Goal: Task Accomplishment & Management: Use online tool/utility

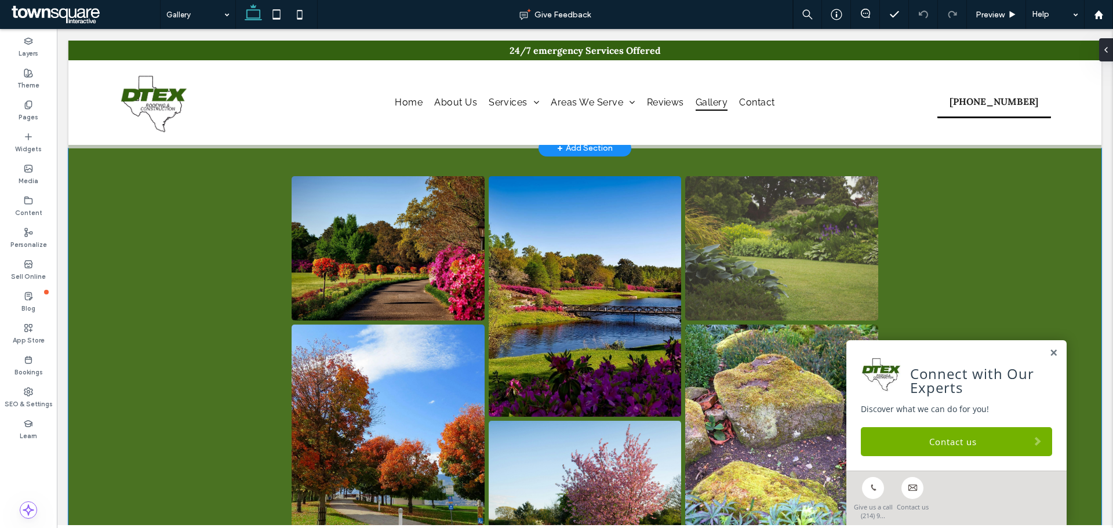
scroll to position [269, 0]
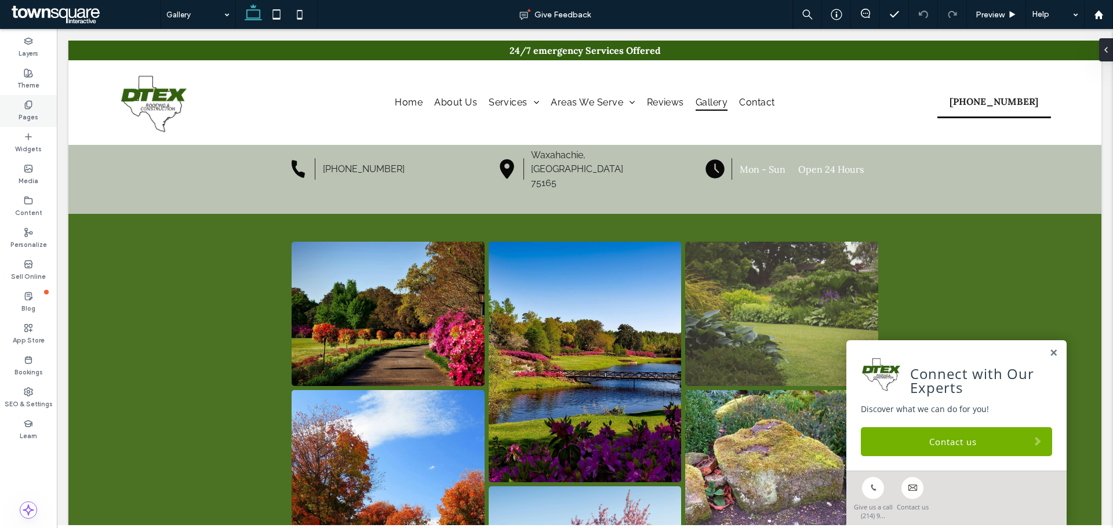
click at [30, 109] on icon at bounding box center [28, 104] width 9 height 9
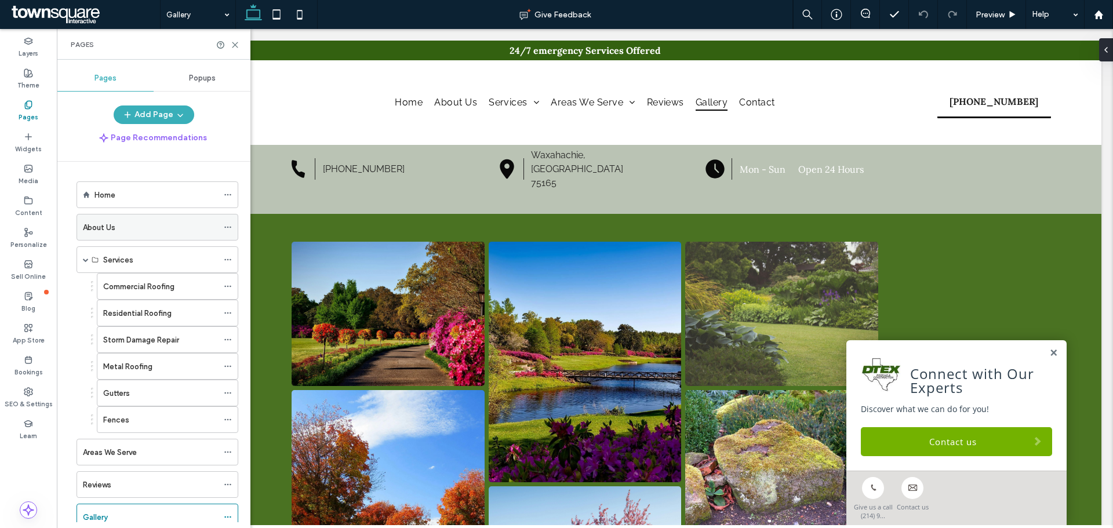
click at [152, 225] on div "About Us" at bounding box center [150, 227] width 135 height 12
click at [175, 458] on div "Areas We Serve" at bounding box center [150, 451] width 135 height 25
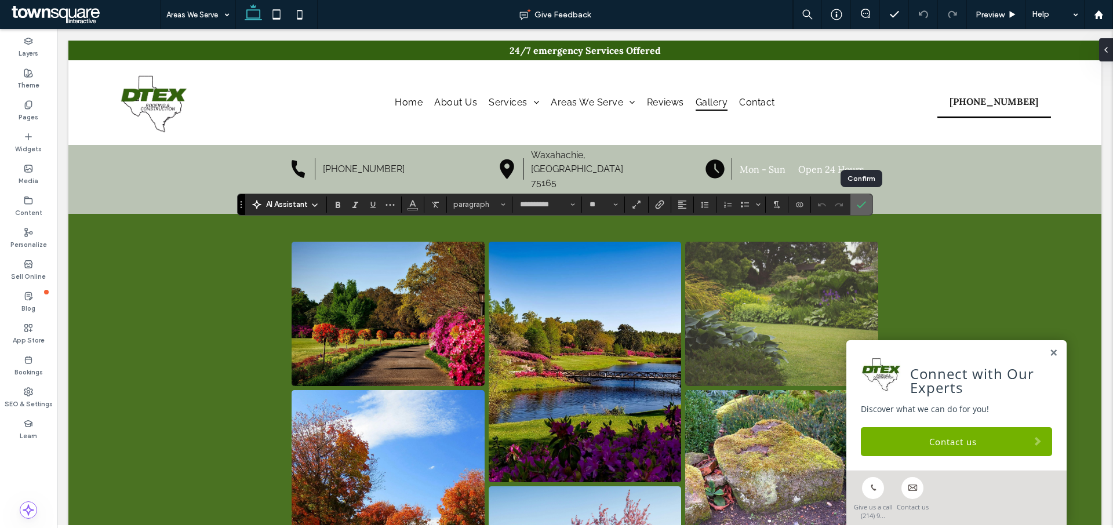
click at [857, 195] on span "Confirm" at bounding box center [858, 204] width 5 height 21
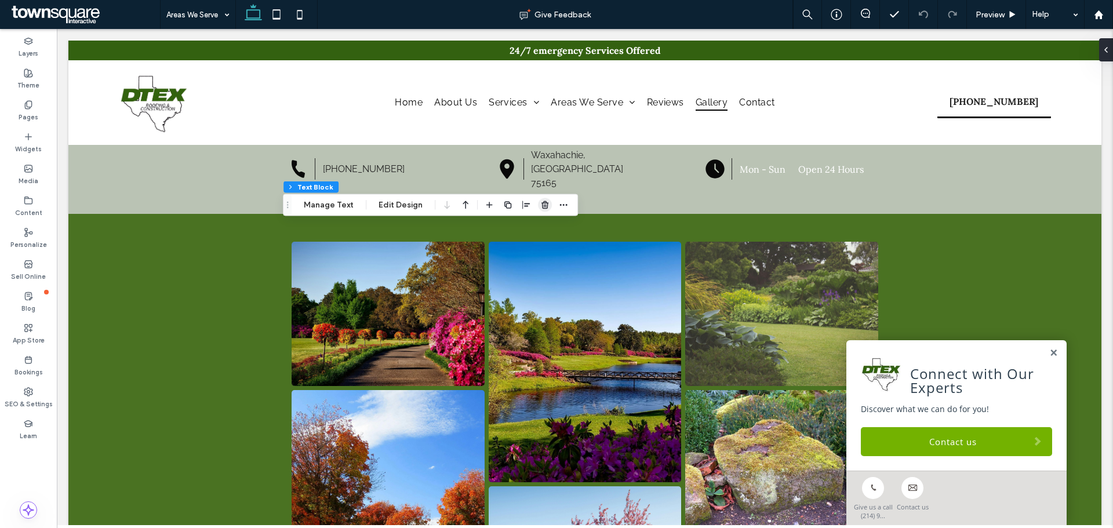
click at [541, 205] on icon "button" at bounding box center [544, 204] width 9 height 9
click at [361, 207] on button "Design" at bounding box center [366, 205] width 42 height 14
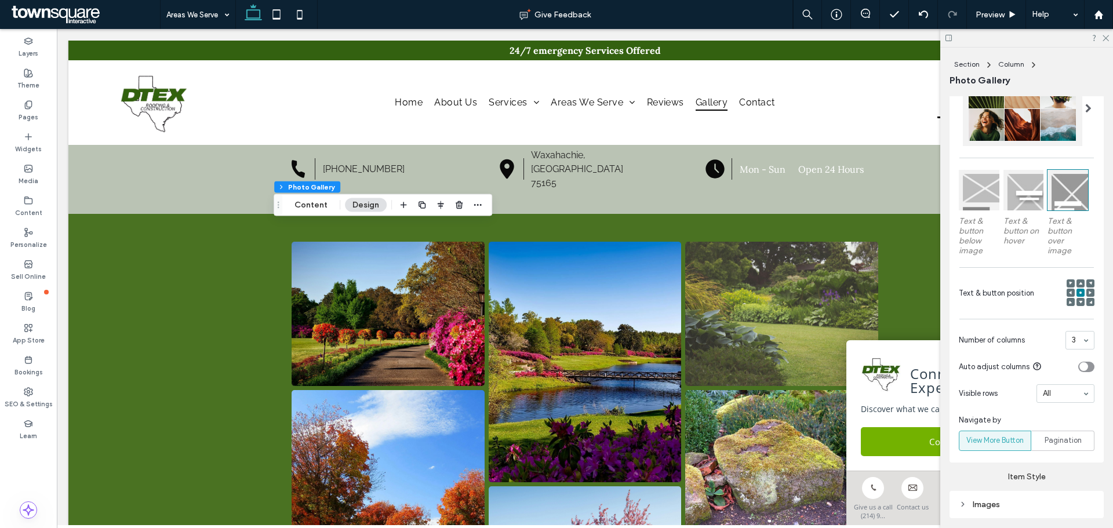
scroll to position [406, 0]
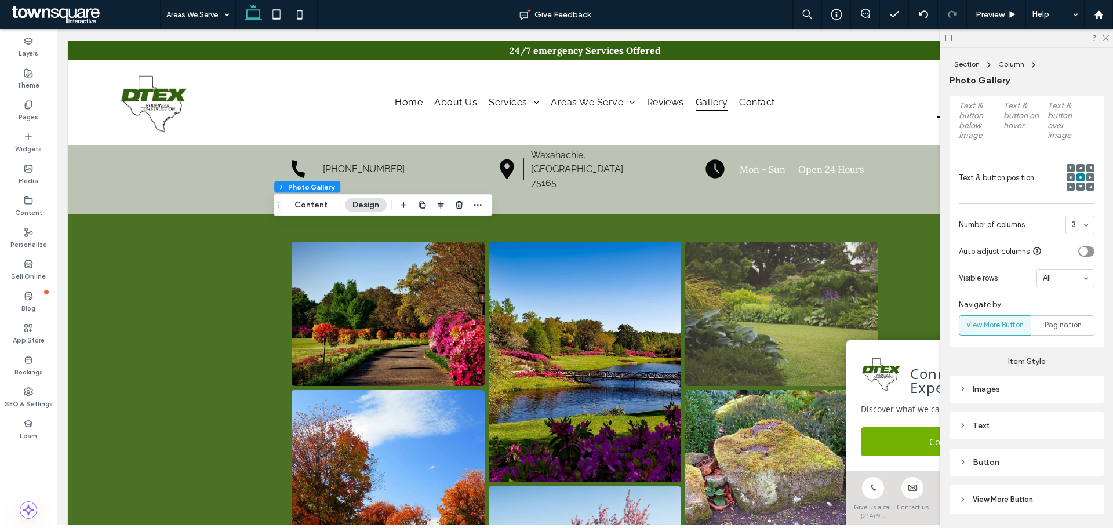
click at [1024, 427] on div "Text" at bounding box center [1026, 426] width 136 height 10
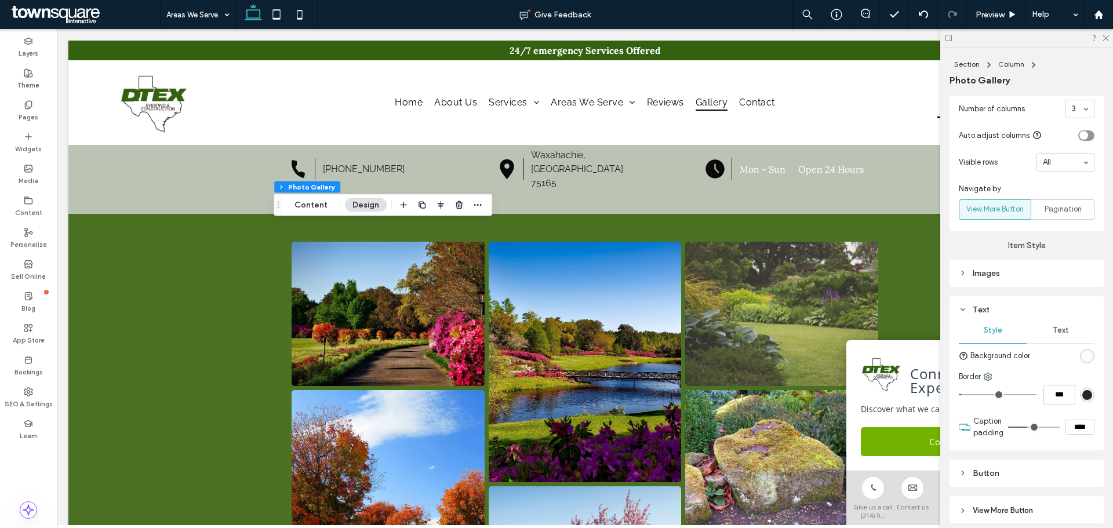
click at [1056, 321] on div "Text" at bounding box center [1060, 330] width 68 height 25
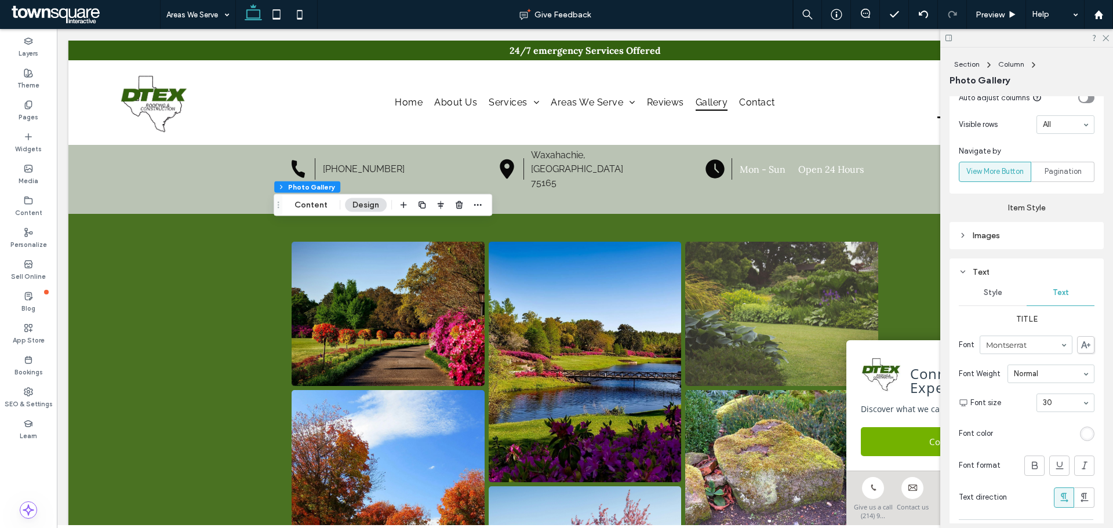
scroll to position [579, 0]
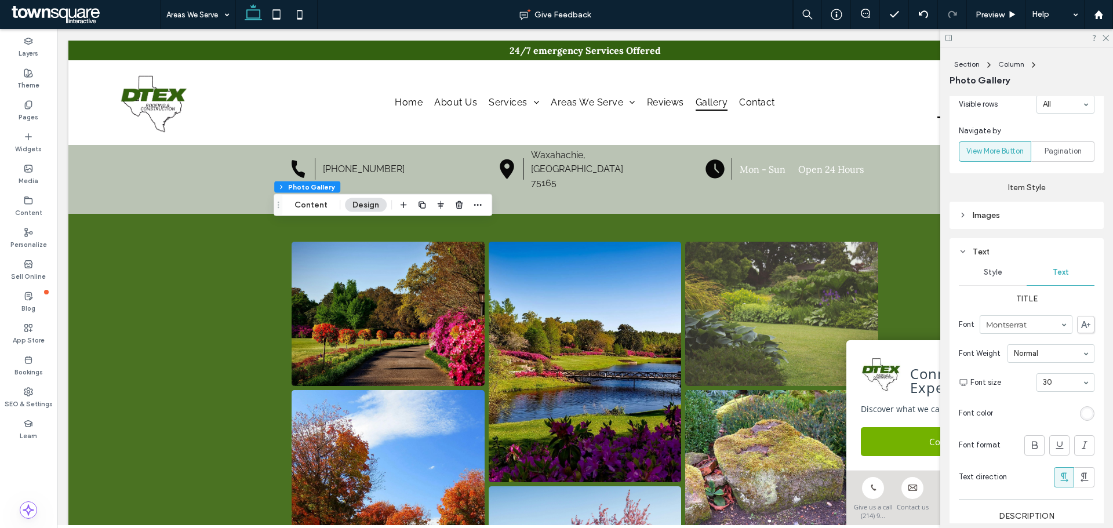
click at [1082, 412] on div "rgb(255, 255, 255)" at bounding box center [1087, 414] width 10 height 10
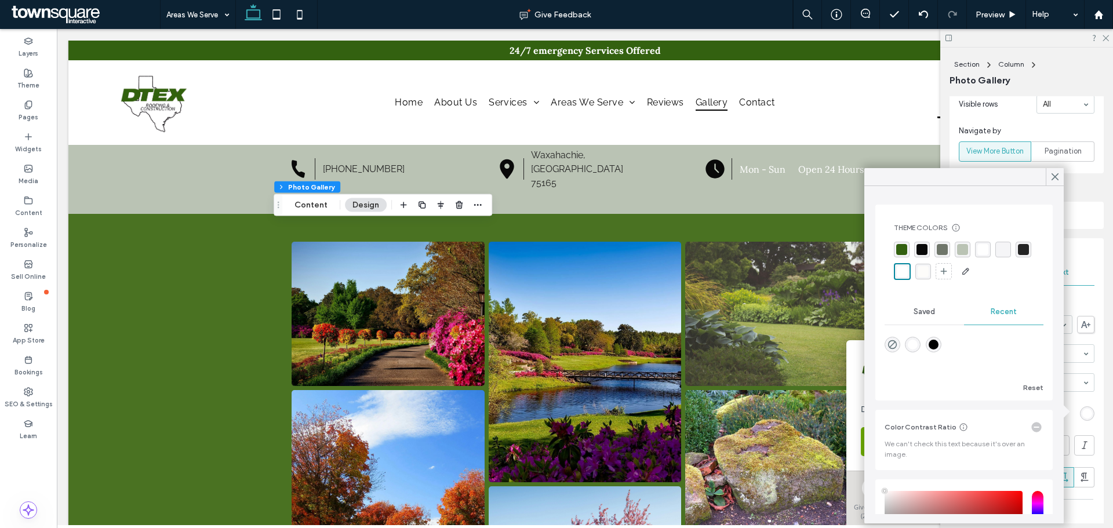
click at [1018, 255] on div "rgba(36, 36, 36, 1)" at bounding box center [1023, 249] width 11 height 11
click at [1056, 181] on icon at bounding box center [1054, 177] width 10 height 10
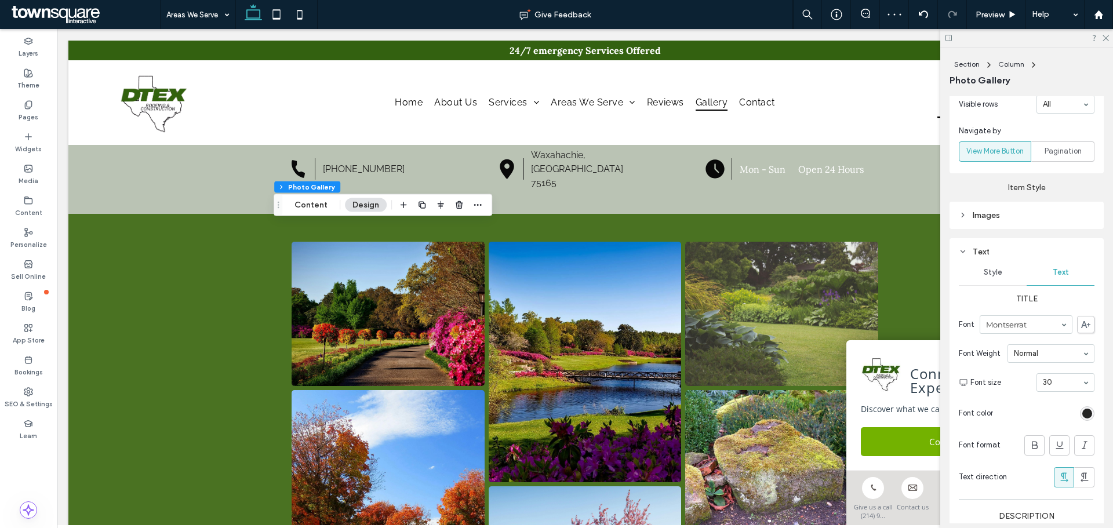
click at [1103, 31] on div at bounding box center [1026, 38] width 173 height 18
click at [1106, 35] on icon at bounding box center [1105, 38] width 8 height 8
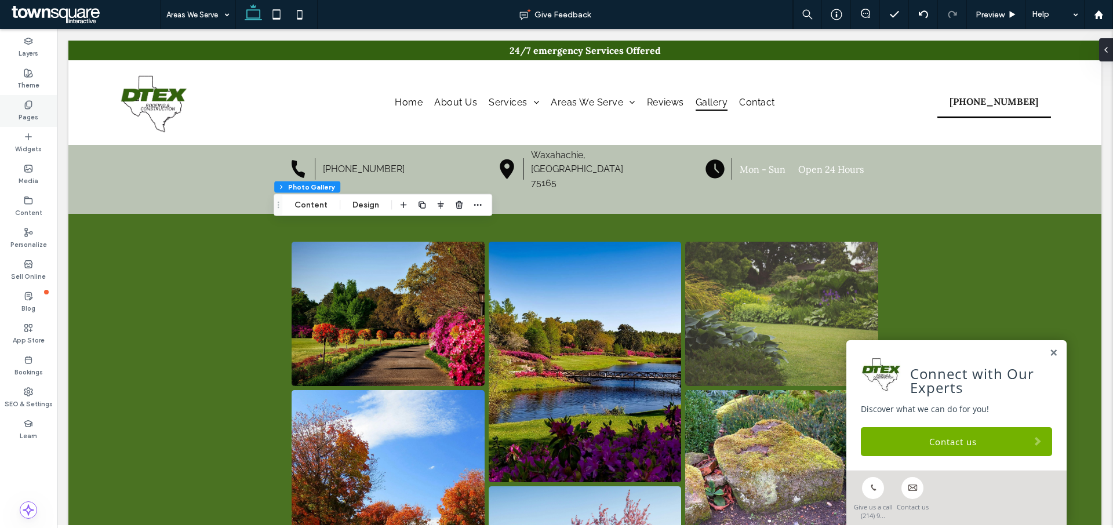
click at [36, 109] on div "Pages" at bounding box center [28, 111] width 57 height 32
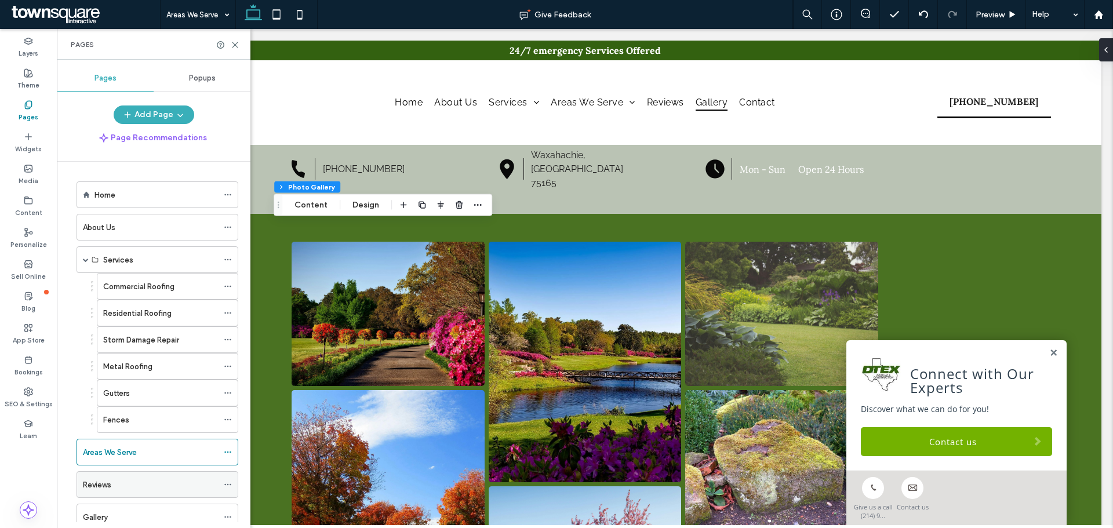
scroll to position [58, 0]
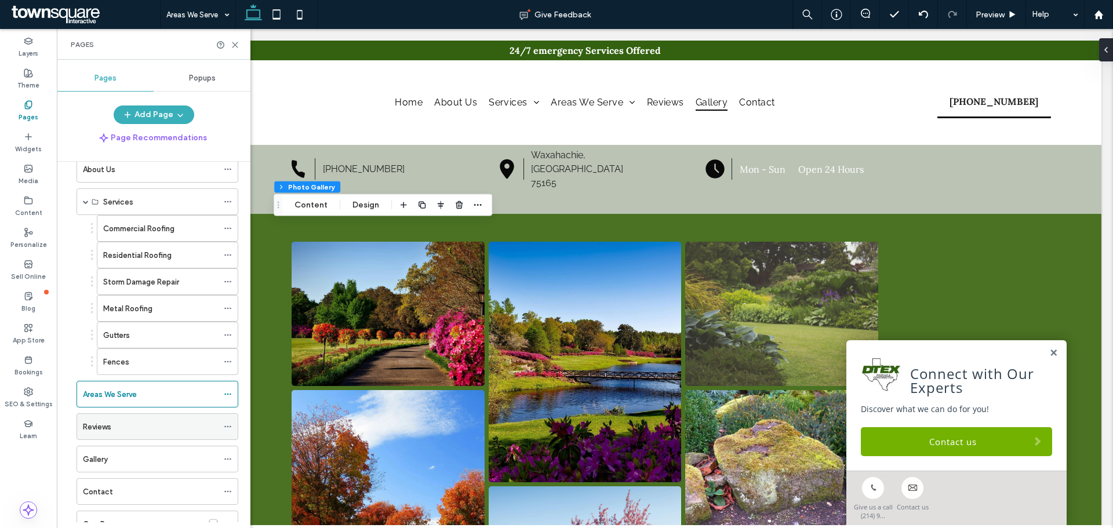
click at [142, 434] on div "Reviews" at bounding box center [150, 426] width 135 height 25
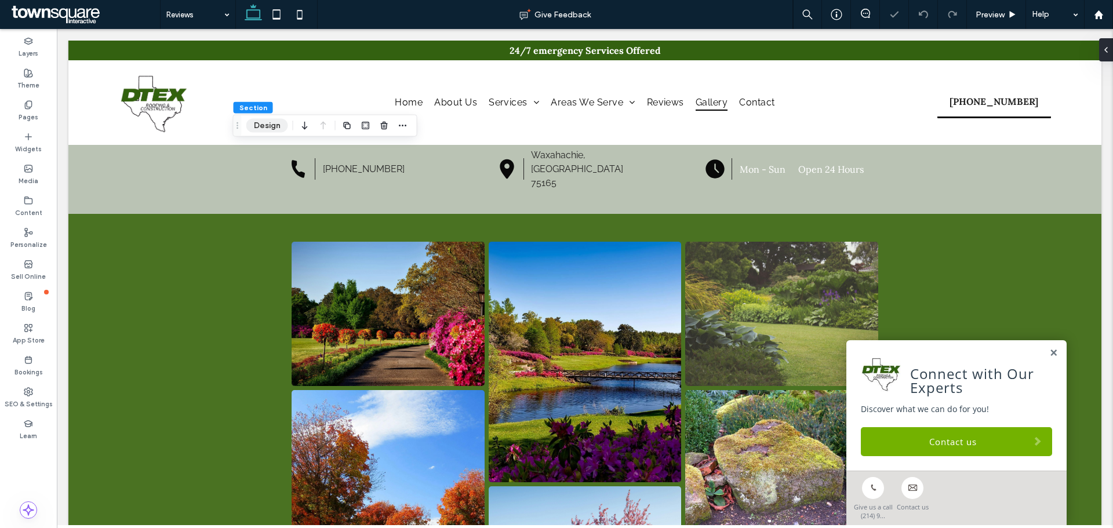
click at [271, 122] on button "Design" at bounding box center [267, 126] width 42 height 14
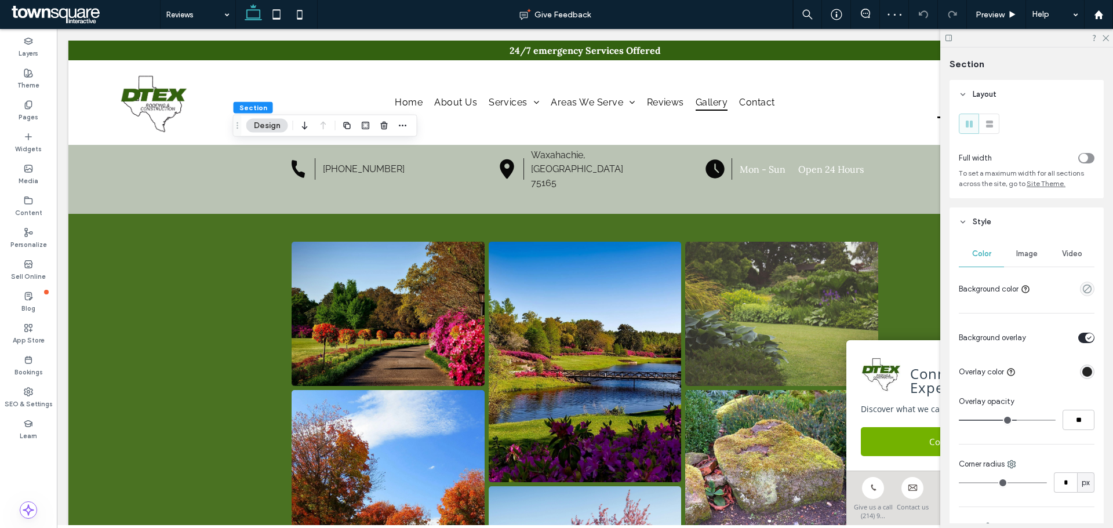
click at [1034, 249] on div "Image" at bounding box center [1026, 253] width 45 height 25
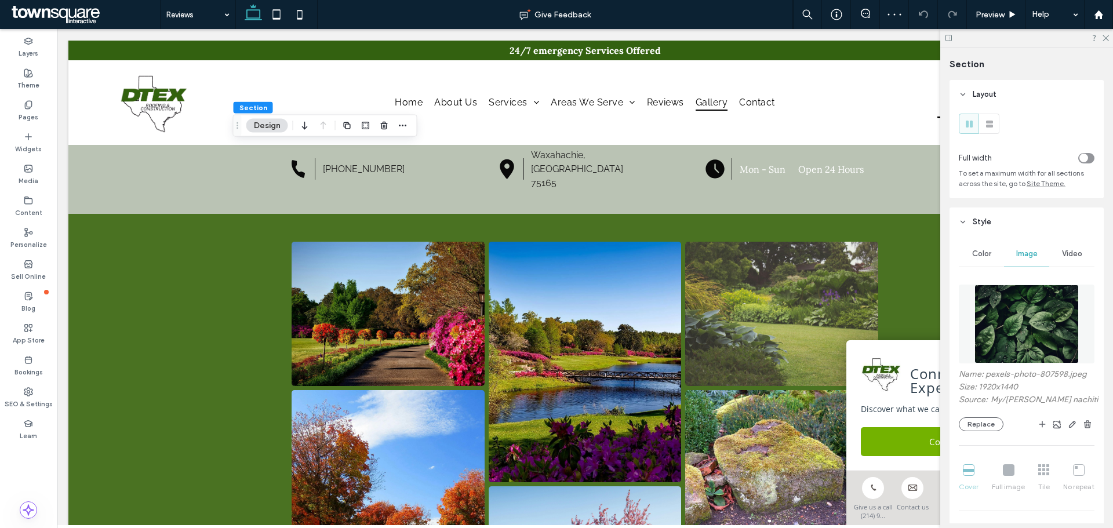
click at [1024, 333] on img at bounding box center [1026, 324] width 105 height 79
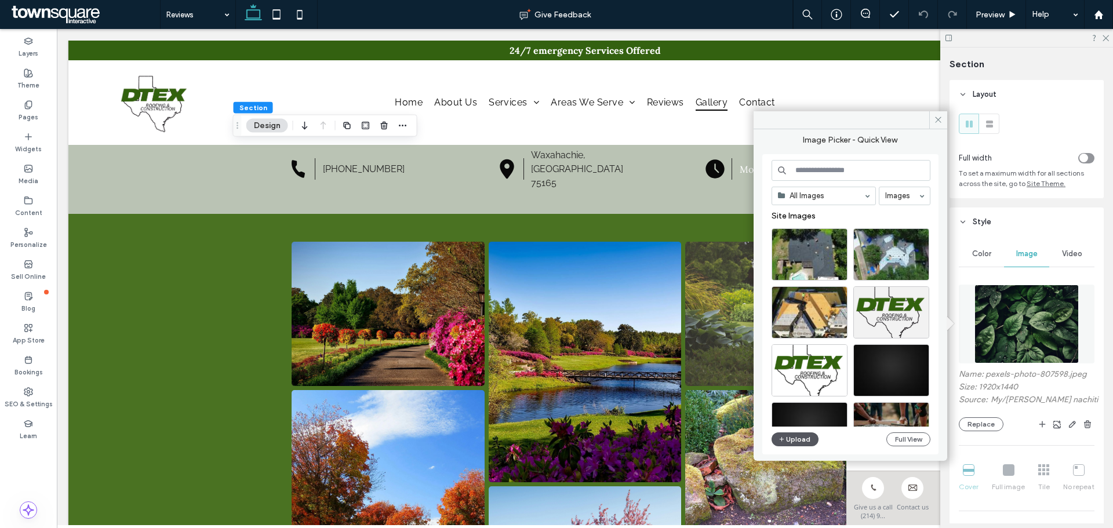
click at [800, 441] on button "Upload" at bounding box center [795, 439] width 48 height 14
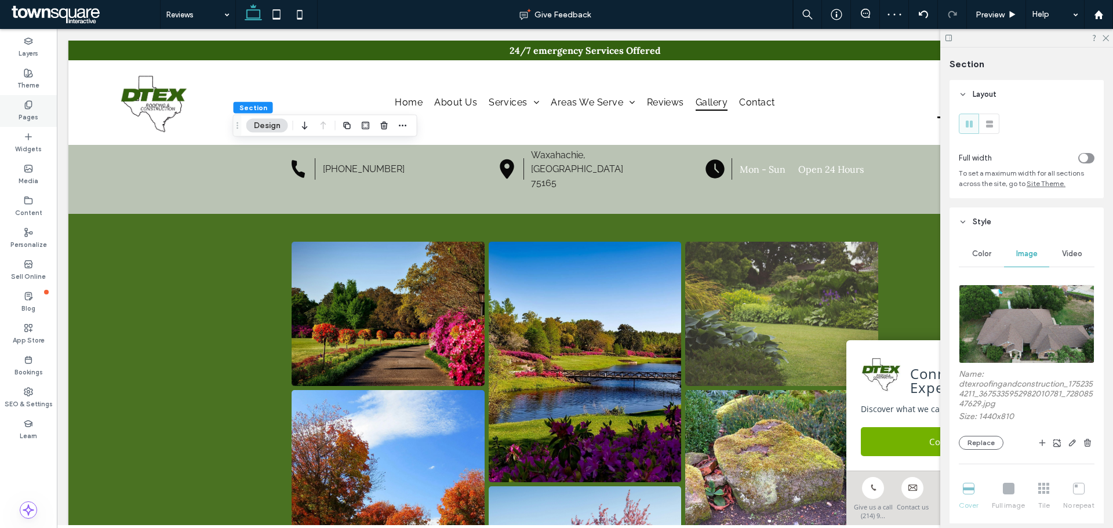
click at [31, 115] on label "Pages" at bounding box center [29, 116] width 20 height 13
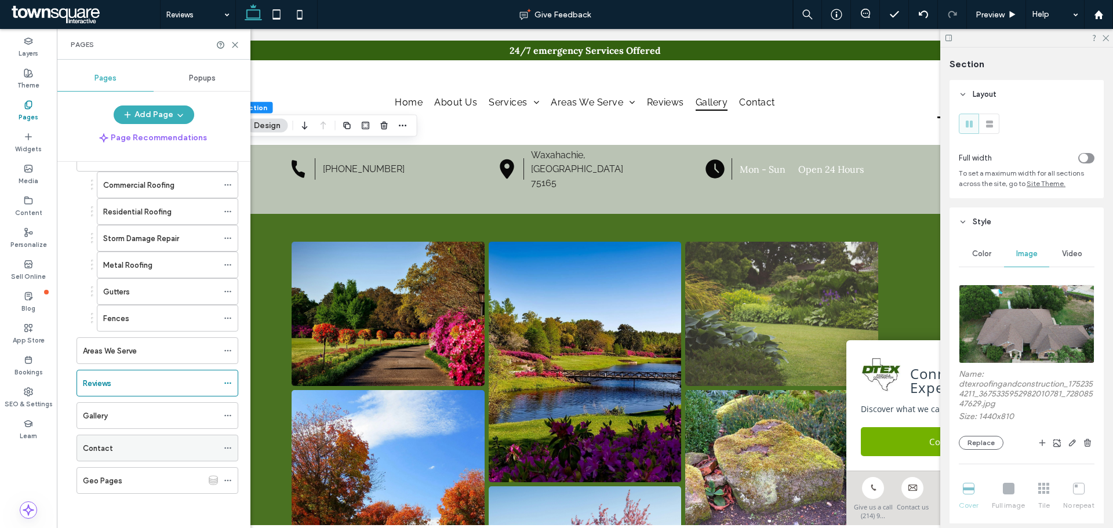
scroll to position [102, 0]
click at [149, 414] on div "Gallery" at bounding box center [150, 415] width 135 height 12
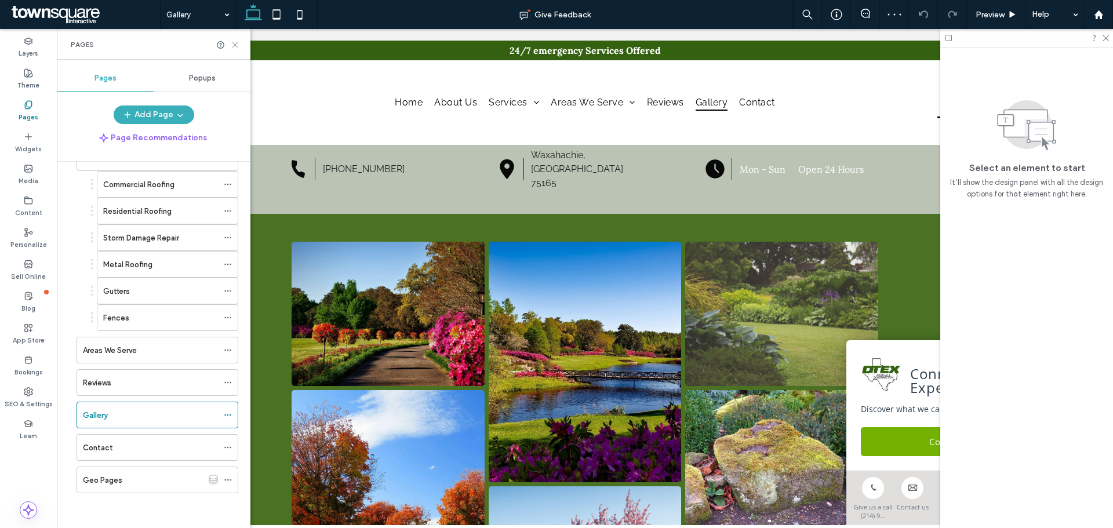
click at [234, 44] on icon at bounding box center [235, 45] width 9 height 9
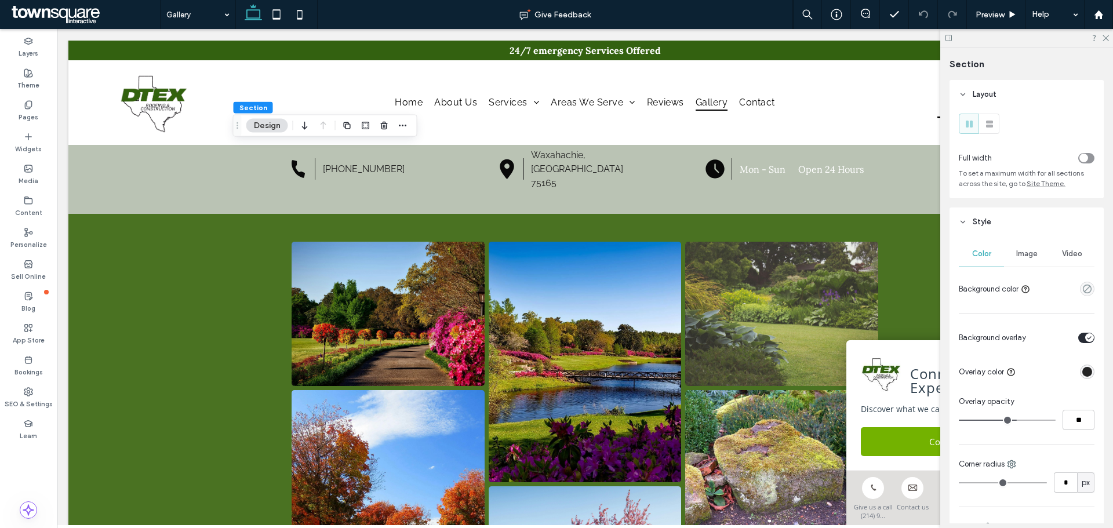
click at [1035, 256] on div "Image" at bounding box center [1026, 253] width 45 height 25
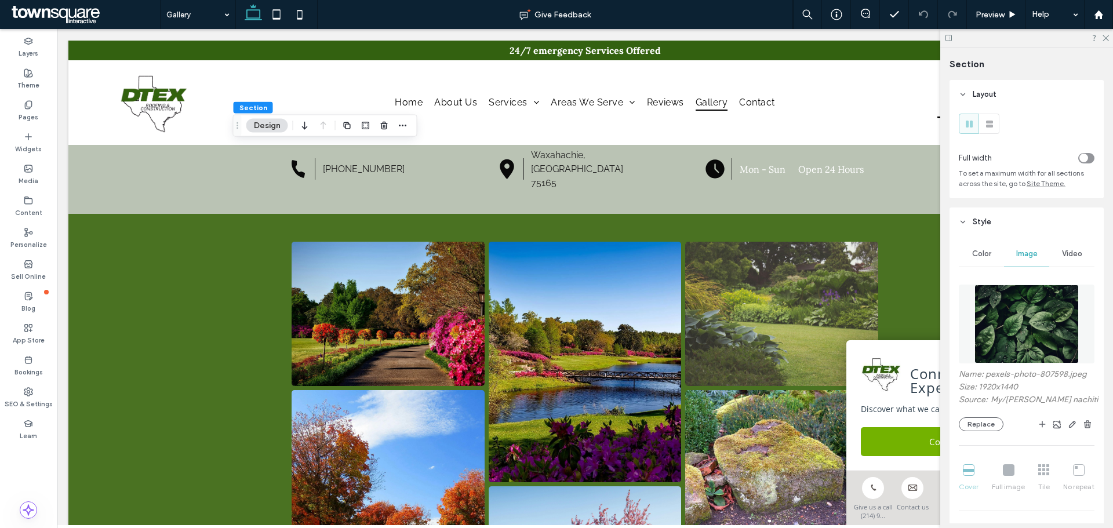
click at [1029, 315] on img at bounding box center [1026, 324] width 105 height 79
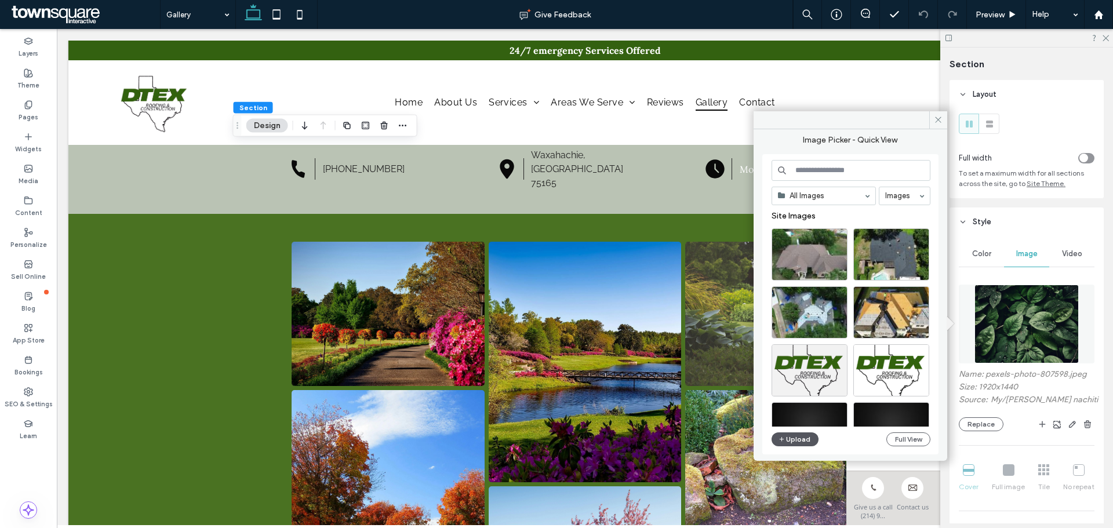
click at [800, 432] on button "Upload" at bounding box center [795, 439] width 48 height 14
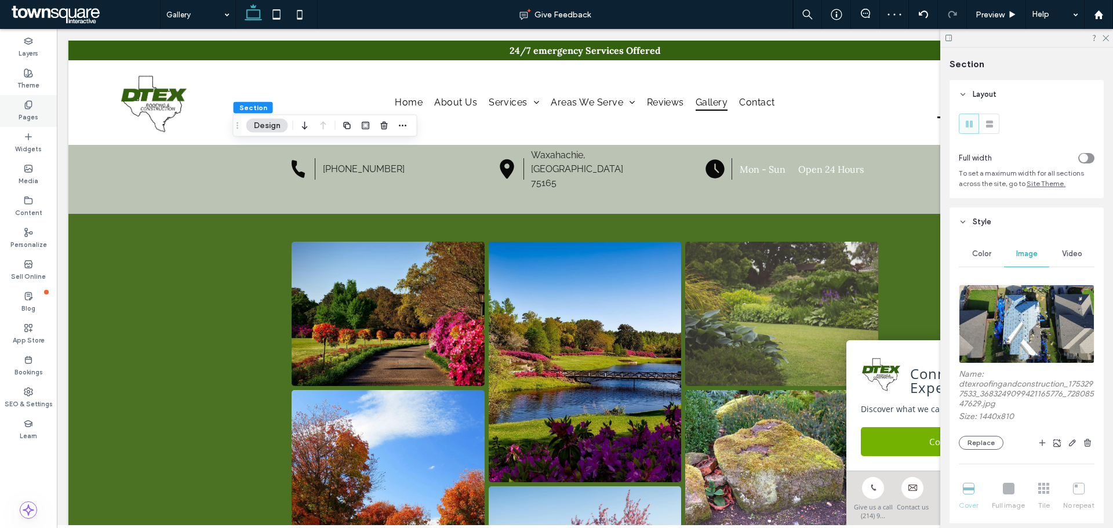
click at [31, 118] on label "Pages" at bounding box center [29, 116] width 20 height 13
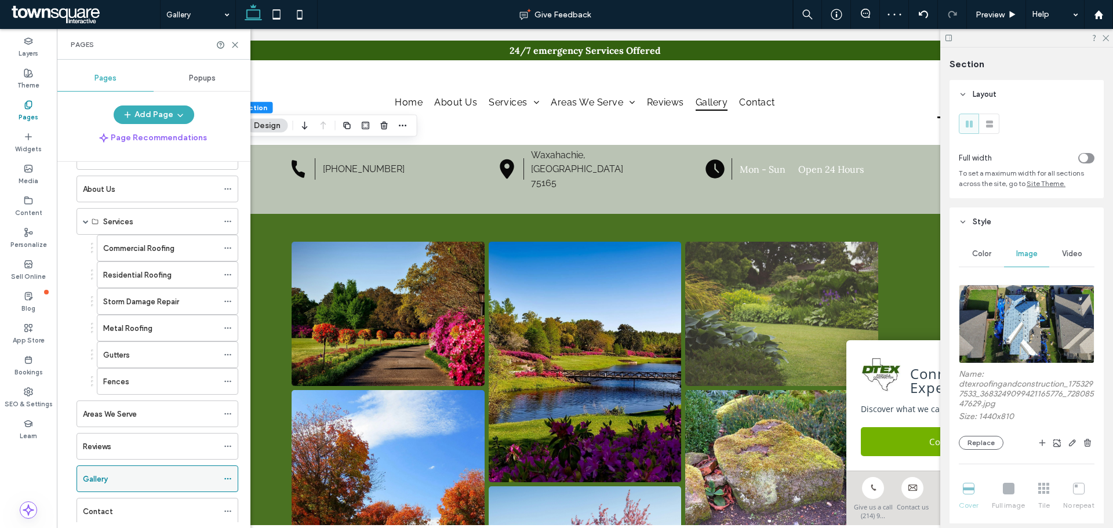
scroll to position [102, 0]
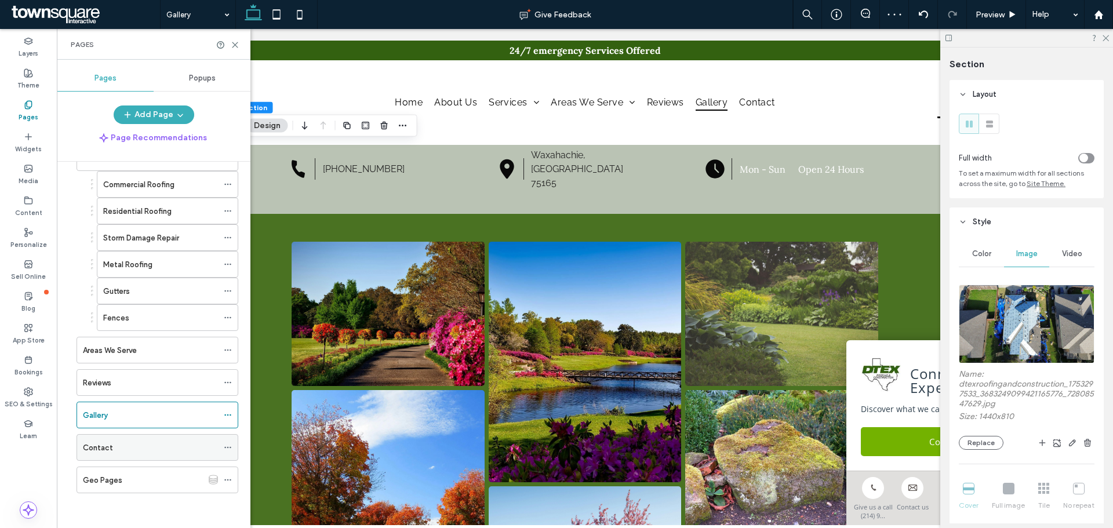
click at [157, 448] on div "Contact" at bounding box center [150, 448] width 135 height 12
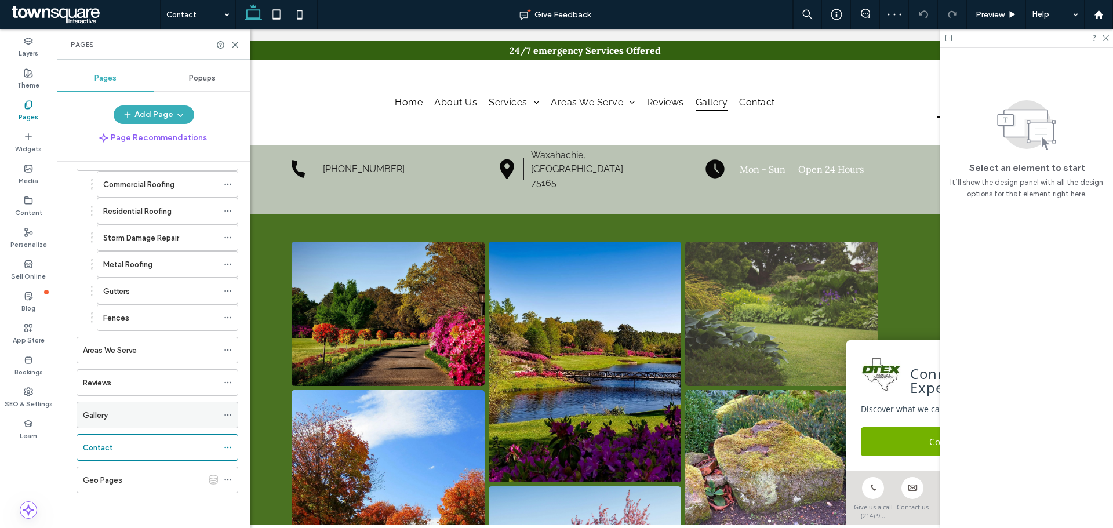
click at [110, 421] on div "Gallery" at bounding box center [150, 415] width 135 height 12
click at [237, 43] on use at bounding box center [234, 44] width 5 height 5
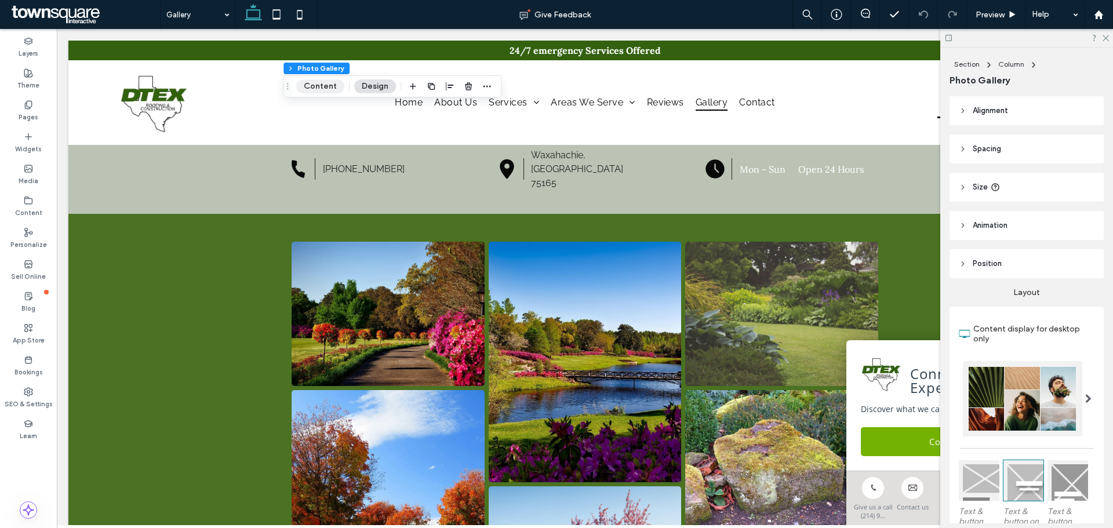
click at [314, 86] on button "Content" at bounding box center [320, 86] width 48 height 14
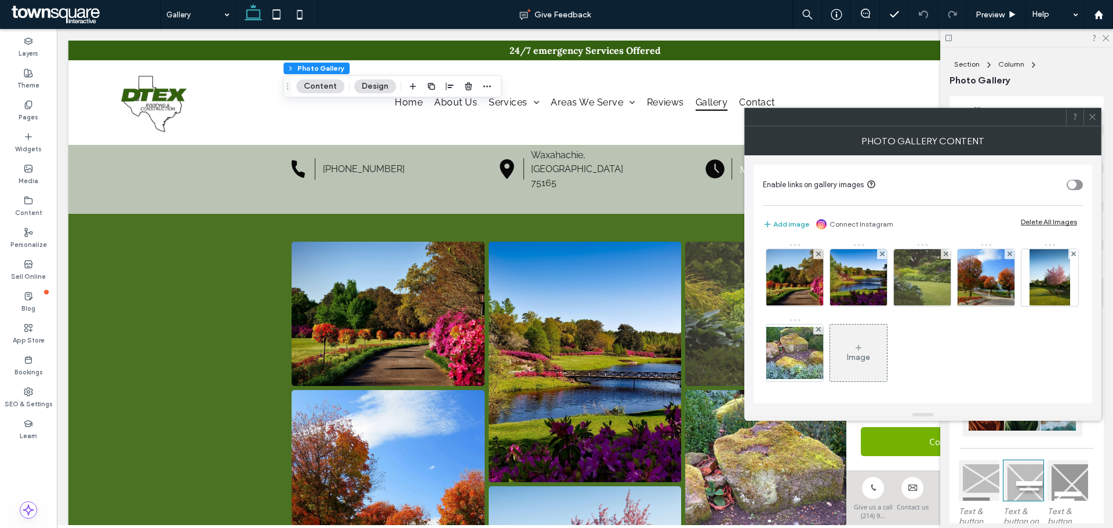
click at [765, 276] on div "Image" at bounding box center [922, 318] width 319 height 151
click at [788, 293] on img at bounding box center [794, 277] width 85 height 57
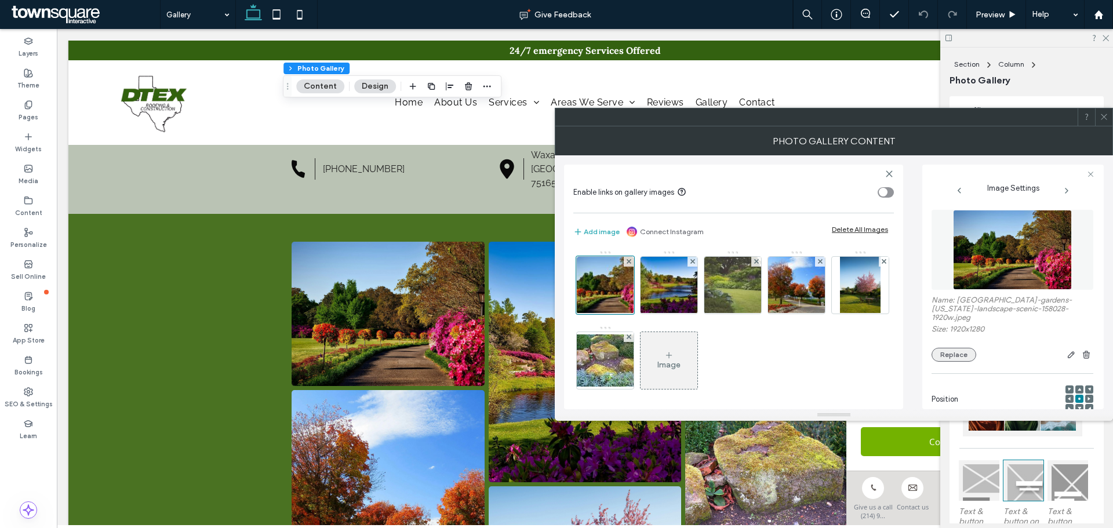
click at [958, 349] on button "Replace" at bounding box center [953, 355] width 45 height 14
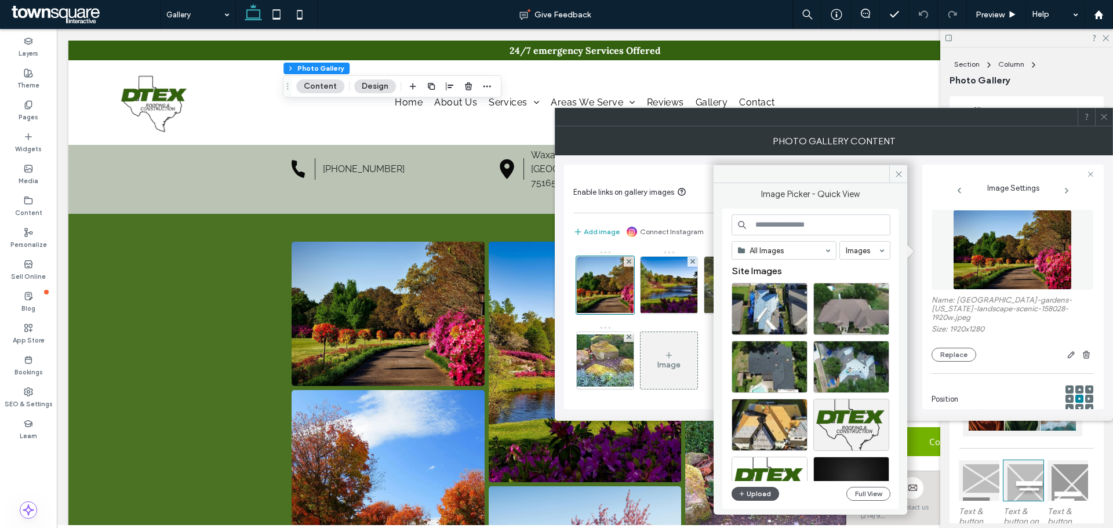
click at [759, 493] on button "Upload" at bounding box center [755, 494] width 48 height 14
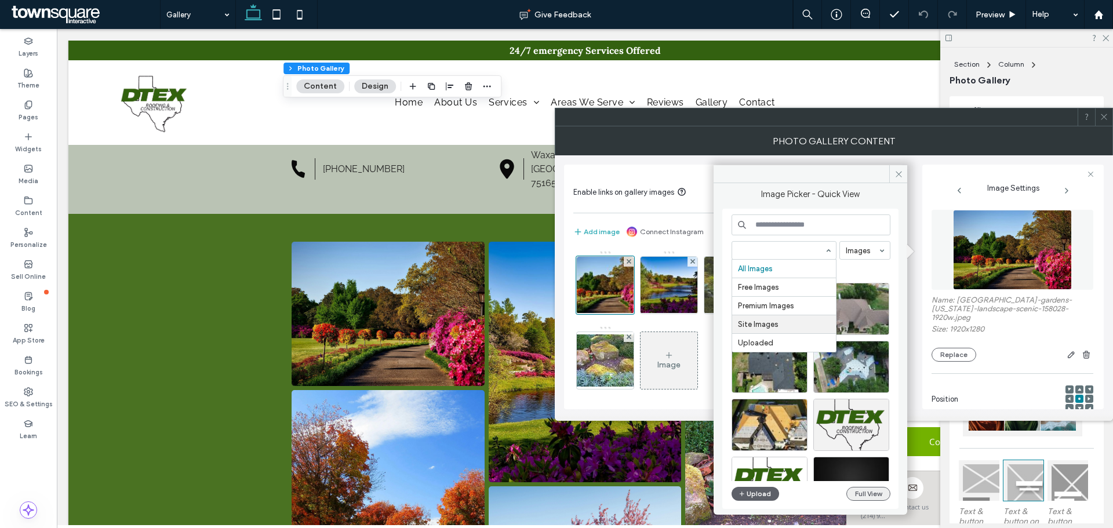
click at [876, 493] on button "Full View" at bounding box center [868, 494] width 44 height 14
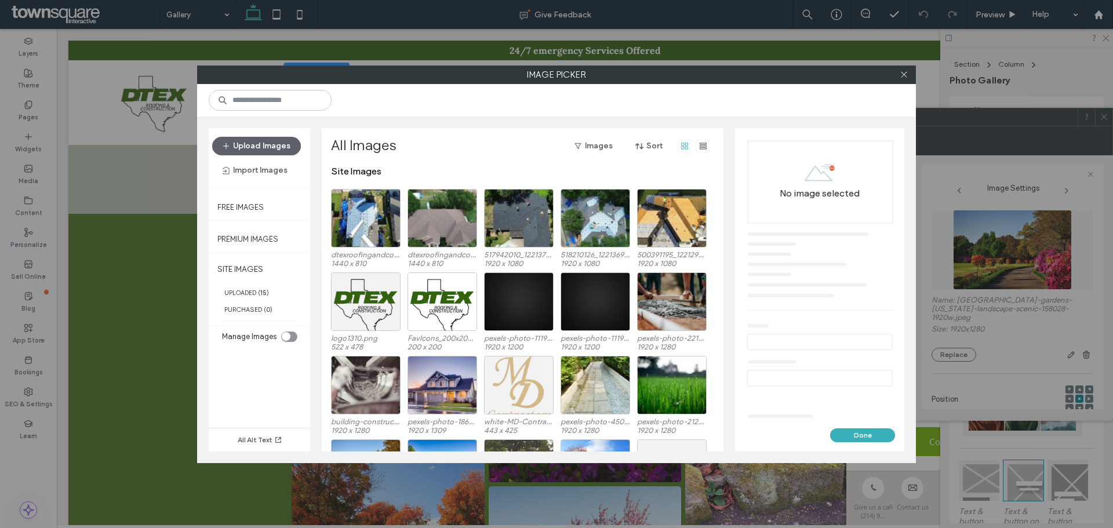
click at [289, 339] on div "toggle" at bounding box center [286, 336] width 9 height 9
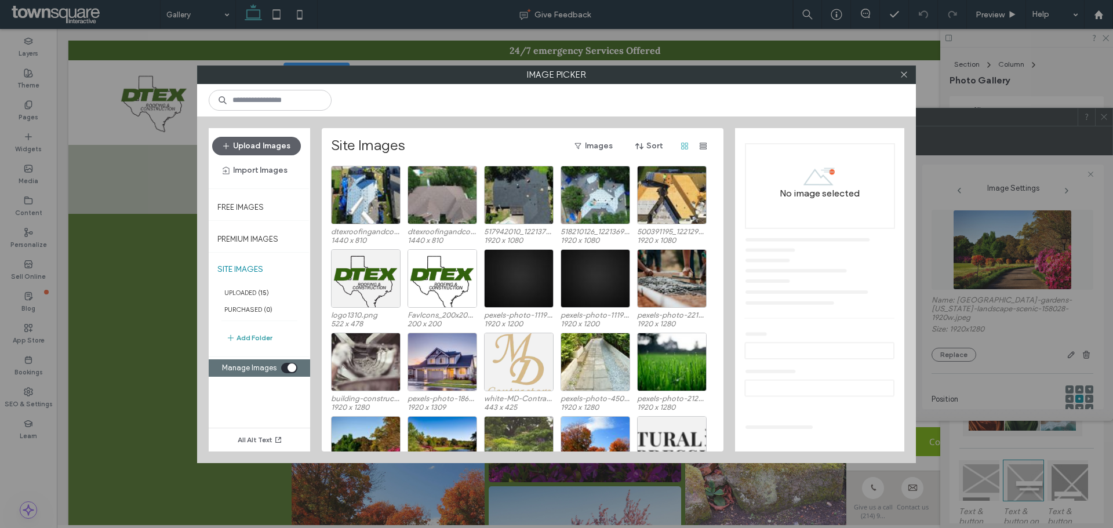
click at [262, 333] on button "Add Folder" at bounding box center [249, 338] width 46 height 14
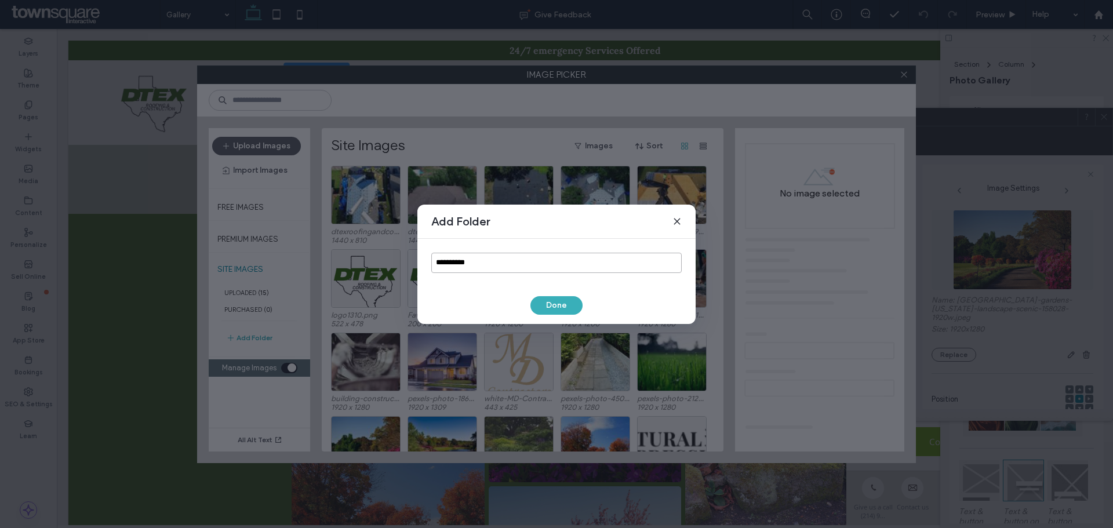
click at [538, 260] on input "**********" at bounding box center [556, 263] width 250 height 20
type input "*******"
click at [552, 313] on button "Done" at bounding box center [556, 305] width 52 height 19
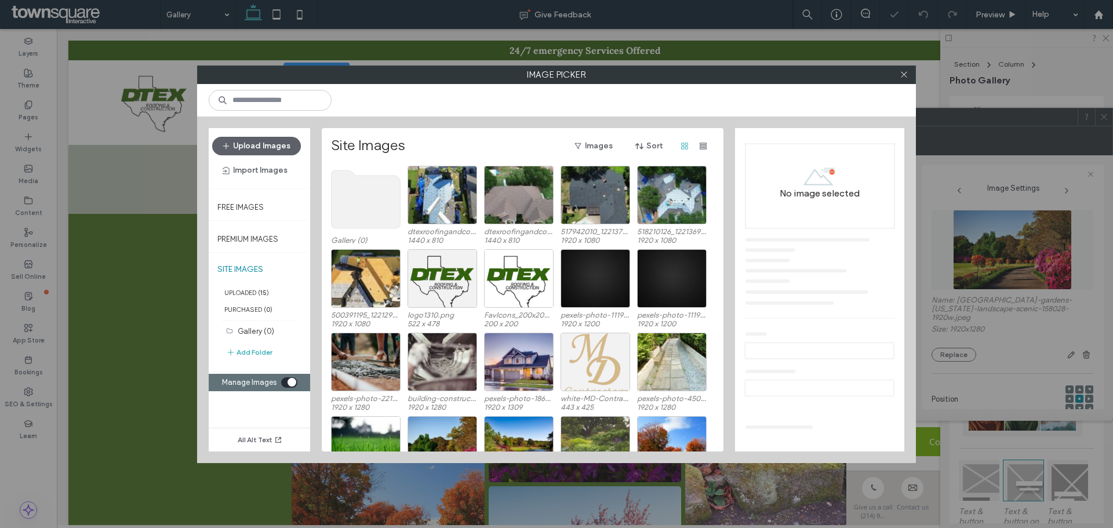
click at [369, 195] on use at bounding box center [365, 199] width 69 height 58
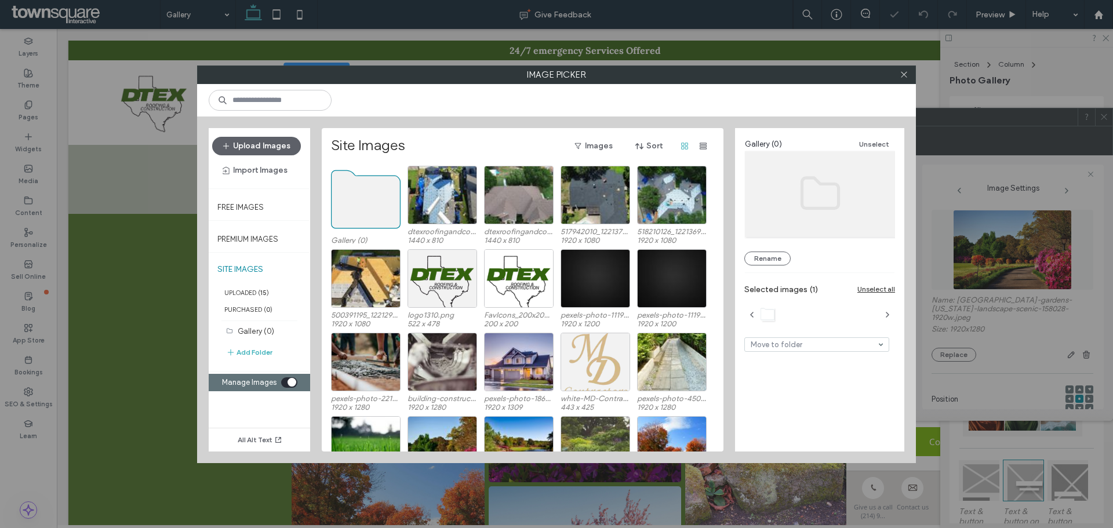
click at [369, 195] on use at bounding box center [365, 199] width 69 height 58
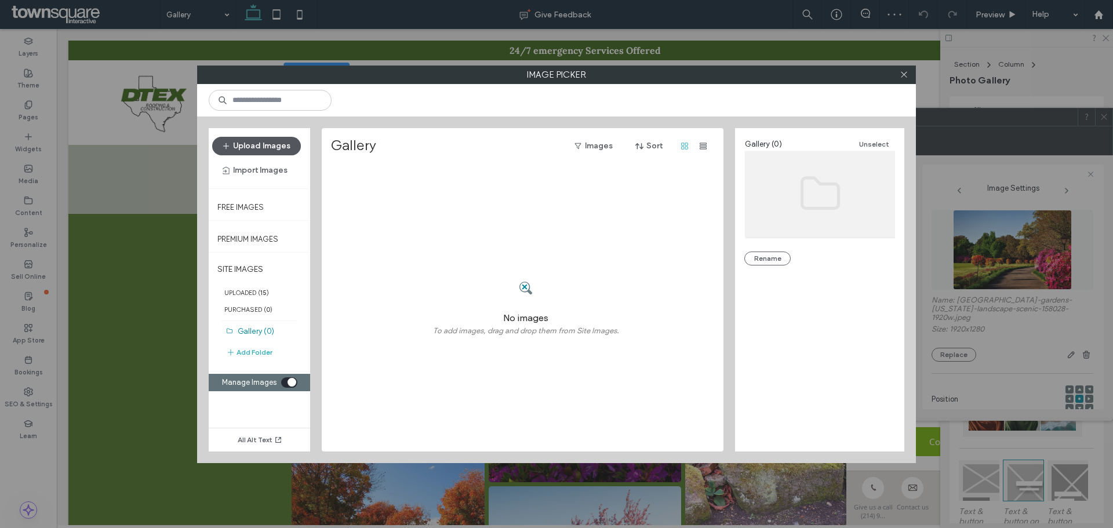
click at [279, 143] on button "Upload Images" at bounding box center [256, 146] width 89 height 19
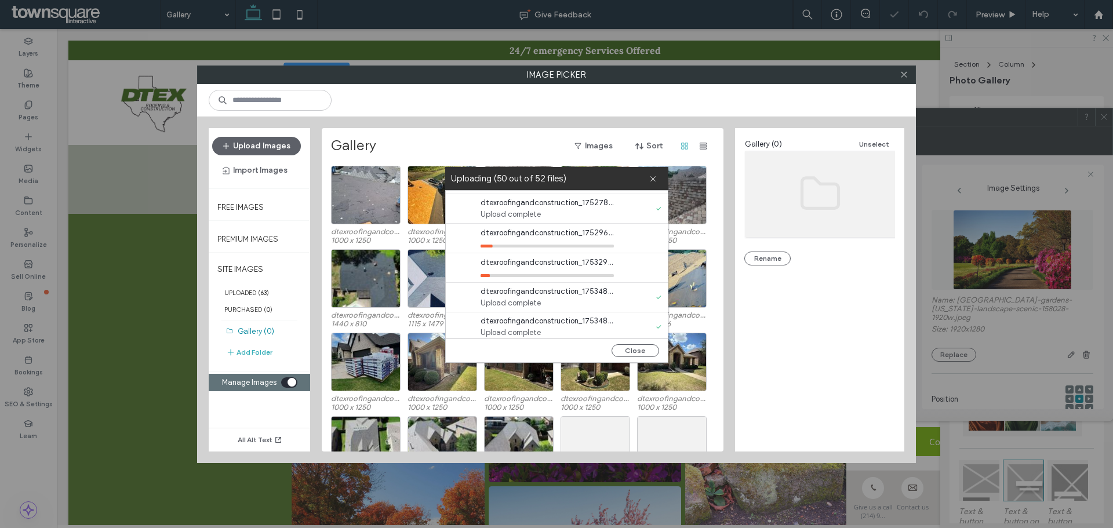
scroll to position [1389, 0]
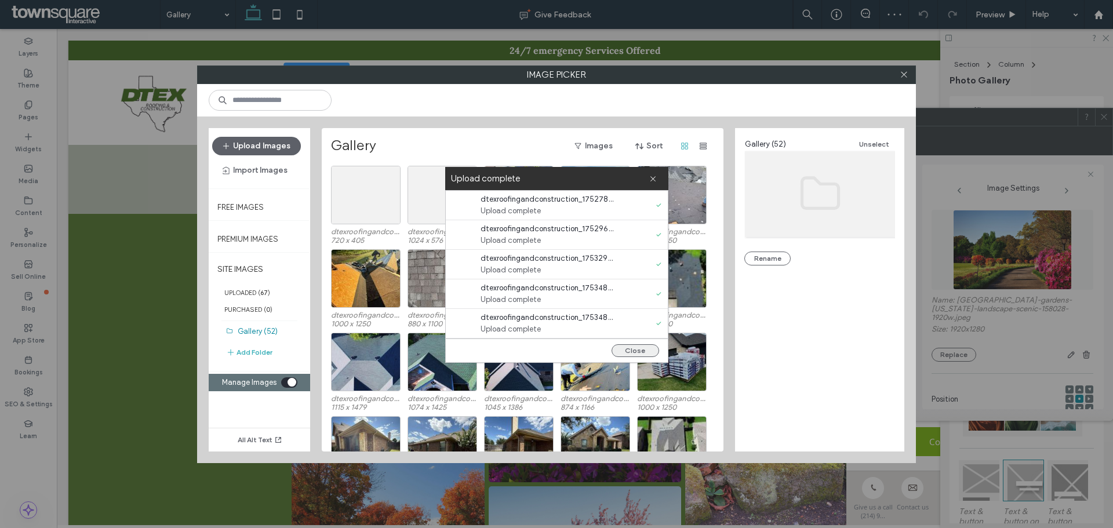
click at [636, 353] on button "Close" at bounding box center [635, 350] width 48 height 13
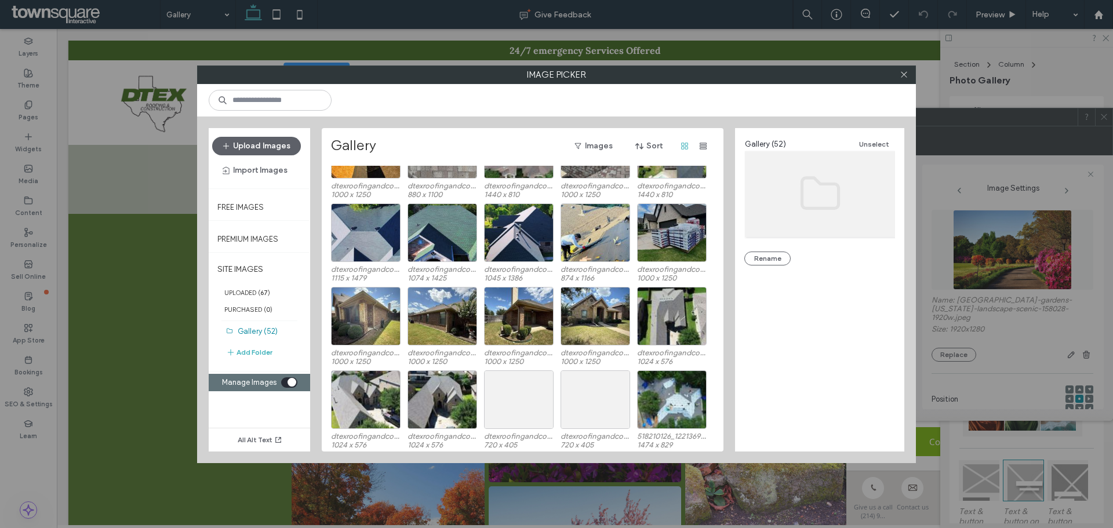
scroll to position [0, 0]
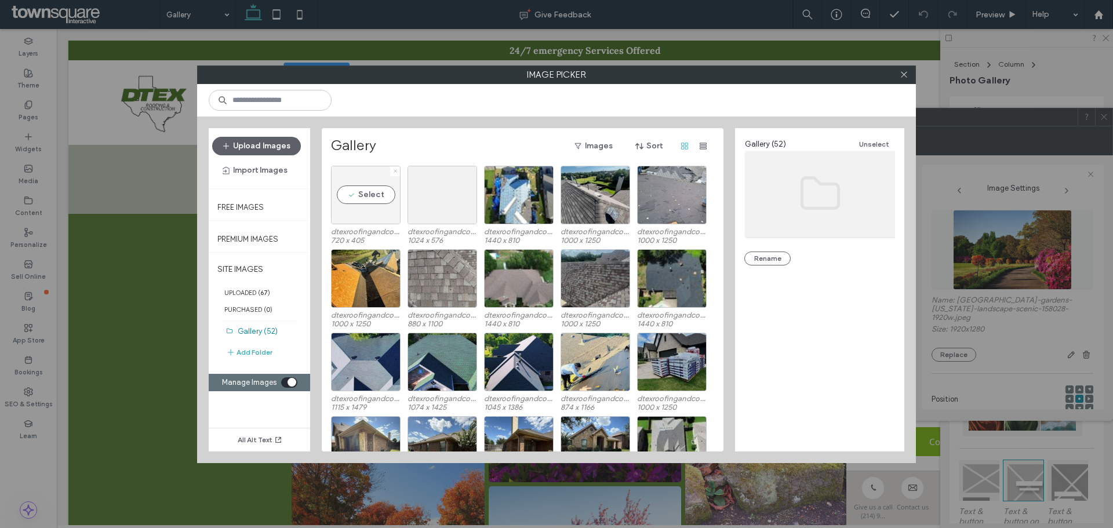
click at [396, 172] on use at bounding box center [394, 171] width 3 height 3
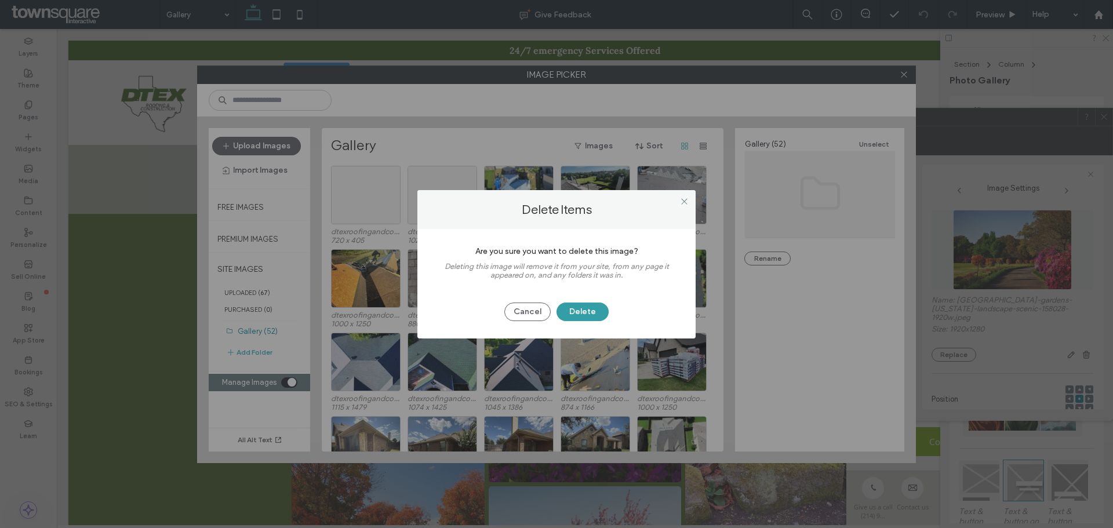
click at [581, 316] on button "Delete" at bounding box center [582, 311] width 52 height 19
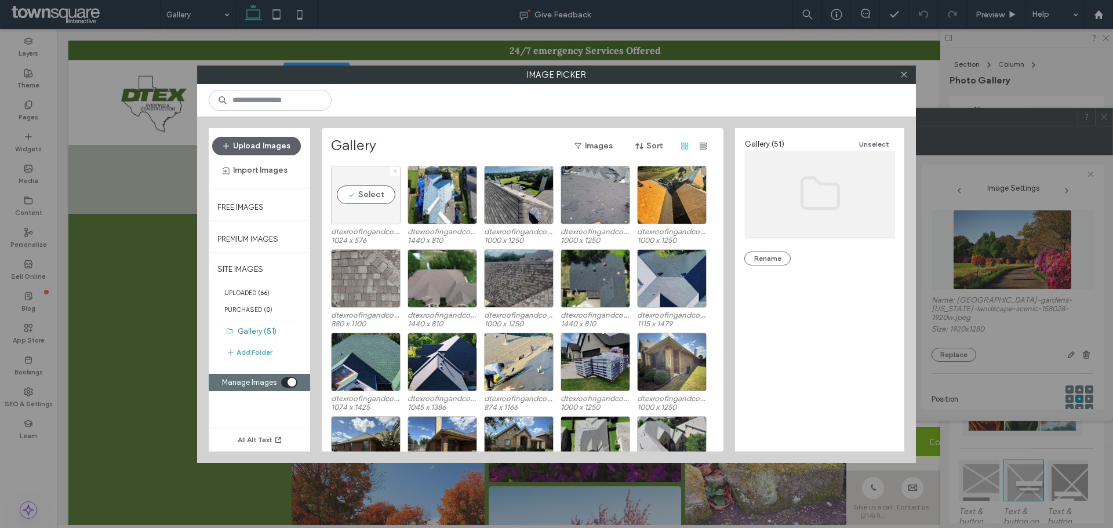
click at [395, 174] on span at bounding box center [395, 171] width 5 height 10
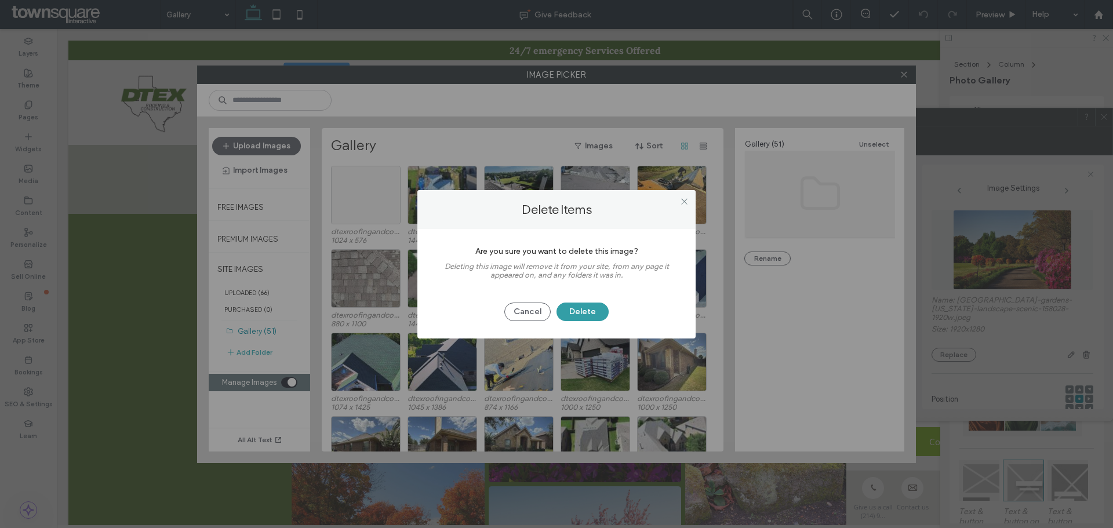
click at [582, 313] on button "Delete" at bounding box center [582, 311] width 52 height 19
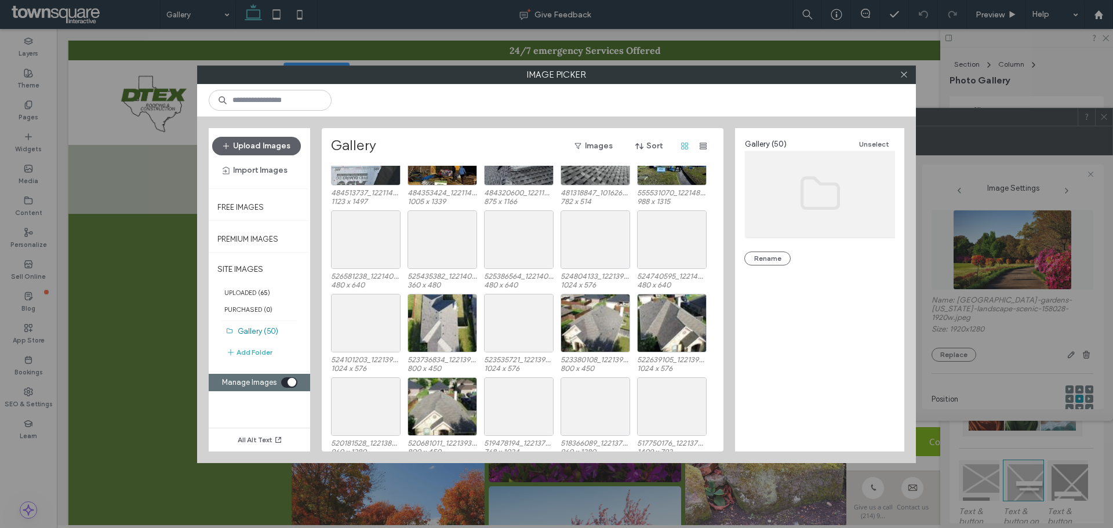
scroll to position [549, 0]
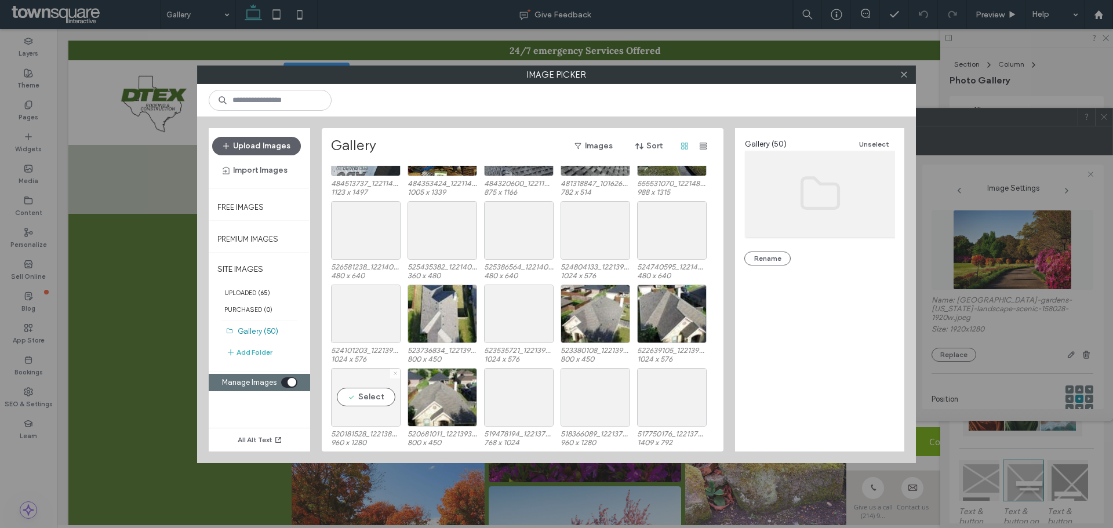
click at [393, 371] on icon at bounding box center [395, 373] width 5 height 5
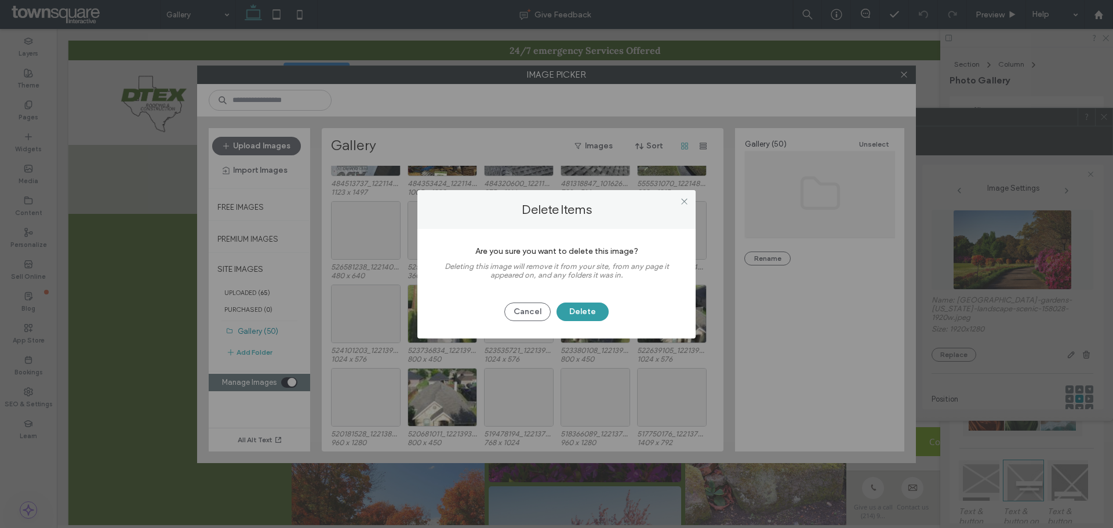
click at [572, 311] on button "Delete" at bounding box center [582, 311] width 52 height 19
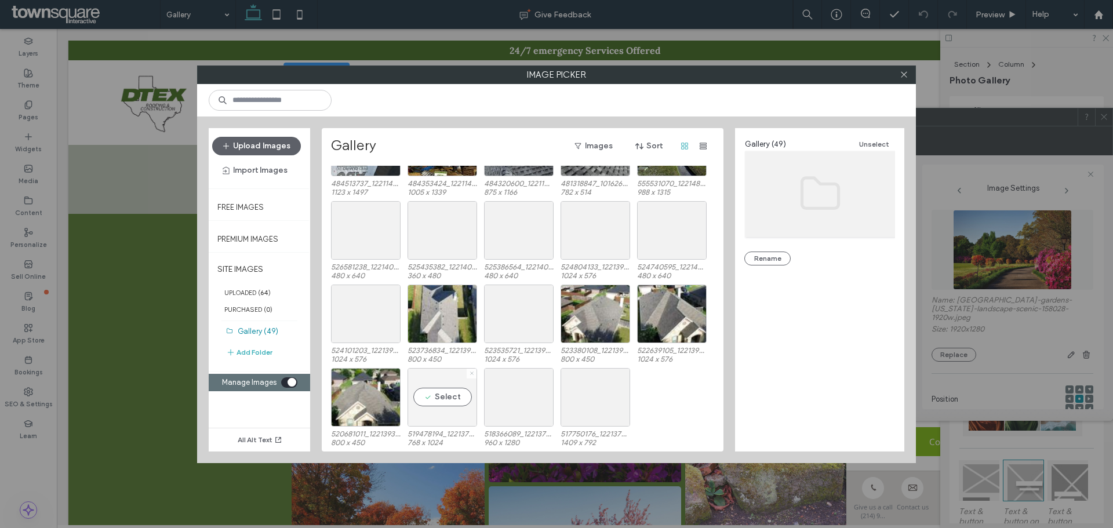
click at [469, 371] on icon at bounding box center [471, 373] width 5 height 5
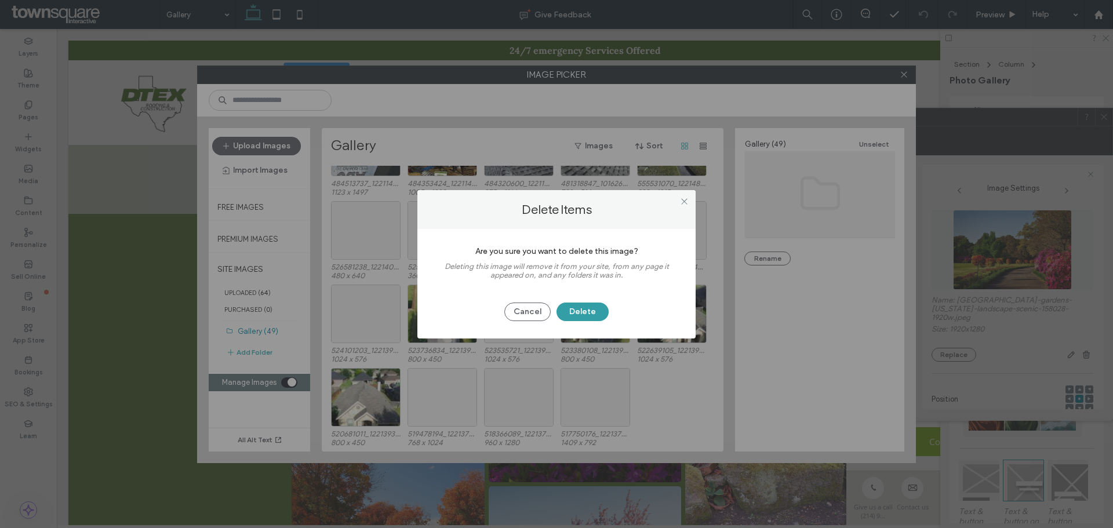
click at [598, 312] on button "Delete" at bounding box center [582, 311] width 52 height 19
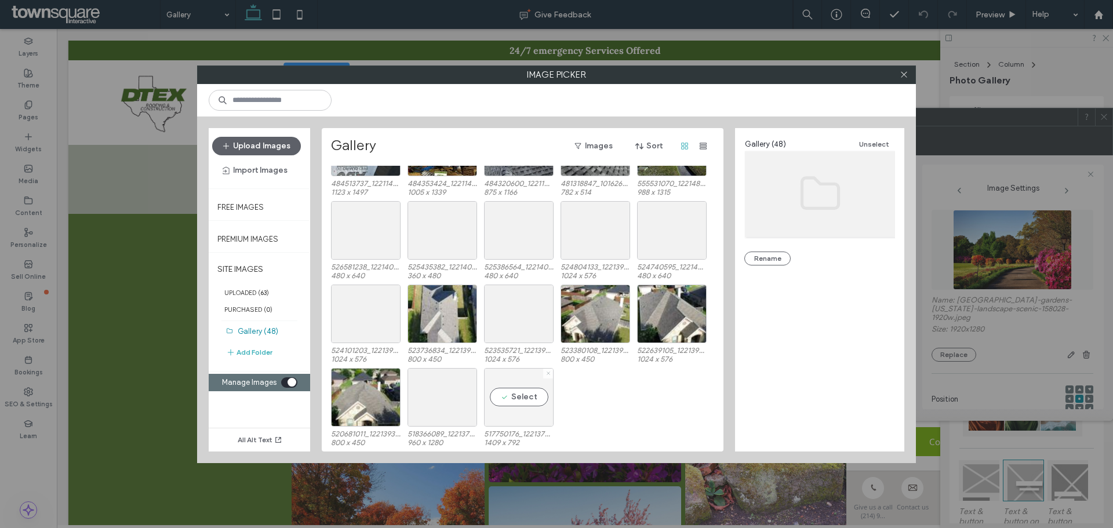
click at [546, 377] on span at bounding box center [548, 374] width 5 height 10
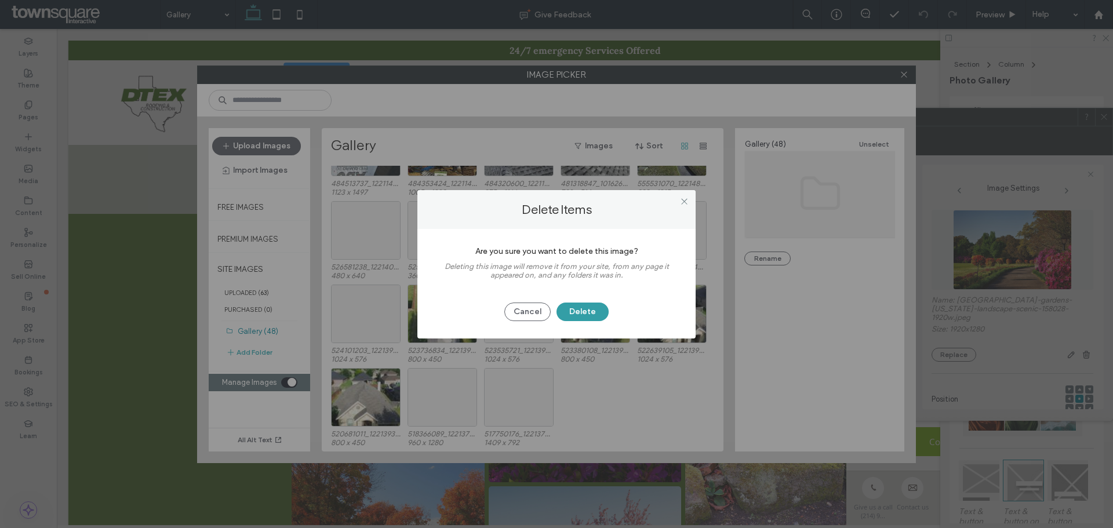
click at [587, 309] on button "Delete" at bounding box center [582, 311] width 52 height 19
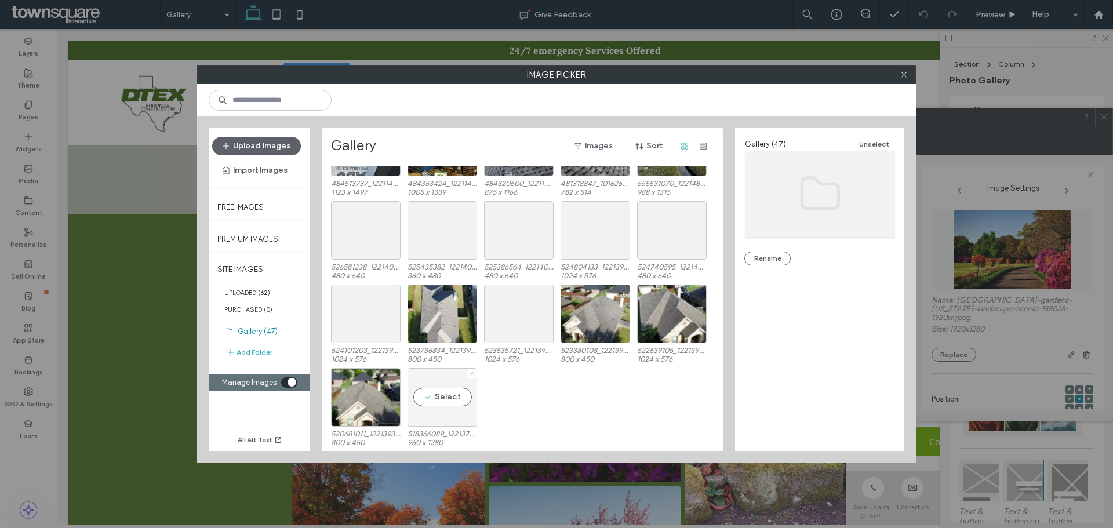
click at [469, 372] on icon at bounding box center [471, 373] width 5 height 5
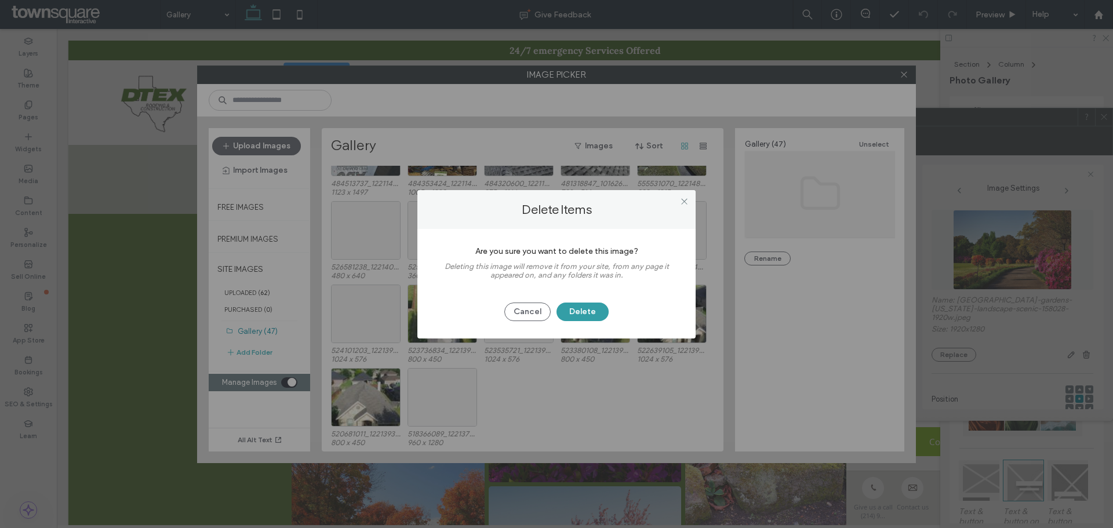
click at [586, 307] on button "Delete" at bounding box center [582, 311] width 52 height 19
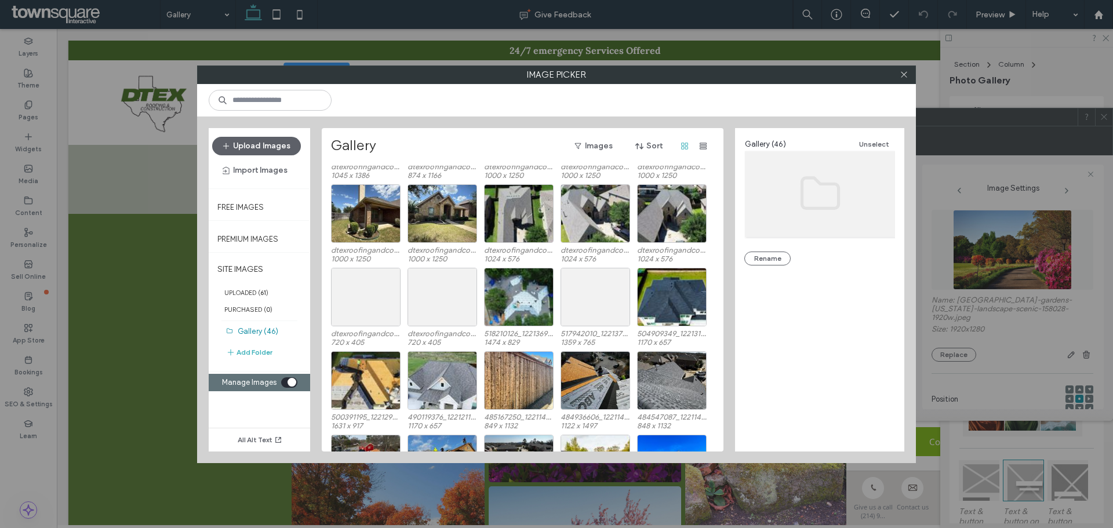
scroll to position [233, 0]
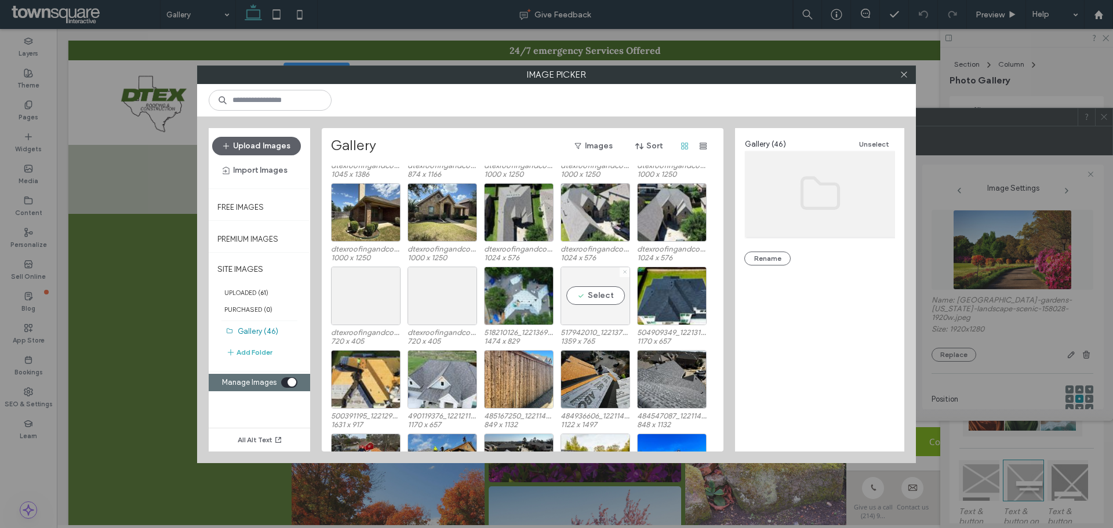
click at [626, 272] on icon at bounding box center [624, 271] width 5 height 5
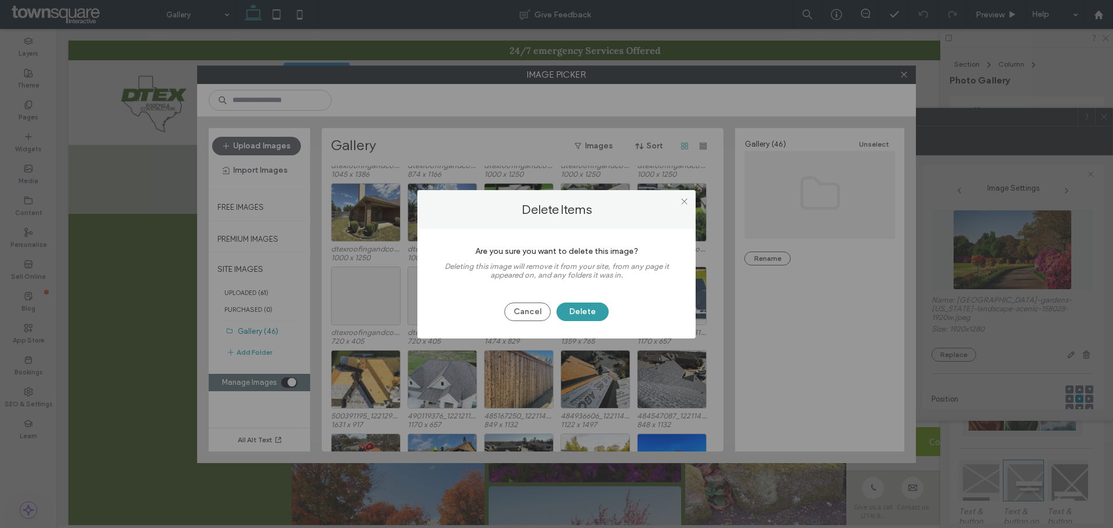
click at [582, 320] on button "Delete" at bounding box center [582, 311] width 52 height 19
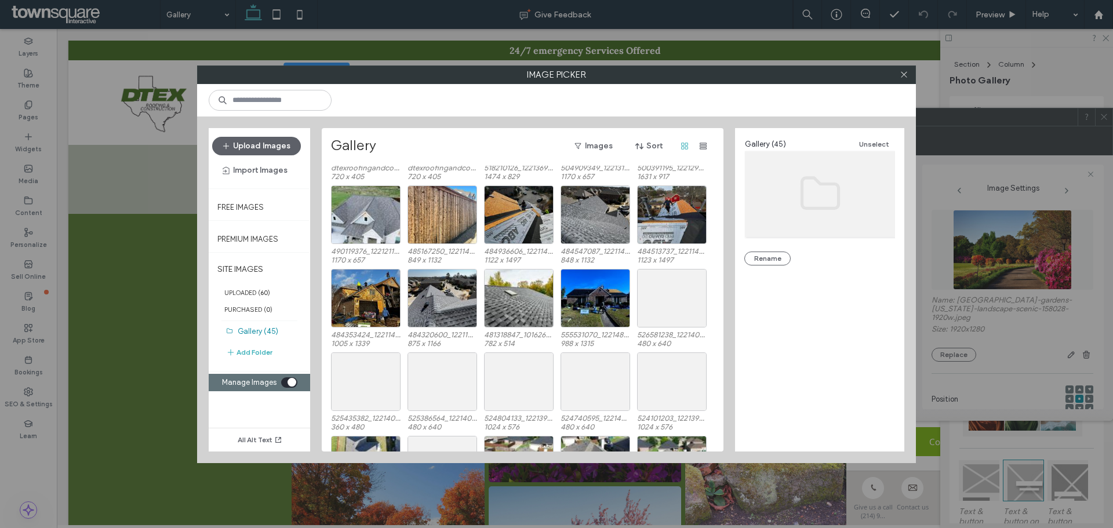
scroll to position [465, 0]
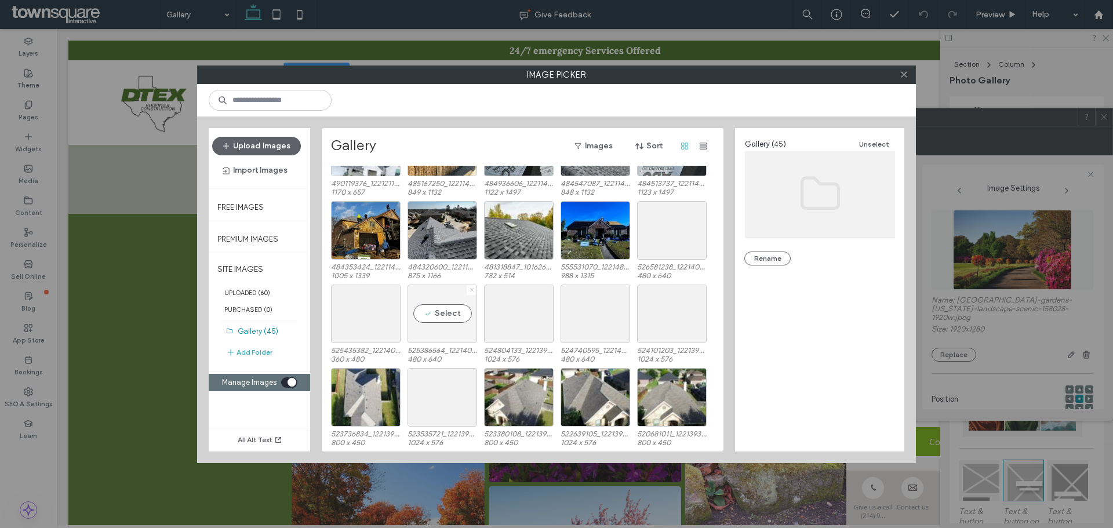
click at [471, 289] on use at bounding box center [471, 290] width 3 height 3
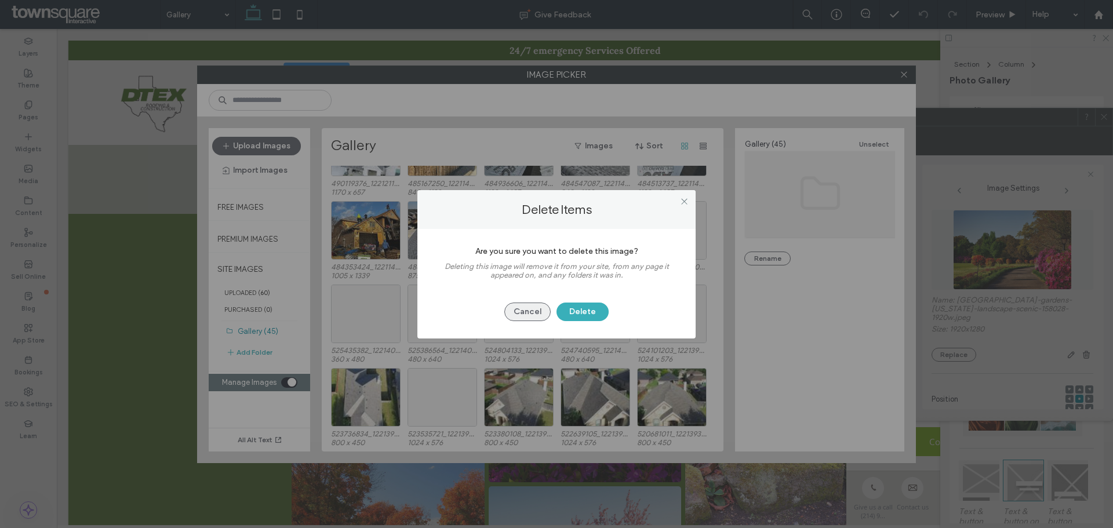
click at [549, 309] on button "Cancel" at bounding box center [527, 311] width 46 height 19
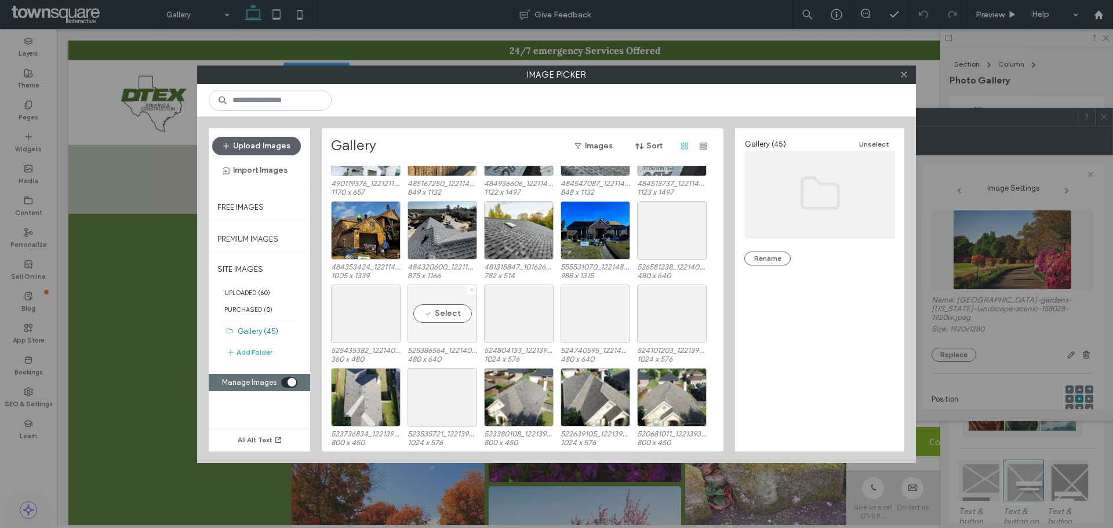
click at [471, 289] on use at bounding box center [471, 290] width 3 height 3
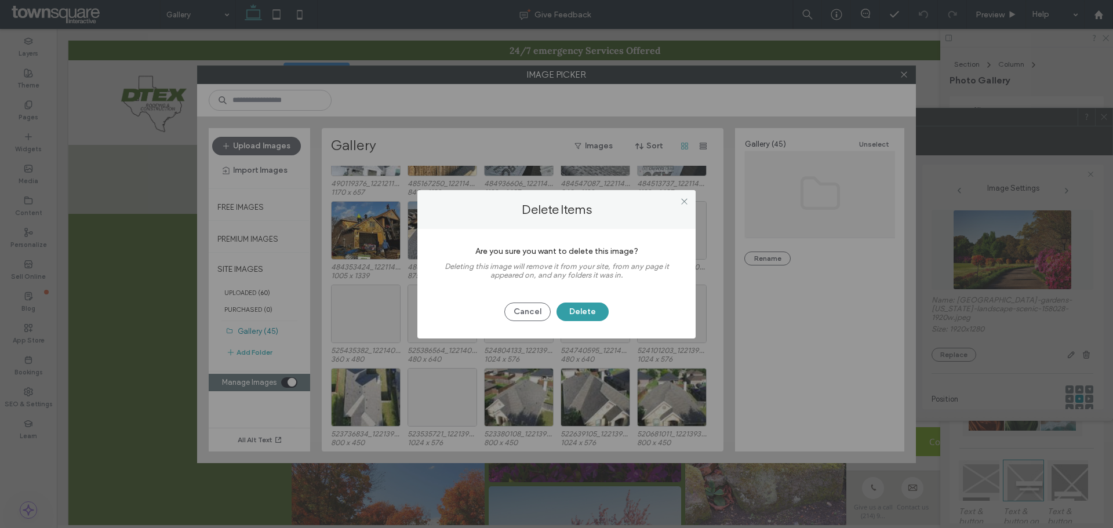
click at [572, 309] on button "Delete" at bounding box center [582, 311] width 52 height 19
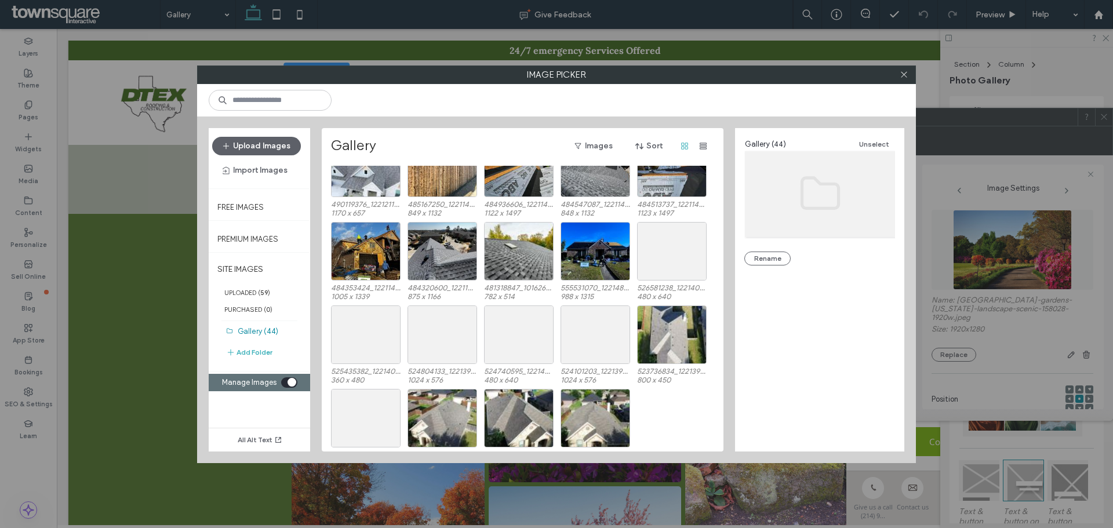
scroll to position [465, 0]
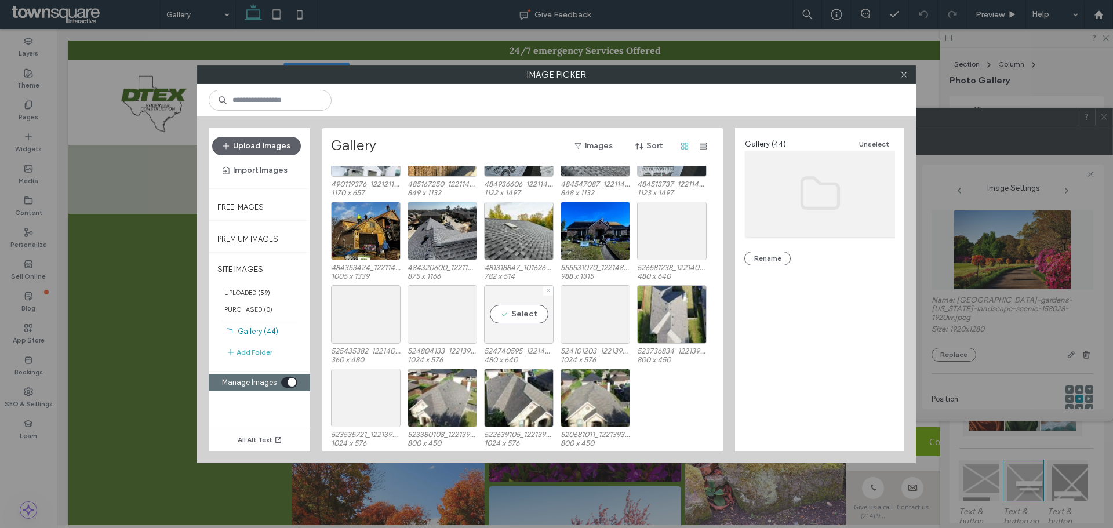
click at [548, 289] on icon at bounding box center [548, 290] width 5 height 5
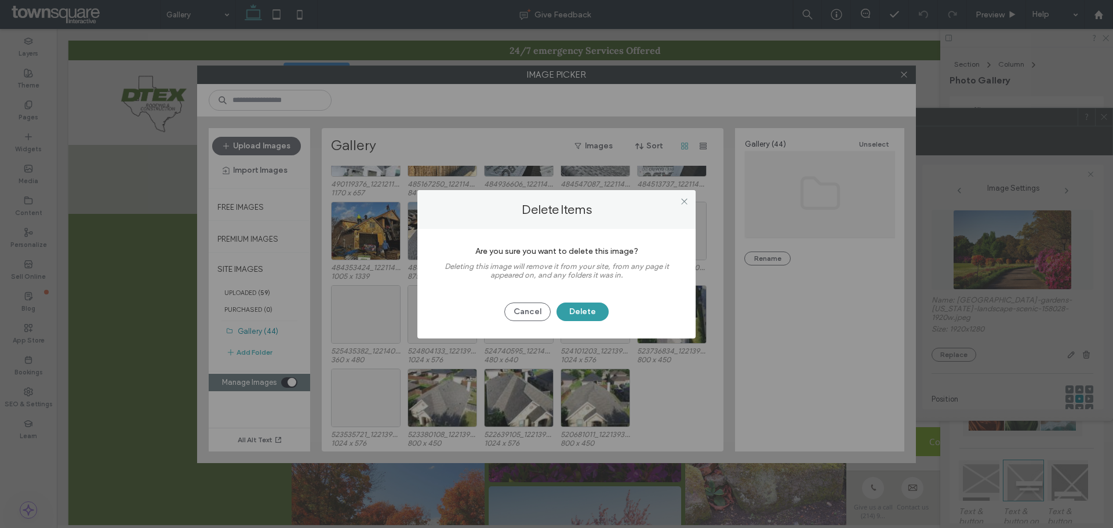
click at [596, 309] on button "Delete" at bounding box center [582, 311] width 52 height 19
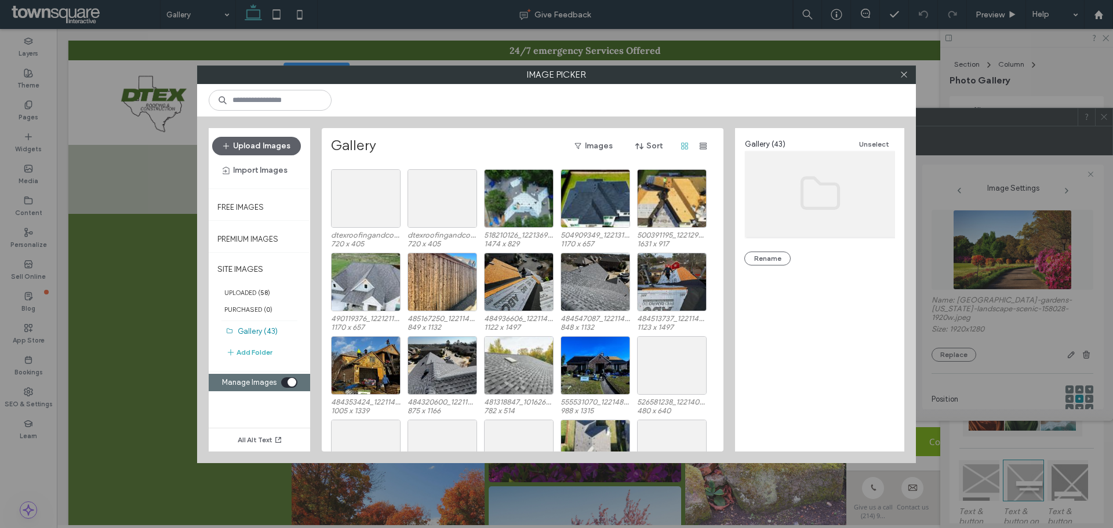
scroll to position [348, 0]
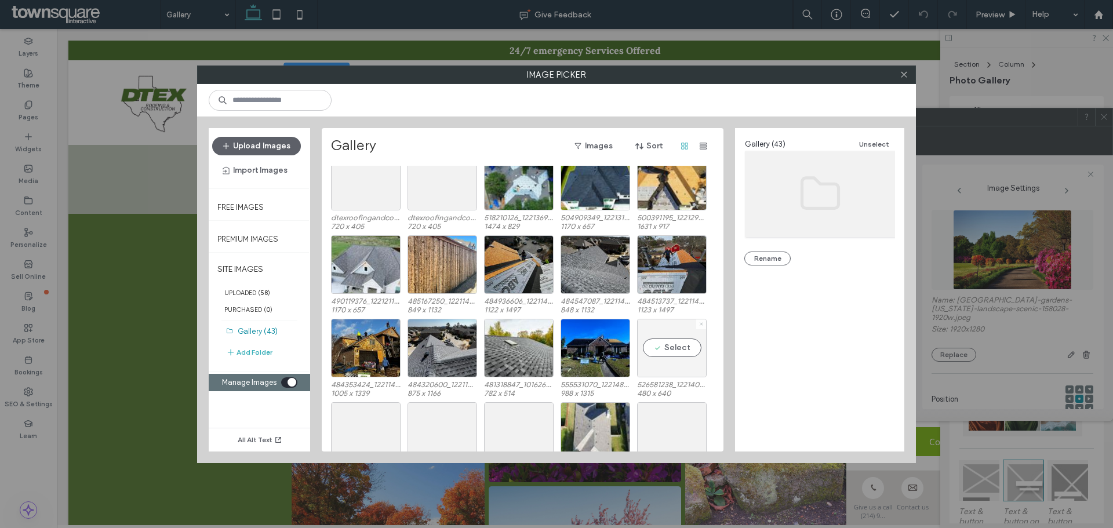
click at [703, 327] on span at bounding box center [701, 324] width 5 height 10
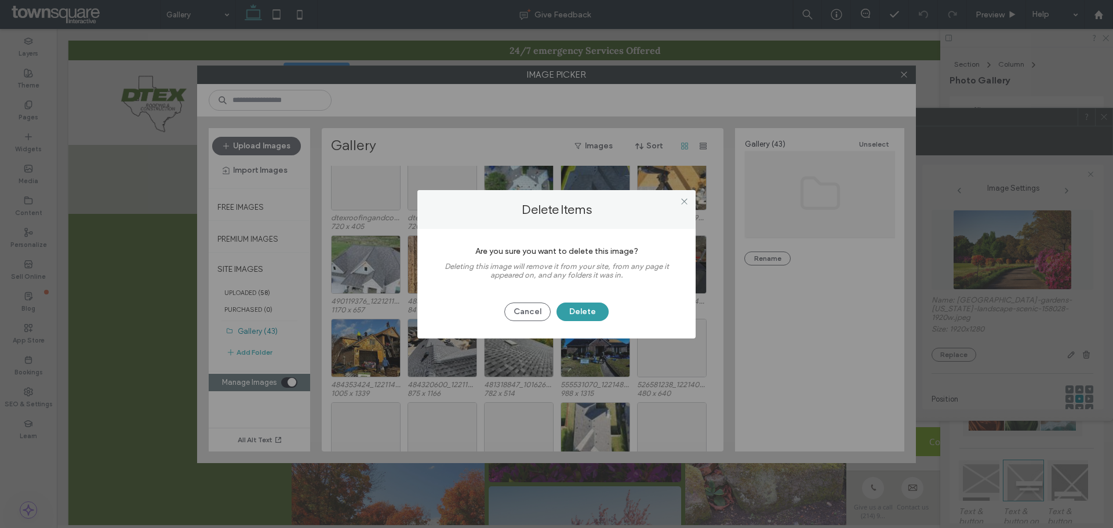
click at [579, 315] on button "Delete" at bounding box center [582, 311] width 52 height 19
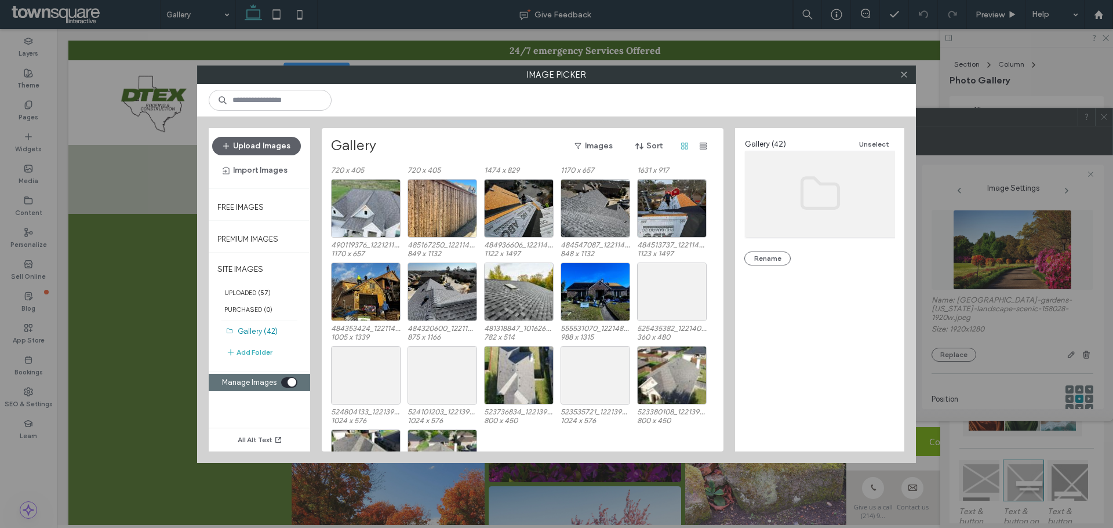
scroll to position [407, 0]
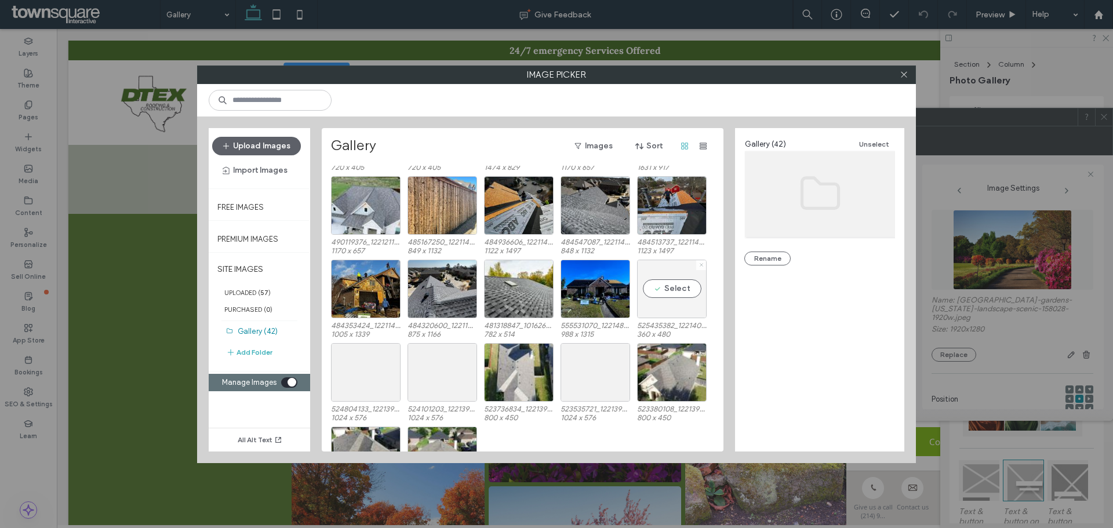
click at [702, 262] on icon at bounding box center [701, 264] width 5 height 5
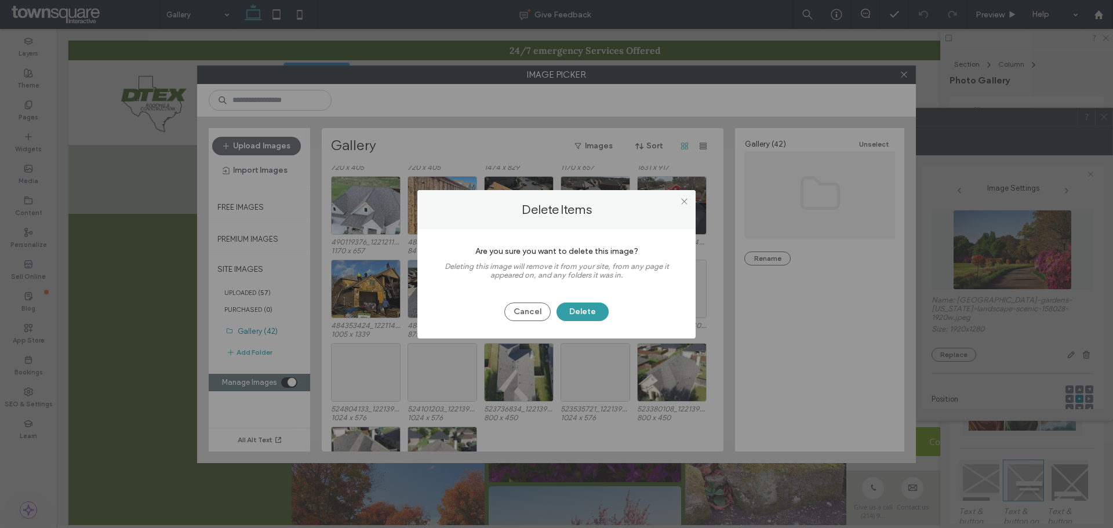
click at [575, 308] on button "Delete" at bounding box center [582, 311] width 52 height 19
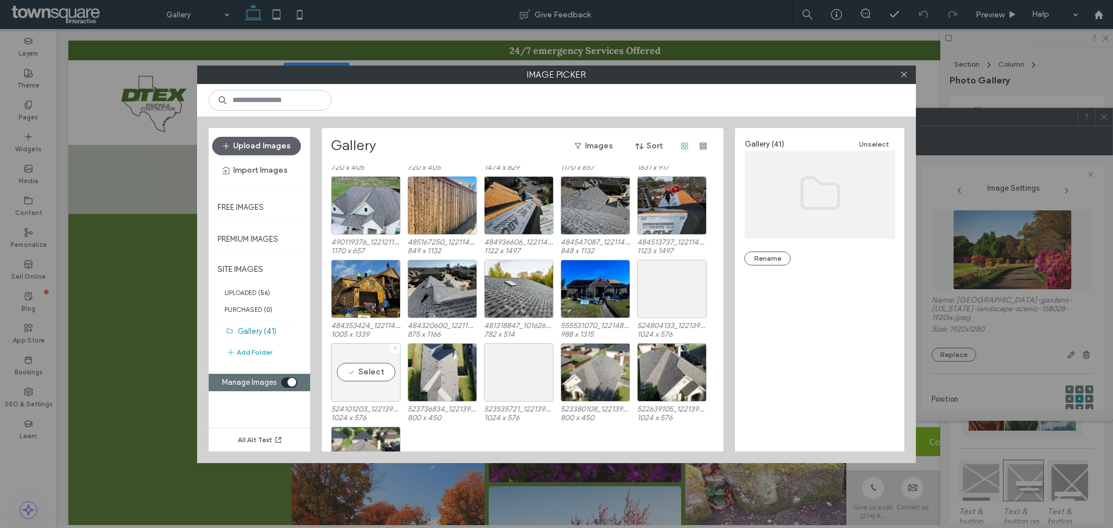
click at [393, 349] on use at bounding box center [394, 348] width 3 height 3
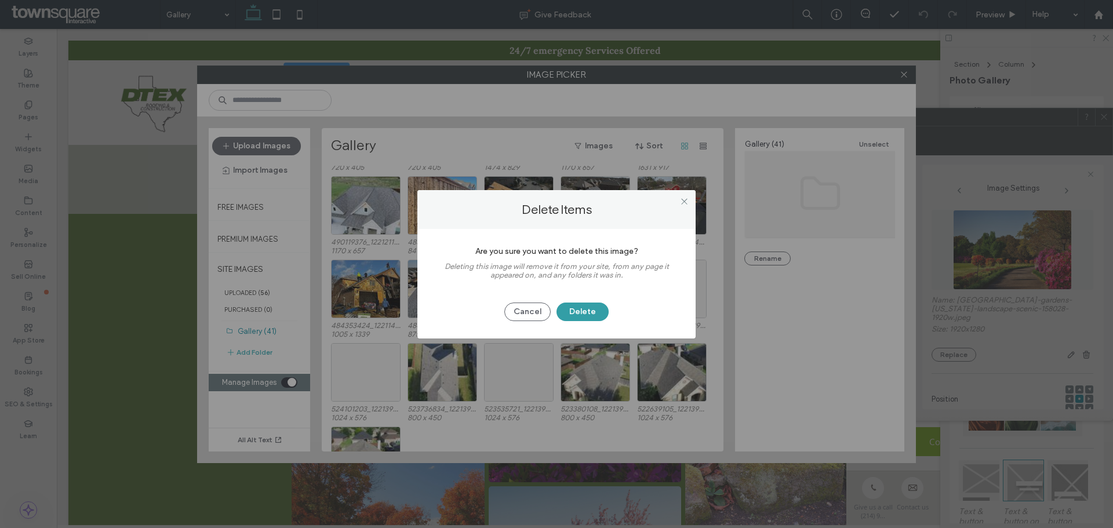
click at [581, 313] on button "Delete" at bounding box center [582, 311] width 52 height 19
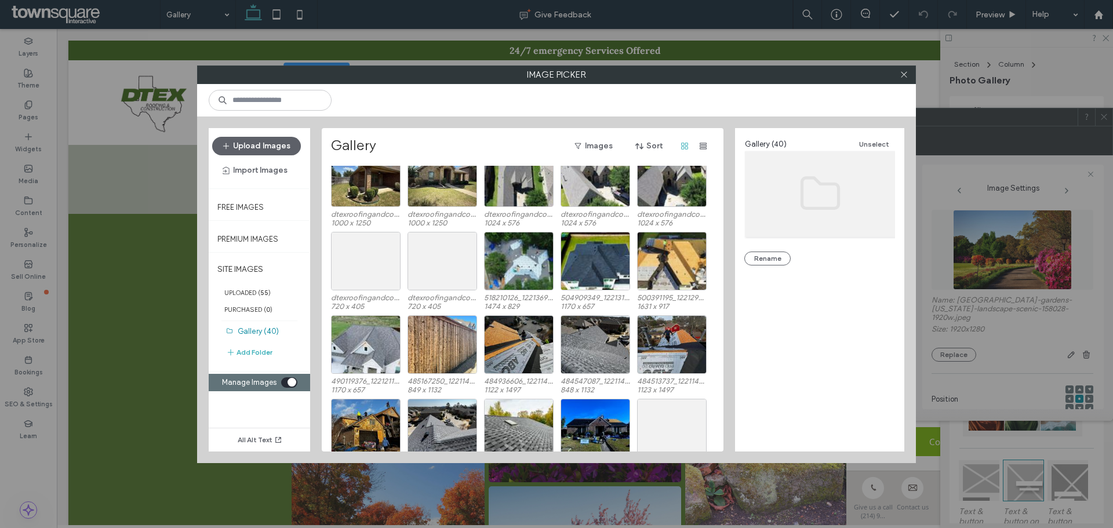
scroll to position [382, 0]
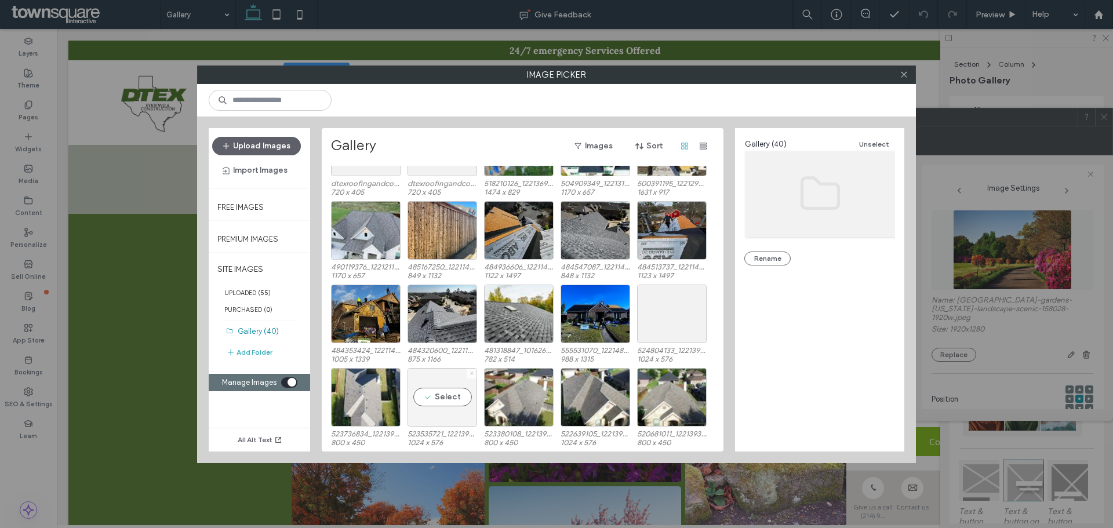
click at [472, 374] on use at bounding box center [471, 373] width 3 height 3
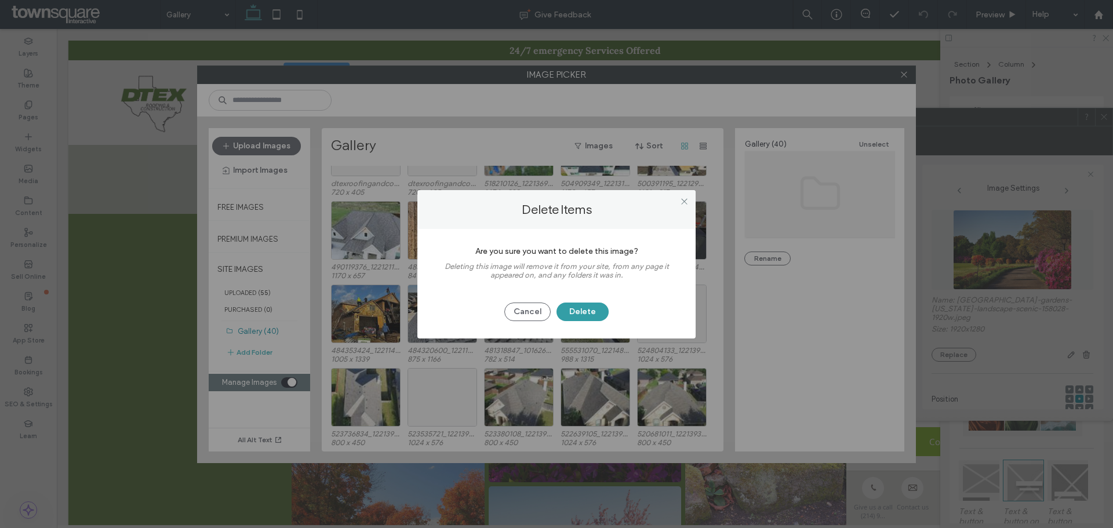
click at [586, 318] on button "Delete" at bounding box center [582, 311] width 52 height 19
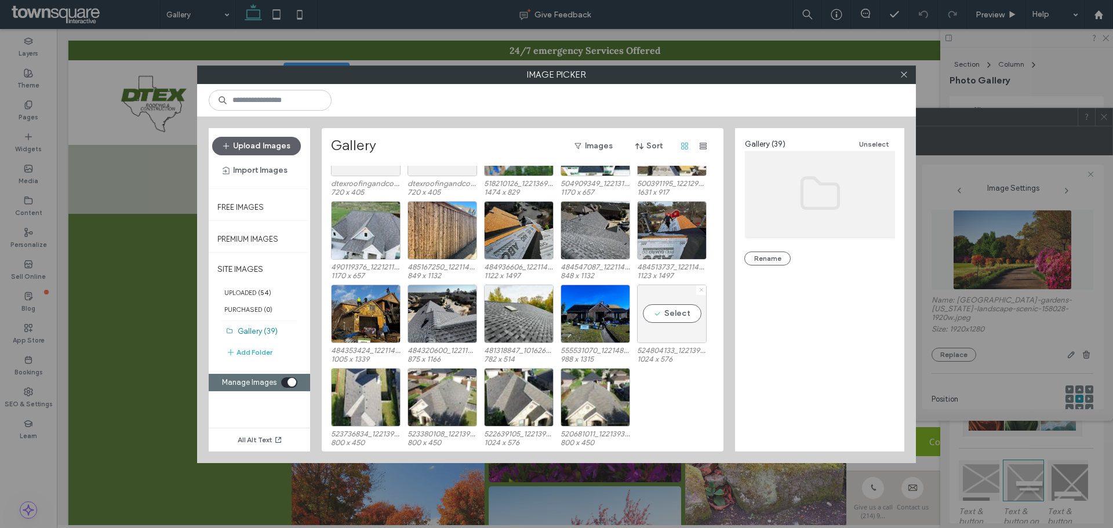
click at [702, 290] on icon at bounding box center [701, 289] width 5 height 5
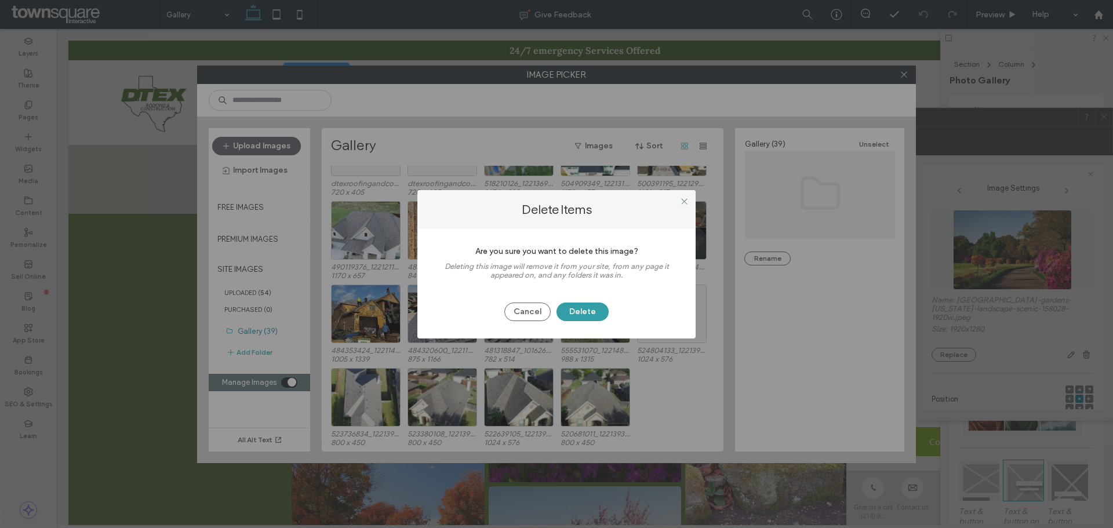
click at [574, 315] on button "Delete" at bounding box center [582, 311] width 52 height 19
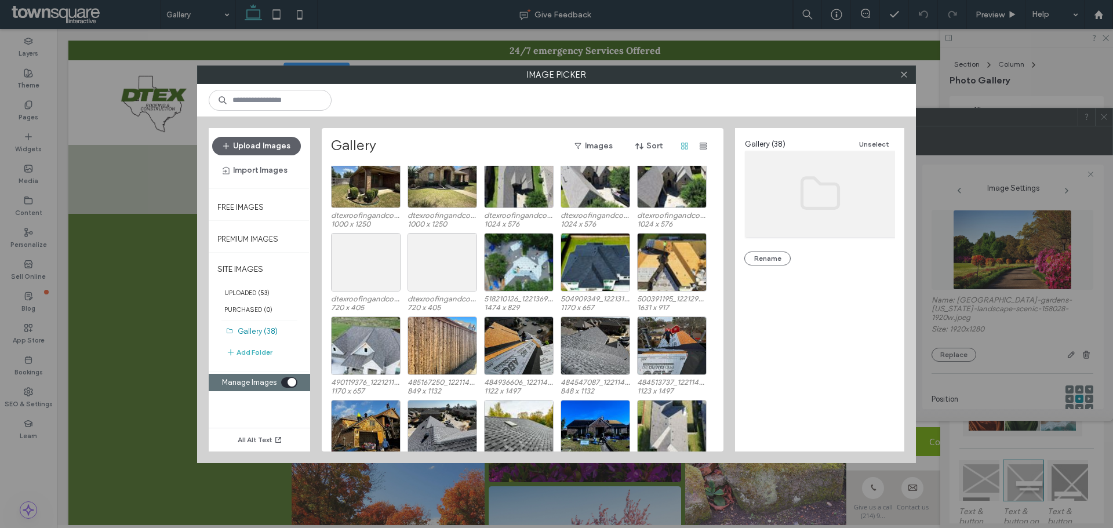
scroll to position [266, 0]
click at [390, 237] on div at bounding box center [395, 239] width 10 height 10
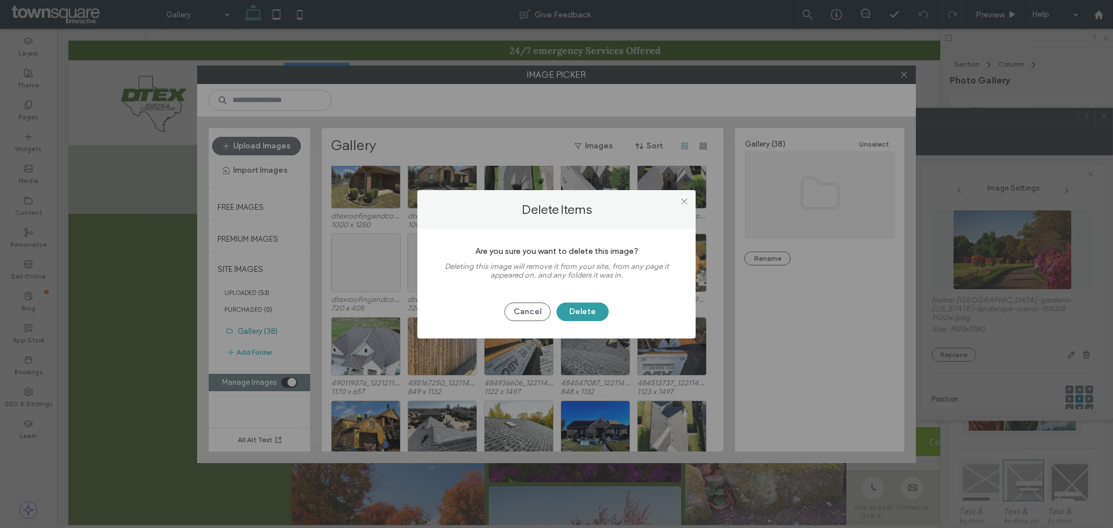
click at [574, 317] on button "Delete" at bounding box center [582, 311] width 52 height 19
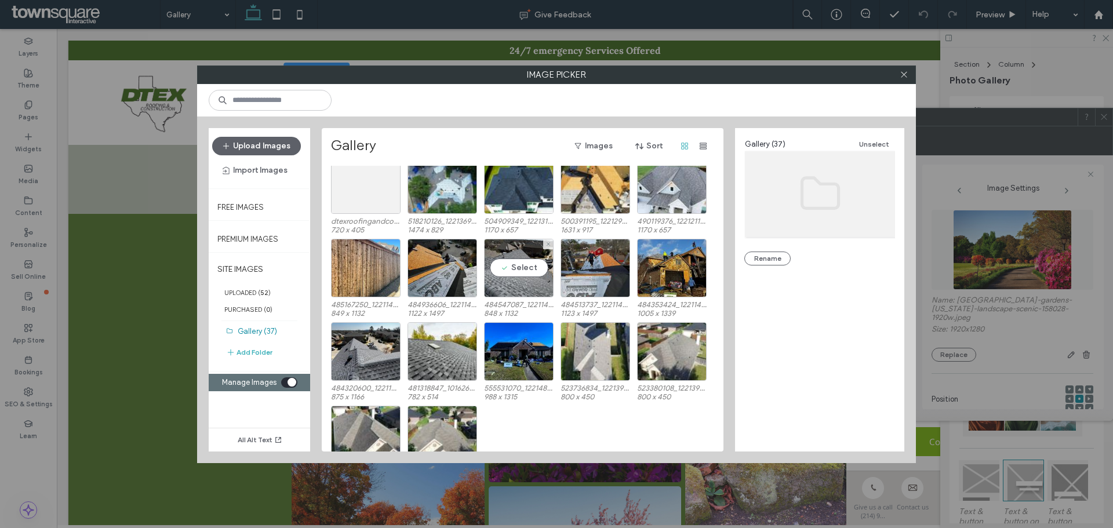
scroll to position [324, 0]
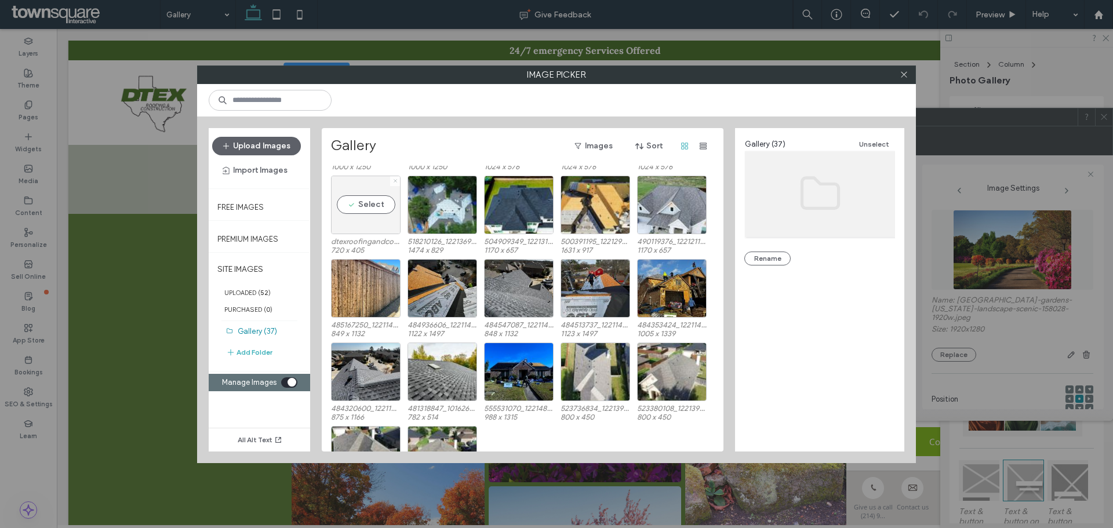
click at [395, 181] on use at bounding box center [394, 181] width 3 height 3
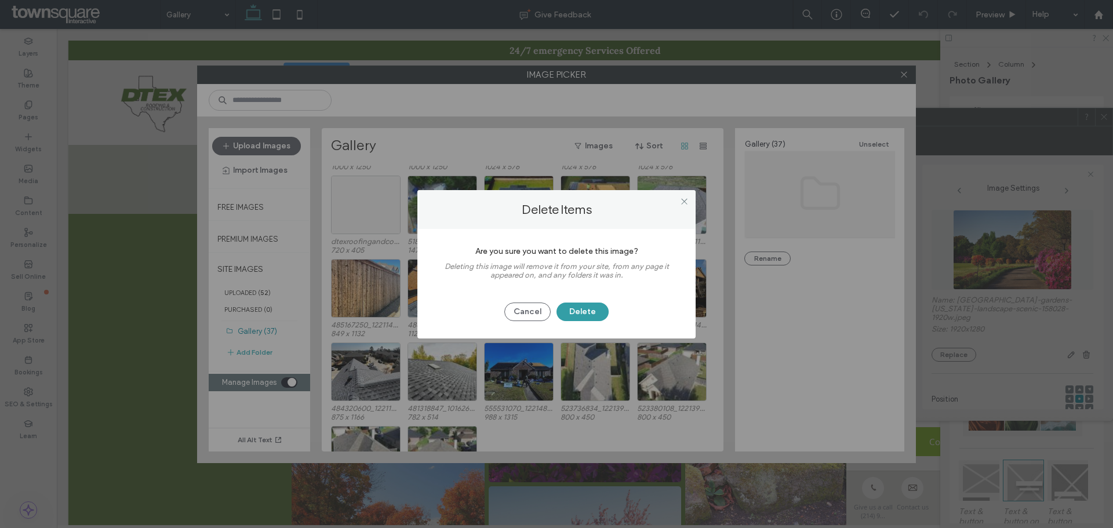
click at [585, 316] on button "Delete" at bounding box center [582, 311] width 52 height 19
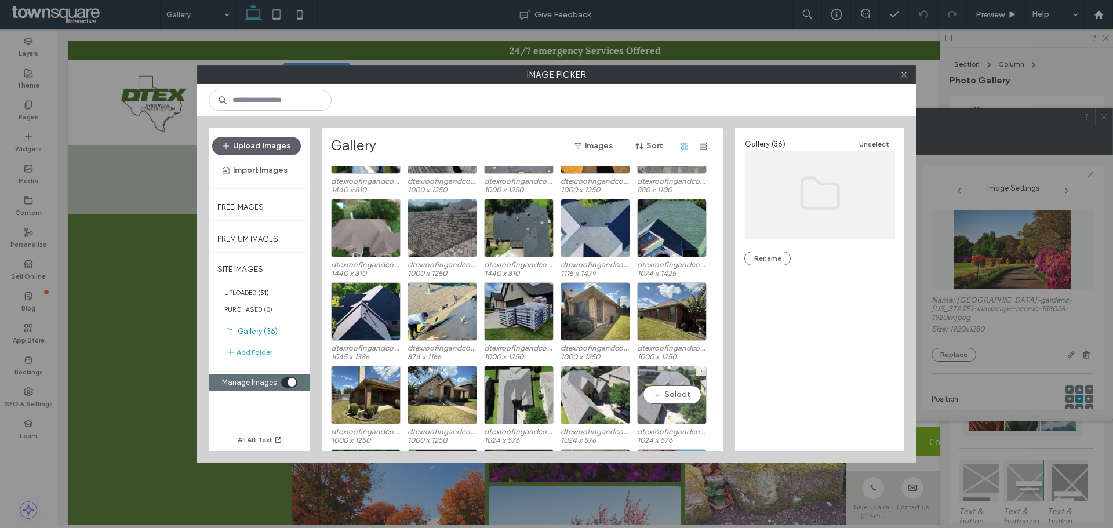
scroll to position [0, 0]
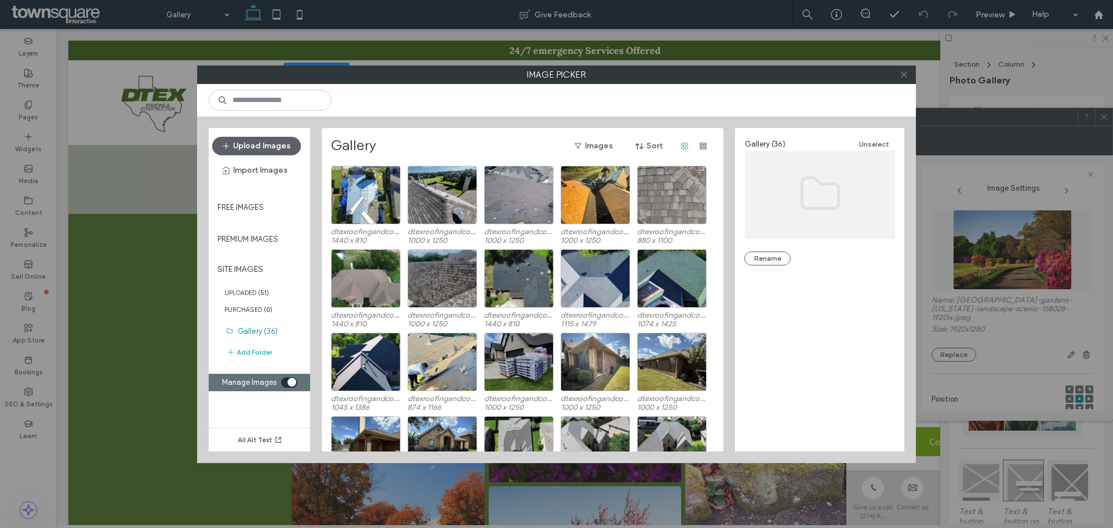
click at [905, 75] on icon at bounding box center [903, 74] width 9 height 9
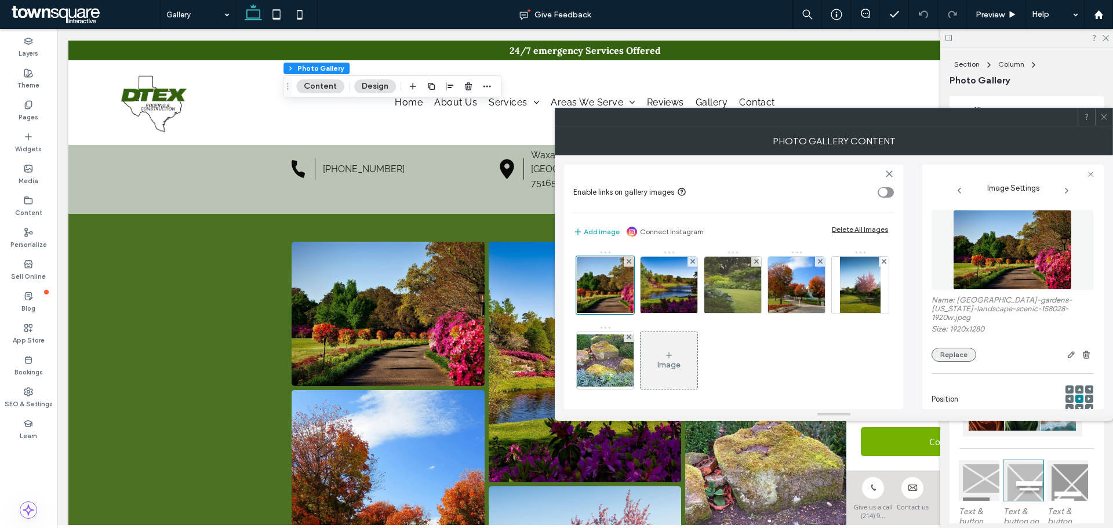
click at [961, 348] on button "Replace" at bounding box center [953, 355] width 45 height 14
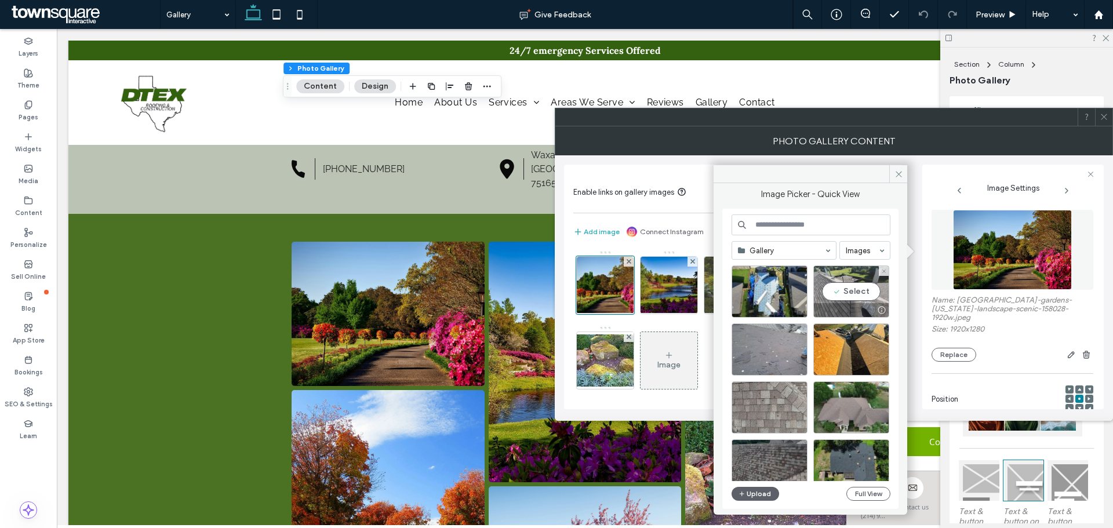
click at [854, 293] on div "Select" at bounding box center [851, 291] width 76 height 52
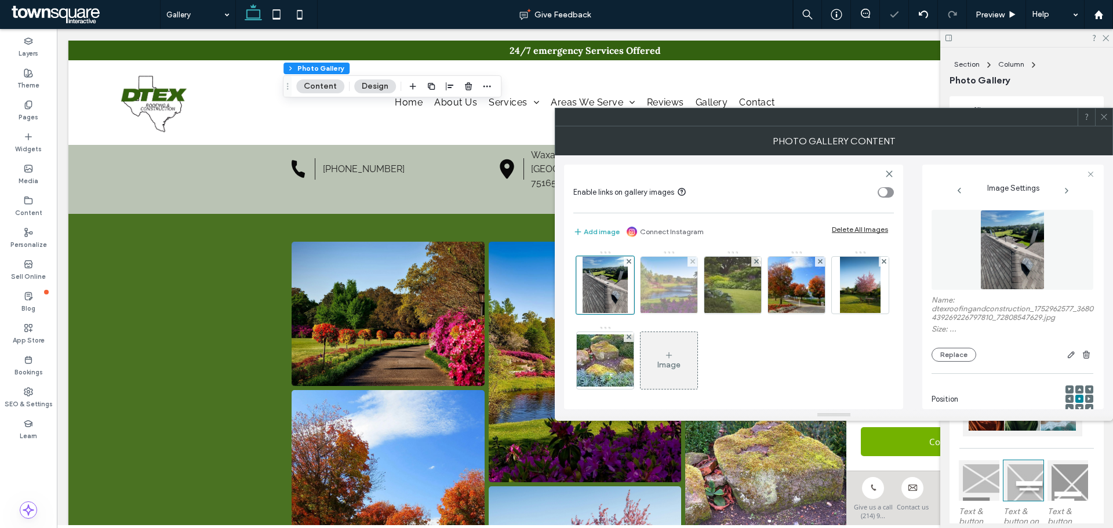
click at [667, 284] on img at bounding box center [668, 285] width 91 height 57
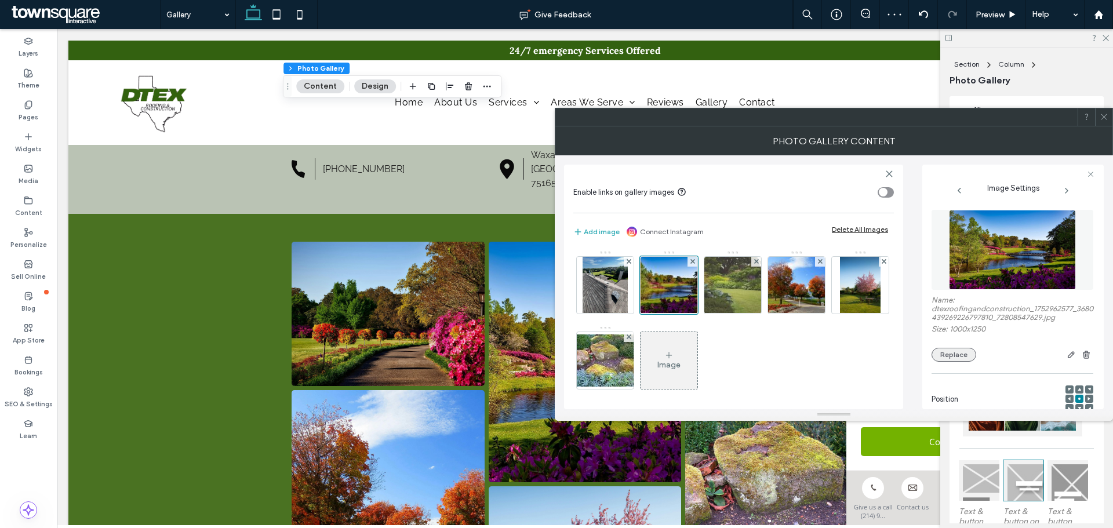
click at [957, 356] on button "Replace" at bounding box center [953, 355] width 45 height 14
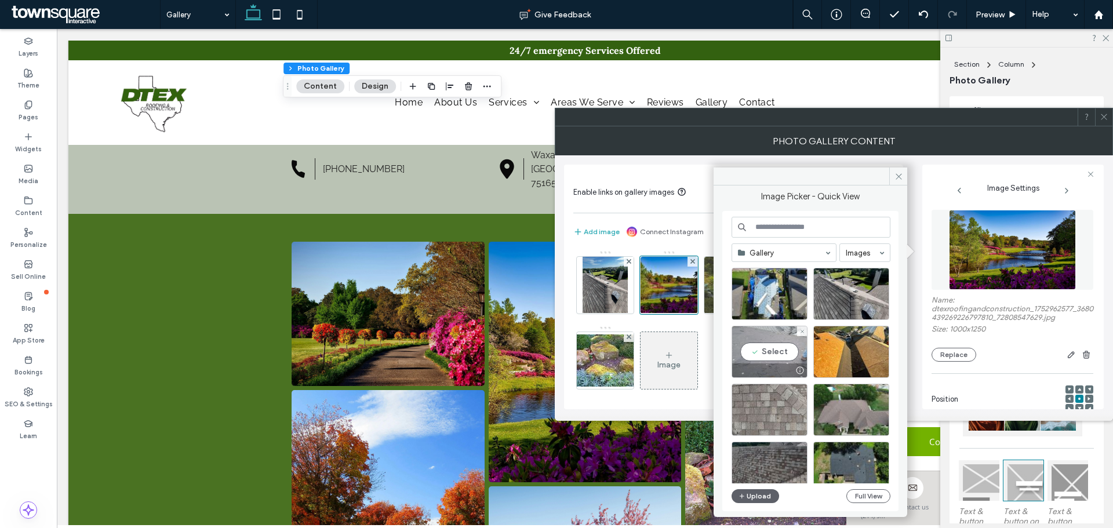
click at [757, 351] on div "Select" at bounding box center [769, 352] width 76 height 52
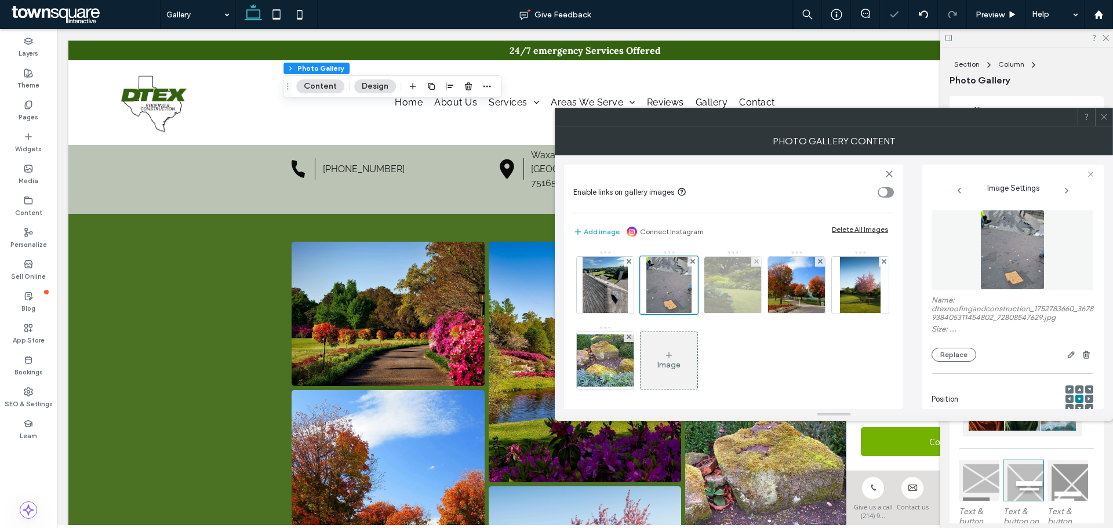
click at [726, 285] on img at bounding box center [732, 285] width 85 height 57
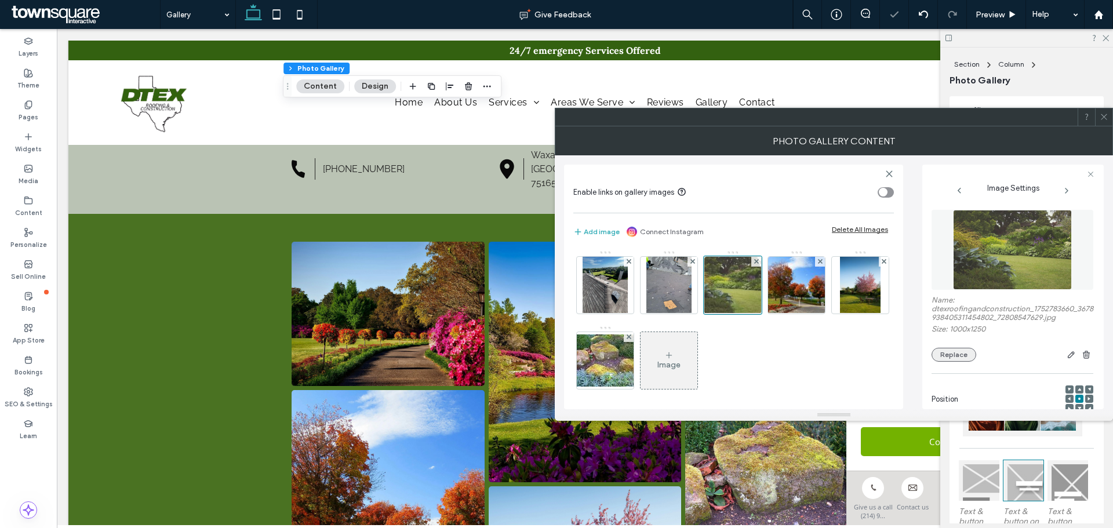
click at [946, 336] on label "Size: 1000x1250" at bounding box center [1012, 330] width 162 height 12
click at [942, 352] on button "Replace" at bounding box center [953, 355] width 45 height 14
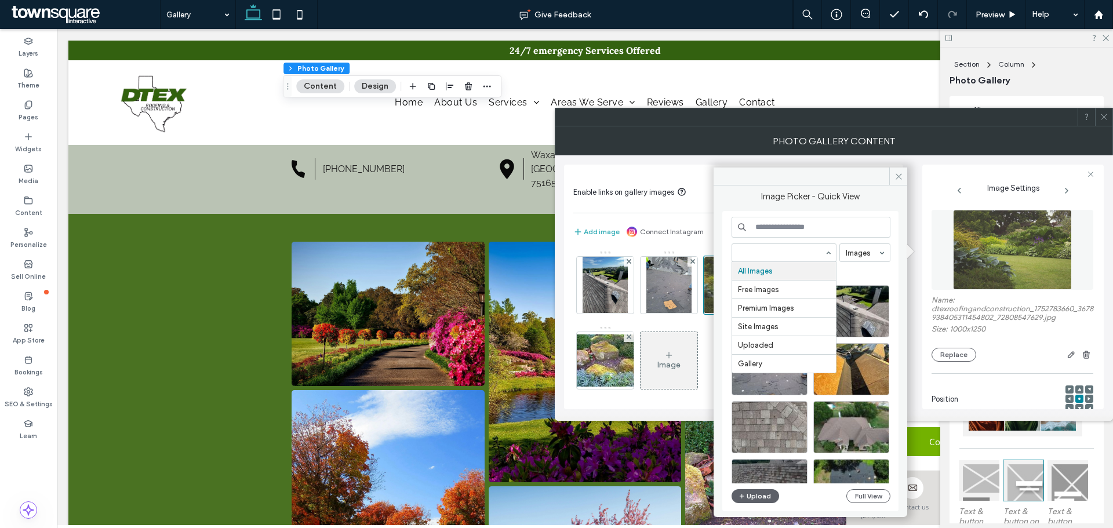
drag, startPoint x: 815, startPoint y: 251, endPoint x: 801, endPoint y: 282, distance: 33.7
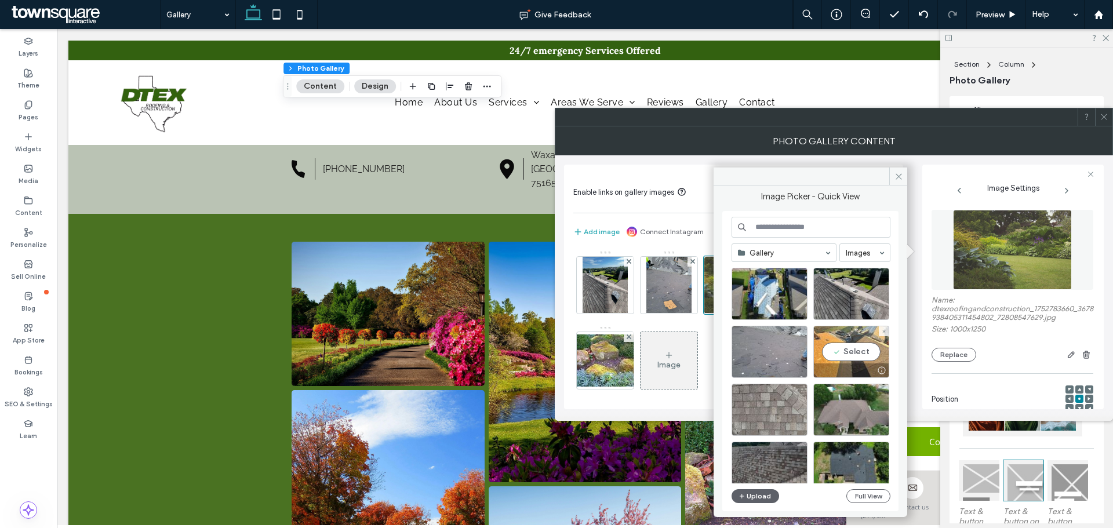
click at [858, 349] on div "Select" at bounding box center [851, 352] width 76 height 52
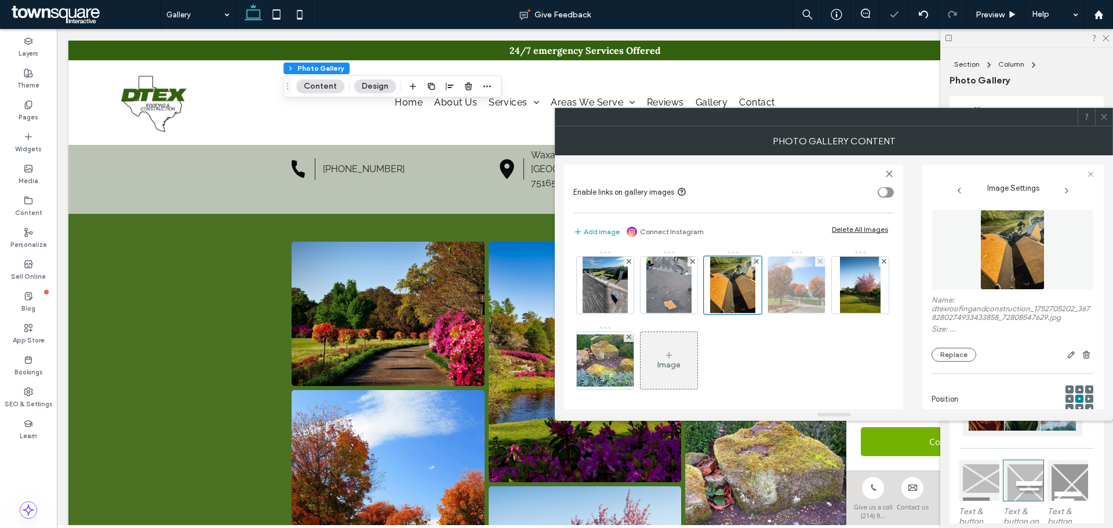
click at [792, 290] on img at bounding box center [797, 285] width 76 height 57
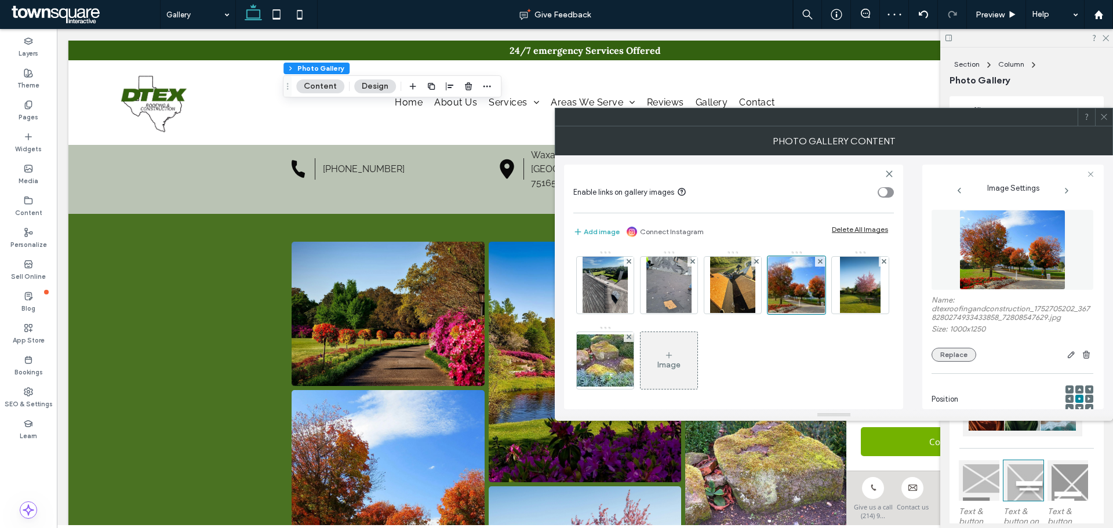
click at [948, 353] on button "Replace" at bounding box center [953, 355] width 45 height 14
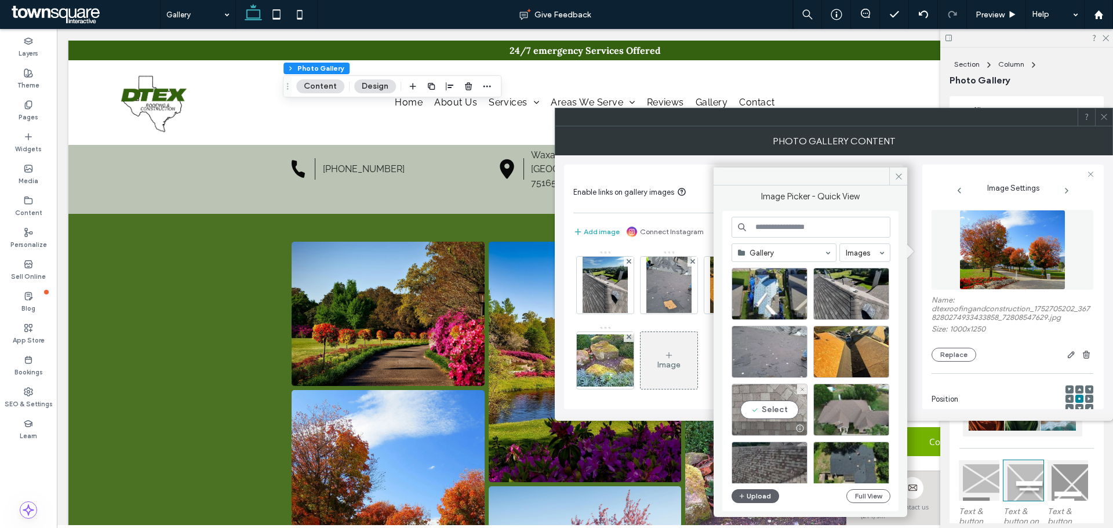
click at [778, 402] on div "Select" at bounding box center [769, 410] width 76 height 52
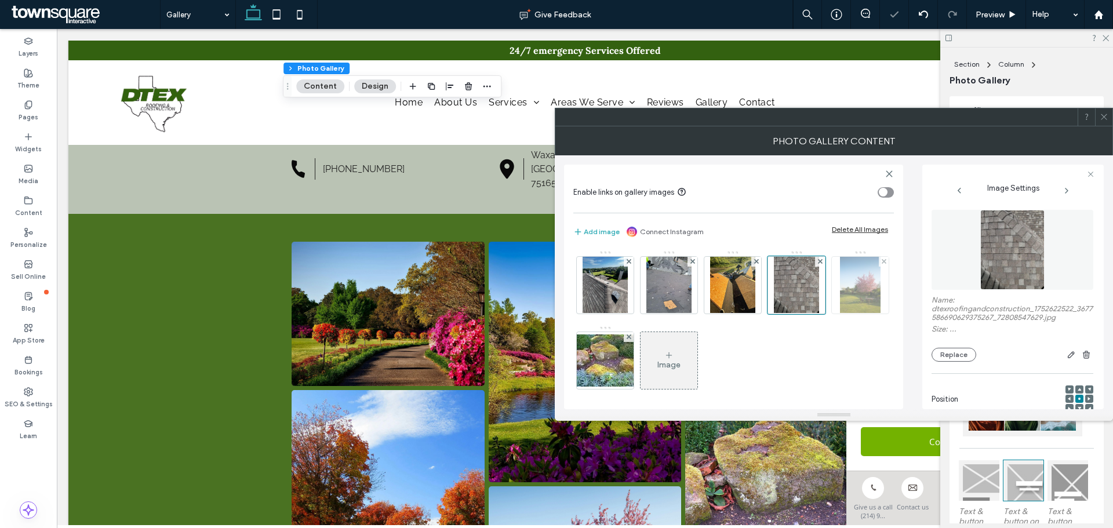
click at [840, 313] on img at bounding box center [860, 285] width 41 height 57
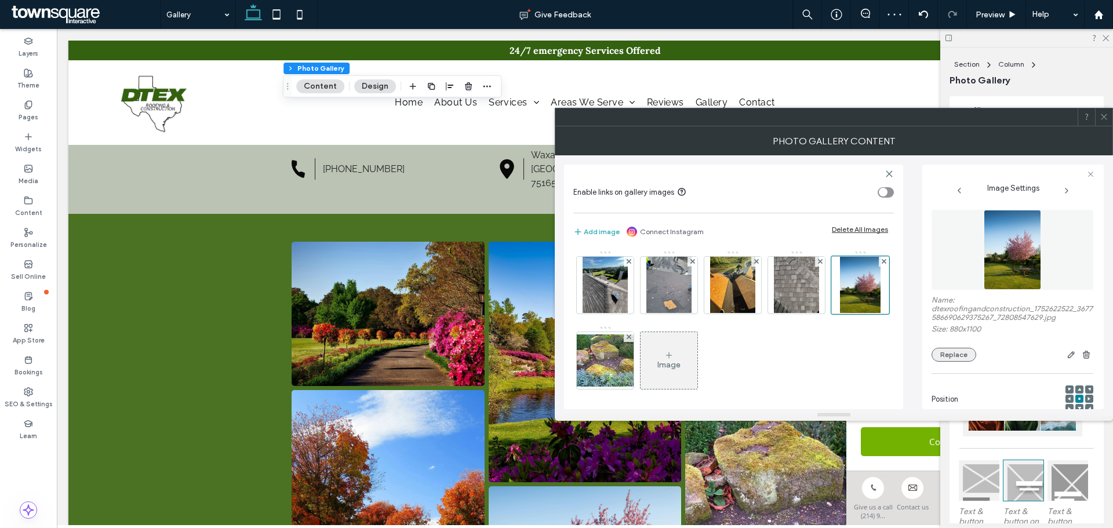
click at [953, 353] on button "Replace" at bounding box center [953, 355] width 45 height 14
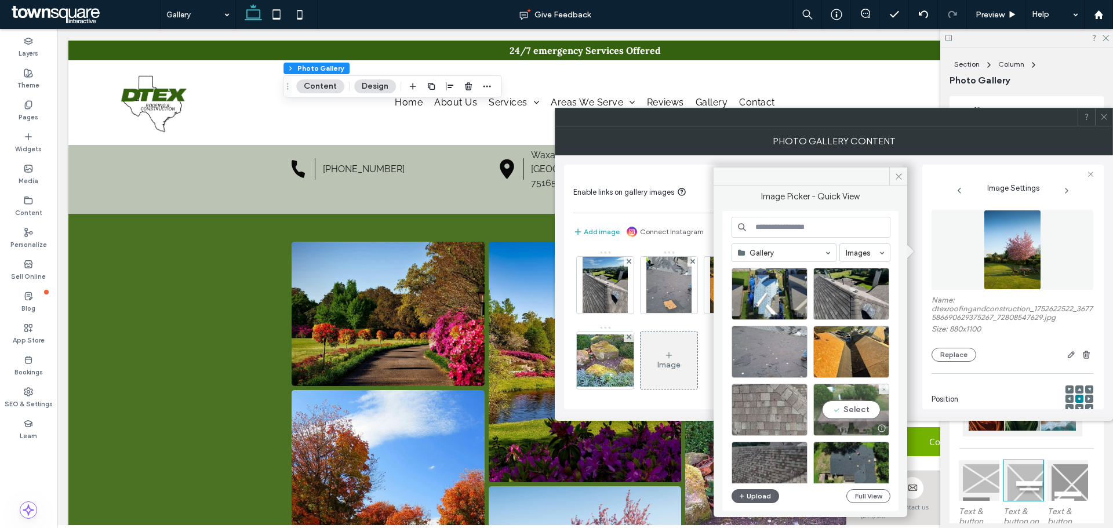
click at [857, 406] on div "Select" at bounding box center [851, 410] width 76 height 52
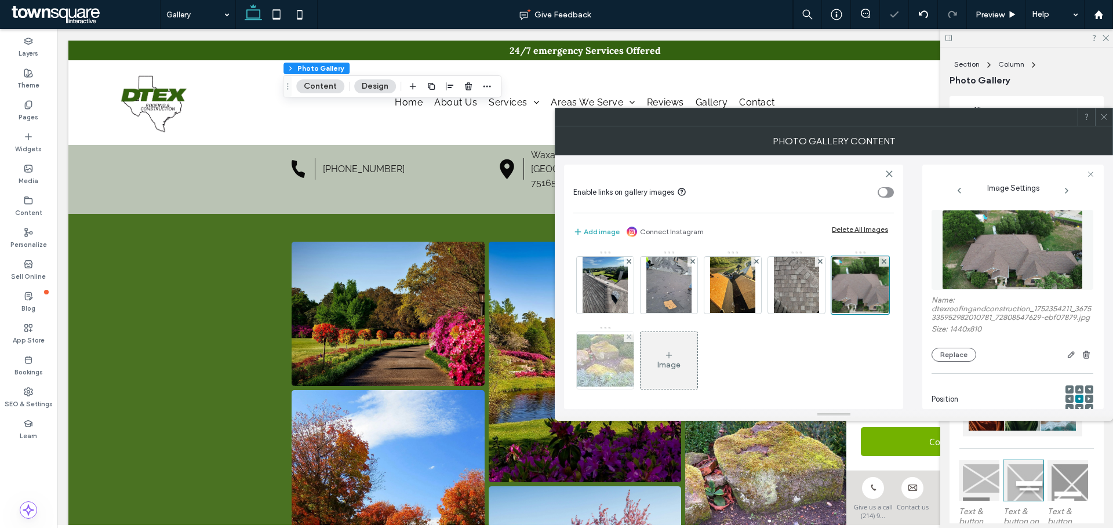
click at [651, 362] on img at bounding box center [605, 360] width 93 height 52
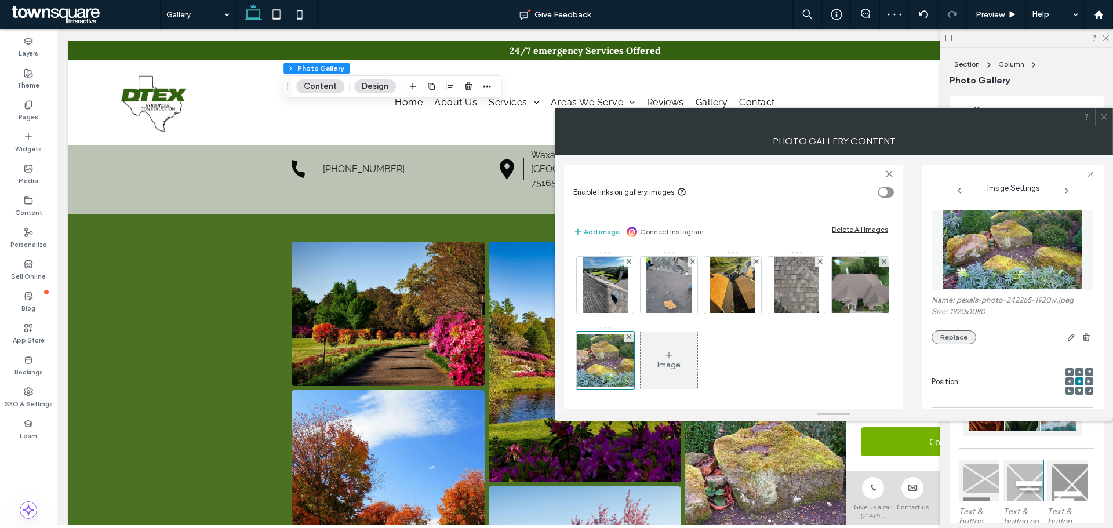
click at [957, 338] on button "Replace" at bounding box center [953, 337] width 45 height 14
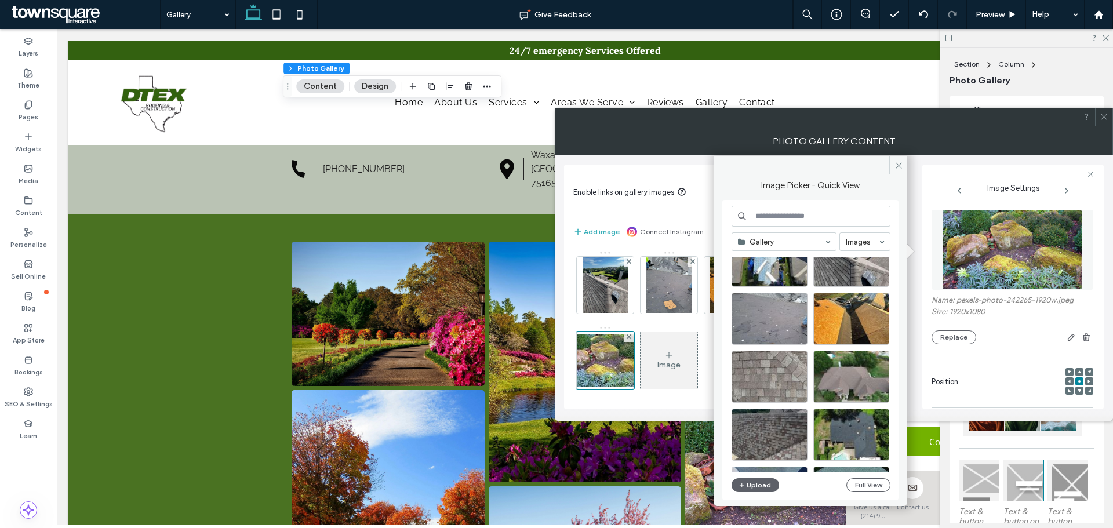
scroll to position [58, 0]
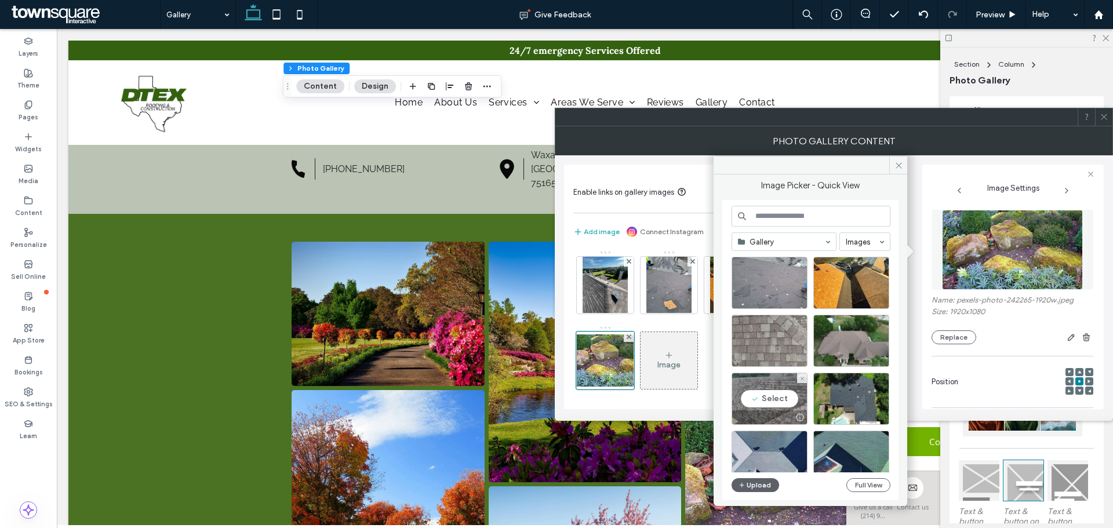
click at [783, 402] on div "Select" at bounding box center [769, 399] width 76 height 52
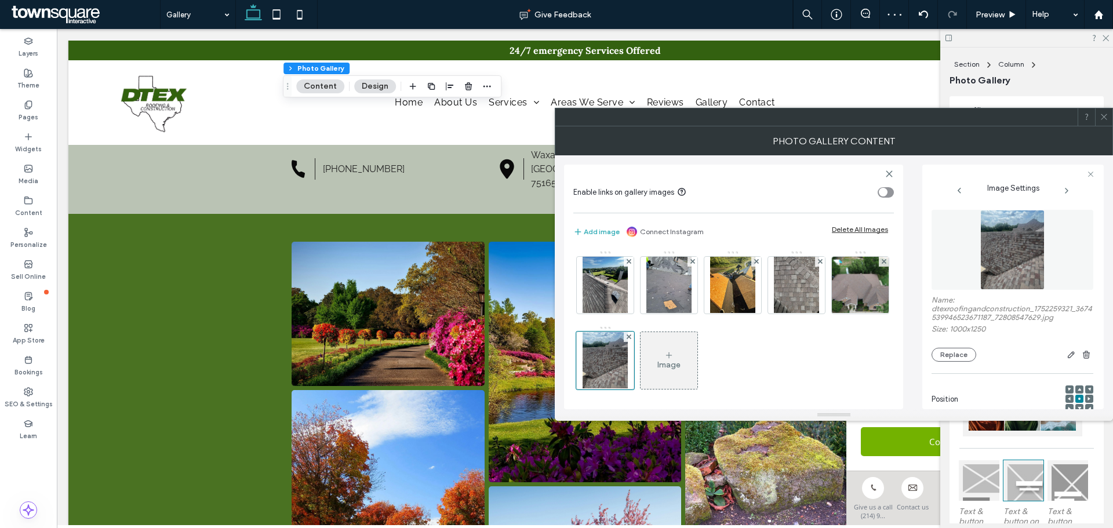
click at [680, 363] on div "Image" at bounding box center [668, 365] width 23 height 10
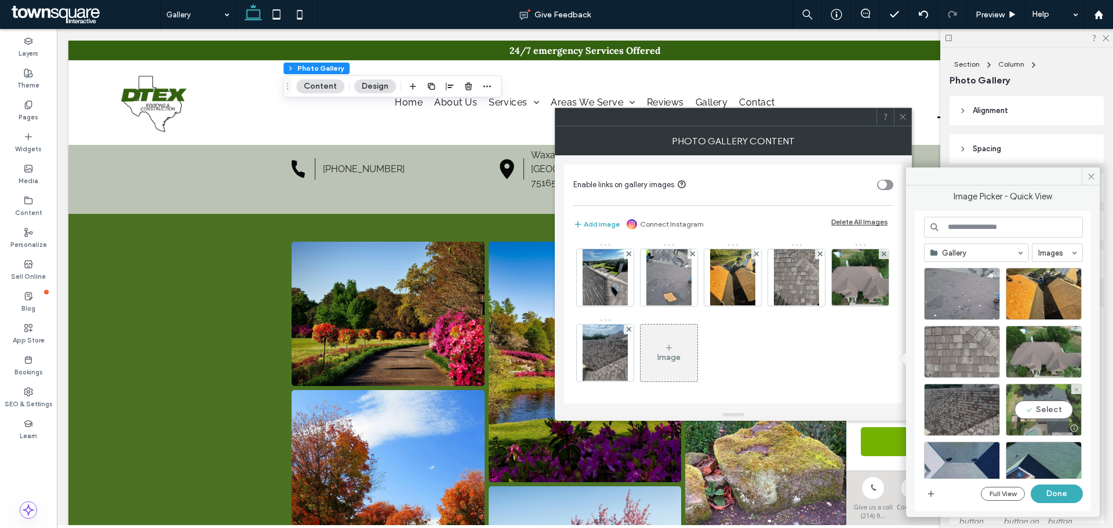
click at [1045, 414] on div "Select" at bounding box center [1043, 410] width 76 height 52
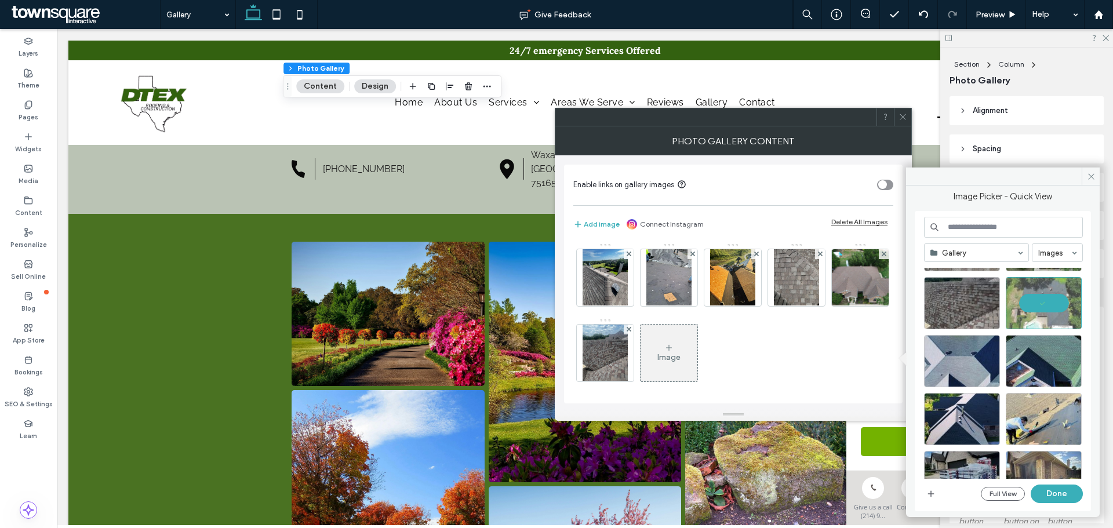
scroll to position [174, 0]
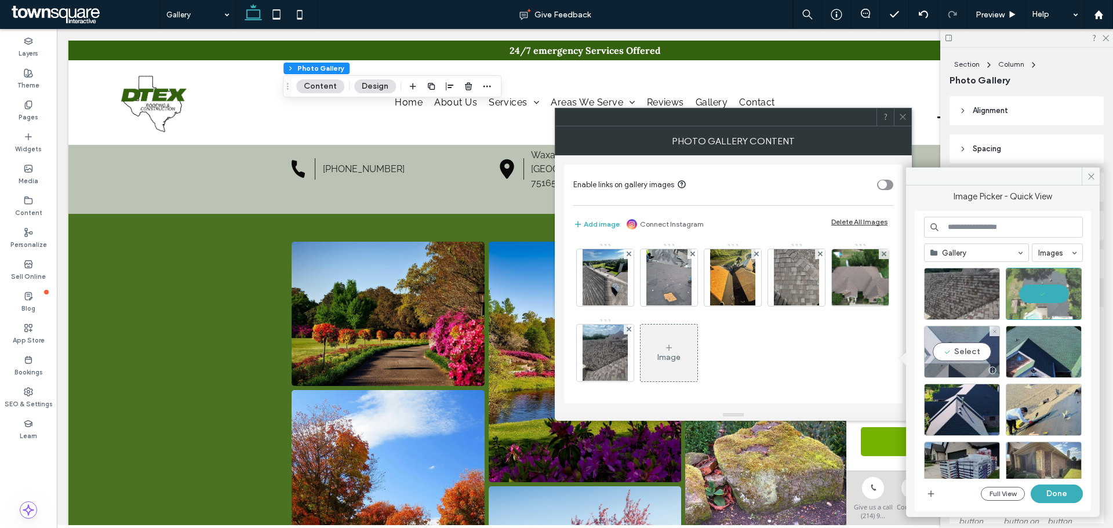
click at [983, 340] on div "Select" at bounding box center [962, 352] width 76 height 52
click at [1053, 345] on div "Select" at bounding box center [1043, 352] width 76 height 52
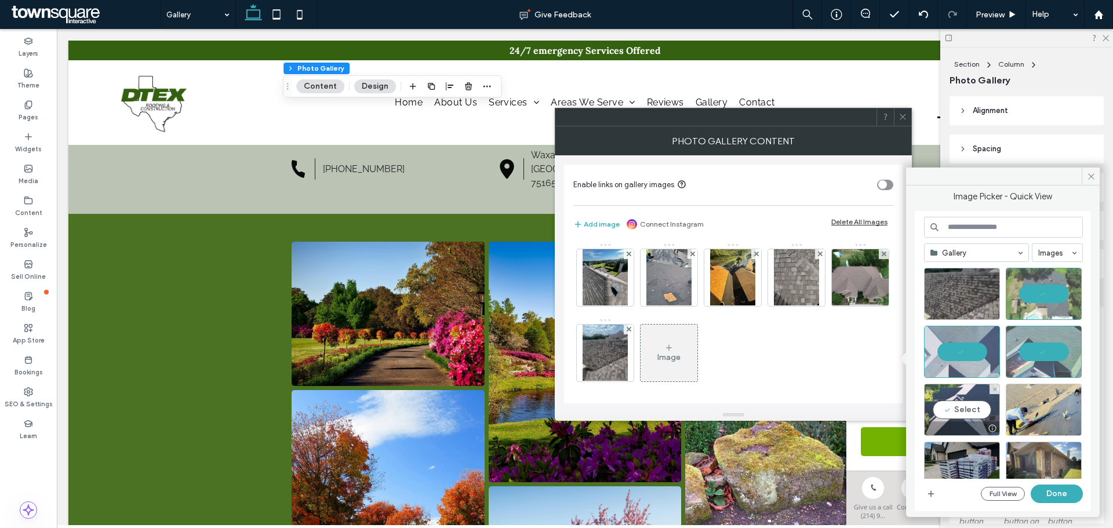
click at [968, 409] on div "Select" at bounding box center [962, 410] width 76 height 52
click at [1064, 402] on div "Select" at bounding box center [1043, 410] width 76 height 52
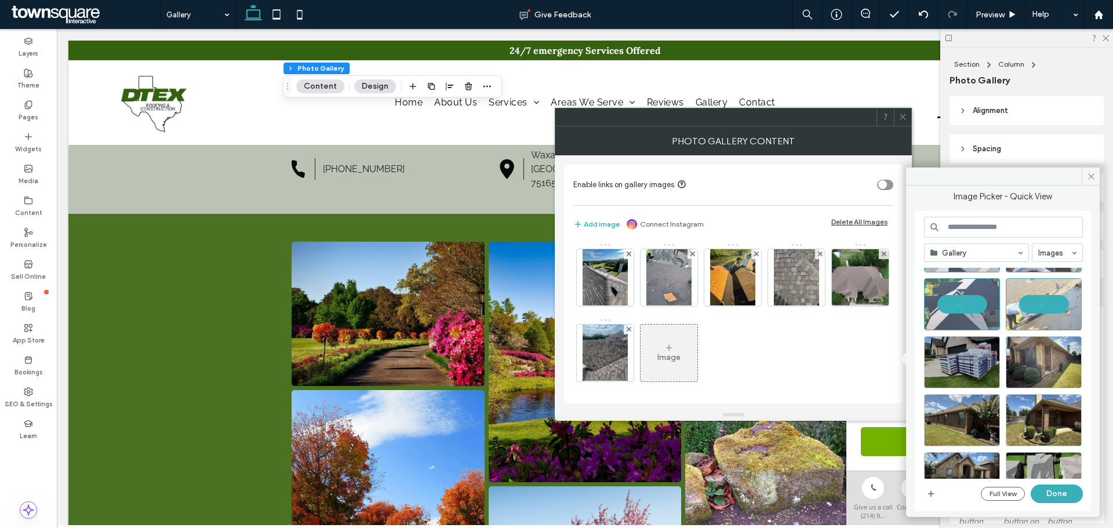
scroll to position [290, 0]
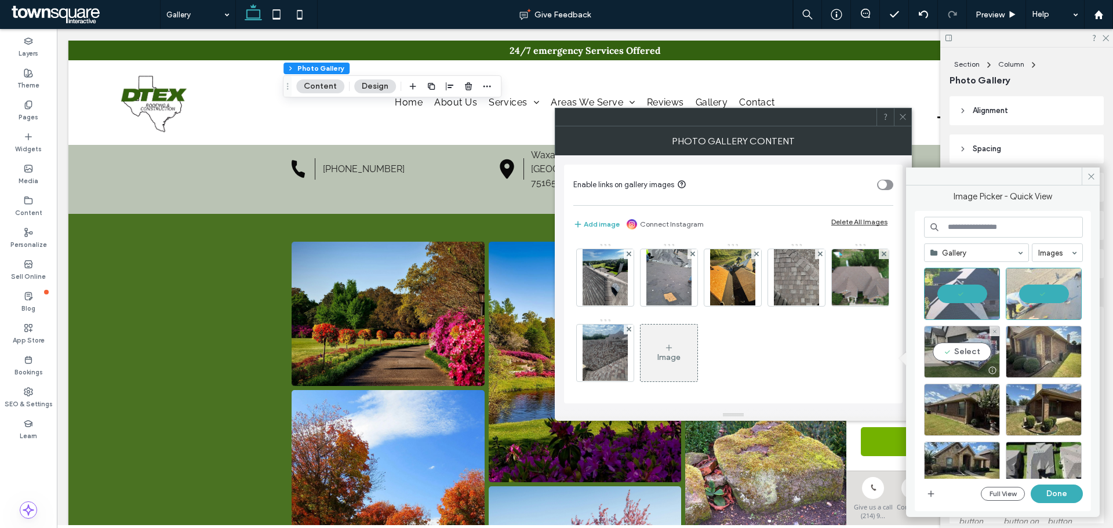
click at [975, 350] on div "Select" at bounding box center [962, 352] width 76 height 52
drag, startPoint x: 1042, startPoint y: 348, endPoint x: 1027, endPoint y: 373, distance: 28.8
click at [1043, 347] on div "Select" at bounding box center [1043, 352] width 76 height 52
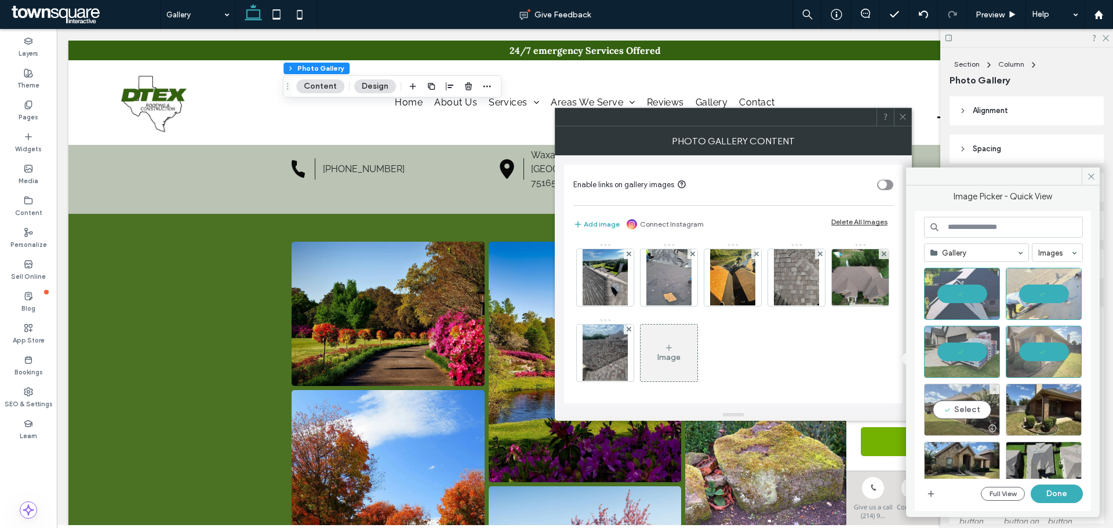
click at [961, 413] on div "Select" at bounding box center [962, 410] width 76 height 52
click at [1043, 398] on div "Select" at bounding box center [1043, 410] width 76 height 52
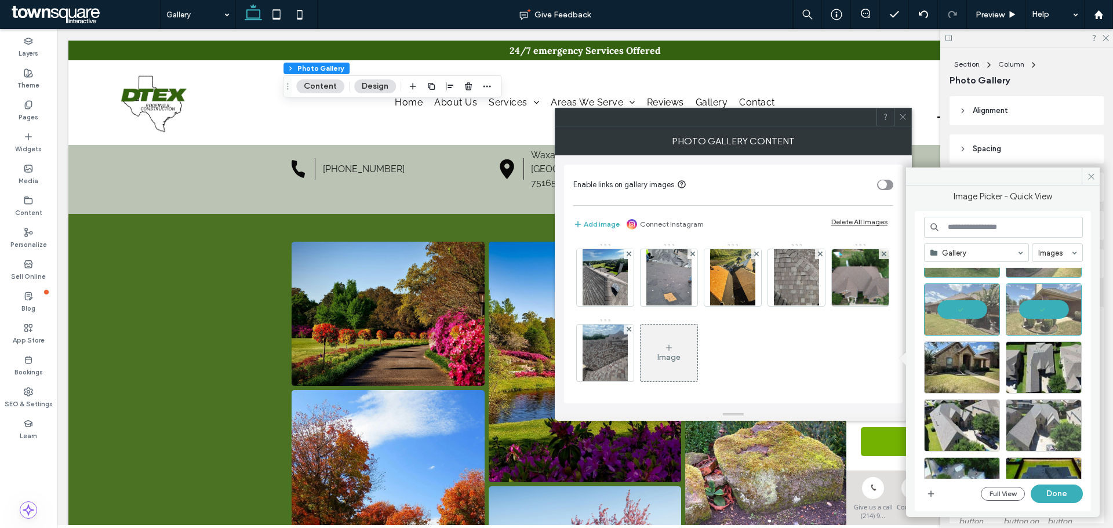
scroll to position [406, 0]
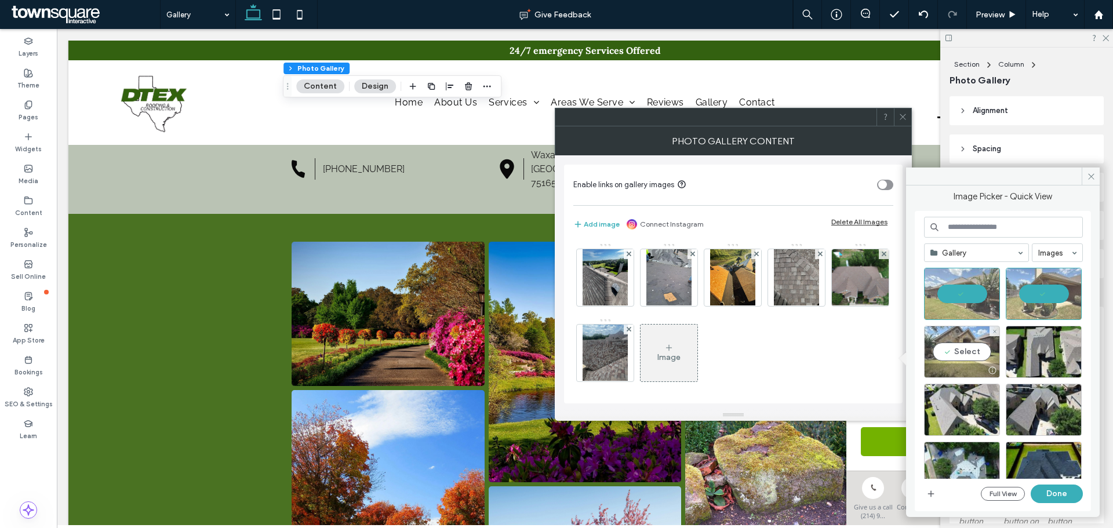
click at [978, 356] on div "Select" at bounding box center [962, 352] width 76 height 52
click at [1045, 347] on div "Select" at bounding box center [1043, 352] width 76 height 52
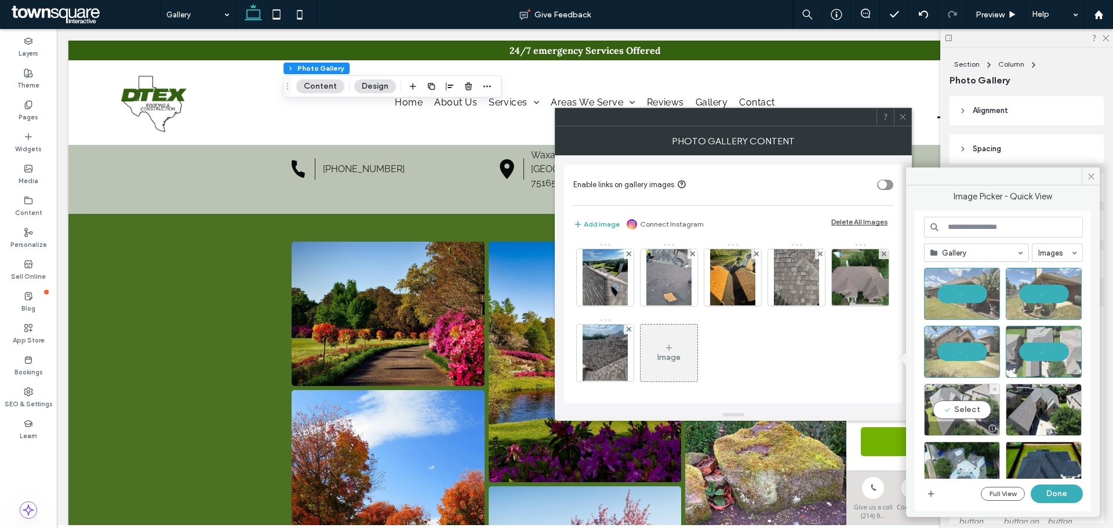
click at [972, 401] on div "Select" at bounding box center [962, 410] width 76 height 52
click at [1034, 400] on div "Select" at bounding box center [1043, 410] width 76 height 52
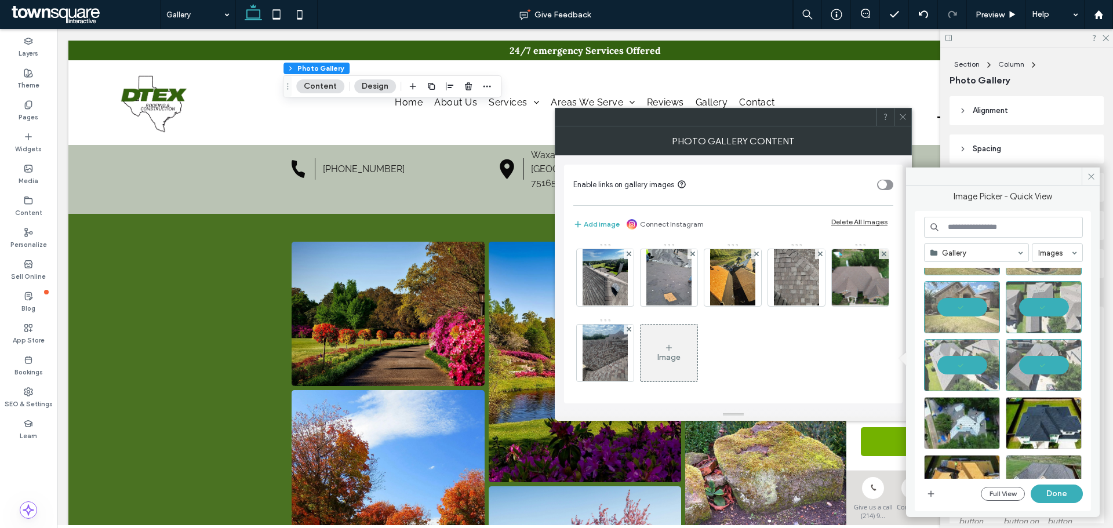
scroll to position [484, 0]
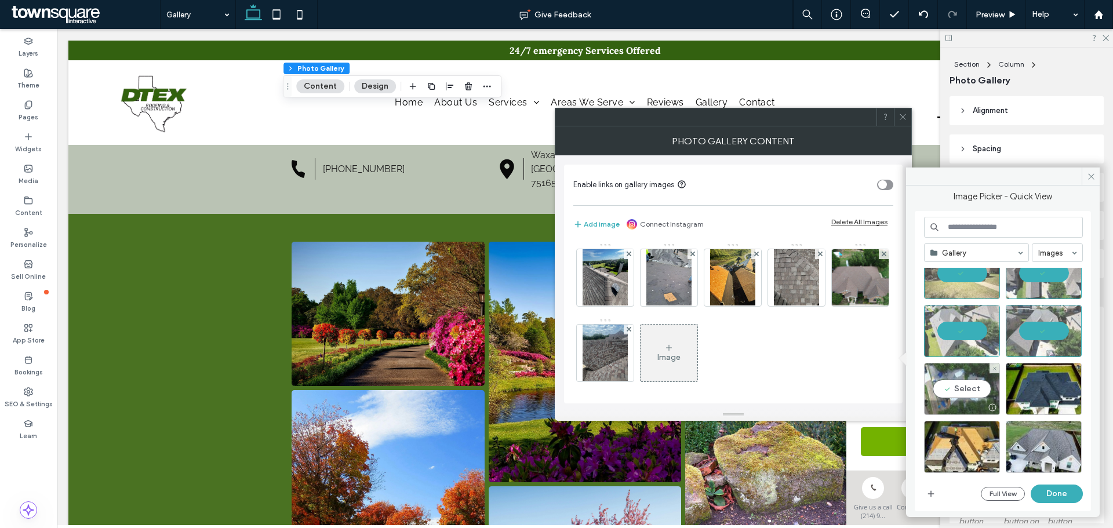
click at [956, 391] on div "Select" at bounding box center [962, 389] width 76 height 52
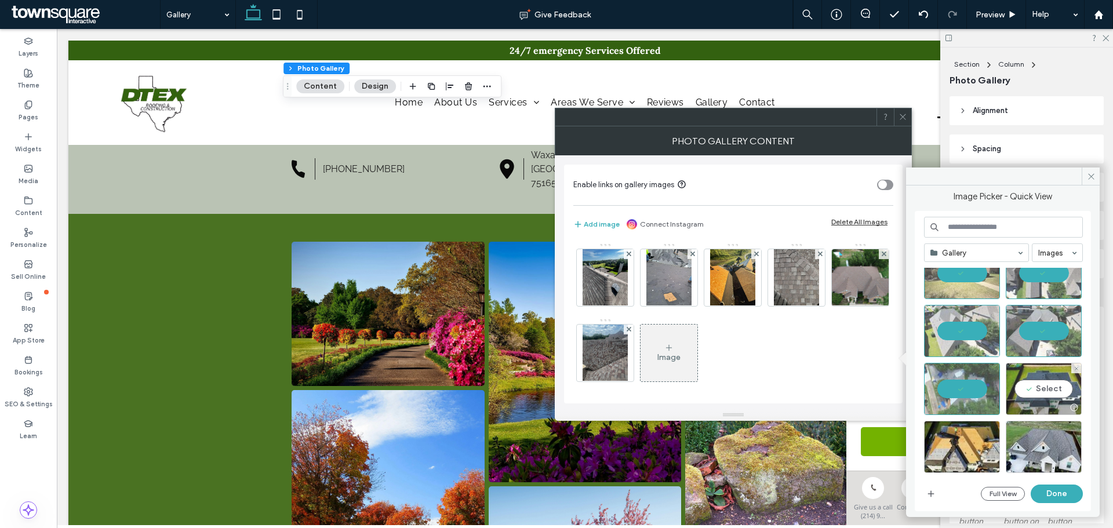
click at [1037, 382] on div "Select" at bounding box center [1043, 389] width 76 height 52
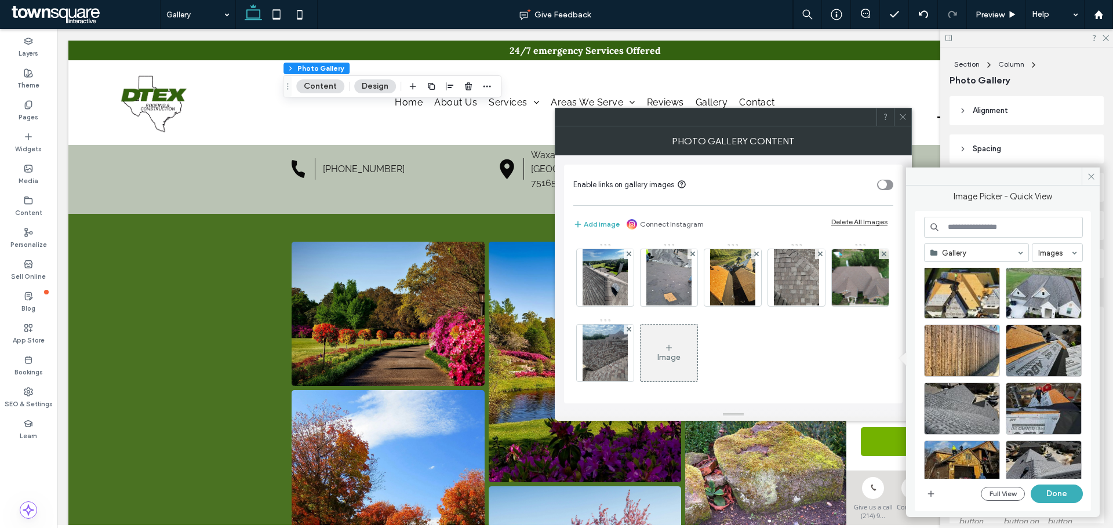
scroll to position [611, 0]
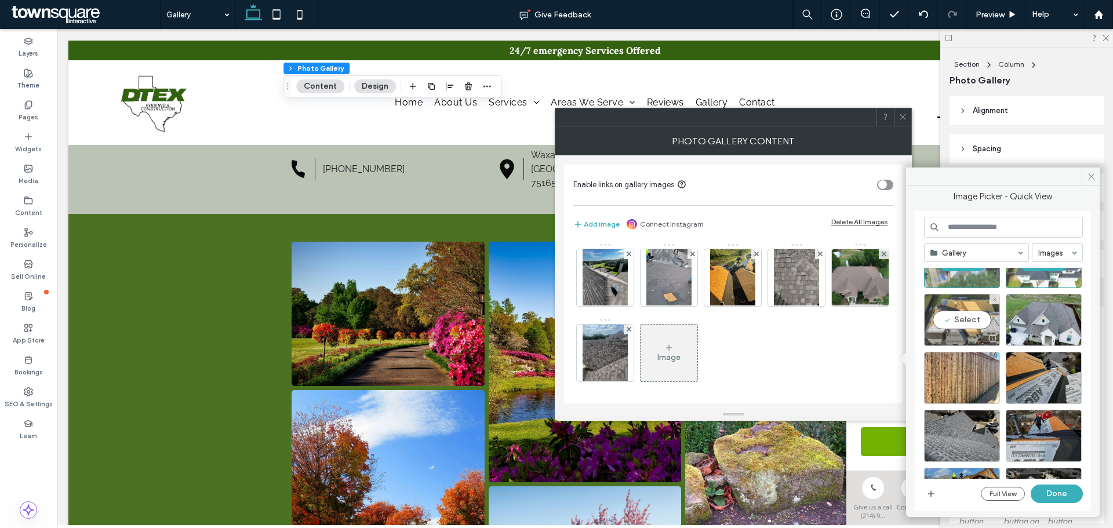
click at [960, 319] on div "Select" at bounding box center [962, 320] width 76 height 52
click at [1037, 325] on div "Select" at bounding box center [1043, 320] width 76 height 52
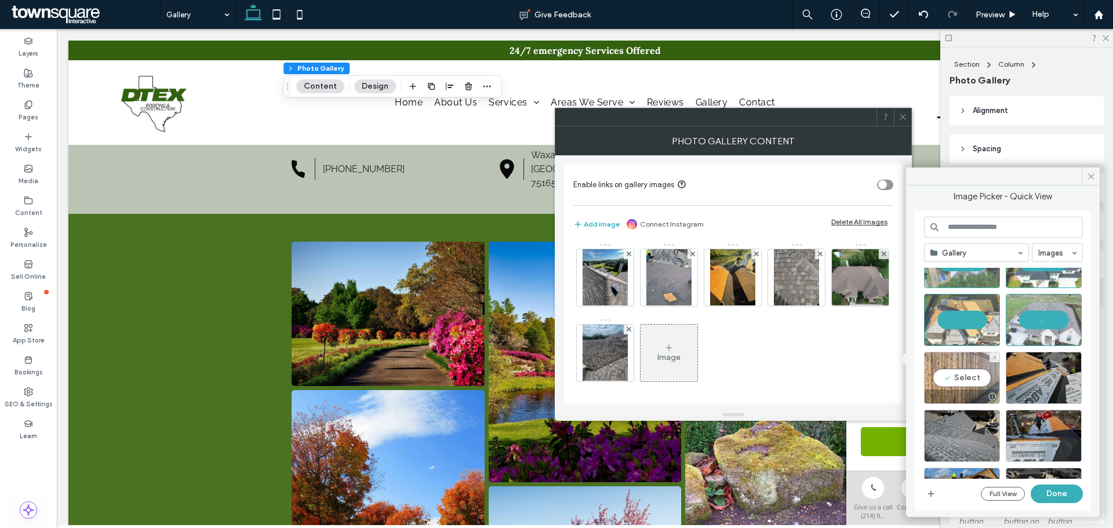
click at [968, 392] on div at bounding box center [961, 396] width 75 height 14
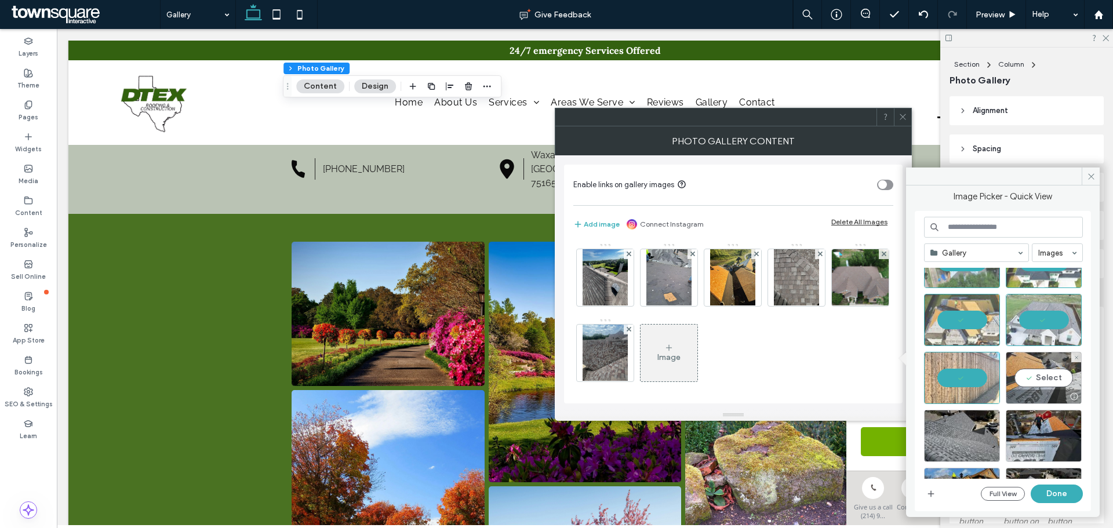
click at [1046, 381] on div "Select" at bounding box center [1043, 378] width 76 height 52
click at [942, 435] on div "Select" at bounding box center [962, 436] width 76 height 52
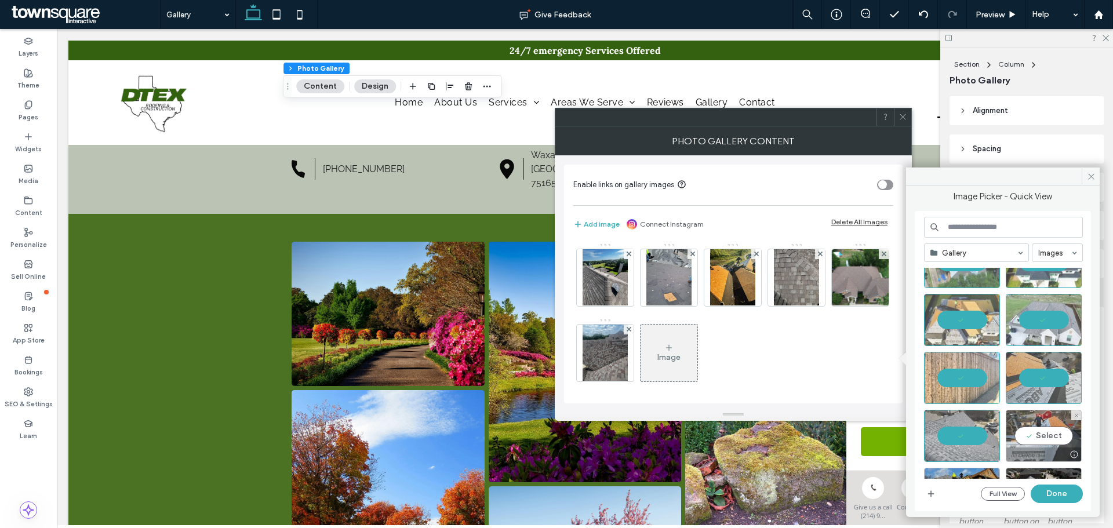
click at [1041, 431] on div "Select" at bounding box center [1043, 436] width 76 height 52
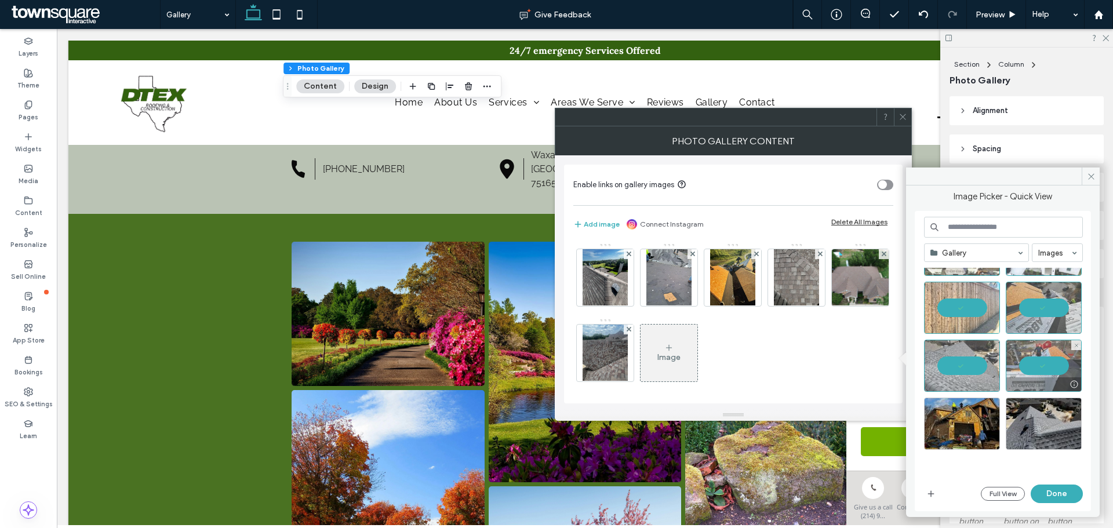
scroll to position [727, 0]
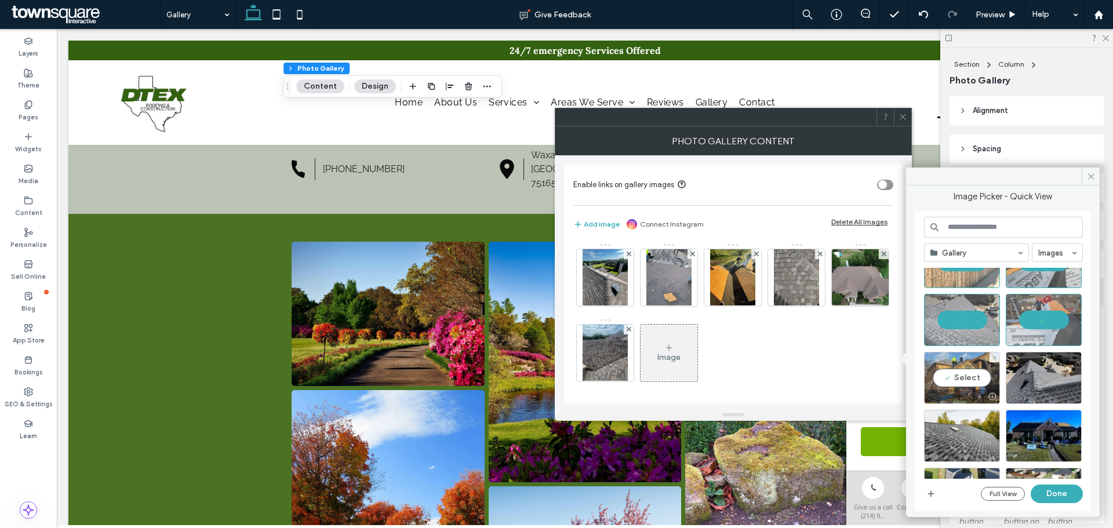
click at [964, 380] on div "Select" at bounding box center [962, 378] width 76 height 52
click at [1031, 380] on div "Select" at bounding box center [1043, 378] width 76 height 52
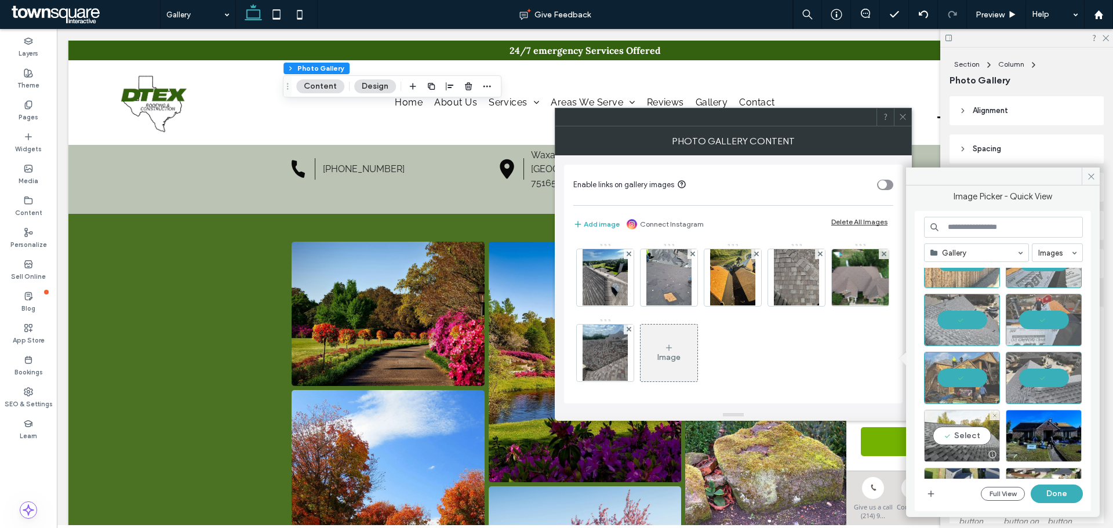
click at [949, 434] on div "Select" at bounding box center [962, 436] width 76 height 52
click at [1044, 428] on div "Select" at bounding box center [1043, 436] width 76 height 52
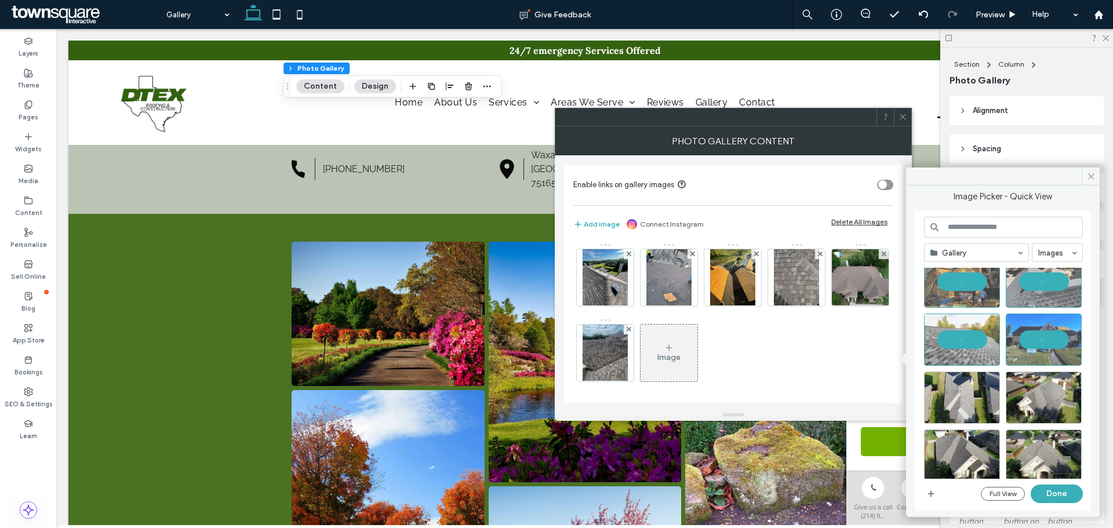
scroll to position [832, 0]
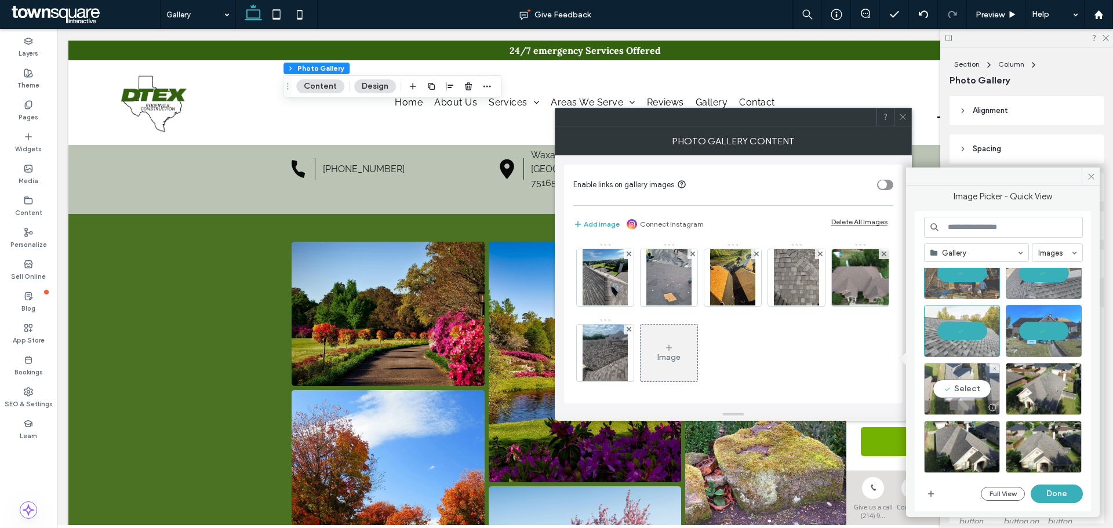
click at [979, 393] on div "Select" at bounding box center [962, 389] width 76 height 52
click at [1037, 377] on div "Select" at bounding box center [1043, 389] width 76 height 52
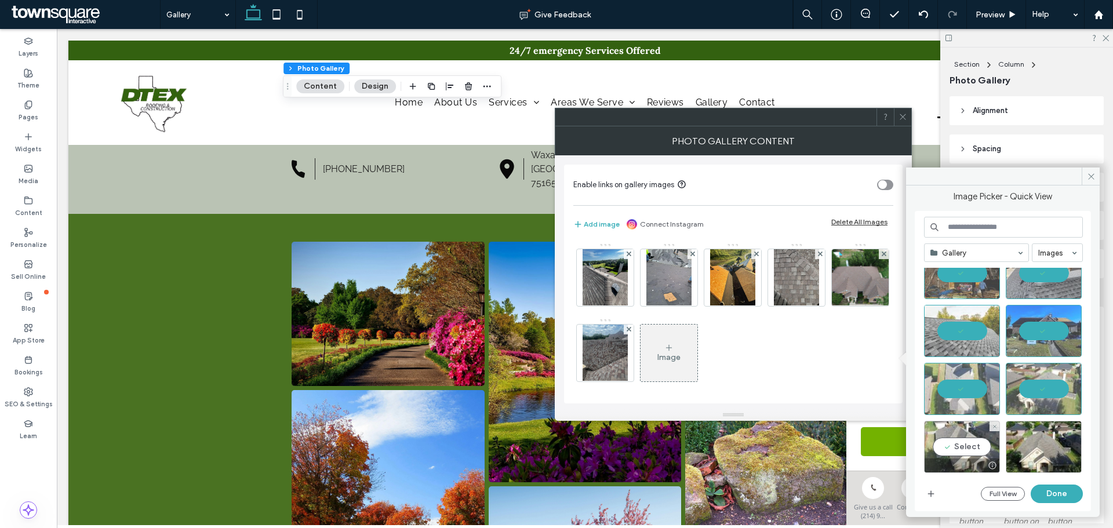
click at [975, 444] on div "Select" at bounding box center [962, 447] width 76 height 52
click at [1041, 442] on div "Select" at bounding box center [1043, 447] width 76 height 52
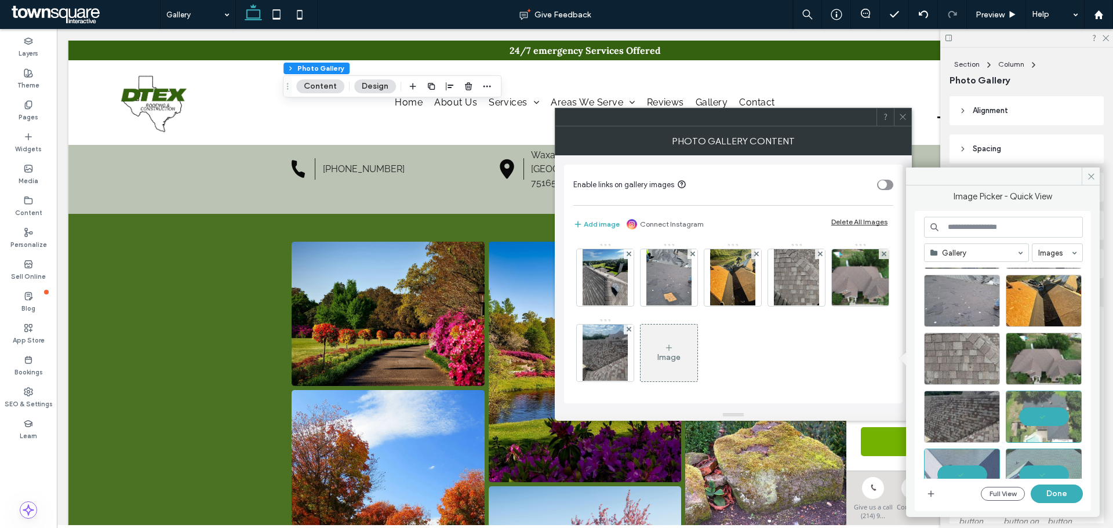
scroll to position [0, 0]
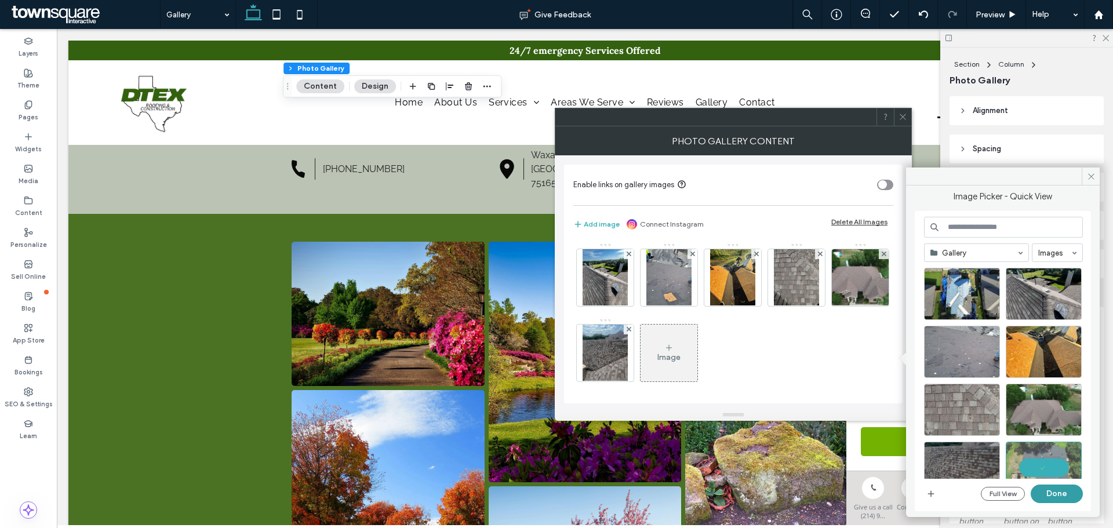
click at [1057, 491] on button "Done" at bounding box center [1056, 493] width 52 height 19
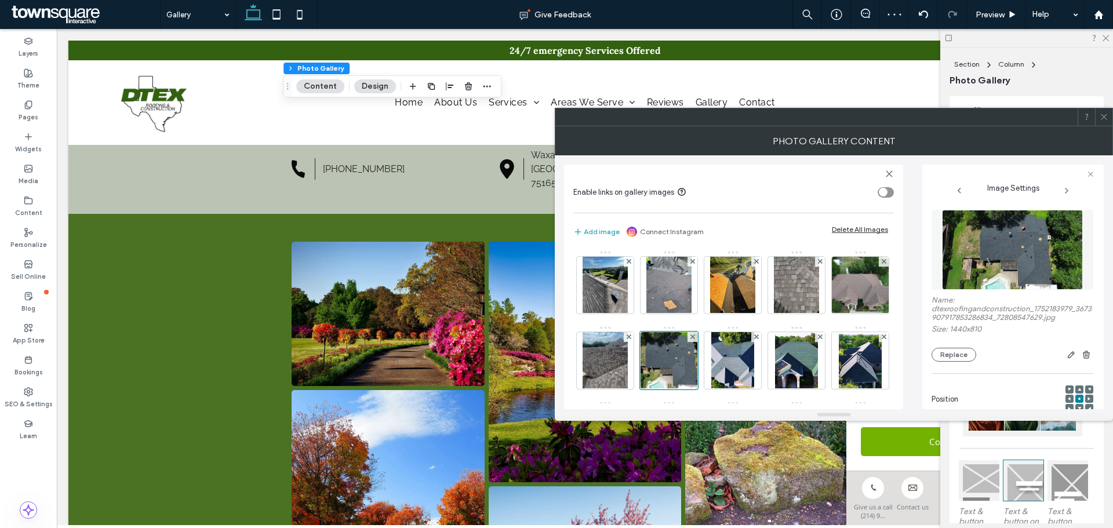
click at [1103, 116] on icon at bounding box center [1103, 116] width 9 height 9
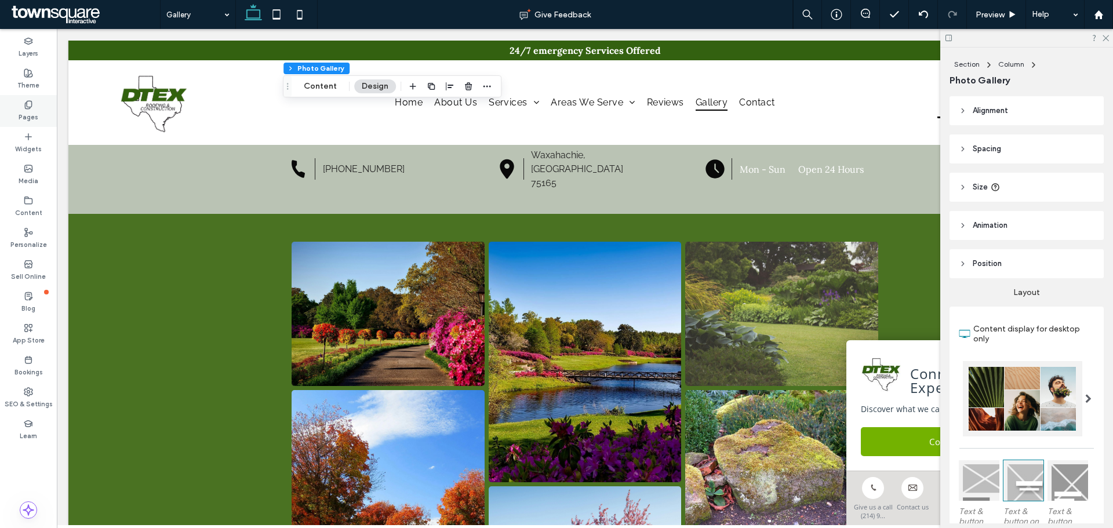
click at [39, 97] on div "Pages" at bounding box center [28, 111] width 57 height 32
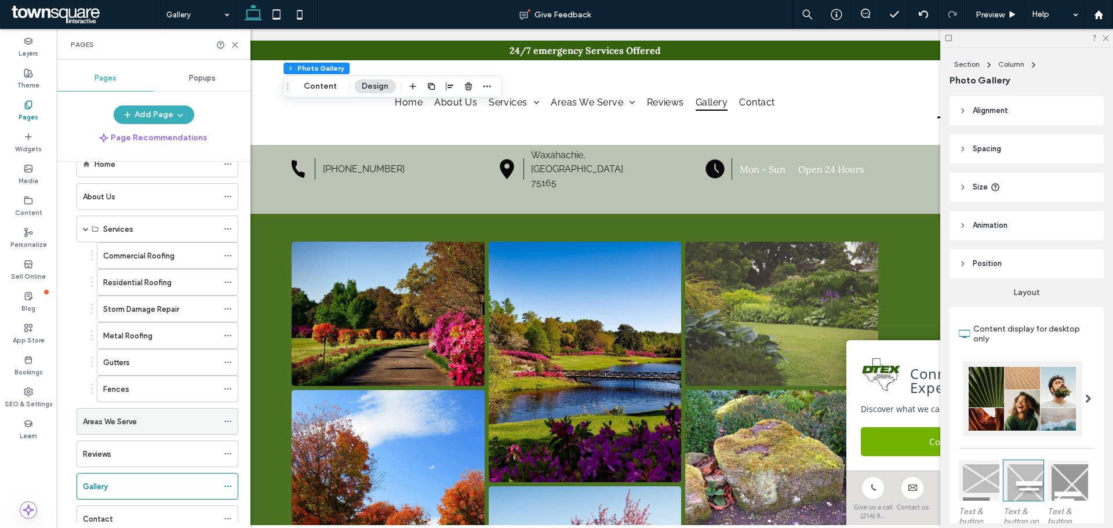
scroll to position [58, 0]
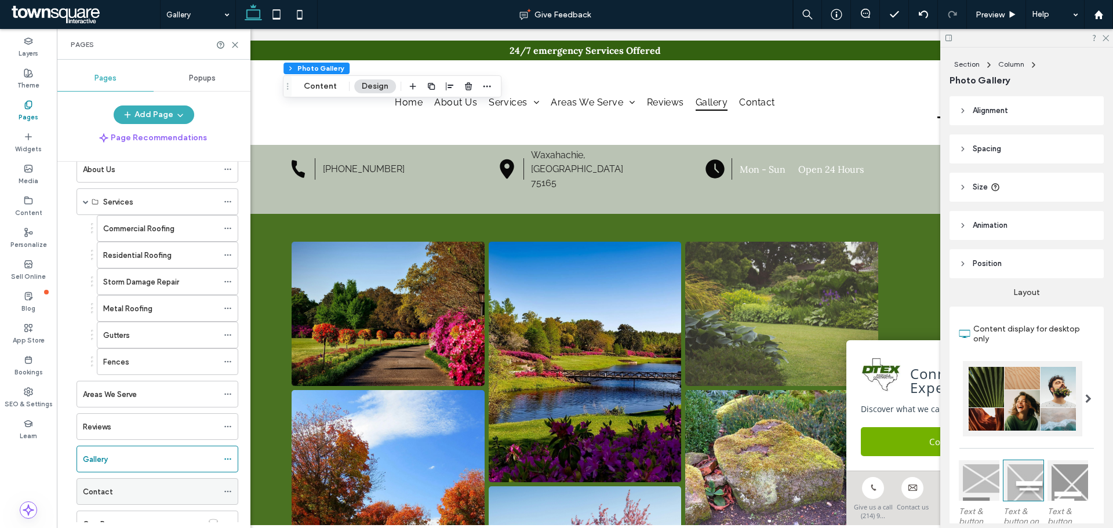
click at [149, 493] on div "Contact" at bounding box center [150, 492] width 135 height 12
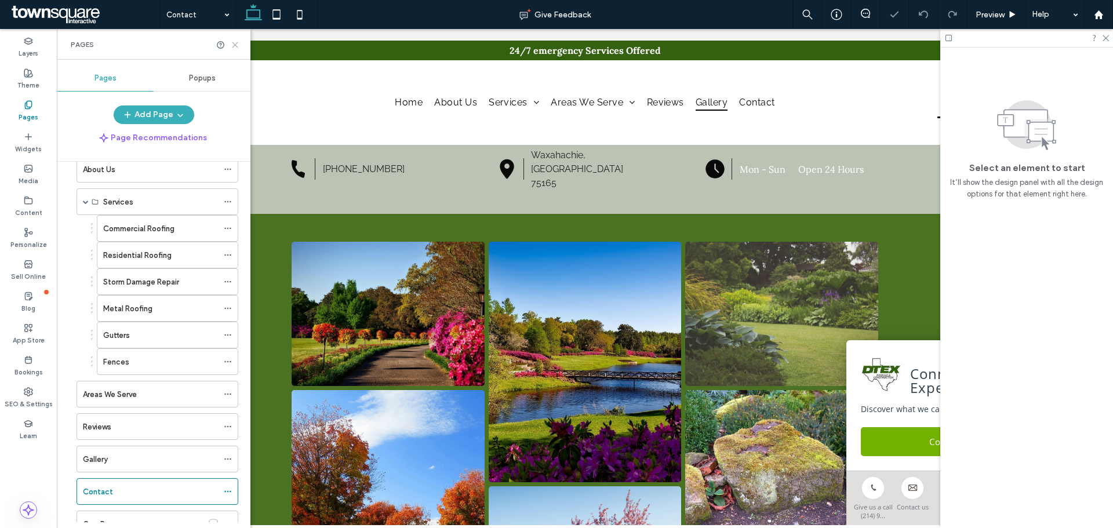
click at [235, 44] on use at bounding box center [234, 44] width 5 height 5
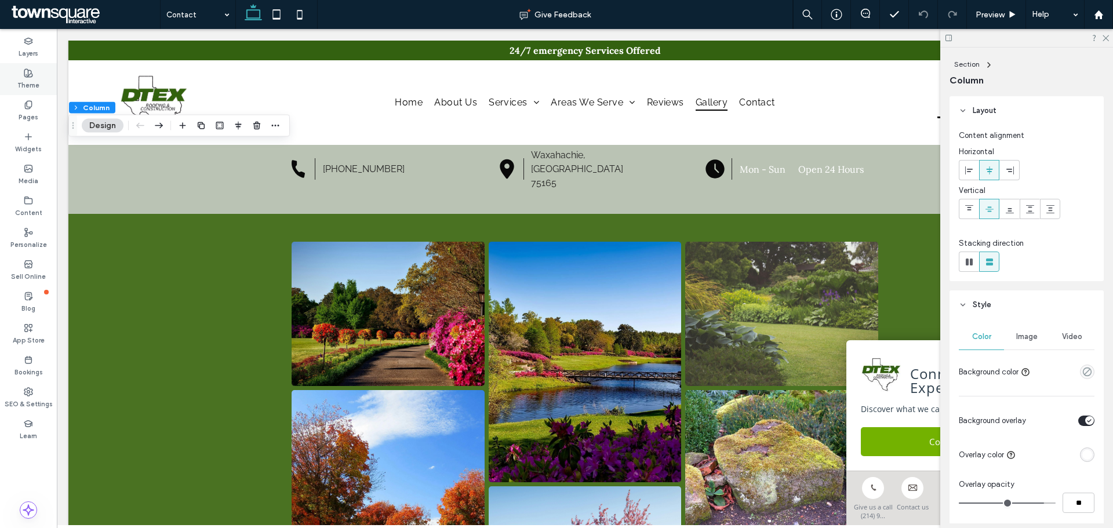
click at [34, 94] on div "Theme" at bounding box center [28, 79] width 57 height 32
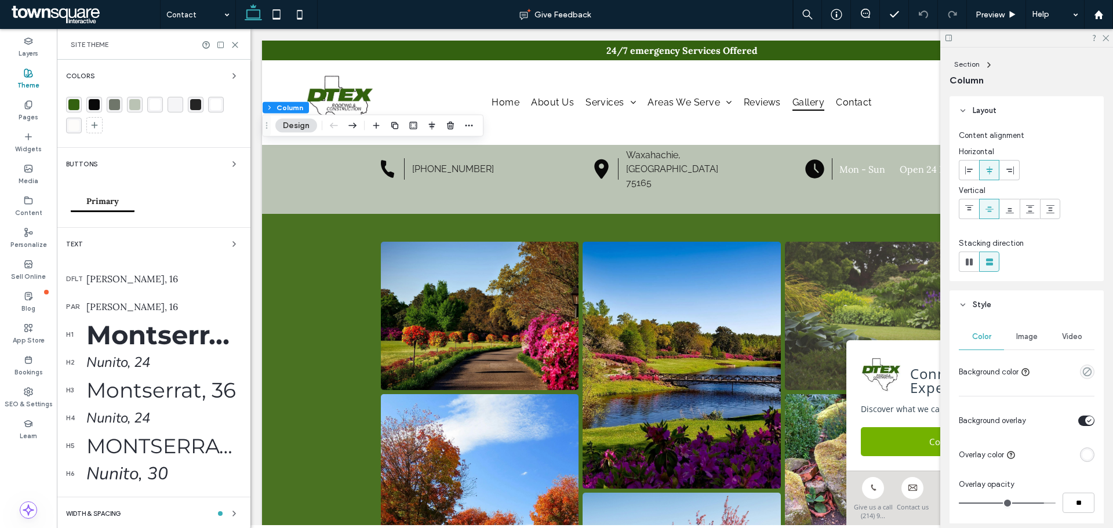
click at [30, 104] on icon at bounding box center [28, 104] width 9 height 9
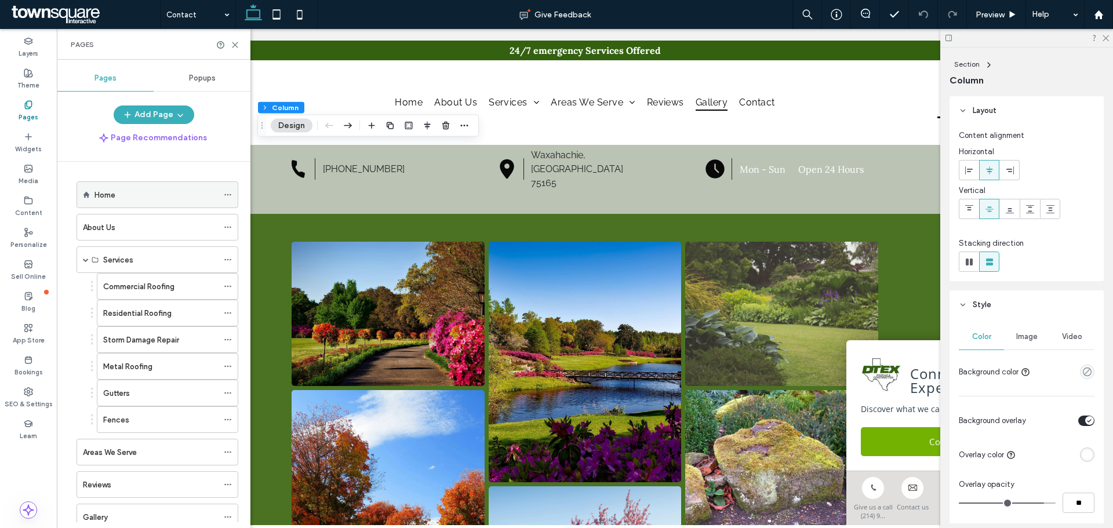
click at [137, 203] on div "Home" at bounding box center [155, 194] width 123 height 25
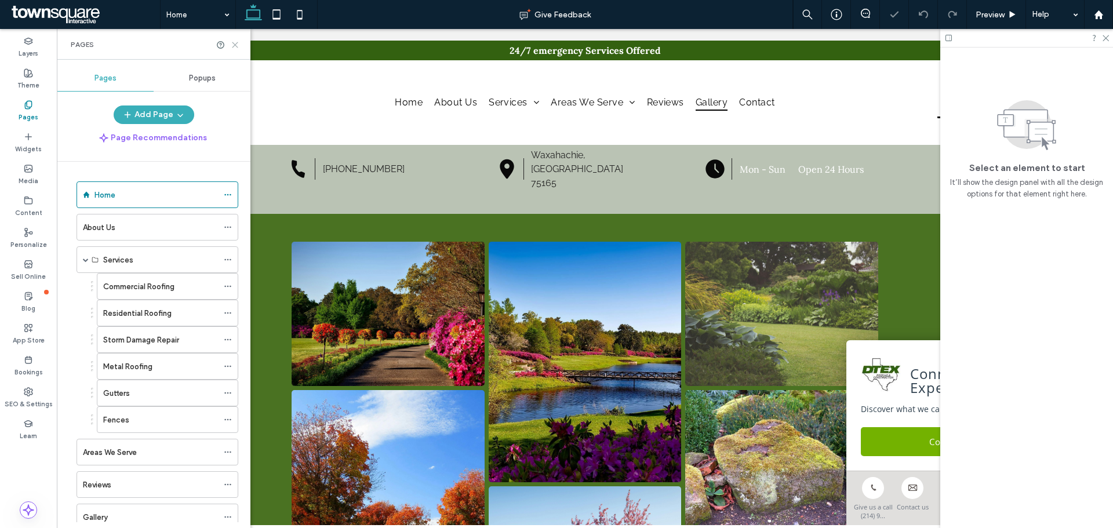
click at [235, 45] on use at bounding box center [234, 44] width 5 height 5
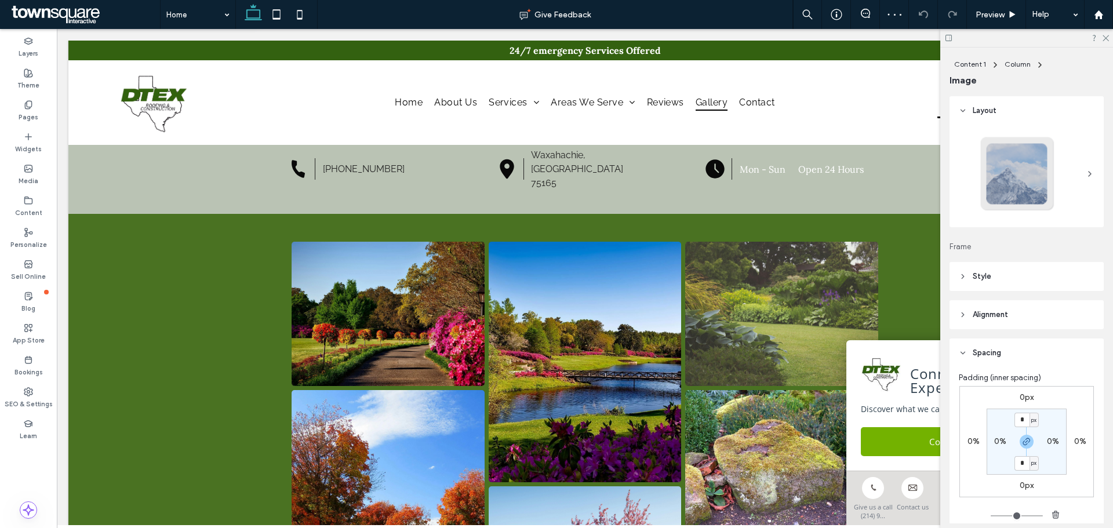
type input "**"
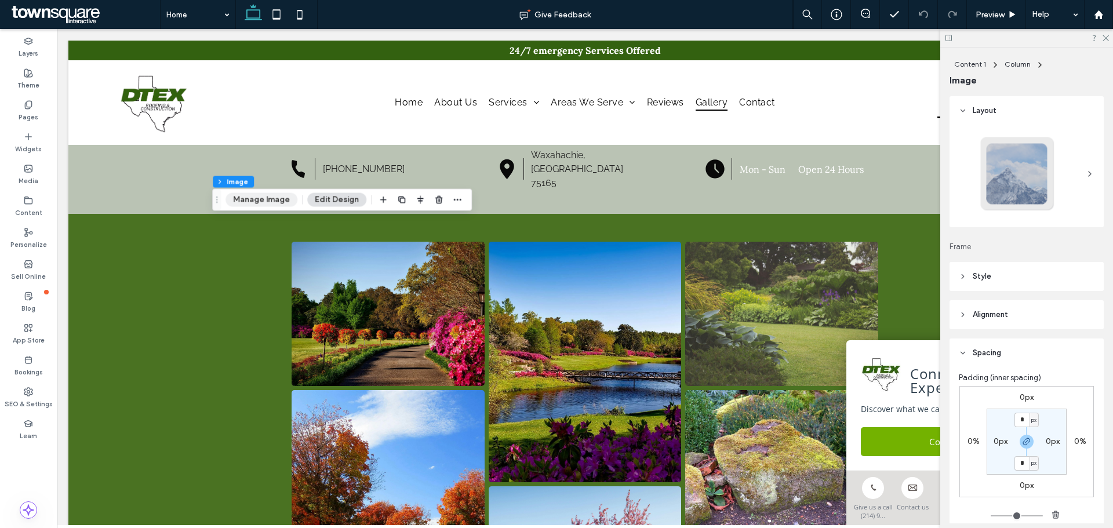
click at [260, 205] on button "Manage Image" at bounding box center [261, 200] width 72 height 14
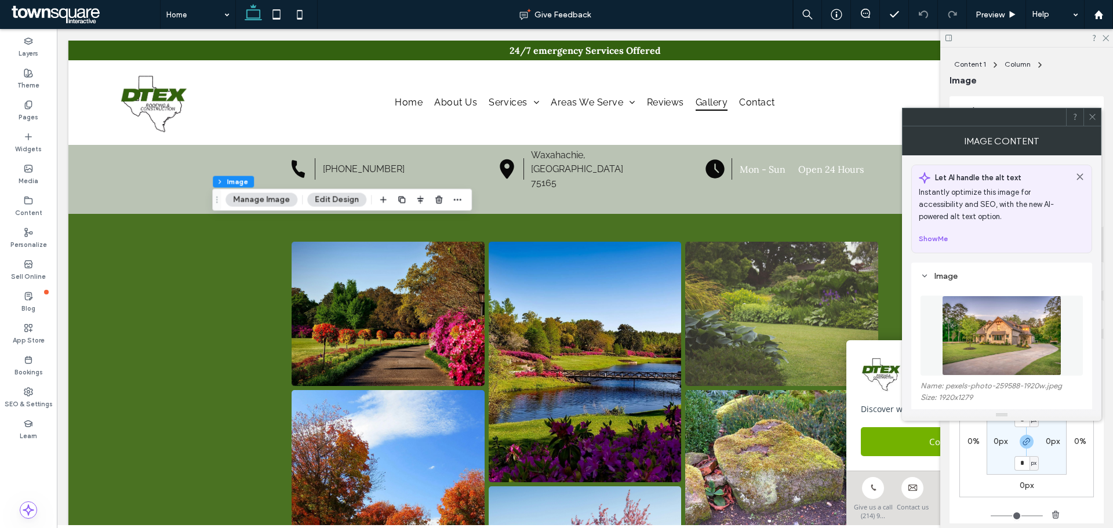
click at [983, 335] on figure at bounding box center [1001, 336] width 162 height 80
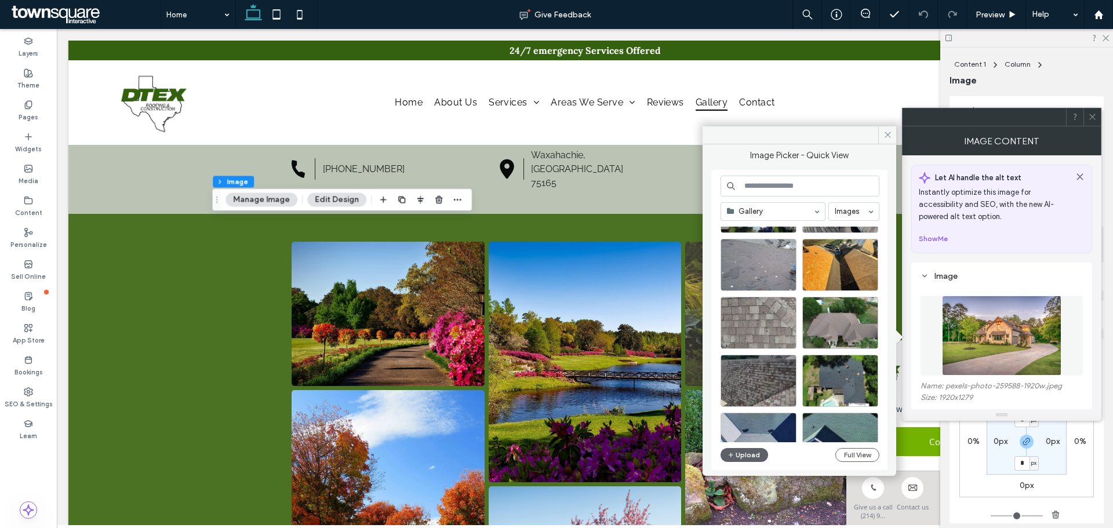
scroll to position [116, 0]
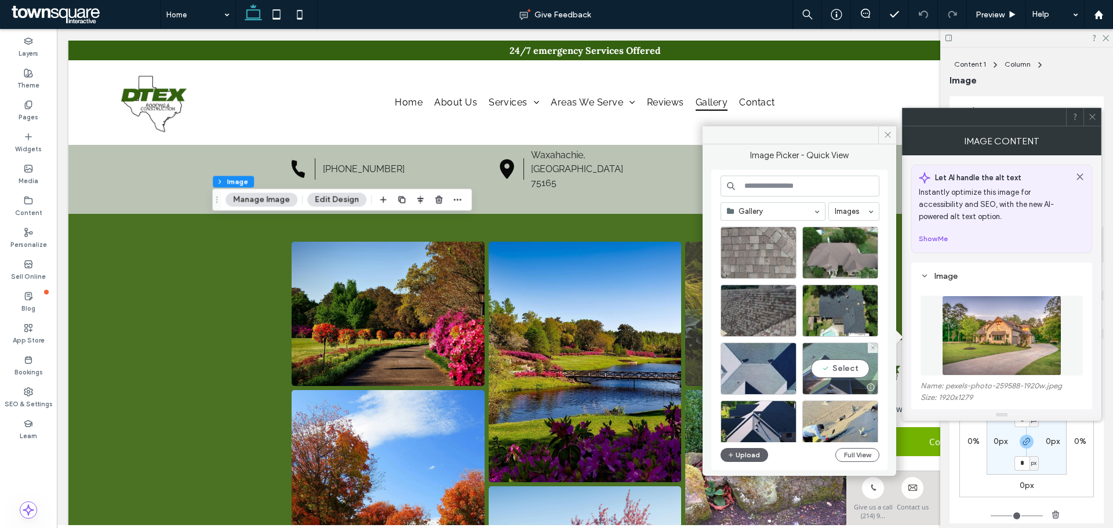
click at [849, 369] on div "Select" at bounding box center [840, 368] width 76 height 52
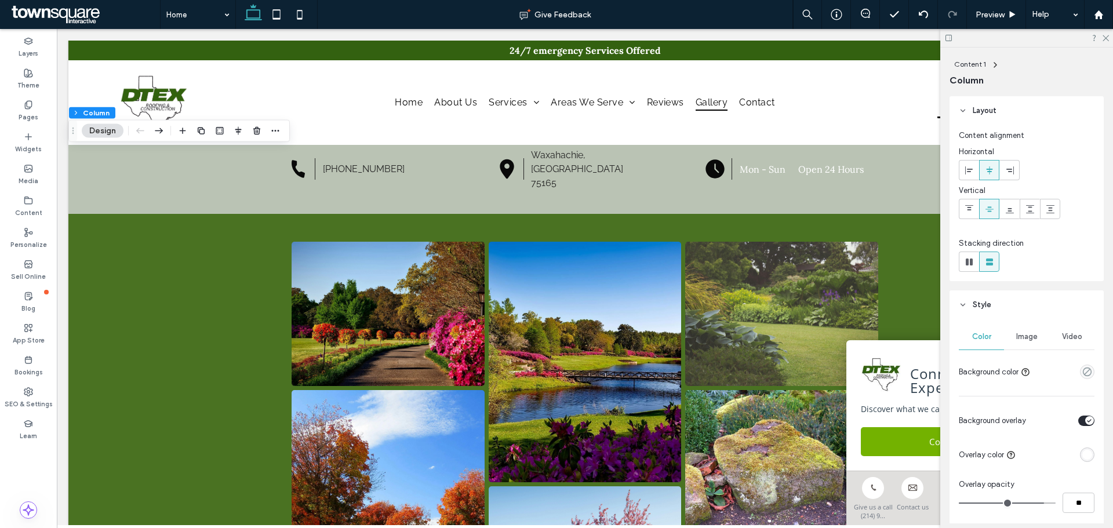
click at [1027, 331] on div "Image" at bounding box center [1026, 336] width 45 height 25
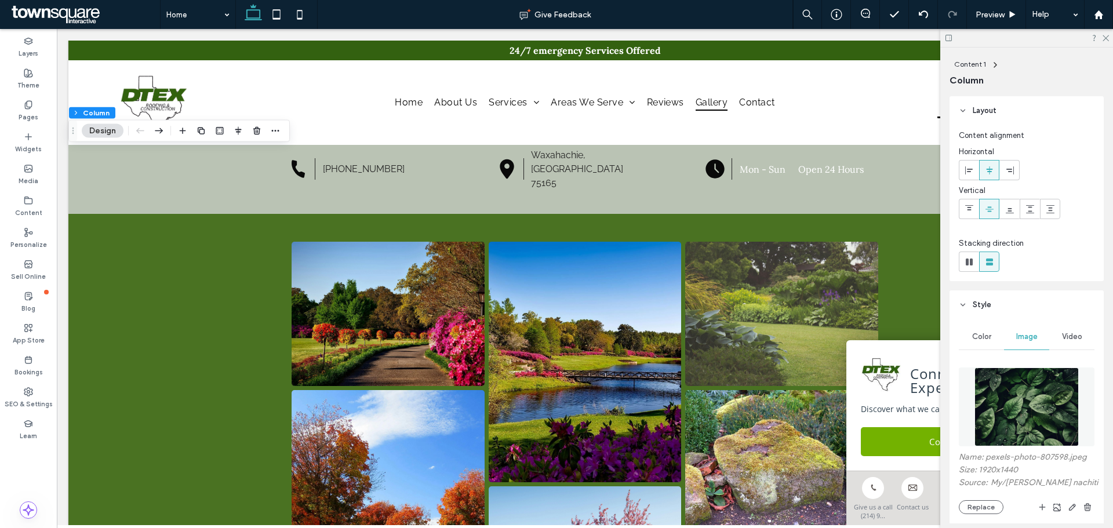
click at [1019, 411] on img at bounding box center [1026, 406] width 105 height 79
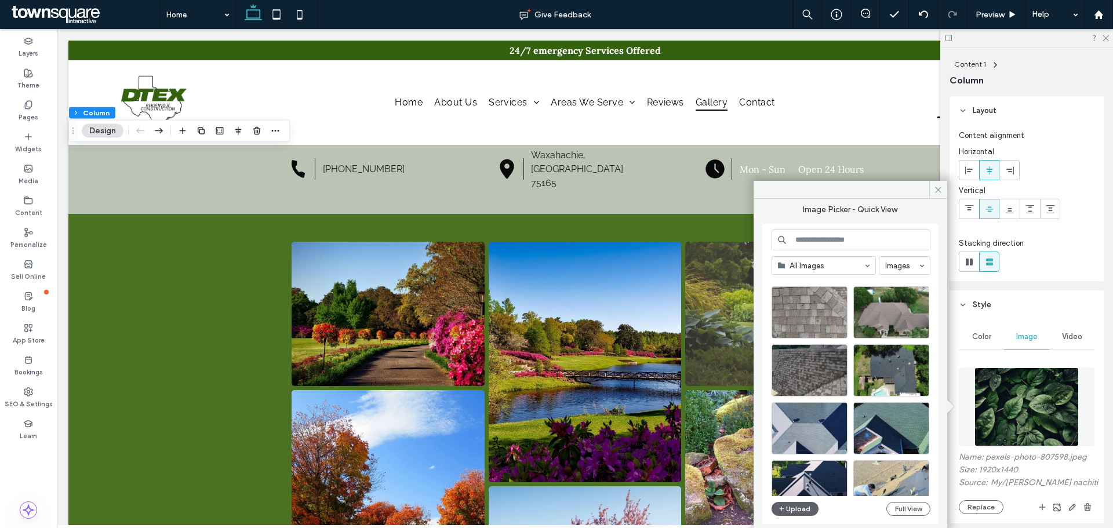
scroll to position [0, 0]
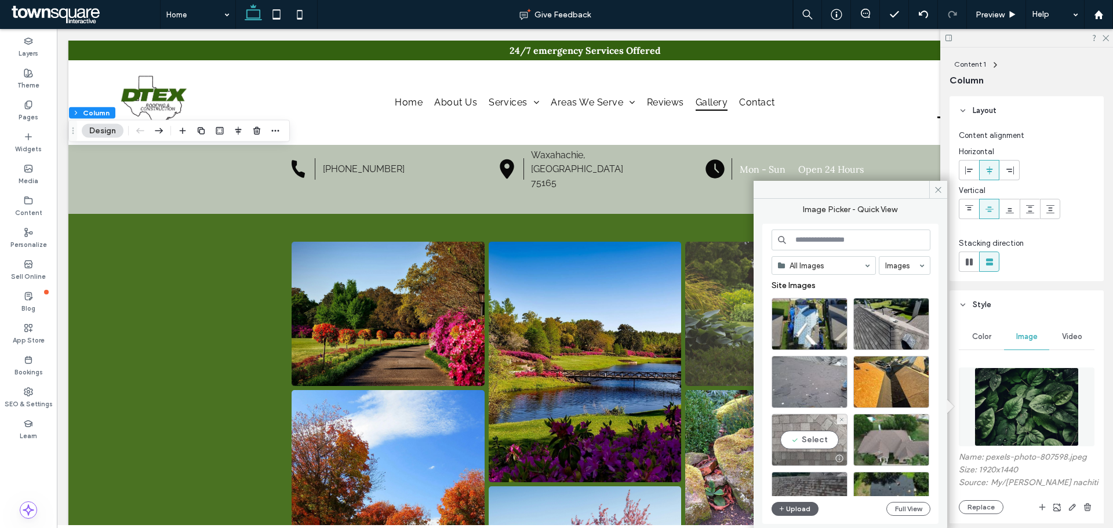
click at [804, 443] on div "Select" at bounding box center [809, 440] width 76 height 52
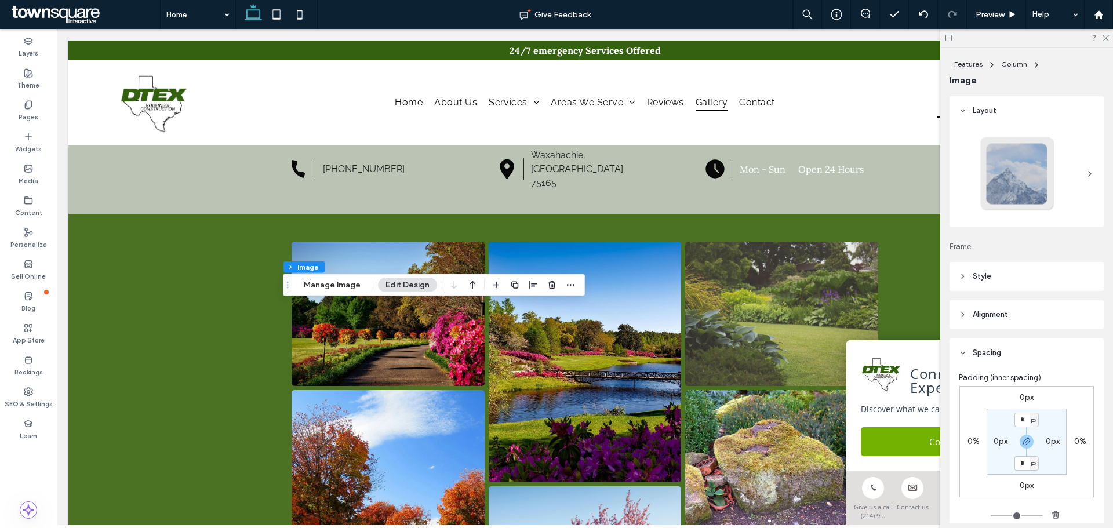
click at [1025, 277] on header "Style" at bounding box center [1026, 276] width 154 height 29
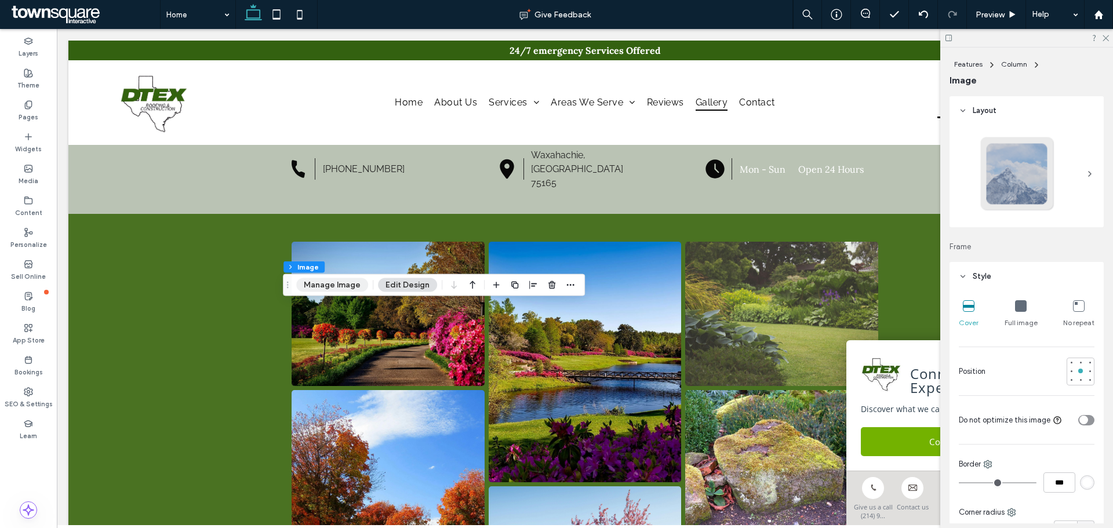
click at [326, 284] on button "Manage Image" at bounding box center [332, 285] width 72 height 14
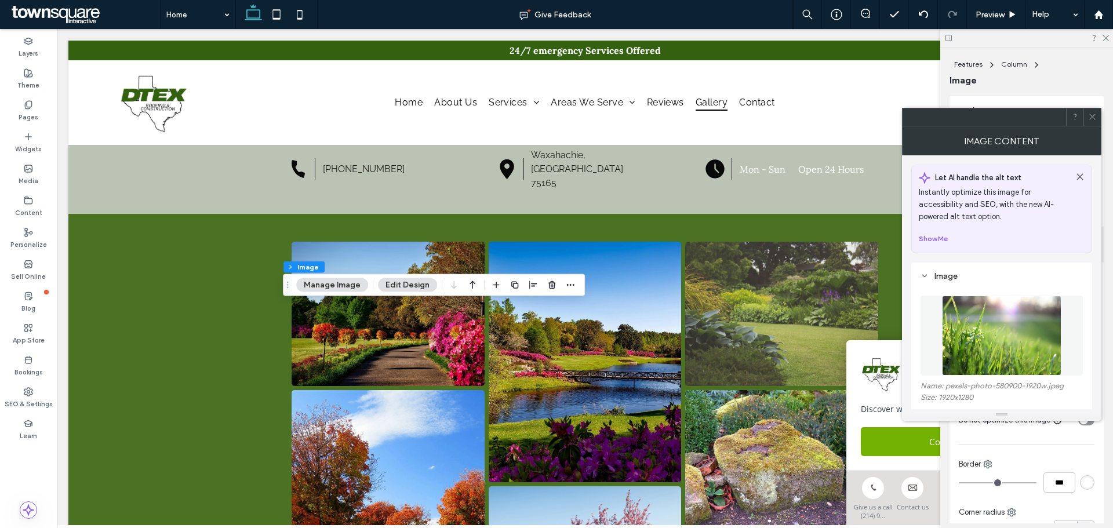
click at [1007, 320] on figure at bounding box center [1001, 336] width 162 height 80
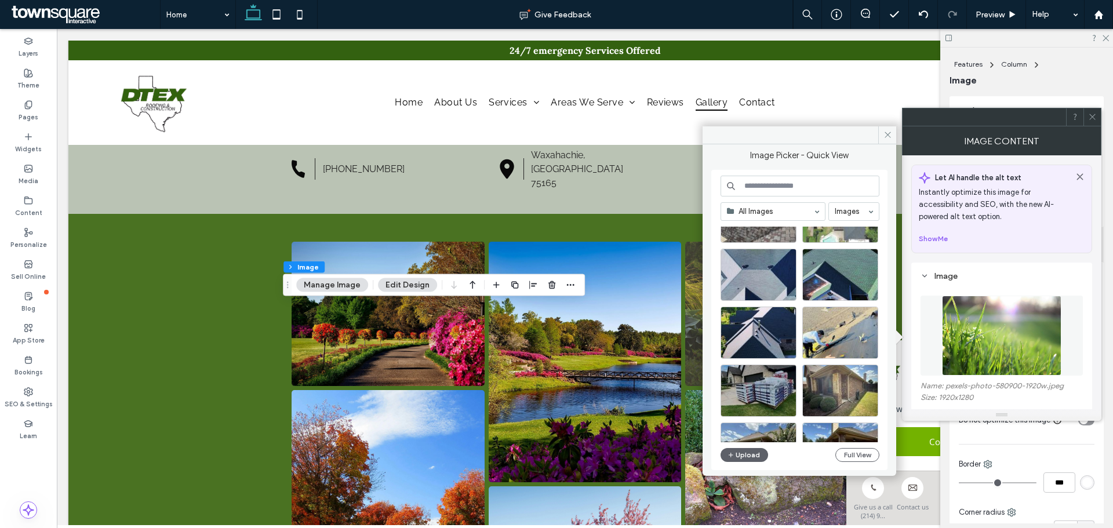
scroll to position [232, 0]
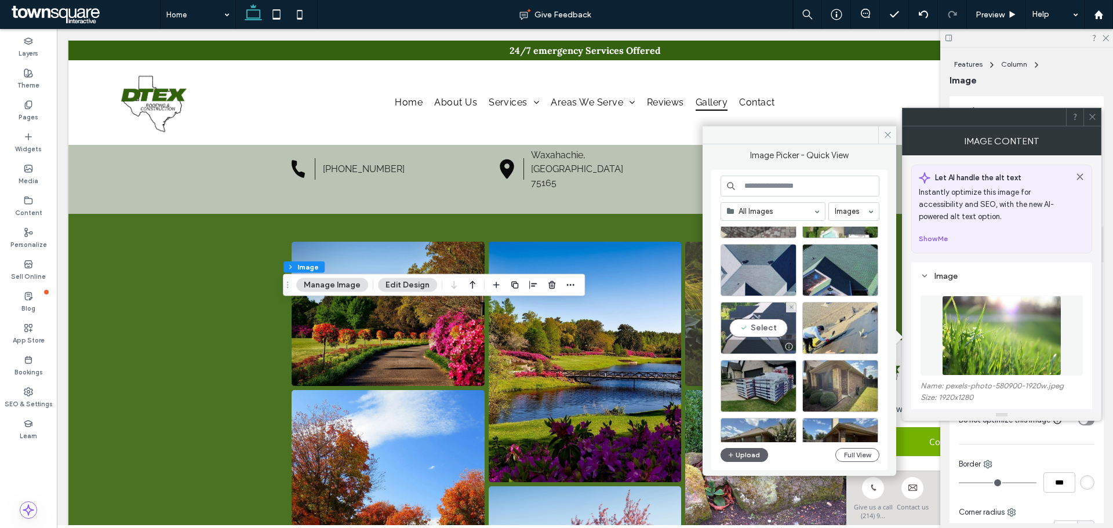
click at [745, 328] on div "Select" at bounding box center [758, 328] width 76 height 52
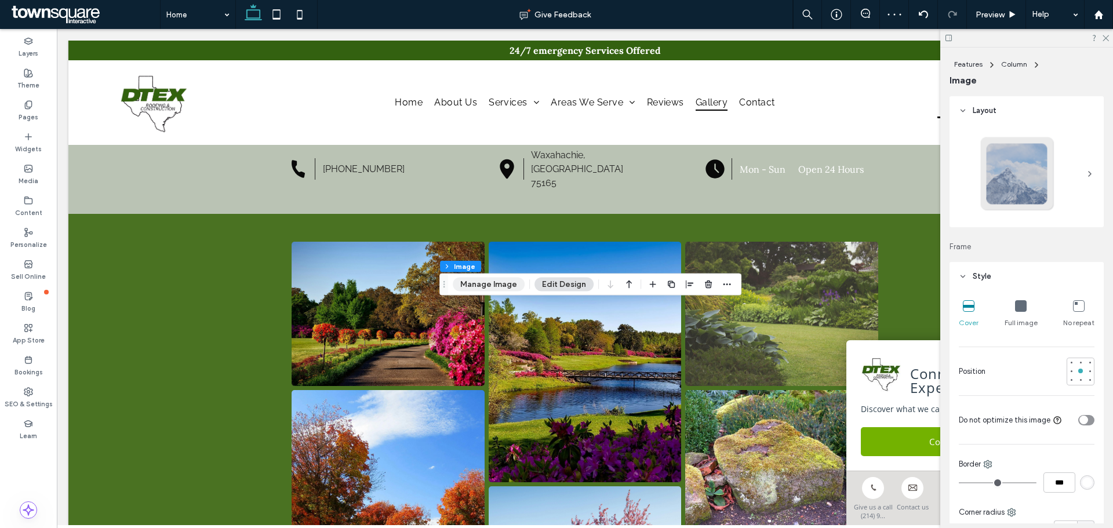
click at [502, 283] on button "Manage Image" at bounding box center [489, 285] width 72 height 14
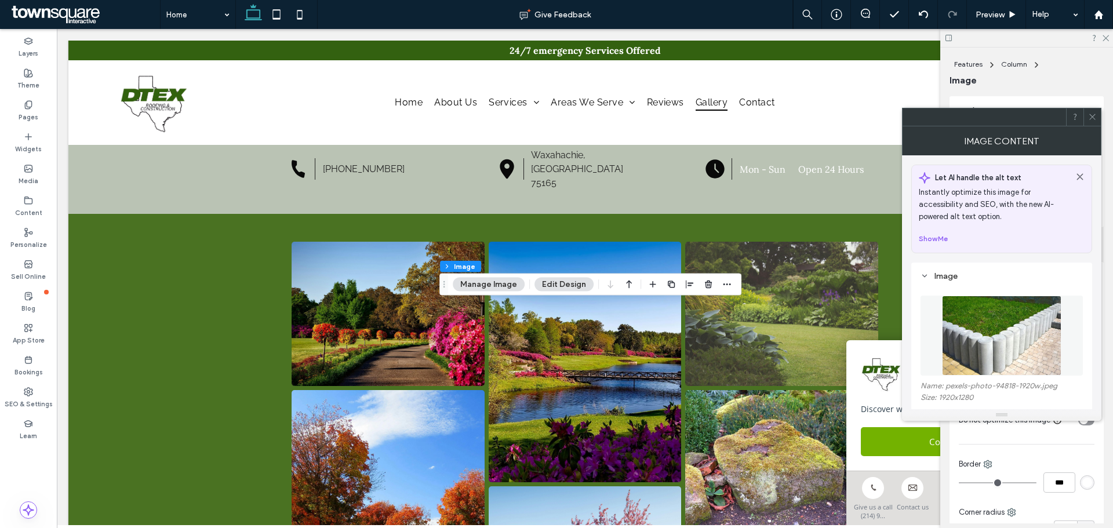
click at [1012, 330] on figure at bounding box center [1001, 336] width 162 height 80
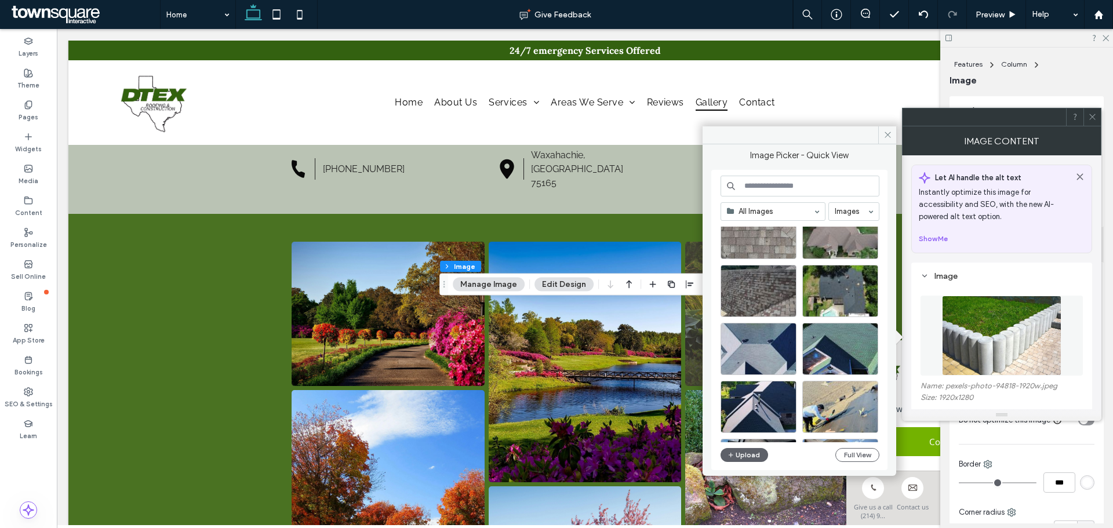
scroll to position [174, 0]
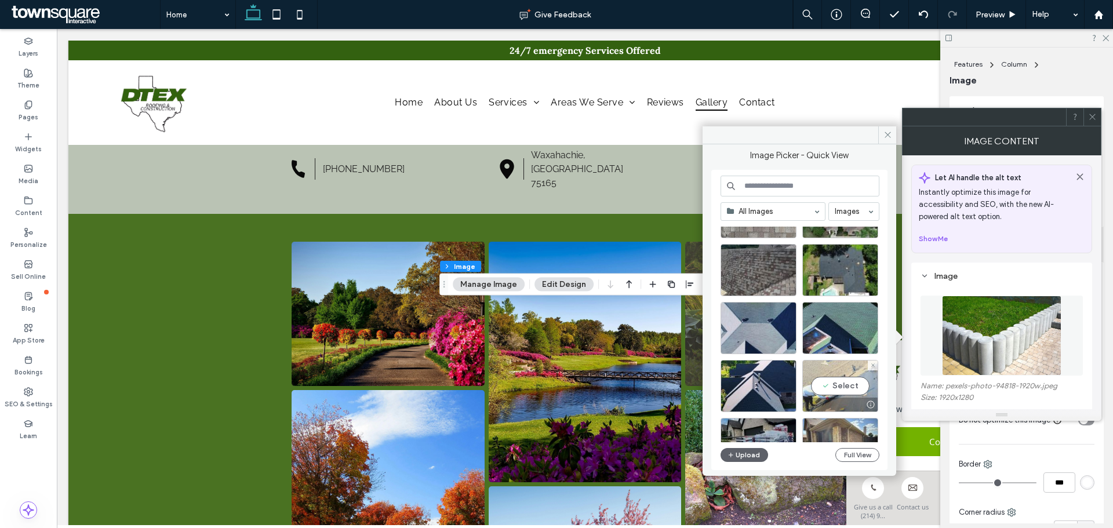
click at [830, 383] on div "Select" at bounding box center [840, 386] width 76 height 52
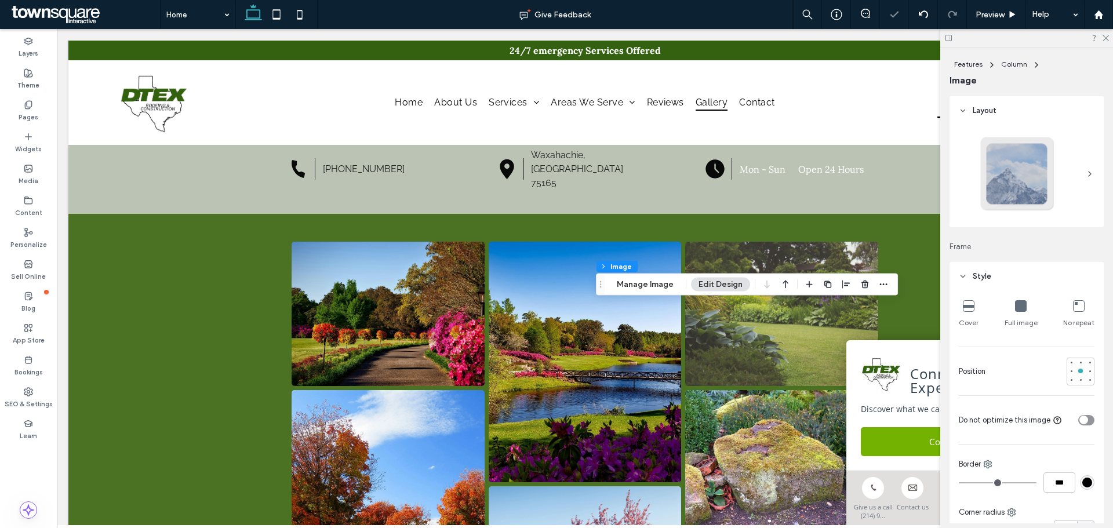
type input "**"
click at [658, 285] on button "Manage Image" at bounding box center [645, 285] width 72 height 14
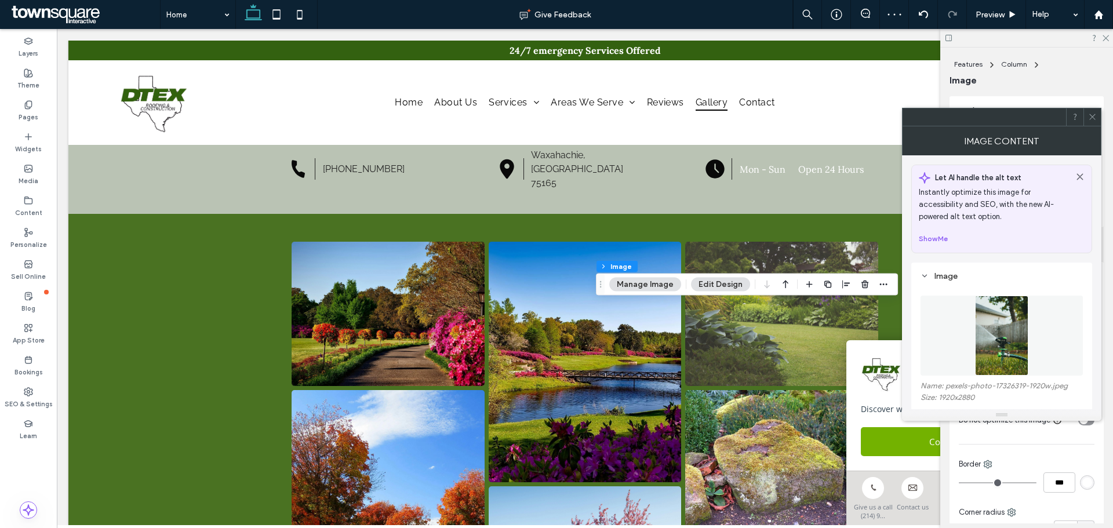
click at [1004, 318] on figure at bounding box center [1001, 336] width 162 height 80
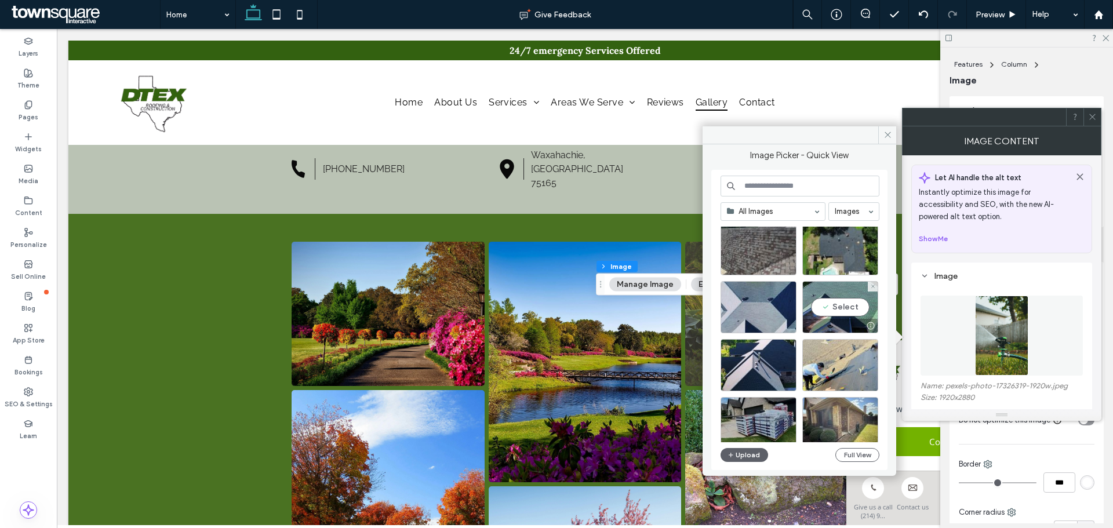
scroll to position [232, 0]
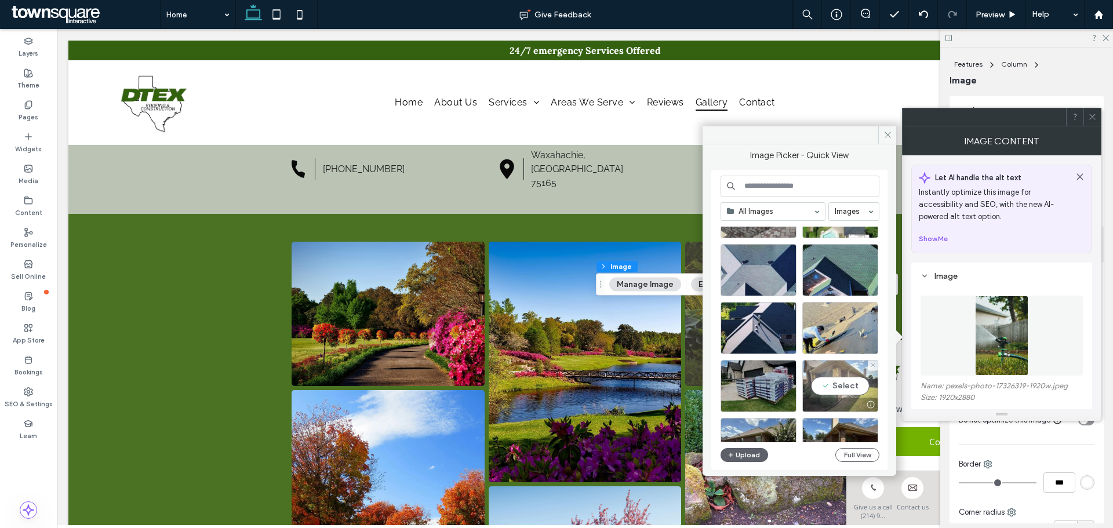
click at [853, 378] on div "Select" at bounding box center [840, 386] width 76 height 52
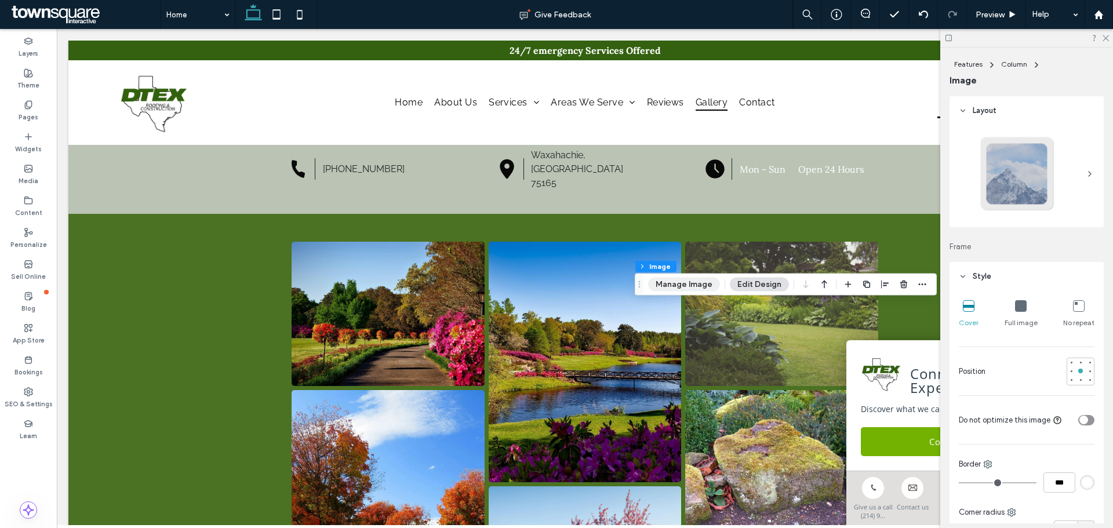
click at [680, 287] on button "Manage Image" at bounding box center [684, 285] width 72 height 14
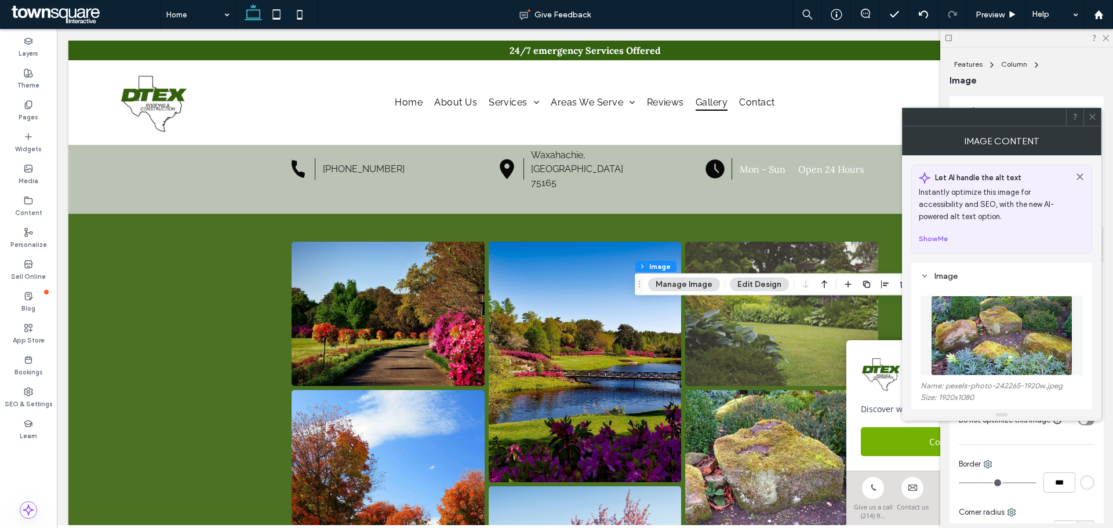
click at [992, 335] on img at bounding box center [1001, 336] width 141 height 80
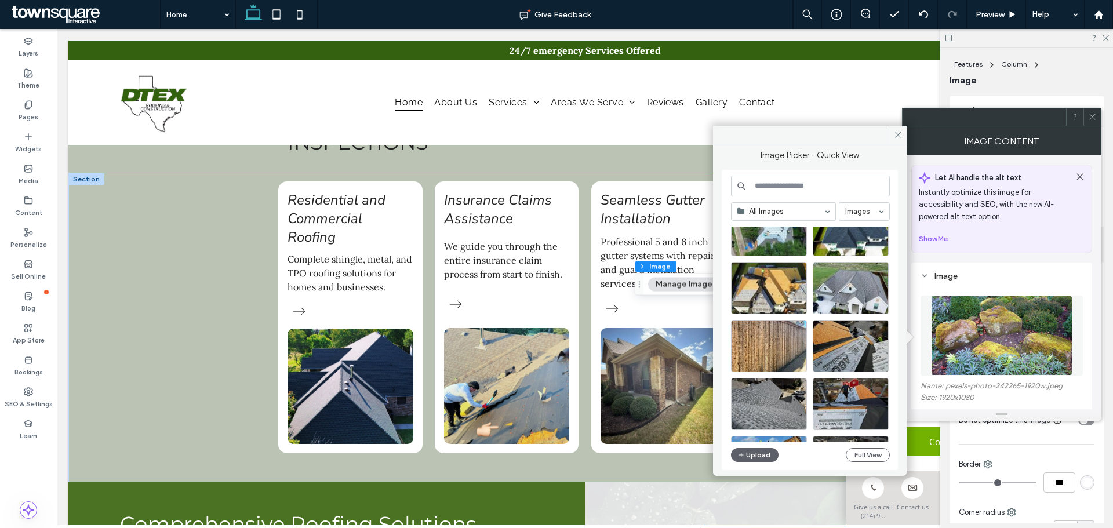
scroll to position [623, 0]
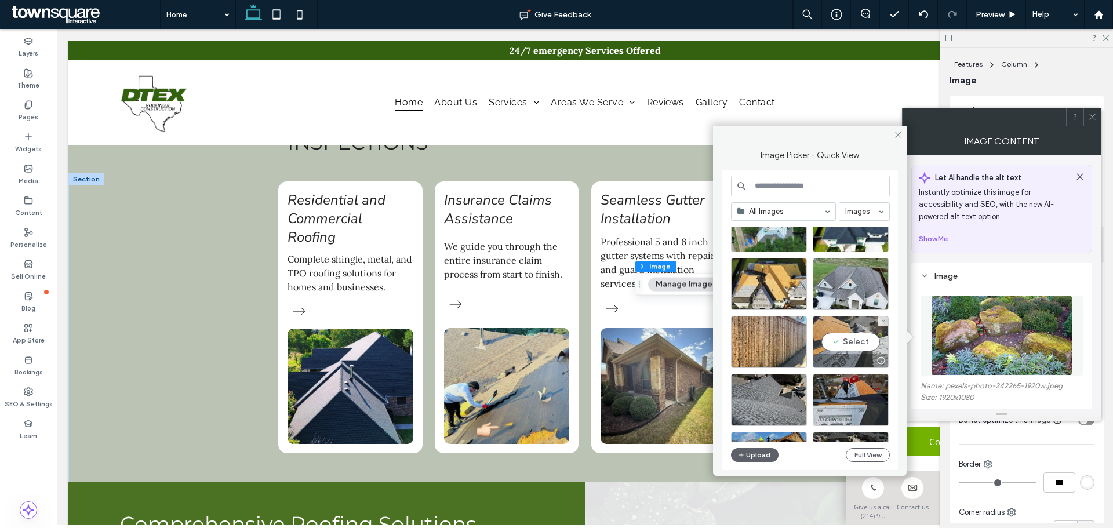
click at [837, 338] on div "Select" at bounding box center [850, 342] width 76 height 52
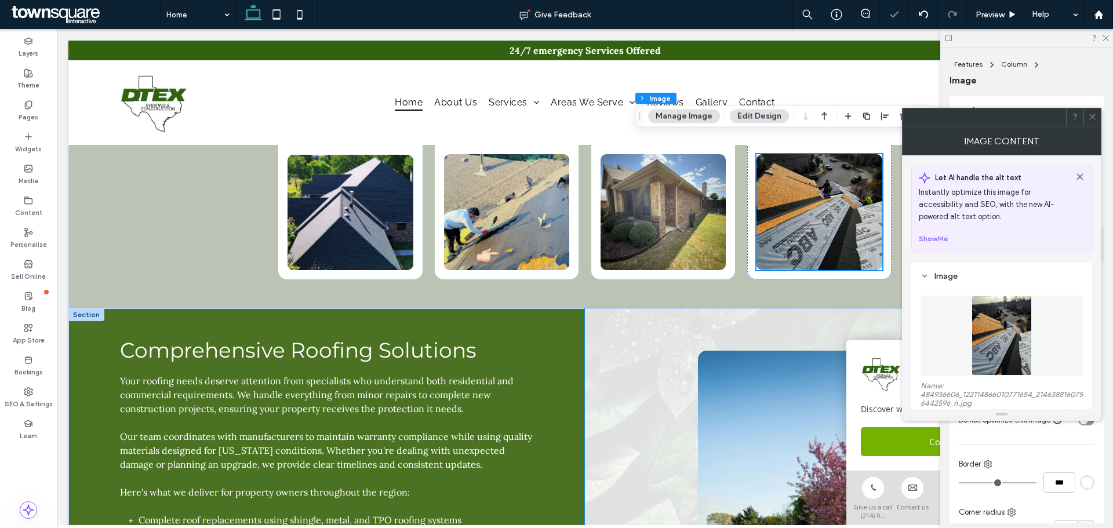
scroll to position [1275, 0]
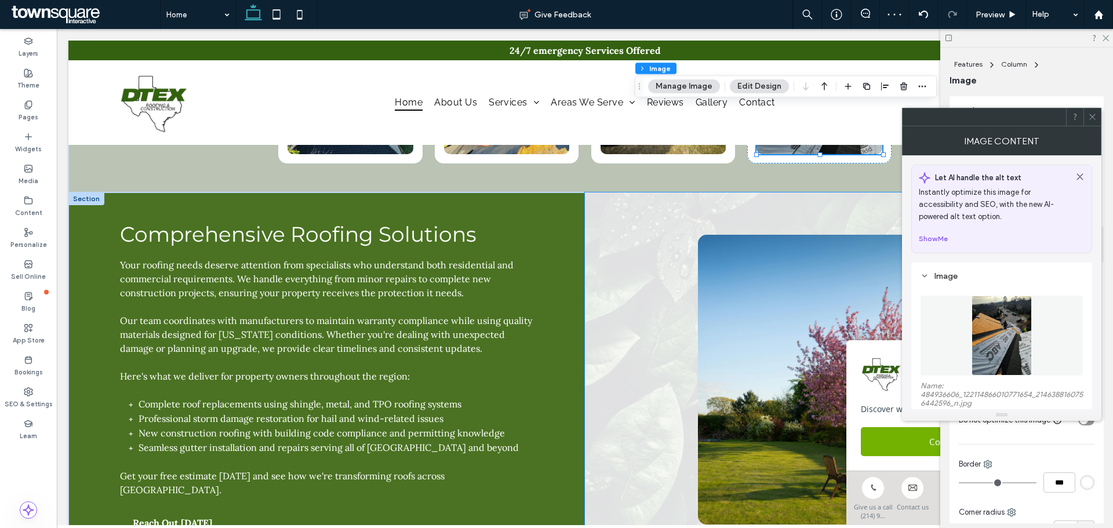
drag, startPoint x: 659, startPoint y: 277, endPoint x: 673, endPoint y: 277, distance: 14.5
click at [659, 277] on div at bounding box center [843, 379] width 516 height 374
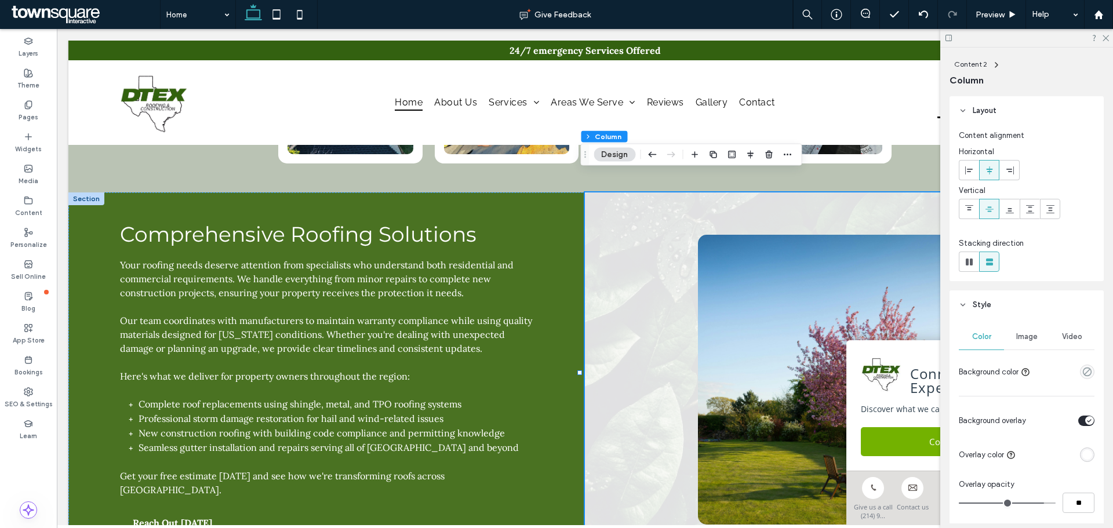
click at [1022, 328] on div "Image" at bounding box center [1026, 336] width 45 height 25
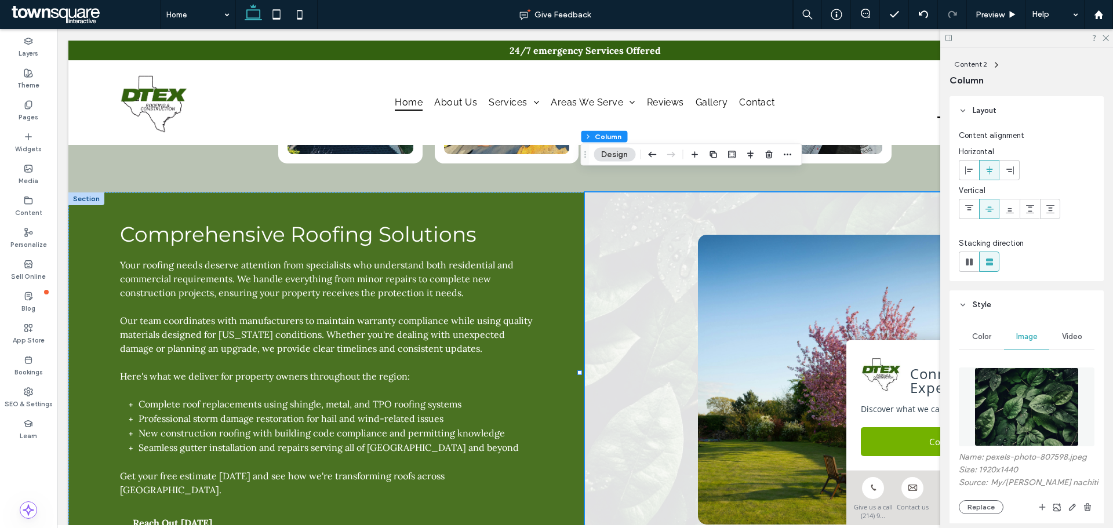
click at [1026, 399] on img at bounding box center [1026, 406] width 105 height 79
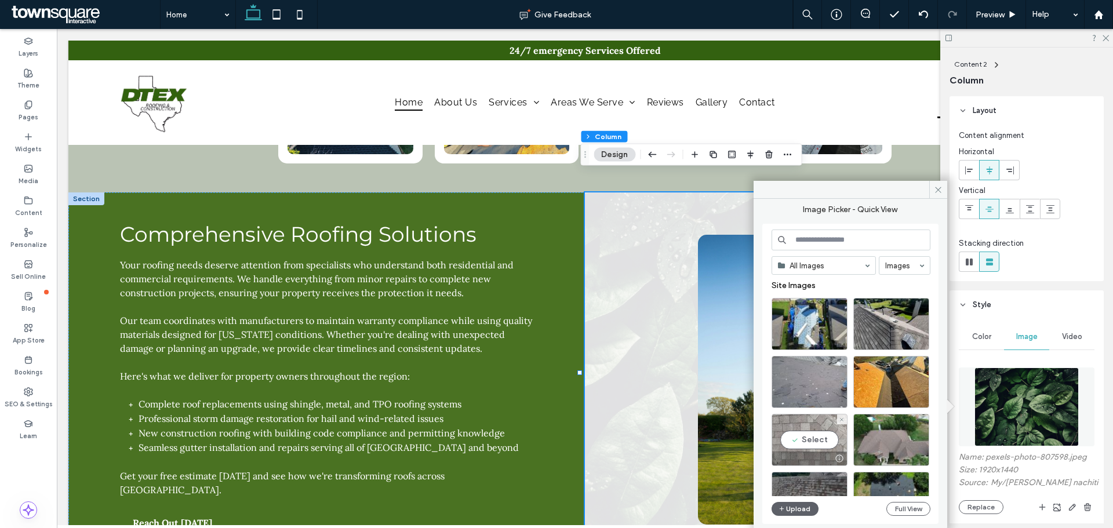
click at [814, 432] on div "Select" at bounding box center [809, 440] width 76 height 52
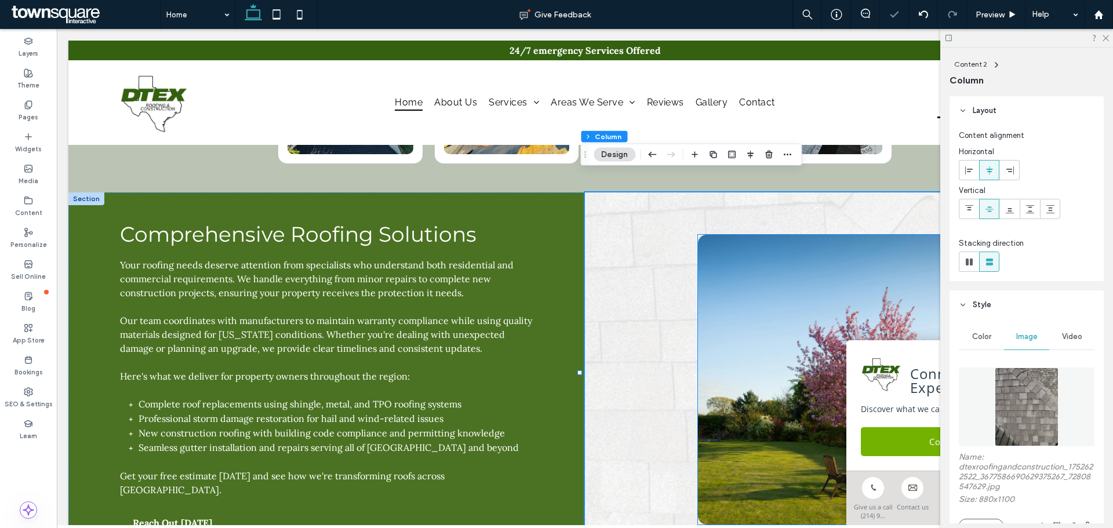
click at [778, 318] on img at bounding box center [827, 380] width 258 height 290
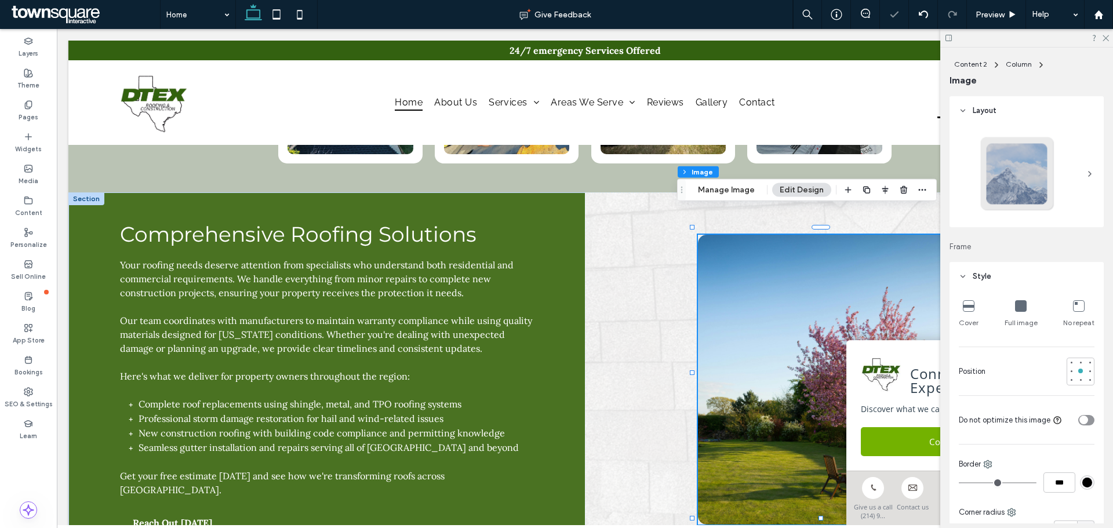
type input "**"
click at [739, 194] on button "Manage Image" at bounding box center [726, 190] width 72 height 14
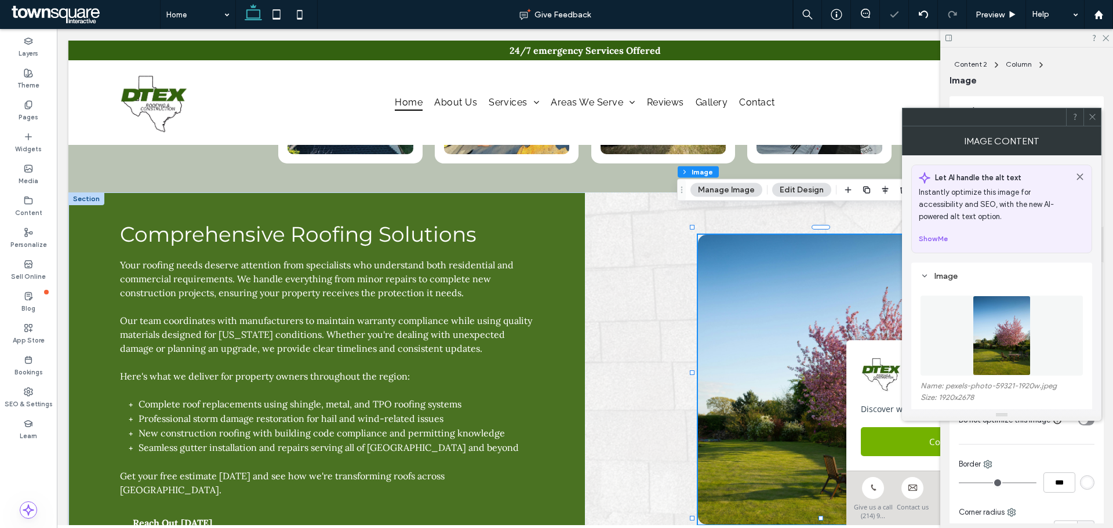
click at [1009, 322] on img at bounding box center [1000, 336] width 57 height 80
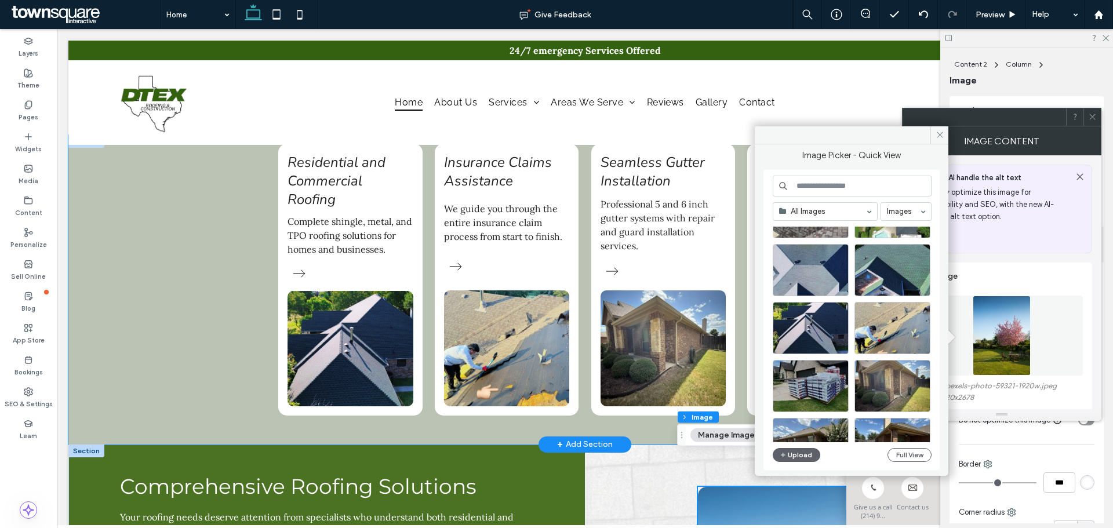
scroll to position [1043, 0]
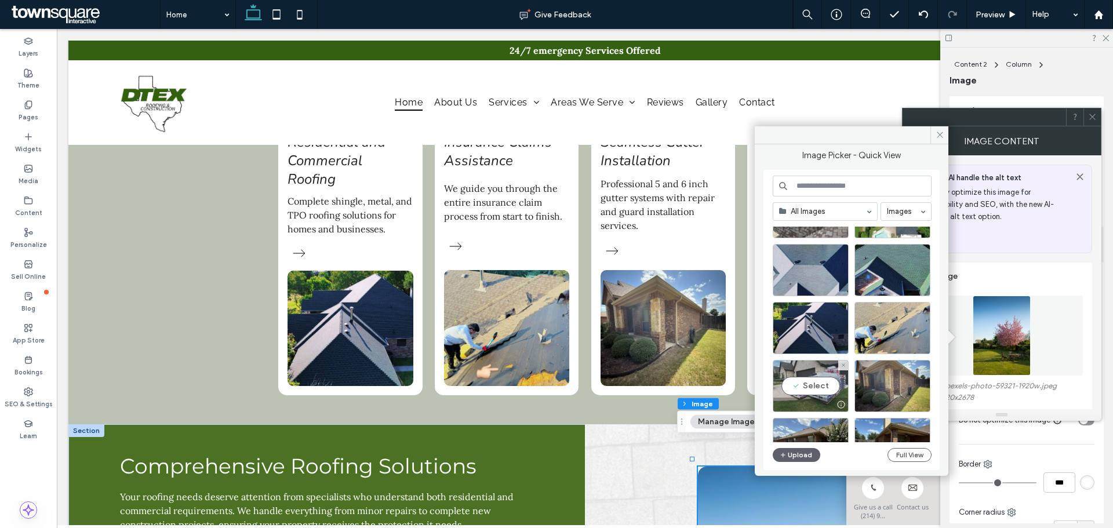
click at [818, 385] on div "Select" at bounding box center [810, 386] width 76 height 52
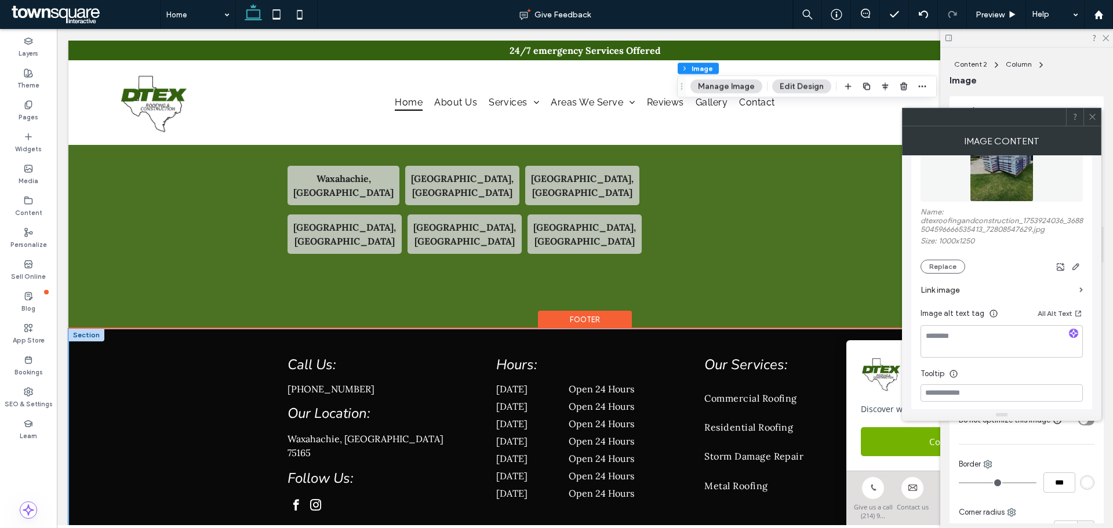
scroll to position [2492, 0]
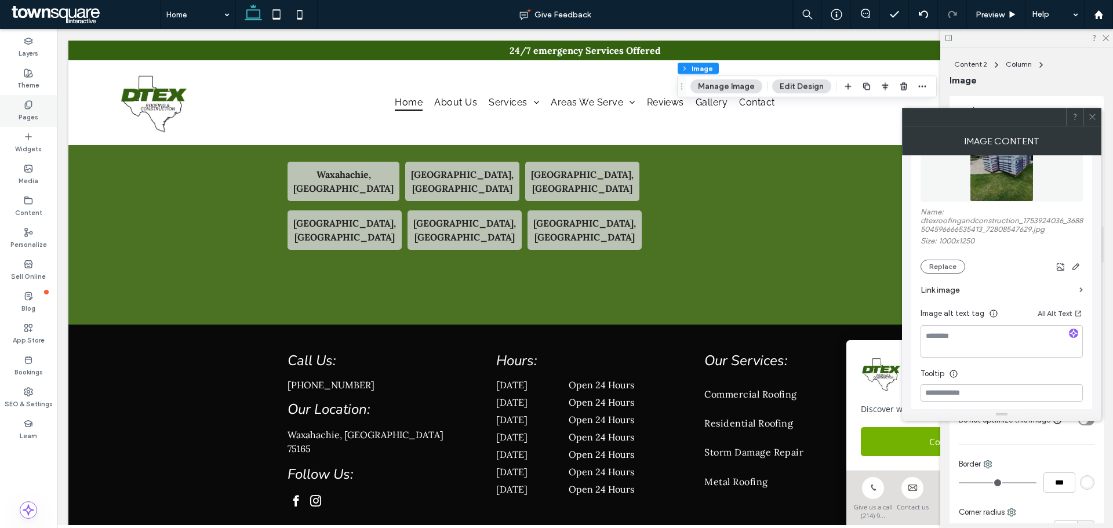
click at [37, 109] on div "Pages" at bounding box center [28, 111] width 57 height 32
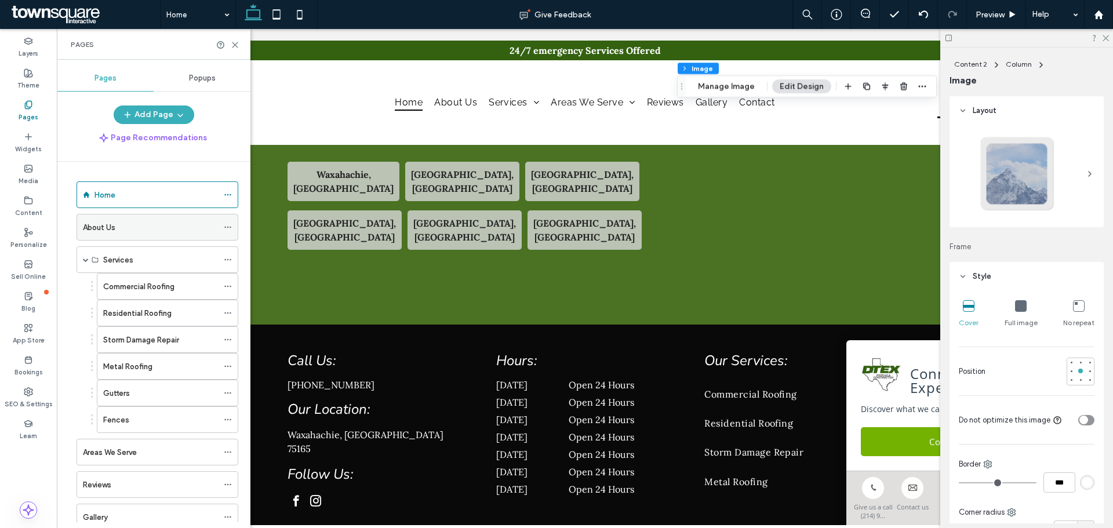
click at [114, 219] on div "About Us" at bounding box center [150, 226] width 135 height 25
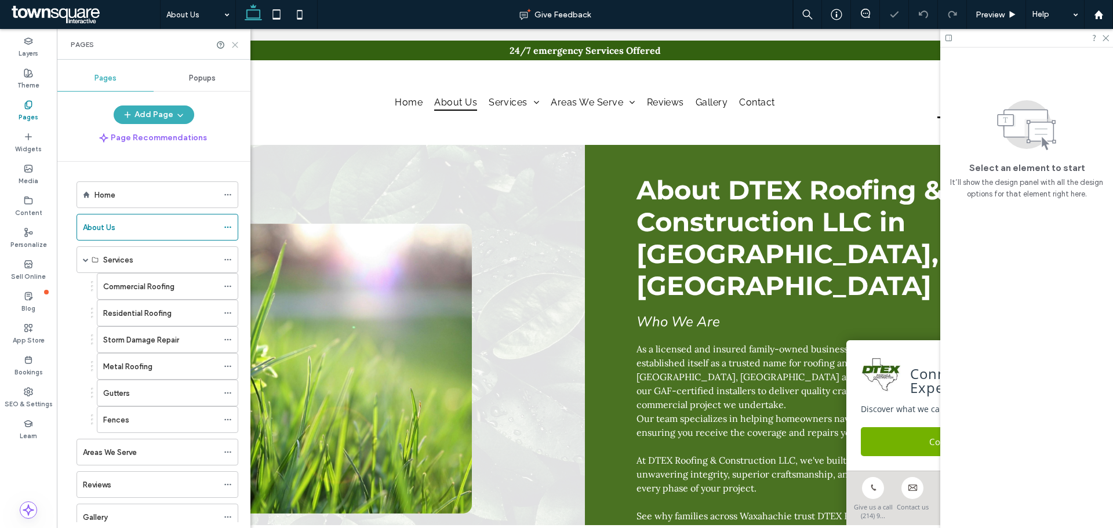
click at [236, 45] on icon at bounding box center [235, 45] width 9 height 9
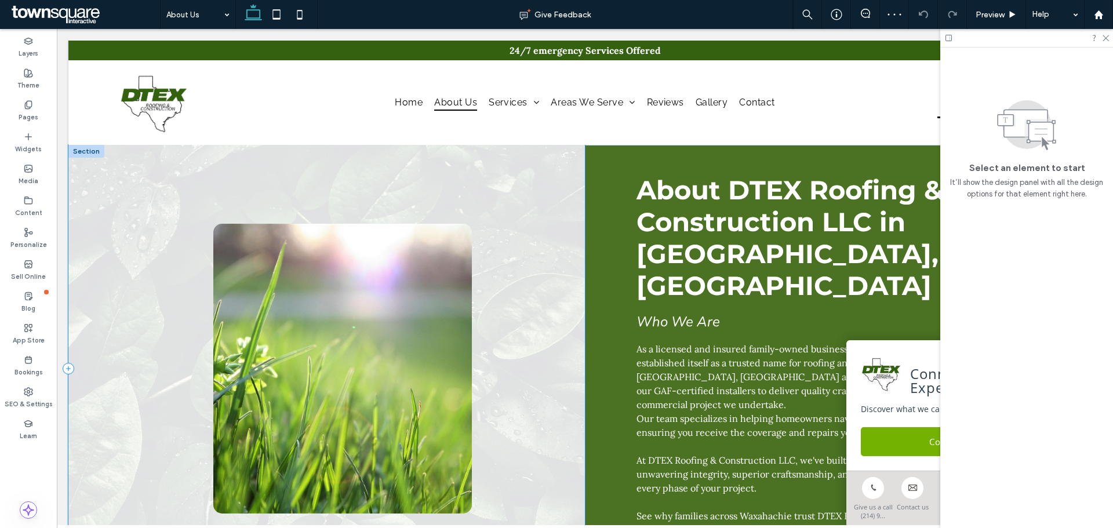
click at [520, 260] on div at bounding box center [326, 369] width 516 height 448
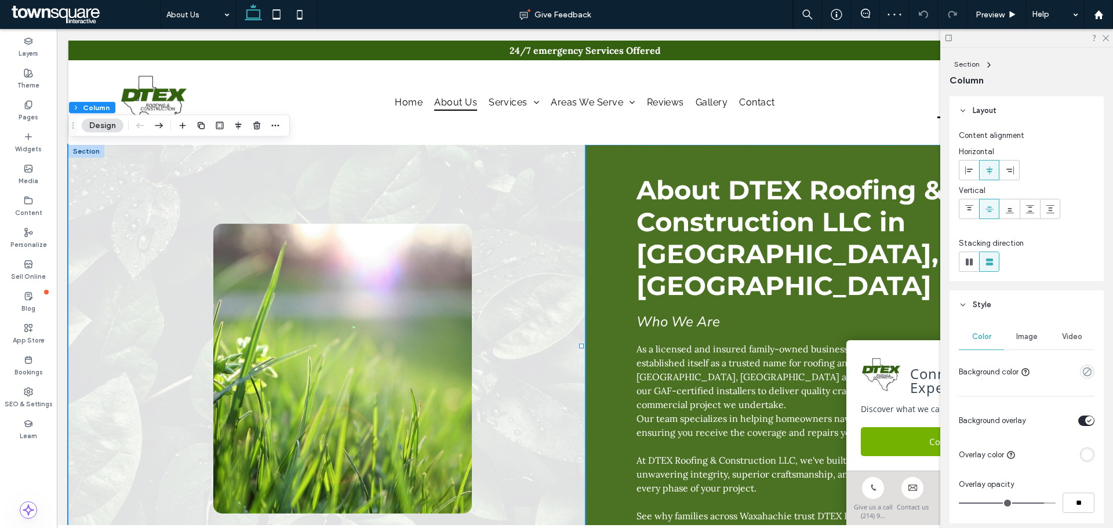
click at [1034, 337] on span "Image" at bounding box center [1026, 336] width 21 height 9
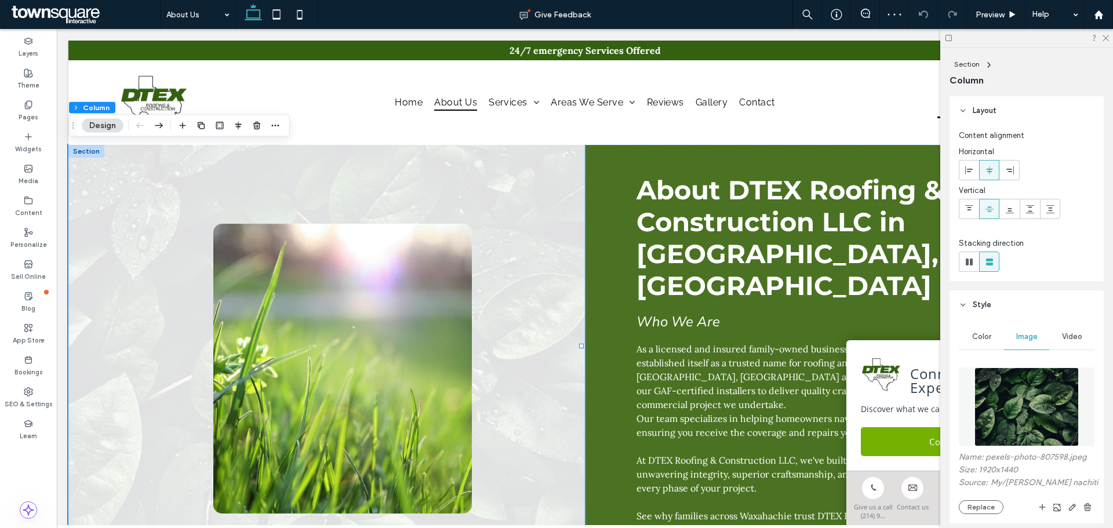
click at [1007, 398] on img at bounding box center [1026, 406] width 105 height 79
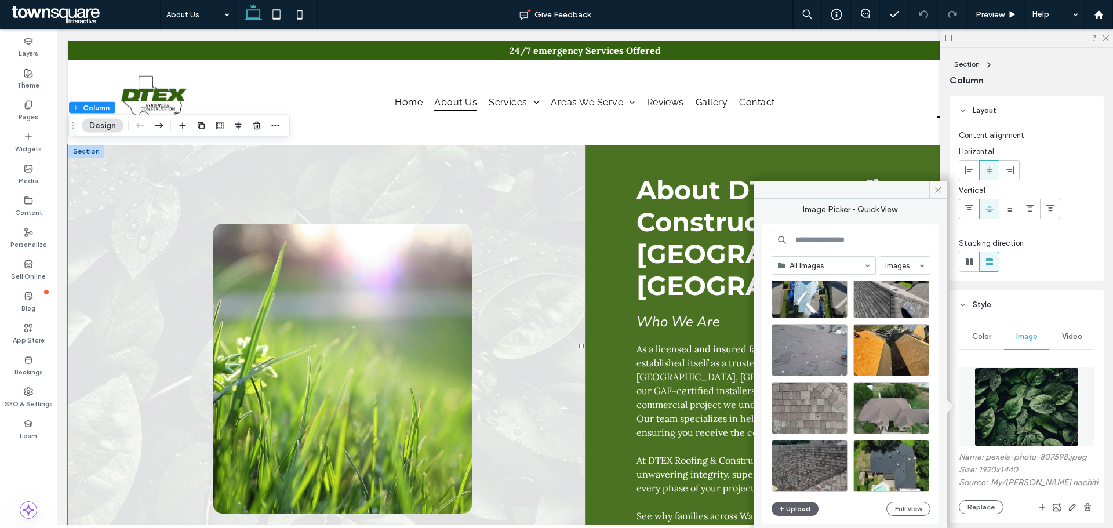
scroll to position [58, 0]
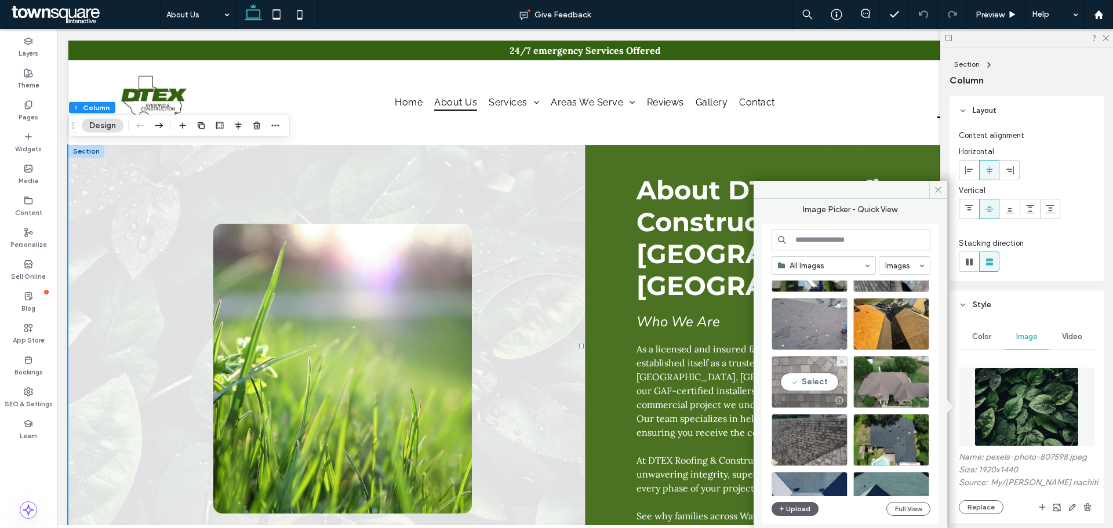
click at [810, 388] on div "Select" at bounding box center [809, 382] width 76 height 52
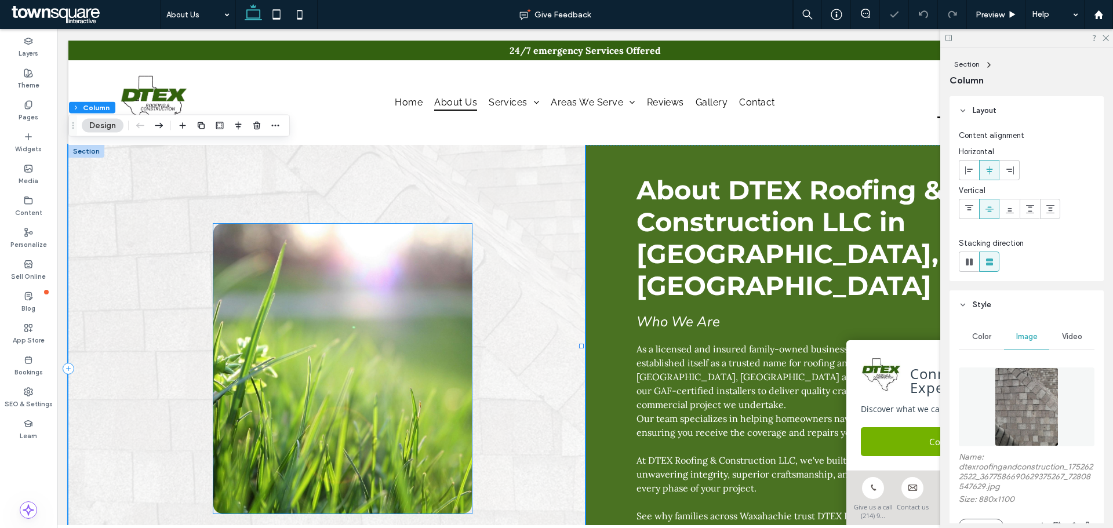
click at [446, 328] on img at bounding box center [342, 369] width 258 height 290
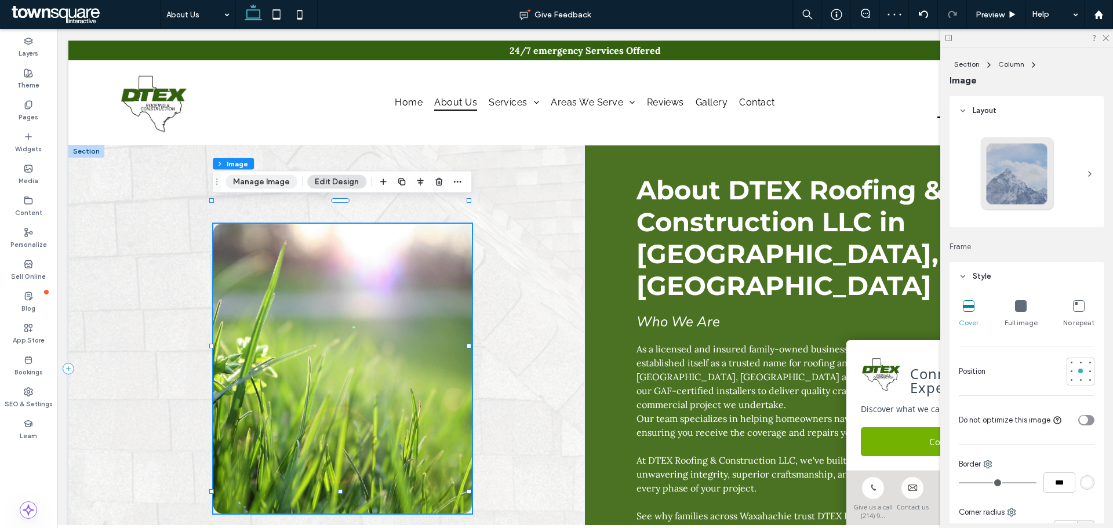
click at [268, 180] on button "Manage Image" at bounding box center [261, 182] width 72 height 14
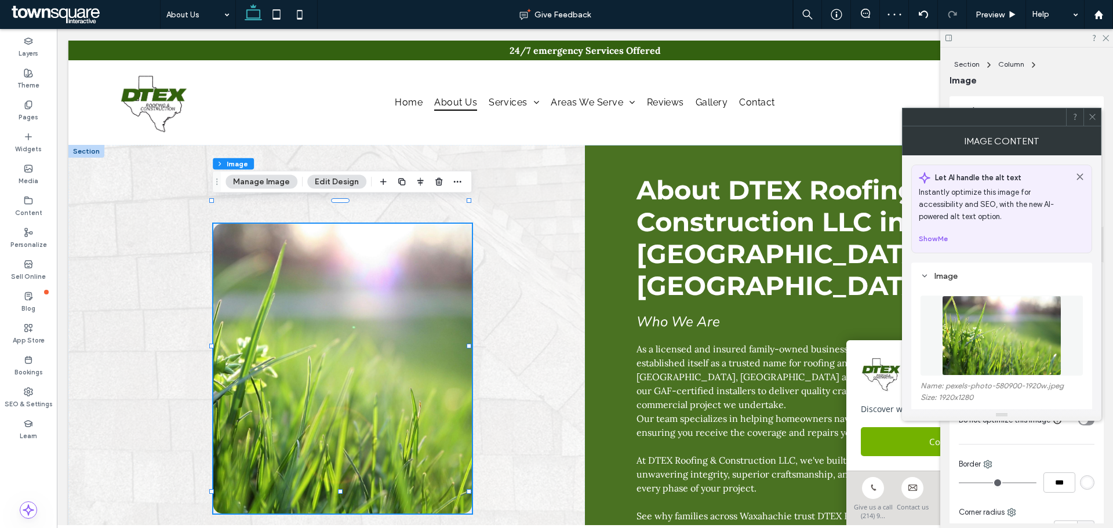
click at [1013, 335] on img at bounding box center [1001, 336] width 119 height 80
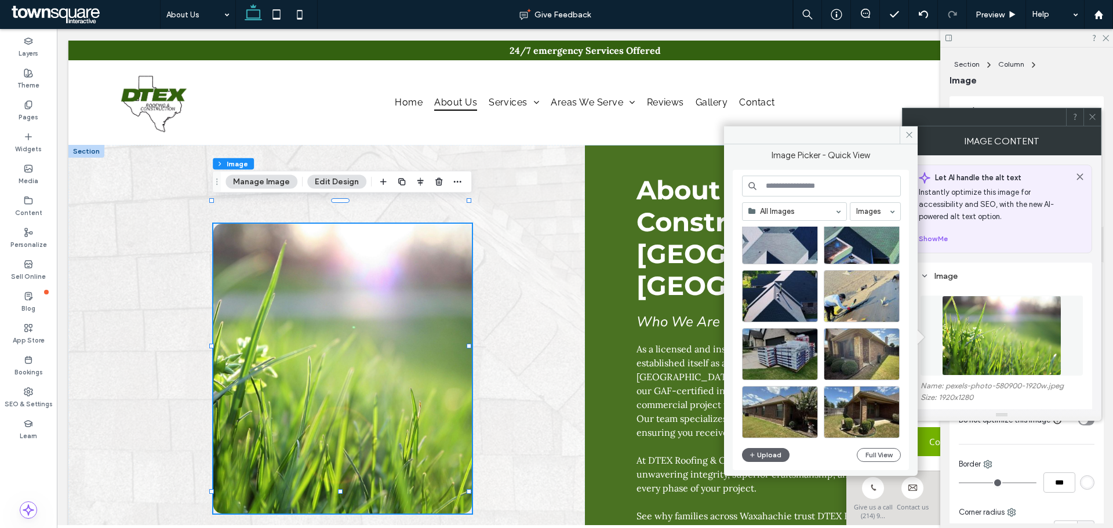
scroll to position [290, 0]
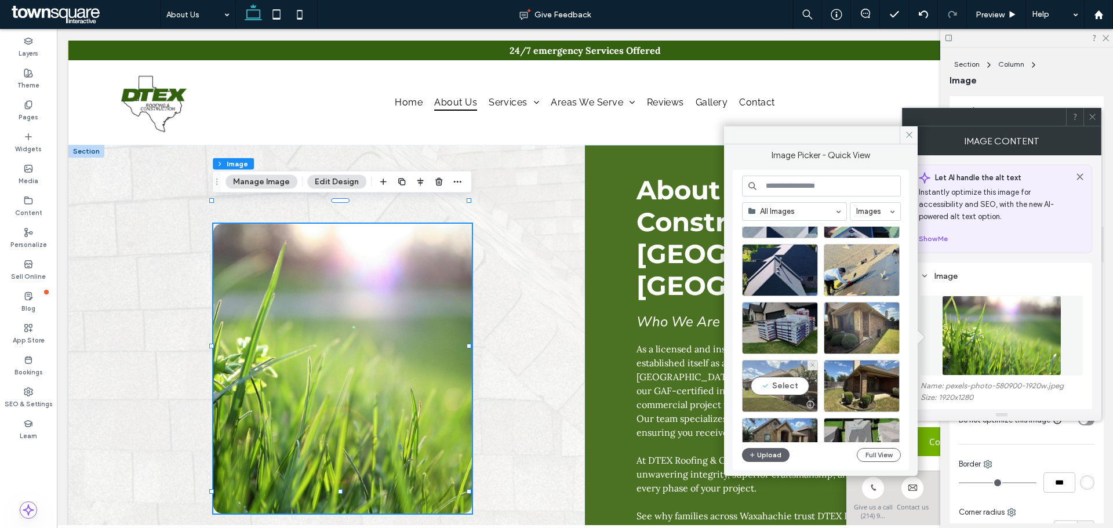
click at [792, 384] on div "Select" at bounding box center [780, 386] width 76 height 52
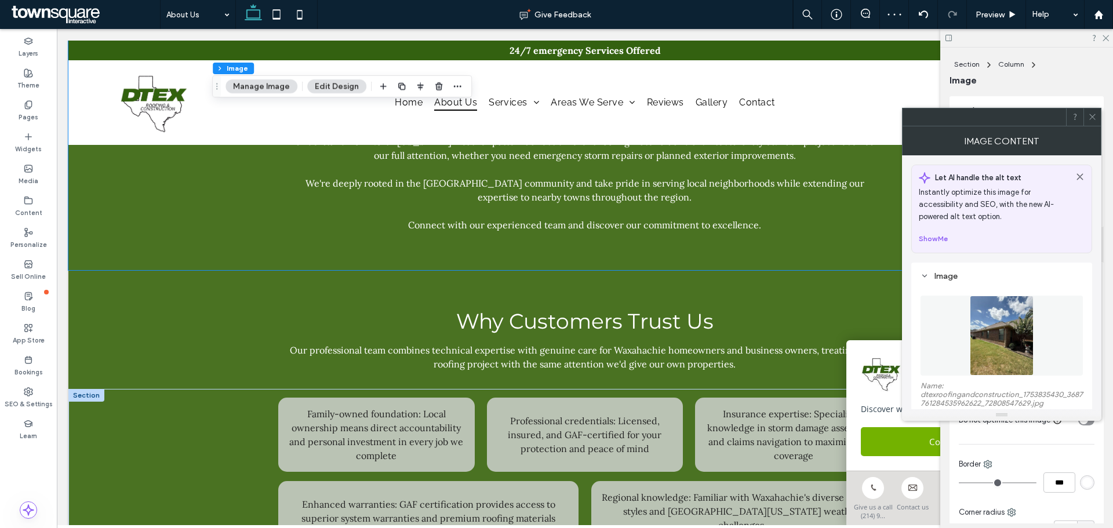
scroll to position [869, 0]
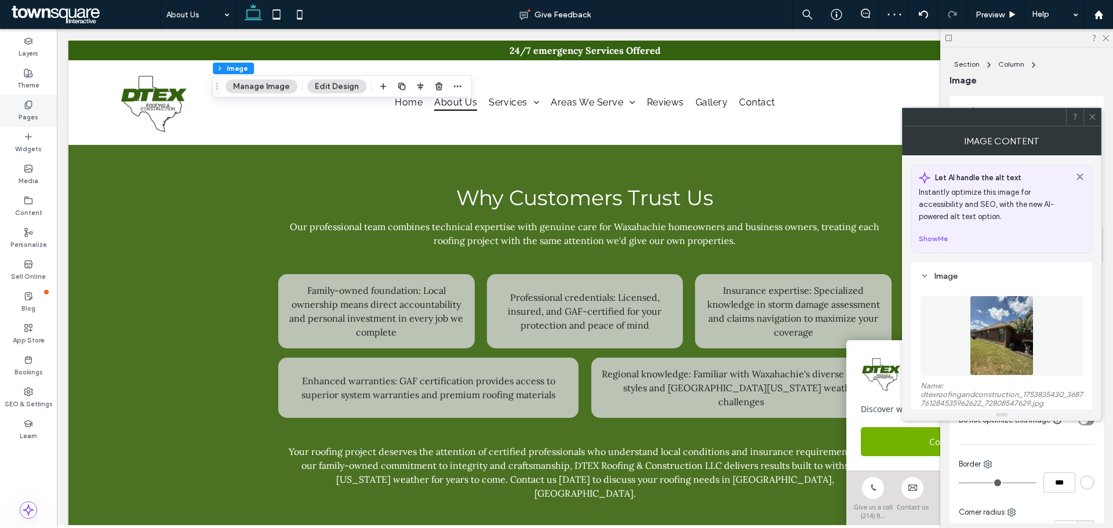
click at [35, 114] on label "Pages" at bounding box center [29, 116] width 20 height 13
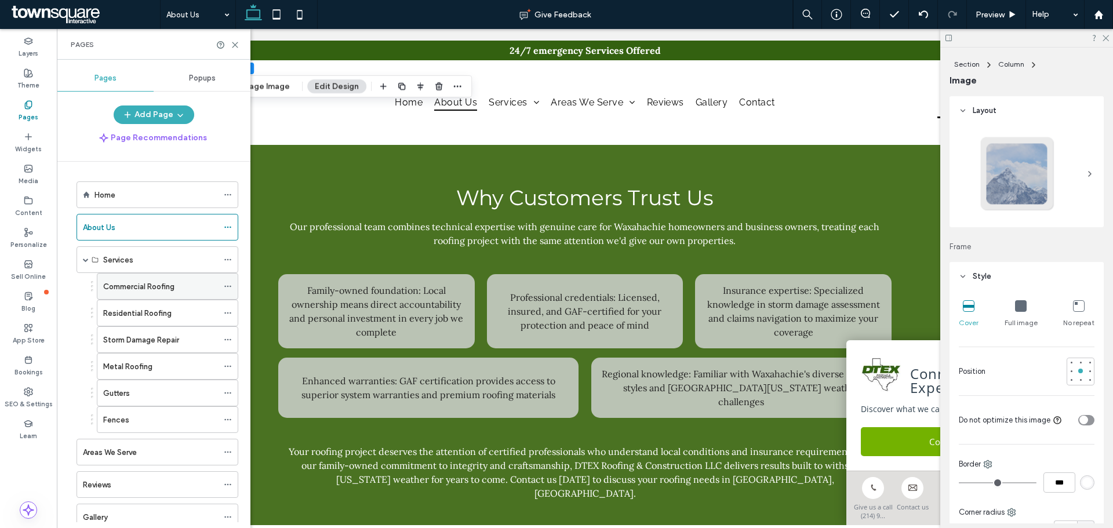
click at [140, 278] on div "Commercial Roofing" at bounding box center [160, 286] width 115 height 25
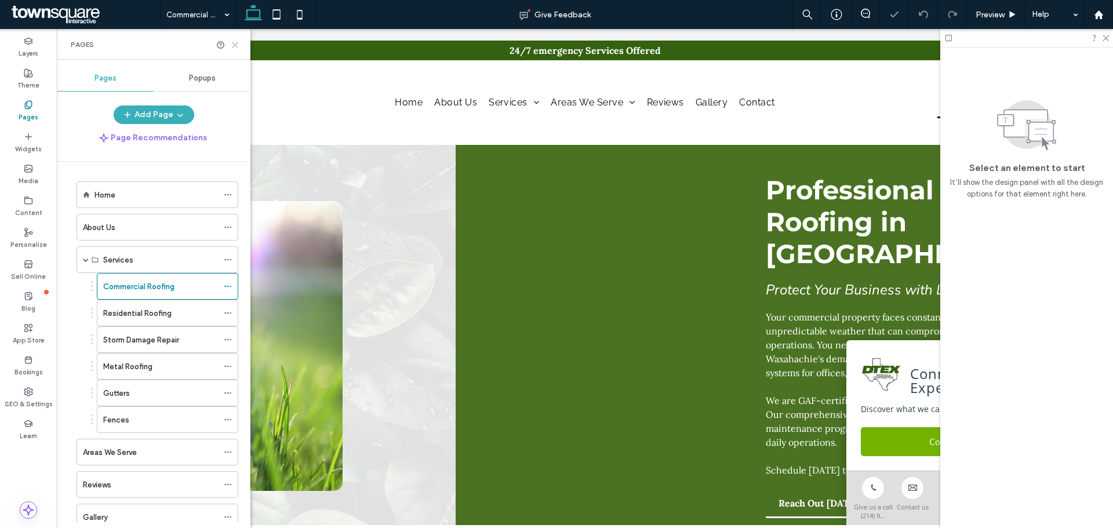
click at [236, 43] on use at bounding box center [234, 44] width 5 height 5
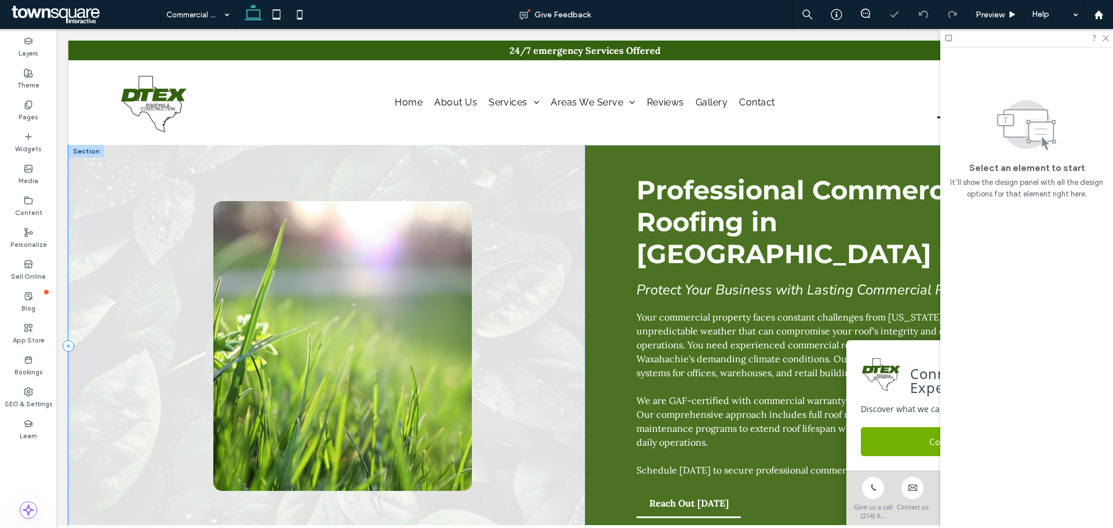
click at [480, 234] on div at bounding box center [326, 346] width 516 height 402
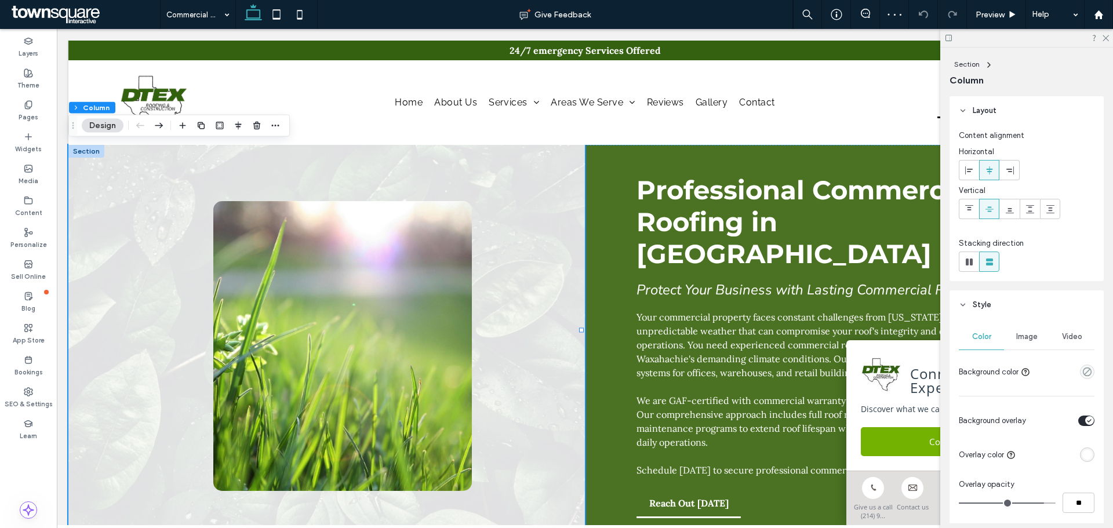
click at [1029, 340] on span "Image" at bounding box center [1026, 336] width 21 height 9
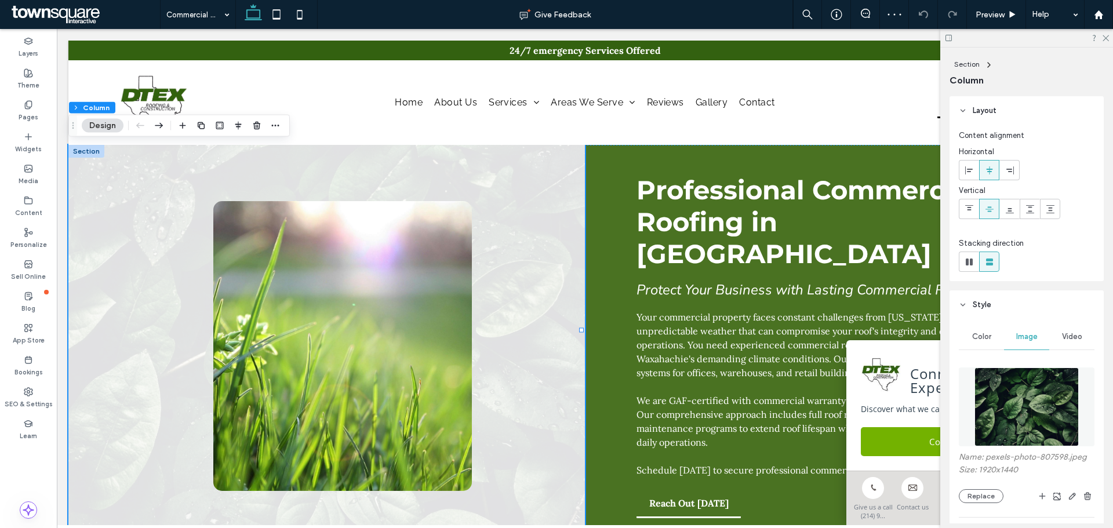
click at [1029, 401] on img at bounding box center [1026, 406] width 105 height 79
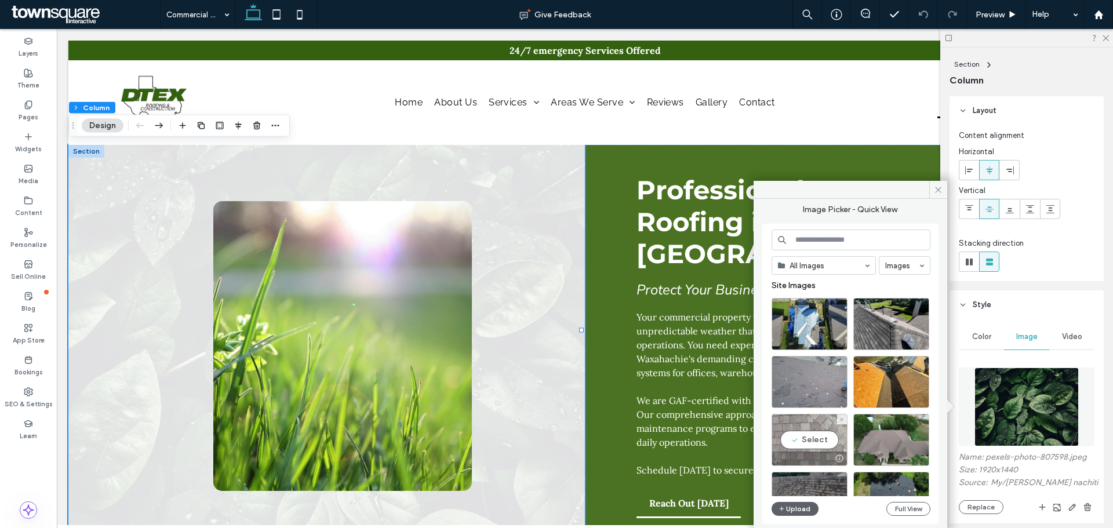
click at [809, 435] on div "Select" at bounding box center [809, 440] width 76 height 52
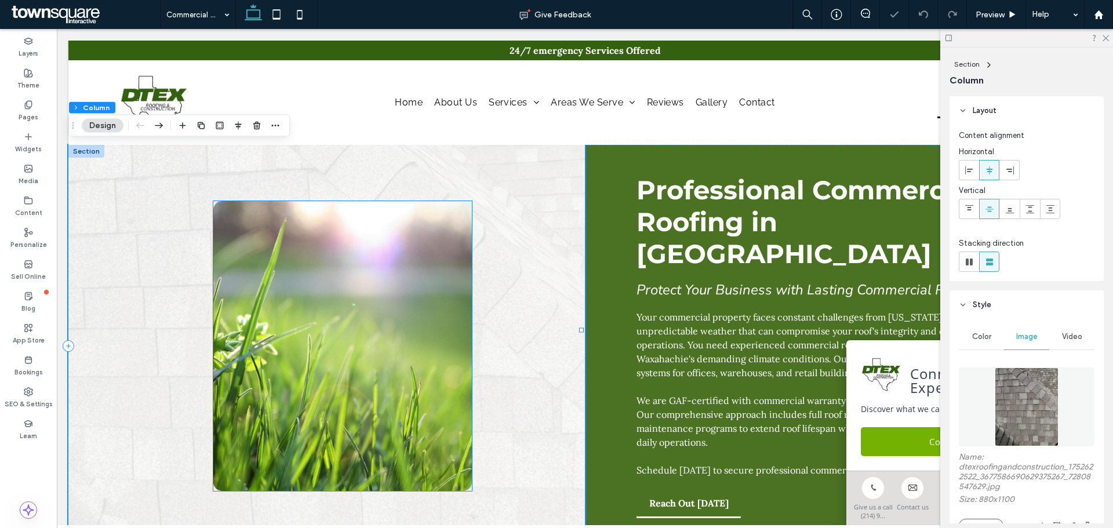
click at [279, 273] on img at bounding box center [342, 346] width 258 height 290
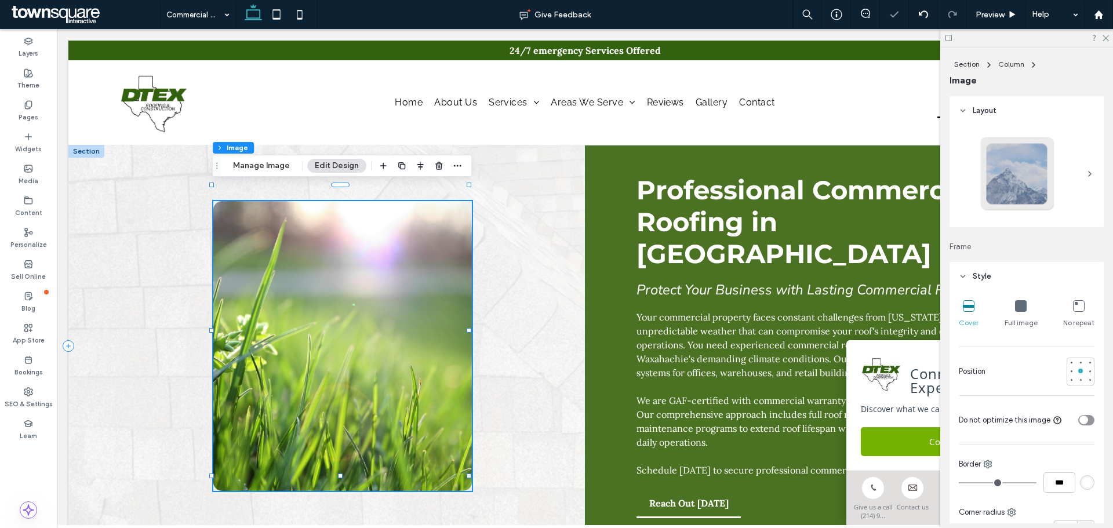
type input "**"
click at [285, 170] on button "Manage Image" at bounding box center [261, 166] width 72 height 14
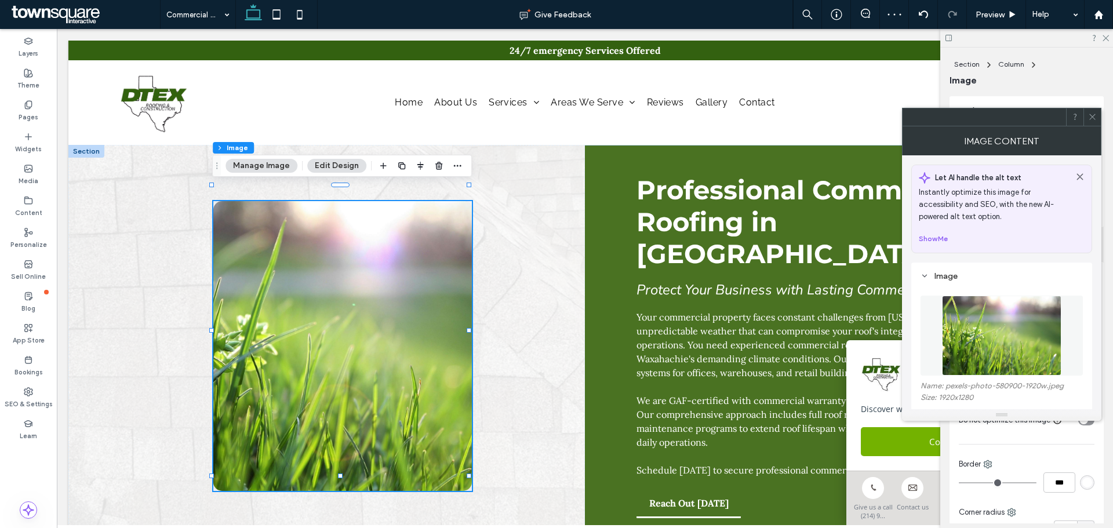
click at [998, 326] on img at bounding box center [1001, 336] width 119 height 80
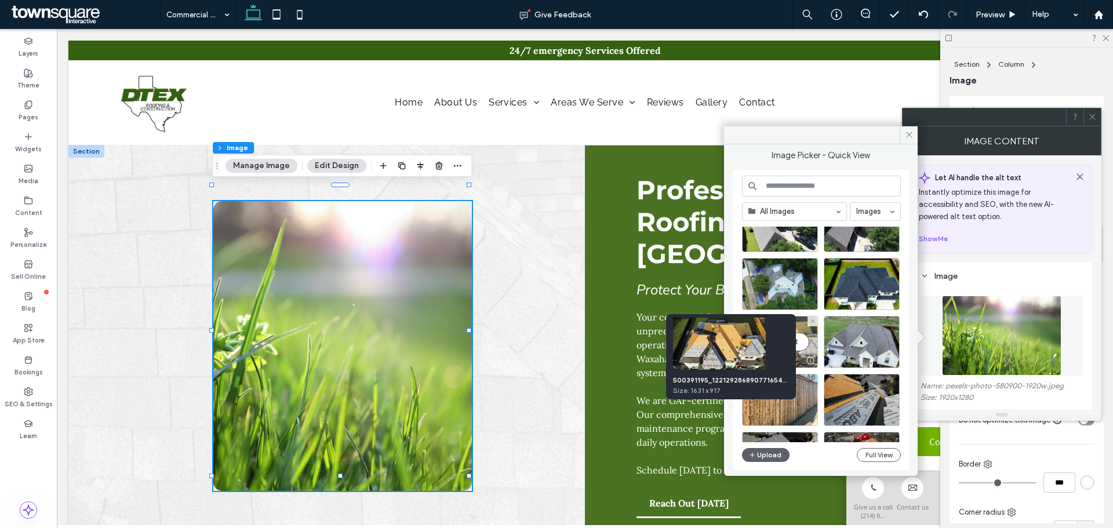
scroll to position [623, 0]
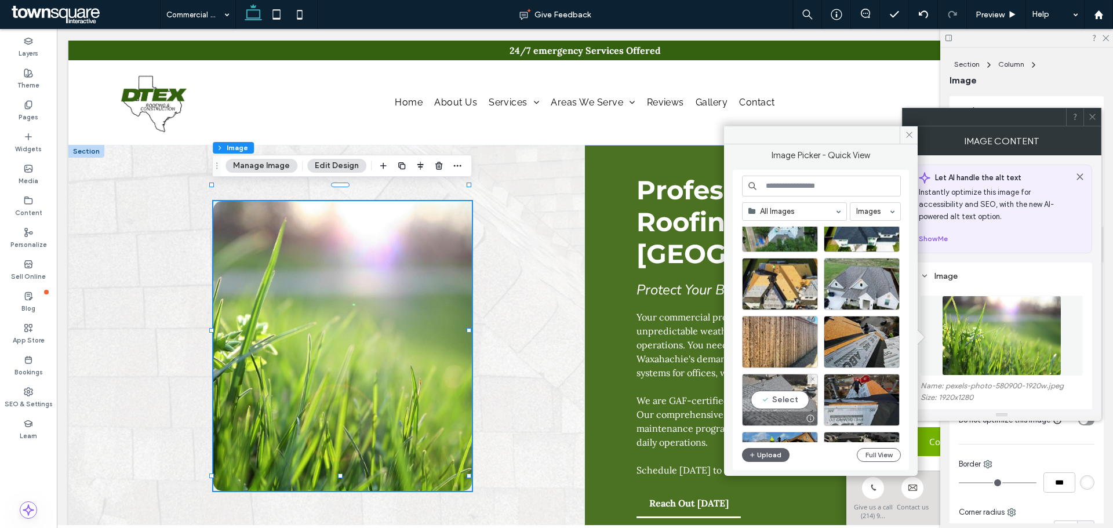
click at [789, 400] on div "Select" at bounding box center [780, 400] width 76 height 52
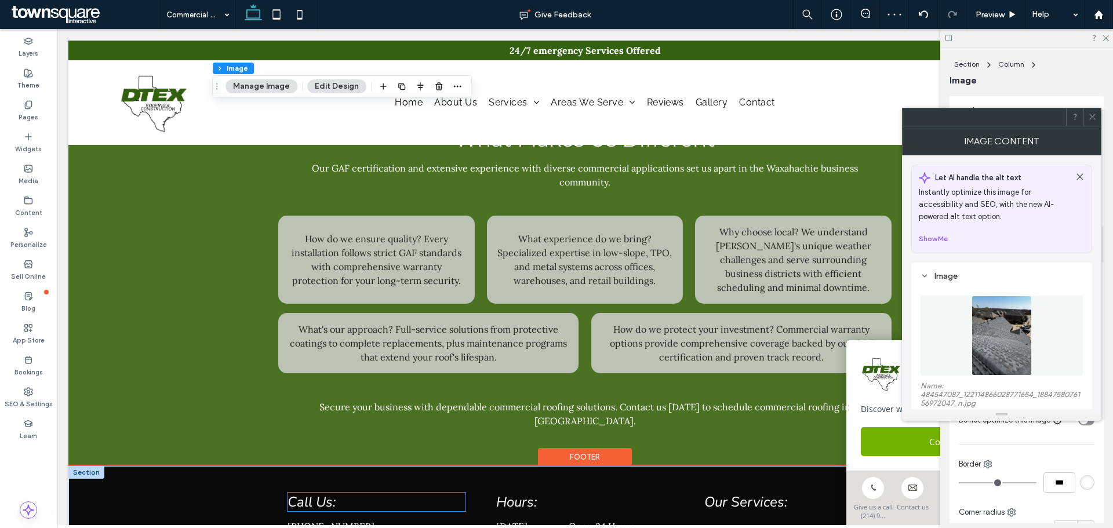
scroll to position [988, 0]
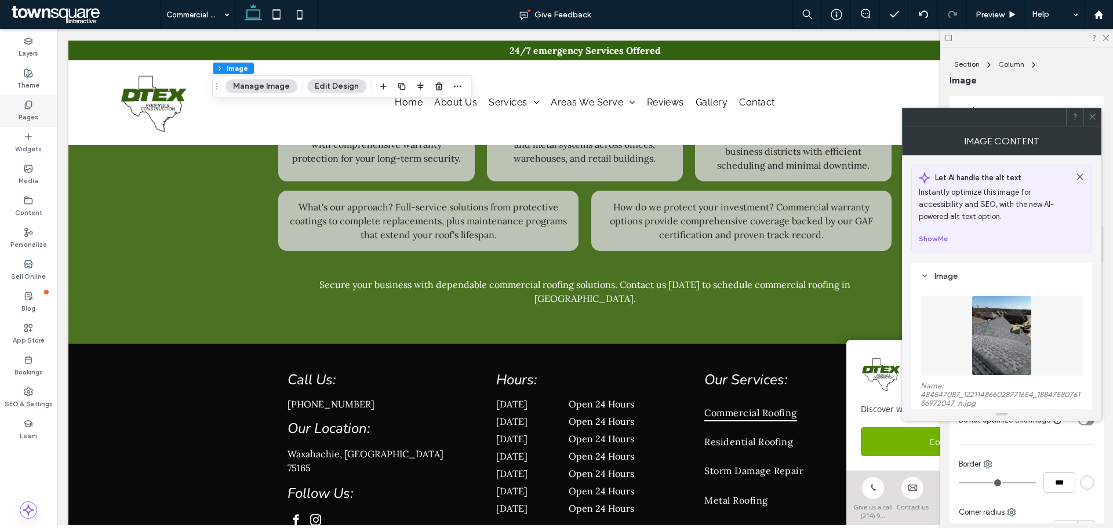
click at [2, 108] on div "Pages" at bounding box center [28, 111] width 57 height 32
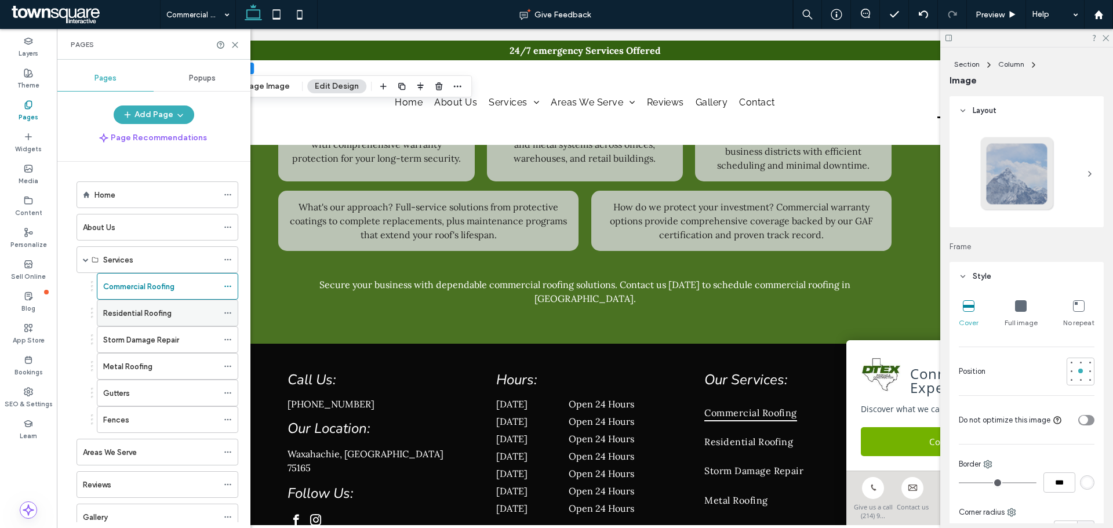
click at [132, 323] on div "Residential Roofing" at bounding box center [160, 312] width 115 height 25
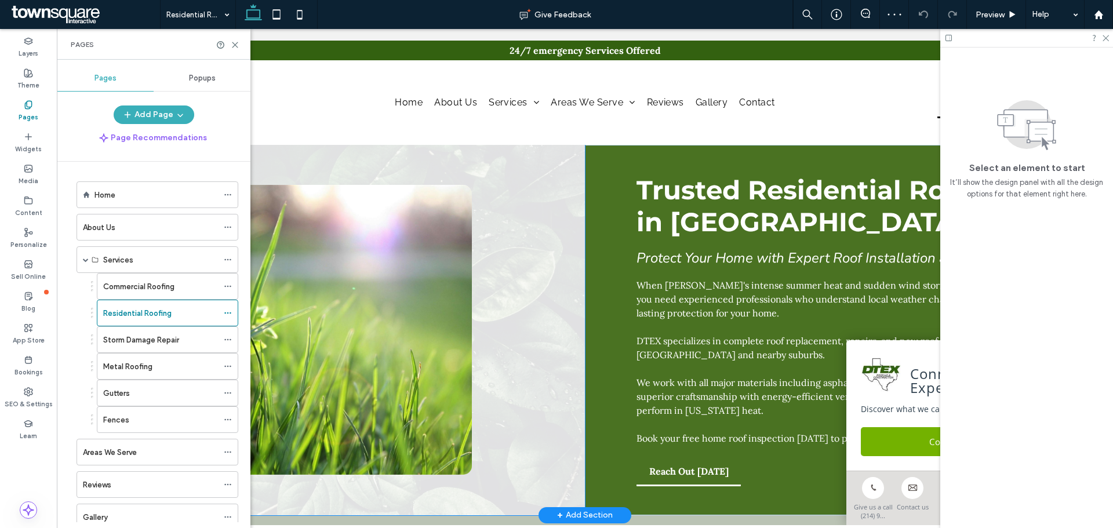
click at [534, 262] on div at bounding box center [326, 330] width 516 height 370
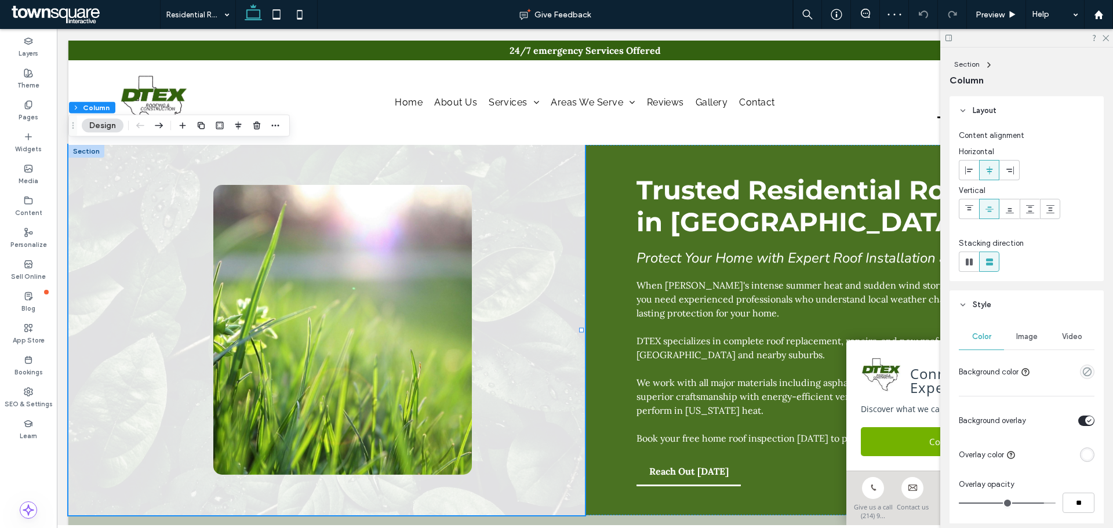
drag, startPoint x: 1034, startPoint y: 339, endPoint x: 1037, endPoint y: 355, distance: 15.9
click at [1034, 338] on div "Image" at bounding box center [1026, 336] width 45 height 25
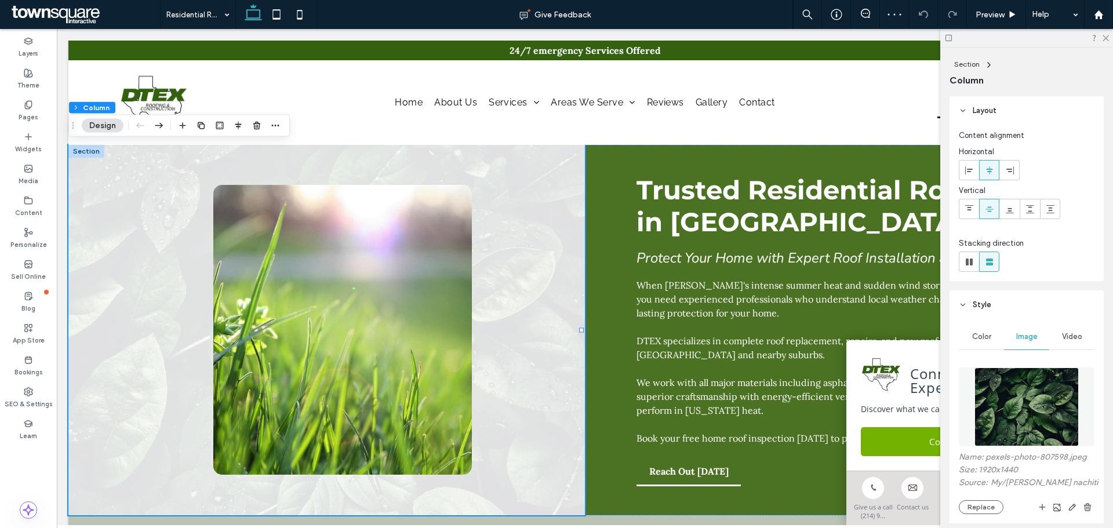
click at [1034, 391] on img at bounding box center [1026, 406] width 105 height 79
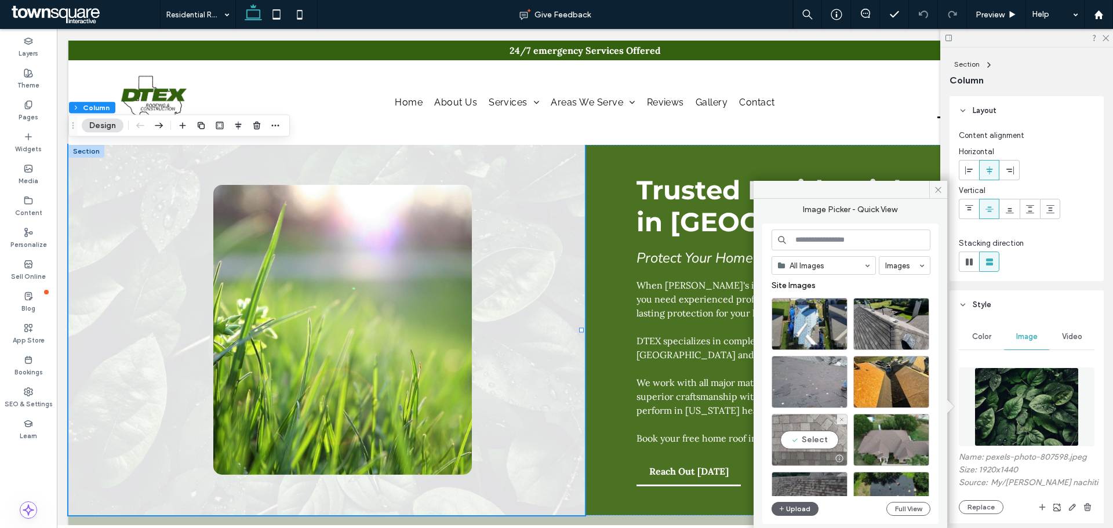
click at [829, 429] on div "Select" at bounding box center [809, 440] width 76 height 52
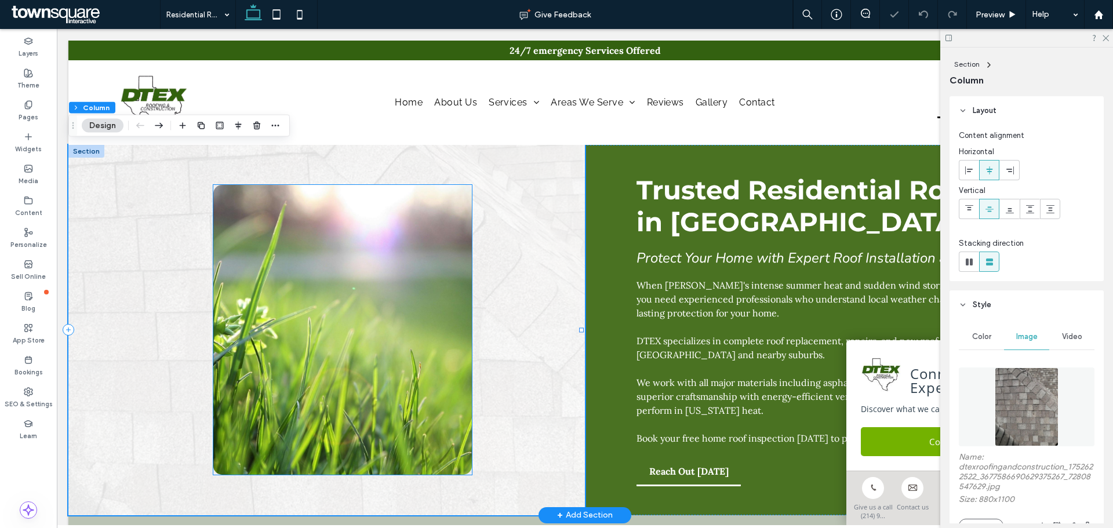
click at [424, 271] on img at bounding box center [342, 330] width 258 height 290
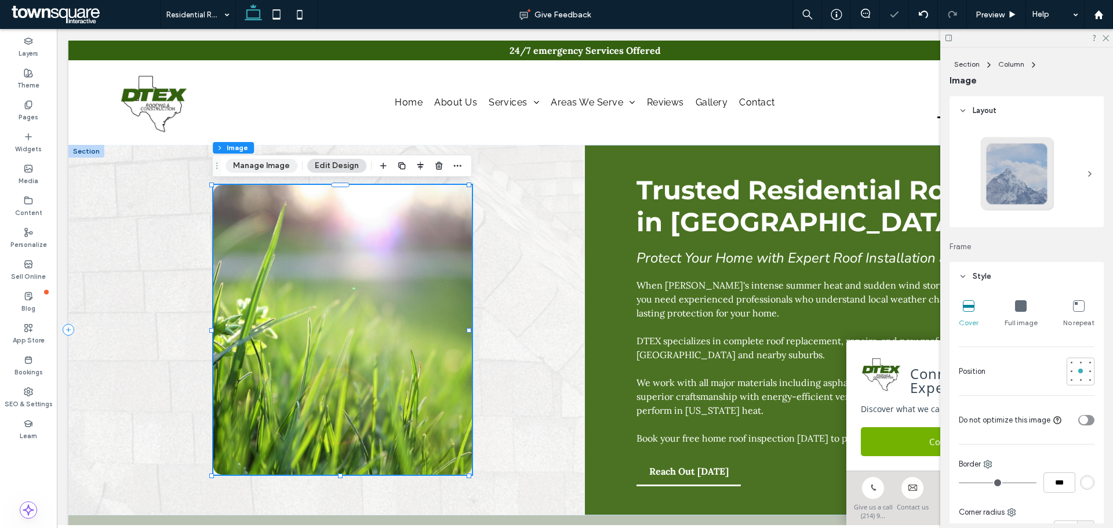
click at [269, 160] on button "Manage Image" at bounding box center [261, 166] width 72 height 14
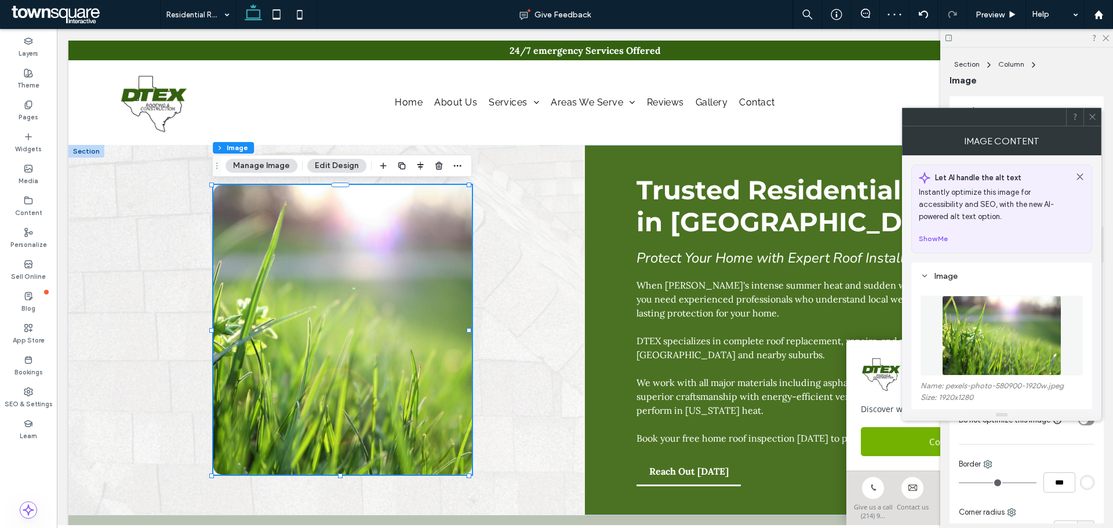
click at [1009, 348] on img at bounding box center [1001, 336] width 119 height 80
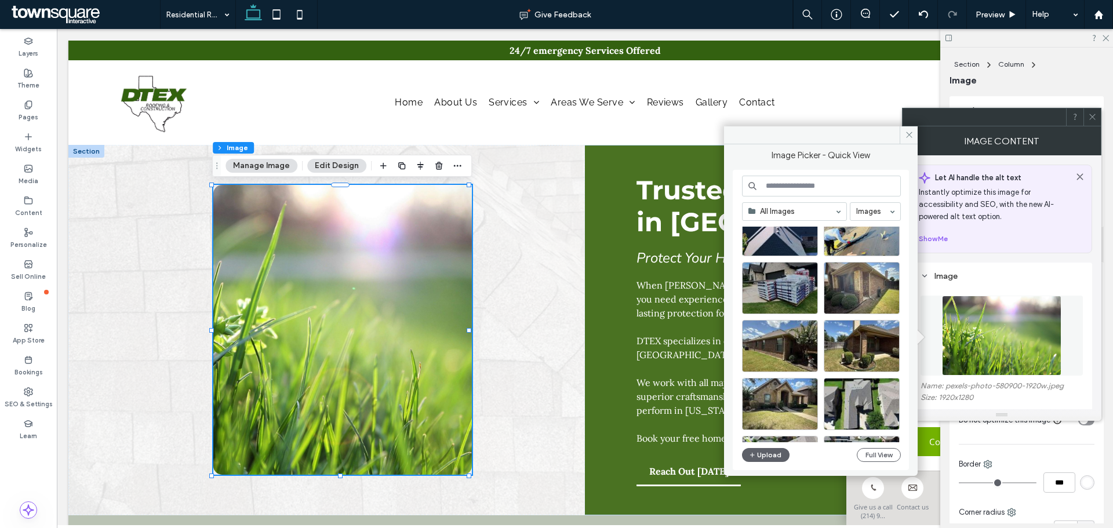
scroll to position [406, 0]
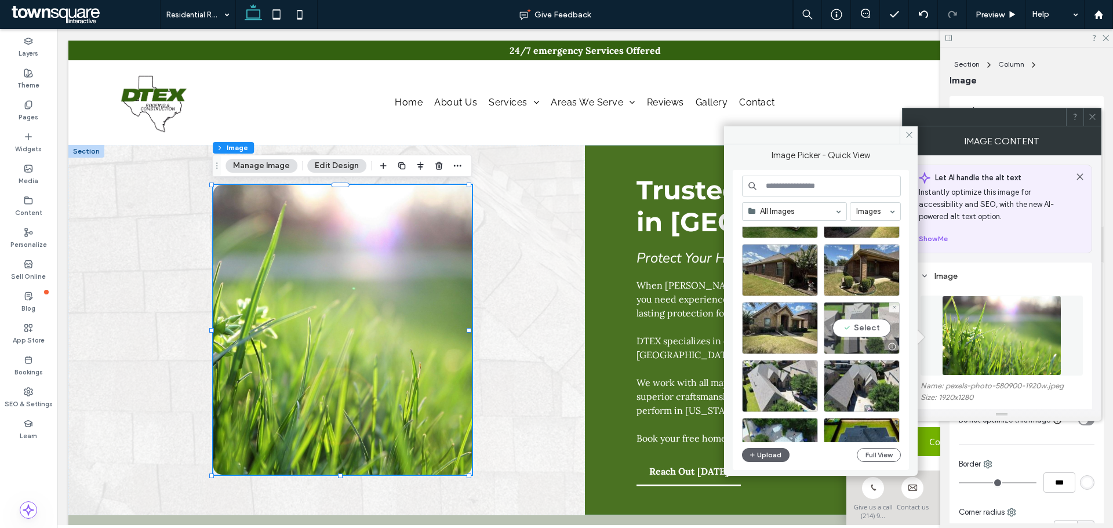
click at [871, 331] on div "Select" at bounding box center [861, 328] width 76 height 52
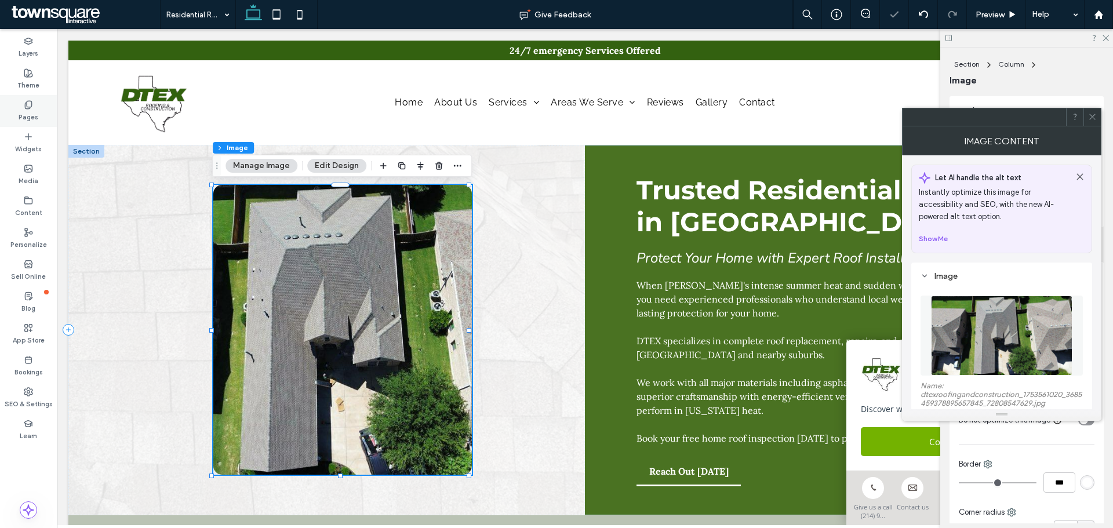
click at [20, 108] on div "Pages" at bounding box center [28, 111] width 57 height 32
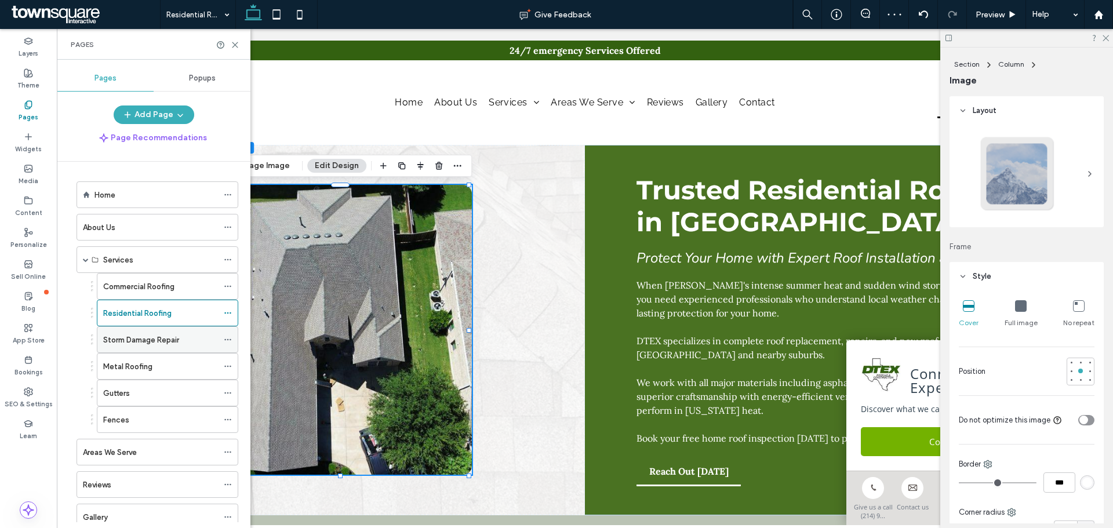
click at [178, 345] on label "Storm Damage Repair" at bounding box center [141, 340] width 76 height 20
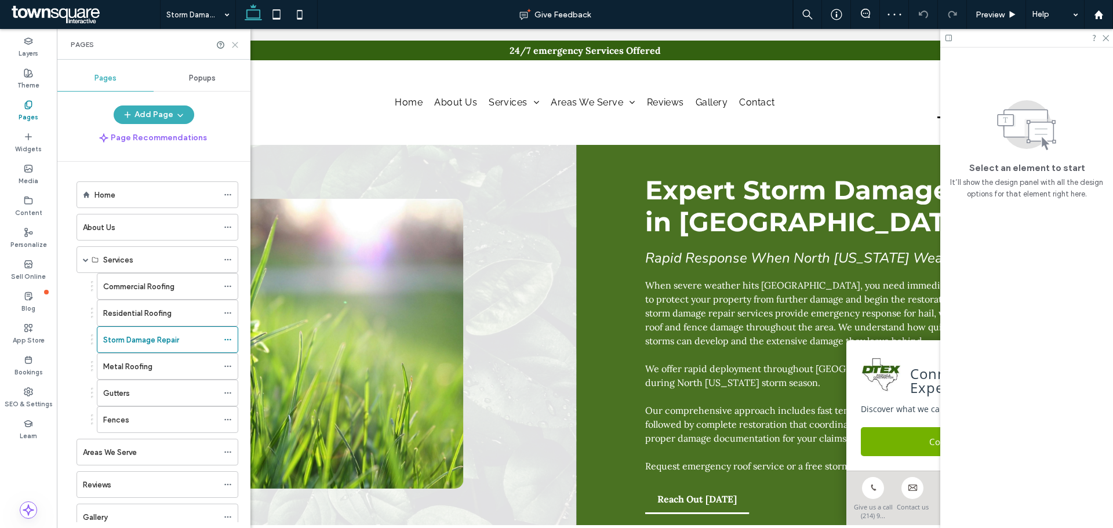
click at [235, 43] on icon at bounding box center [235, 45] width 9 height 9
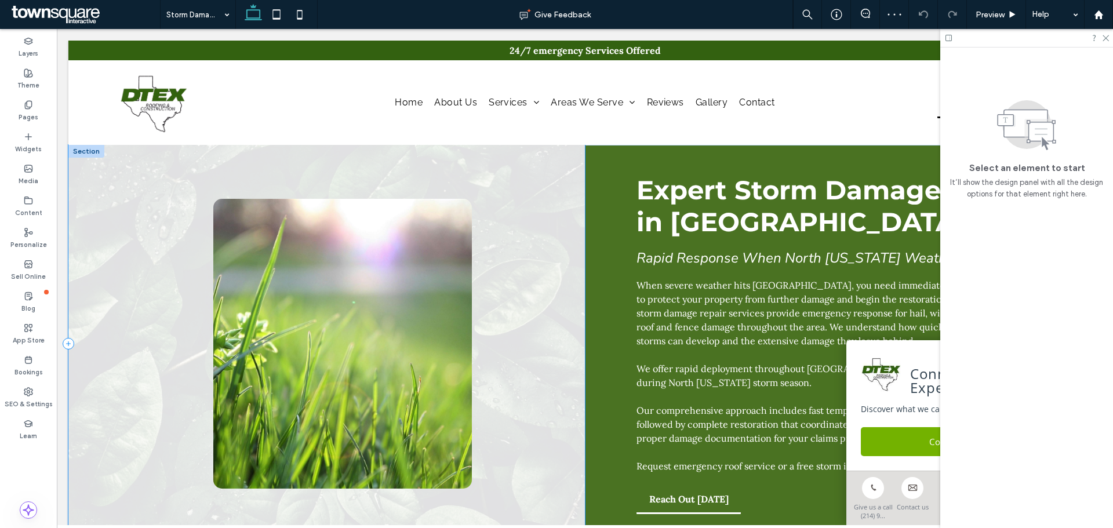
click at [524, 269] on div at bounding box center [326, 344] width 516 height 398
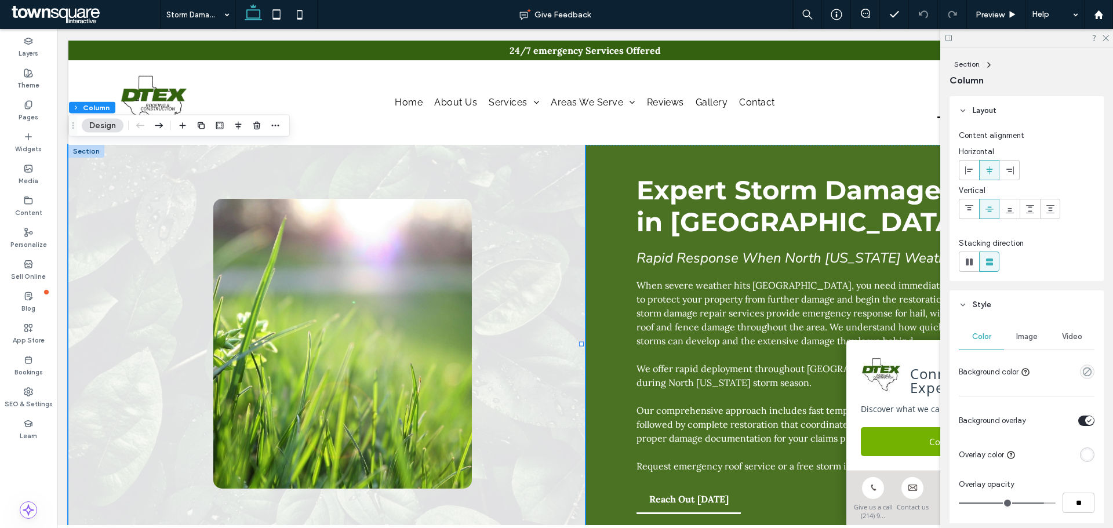
click at [1026, 342] on div "Image" at bounding box center [1026, 336] width 45 height 25
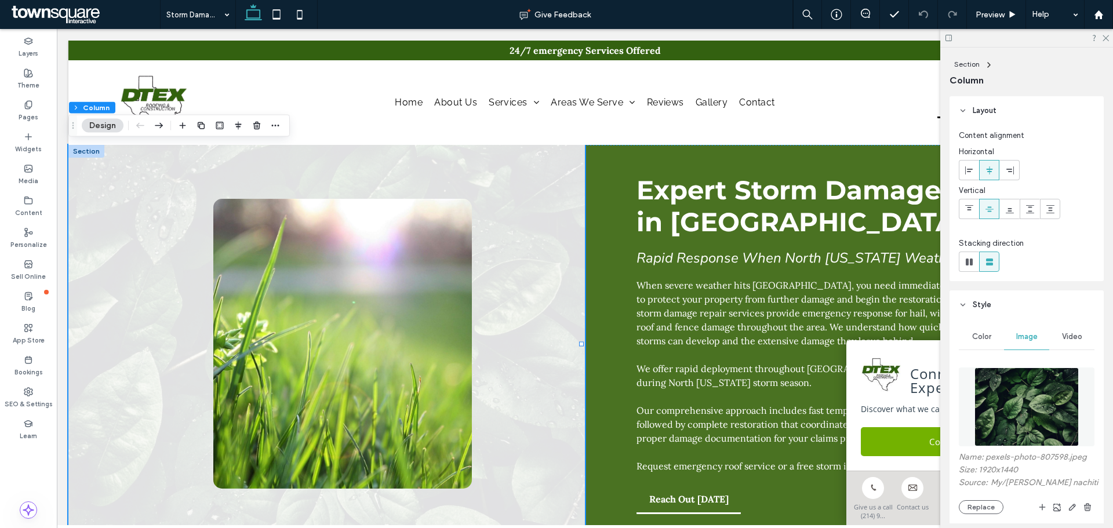
click at [1017, 403] on img at bounding box center [1026, 406] width 105 height 79
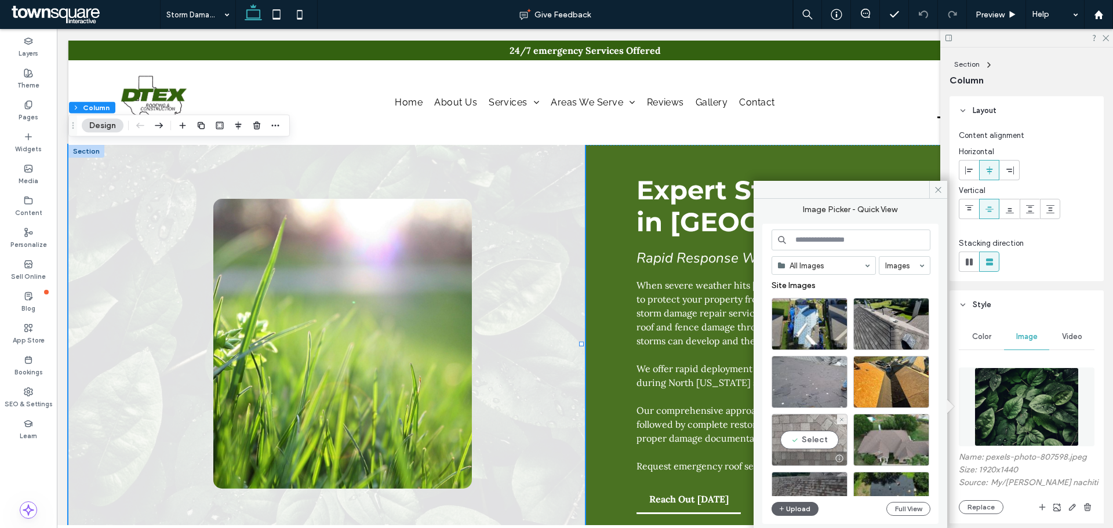
click at [816, 437] on div "Select" at bounding box center [809, 440] width 76 height 52
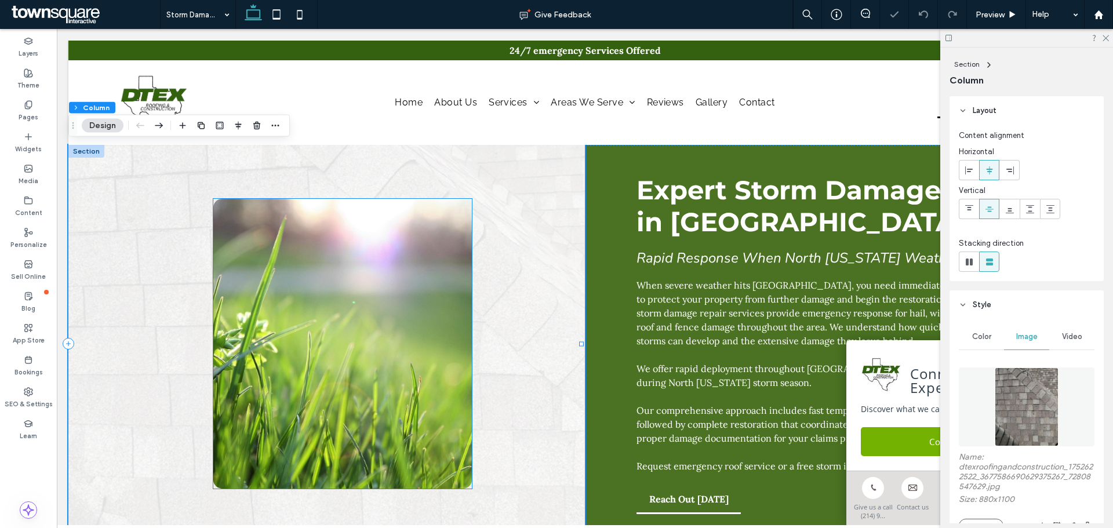
click at [393, 311] on img at bounding box center [342, 344] width 258 height 290
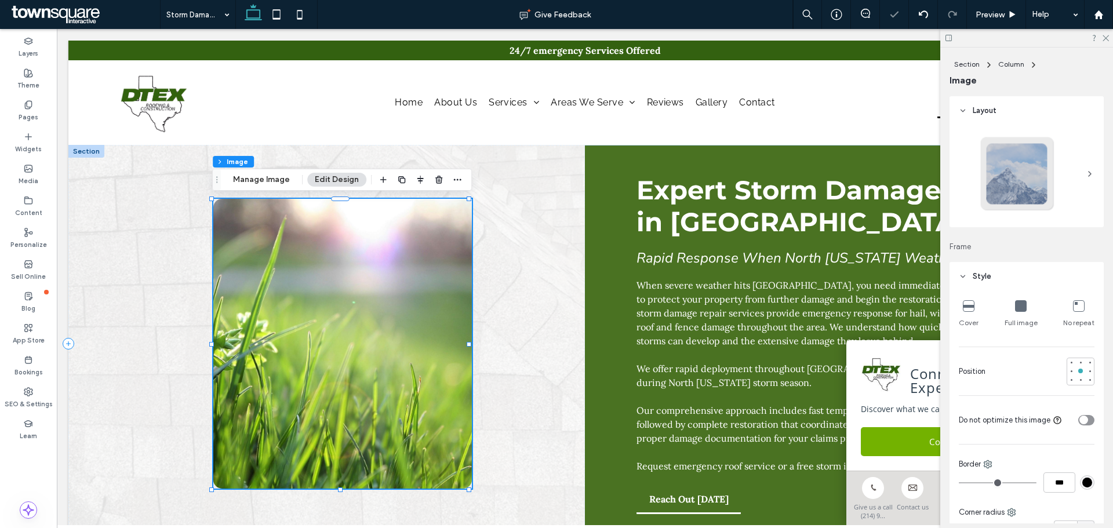
type input "**"
click at [289, 181] on button "Manage Image" at bounding box center [261, 180] width 72 height 14
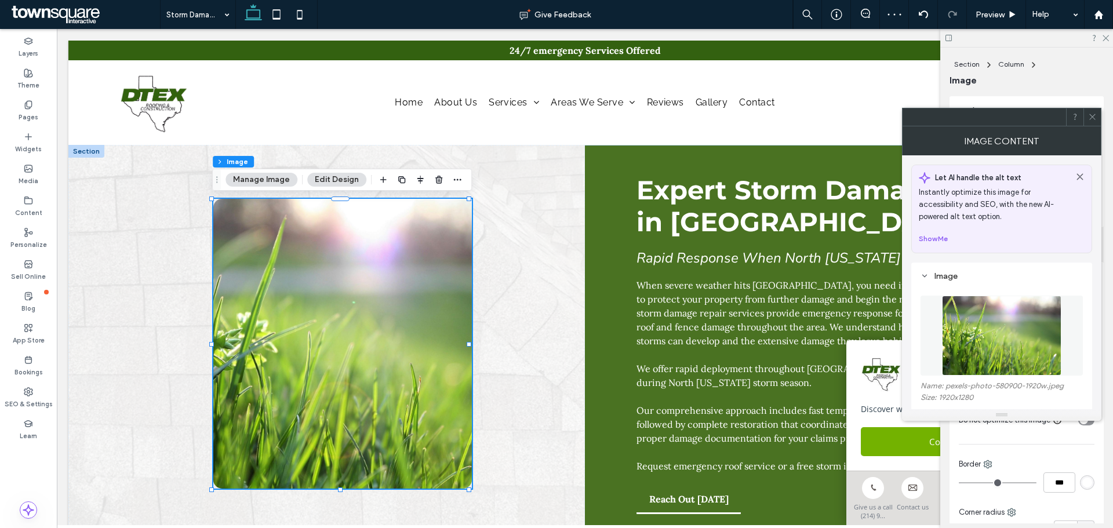
click at [990, 318] on img at bounding box center [1001, 336] width 119 height 80
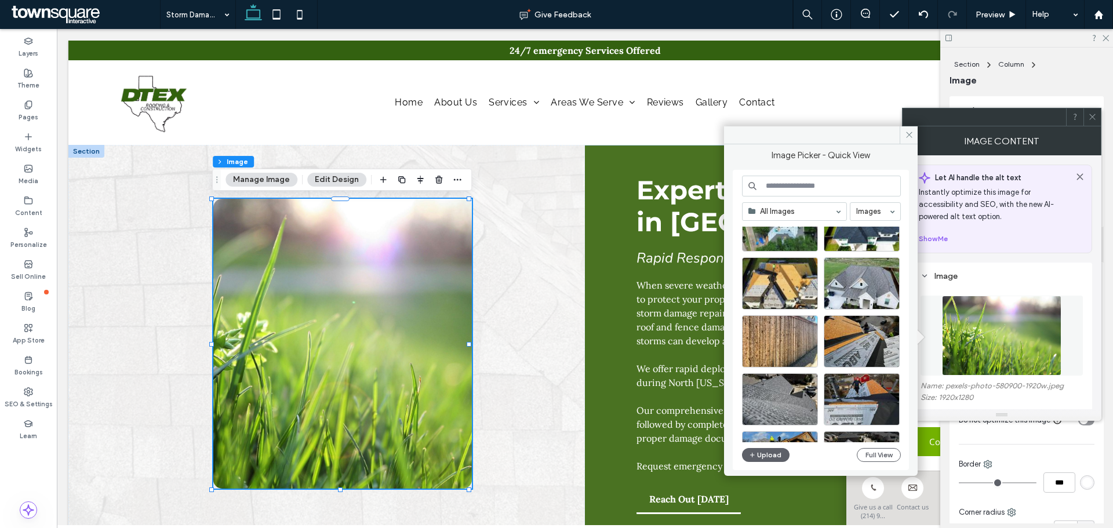
scroll to position [682, 0]
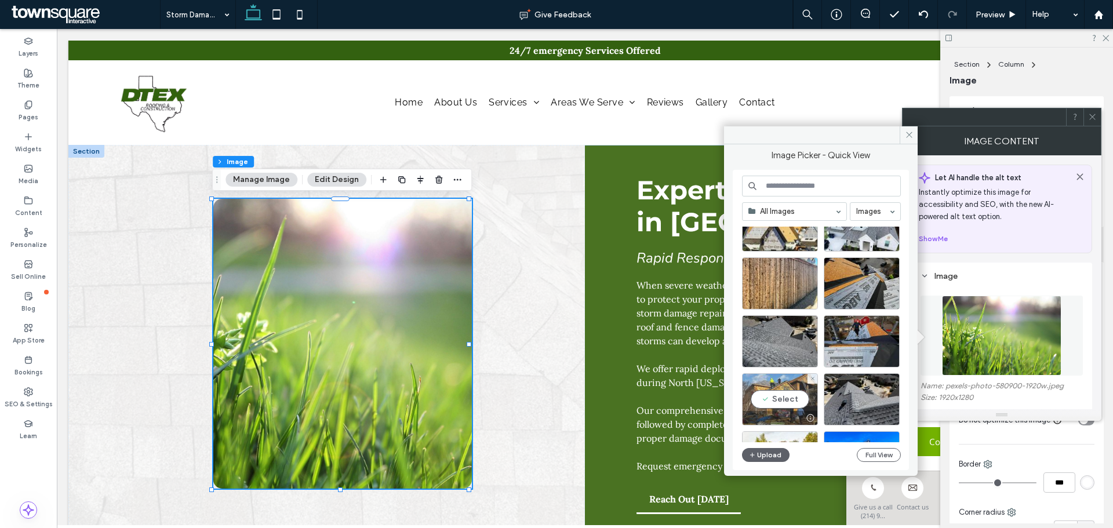
click at [787, 399] on div "Select" at bounding box center [780, 399] width 76 height 52
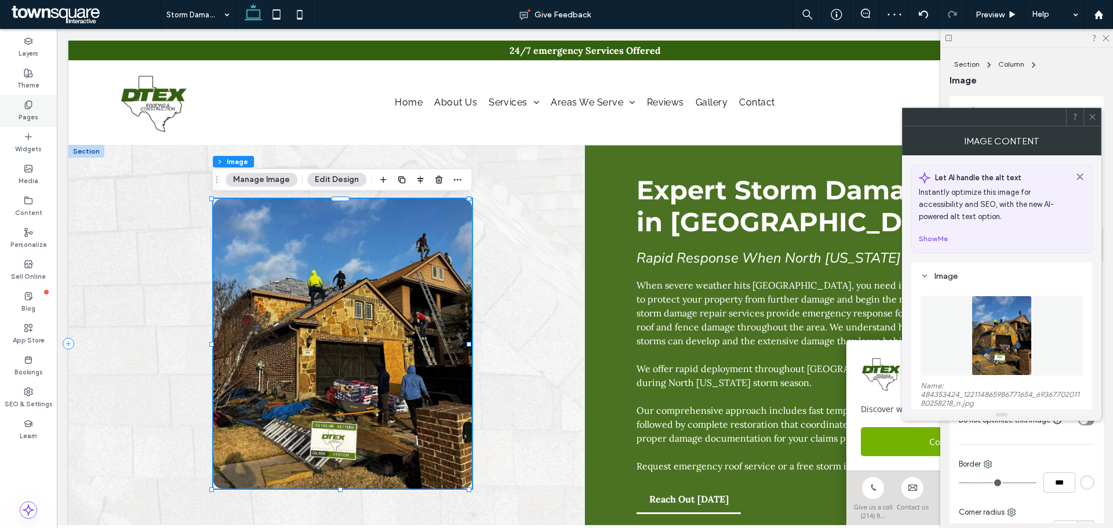
click at [31, 111] on label "Pages" at bounding box center [29, 116] width 20 height 13
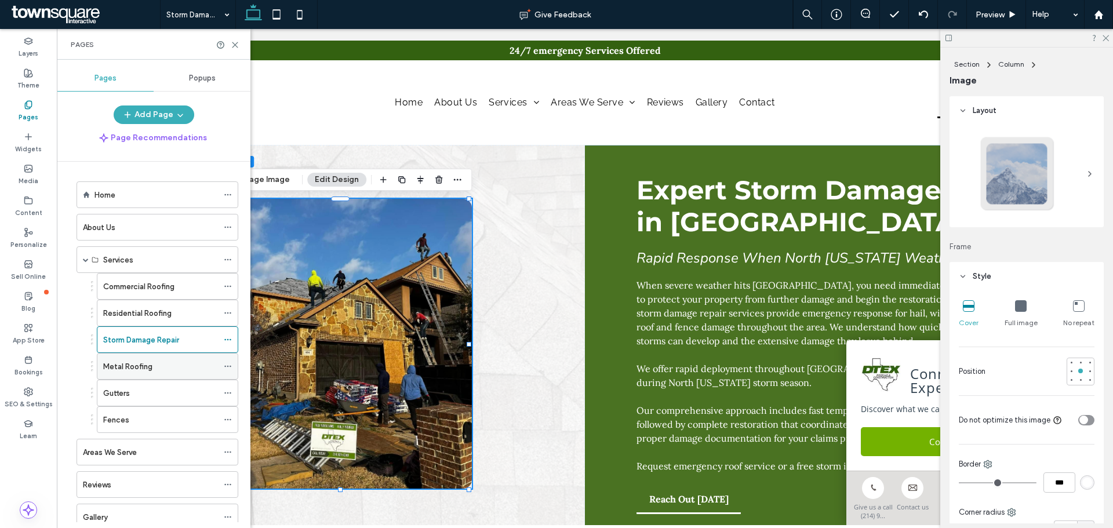
click at [149, 374] on div "Metal Roofing" at bounding box center [160, 365] width 115 height 25
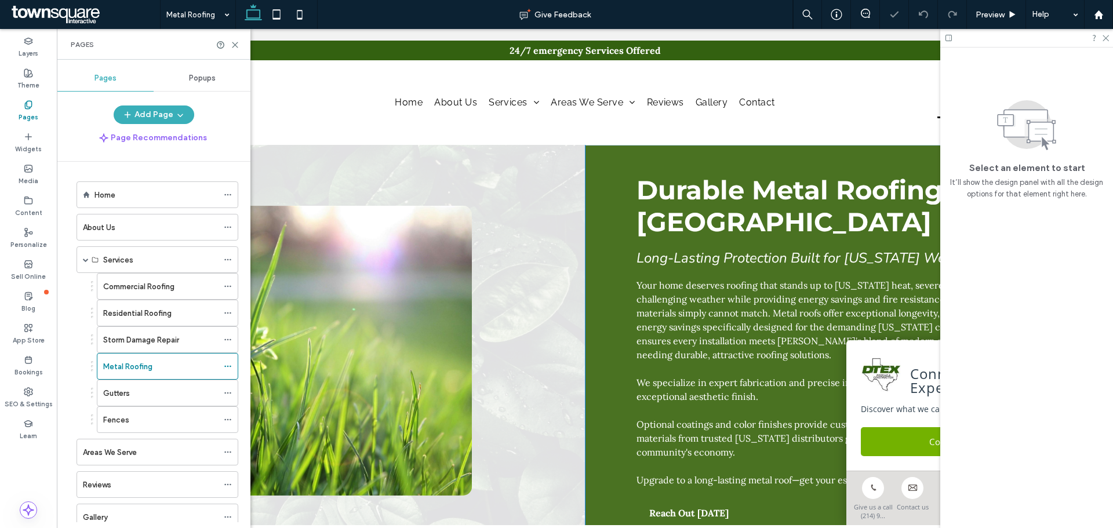
click at [506, 170] on div at bounding box center [326, 351] width 516 height 412
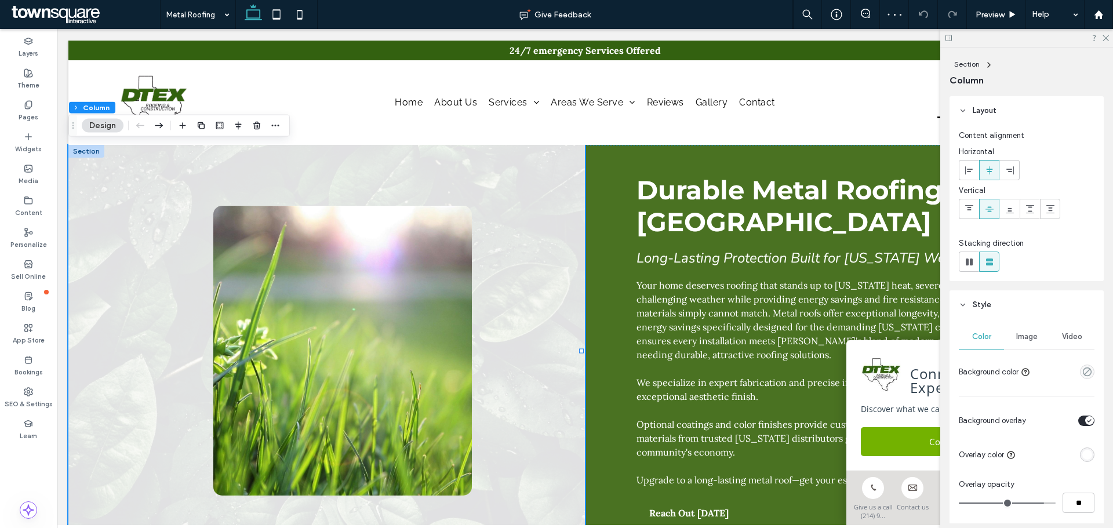
click at [1037, 333] on div "Image" at bounding box center [1026, 336] width 45 height 25
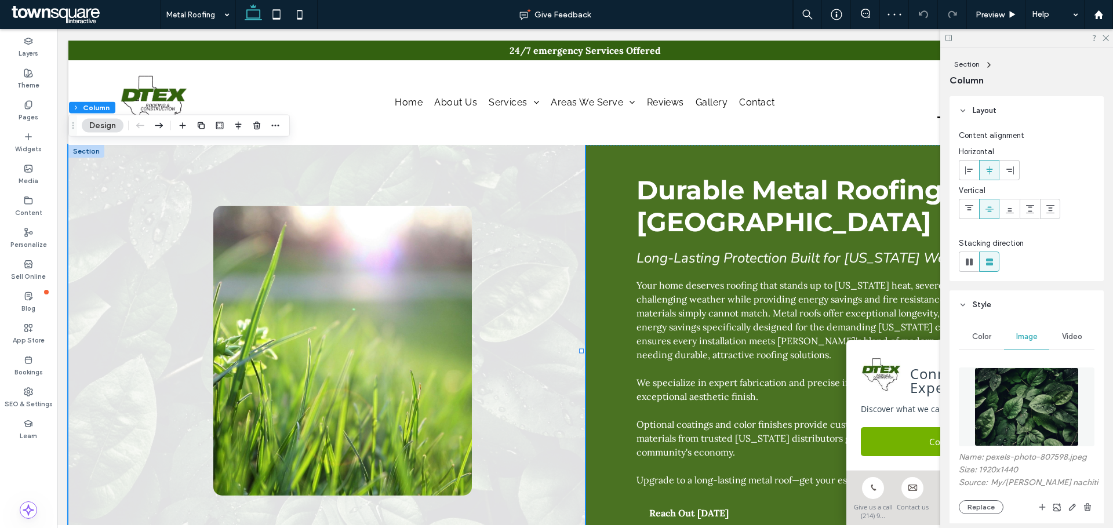
click at [1028, 403] on img at bounding box center [1026, 406] width 105 height 79
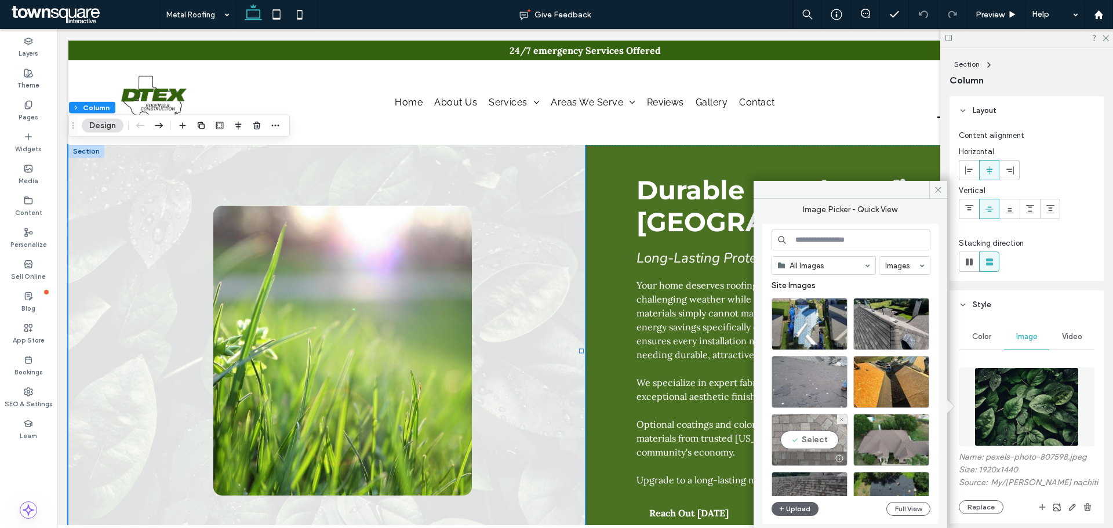
click at [812, 438] on div "Select" at bounding box center [809, 440] width 76 height 52
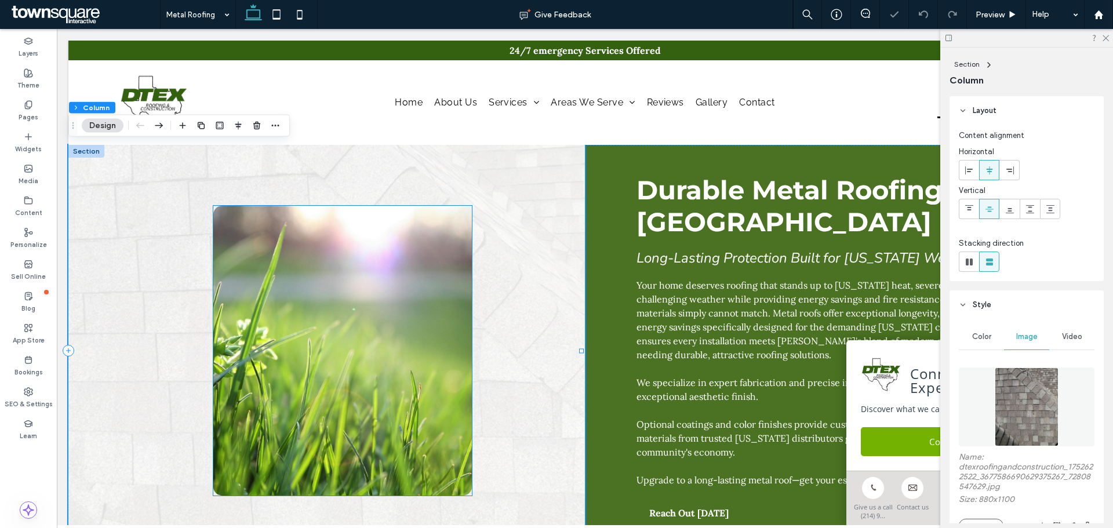
click at [417, 315] on img at bounding box center [342, 351] width 258 height 290
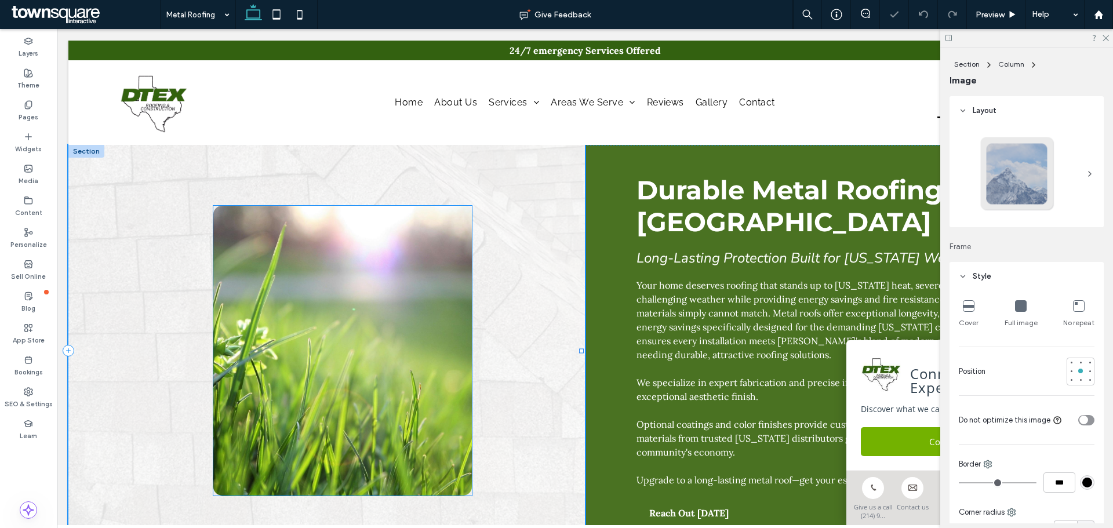
type input "**"
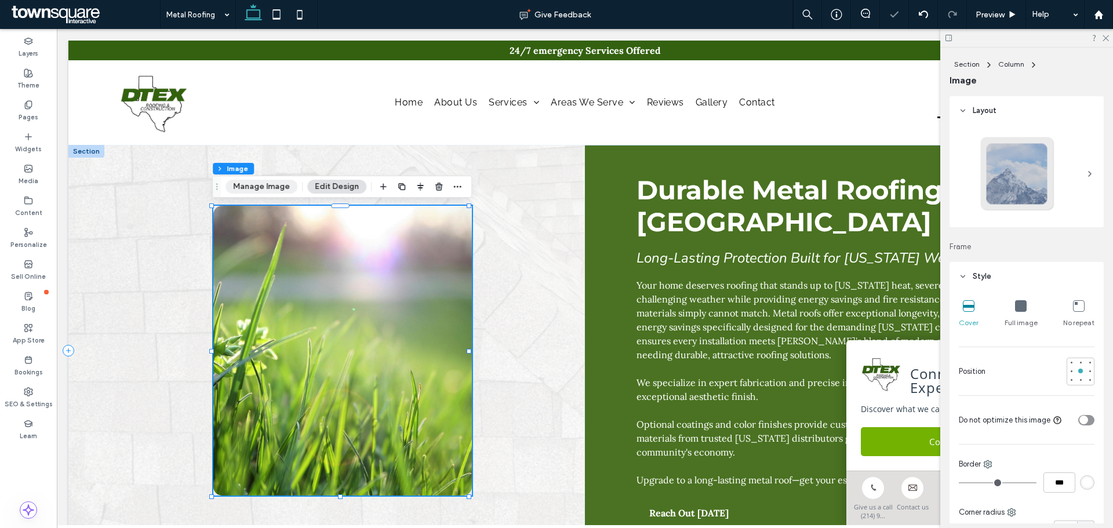
click at [280, 183] on button "Manage Image" at bounding box center [261, 187] width 72 height 14
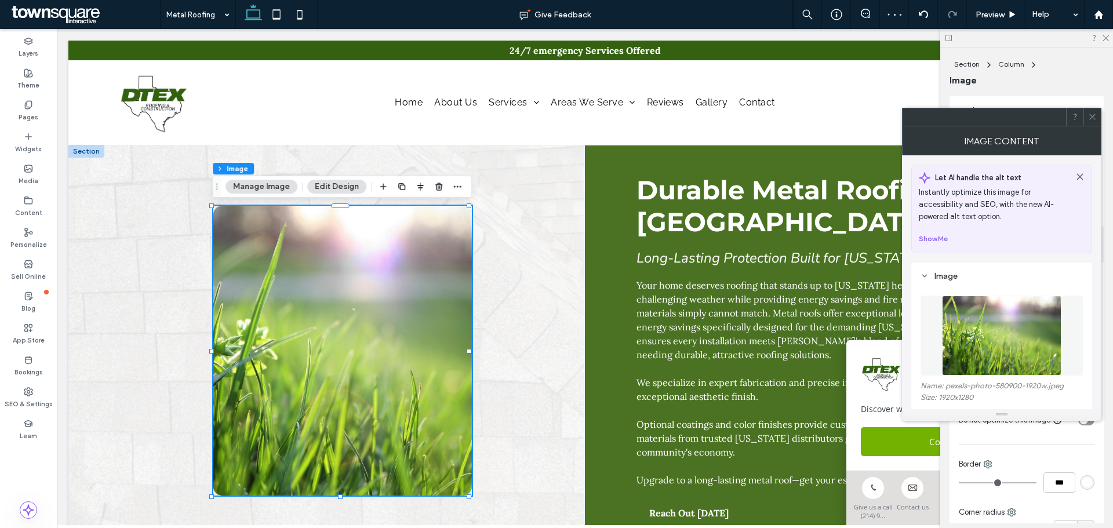
click at [1007, 335] on img at bounding box center [1001, 336] width 119 height 80
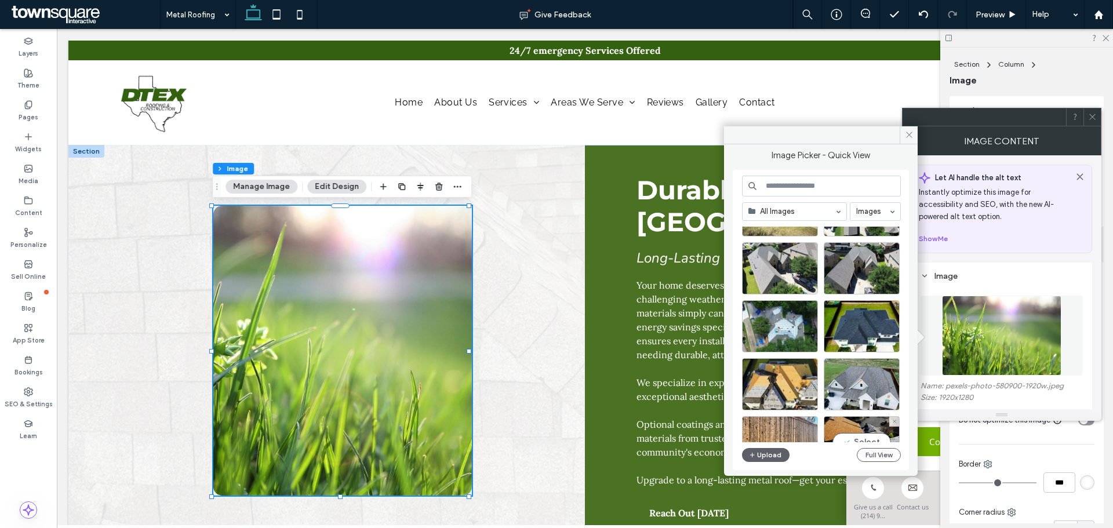
scroll to position [508, 0]
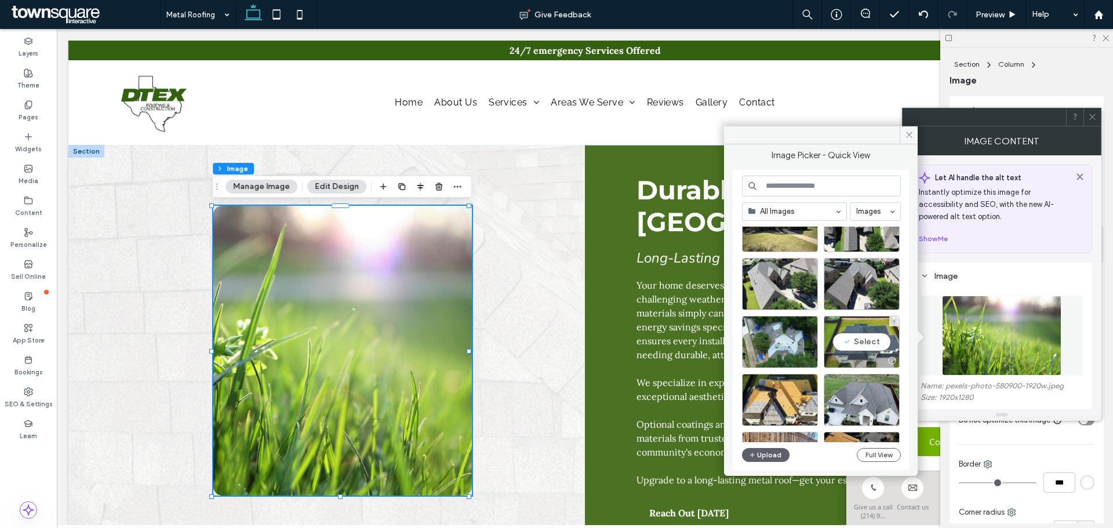
click at [856, 345] on div "Select" at bounding box center [861, 342] width 76 height 52
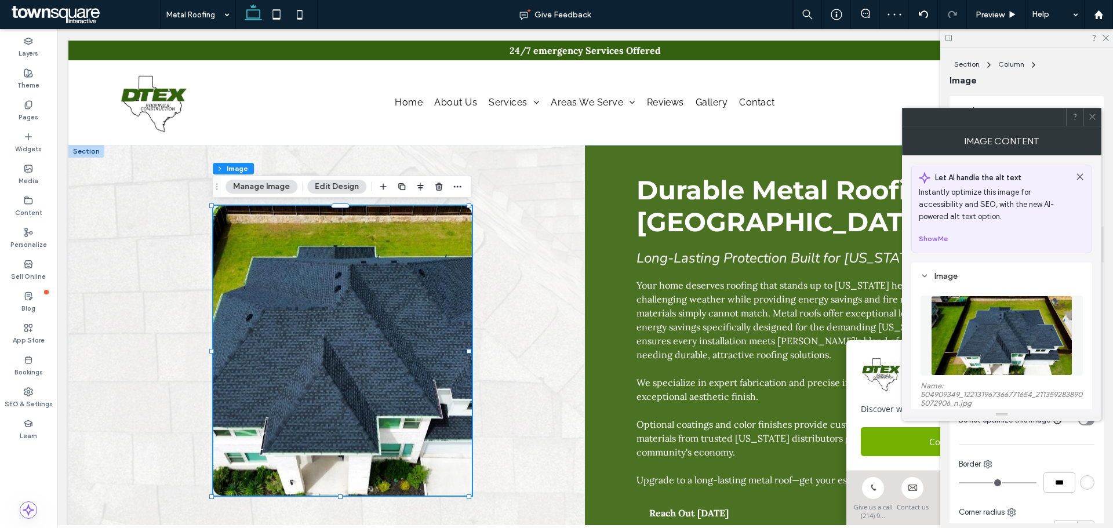
click at [1018, 359] on img at bounding box center [1001, 336] width 141 height 80
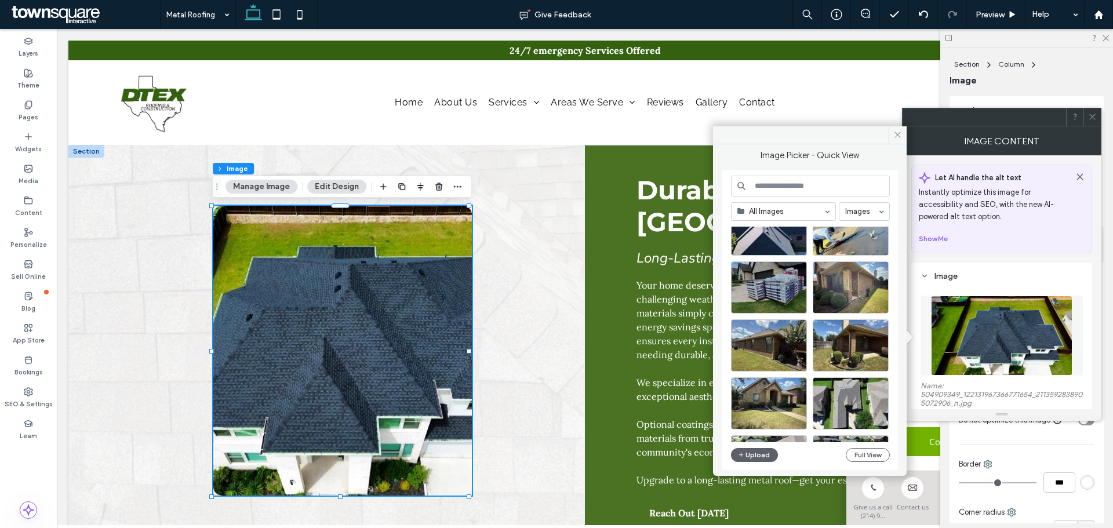
scroll to position [406, 0]
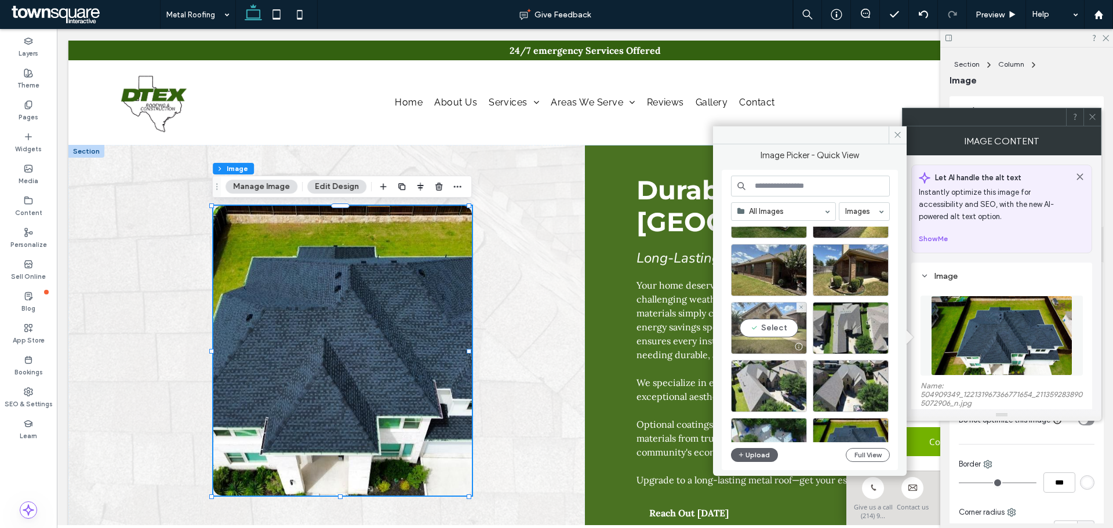
click at [785, 330] on div "Select" at bounding box center [769, 328] width 76 height 52
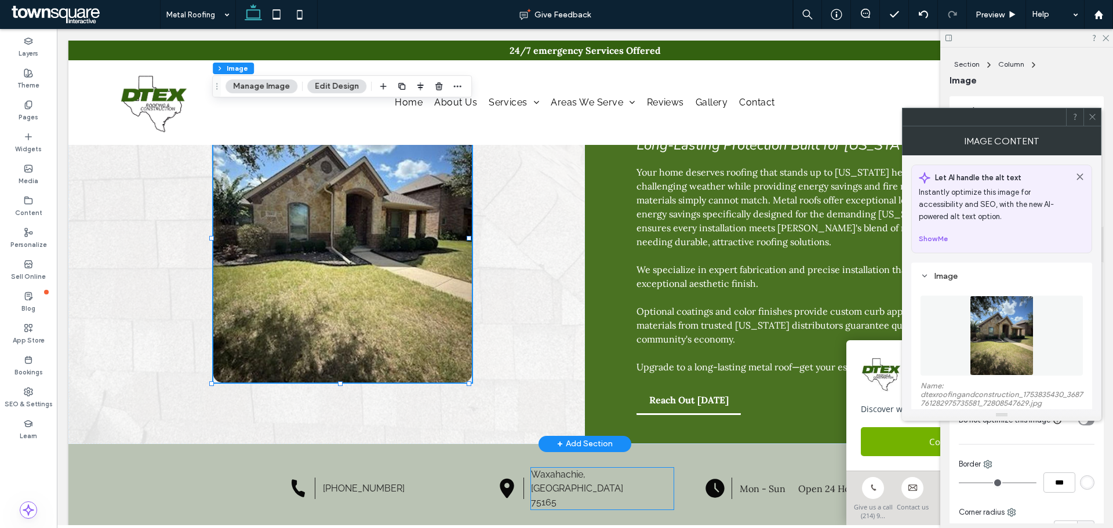
scroll to position [58, 0]
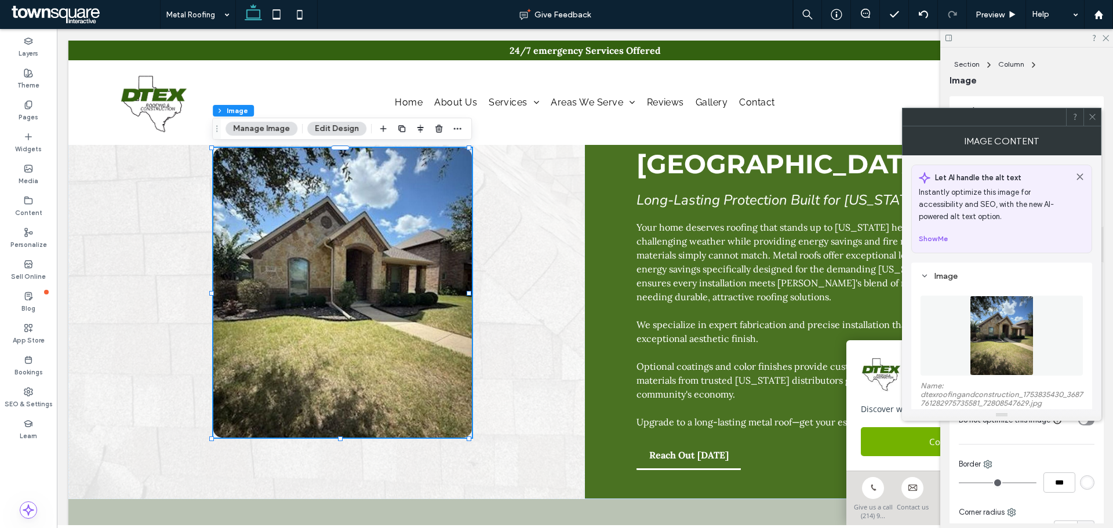
click at [1011, 314] on img at bounding box center [1001, 336] width 64 height 80
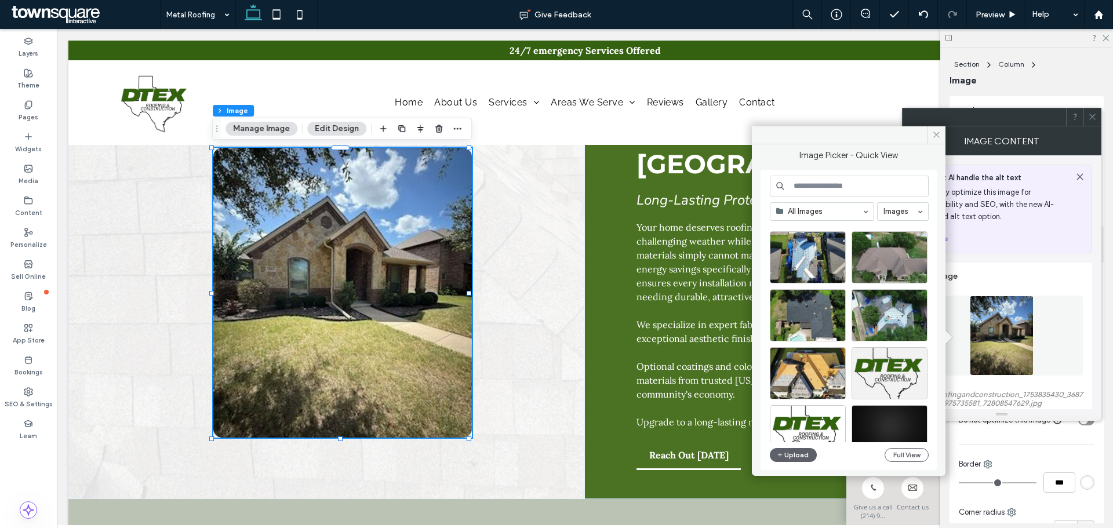
scroll to position [1077, 0]
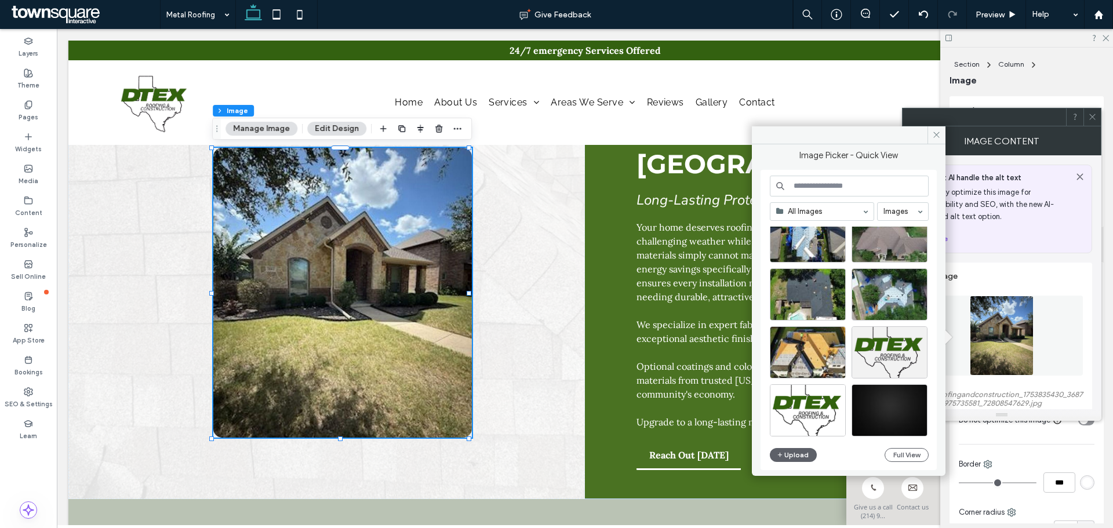
click at [836, 185] on input at bounding box center [849, 186] width 159 height 21
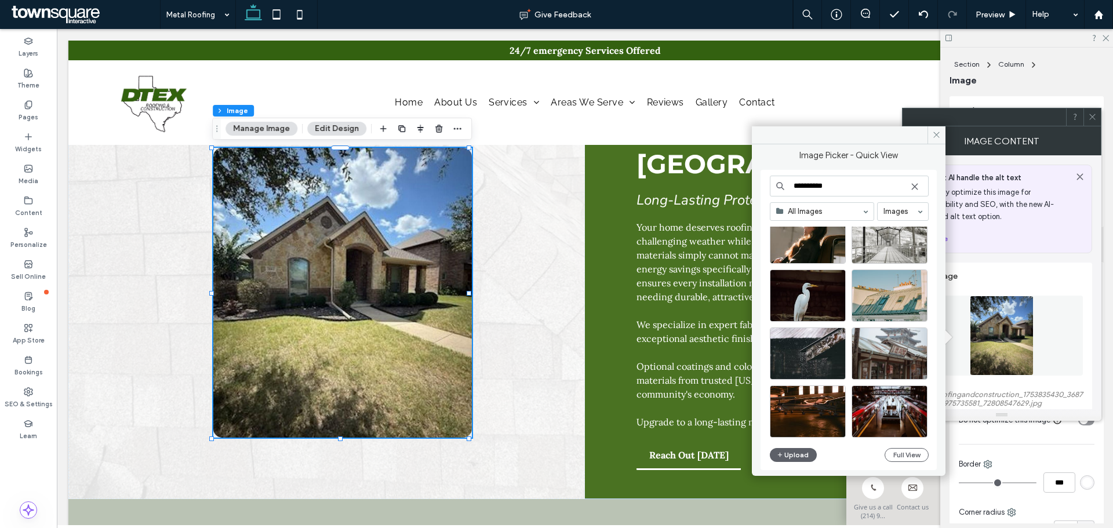
scroll to position [174, 0]
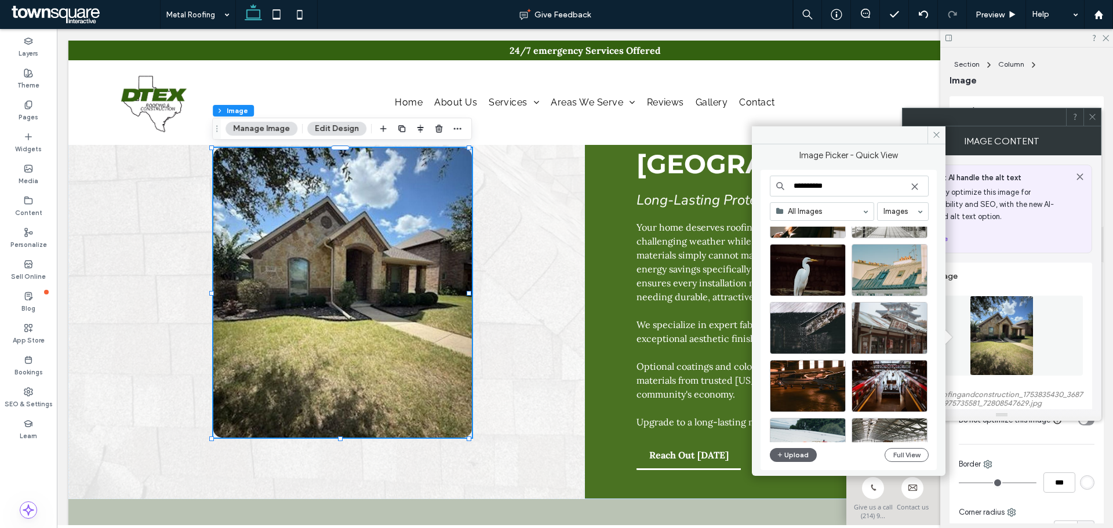
type input "**********"
click at [1093, 111] on span at bounding box center [1092, 116] width 9 height 17
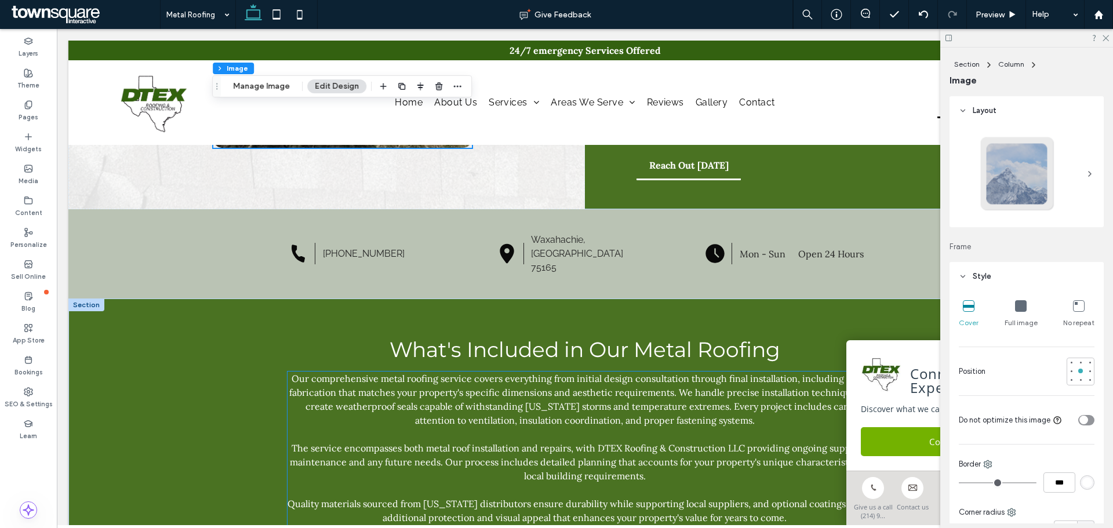
scroll to position [522, 0]
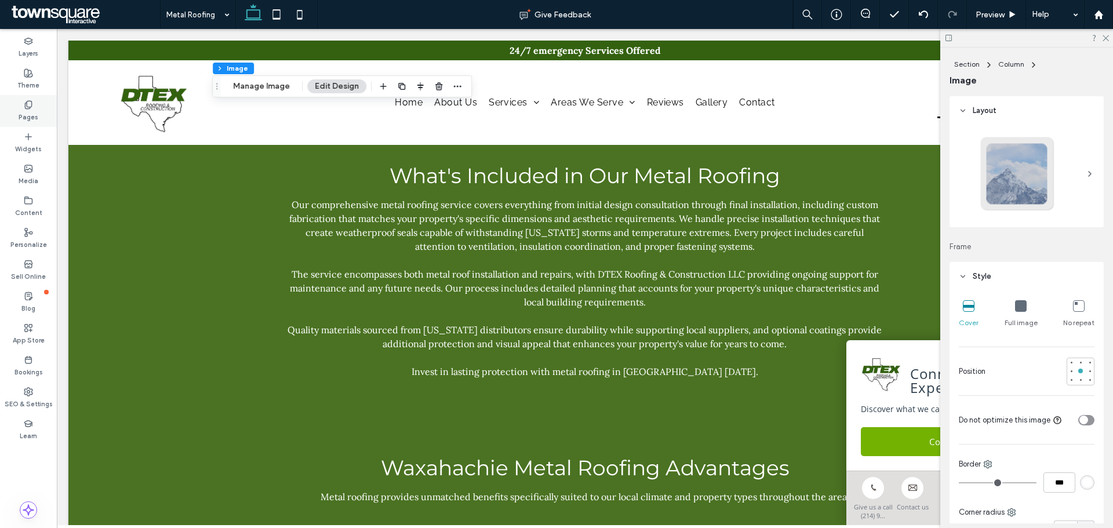
click at [8, 103] on div "Pages" at bounding box center [28, 111] width 57 height 32
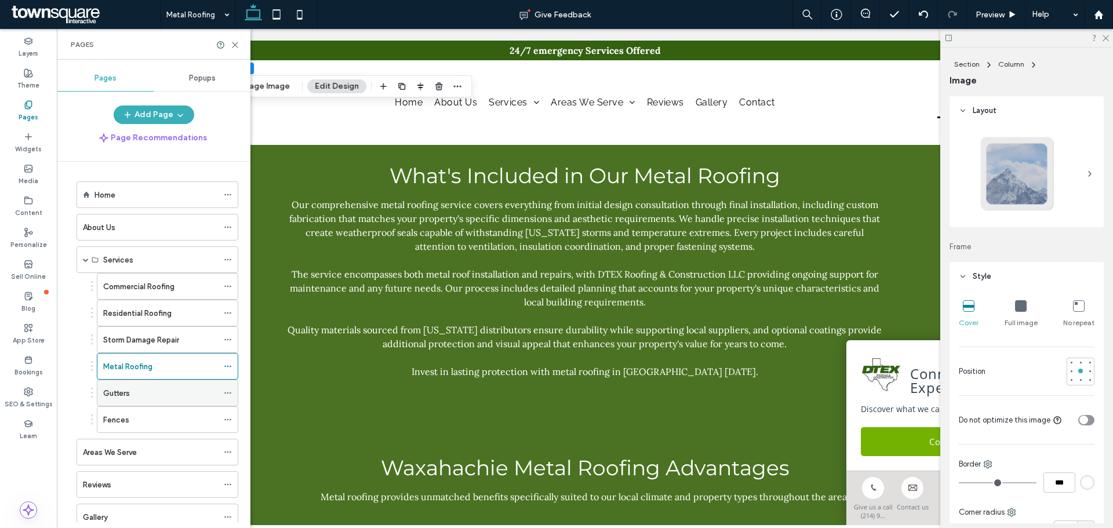
click at [136, 399] on div "Gutters" at bounding box center [160, 393] width 115 height 12
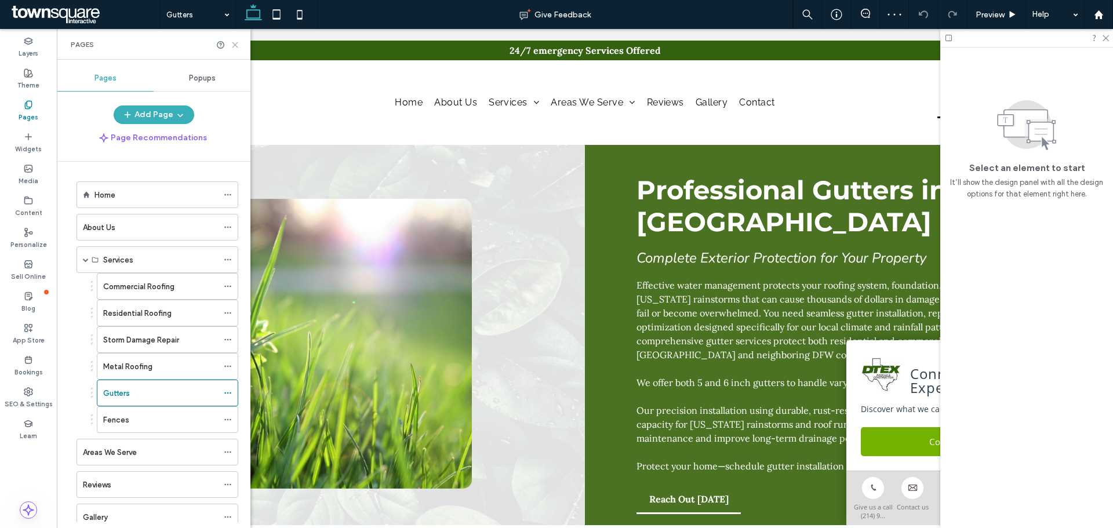
click at [236, 41] on icon at bounding box center [235, 45] width 9 height 9
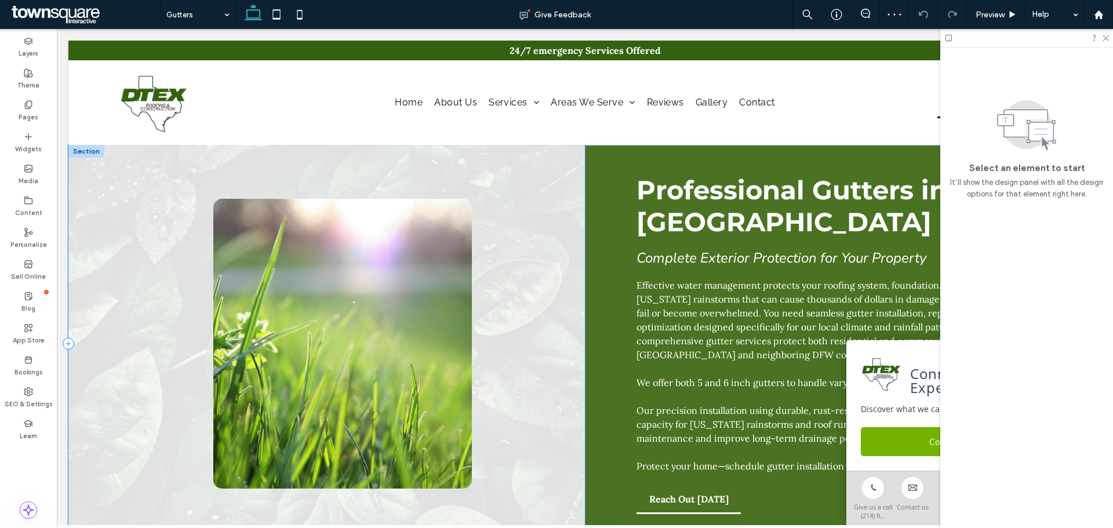
click at [549, 233] on div at bounding box center [326, 344] width 516 height 398
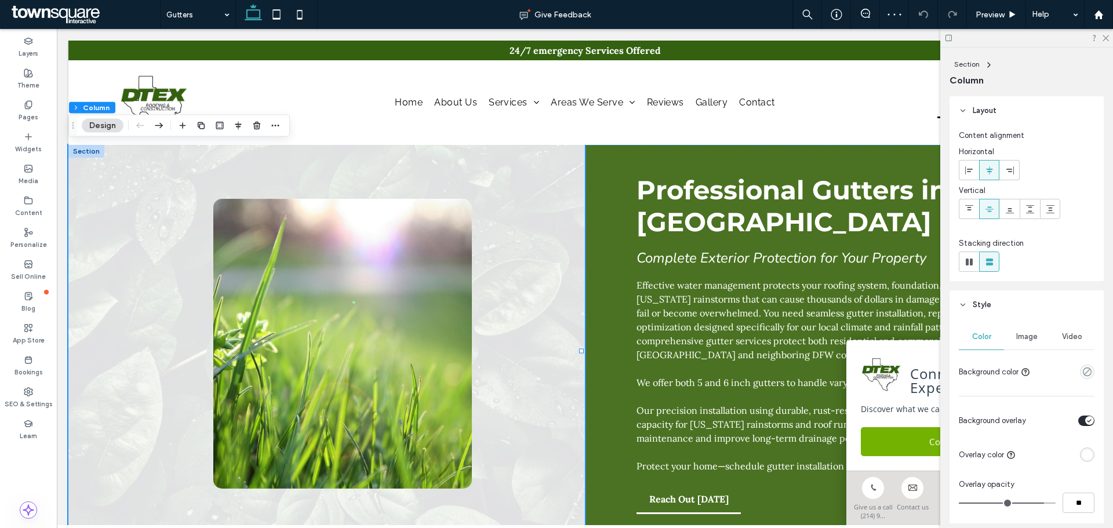
click at [1033, 342] on div "Image" at bounding box center [1026, 336] width 45 height 25
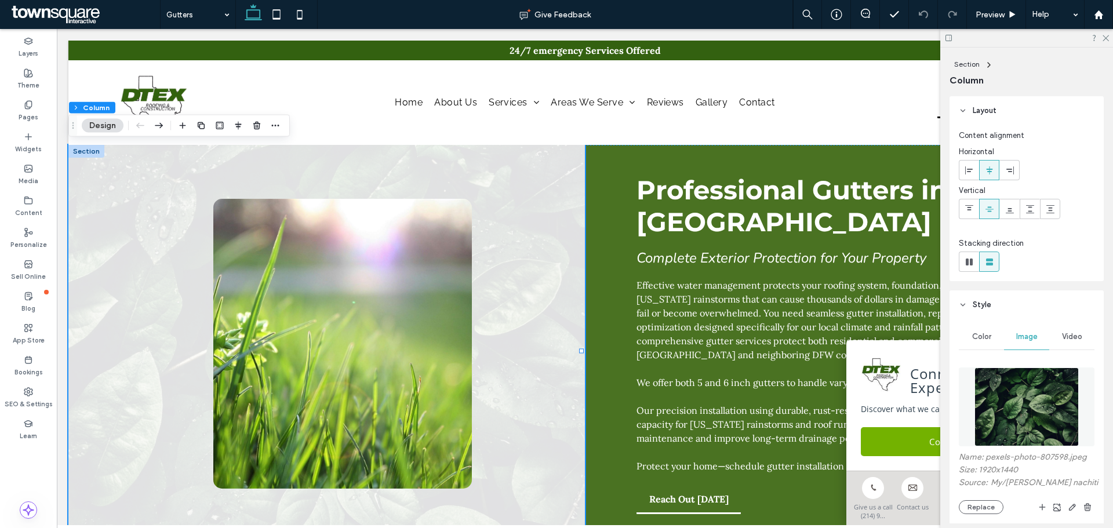
click at [987, 411] on img at bounding box center [1026, 406] width 105 height 79
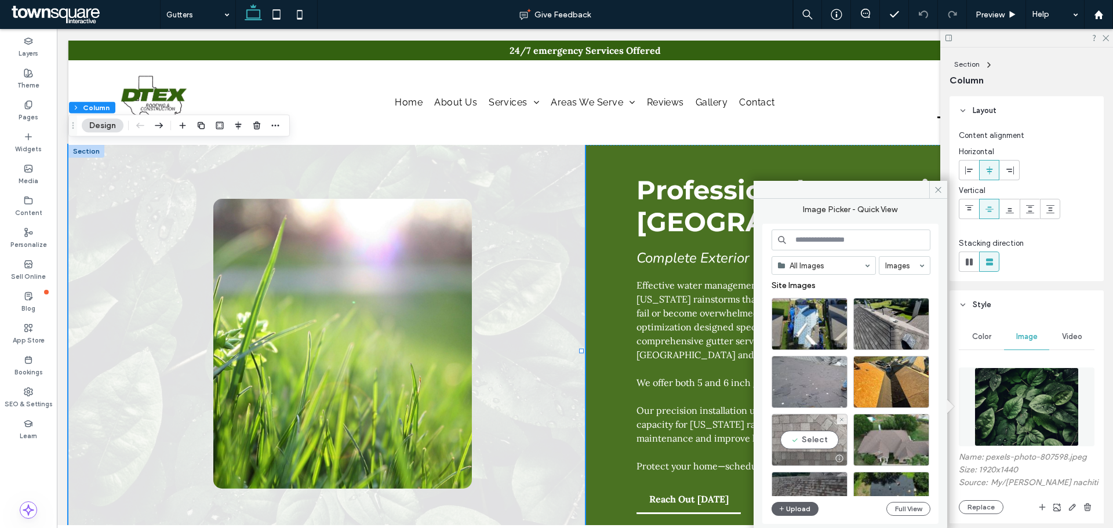
click at [806, 432] on div "Select" at bounding box center [809, 440] width 76 height 52
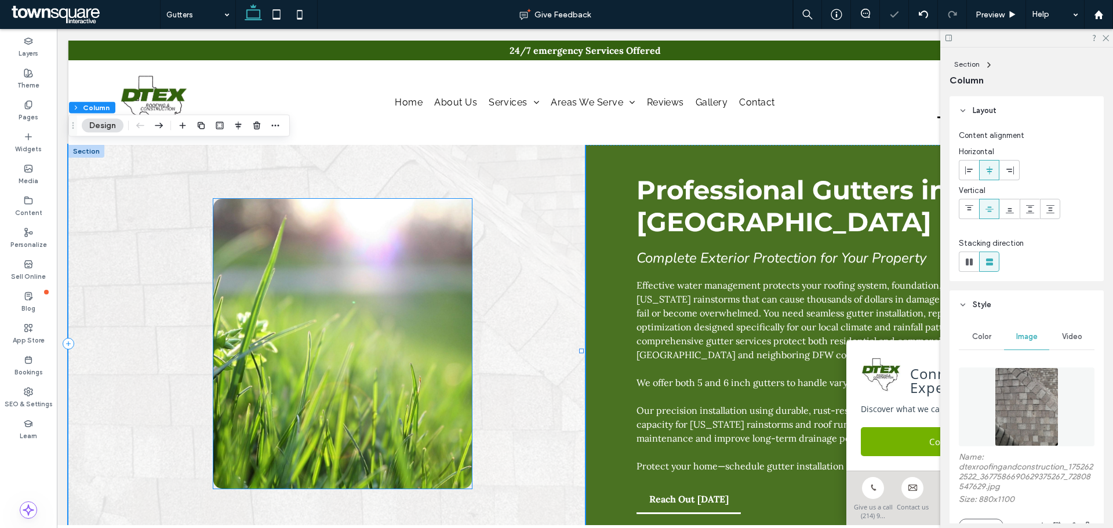
click at [334, 308] on img at bounding box center [342, 344] width 258 height 290
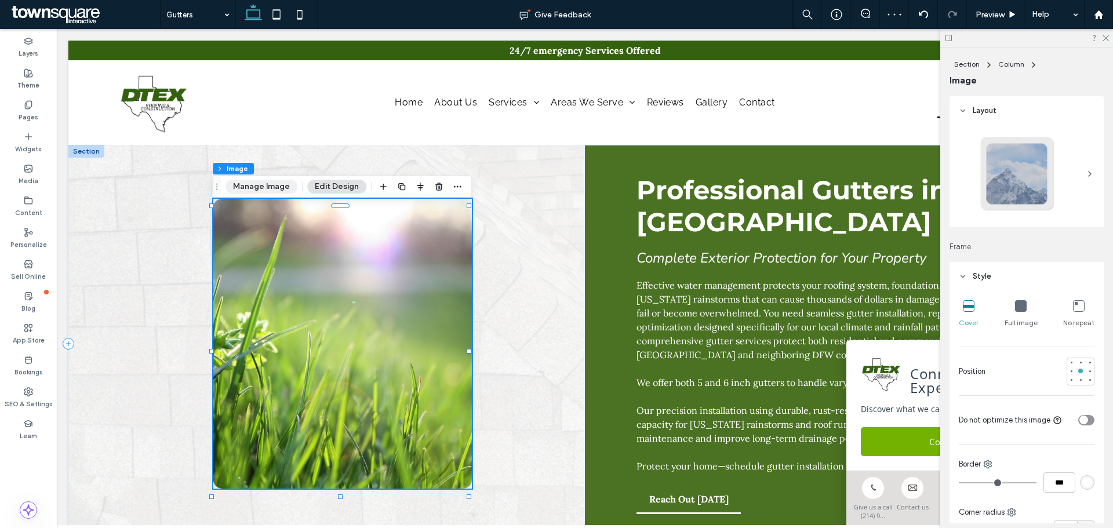
click at [268, 181] on button "Manage Image" at bounding box center [261, 187] width 72 height 14
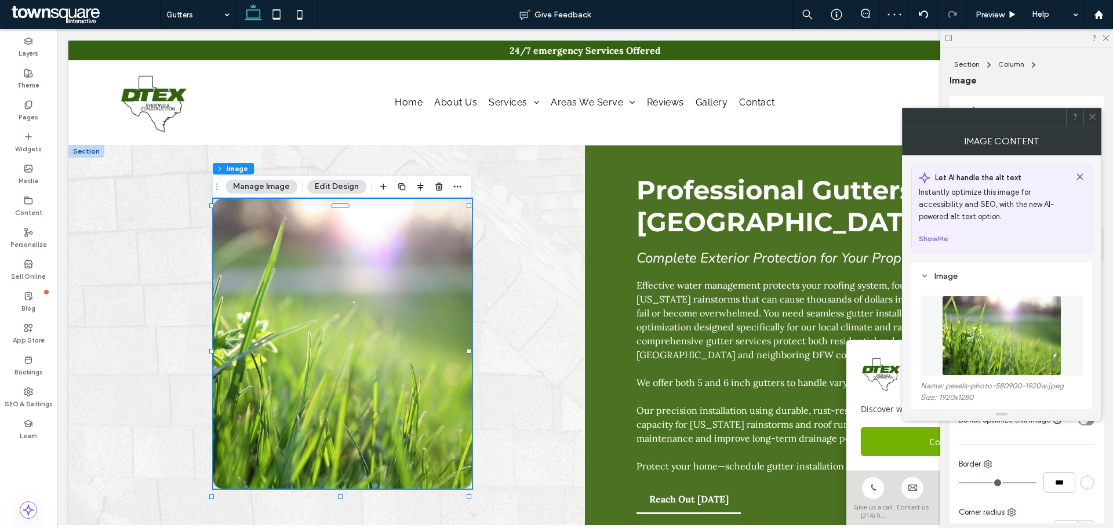
click at [1007, 341] on img at bounding box center [1001, 336] width 119 height 80
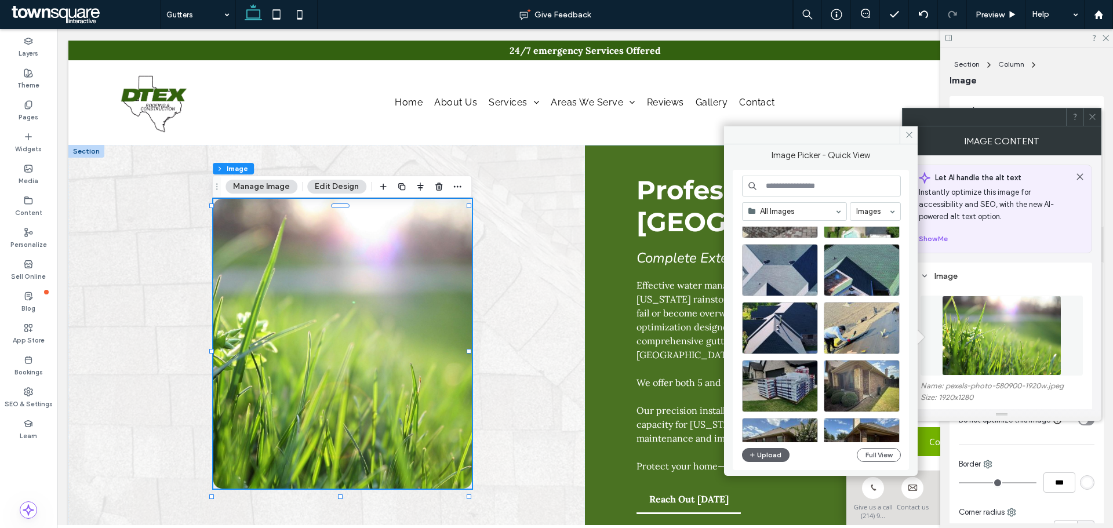
scroll to position [348, 0]
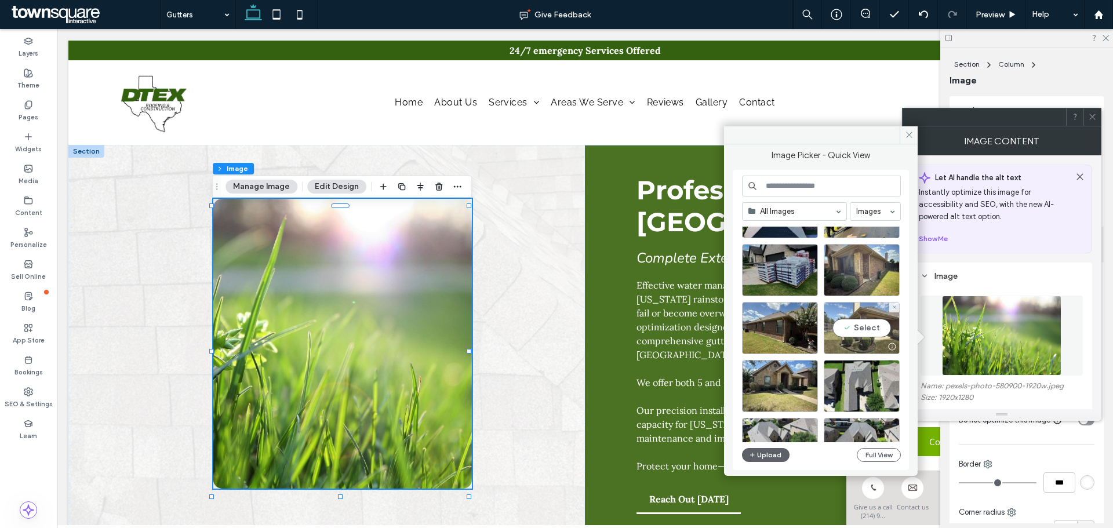
click at [856, 329] on div "Select" at bounding box center [861, 328] width 76 height 52
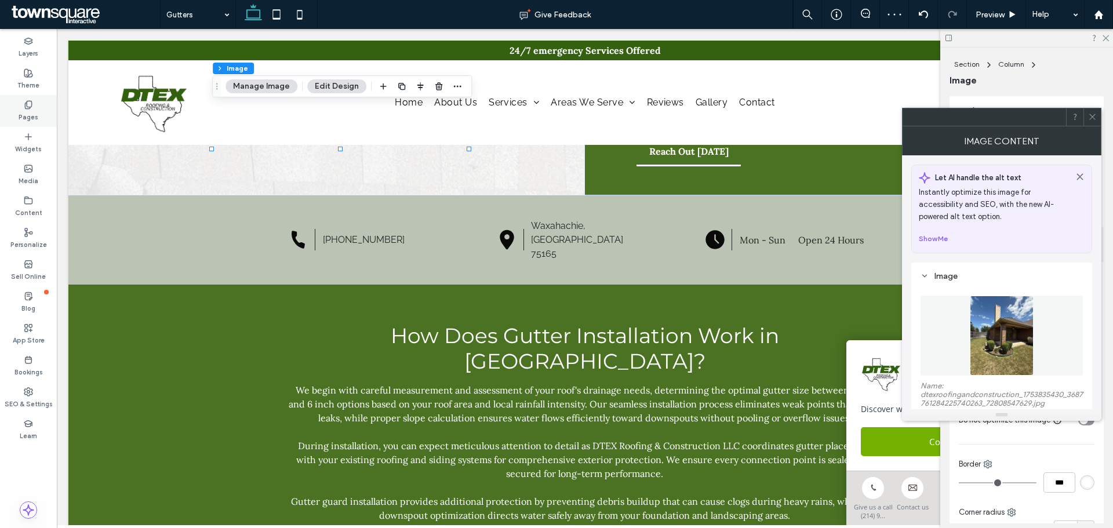
click at [31, 117] on label "Pages" at bounding box center [29, 116] width 20 height 13
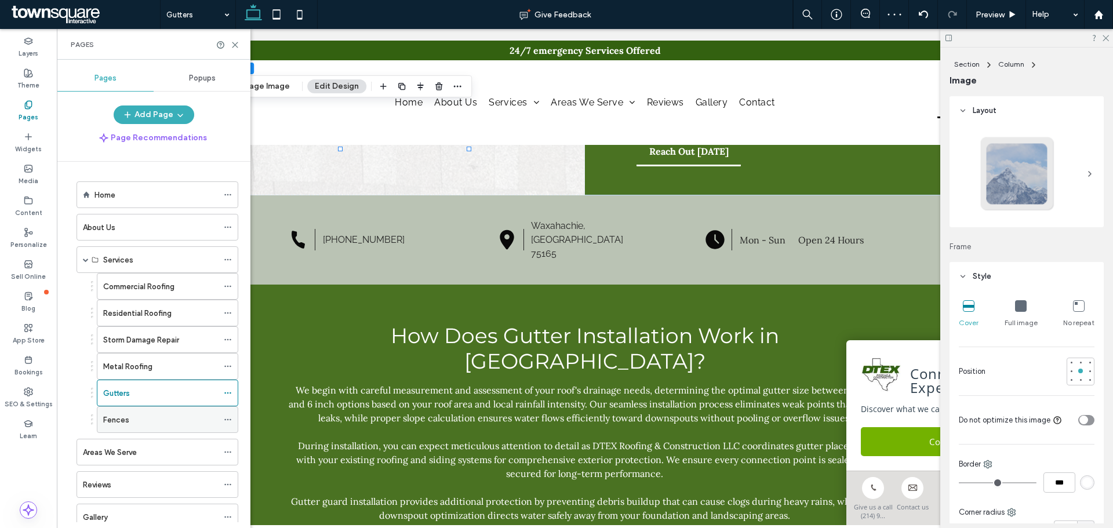
click at [141, 428] on div "Fences" at bounding box center [160, 419] width 115 height 25
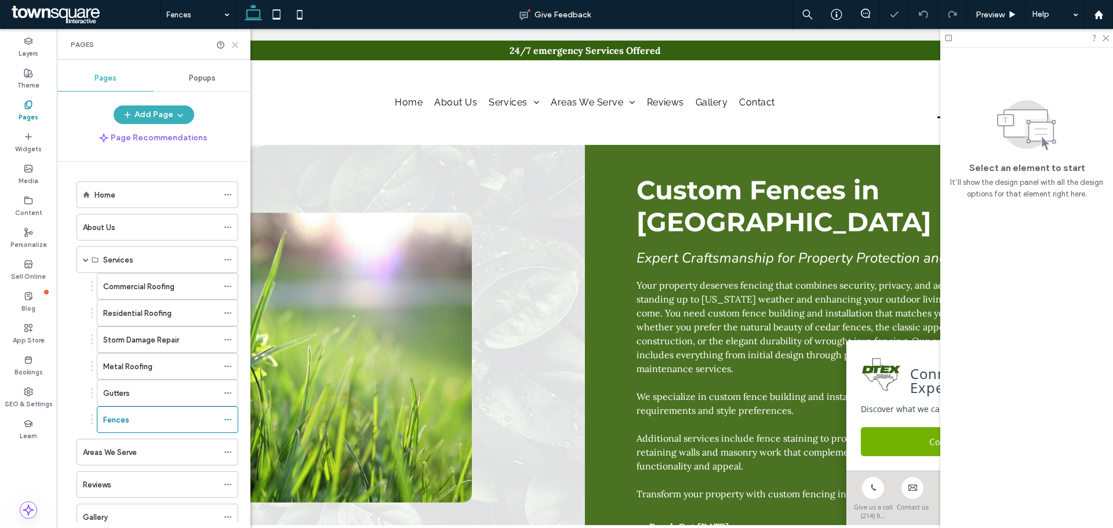
click at [234, 44] on use at bounding box center [234, 44] width 5 height 5
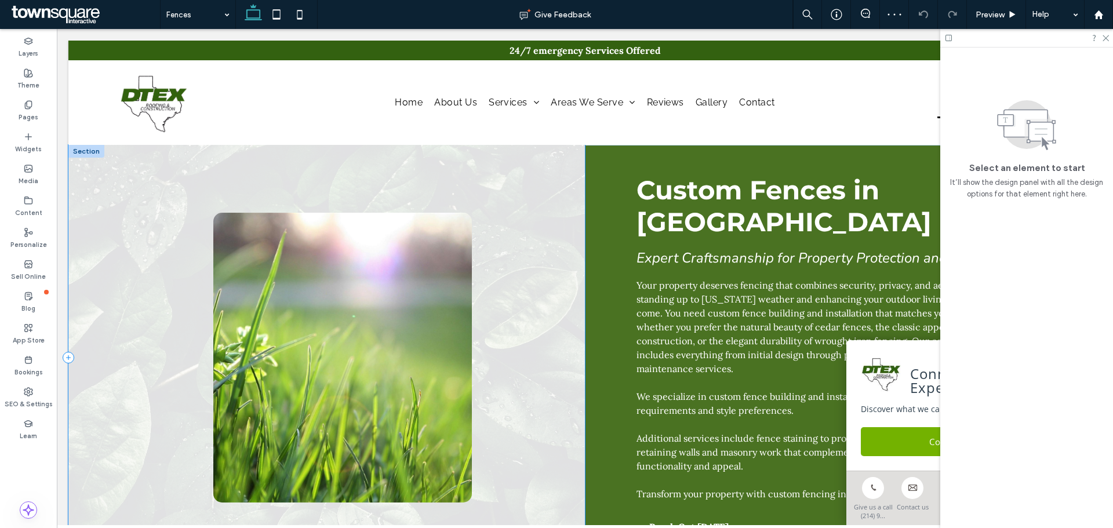
click at [542, 235] on div at bounding box center [326, 358] width 516 height 426
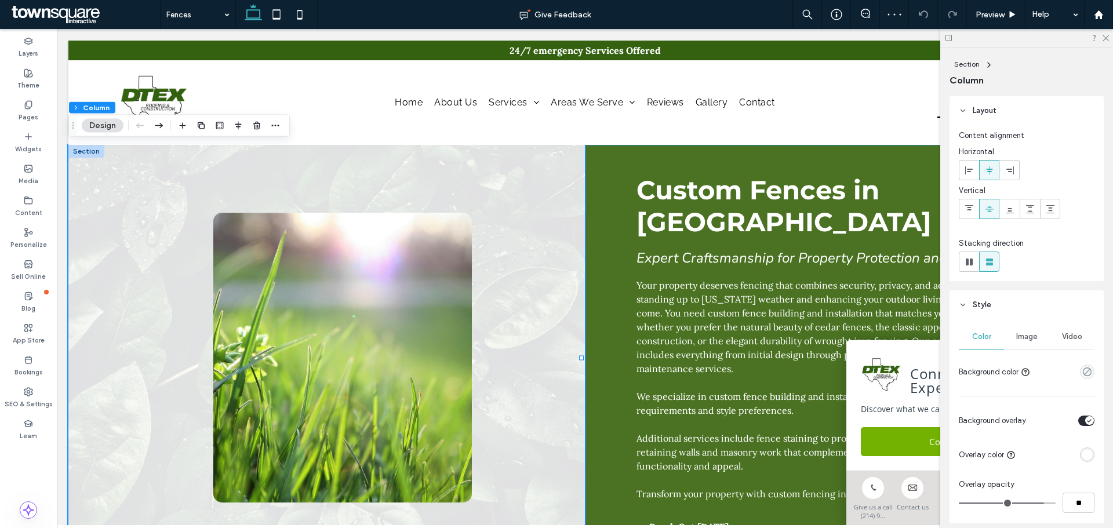
click at [1030, 334] on span "Image" at bounding box center [1026, 336] width 21 height 9
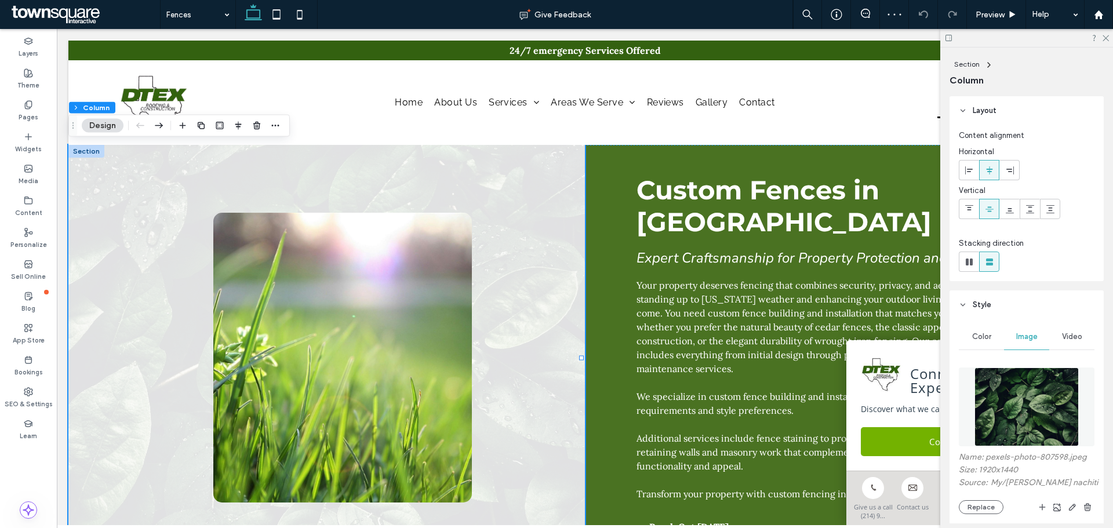
click at [1027, 417] on img at bounding box center [1026, 406] width 105 height 79
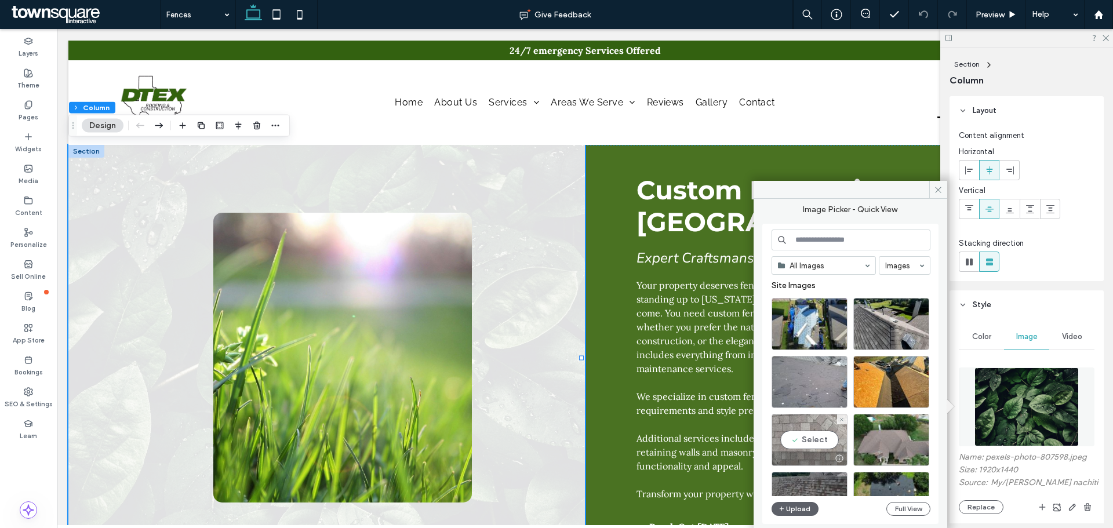
click at [794, 442] on div "Select" at bounding box center [809, 440] width 76 height 52
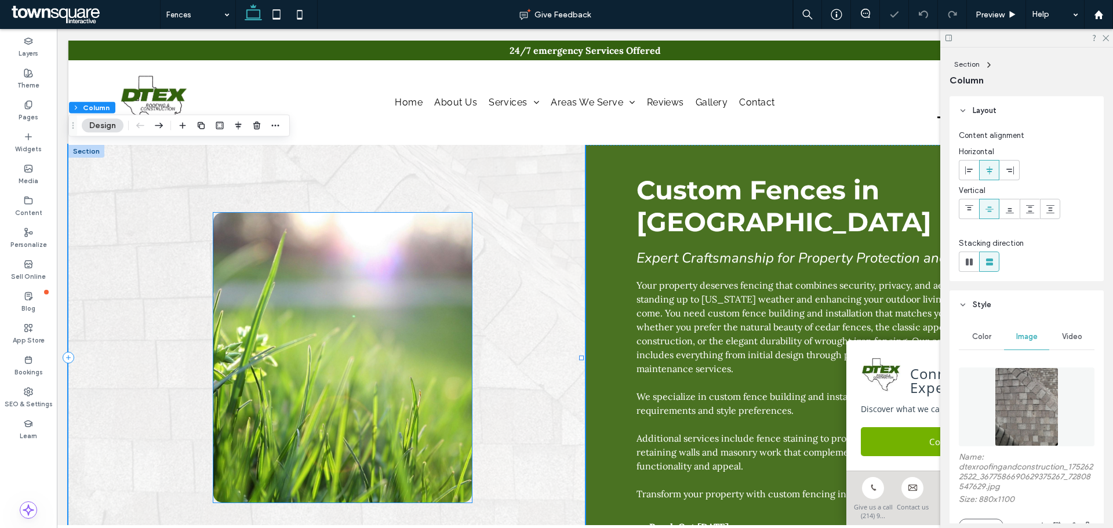
click at [437, 329] on img at bounding box center [342, 358] width 258 height 290
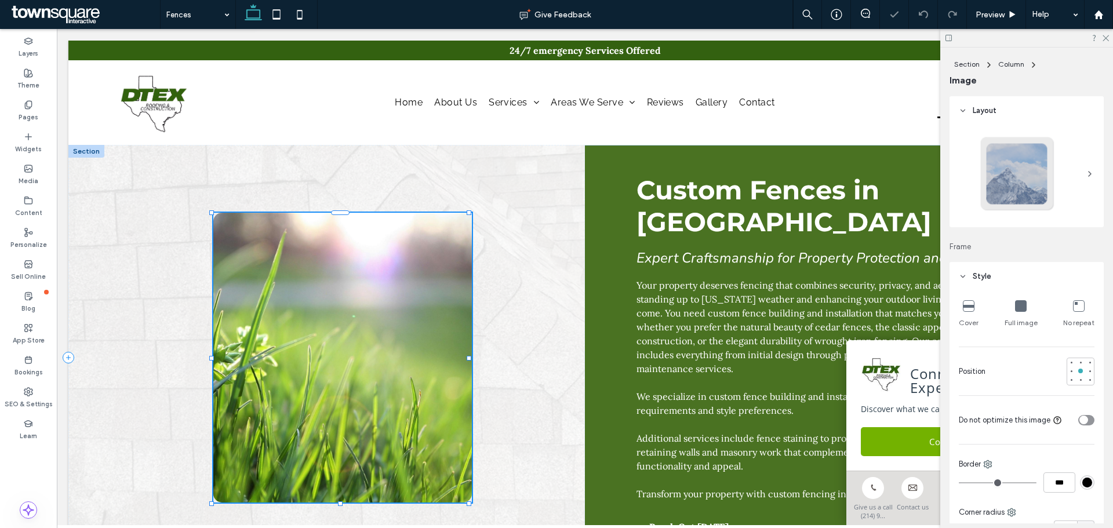
type input "**"
click at [268, 190] on button "Manage Image" at bounding box center [261, 194] width 72 height 14
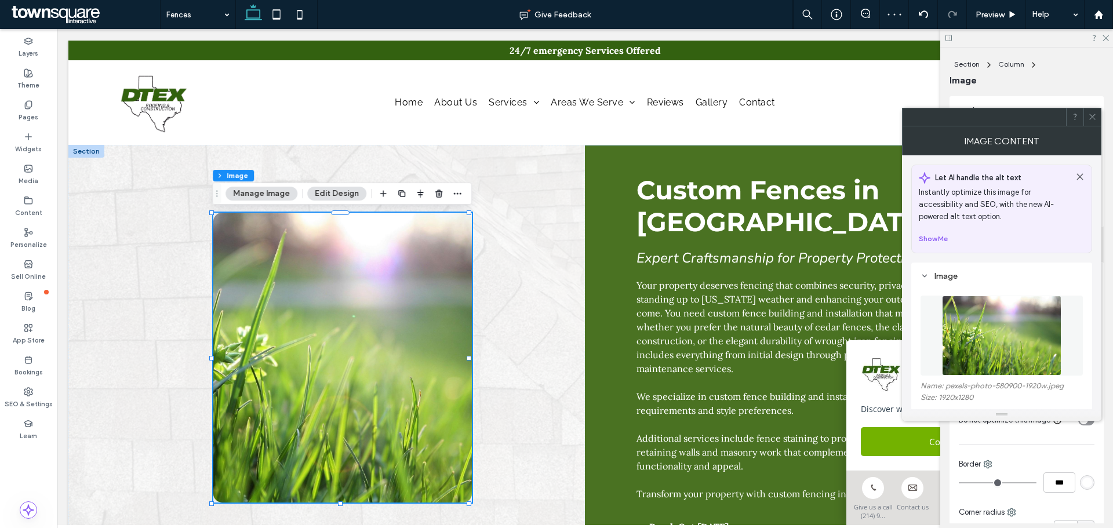
click at [1024, 332] on img at bounding box center [1001, 336] width 119 height 80
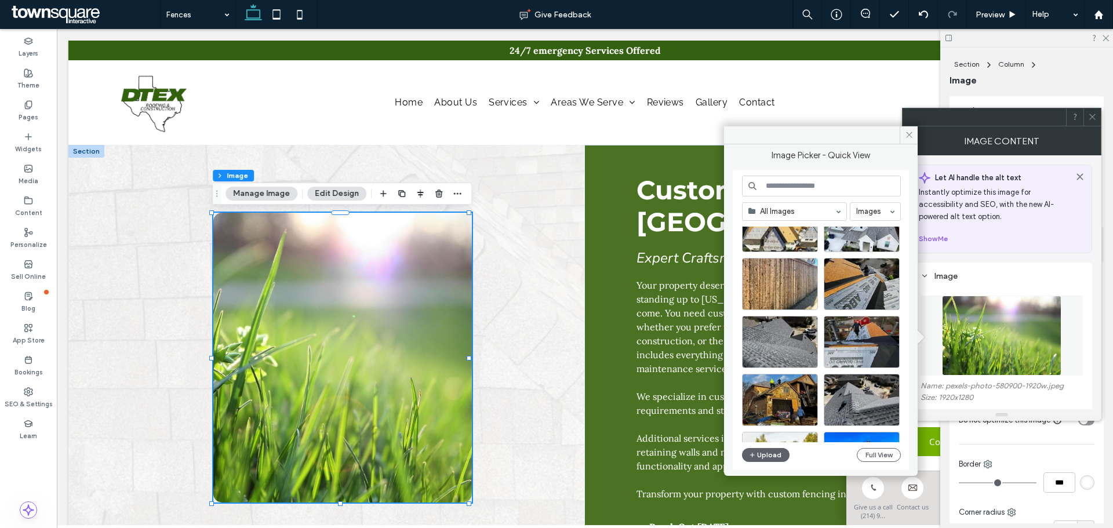
scroll to position [682, 0]
click at [769, 283] on div "Select" at bounding box center [780, 283] width 76 height 52
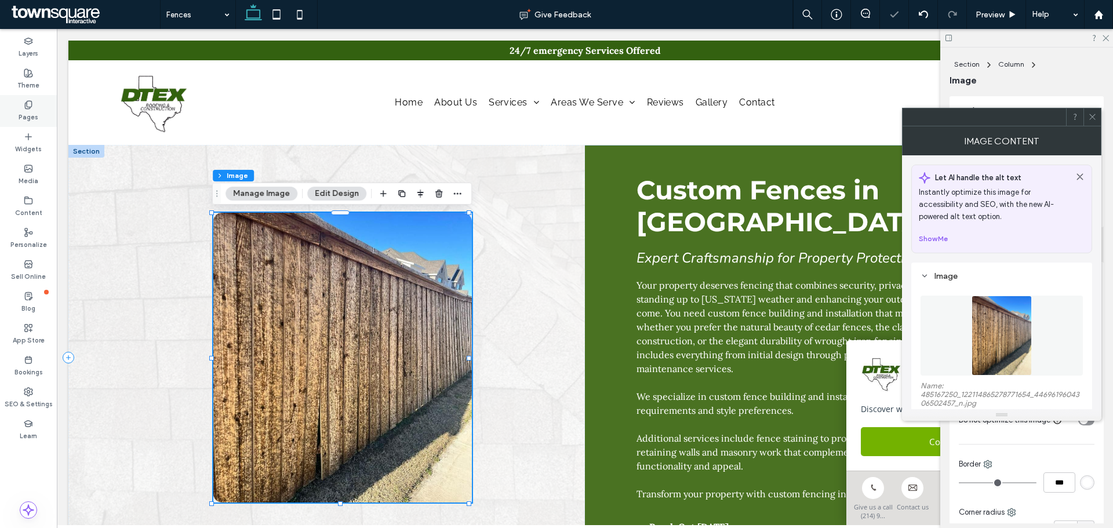
click at [22, 118] on label "Pages" at bounding box center [29, 116] width 20 height 13
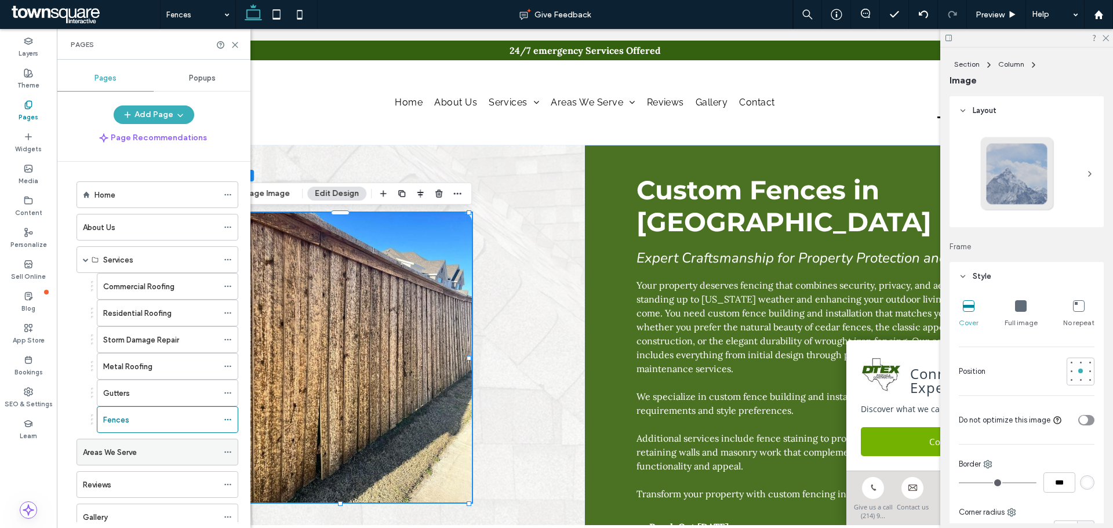
click at [141, 455] on div "Areas We Serve" at bounding box center [150, 452] width 135 height 12
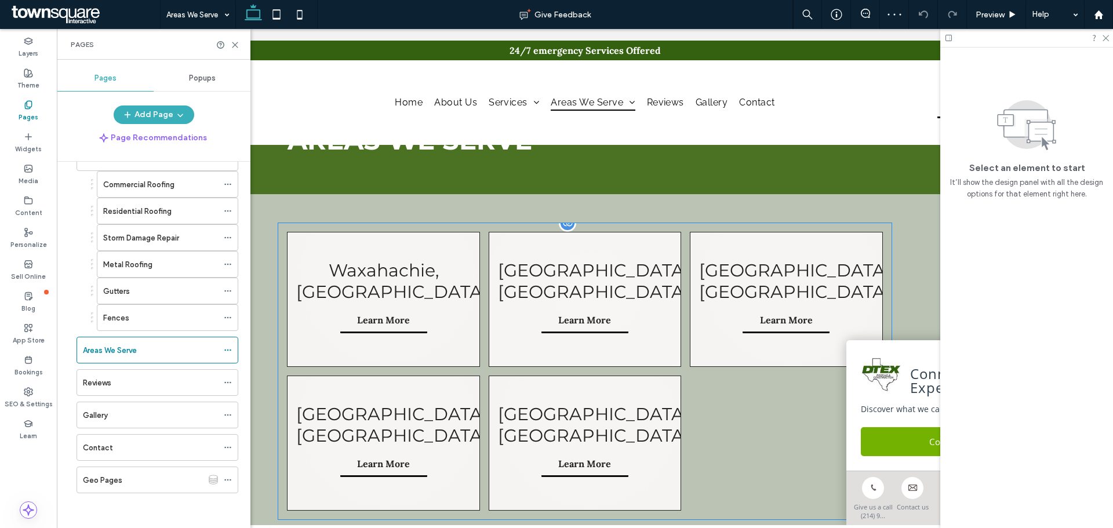
scroll to position [116, 0]
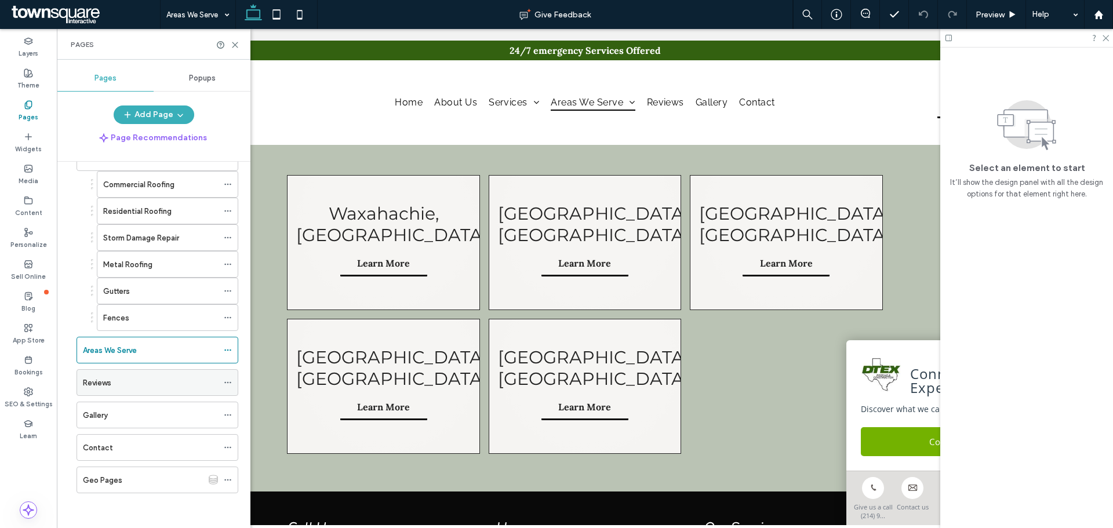
click at [131, 383] on div "Reviews" at bounding box center [150, 383] width 135 height 12
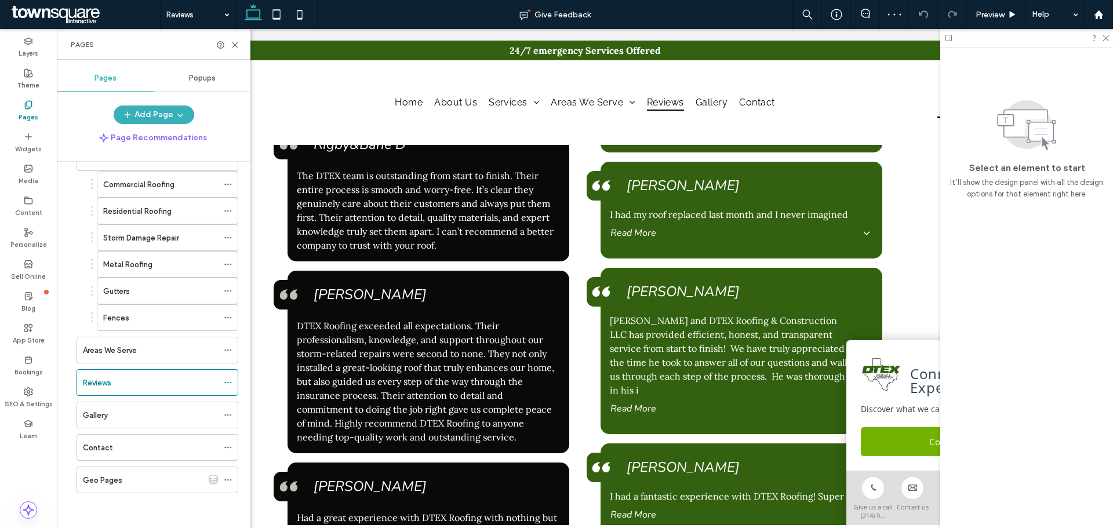
scroll to position [1101, 0]
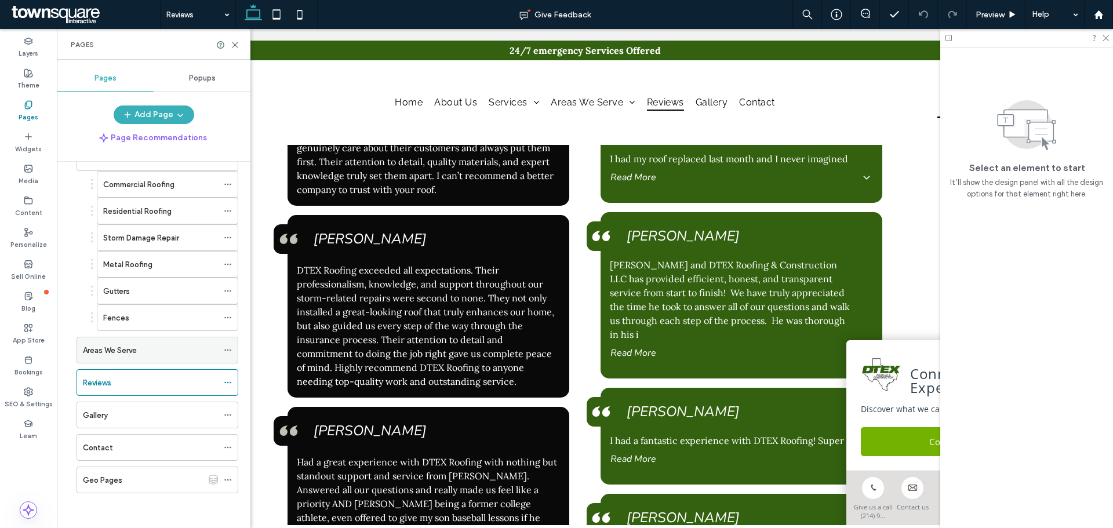
click at [145, 351] on div "Areas We Serve" at bounding box center [150, 350] width 135 height 12
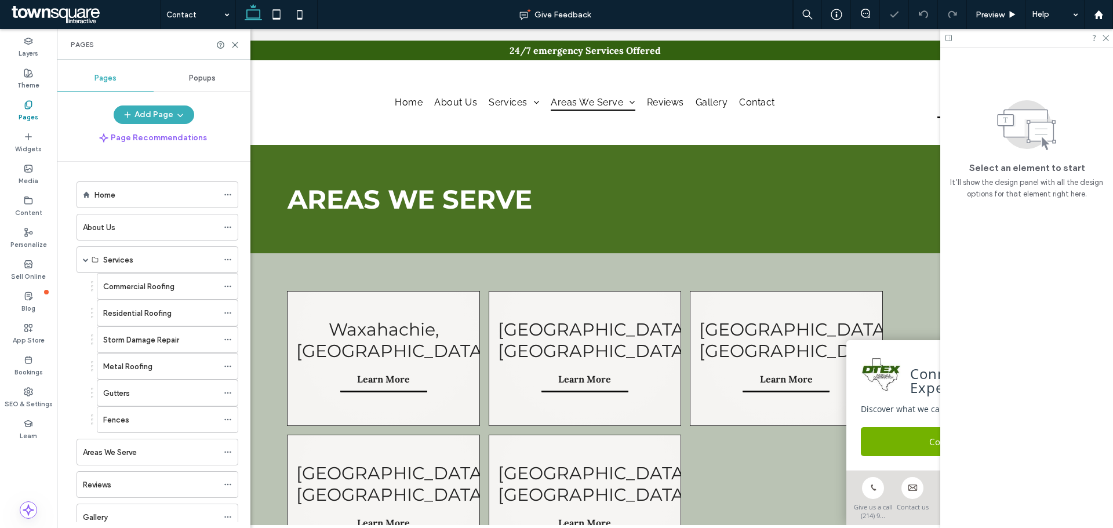
scroll to position [102, 0]
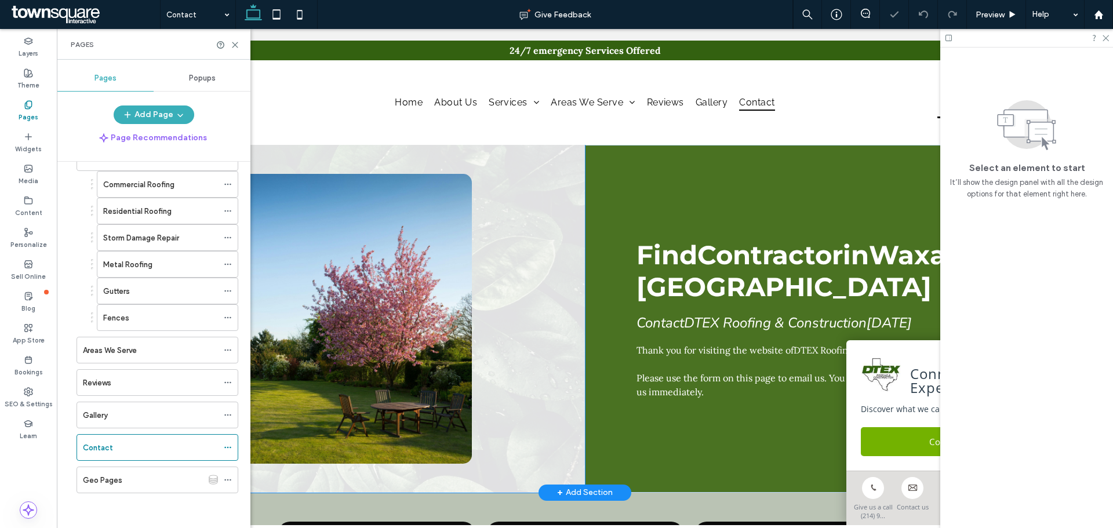
click at [519, 226] on div at bounding box center [326, 319] width 516 height 348
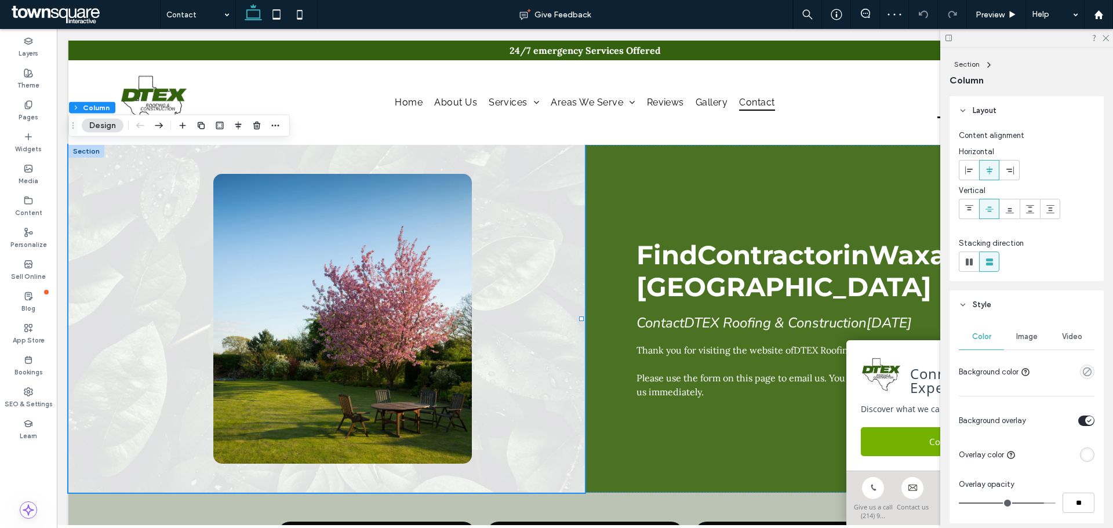
click at [1015, 341] on div "Image" at bounding box center [1026, 336] width 45 height 25
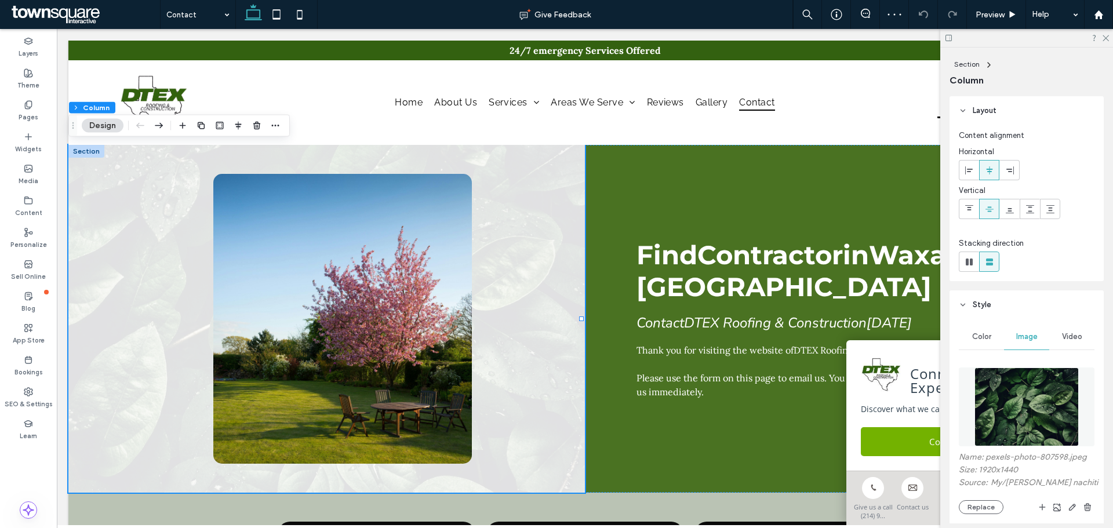
click at [1006, 404] on img at bounding box center [1026, 406] width 105 height 79
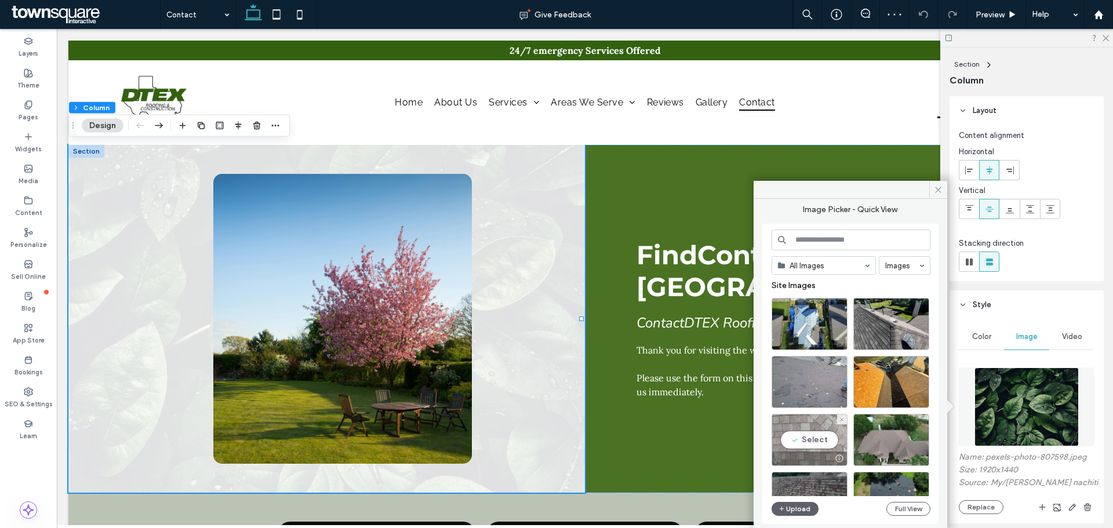
click at [803, 452] on div at bounding box center [809, 458] width 75 height 14
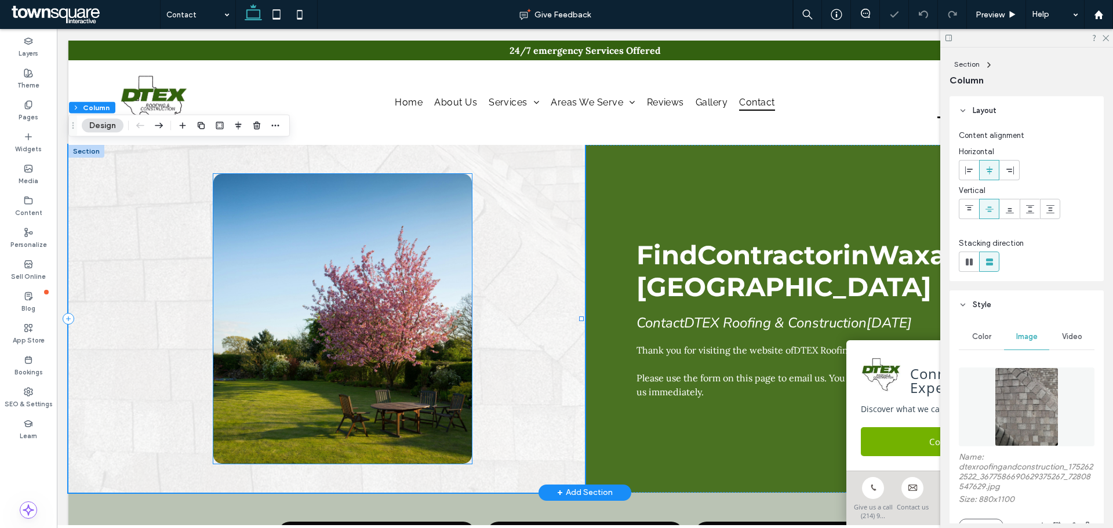
click at [327, 276] on img at bounding box center [342, 319] width 258 height 290
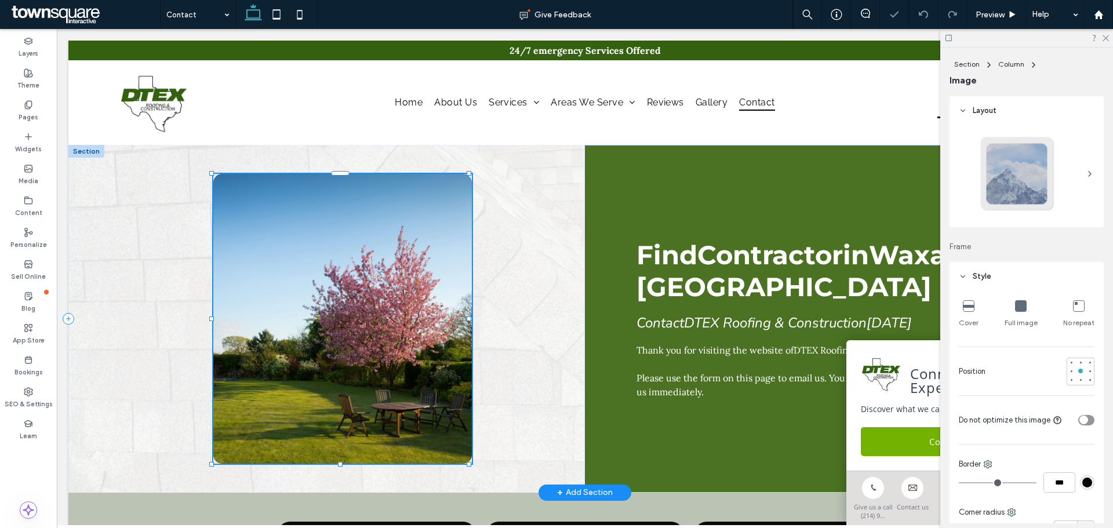
type input "**"
click at [272, 156] on button "Manage Image" at bounding box center [261, 155] width 72 height 14
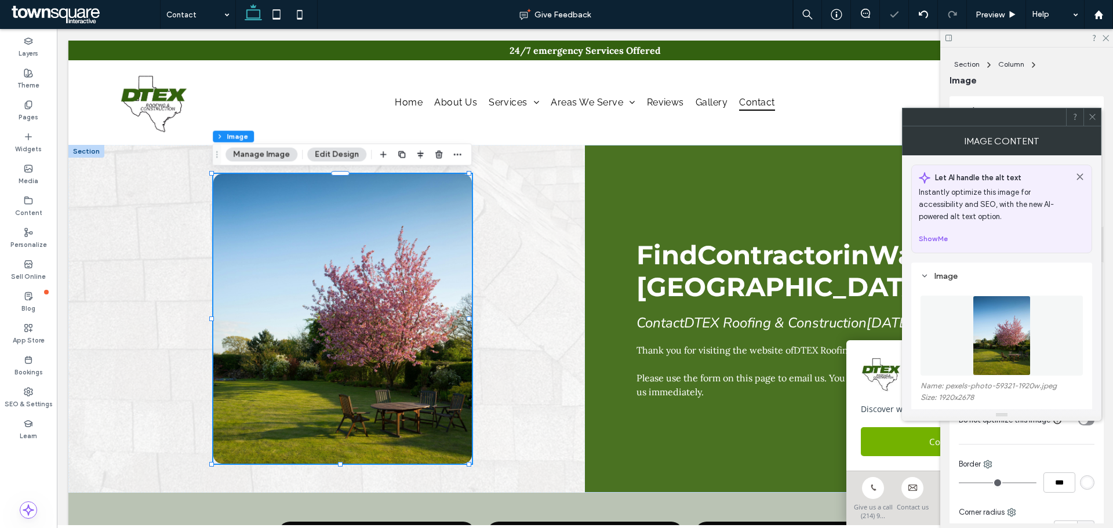
click at [1003, 324] on img at bounding box center [1000, 336] width 57 height 80
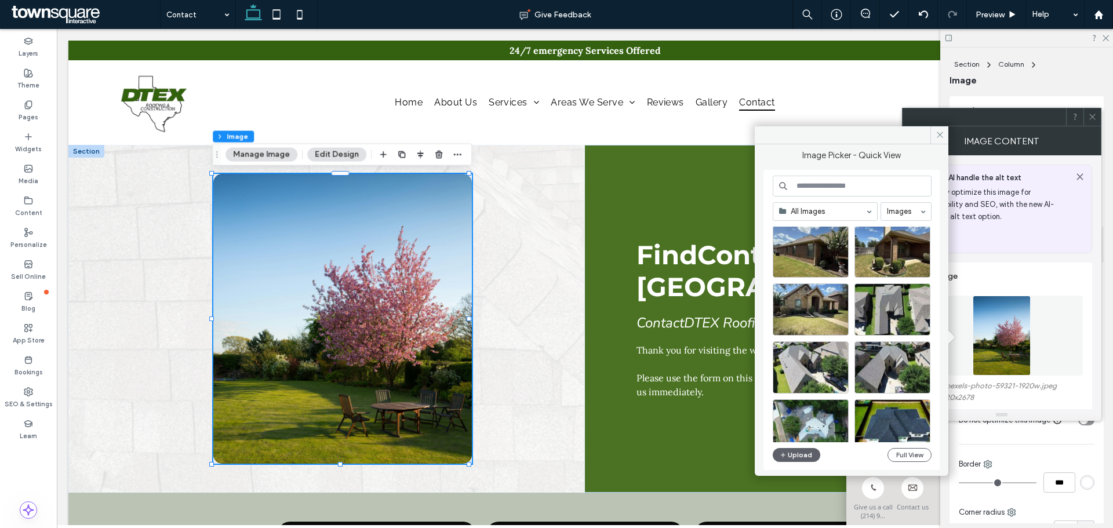
scroll to position [406, 0]
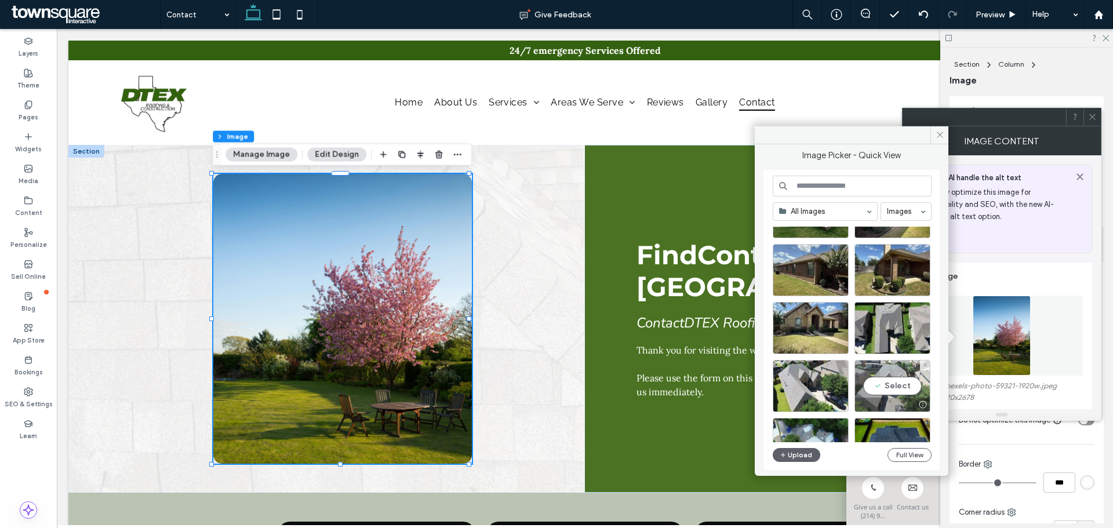
click at [906, 381] on div "Select" at bounding box center [892, 386] width 76 height 52
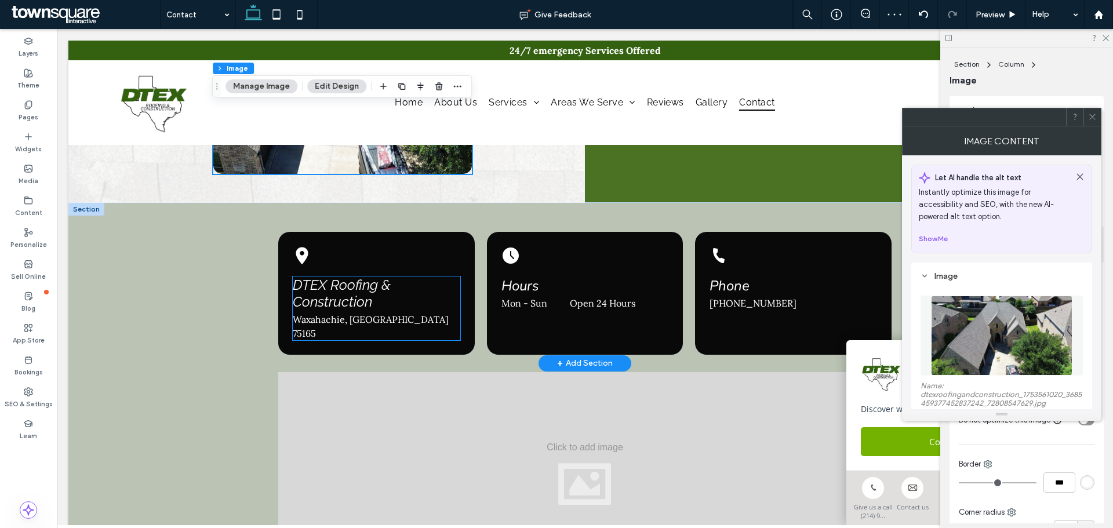
scroll to position [464, 0]
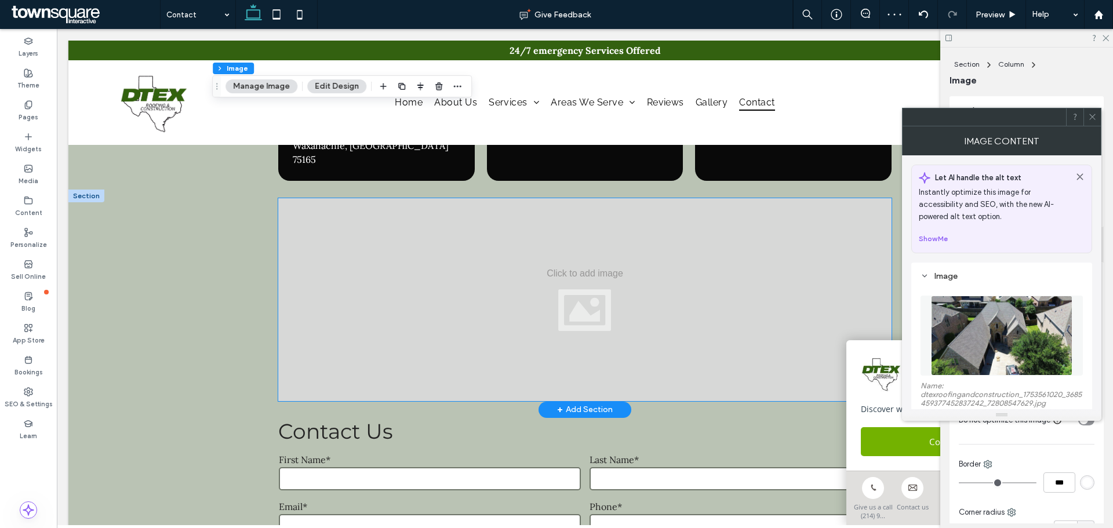
click at [437, 311] on div at bounding box center [584, 299] width 612 height 203
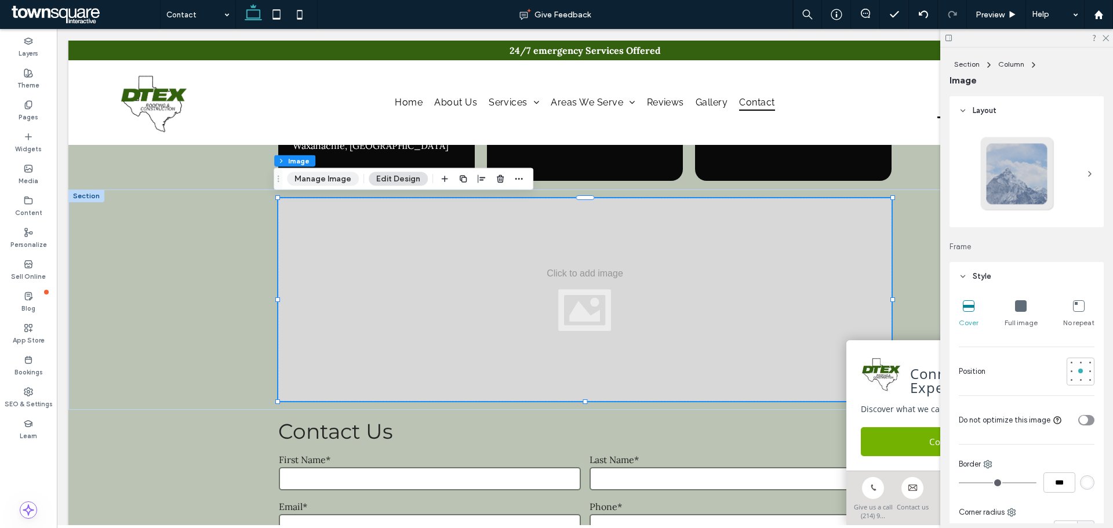
click at [335, 180] on button "Manage Image" at bounding box center [323, 179] width 72 height 14
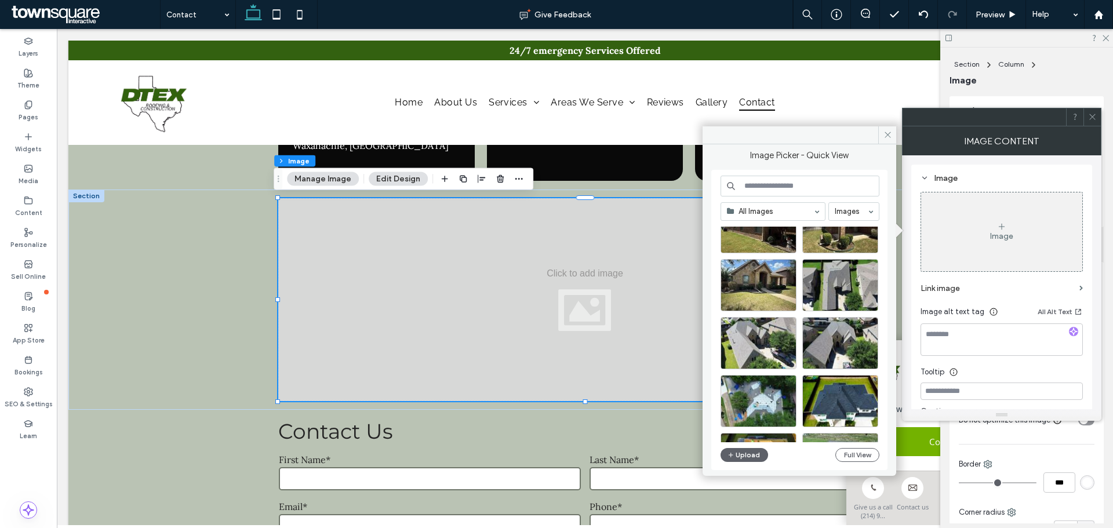
scroll to position [497, 0]
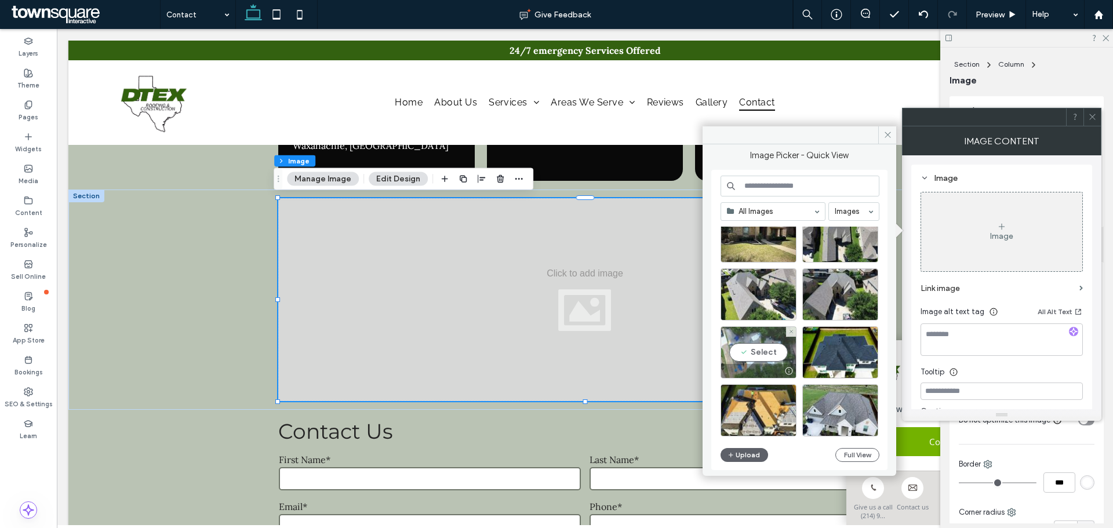
click at [775, 347] on div "Select" at bounding box center [758, 352] width 76 height 52
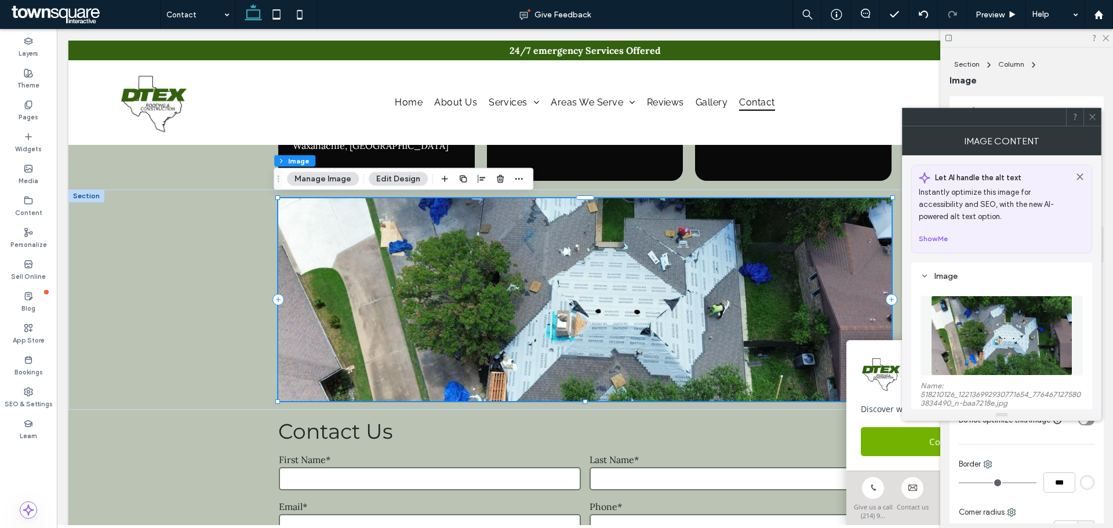
click at [984, 343] on img at bounding box center [1001, 336] width 141 height 80
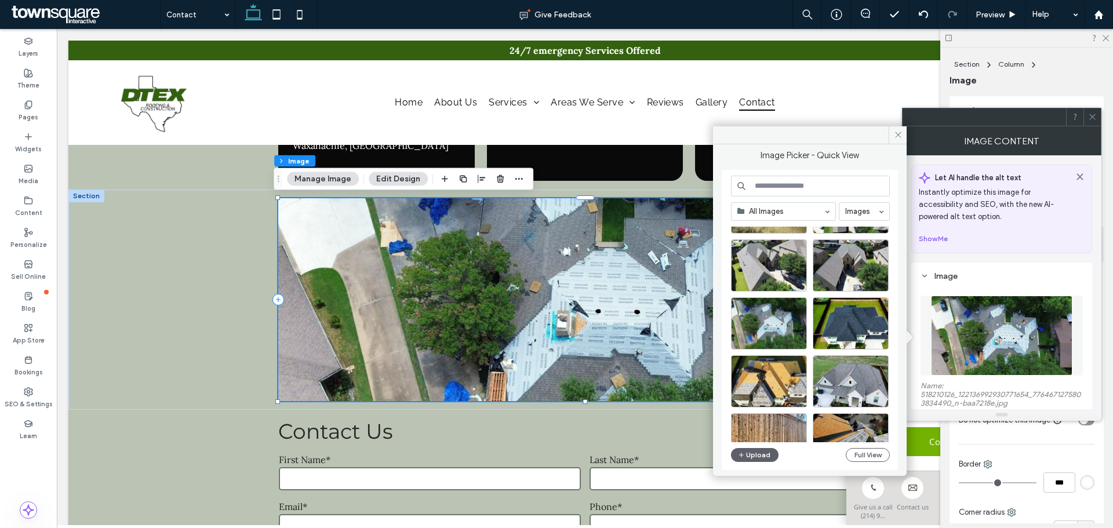
scroll to position [508, 0]
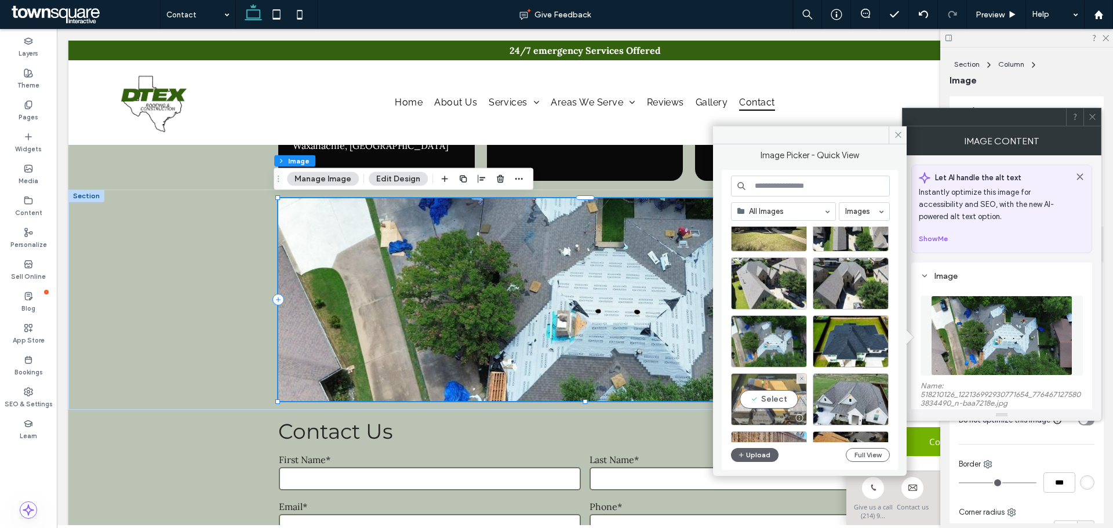
click at [779, 401] on div "Select" at bounding box center [769, 399] width 76 height 52
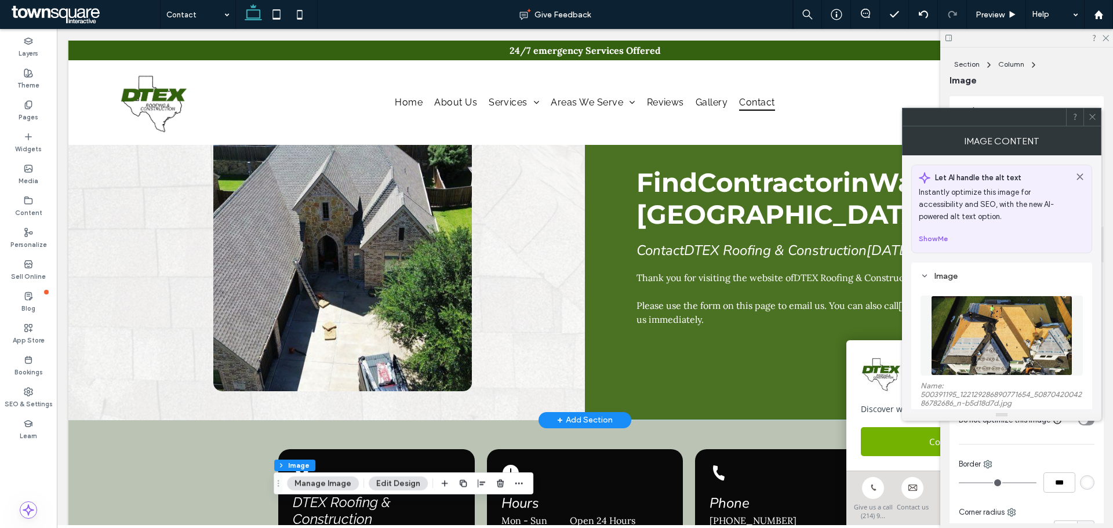
scroll to position [46, 0]
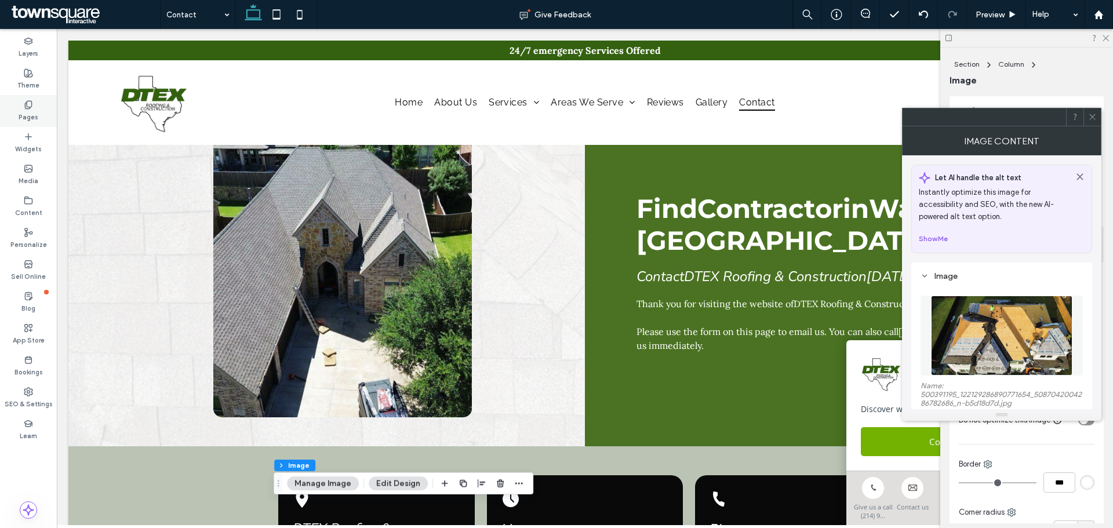
click at [24, 115] on label "Pages" at bounding box center [29, 116] width 20 height 13
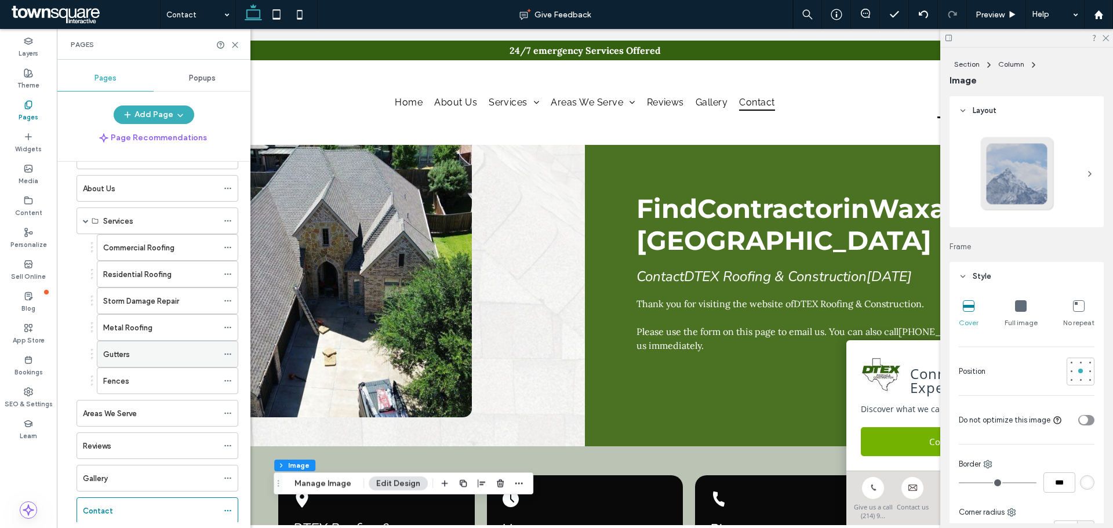
scroll to position [102, 0]
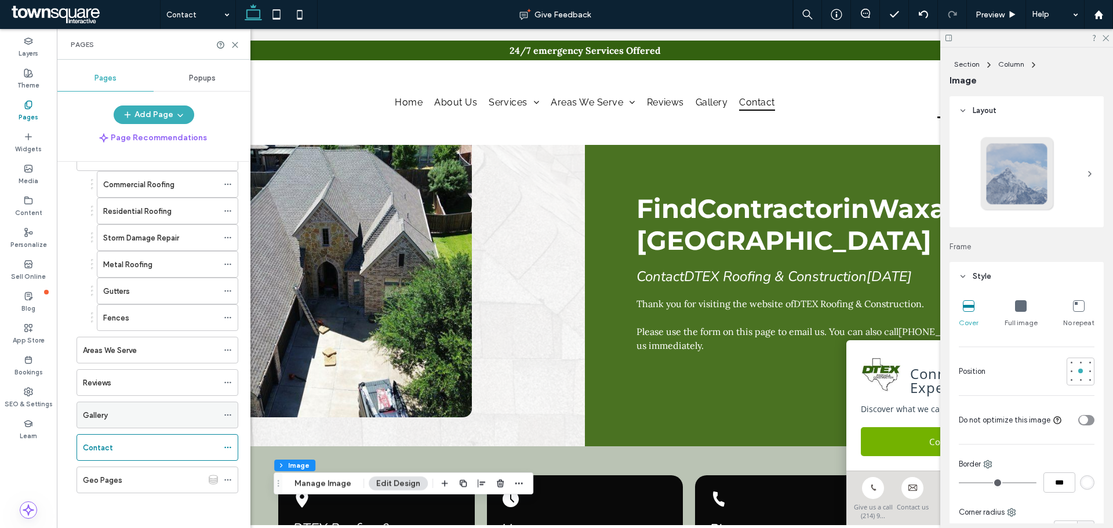
click at [154, 418] on div "Gallery" at bounding box center [150, 415] width 135 height 12
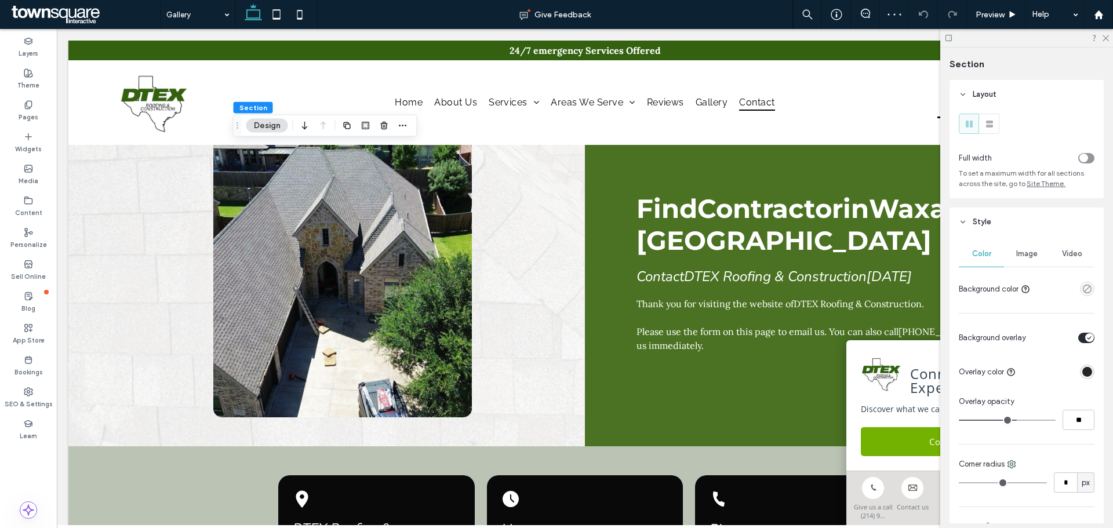
click at [1018, 251] on span "Image" at bounding box center [1026, 253] width 21 height 9
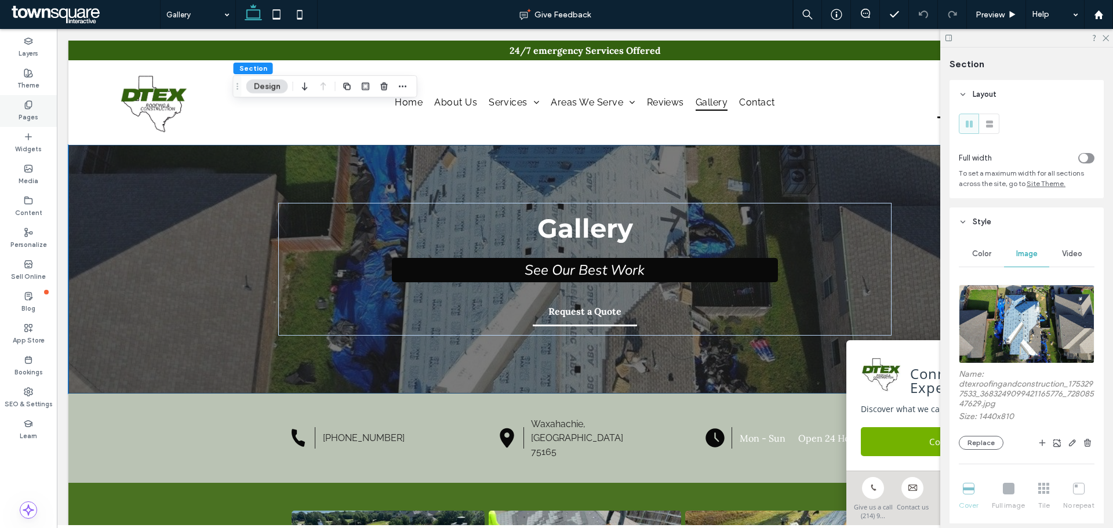
scroll to position [579, 0]
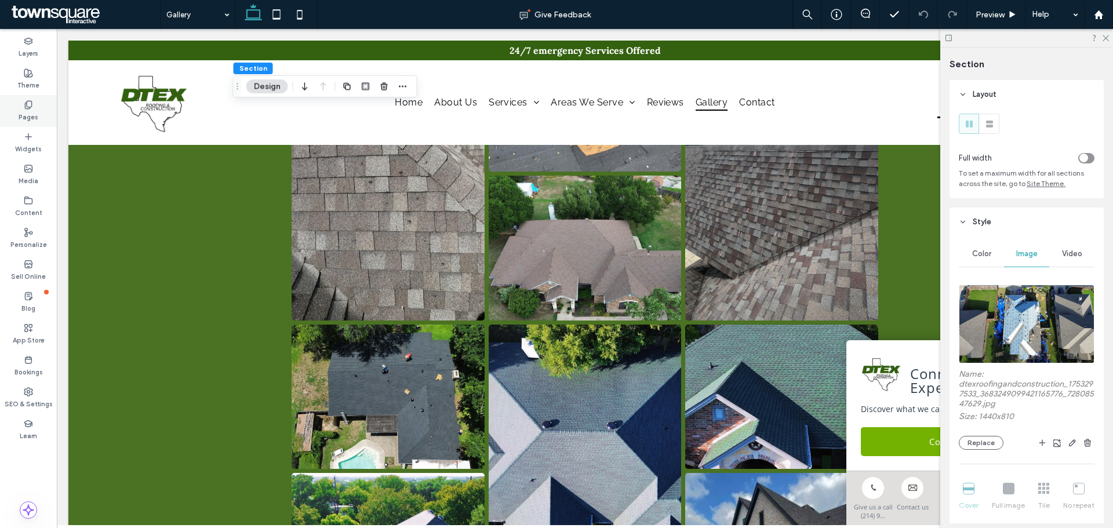
click at [25, 105] on use at bounding box center [28, 105] width 6 height 8
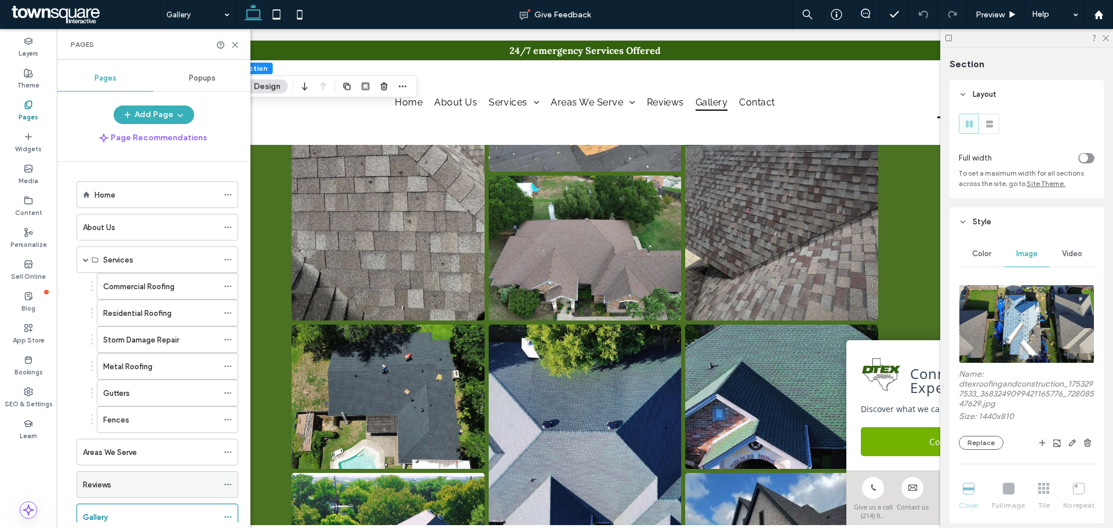
click at [162, 491] on div "Reviews" at bounding box center [150, 484] width 135 height 25
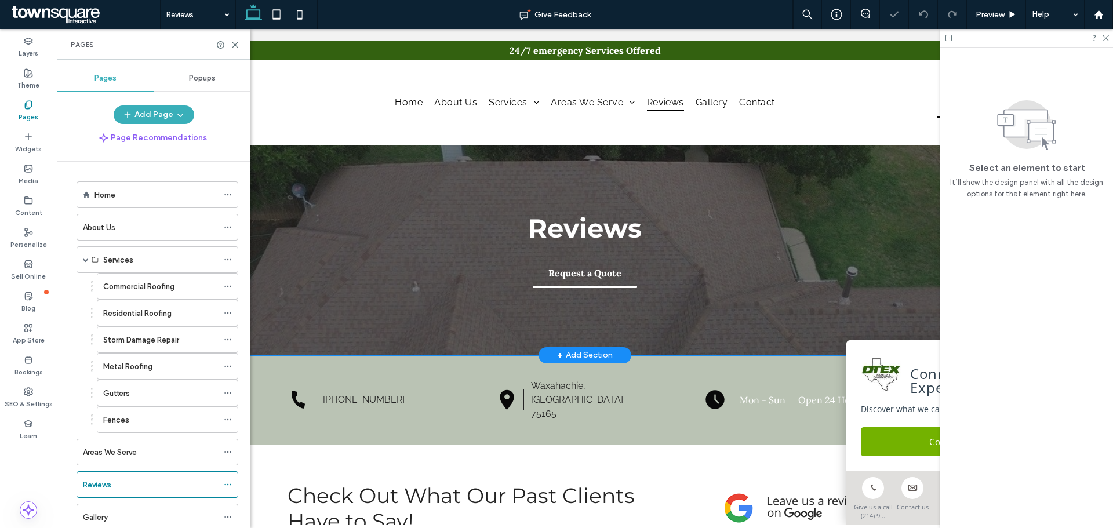
click at [297, 162] on div "Reviews Request a Quote" at bounding box center [584, 250] width 695 height 210
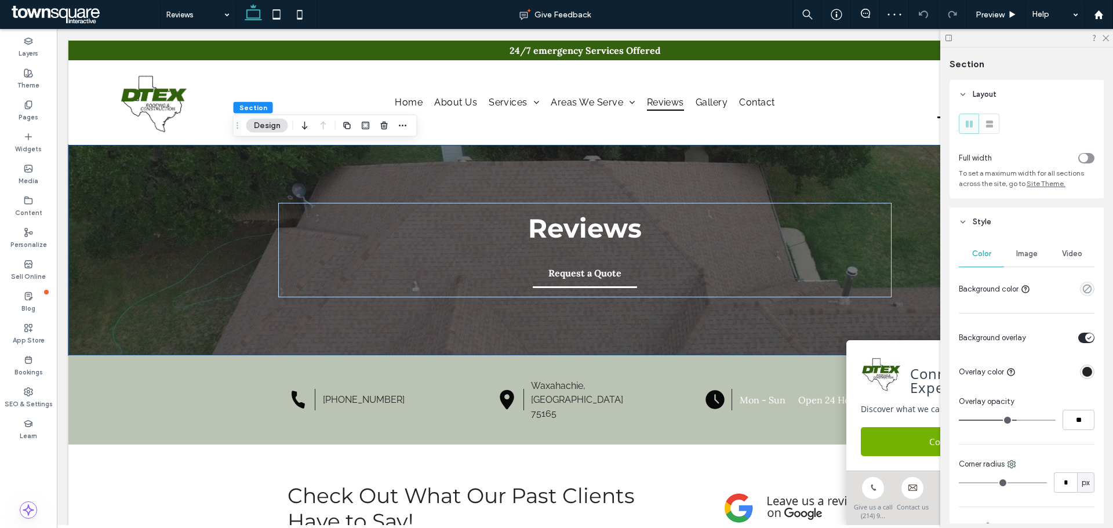
click at [1024, 251] on span "Image" at bounding box center [1026, 253] width 21 height 9
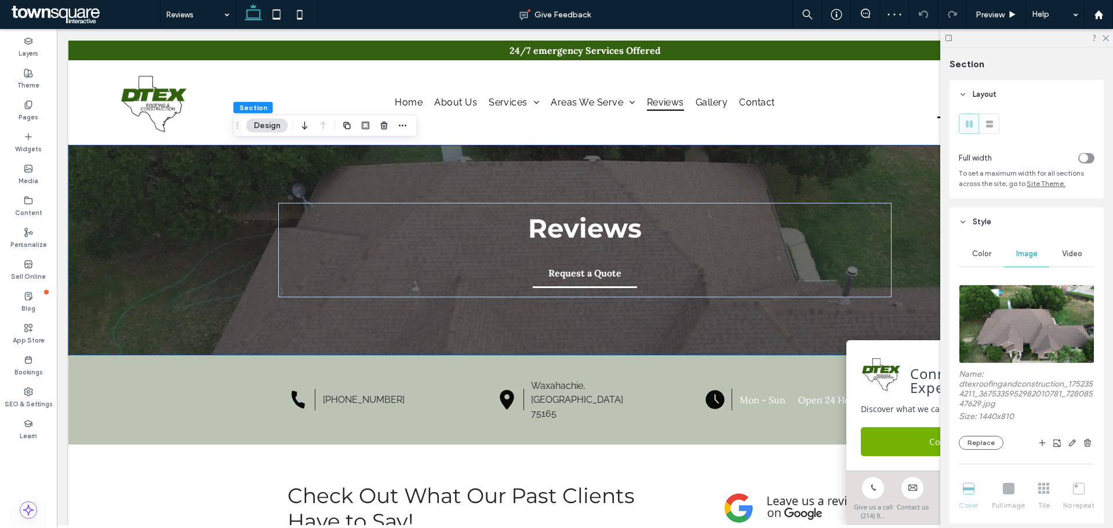
click at [1027, 336] on img at bounding box center [1026, 324] width 136 height 79
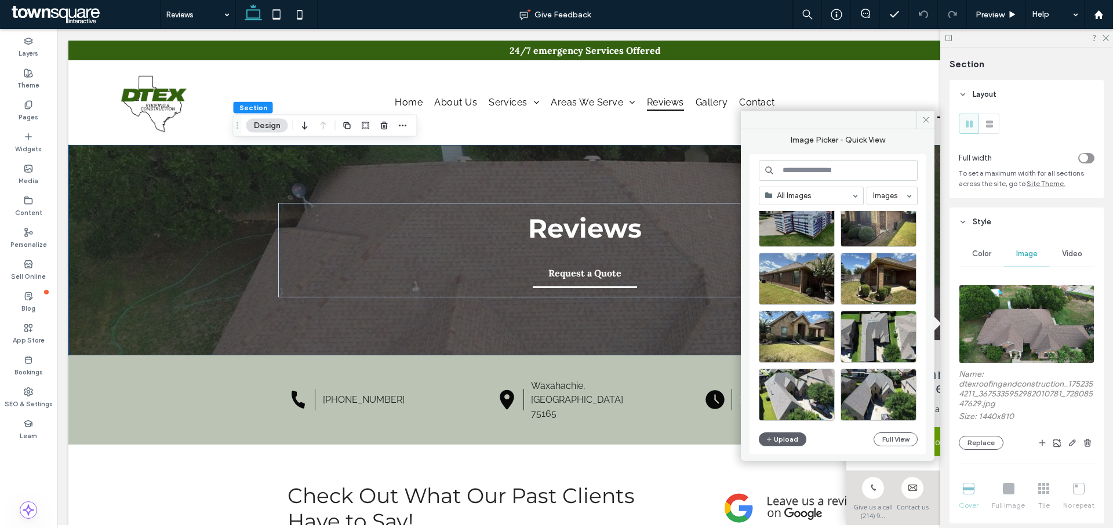
scroll to position [497, 0]
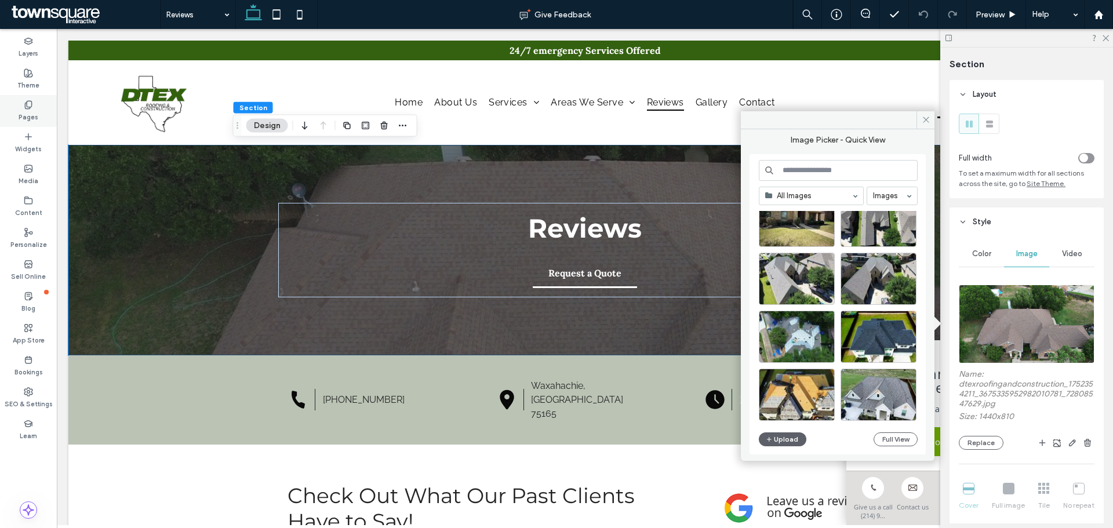
click at [30, 112] on label "Pages" at bounding box center [29, 116] width 20 height 13
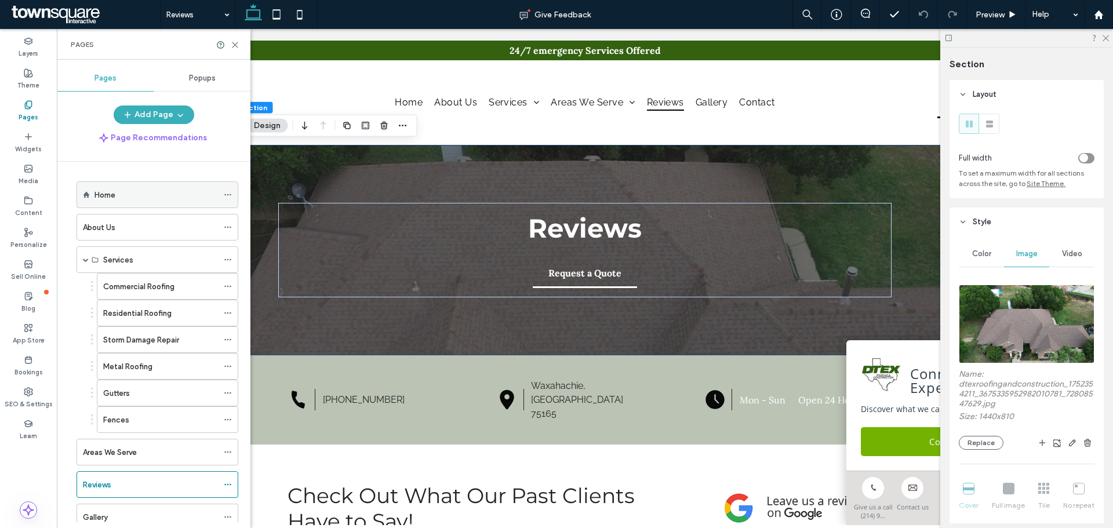
click at [158, 200] on div "Home" at bounding box center [155, 195] width 123 height 12
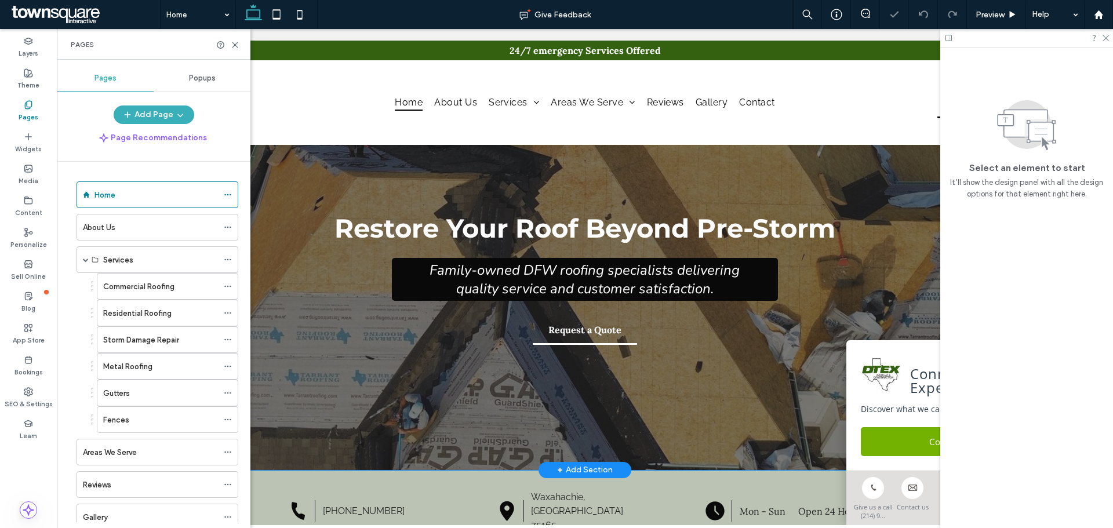
click at [749, 170] on div "Restore Your Roof Beyond Pre-Storm Family-owned DFW roofing specialists deliver…" at bounding box center [584, 307] width 695 height 325
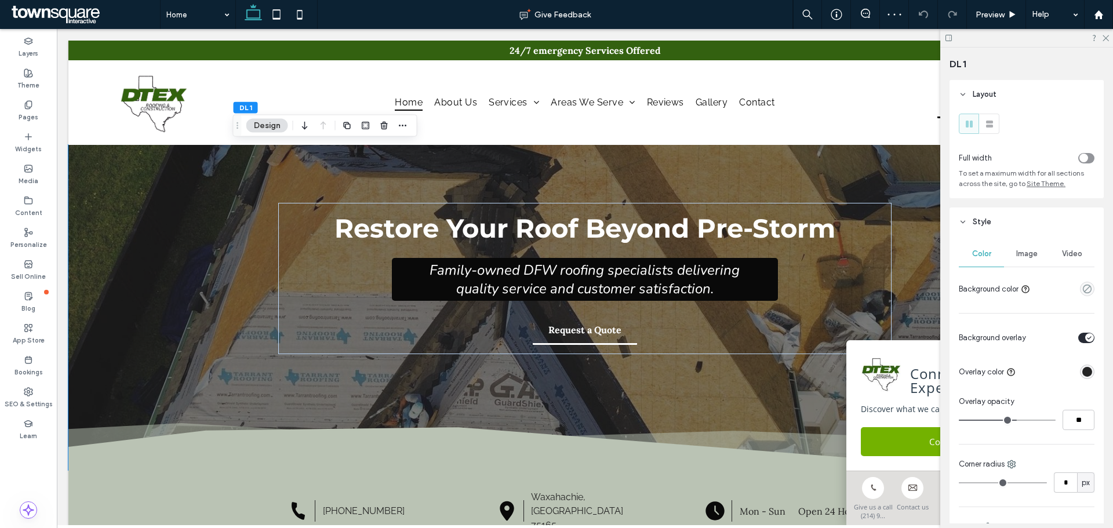
click at [1016, 253] on span "Image" at bounding box center [1026, 253] width 21 height 9
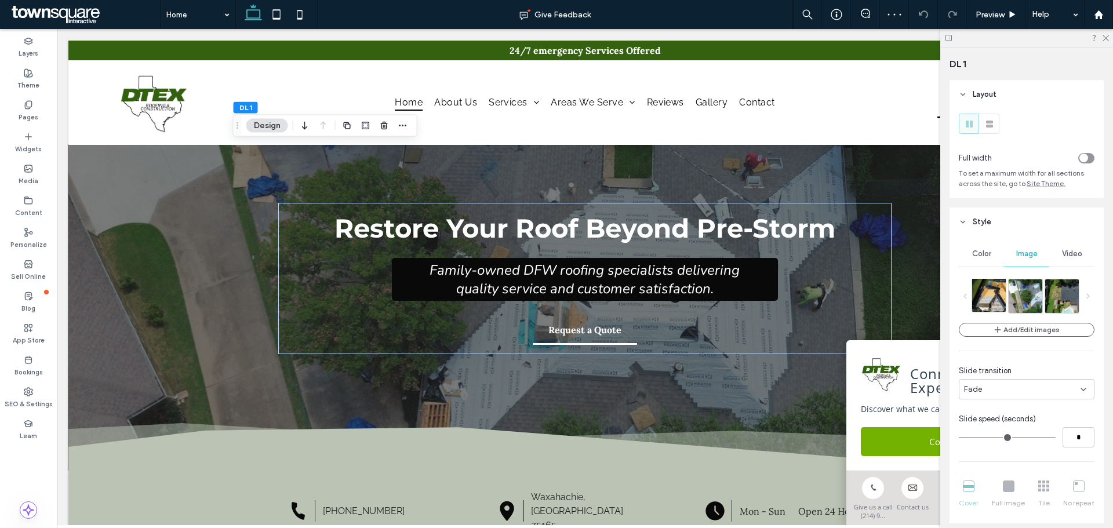
click at [995, 298] on img at bounding box center [1002, 295] width 60 height 34
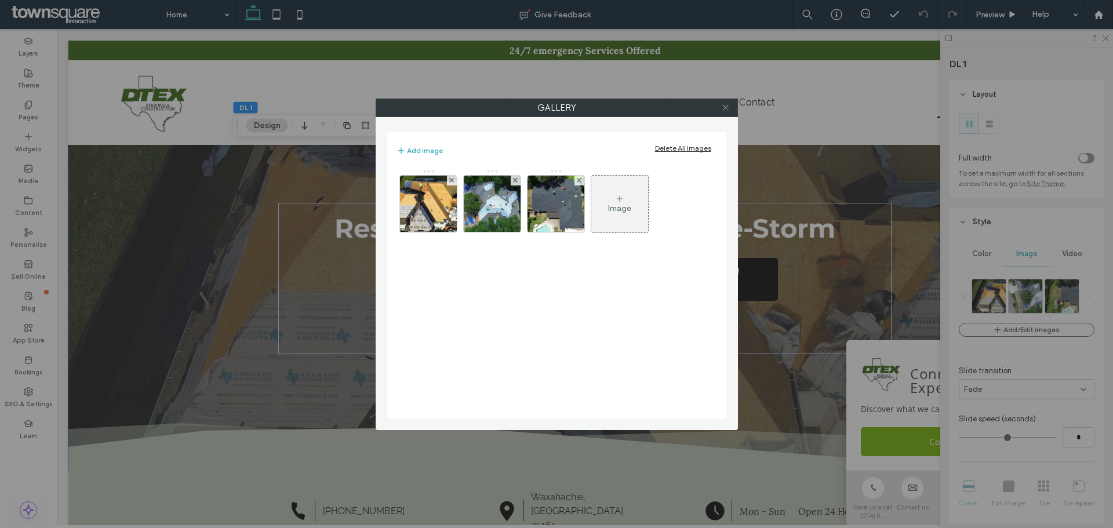
click at [724, 105] on icon at bounding box center [725, 107] width 9 height 9
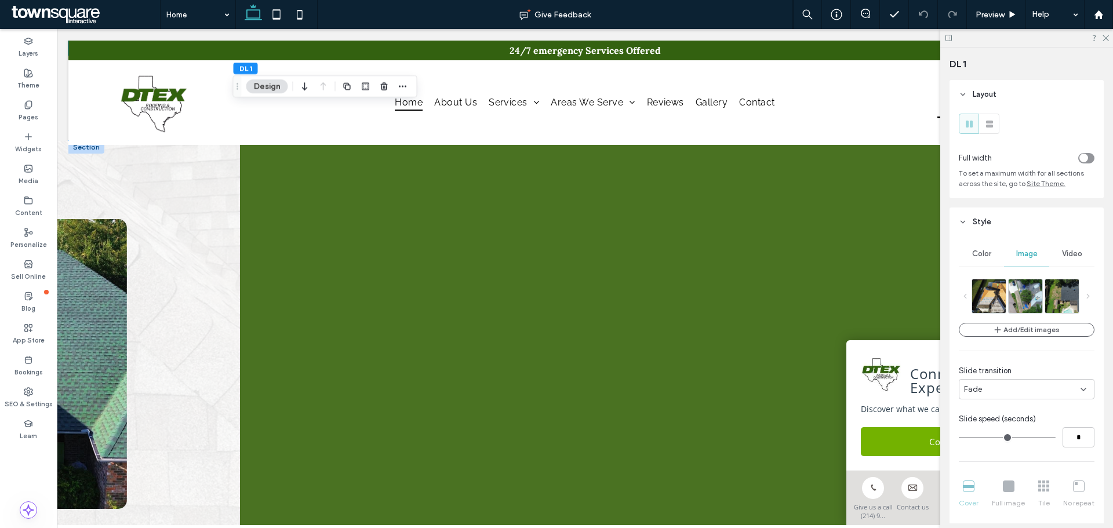
scroll to position [464, 0]
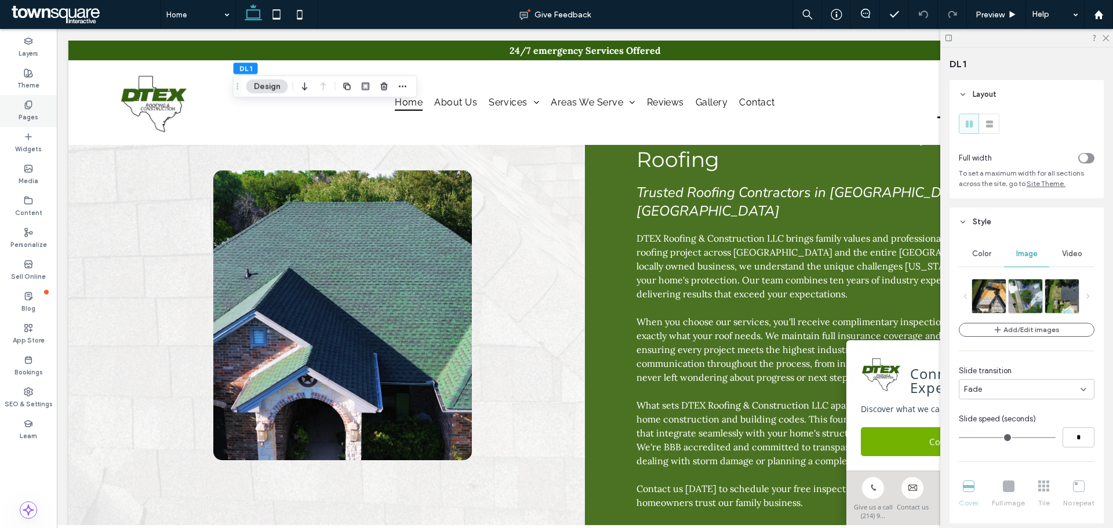
click at [34, 105] on div "Pages" at bounding box center [28, 111] width 57 height 32
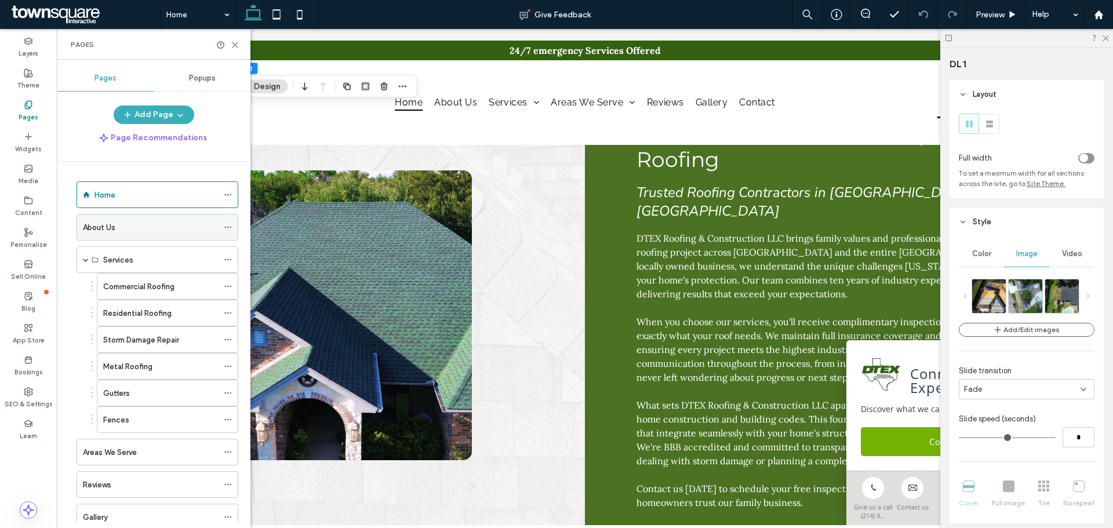
click at [157, 226] on div "About Us" at bounding box center [150, 227] width 135 height 12
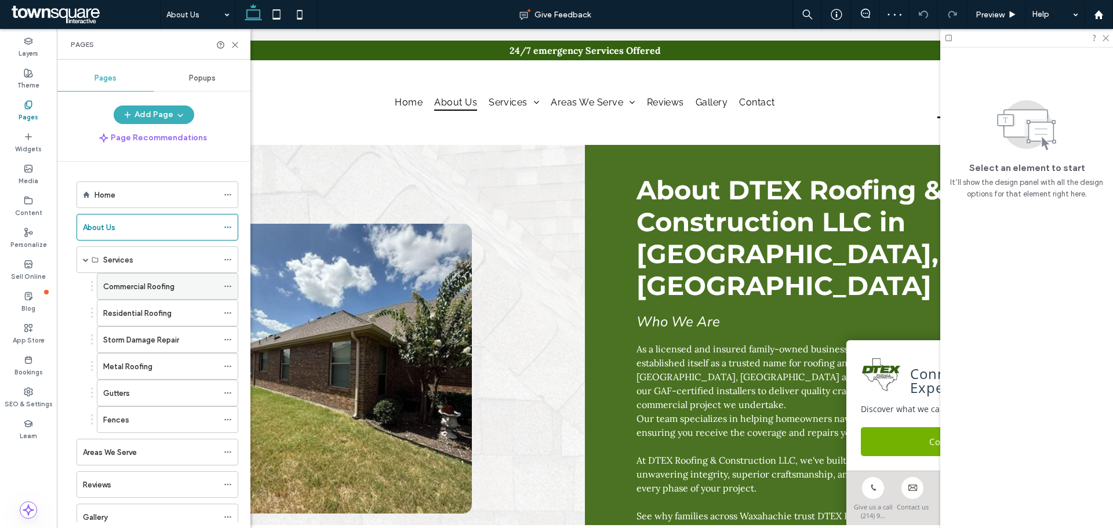
click at [170, 283] on label "Commercial Roofing" at bounding box center [138, 286] width 71 height 20
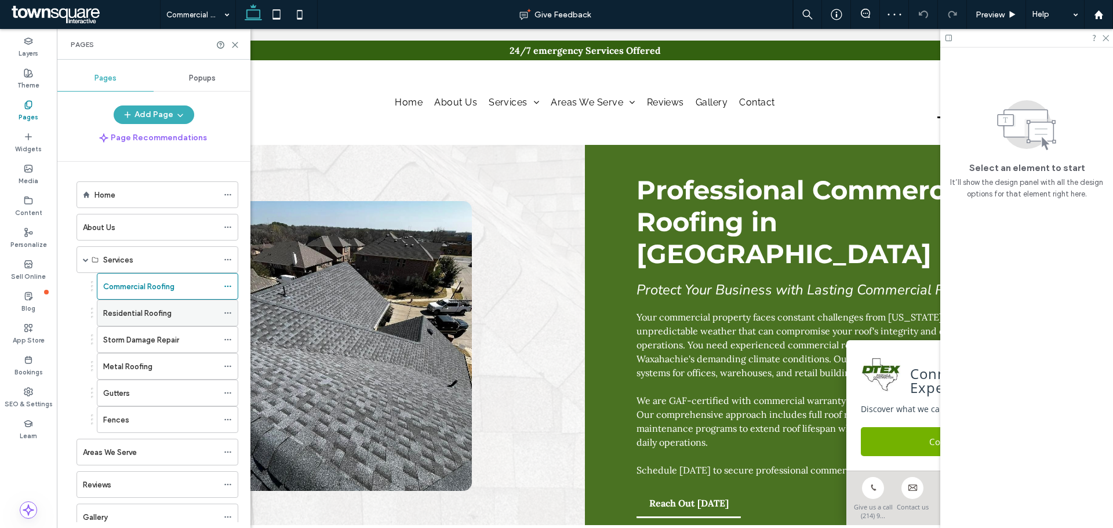
click at [173, 313] on div "Residential Roofing" at bounding box center [160, 313] width 115 height 12
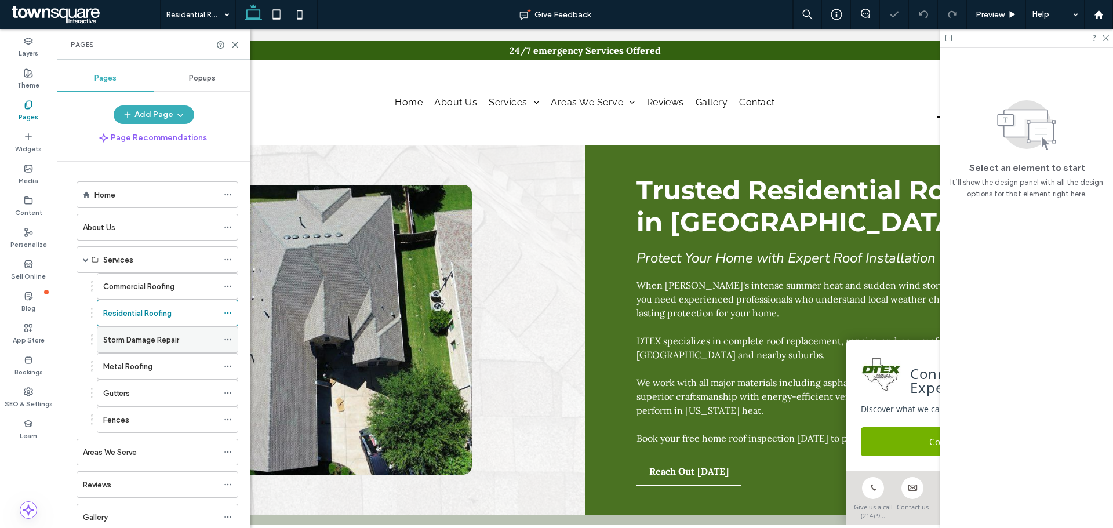
click at [161, 348] on div "Storm Damage Repair" at bounding box center [160, 339] width 115 height 25
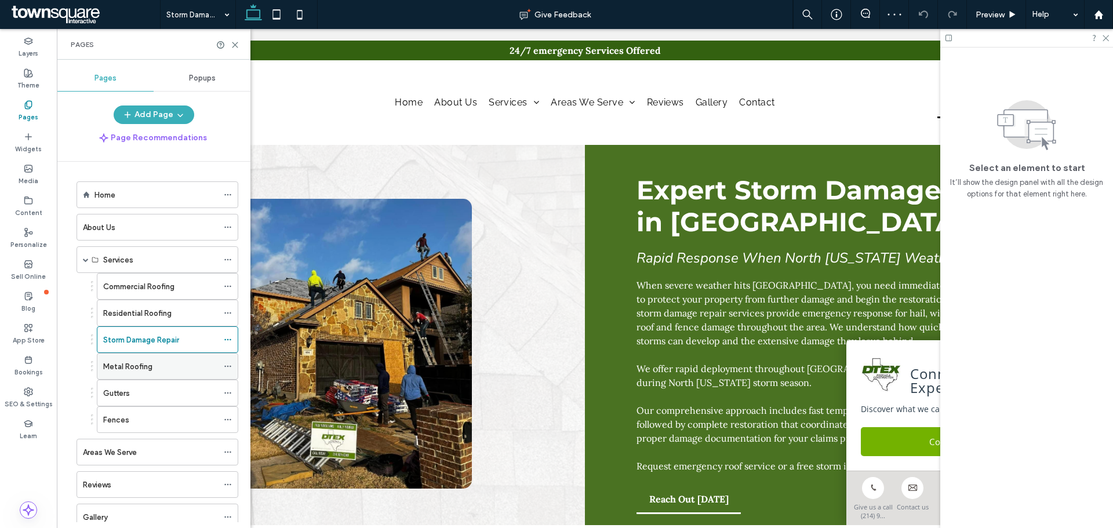
click at [161, 373] on div "Metal Roofing" at bounding box center [160, 365] width 115 height 25
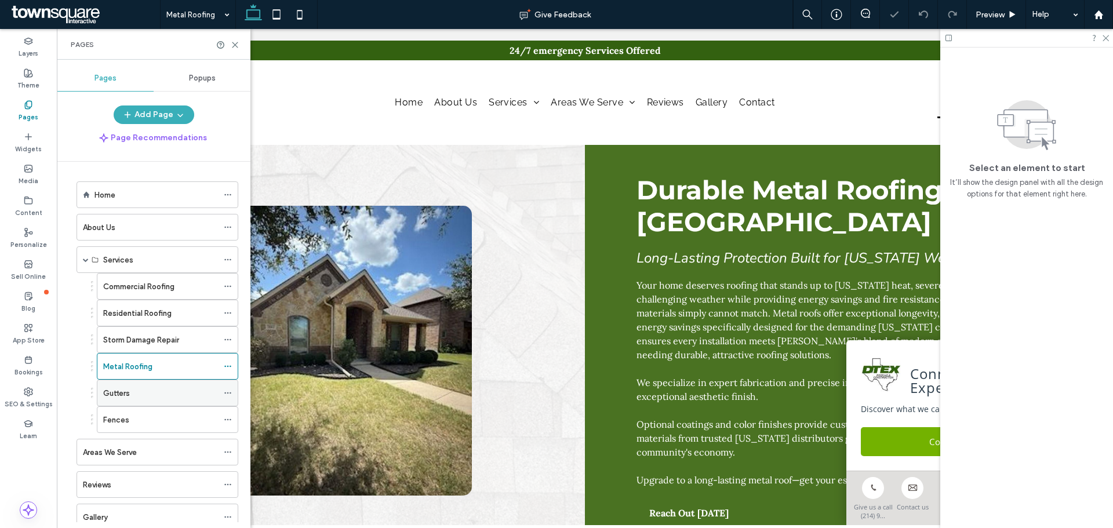
click at [156, 395] on div "Gutters" at bounding box center [160, 393] width 115 height 12
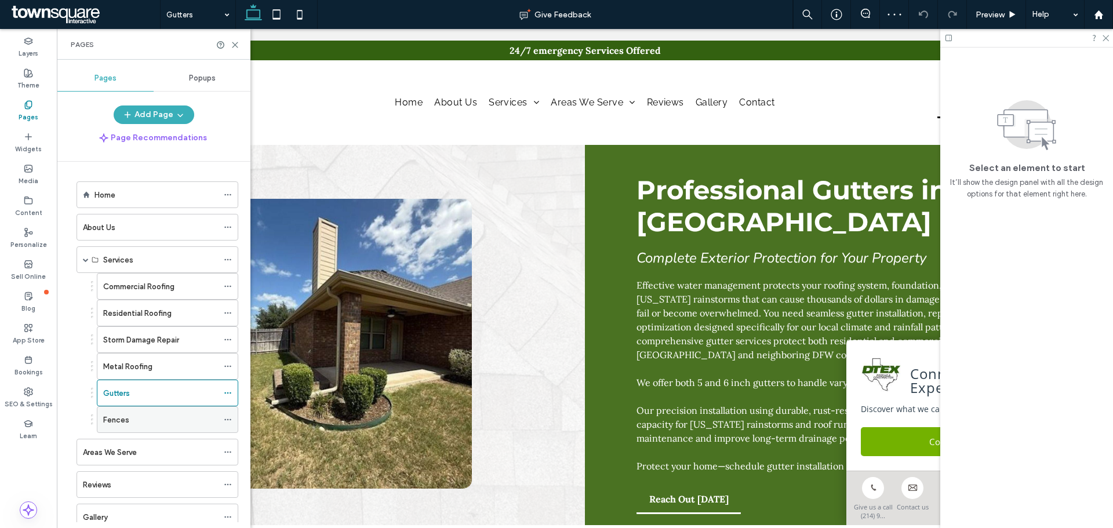
click at [149, 424] on div "Fences" at bounding box center [160, 420] width 115 height 12
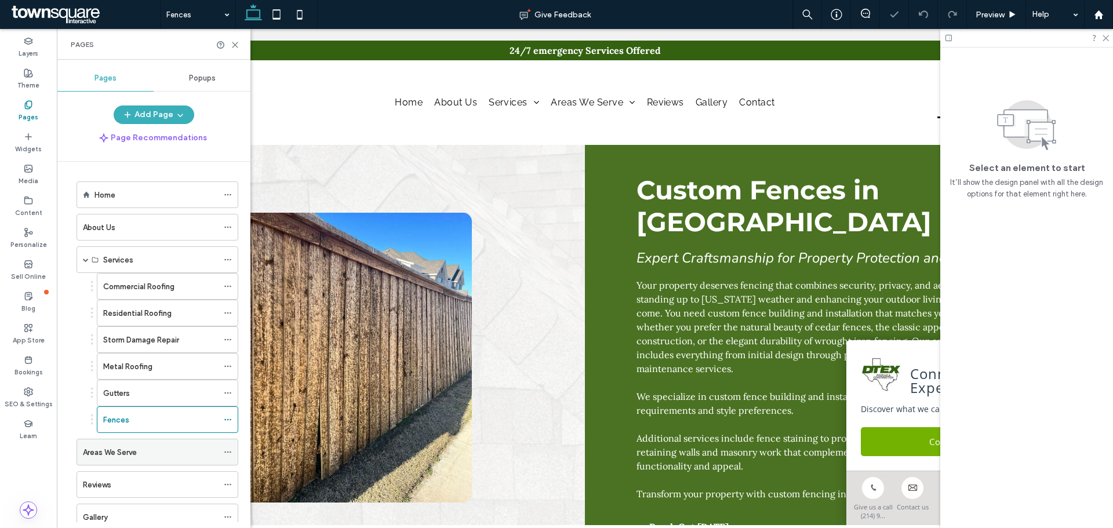
click at [158, 453] on div "Areas We Serve" at bounding box center [150, 452] width 135 height 12
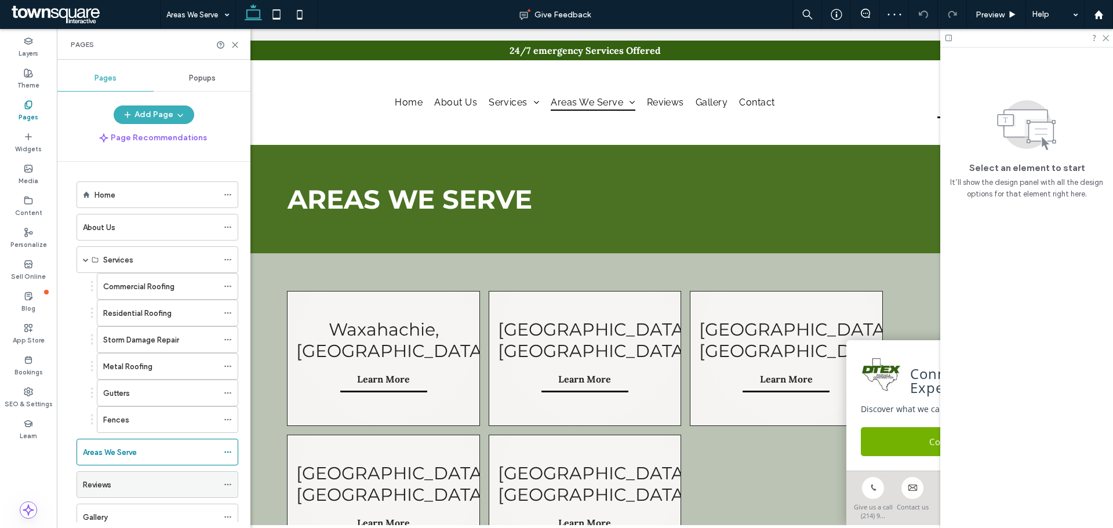
click at [162, 484] on div "Reviews" at bounding box center [150, 485] width 135 height 12
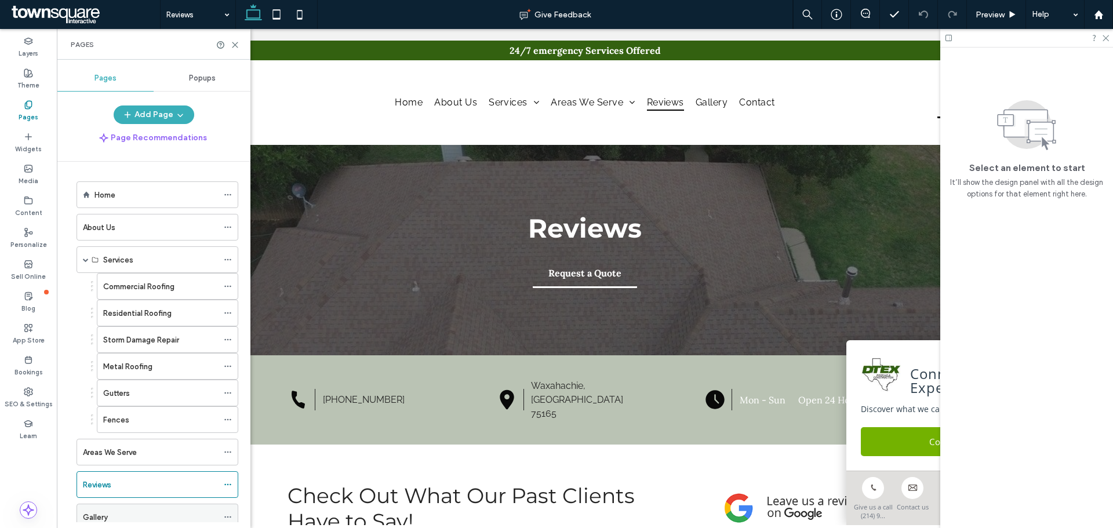
click at [134, 514] on div "Gallery" at bounding box center [150, 517] width 135 height 12
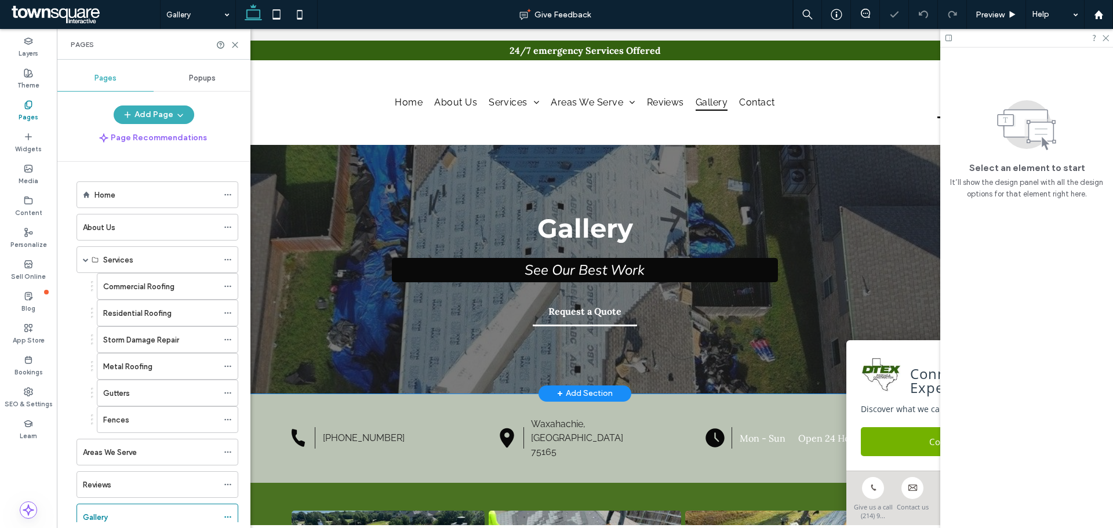
click at [324, 172] on div "Gallery See Our Best Work Request a Quote" at bounding box center [584, 269] width 695 height 249
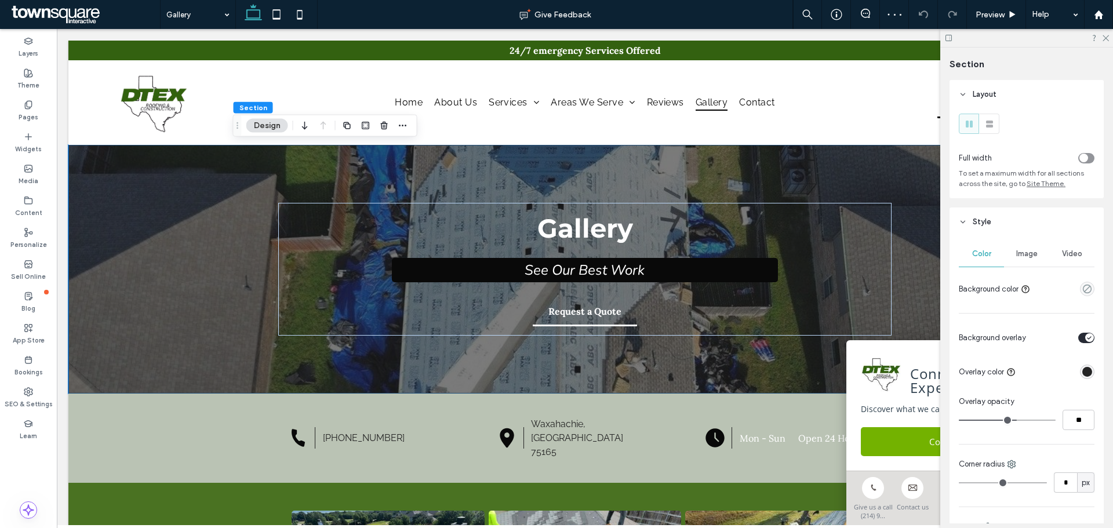
click at [1029, 251] on span "Image" at bounding box center [1026, 253] width 21 height 9
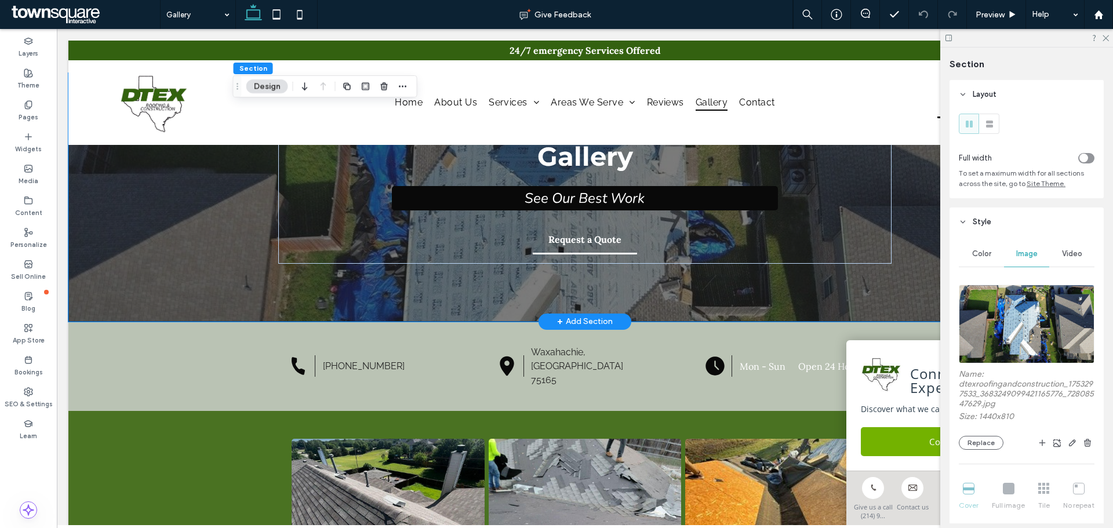
scroll to position [174, 0]
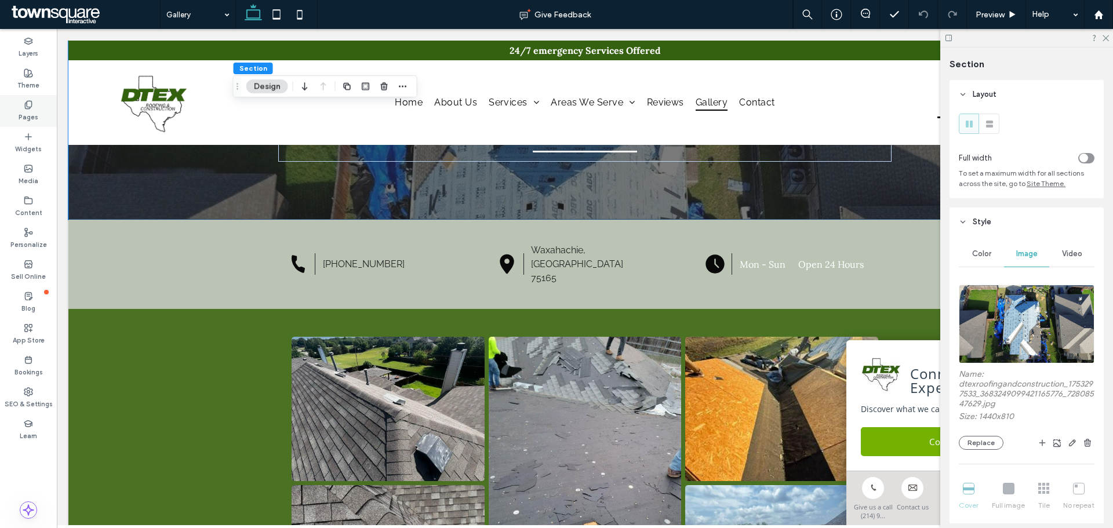
click at [42, 100] on div "Pages" at bounding box center [28, 111] width 57 height 32
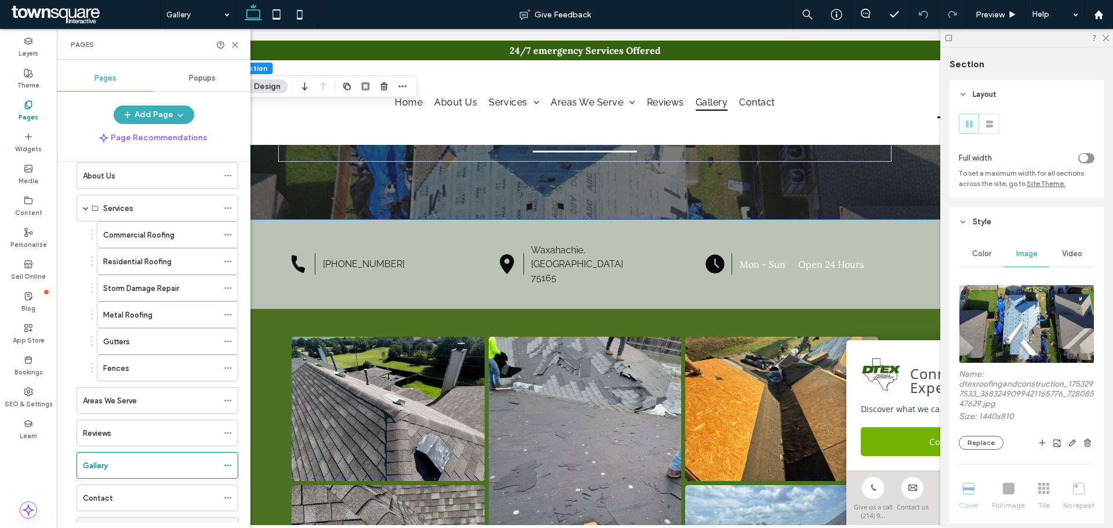
scroll to position [102, 0]
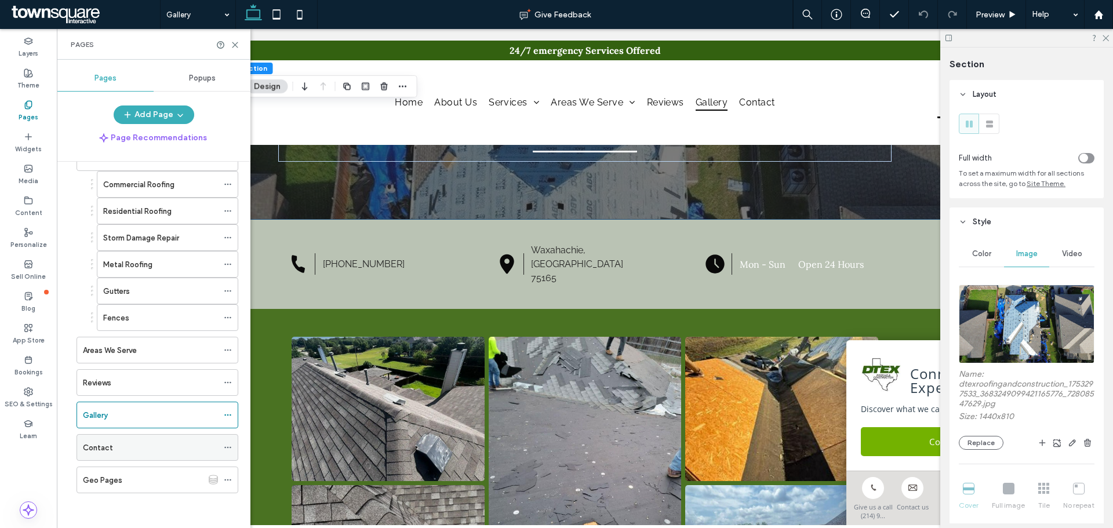
click at [121, 449] on div "Contact" at bounding box center [150, 448] width 135 height 12
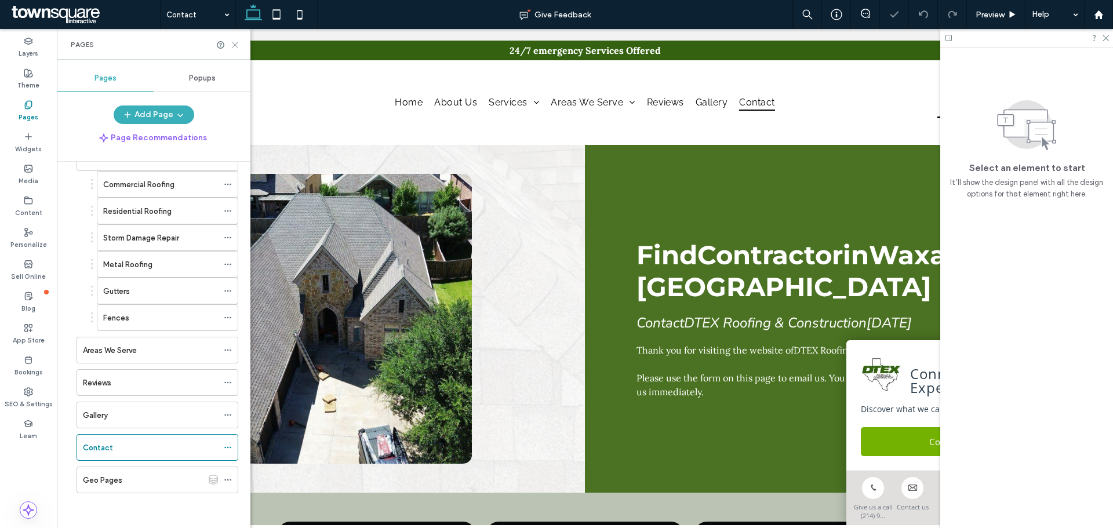
click at [237, 42] on use at bounding box center [234, 44] width 5 height 5
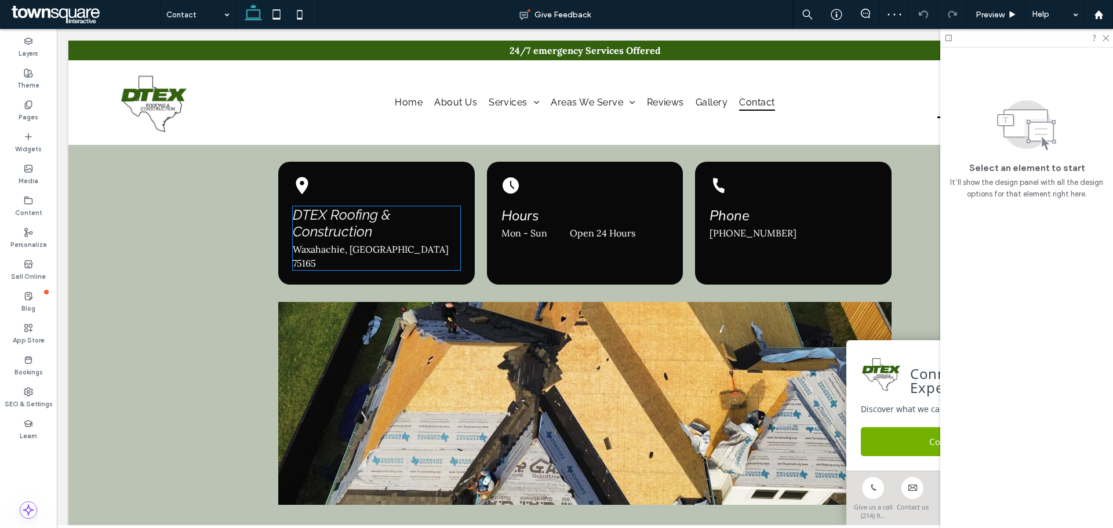
scroll to position [464, 0]
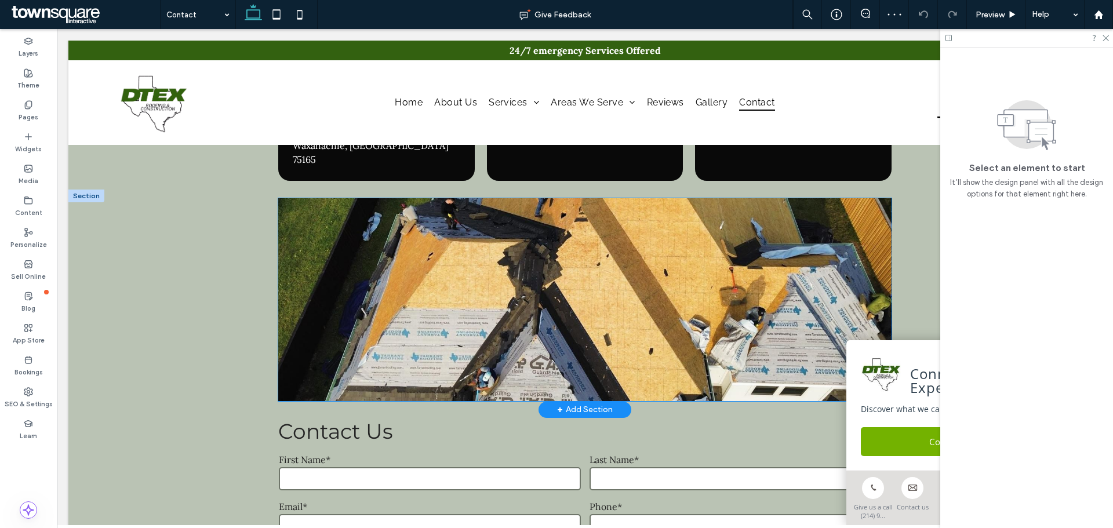
click at [354, 321] on img at bounding box center [584, 299] width 612 height 203
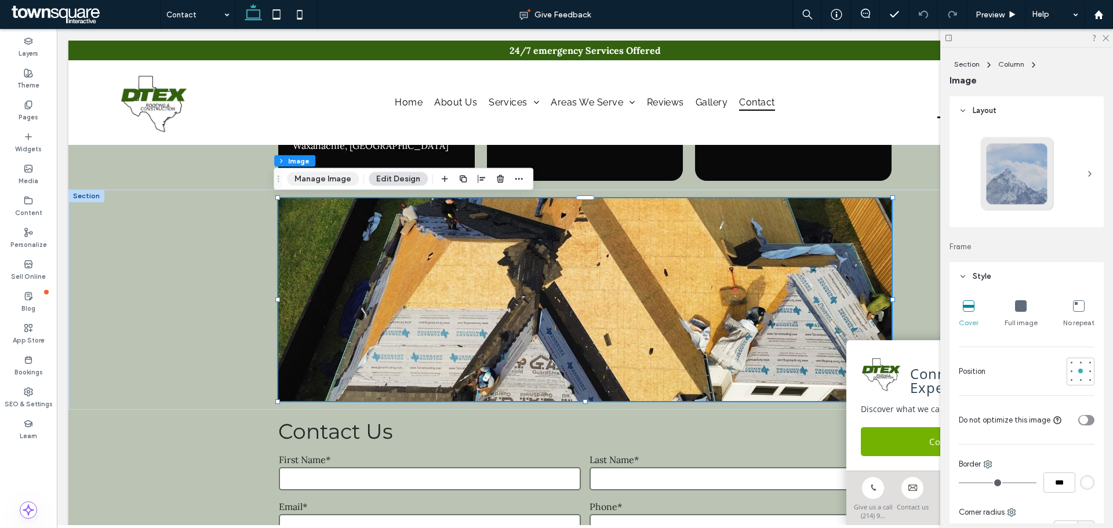
click at [332, 183] on button "Manage Image" at bounding box center [323, 179] width 72 height 14
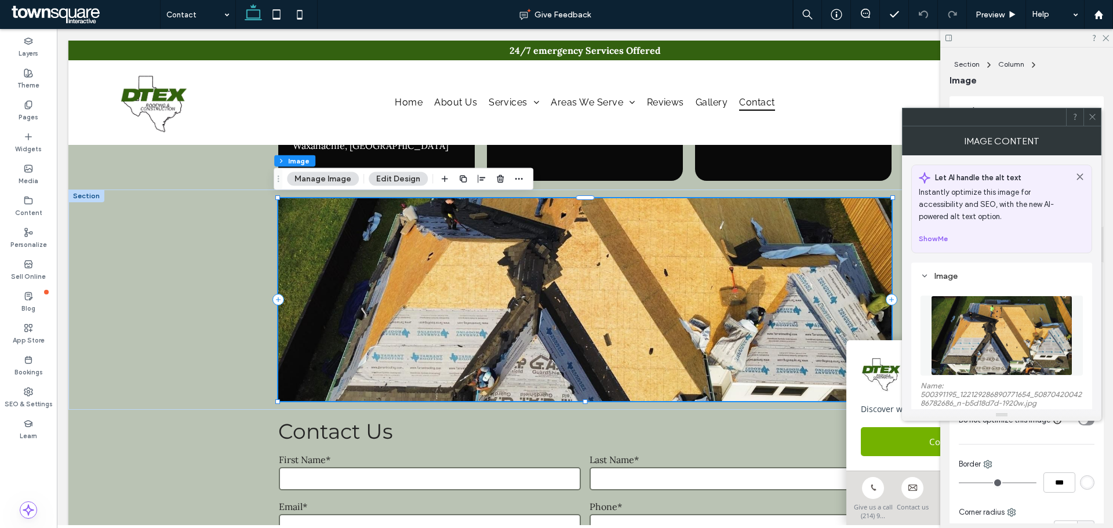
click at [1034, 339] on figure at bounding box center [1001, 336] width 162 height 80
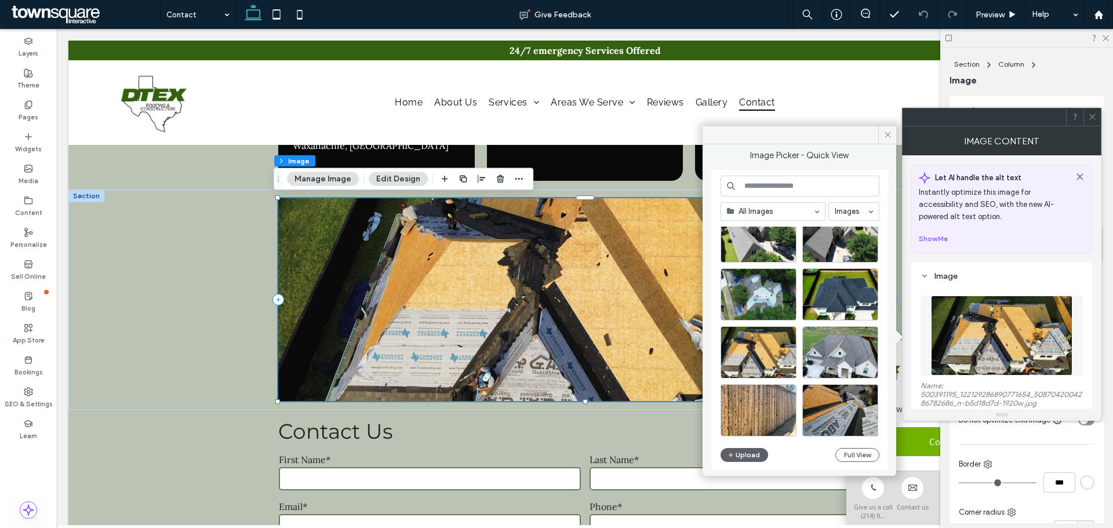
scroll to position [613, 0]
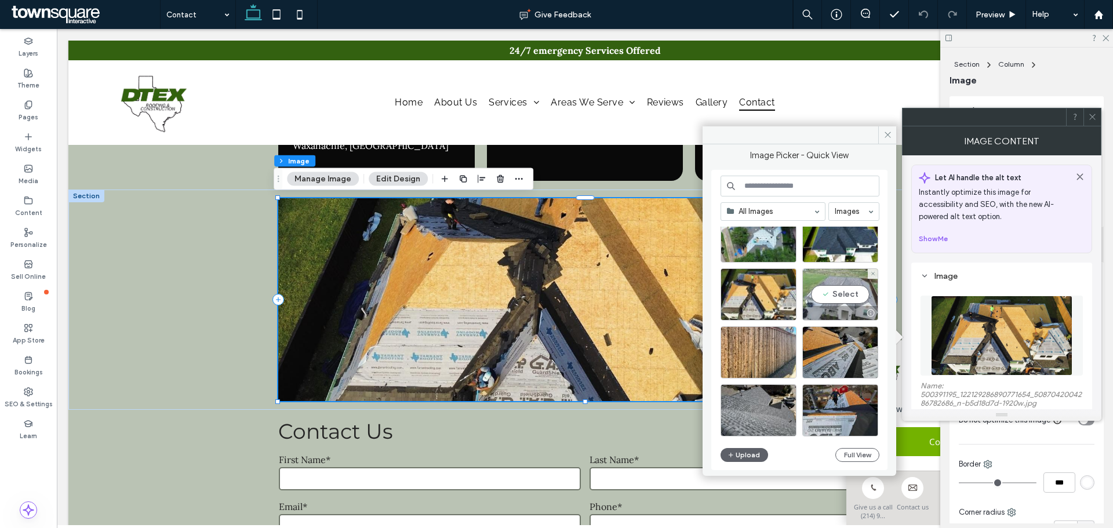
click at [853, 295] on div "Select" at bounding box center [840, 294] width 76 height 52
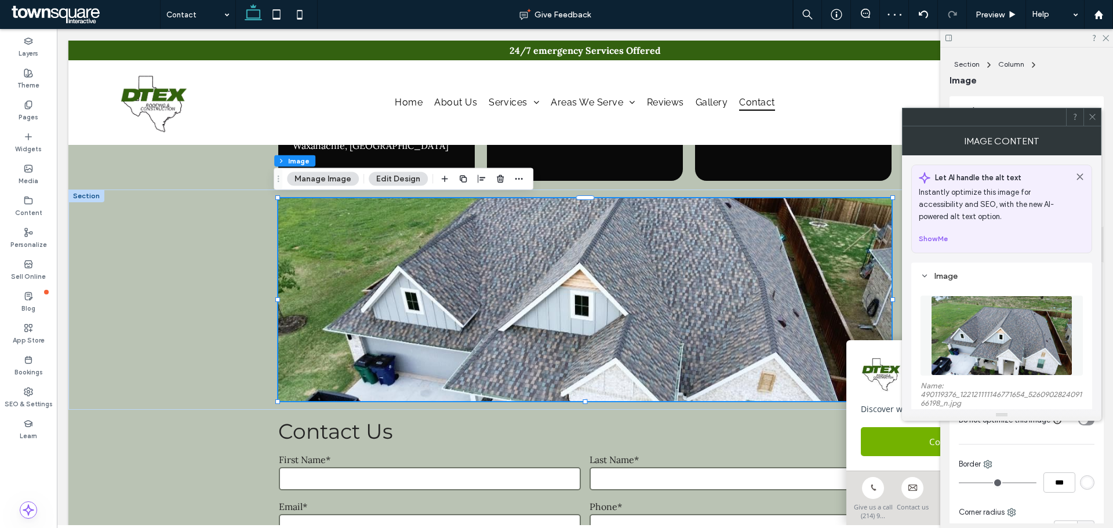
click at [1087, 114] on div at bounding box center [1091, 116] width 17 height 17
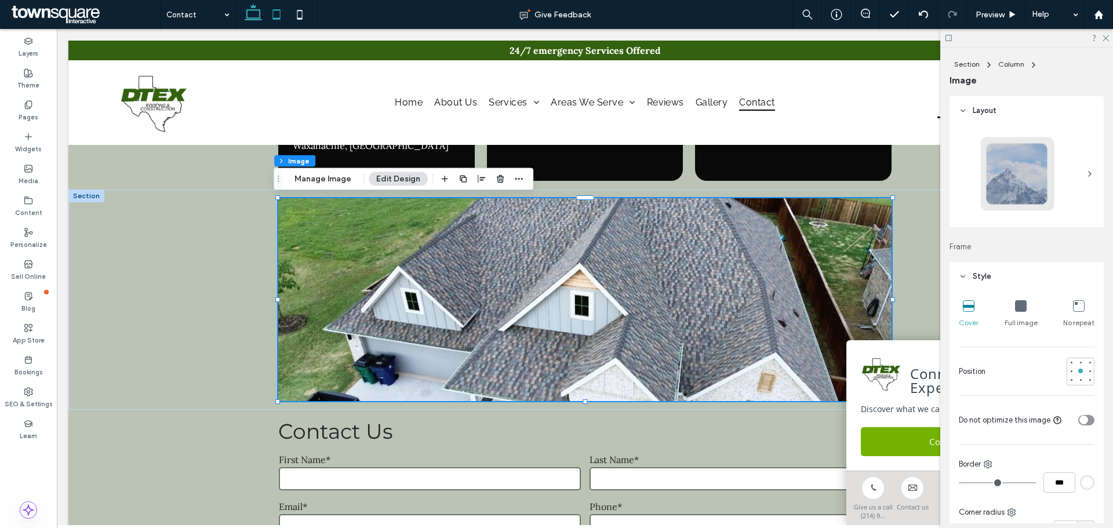
click at [274, 14] on icon at bounding box center [276, 14] width 23 height 23
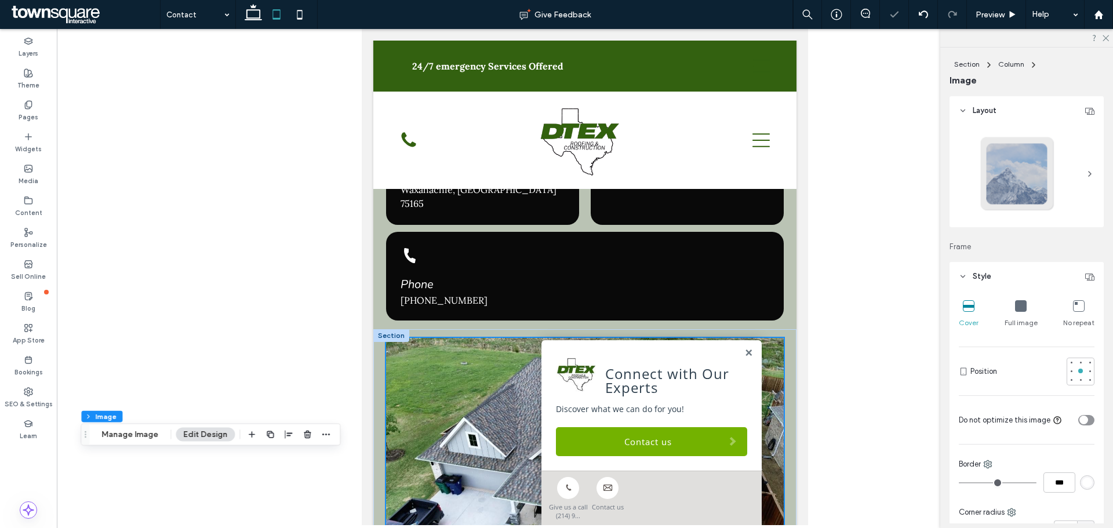
scroll to position [348, 0]
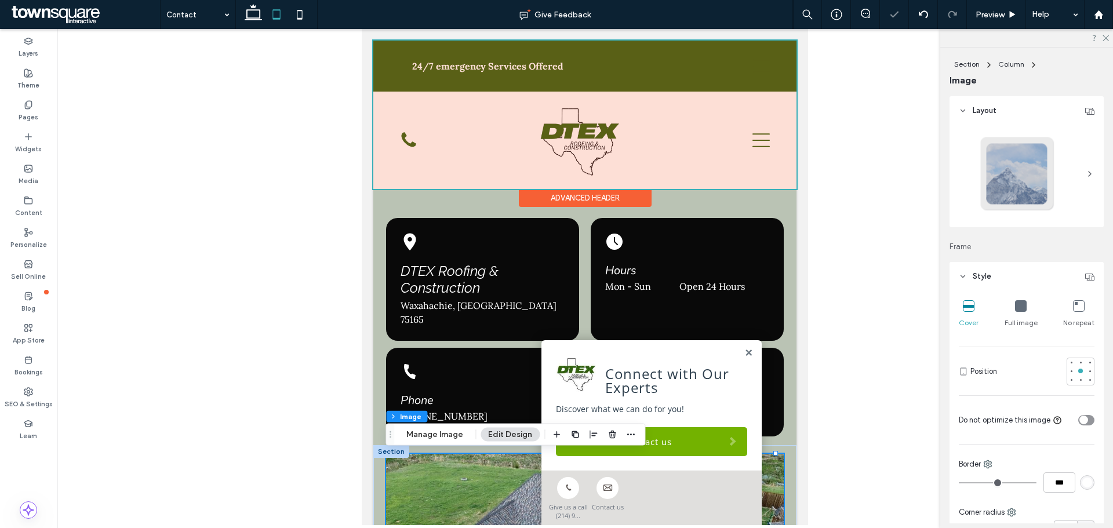
click at [611, 65] on div at bounding box center [584, 115] width 423 height 148
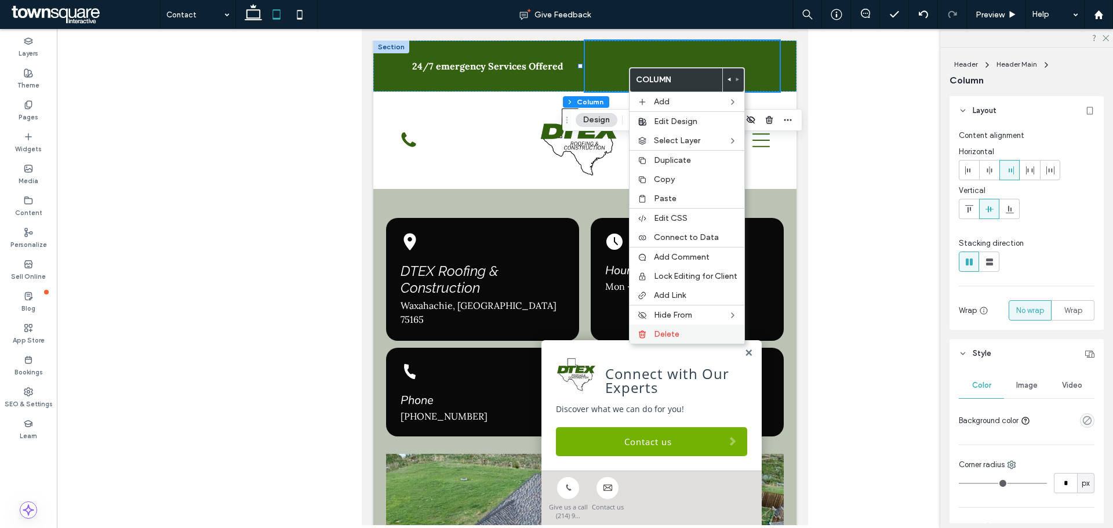
click at [716, 334] on label "Delete" at bounding box center [695, 334] width 83 height 10
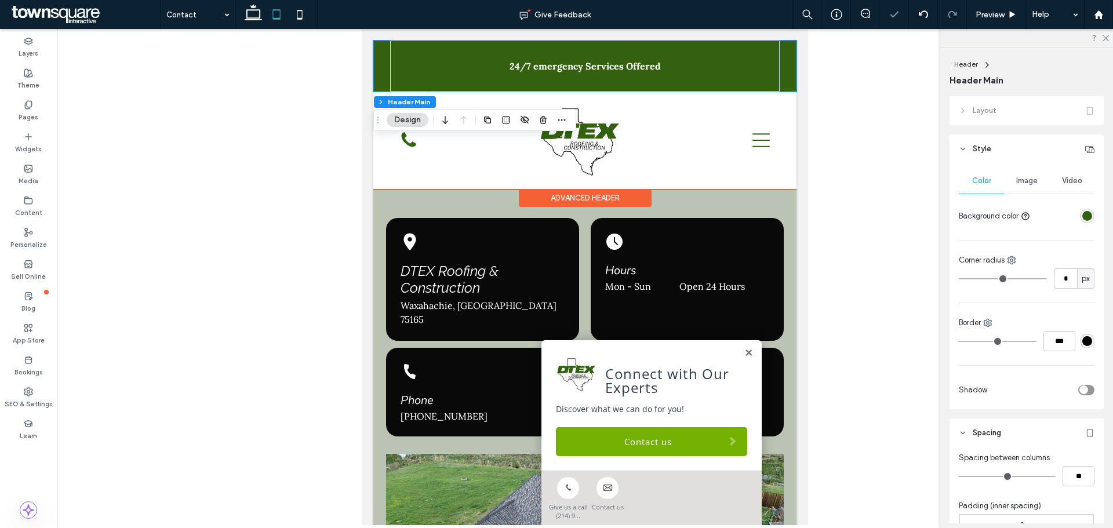
click at [386, 56] on div "24/7 emergency Services Offered" at bounding box center [584, 66] width 423 height 51
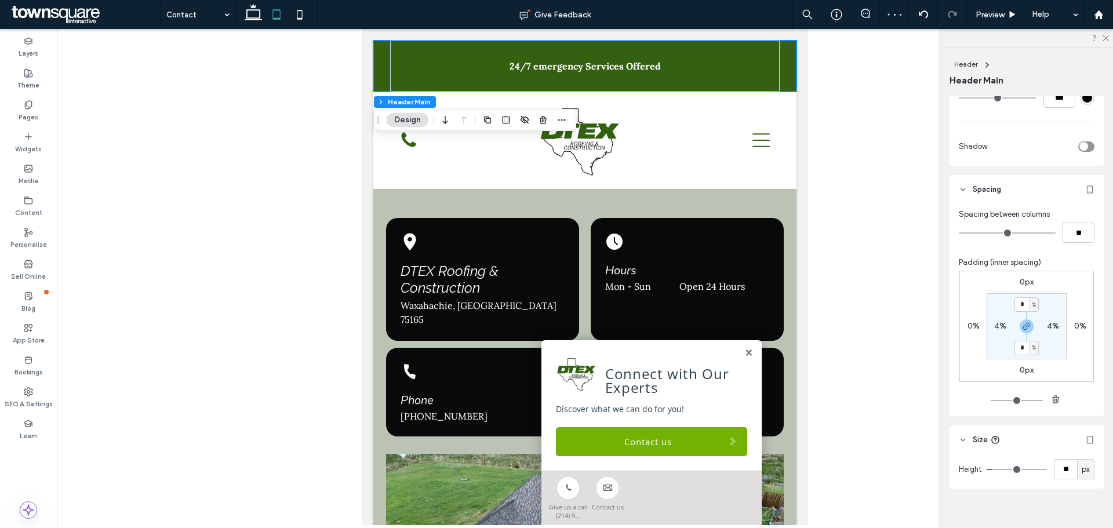
scroll to position [255, 0]
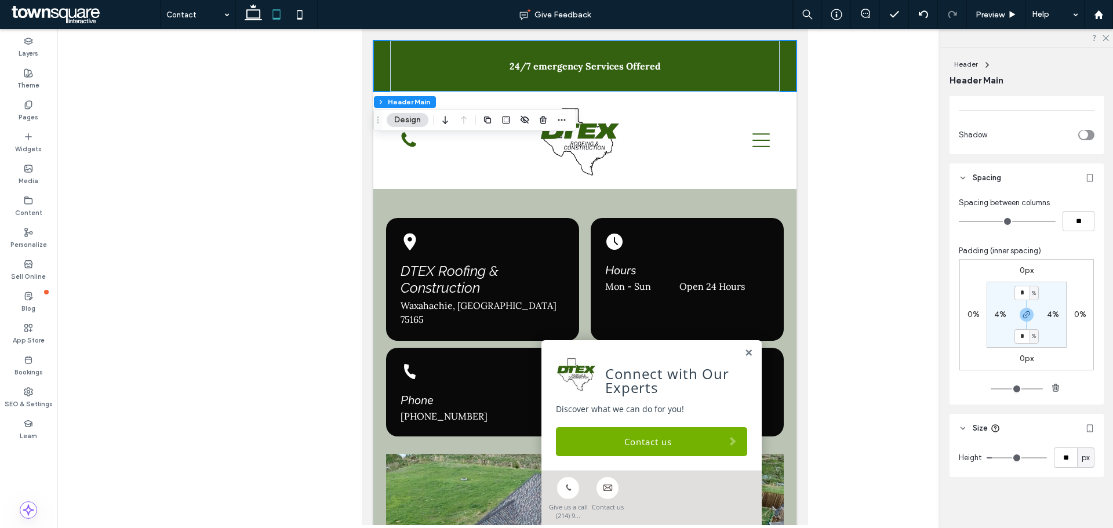
click at [1078, 450] on div "px" at bounding box center [1085, 457] width 17 height 20
click at [1073, 433] on div "A" at bounding box center [1079, 437] width 16 height 20
type input "*"
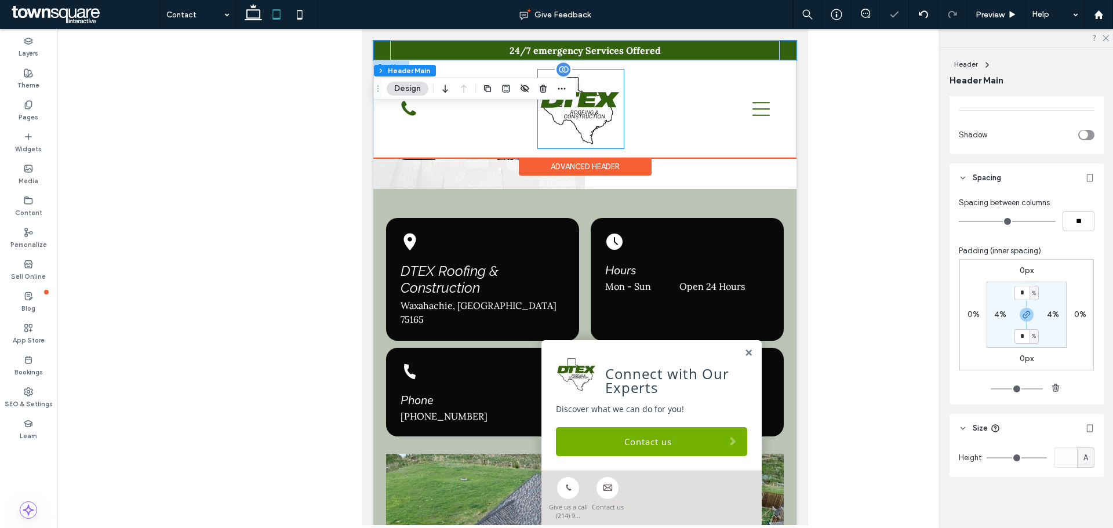
click at [574, 112] on img at bounding box center [581, 109] width 86 height 79
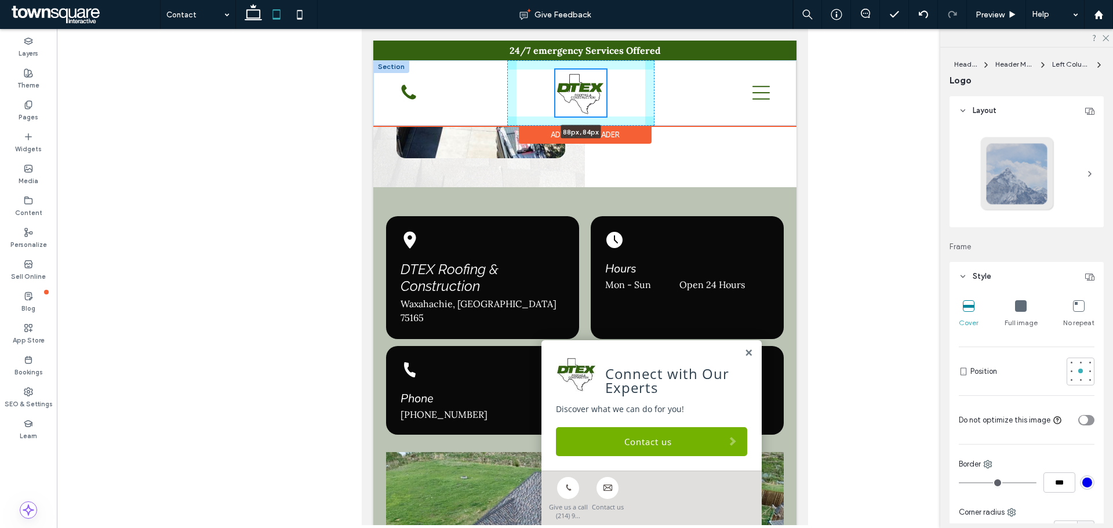
scroll to position [283, 0]
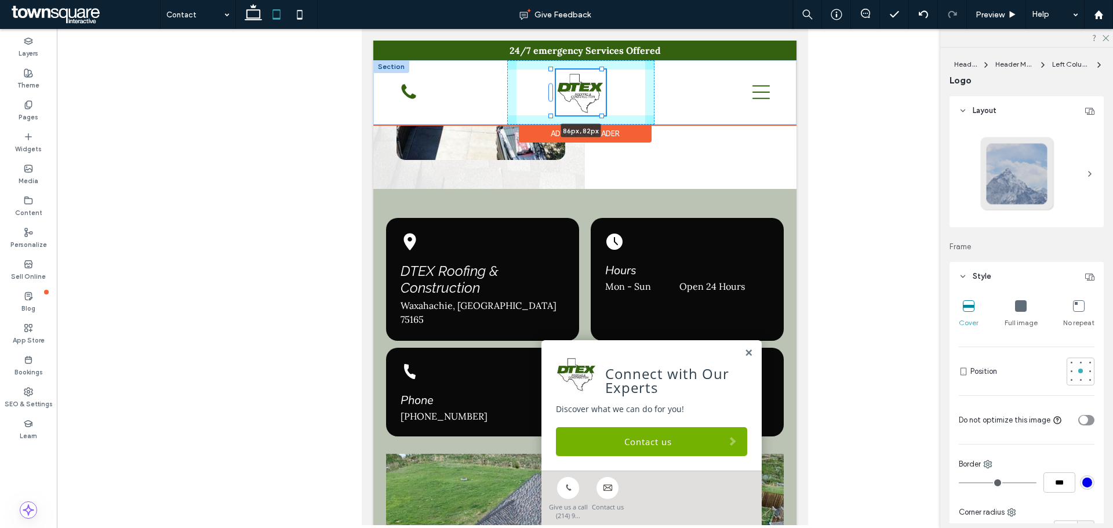
drag, startPoint x: 619, startPoint y: 147, endPoint x: 612, endPoint y: 121, distance: 27.7
click at [612, 121] on div "86px , 82px Home About Us Services Commercial Roofing Residential Roofing Storm…" at bounding box center [584, 92] width 423 height 64
type input "**"
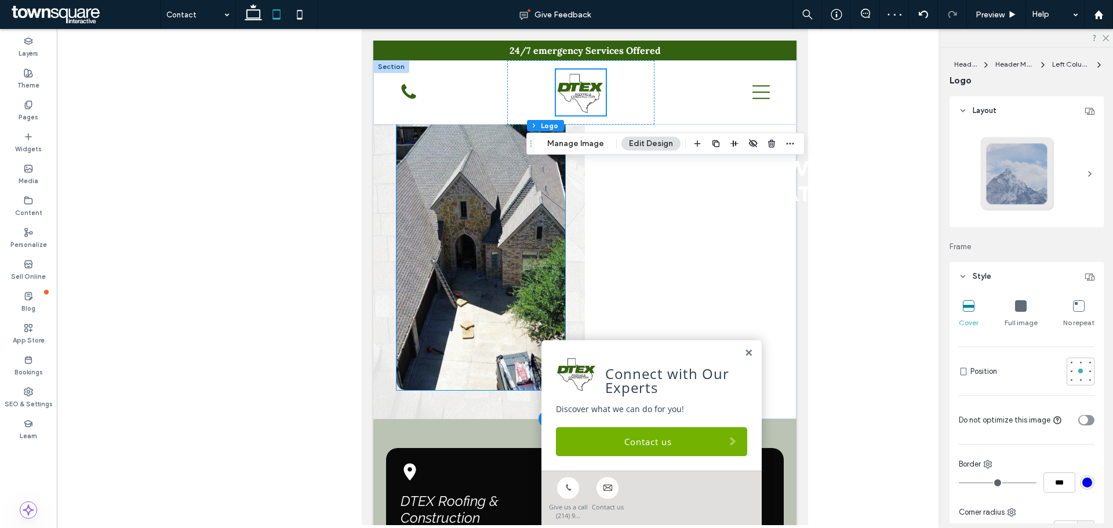
scroll to position [0, 0]
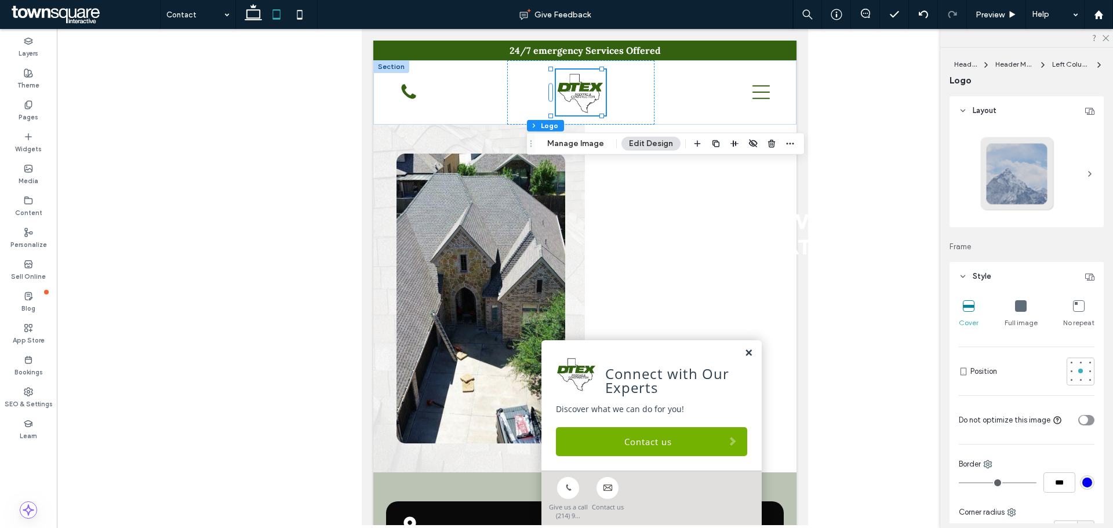
click at [744, 351] on link at bounding box center [748, 353] width 9 height 10
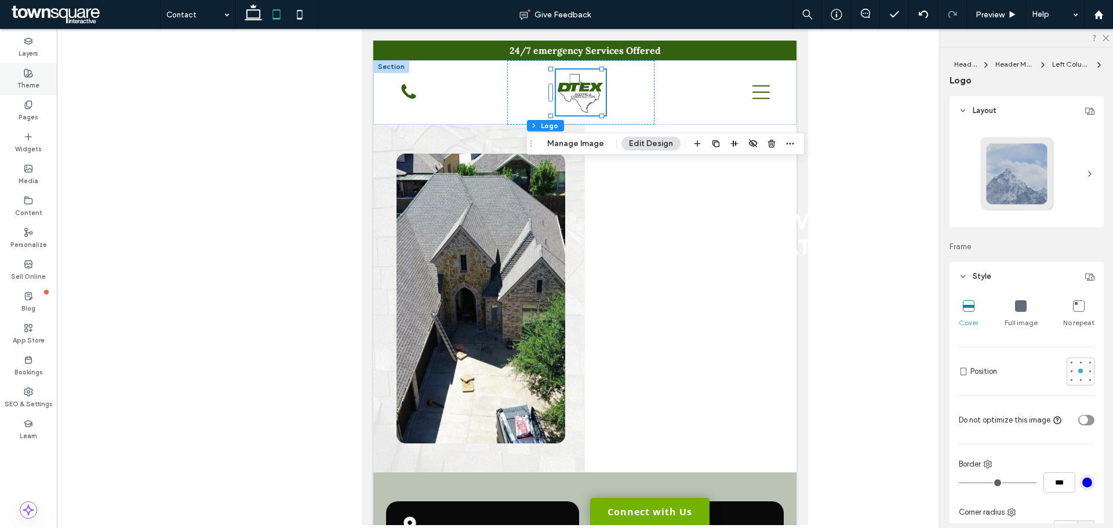
click at [41, 76] on div "Theme" at bounding box center [28, 79] width 57 height 32
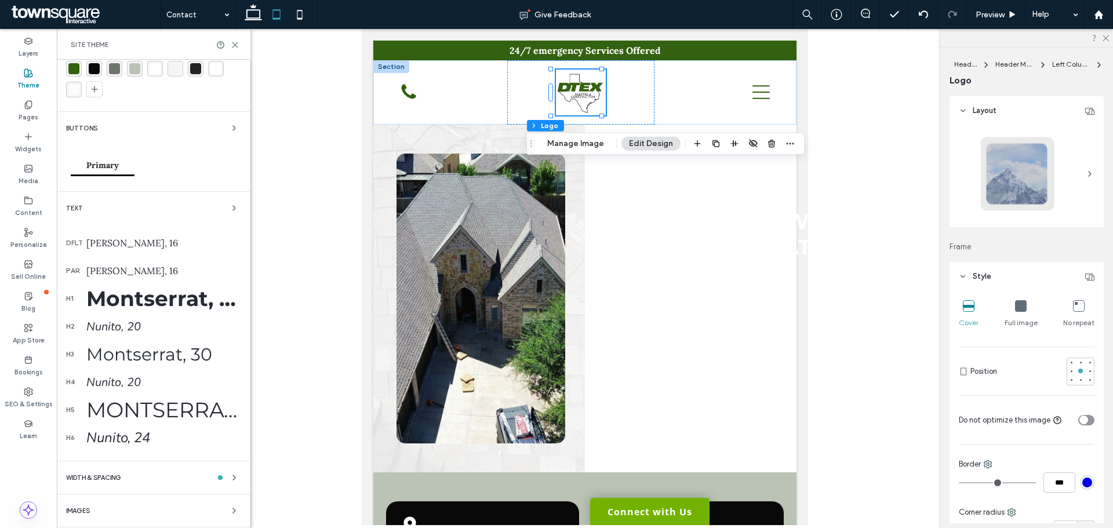
scroll to position [68, 0]
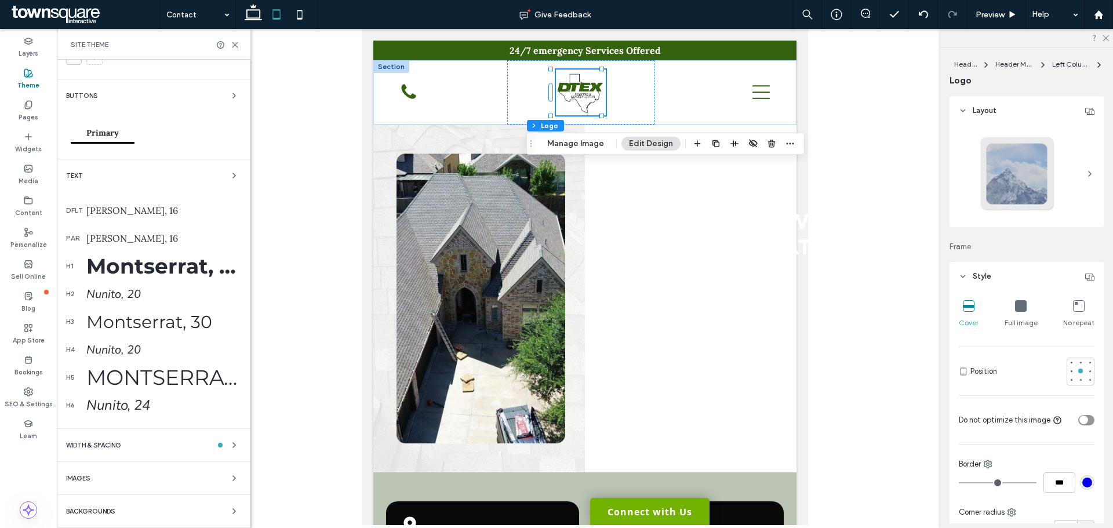
click at [126, 513] on div "Backgrounds" at bounding box center [153, 511] width 175 height 14
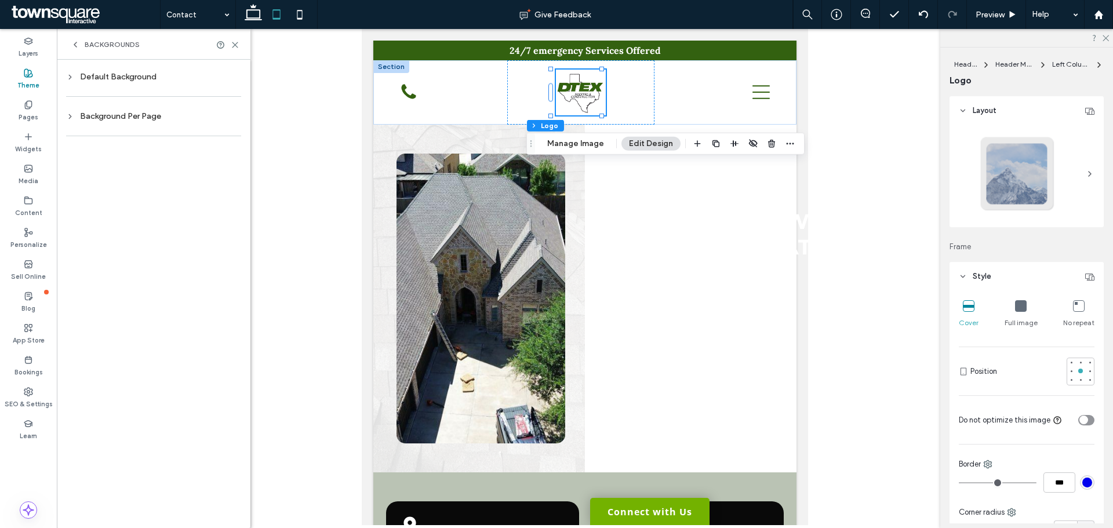
scroll to position [0, 0]
click at [151, 78] on div "Default Background" at bounding box center [153, 77] width 175 height 10
click at [223, 174] on div "rgb(255, 255, 255)" at bounding box center [224, 171] width 10 height 10
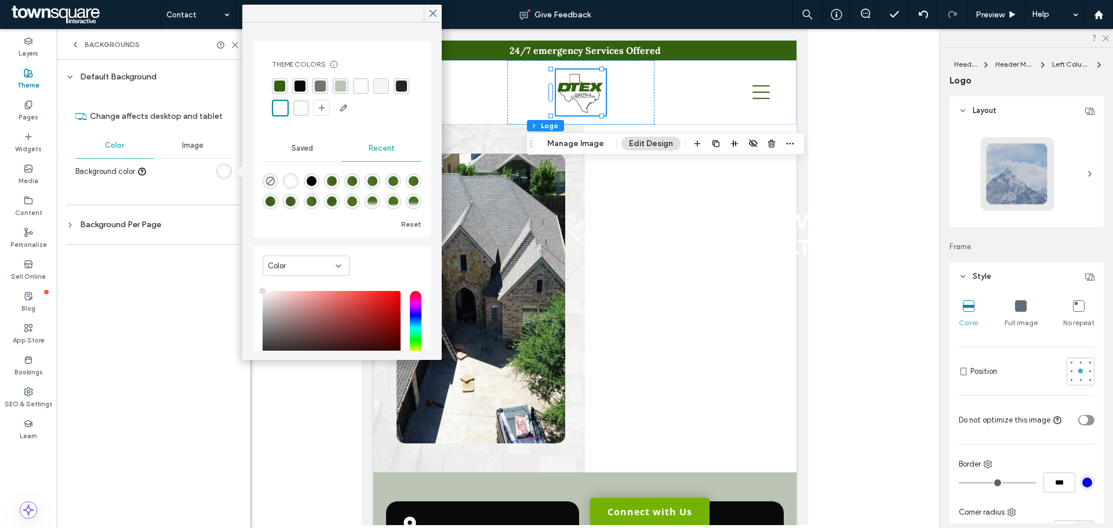
click at [357, 199] on div "linear-gradient(180deg, rgba(74, 114, 34, 1) 47%, rgba(74, 114, 34, 1) 100%)" at bounding box center [352, 201] width 10 height 10
type input "*******"
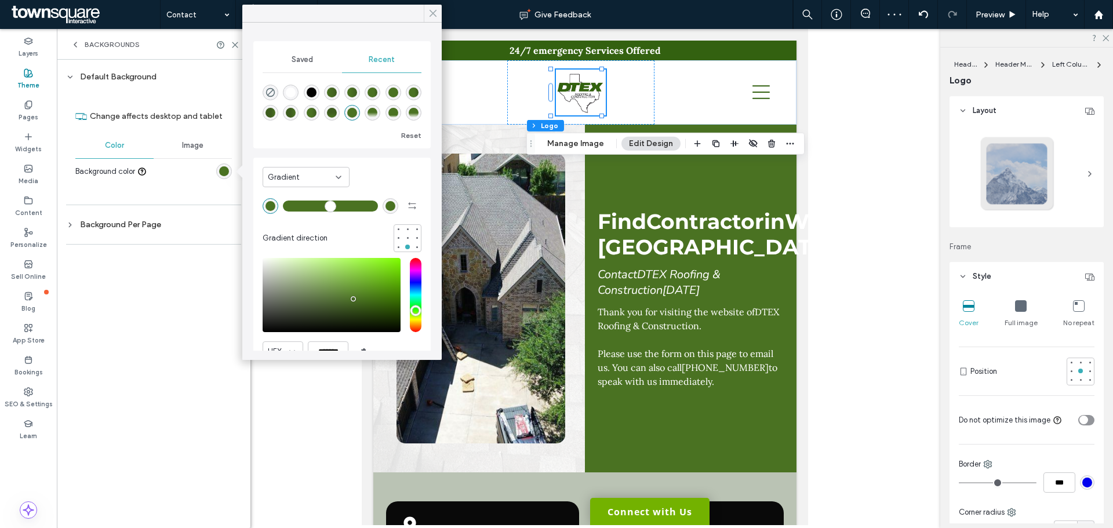
click at [433, 9] on icon at bounding box center [433, 13] width 10 height 10
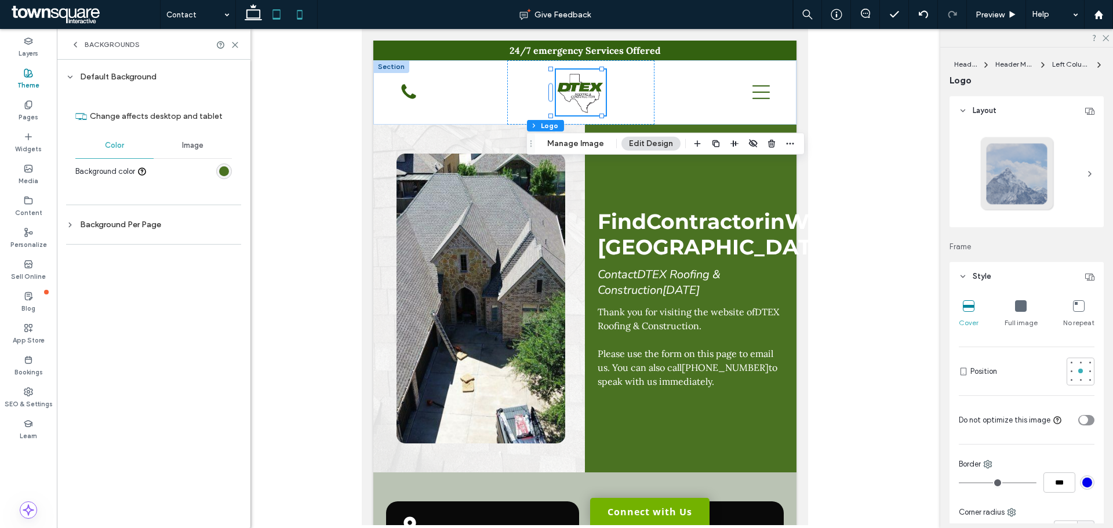
click at [294, 12] on icon at bounding box center [299, 14] width 23 height 23
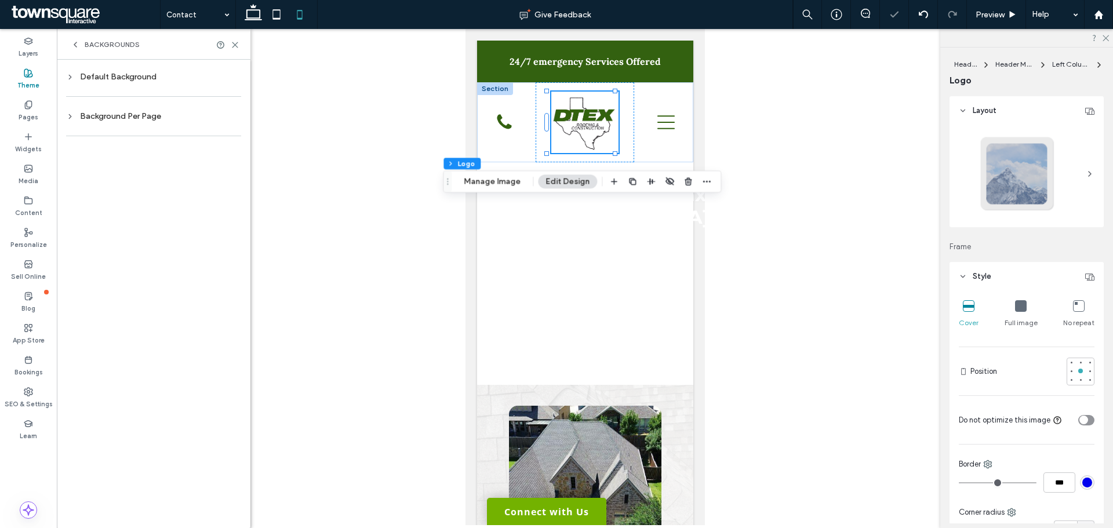
type input "***"
click at [137, 81] on div "Default Background" at bounding box center [153, 77] width 175 height 10
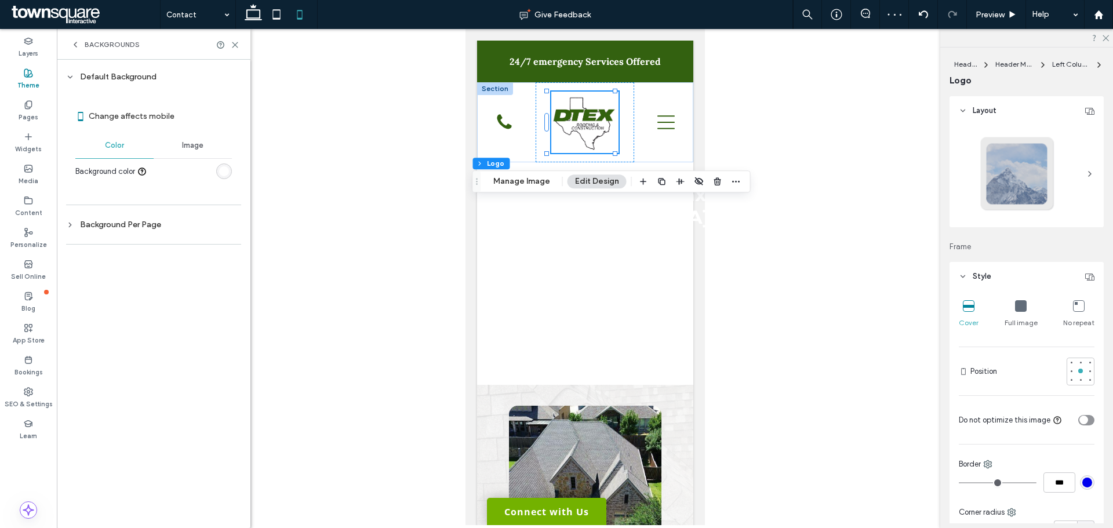
click at [230, 166] on div at bounding box center [224, 171] width 16 height 16
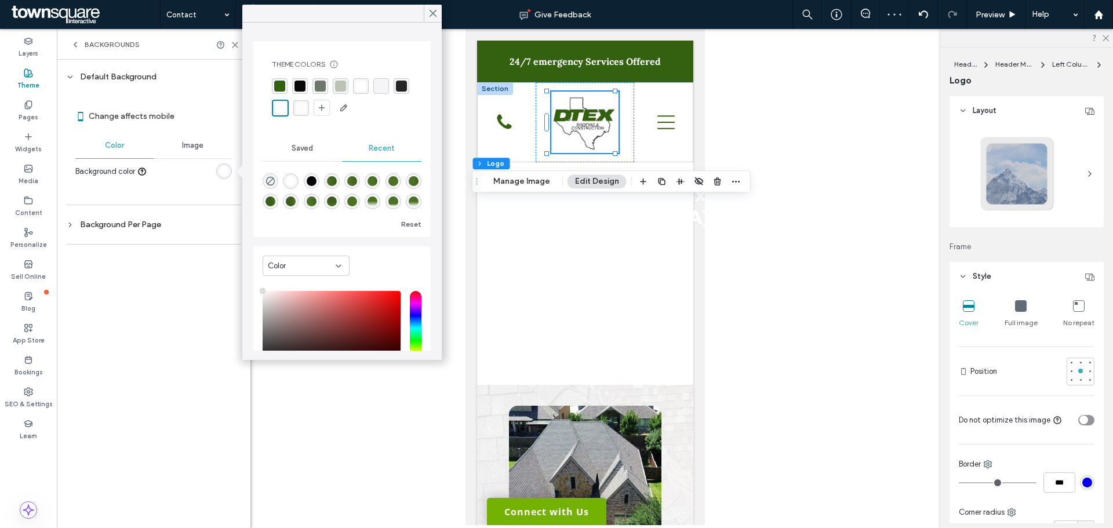
click at [357, 198] on div "linear-gradient(180deg, rgba(74, 114, 34, 1) 47%, rgba(74, 114, 34, 1) 100%)" at bounding box center [352, 201] width 10 height 10
type input "*******"
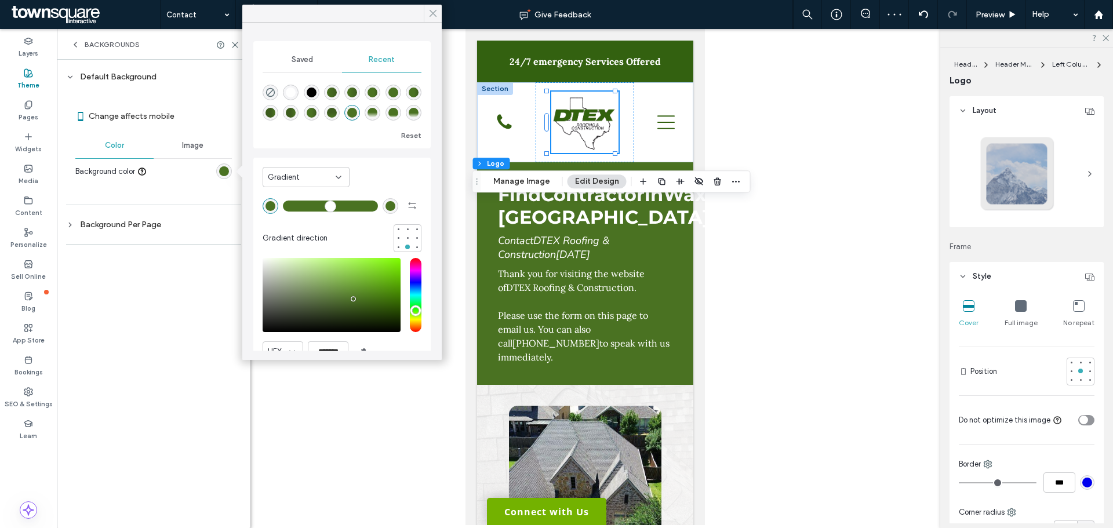
click at [436, 11] on icon at bounding box center [433, 13] width 10 height 10
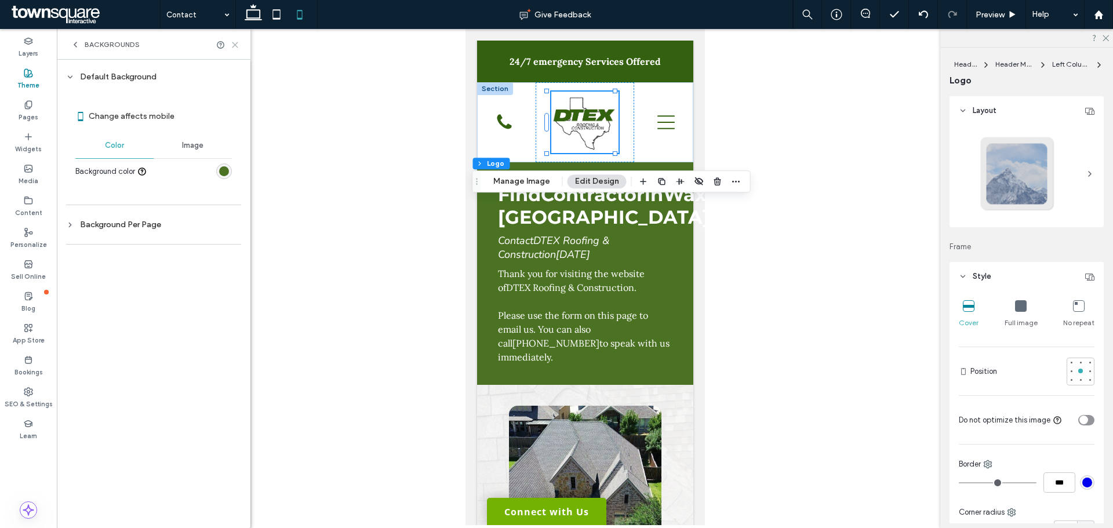
click at [238, 46] on icon at bounding box center [235, 45] width 9 height 9
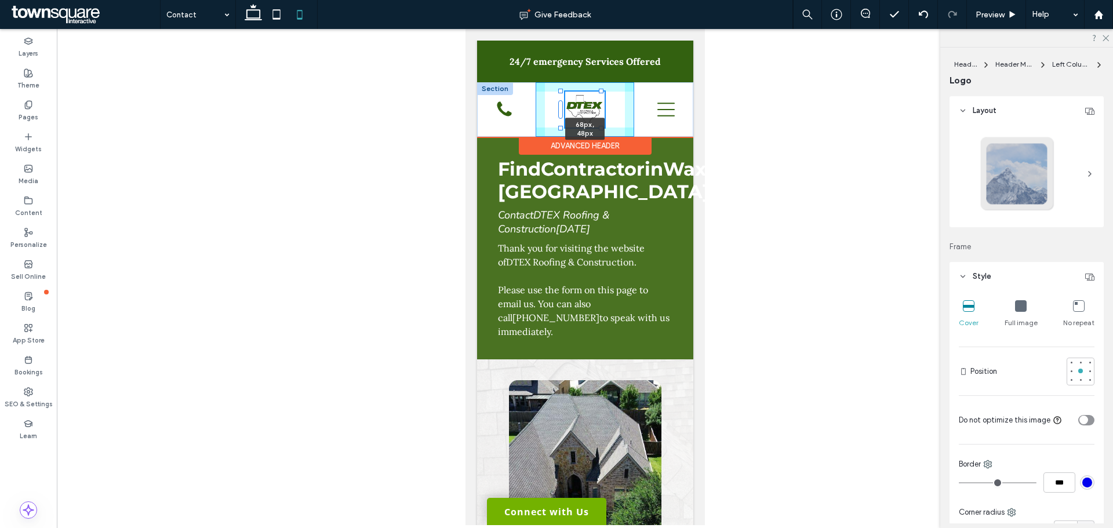
drag, startPoint x: 615, startPoint y: 152, endPoint x: 608, endPoint y: 131, distance: 21.8
click at [608, 131] on div "68px , 48px Home About Us Services Commercial Roofing Residential Roofing Storm…" at bounding box center [584, 109] width 216 height 54
type input "**"
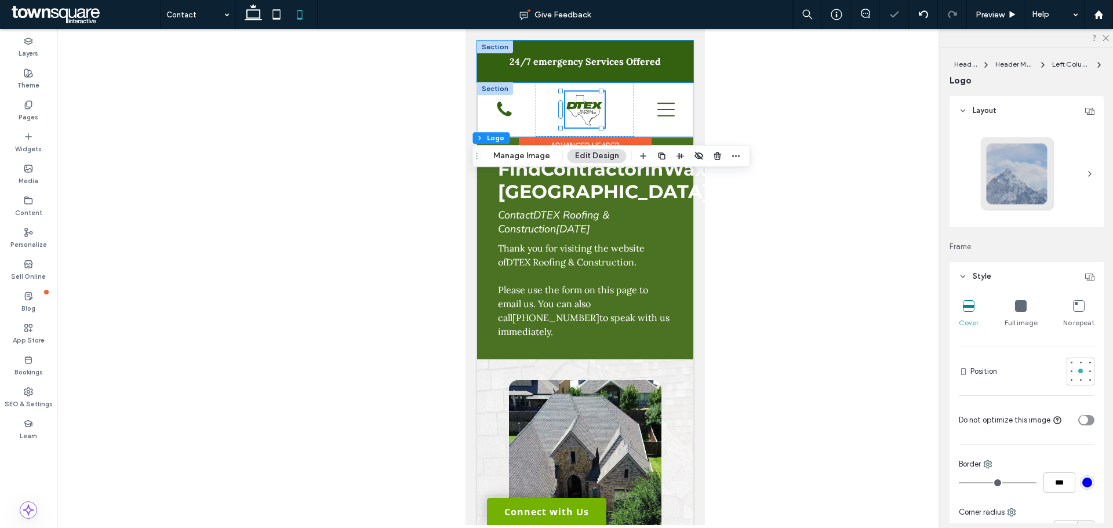
click at [478, 65] on div "24/7 emergency Services Offered" at bounding box center [584, 62] width 216 height 42
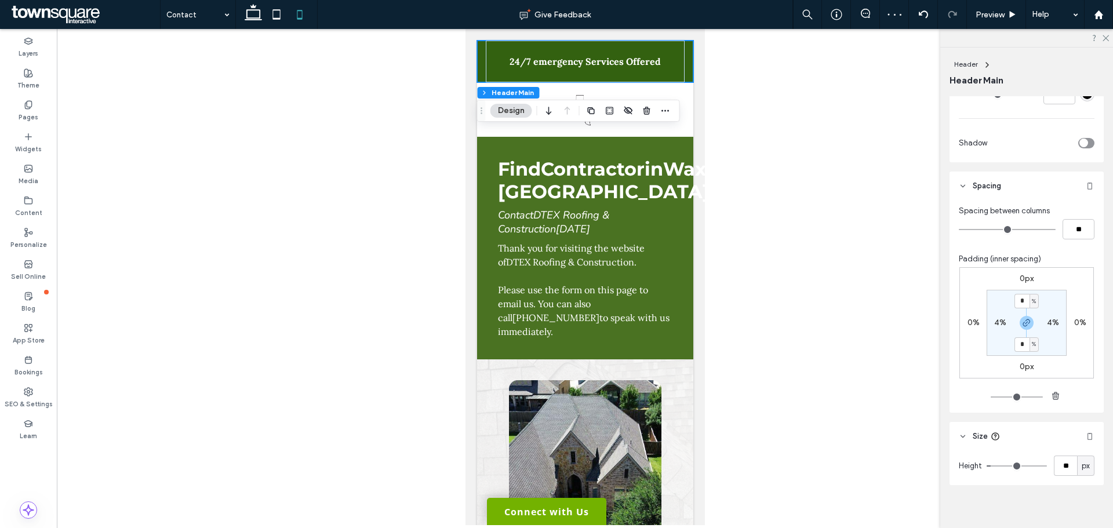
scroll to position [255, 0]
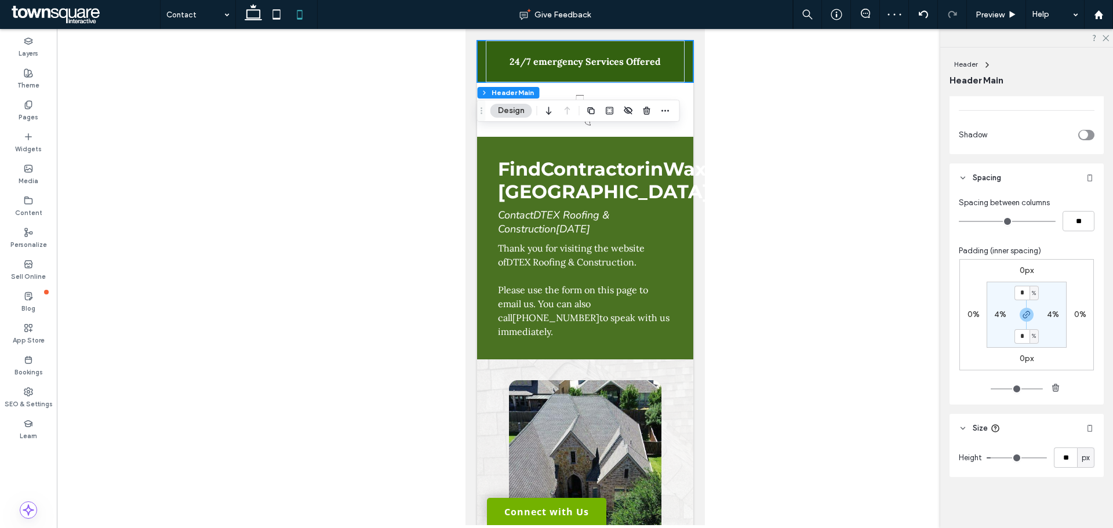
click at [1077, 466] on div "px" at bounding box center [1085, 457] width 17 height 20
click at [1082, 439] on div "A" at bounding box center [1079, 437] width 16 height 20
type input "*"
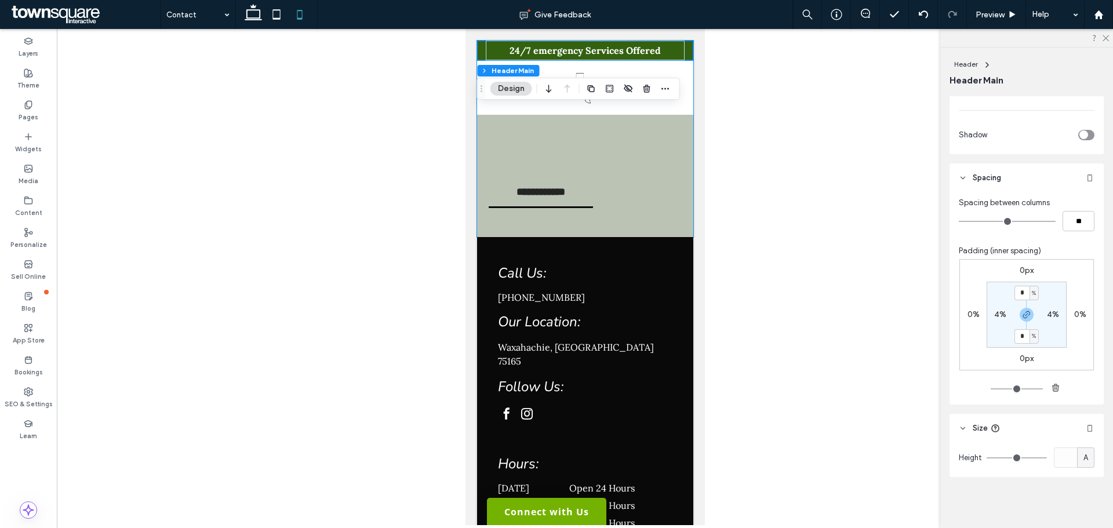
scroll to position [1333, 0]
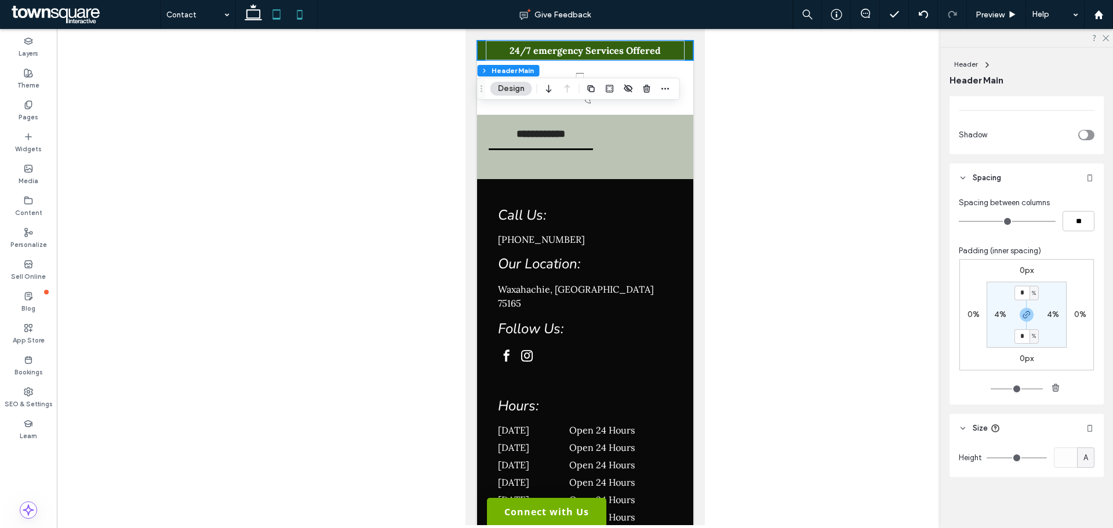
click at [278, 25] on icon at bounding box center [276, 14] width 23 height 23
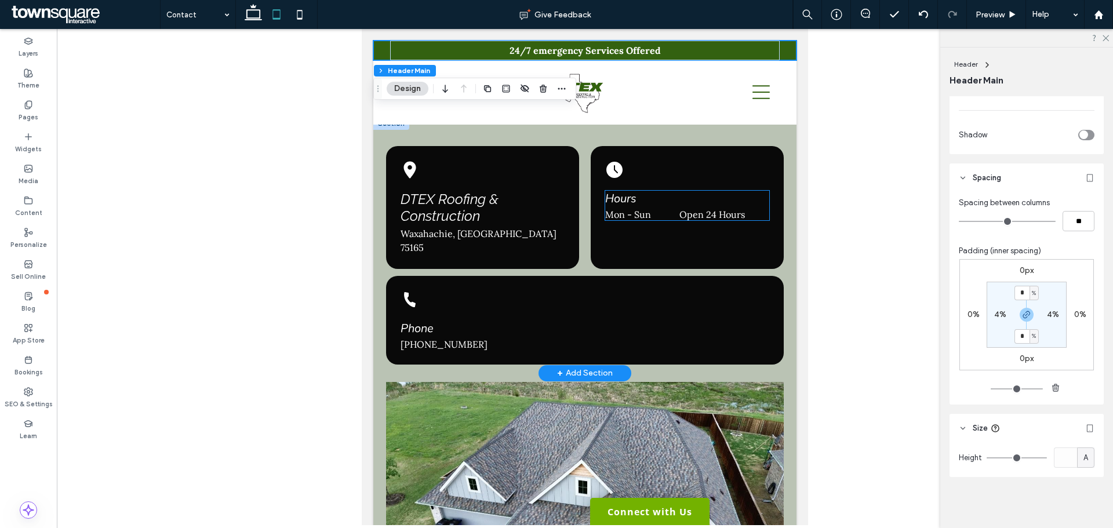
scroll to position [215, 0]
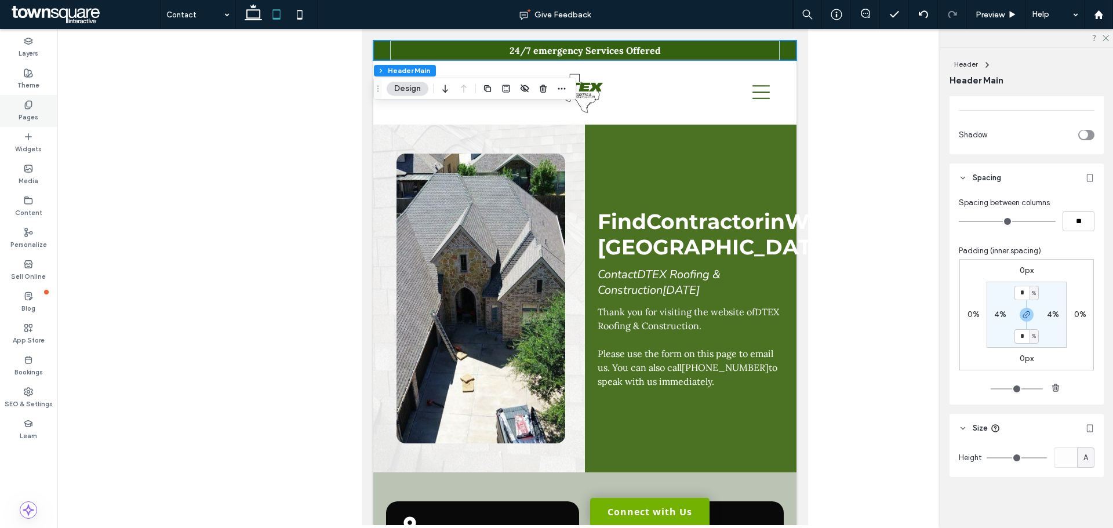
click at [14, 112] on div "Pages" at bounding box center [28, 111] width 57 height 32
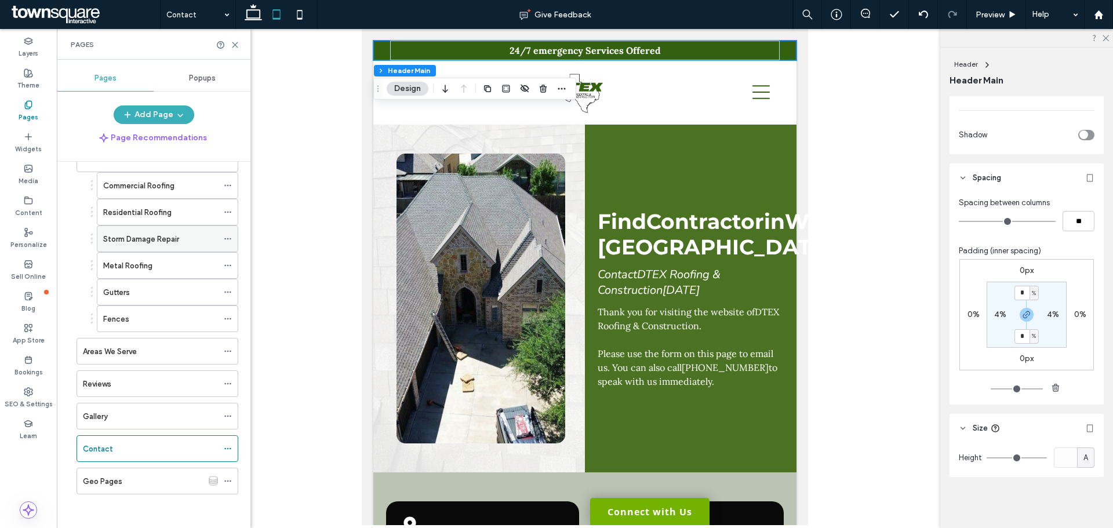
scroll to position [102, 0]
click at [165, 420] on div "Gallery" at bounding box center [150, 415] width 135 height 12
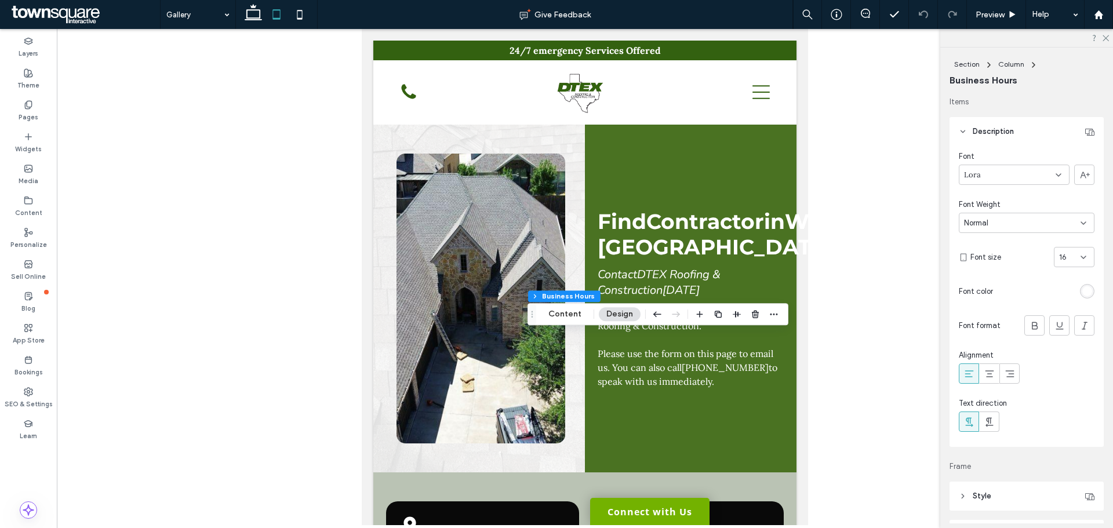
click at [1086, 287] on div "rgb(255, 255, 255)" at bounding box center [1087, 291] width 14 height 14
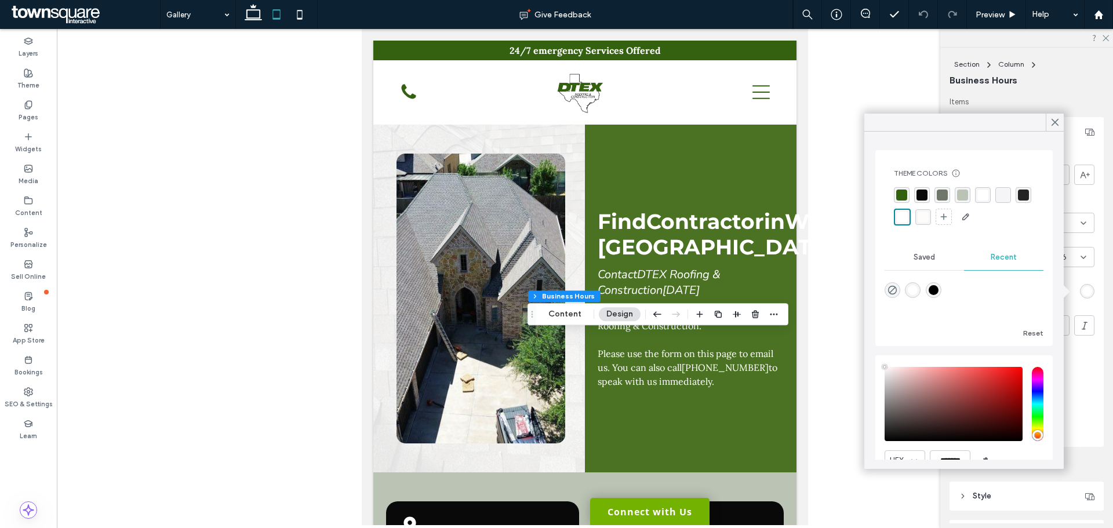
click at [1015, 203] on div "rgba(36, 36, 36, 1)" at bounding box center [1023, 195] width 16 height 16
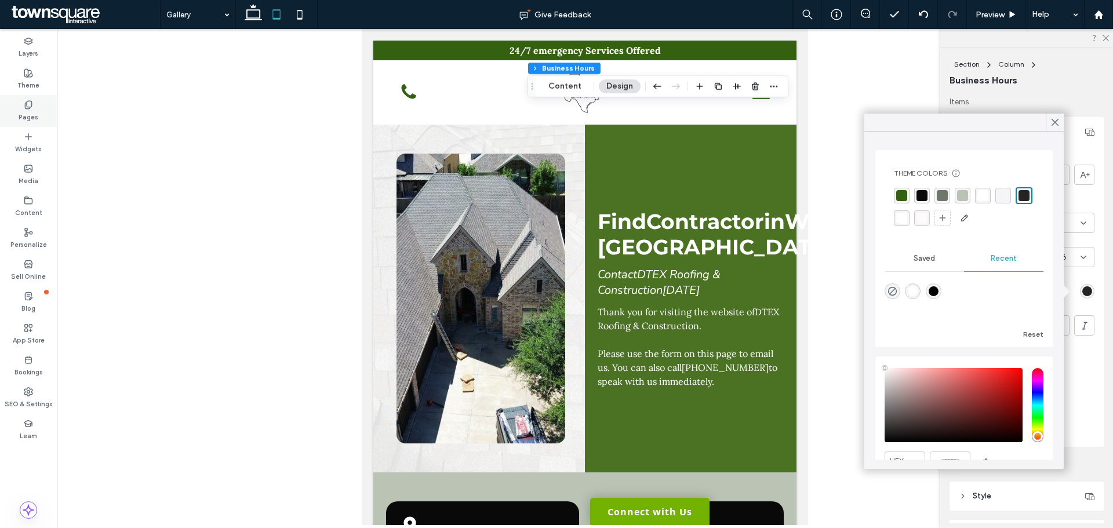
click at [31, 111] on label "Pages" at bounding box center [29, 116] width 20 height 13
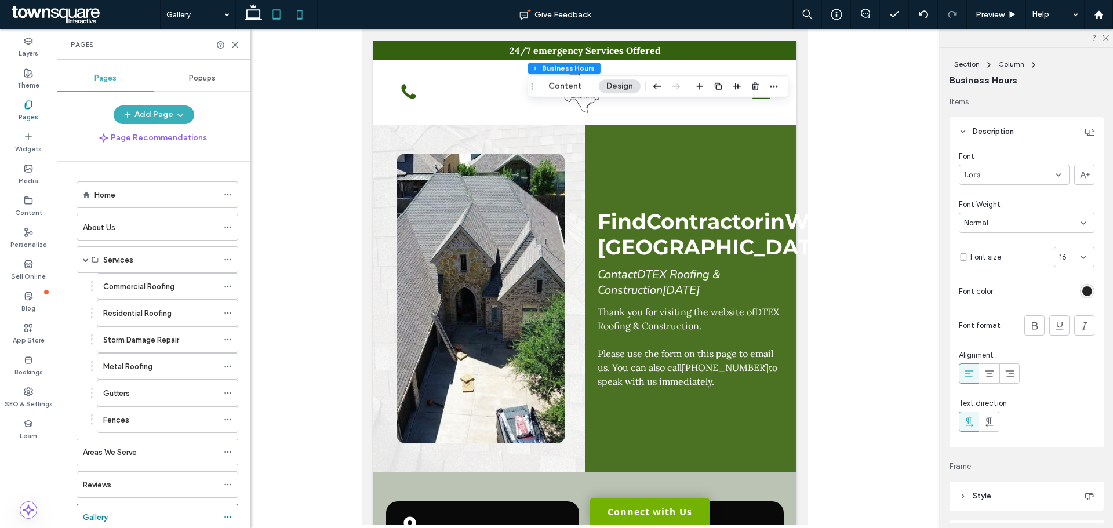
click at [296, 19] on icon at bounding box center [299, 14] width 23 height 23
type input "***"
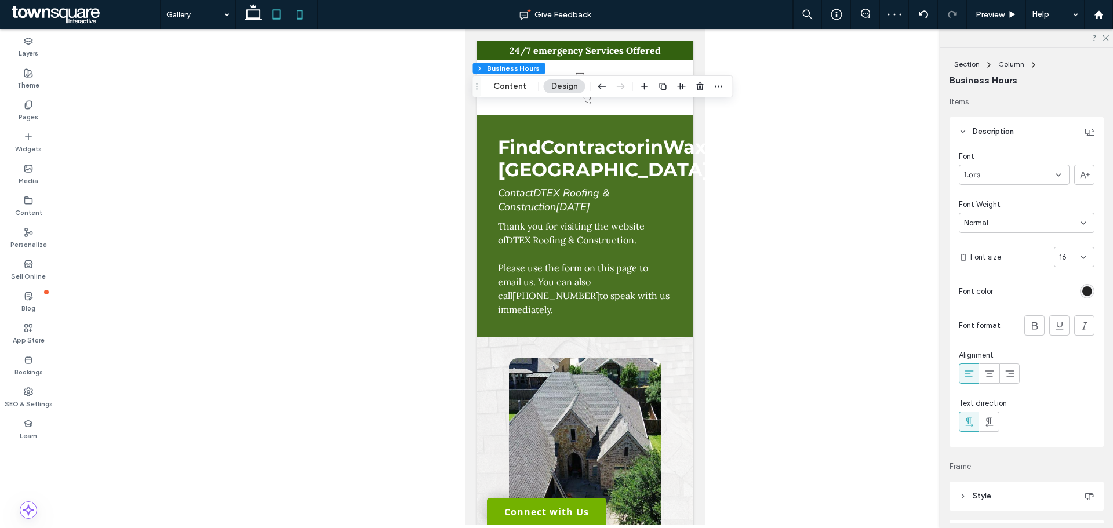
click at [278, 17] on icon at bounding box center [276, 14] width 23 height 23
type input "**"
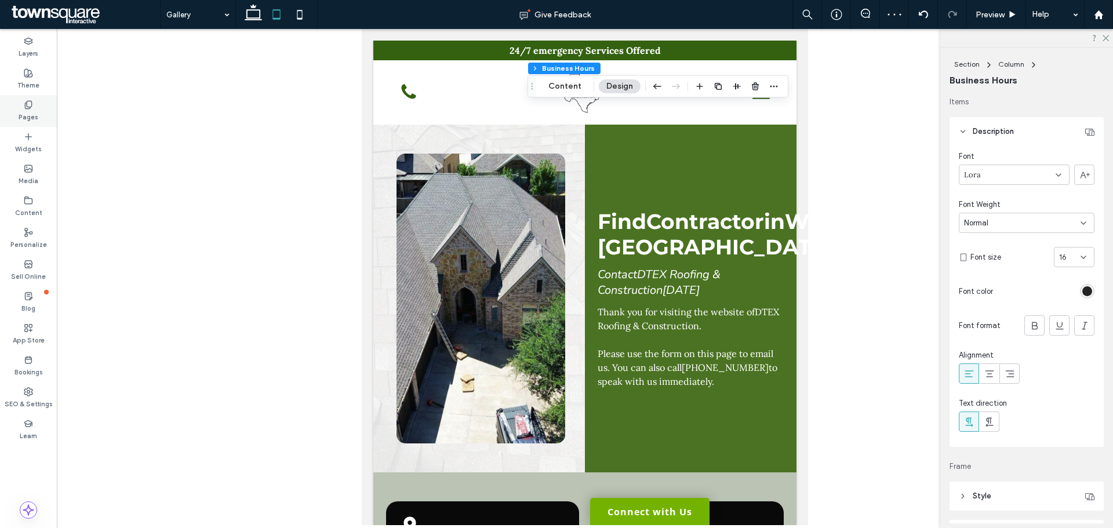
click at [44, 118] on div "Pages" at bounding box center [28, 111] width 57 height 32
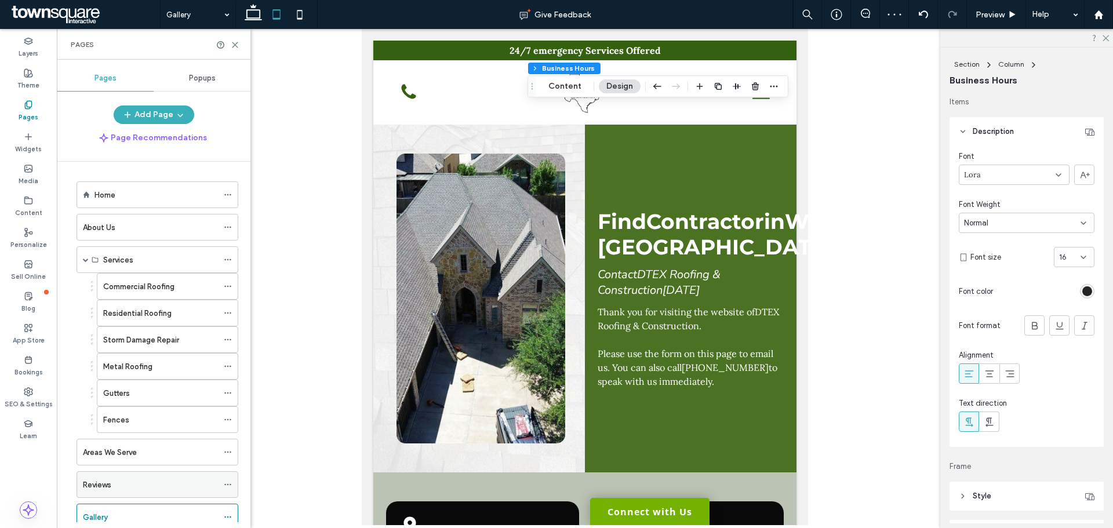
click at [110, 476] on div "Reviews" at bounding box center [150, 484] width 135 height 25
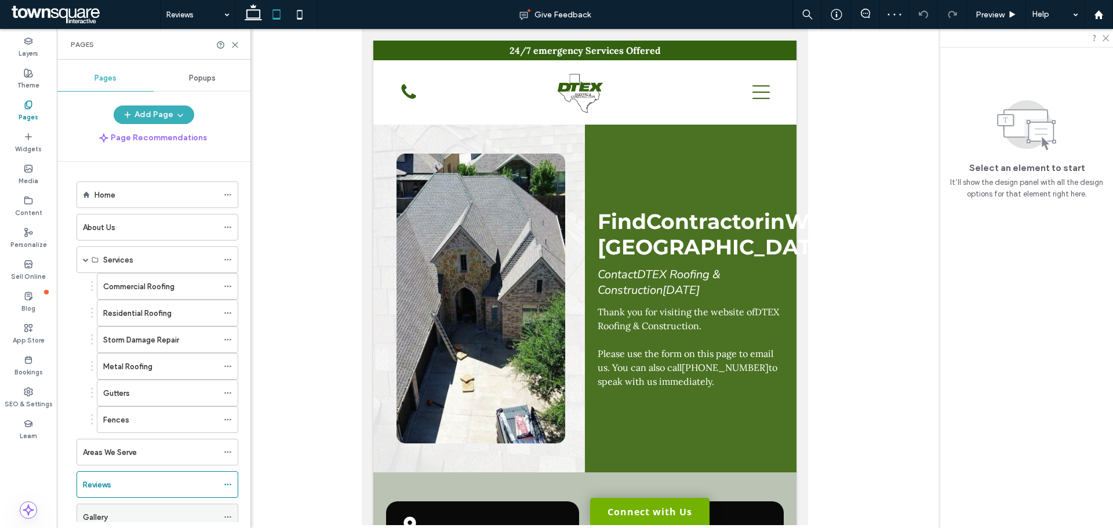
click at [128, 507] on div "Gallery" at bounding box center [150, 516] width 135 height 25
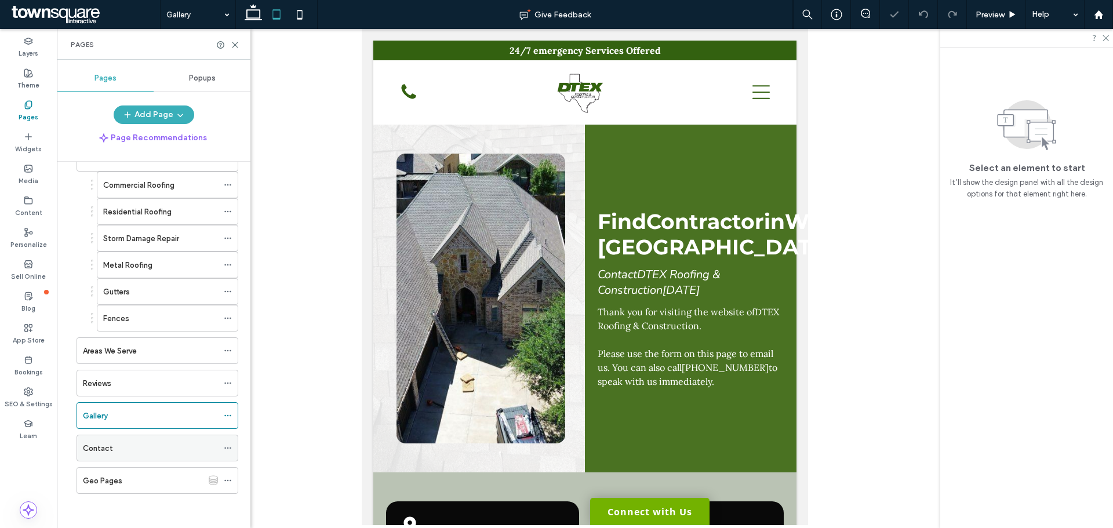
scroll to position [102, 0]
click at [136, 383] on div "Reviews" at bounding box center [150, 383] width 135 height 12
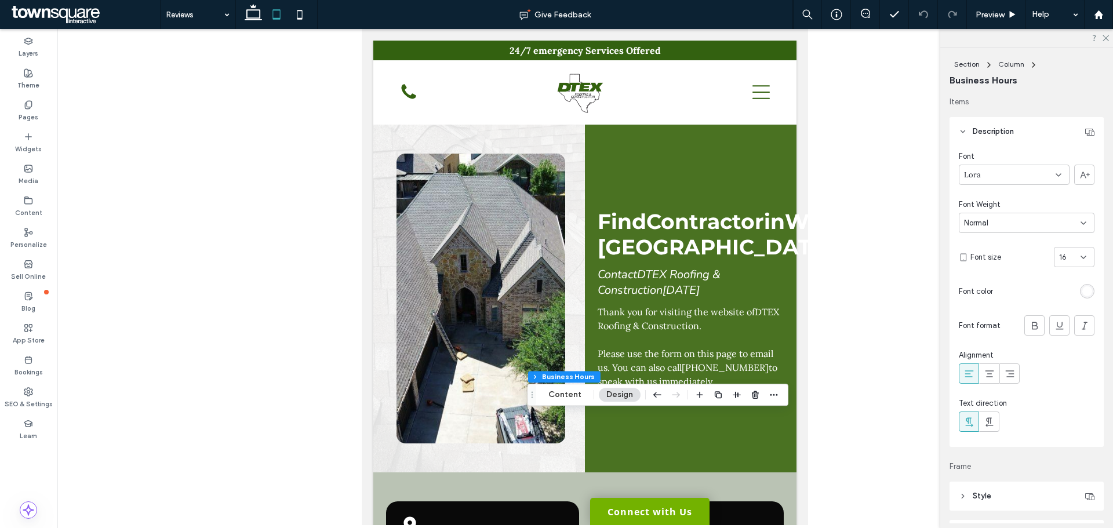
click at [1082, 289] on div "rgb(255, 255, 255)" at bounding box center [1087, 291] width 10 height 10
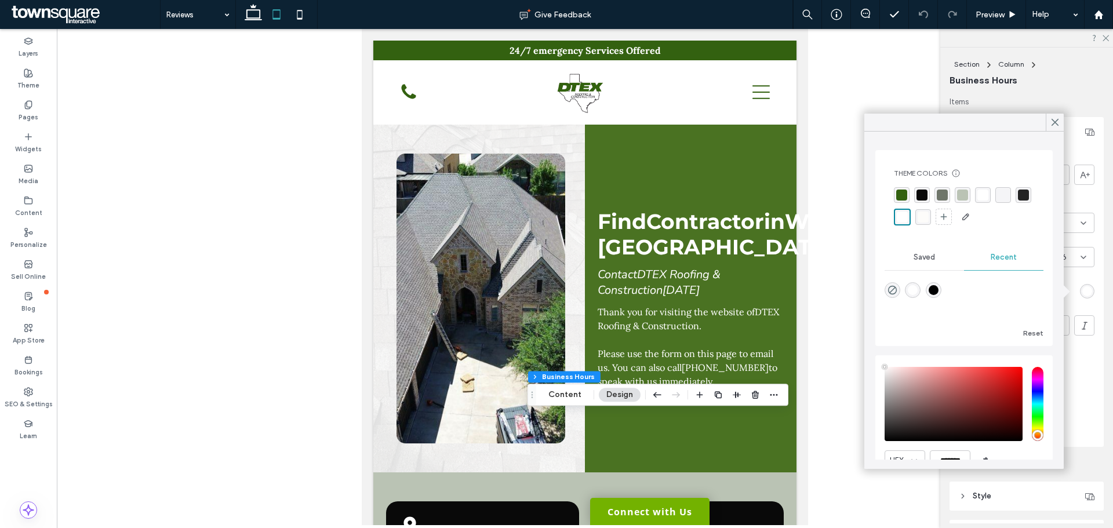
click at [1018, 200] on div "rgba(36, 36, 36, 1)" at bounding box center [1023, 194] width 11 height 11
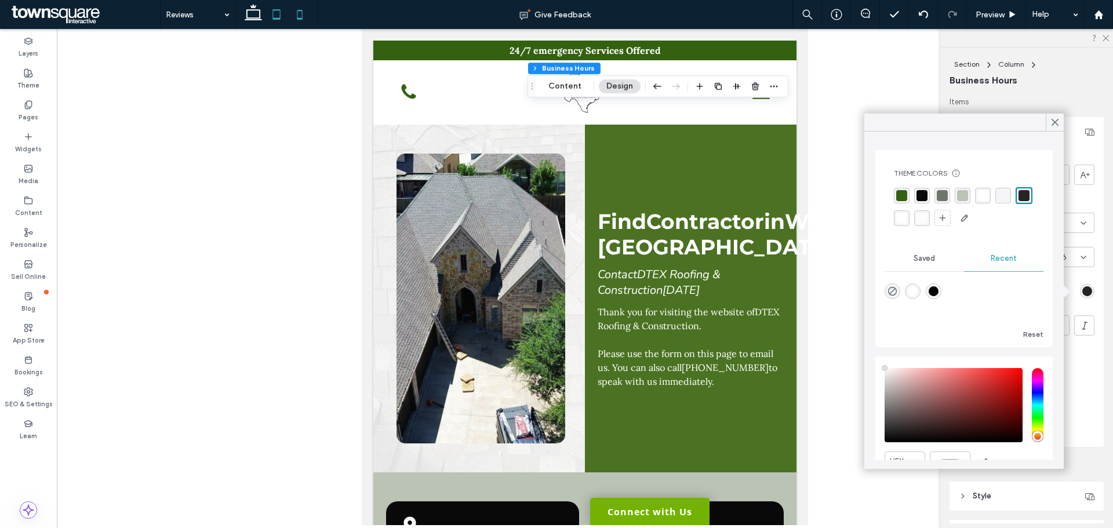
click at [300, 21] on icon at bounding box center [299, 14] width 23 height 23
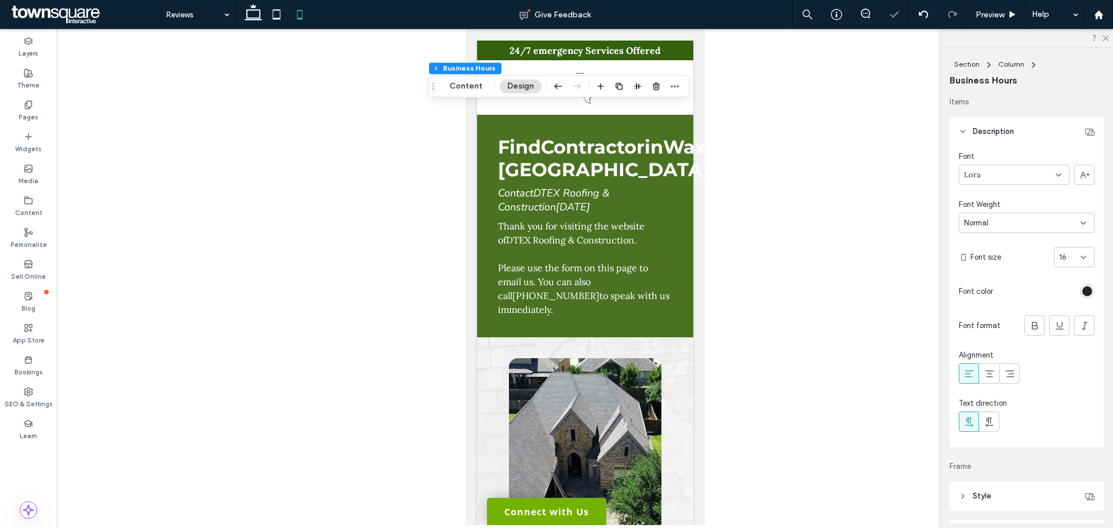
type input "***"
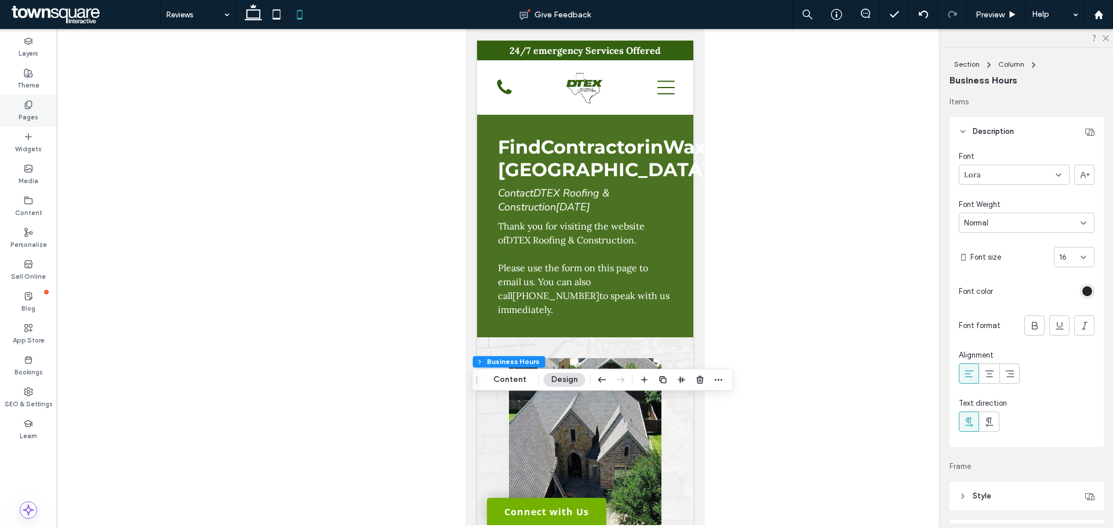
click at [16, 114] on div "Pages" at bounding box center [28, 111] width 57 height 32
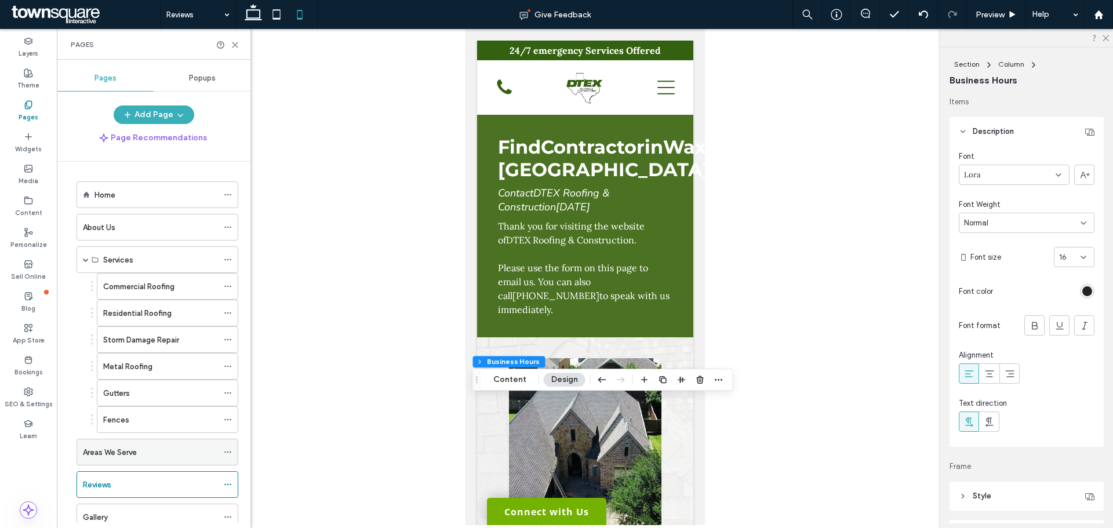
click at [175, 443] on div "Areas We Serve" at bounding box center [150, 451] width 135 height 25
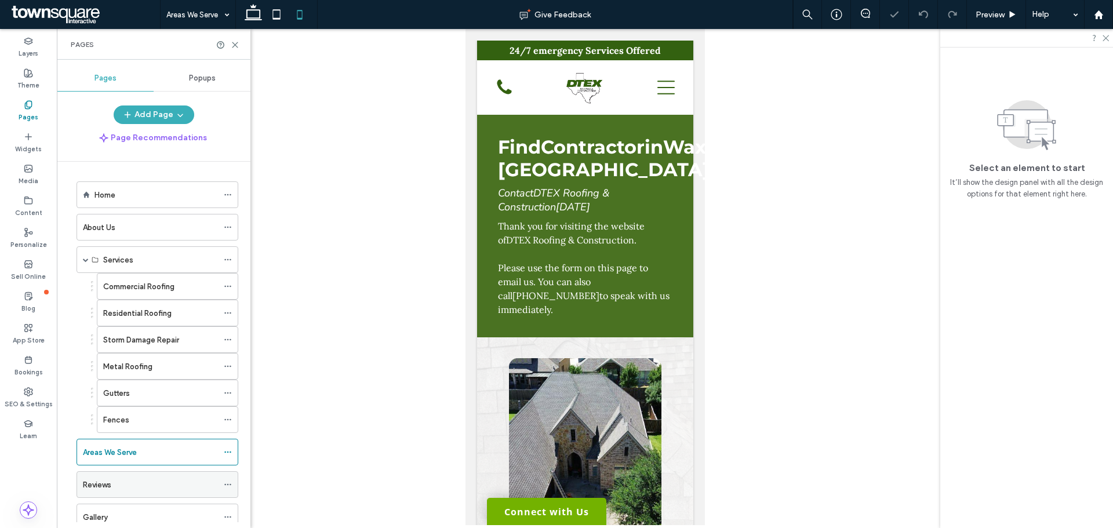
click at [175, 483] on div "Reviews" at bounding box center [150, 485] width 135 height 12
click at [169, 516] on div "Gallery" at bounding box center [150, 517] width 135 height 12
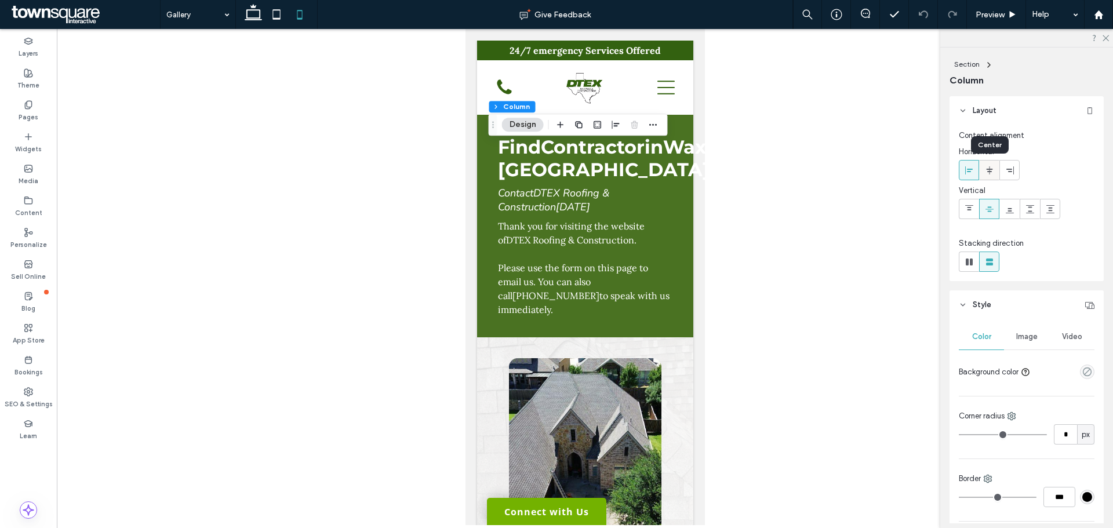
click at [987, 172] on use at bounding box center [989, 170] width 6 height 8
click at [27, 107] on use at bounding box center [28, 105] width 6 height 8
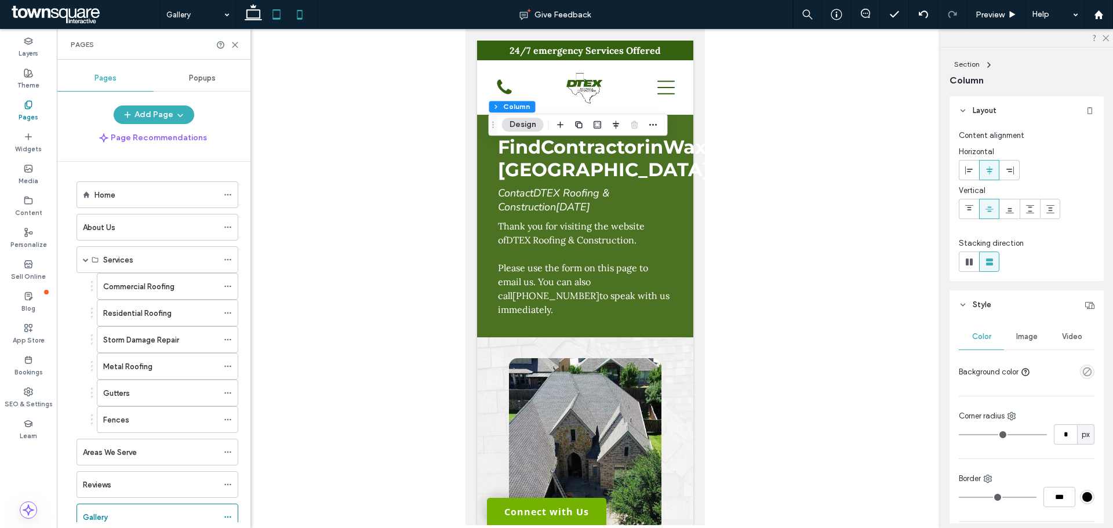
click at [279, 16] on icon at bounding box center [276, 14] width 23 height 23
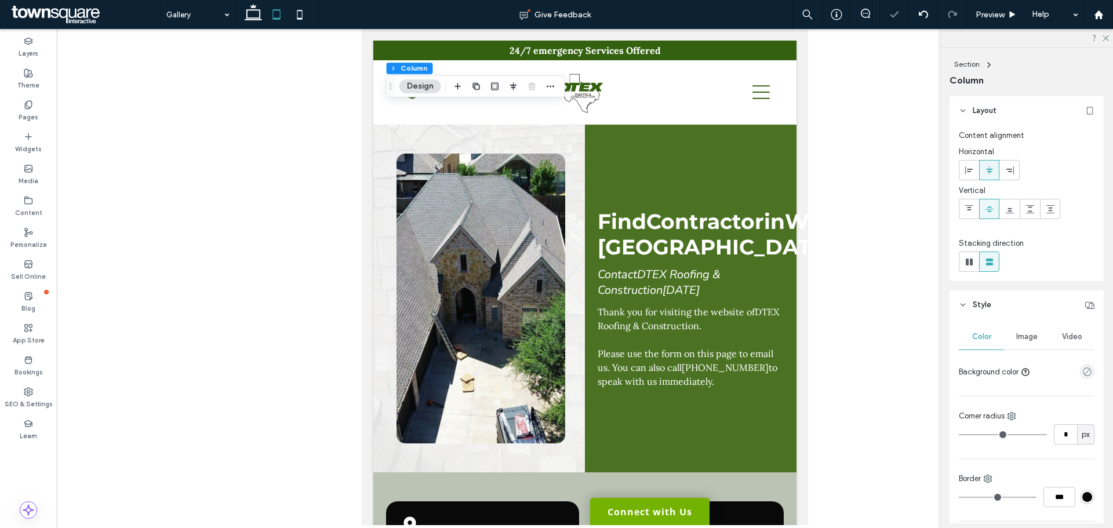
type input "**"
type input "****"
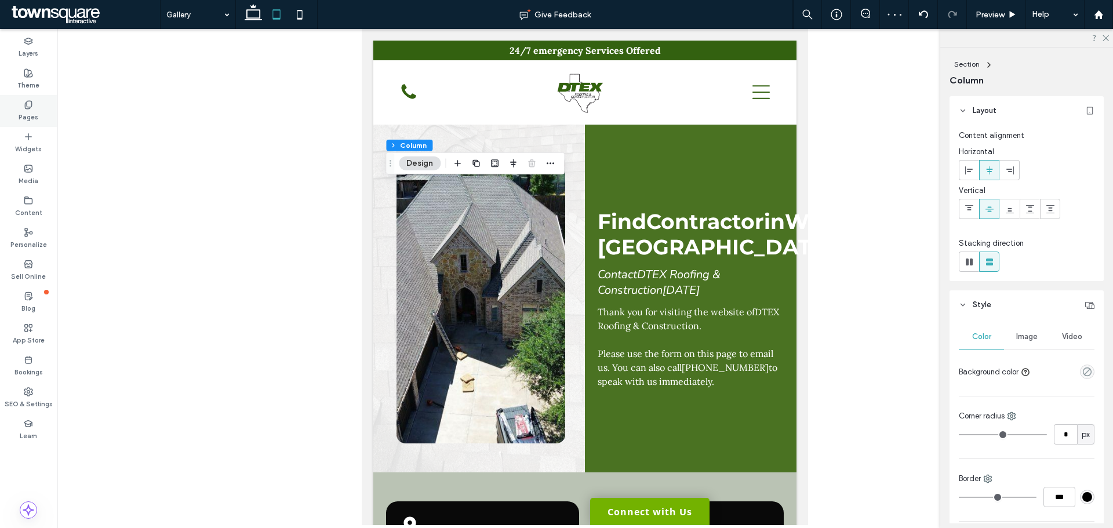
click at [30, 112] on label "Pages" at bounding box center [29, 116] width 20 height 13
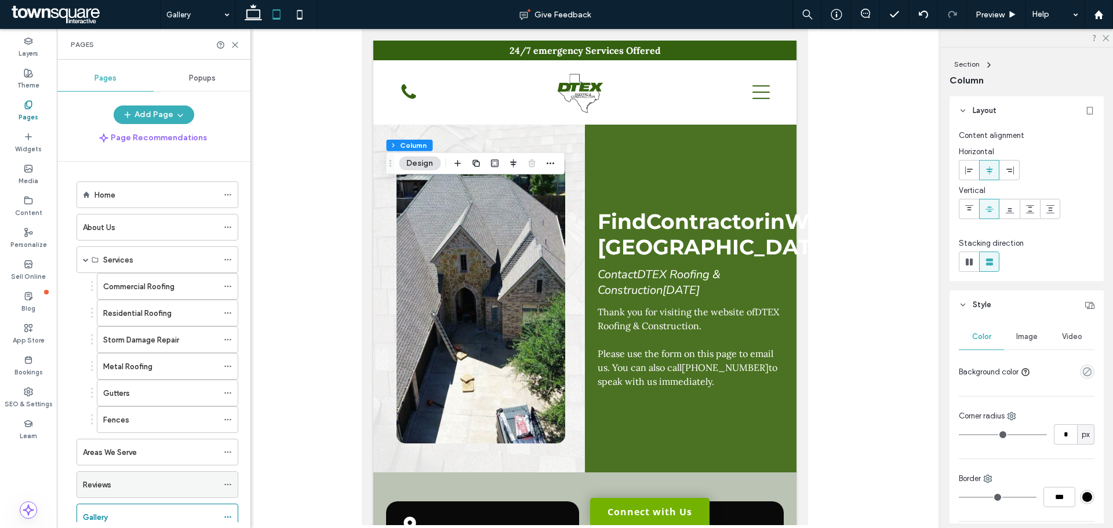
click at [174, 476] on div "Reviews" at bounding box center [150, 484] width 135 height 25
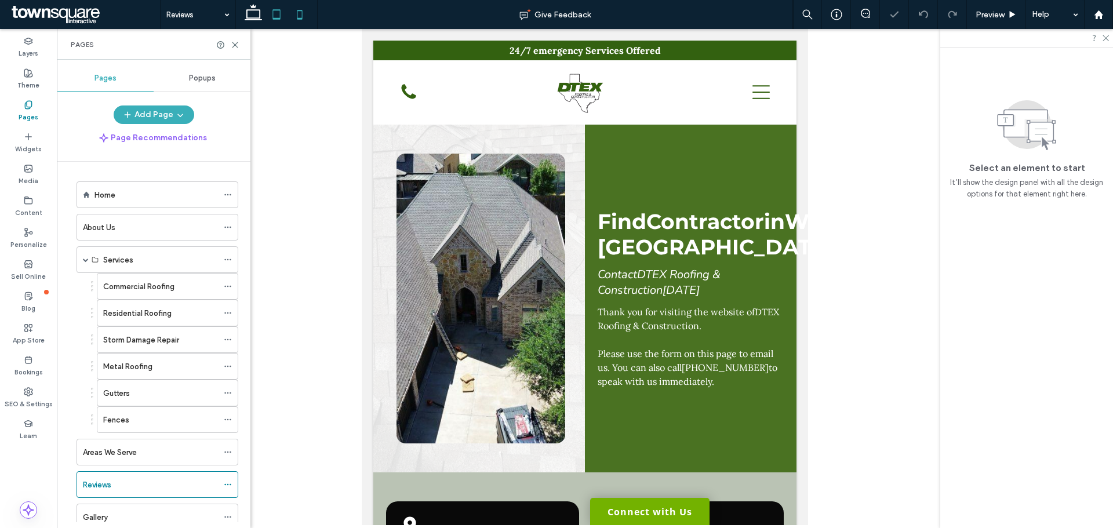
click at [296, 21] on icon at bounding box center [299, 14] width 23 height 23
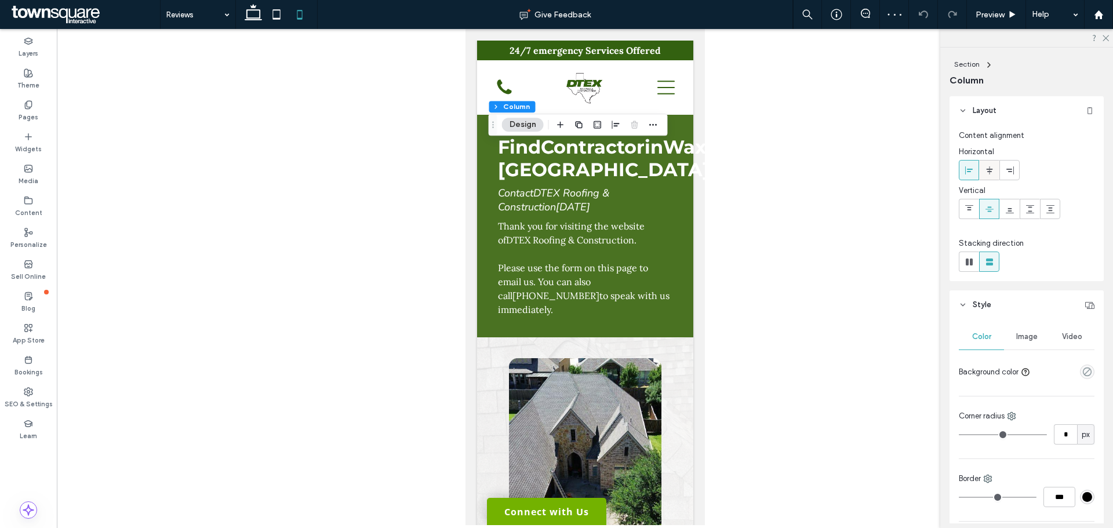
click at [985, 172] on icon at bounding box center [988, 170] width 9 height 9
click at [44, 110] on div "Pages" at bounding box center [28, 111] width 57 height 32
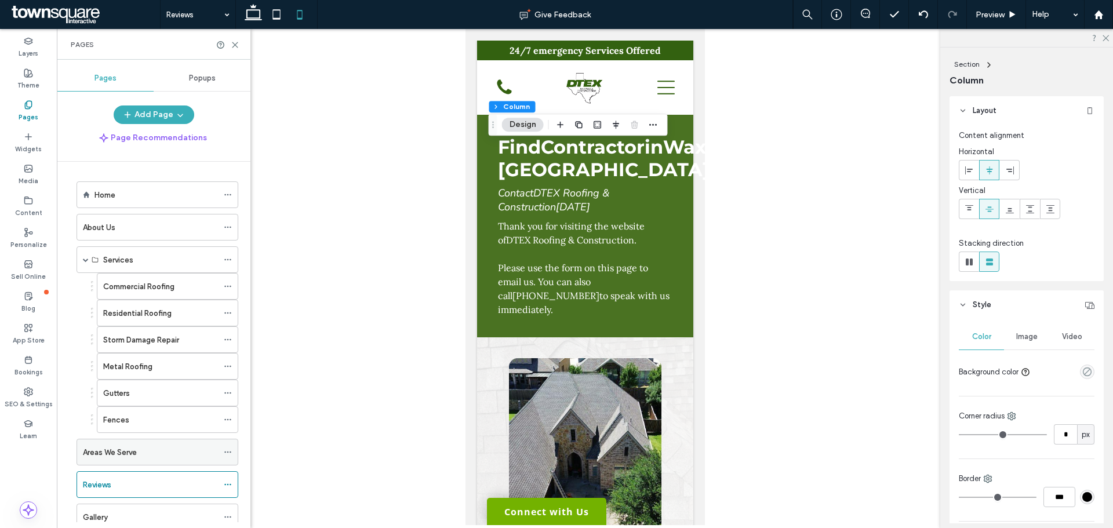
click at [169, 461] on div "Areas We Serve" at bounding box center [150, 451] width 135 height 25
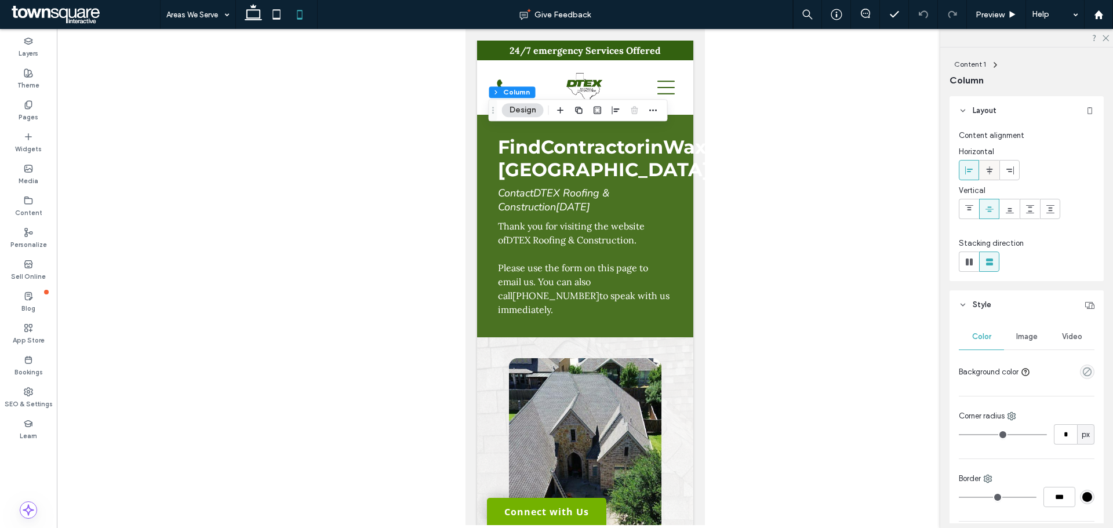
click at [991, 175] on span at bounding box center [988, 170] width 9 height 19
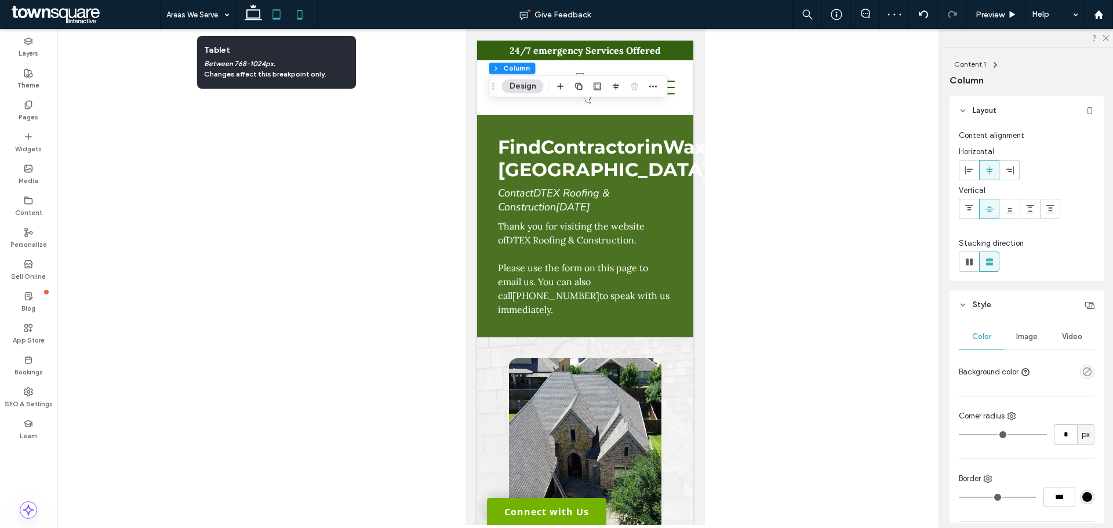
click at [276, 14] on icon at bounding box center [276, 14] width 23 height 23
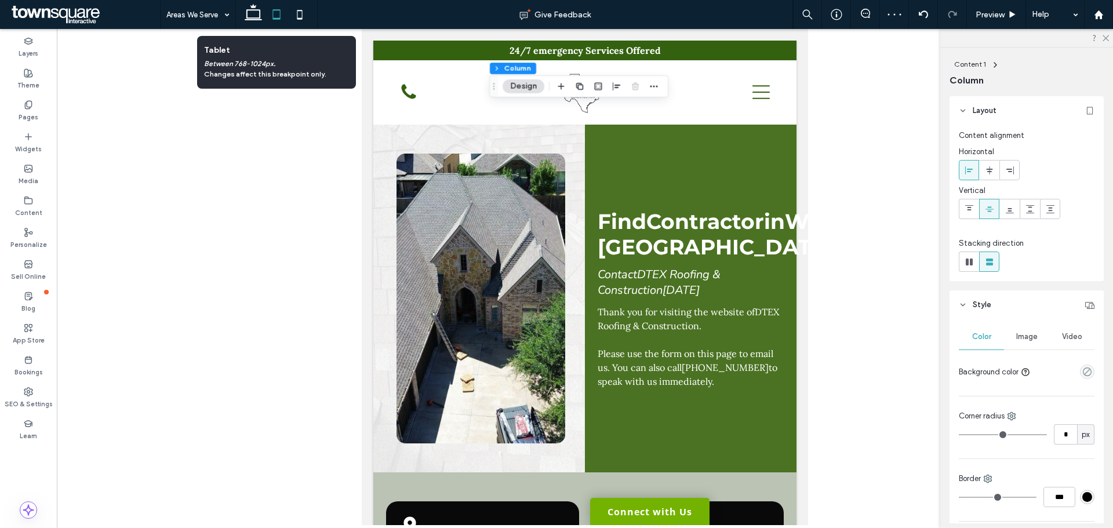
type input "**"
type input "****"
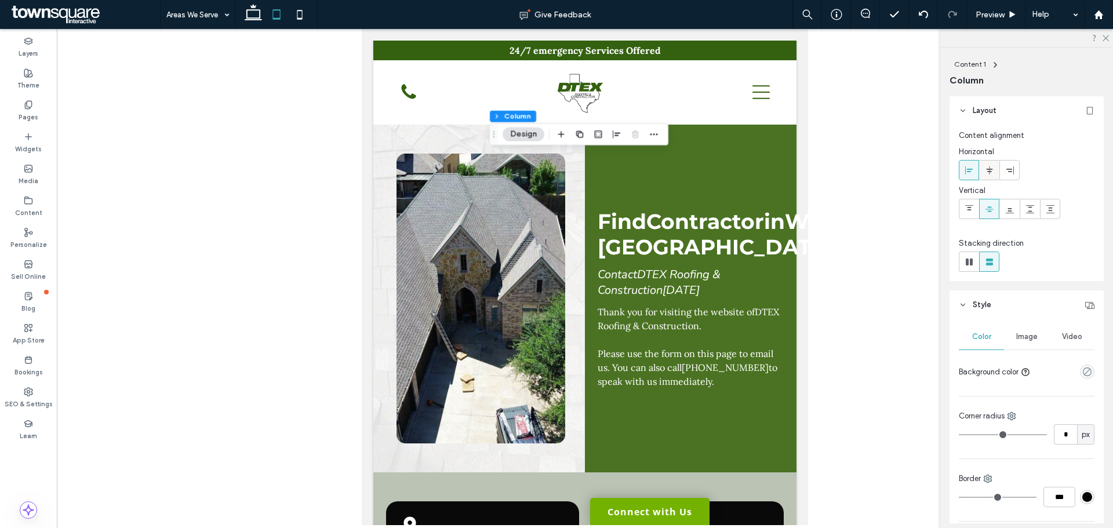
click at [984, 170] on icon at bounding box center [988, 170] width 9 height 9
click at [40, 103] on div "Pages" at bounding box center [28, 111] width 57 height 32
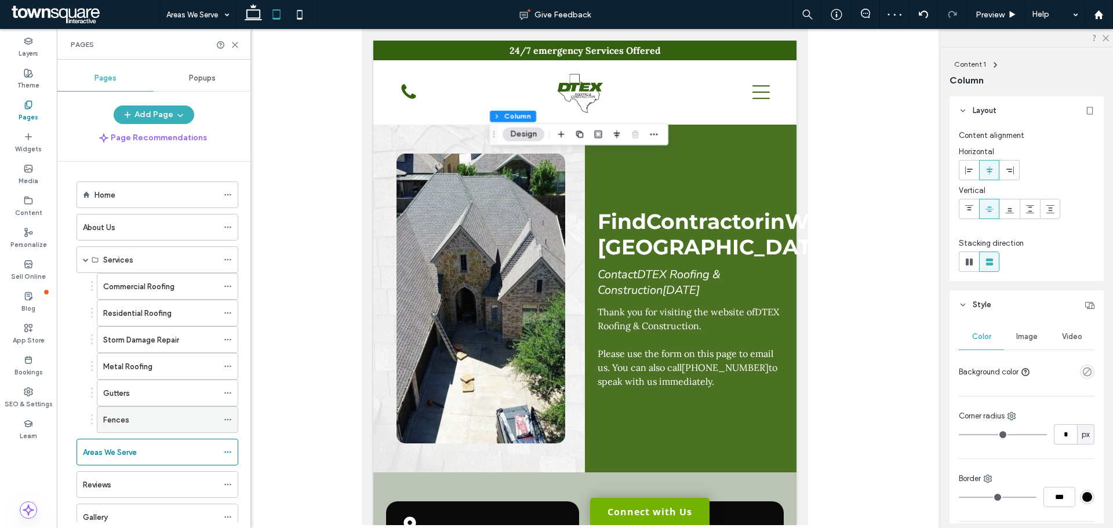
click at [154, 427] on div "Fences" at bounding box center [160, 419] width 115 height 25
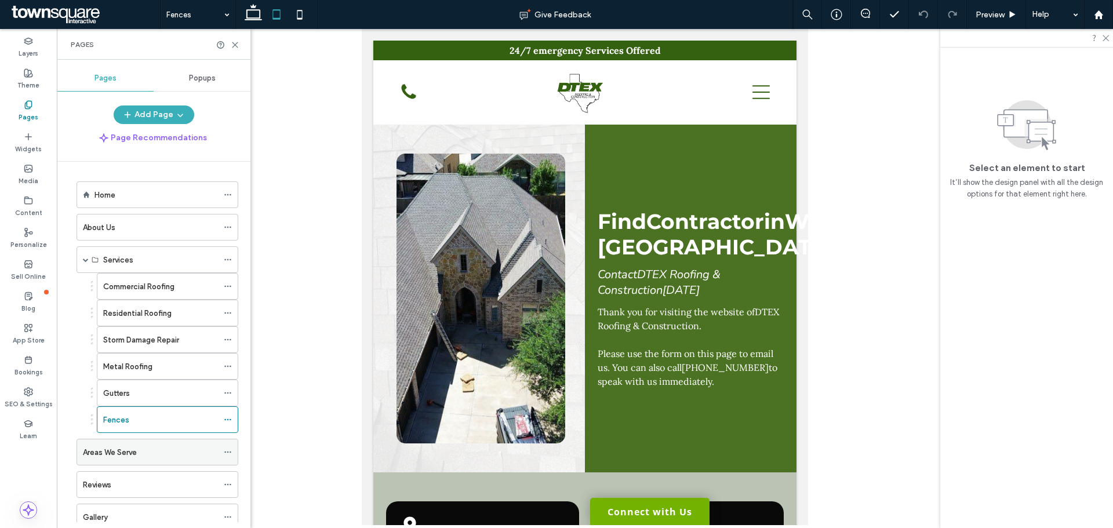
click at [160, 456] on div "Areas We Serve" at bounding box center [150, 452] width 135 height 12
click at [150, 283] on label "Commercial Roofing" at bounding box center [138, 286] width 71 height 20
click at [133, 223] on div "About Us" at bounding box center [150, 227] width 135 height 12
click at [178, 196] on div "Home" at bounding box center [155, 195] width 123 height 12
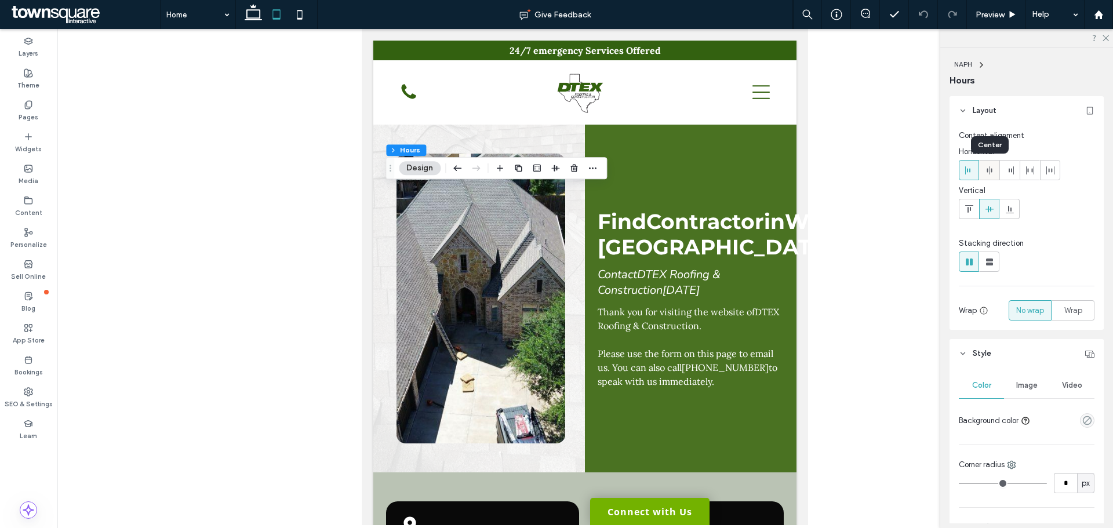
click at [988, 169] on icon at bounding box center [988, 170] width 9 height 9
click at [28, 93] on div "Theme" at bounding box center [28, 79] width 57 height 32
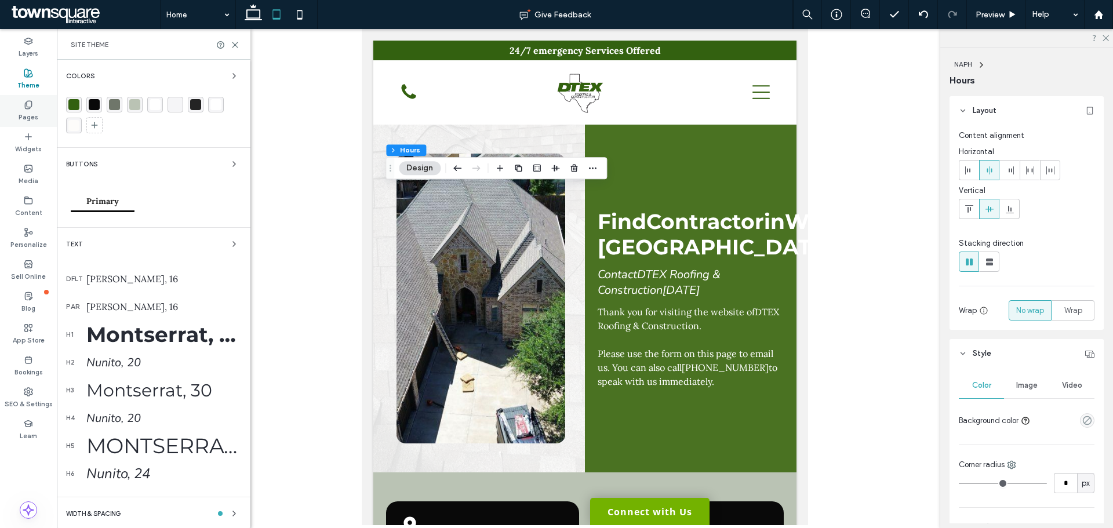
click at [32, 110] on label "Pages" at bounding box center [29, 116] width 20 height 13
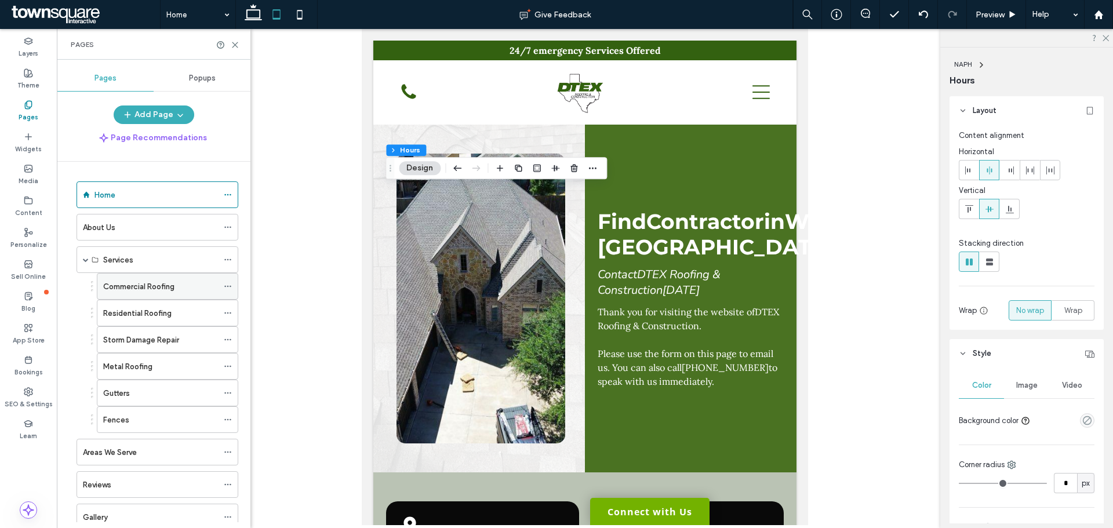
click at [135, 290] on label "Commercial Roofing" at bounding box center [138, 286] width 71 height 20
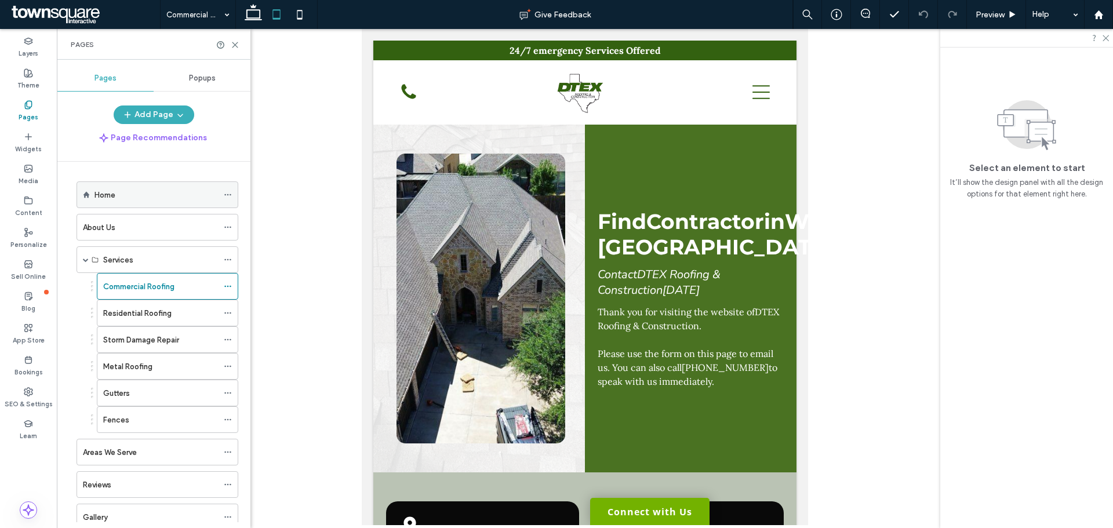
click at [170, 200] on div "Home" at bounding box center [155, 195] width 123 height 12
click at [301, 17] on icon at bounding box center [299, 14] width 23 height 23
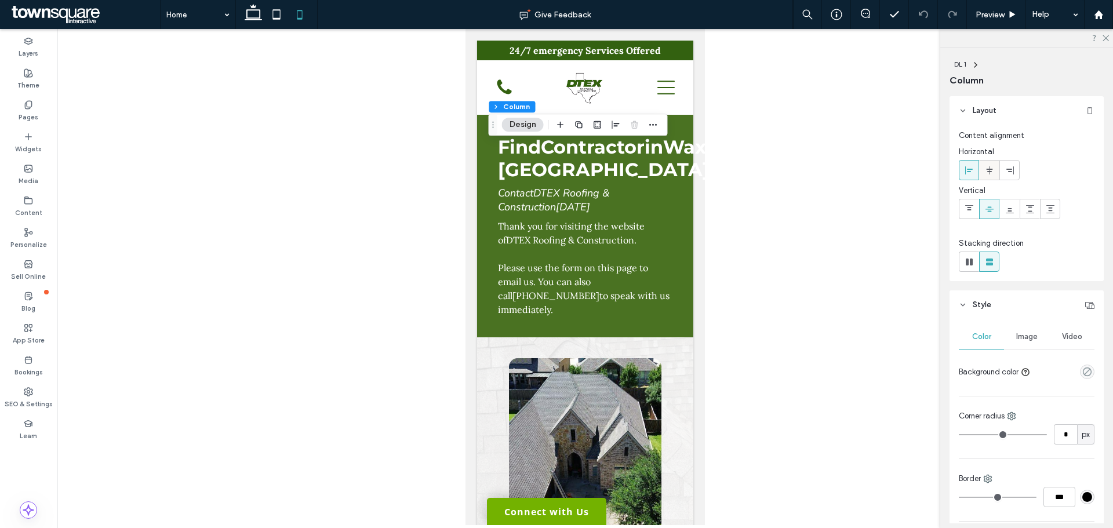
click at [989, 177] on span at bounding box center [988, 170] width 9 height 19
click at [38, 111] on div "Pages" at bounding box center [28, 111] width 57 height 32
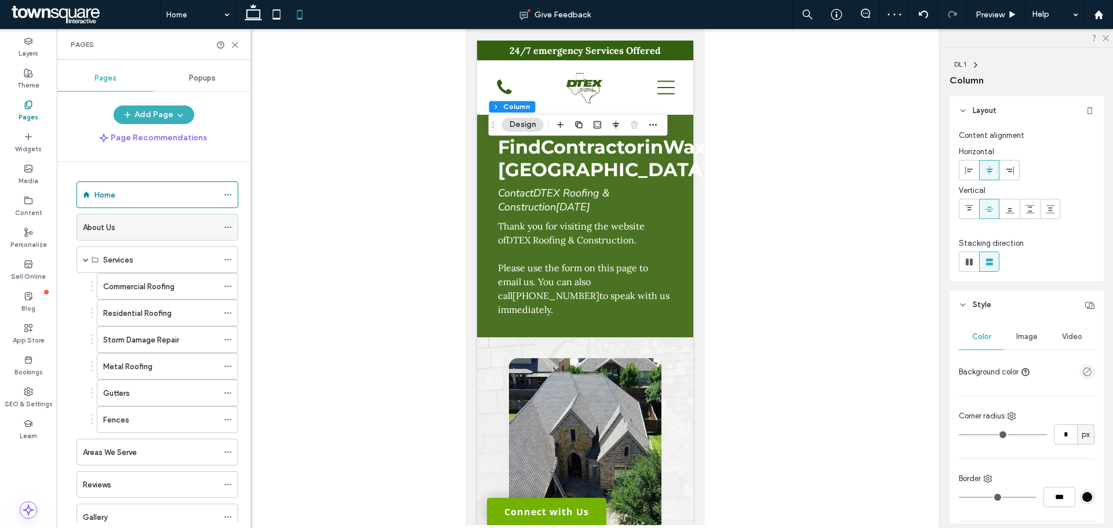
click at [147, 235] on div "About Us" at bounding box center [150, 226] width 135 height 25
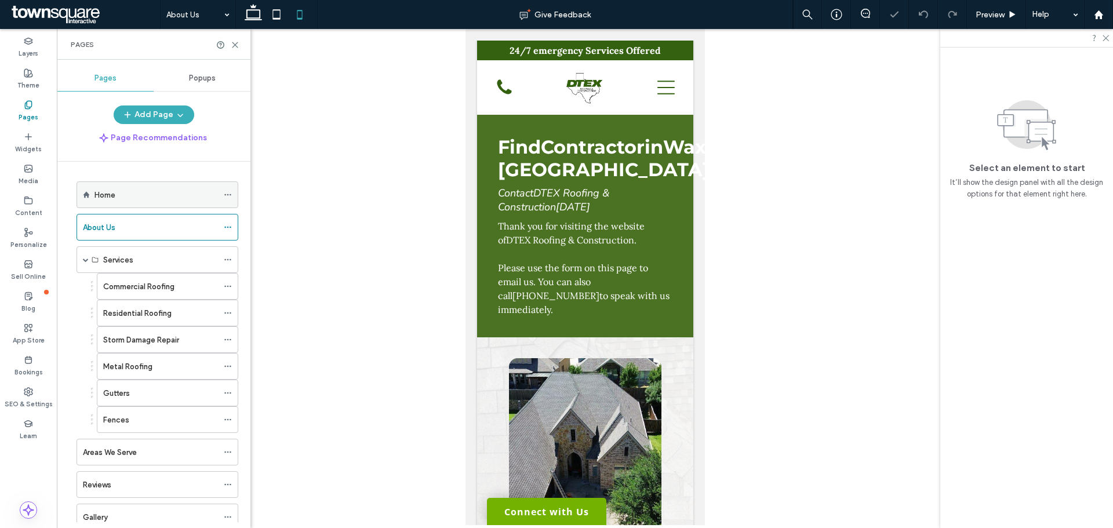
click at [133, 196] on div "Home" at bounding box center [155, 195] width 123 height 12
click at [251, 8] on use at bounding box center [253, 12] width 17 height 16
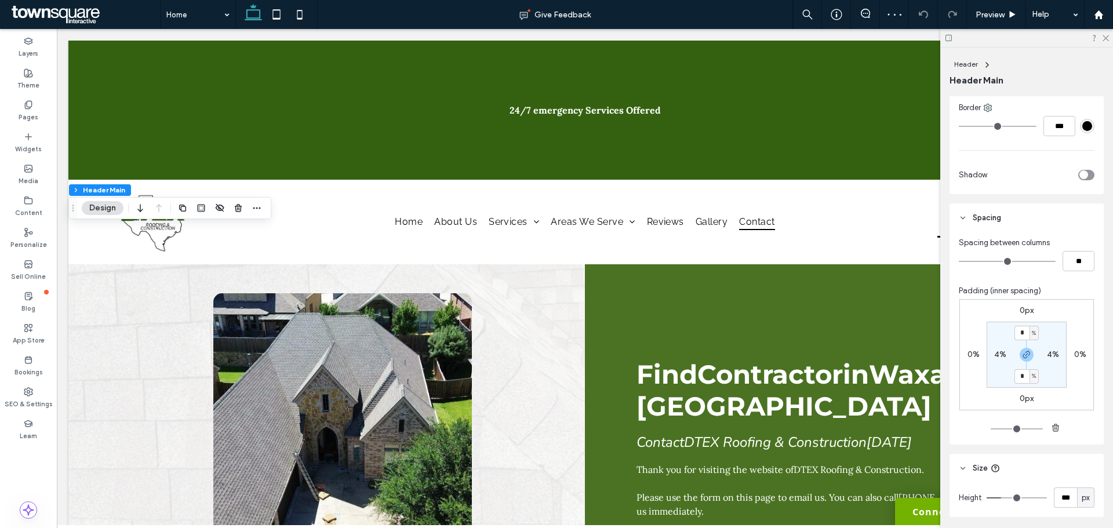
scroll to position [310, 0]
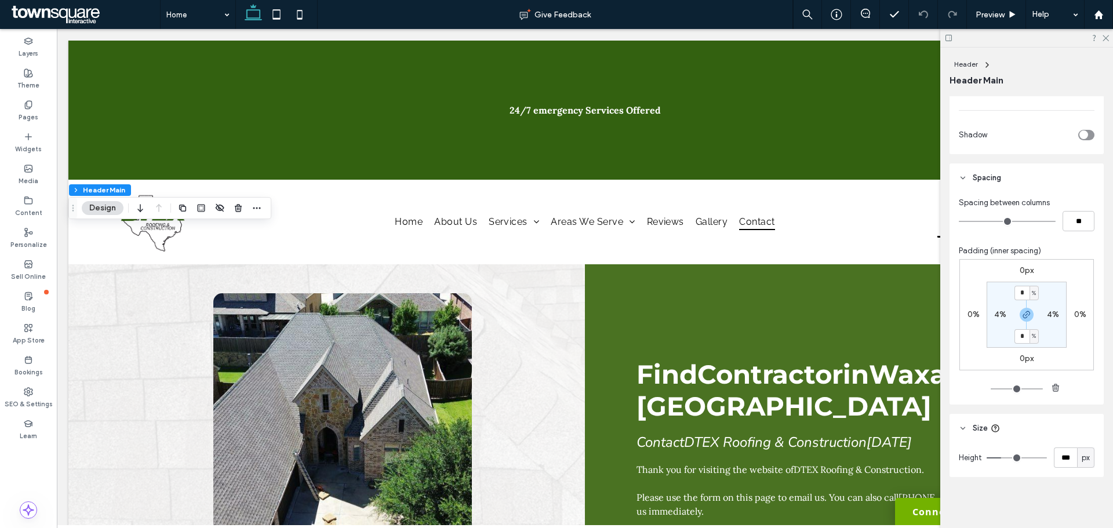
click at [1085, 458] on div "px" at bounding box center [1086, 458] width 12 height 12
click at [1082, 435] on div "A" at bounding box center [1079, 437] width 16 height 20
type input "*"
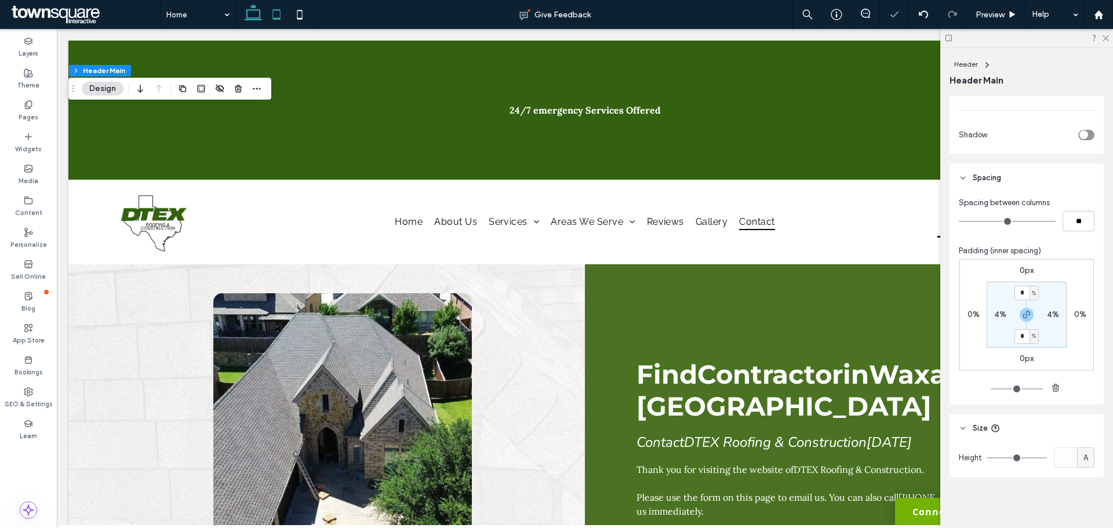
click at [280, 11] on icon at bounding box center [276, 14] width 23 height 23
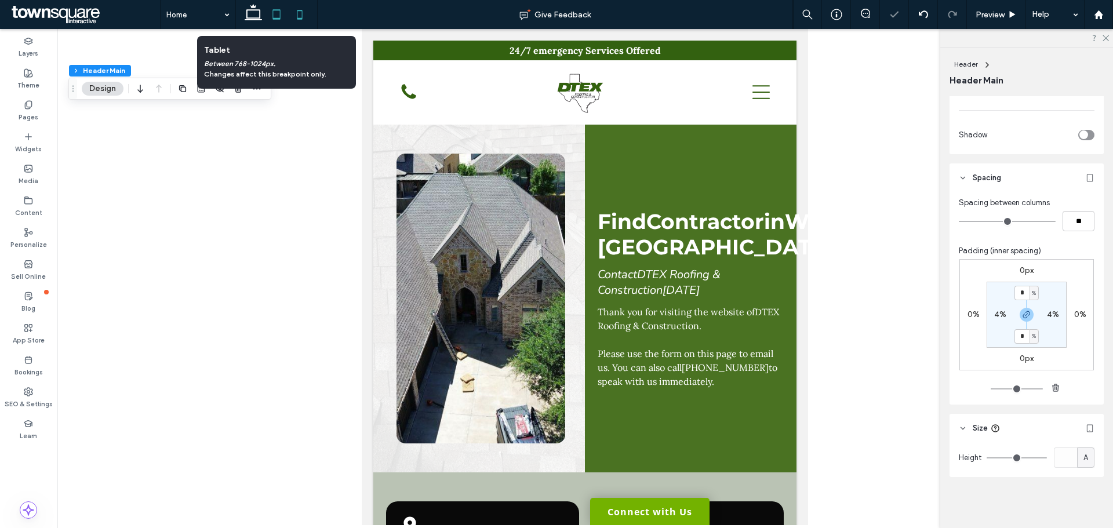
scroll to position [255, 0]
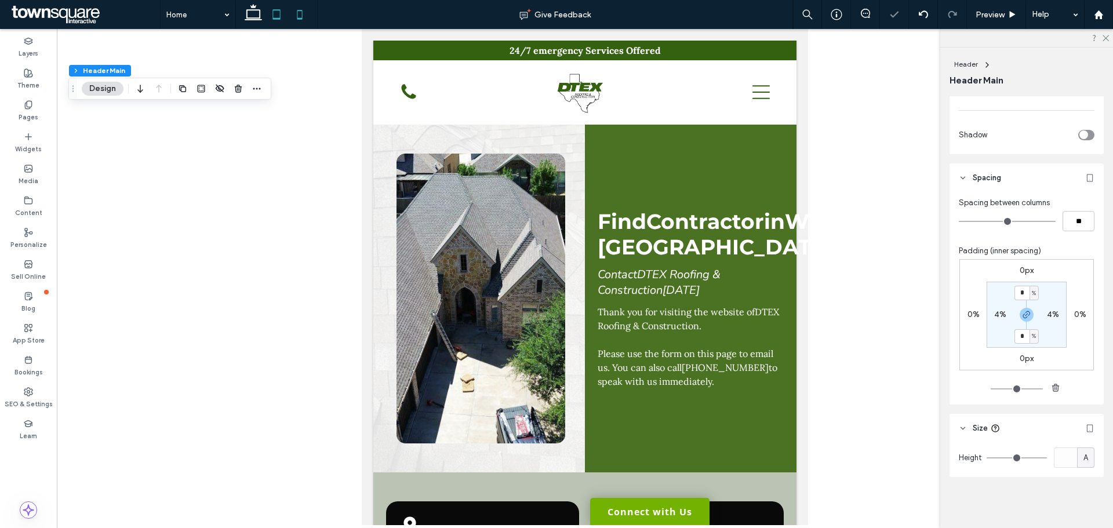
click at [307, 12] on icon at bounding box center [299, 14] width 23 height 23
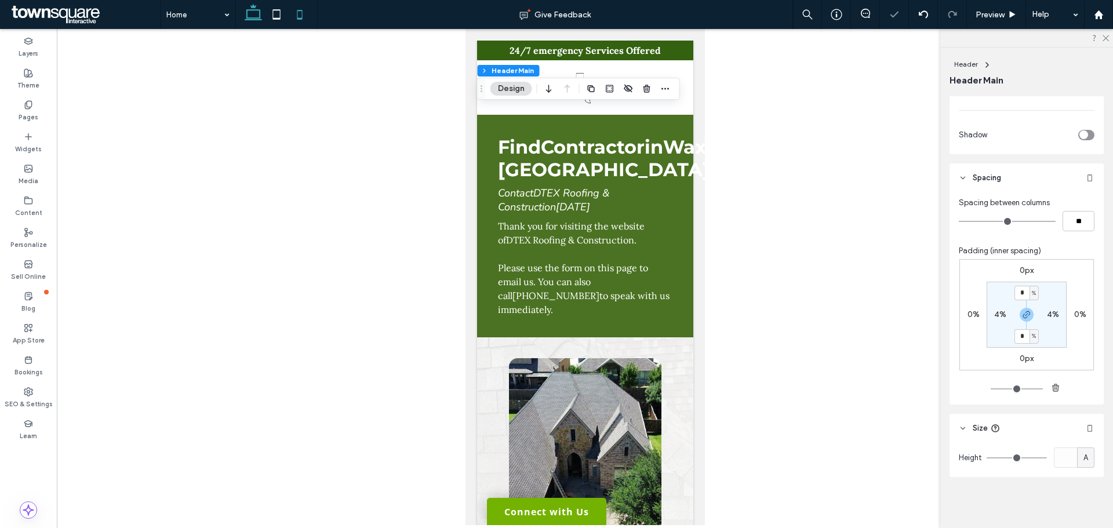
click at [254, 11] on icon at bounding box center [253, 14] width 23 height 23
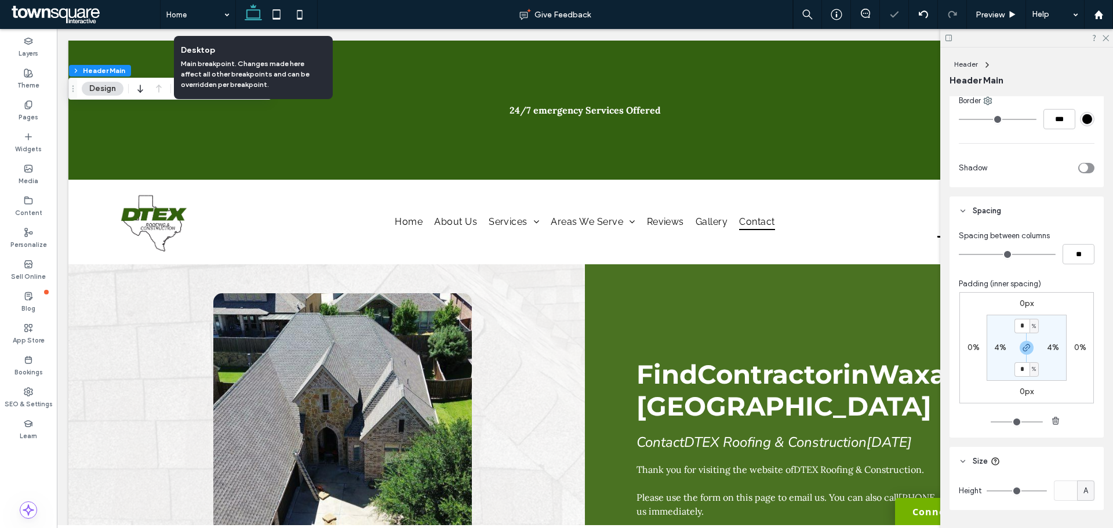
scroll to position [310, 0]
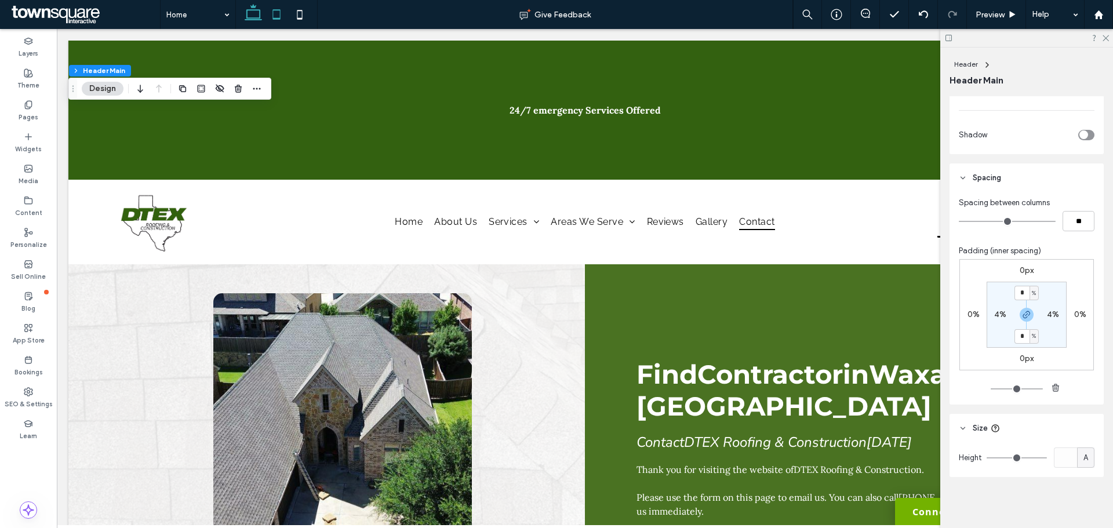
click at [284, 13] on icon at bounding box center [276, 14] width 23 height 23
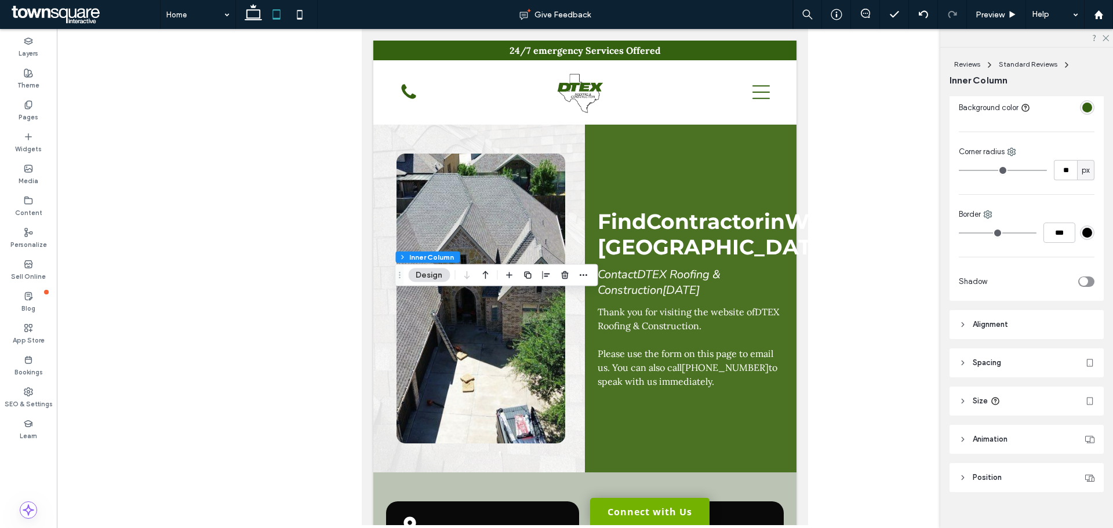
scroll to position [279, 0]
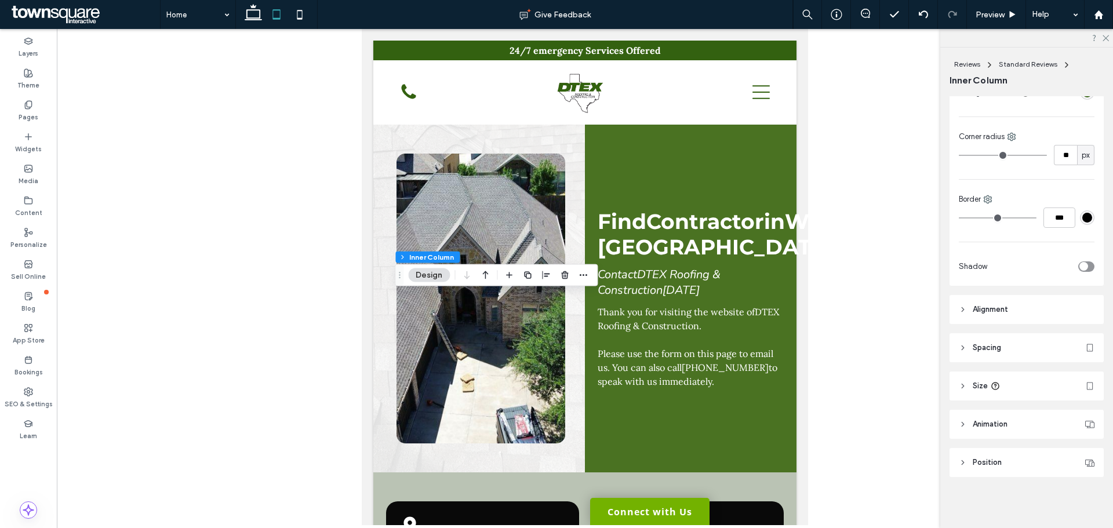
click at [1023, 418] on header "Animation" at bounding box center [1026, 424] width 154 height 29
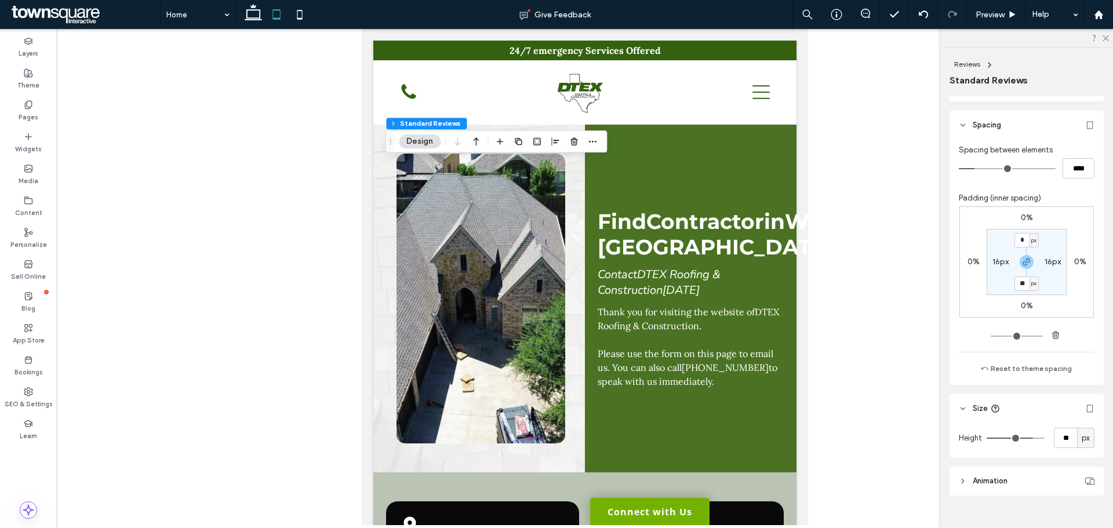
scroll to position [482, 0]
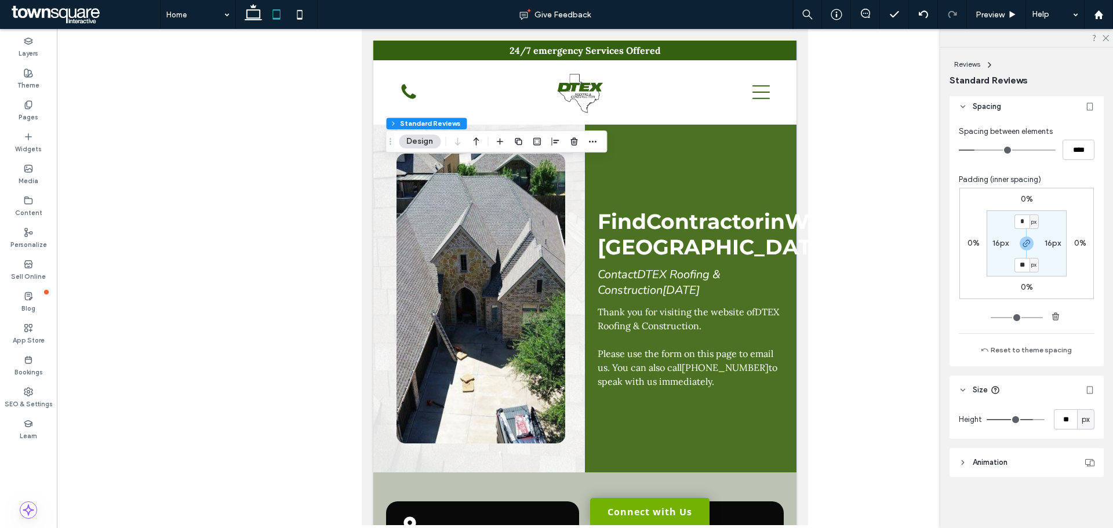
click at [1024, 464] on header "Animation" at bounding box center [1026, 462] width 154 height 29
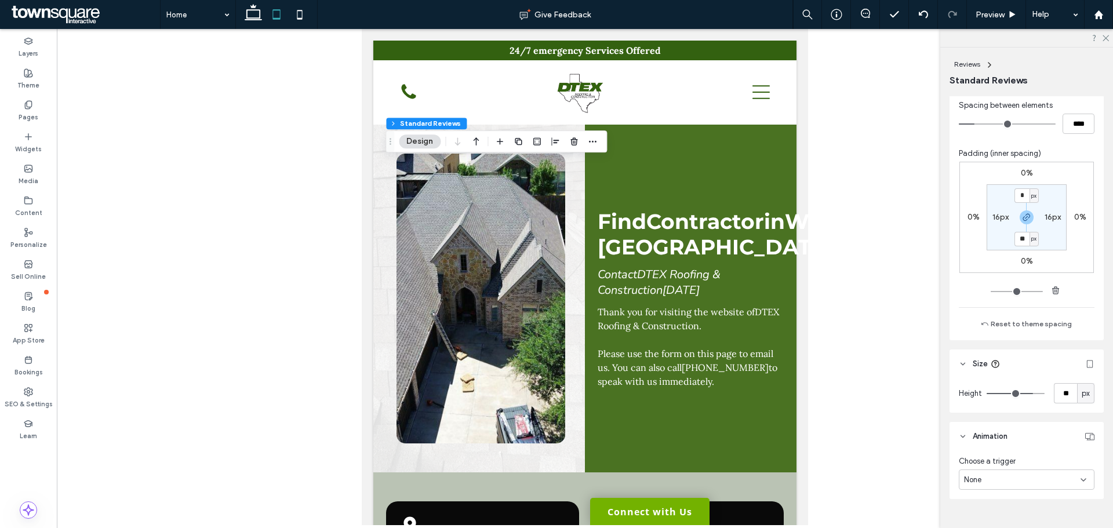
scroll to position [530, 0]
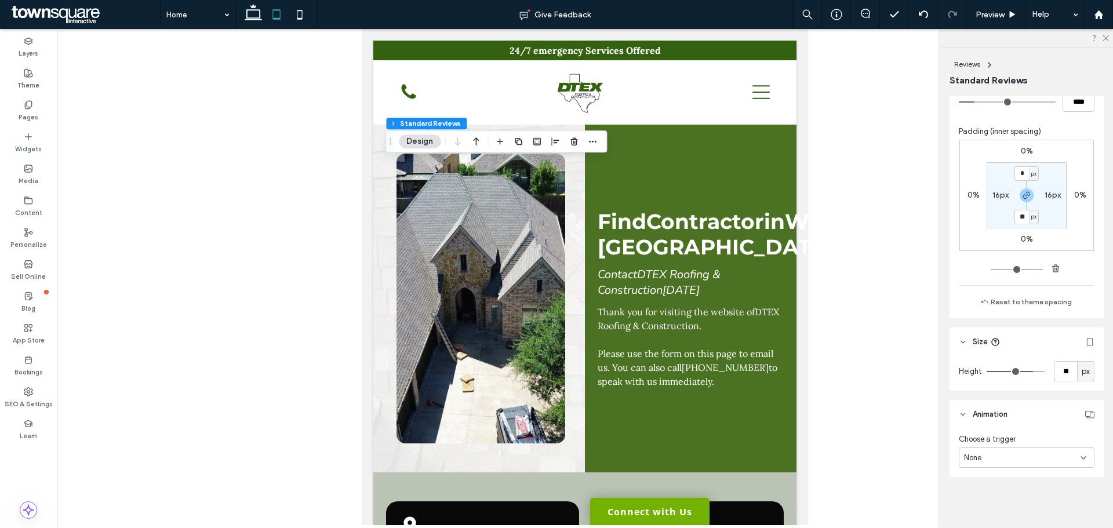
click at [1021, 455] on div "None" at bounding box center [1022, 458] width 116 height 12
click at [984, 414] on span "Entrance" at bounding box center [979, 417] width 31 height 12
click at [1009, 492] on div "Slide In" at bounding box center [1026, 501] width 136 height 20
click at [1004, 386] on div "None" at bounding box center [1023, 379] width 129 height 20
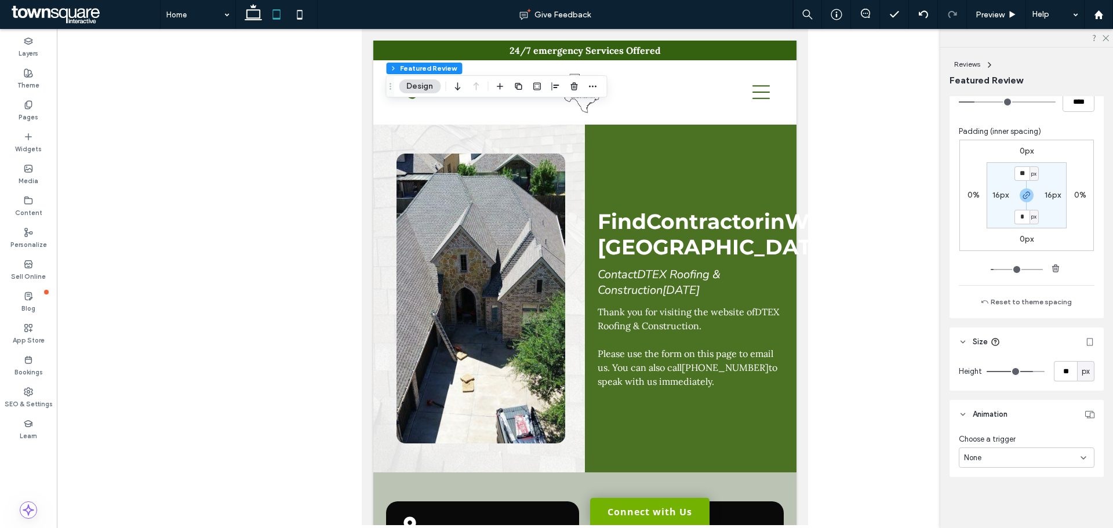
click at [1022, 460] on div "None" at bounding box center [1022, 458] width 116 height 12
click at [1000, 424] on div "Entrance" at bounding box center [1023, 417] width 129 height 20
click at [1026, 496] on div "Slide In" at bounding box center [1022, 501] width 116 height 12
click at [1001, 383] on div "None" at bounding box center [1023, 379] width 129 height 20
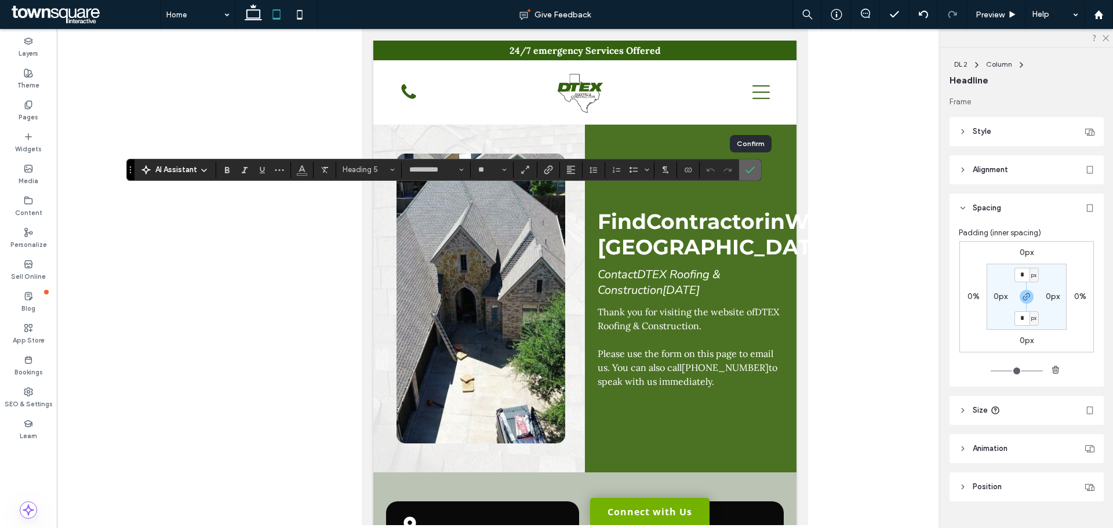
click at [746, 165] on icon "Confirm" at bounding box center [749, 169] width 9 height 9
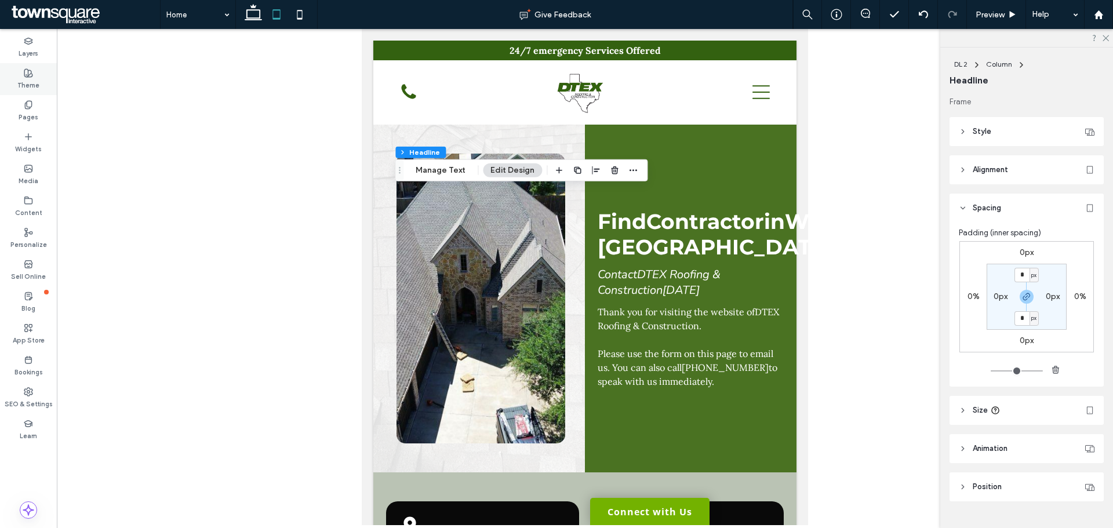
click at [19, 67] on div "Theme" at bounding box center [28, 79] width 57 height 32
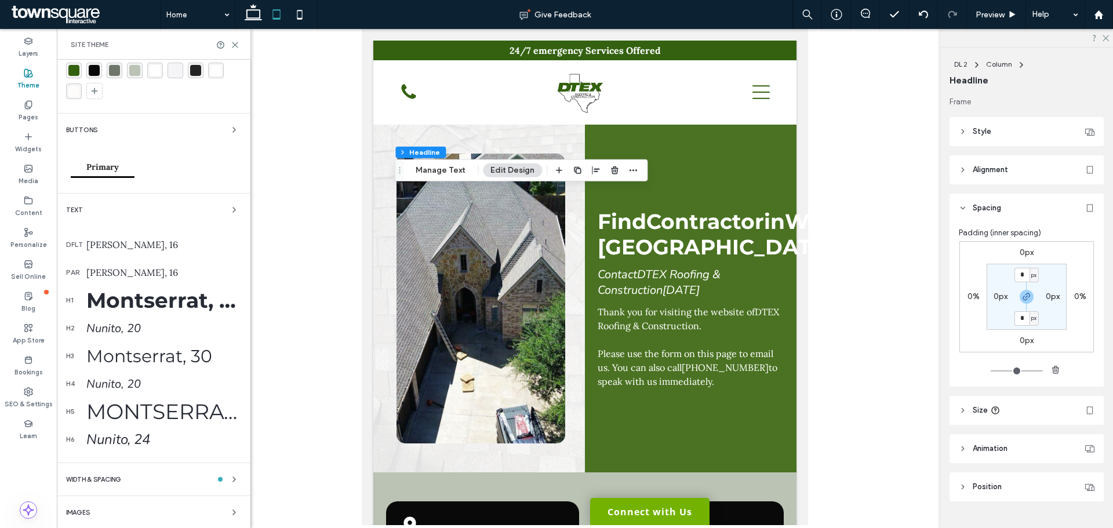
scroll to position [68, 0]
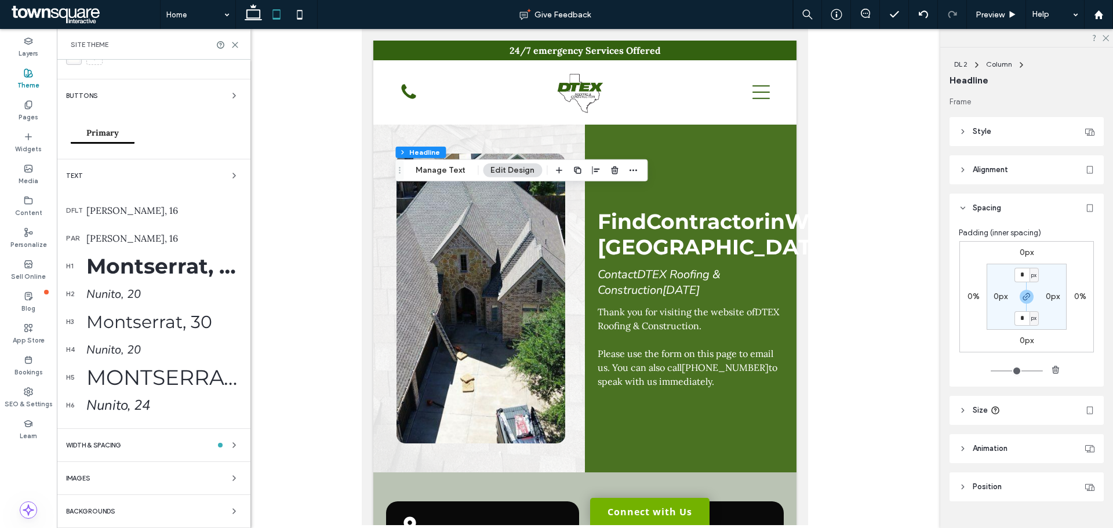
click at [134, 374] on div "Montserrat, 36" at bounding box center [163, 376] width 155 height 25
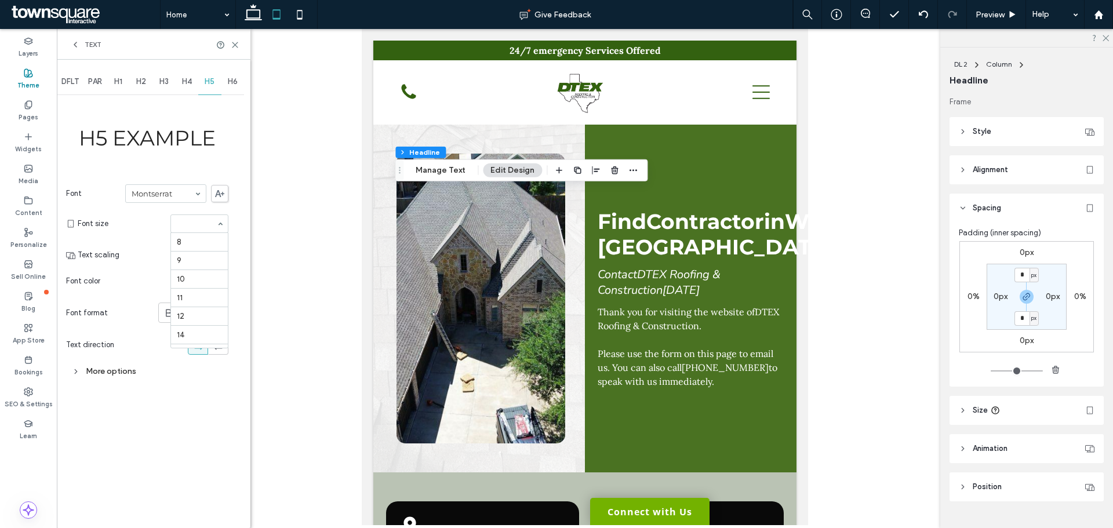
scroll to position [181, 0]
click at [205, 221] on input at bounding box center [196, 224] width 39 height 8
click at [206, 227] on input at bounding box center [196, 224] width 39 height 8
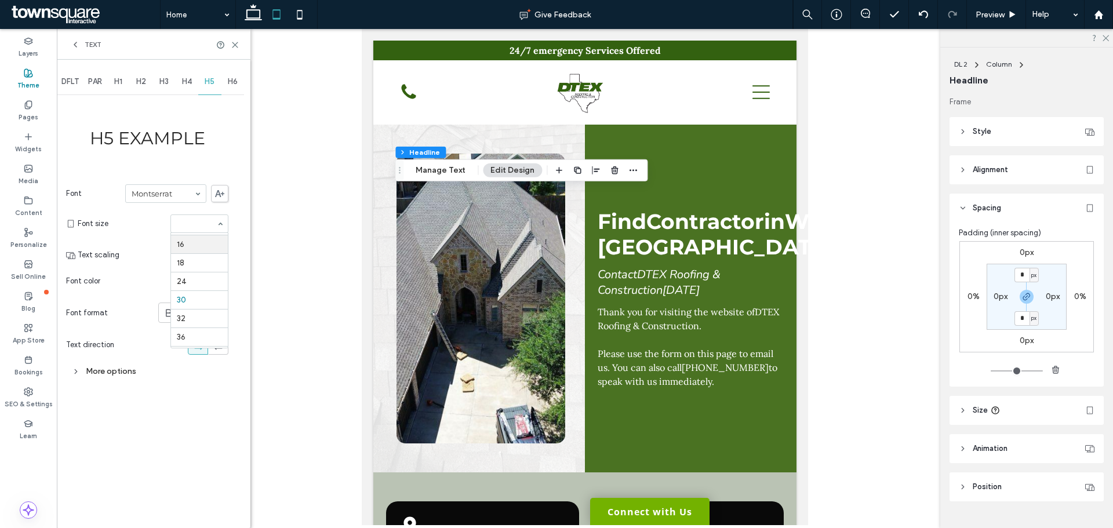
click at [187, 222] on input at bounding box center [196, 224] width 39 height 8
type input "**"
click at [189, 224] on input at bounding box center [196, 224] width 39 height 8
type input "**"
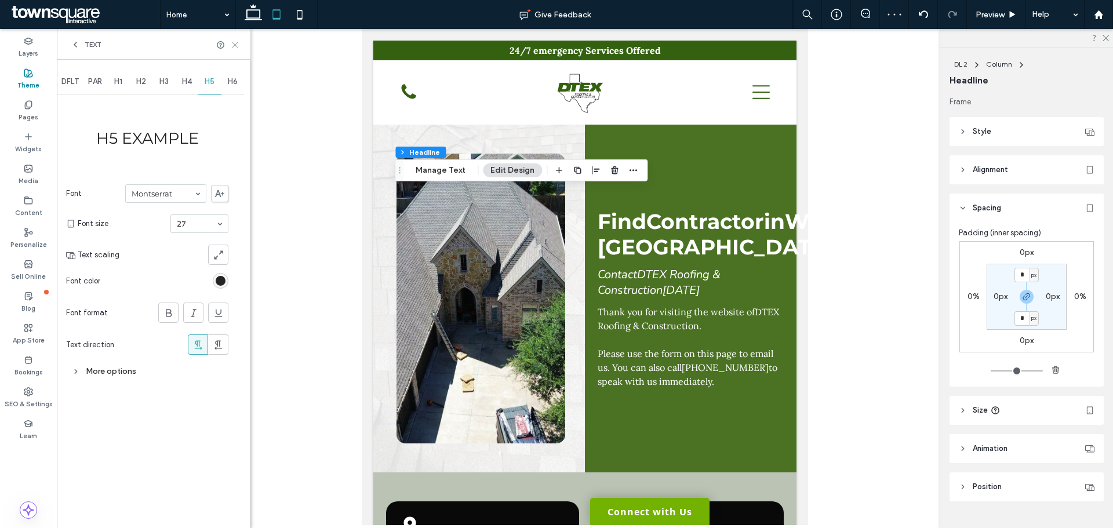
click at [236, 44] on icon at bounding box center [235, 45] width 9 height 9
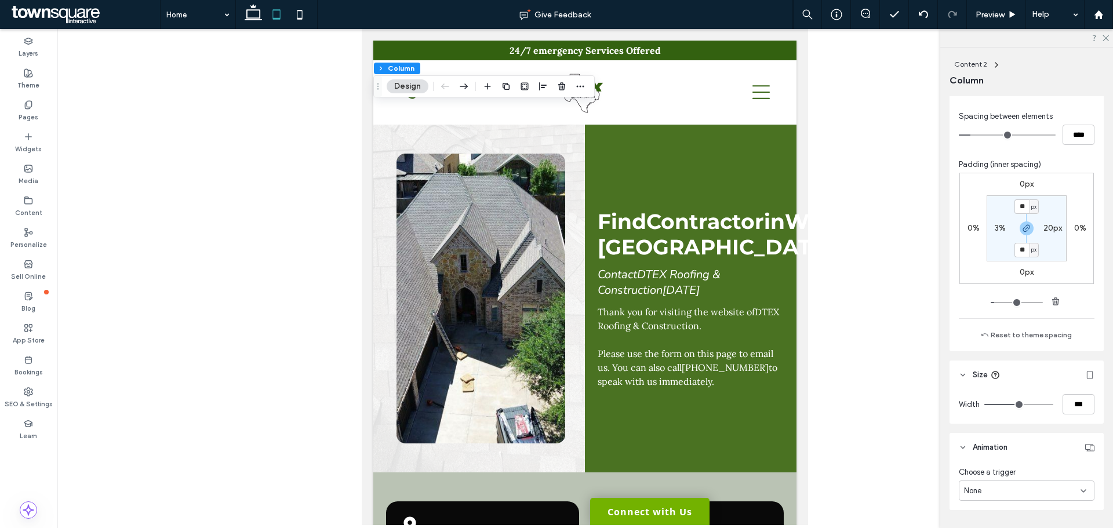
scroll to position [530, 0]
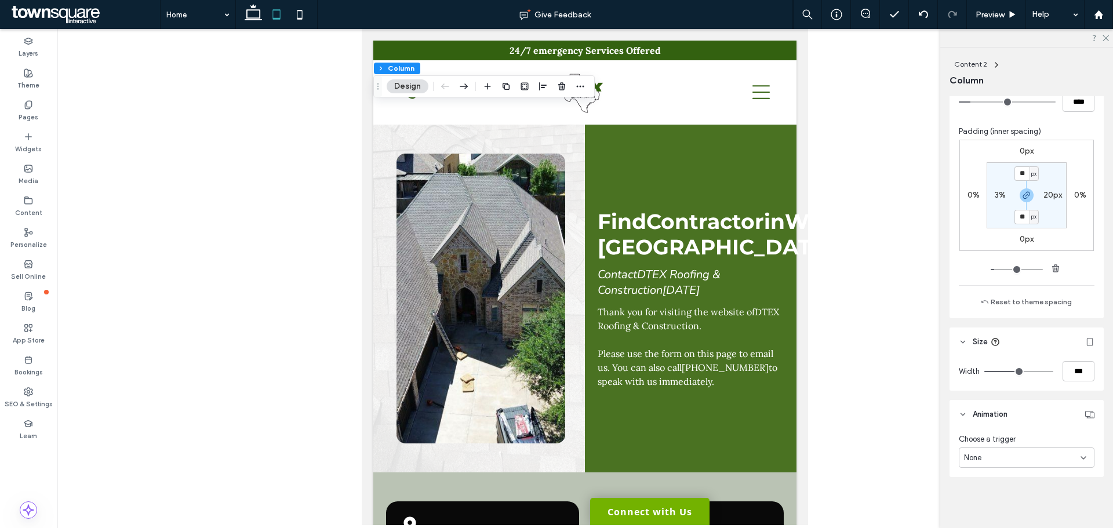
click at [1014, 460] on div "None" at bounding box center [1022, 458] width 116 height 12
click at [1004, 417] on div "Entrance" at bounding box center [1023, 417] width 129 height 20
click at [1017, 497] on div "Slide In" at bounding box center [1022, 501] width 116 height 12
click at [988, 383] on div "None" at bounding box center [1023, 379] width 129 height 20
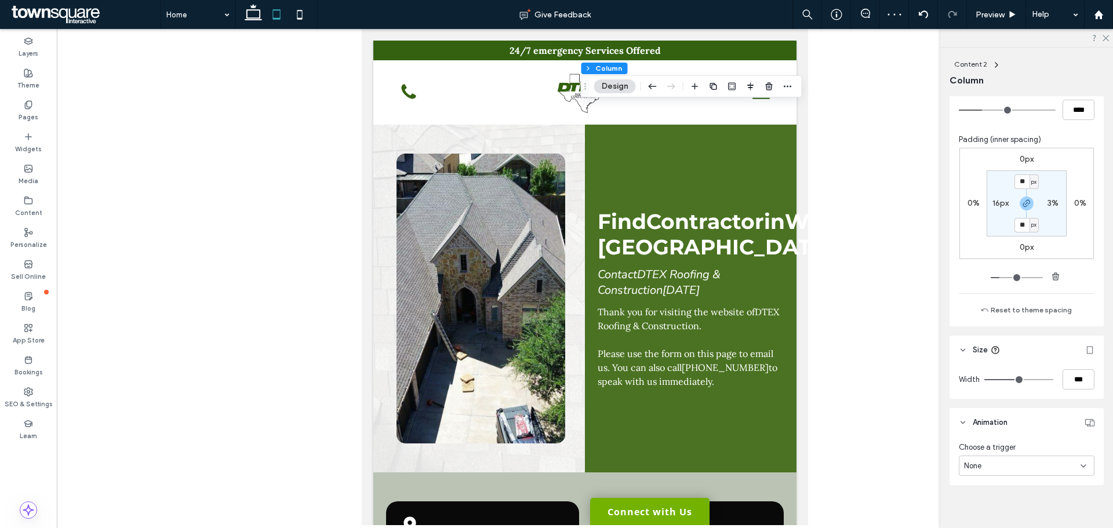
scroll to position [661, 0]
click at [1030, 453] on div "None" at bounding box center [1022, 458] width 116 height 12
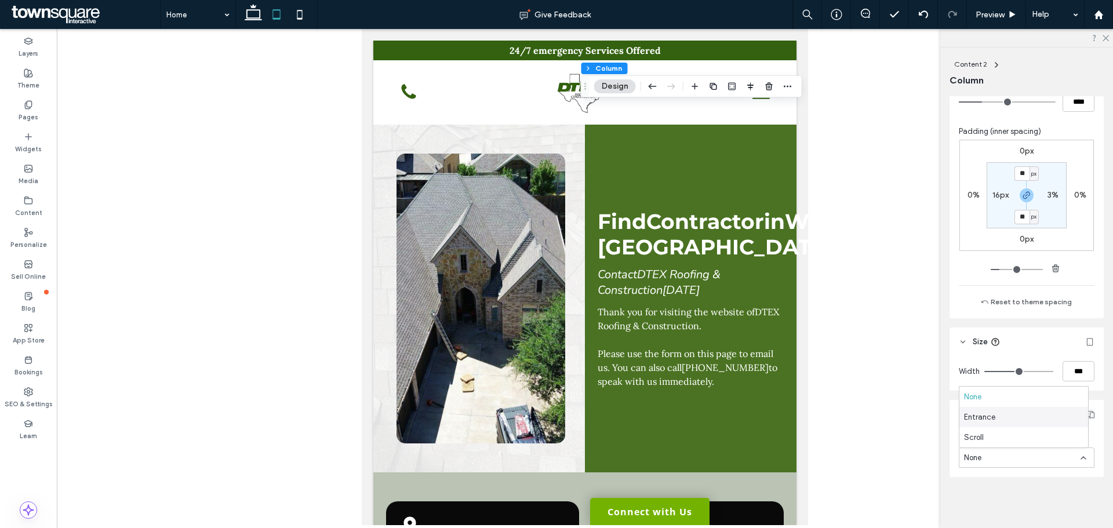
click at [1005, 420] on div "Entrance" at bounding box center [1023, 417] width 129 height 20
click at [1018, 494] on div "Slide In" at bounding box center [1026, 501] width 136 height 20
click at [991, 384] on div "None" at bounding box center [1023, 379] width 129 height 20
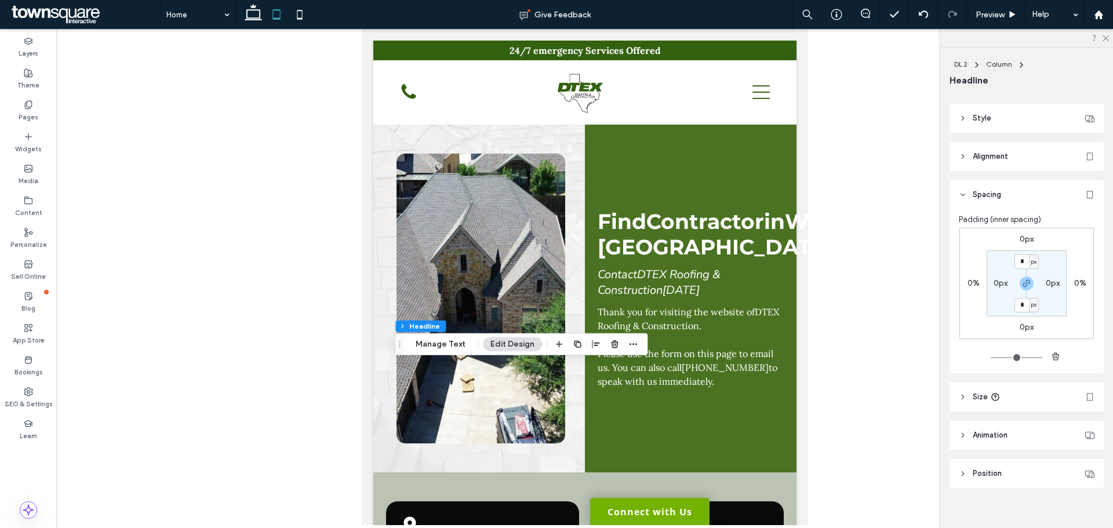
scroll to position [24, 0]
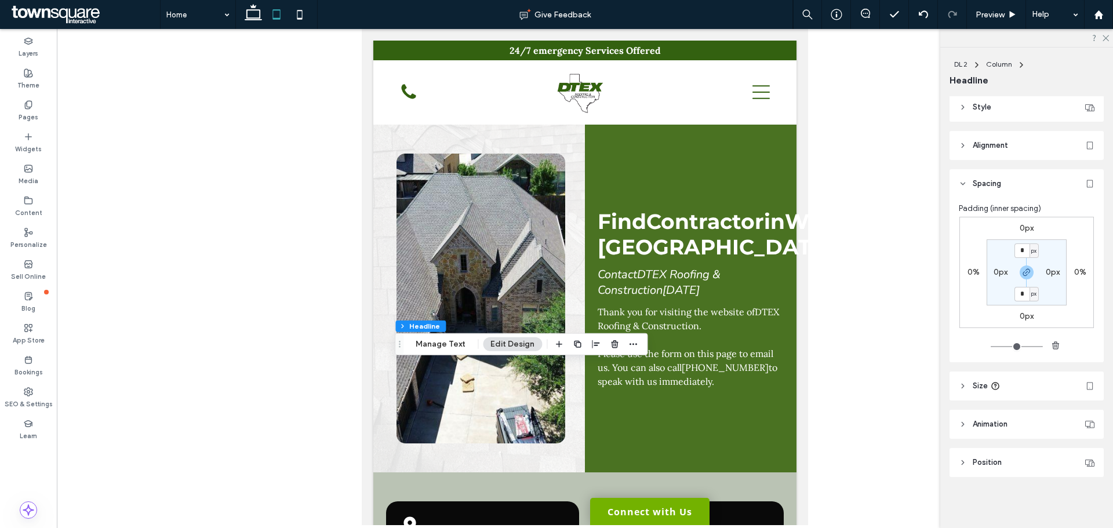
click at [1023, 424] on header "Animation" at bounding box center [1026, 424] width 154 height 29
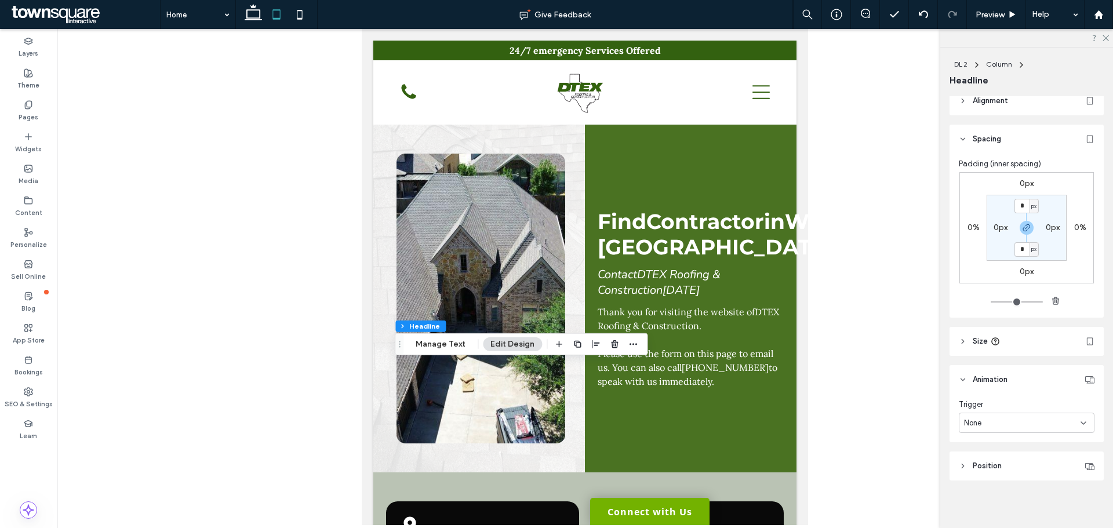
scroll to position [71, 0]
click at [1019, 424] on div "None" at bounding box center [1022, 421] width 116 height 12
click at [997, 451] on div "Entrance" at bounding box center [1023, 461] width 129 height 20
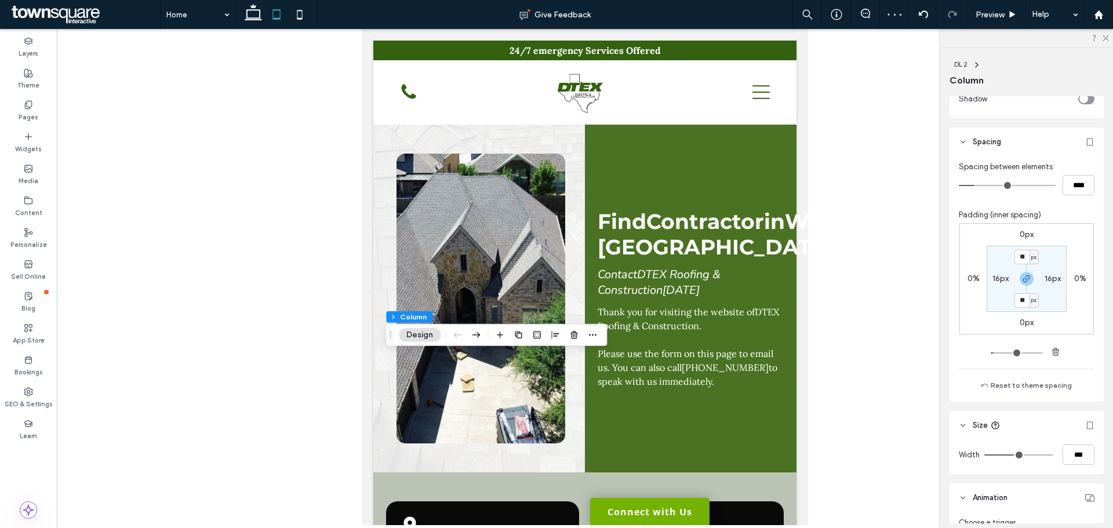
scroll to position [522, 0]
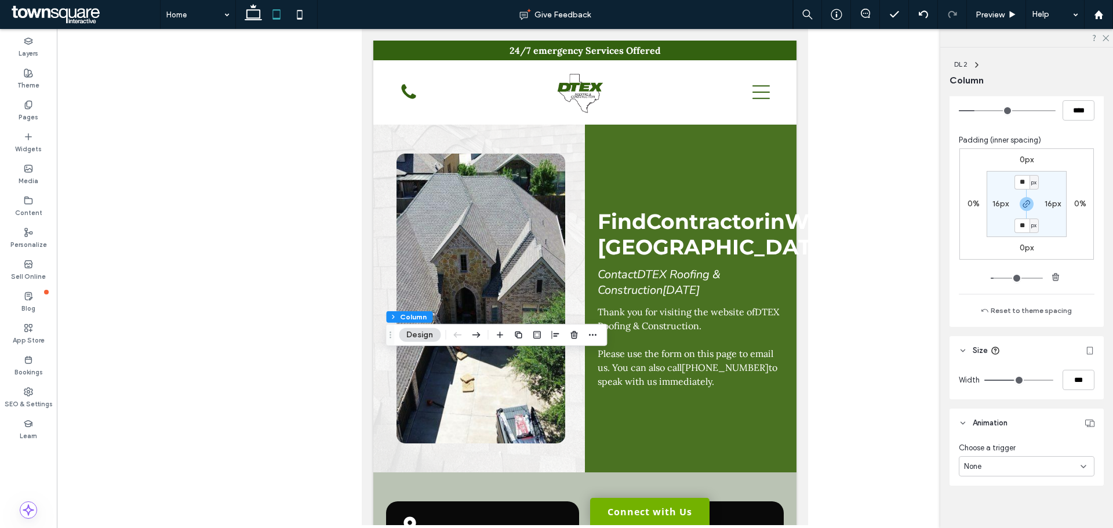
click at [1013, 467] on div "None" at bounding box center [1022, 467] width 116 height 12
click at [1002, 427] on div "Entrance" at bounding box center [1023, 425] width 129 height 20
click at [1008, 510] on div "Slide In" at bounding box center [1022, 510] width 116 height 12
click at [976, 392] on span "None" at bounding box center [972, 388] width 17 height 12
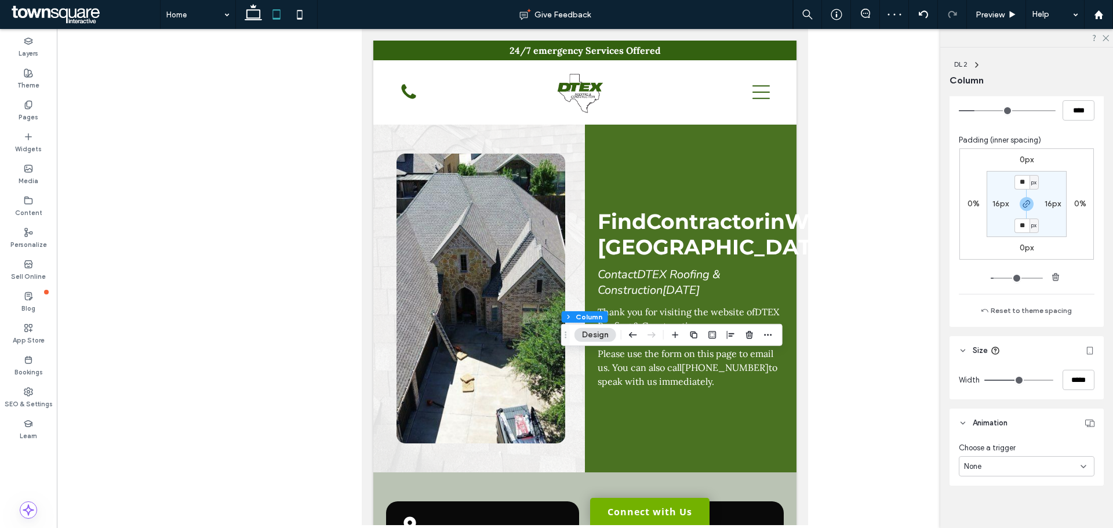
click at [1026, 468] on div "None" at bounding box center [1022, 467] width 116 height 12
click at [991, 422] on span "Entrance" at bounding box center [979, 426] width 31 height 12
click at [1012, 504] on div "Slide In" at bounding box center [1022, 510] width 116 height 12
click at [1000, 387] on div "None" at bounding box center [1023, 388] width 129 height 20
click at [300, 21] on icon at bounding box center [299, 14] width 23 height 23
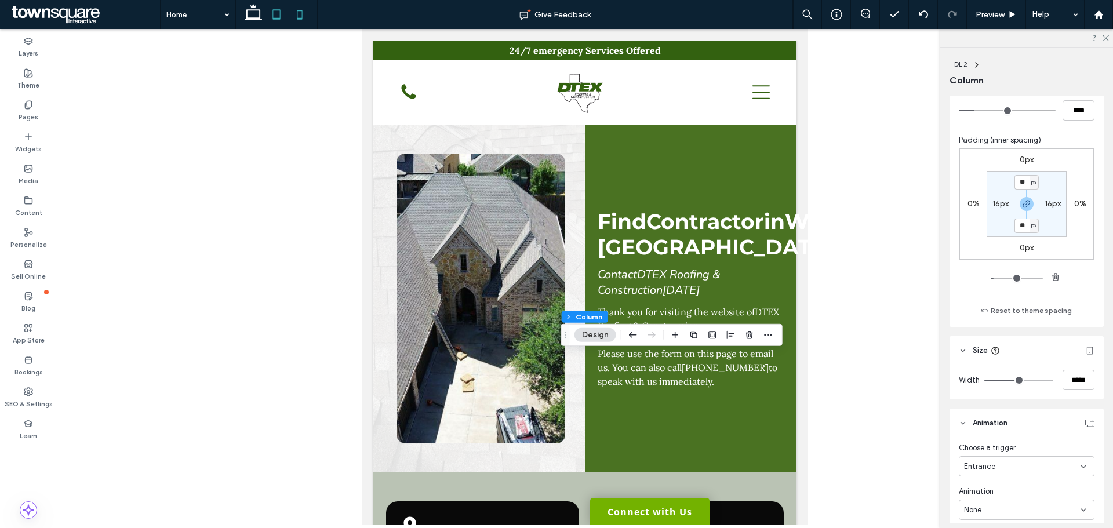
type input "*"
type input "**"
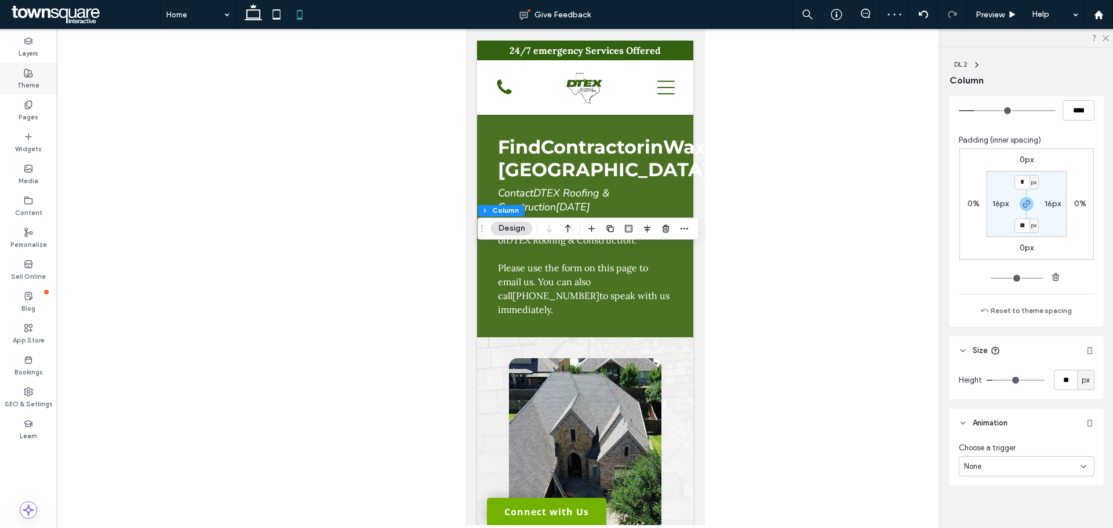
click at [25, 81] on label "Theme" at bounding box center [28, 84] width 22 height 13
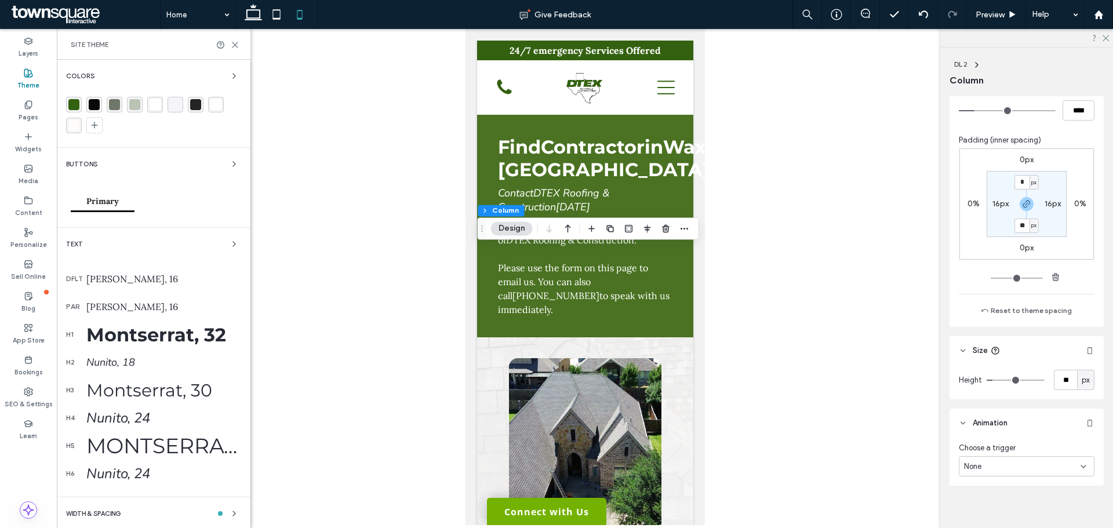
click at [166, 436] on div "Montserrat, 36" at bounding box center [163, 445] width 155 height 25
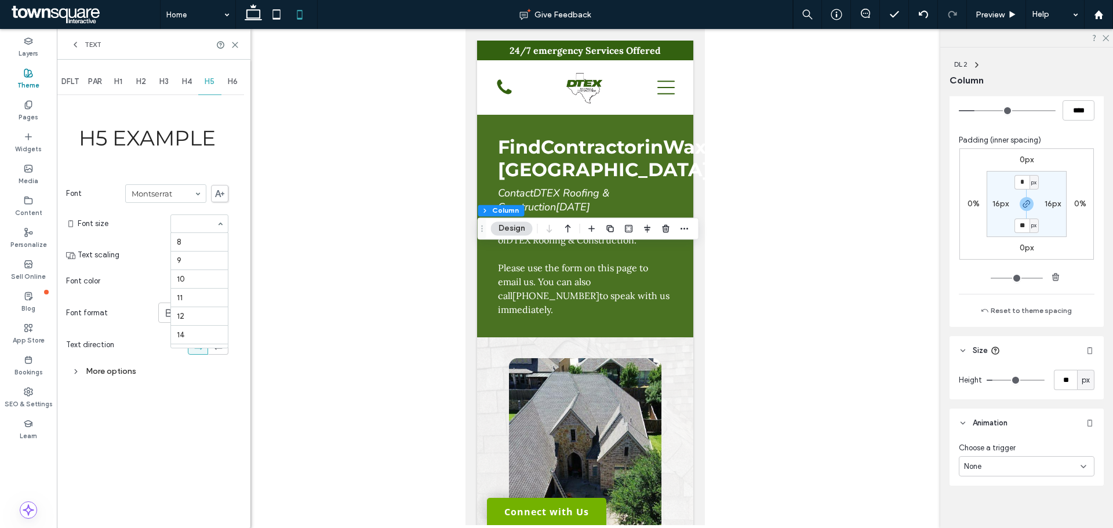
scroll to position [181, 0]
click at [177, 227] on input at bounding box center [196, 224] width 39 height 8
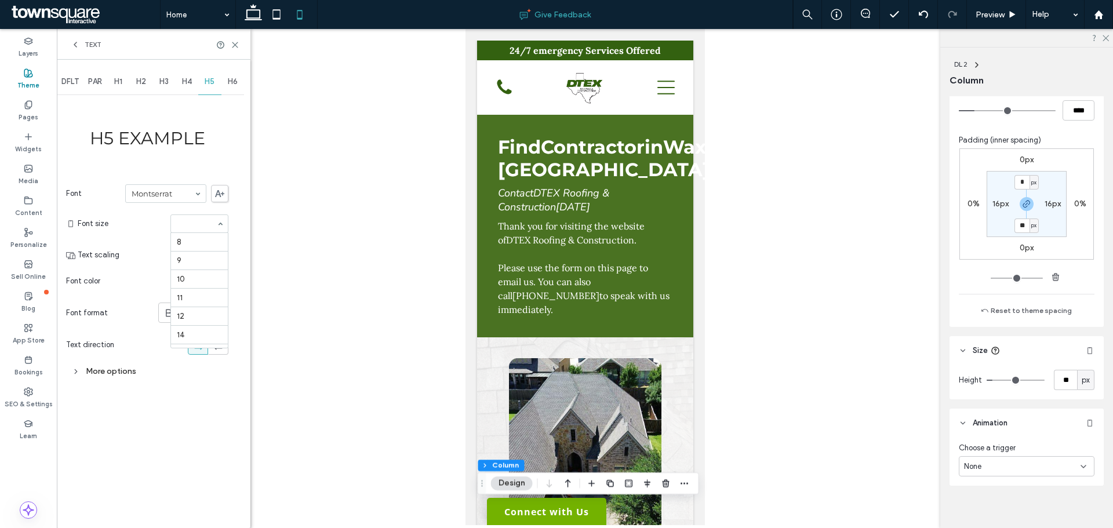
scroll to position [167, 0]
click at [279, 17] on icon at bounding box center [276, 14] width 23 height 23
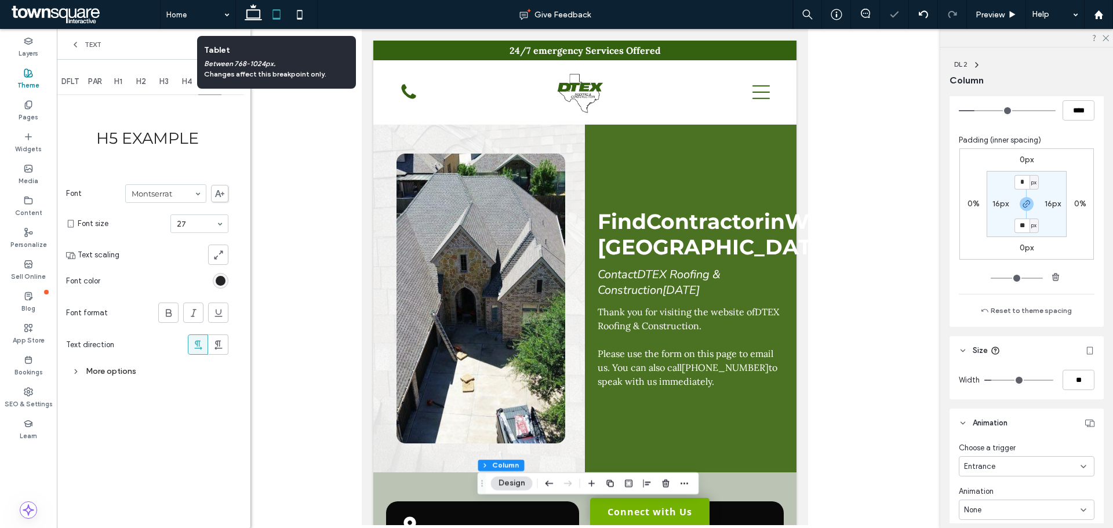
type input "**"
type input "*****"
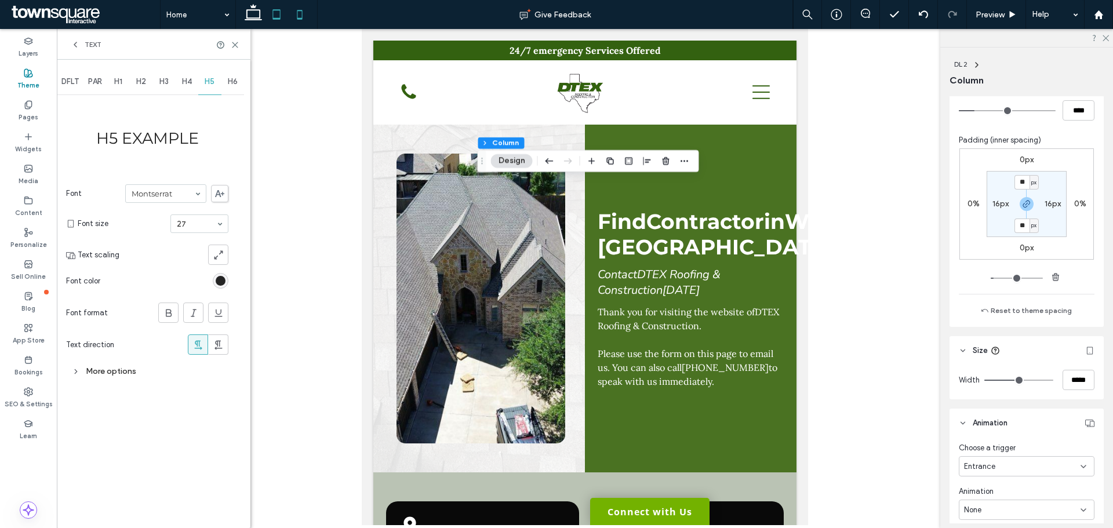
click at [299, 18] on use at bounding box center [299, 14] width 5 height 9
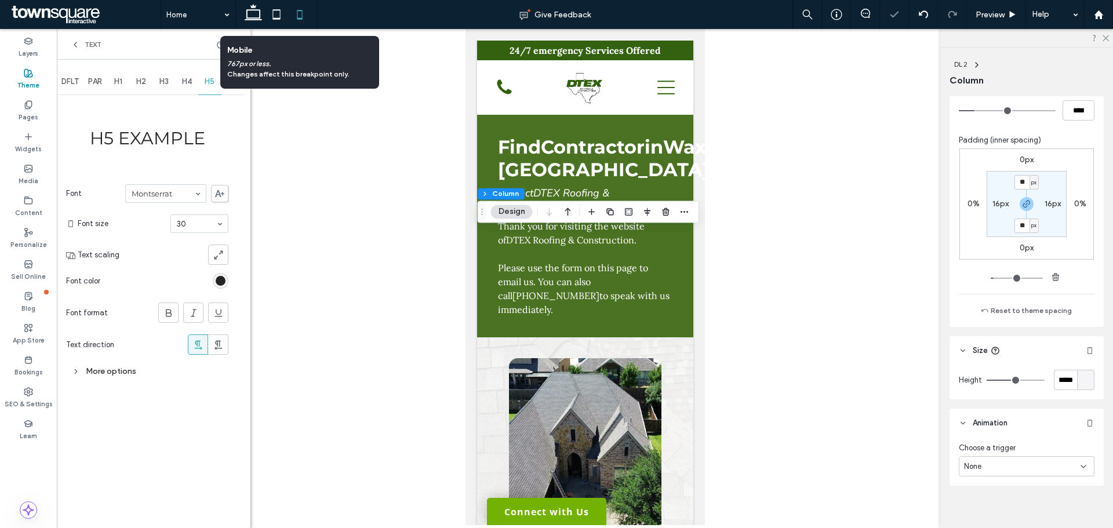
type input "*"
type input "**"
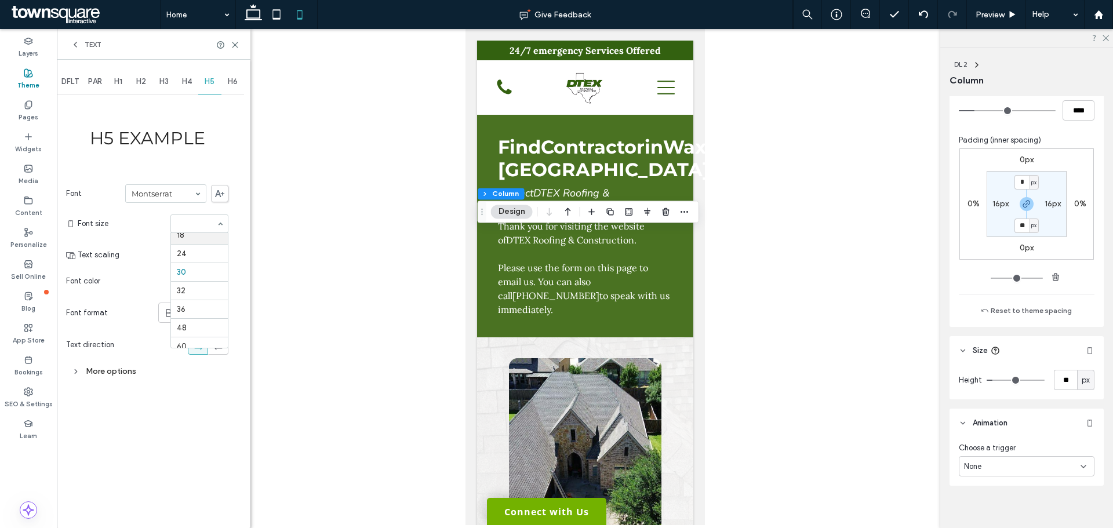
scroll to position [109, 0]
click at [188, 223] on input at bounding box center [196, 224] width 39 height 8
type input "**"
click at [238, 44] on icon at bounding box center [235, 45] width 9 height 9
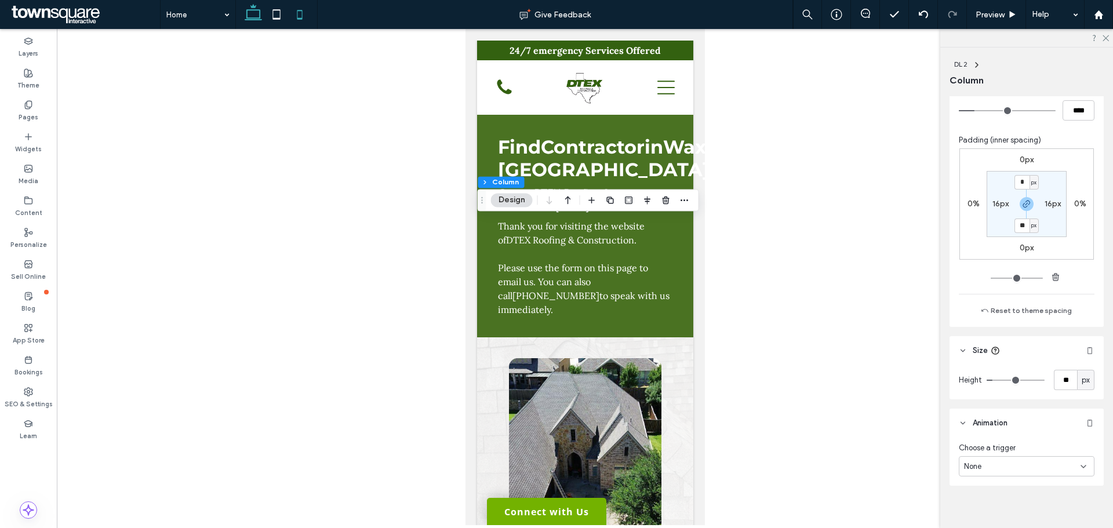
click at [260, 21] on icon at bounding box center [253, 14] width 23 height 23
type input "**"
type input "***"
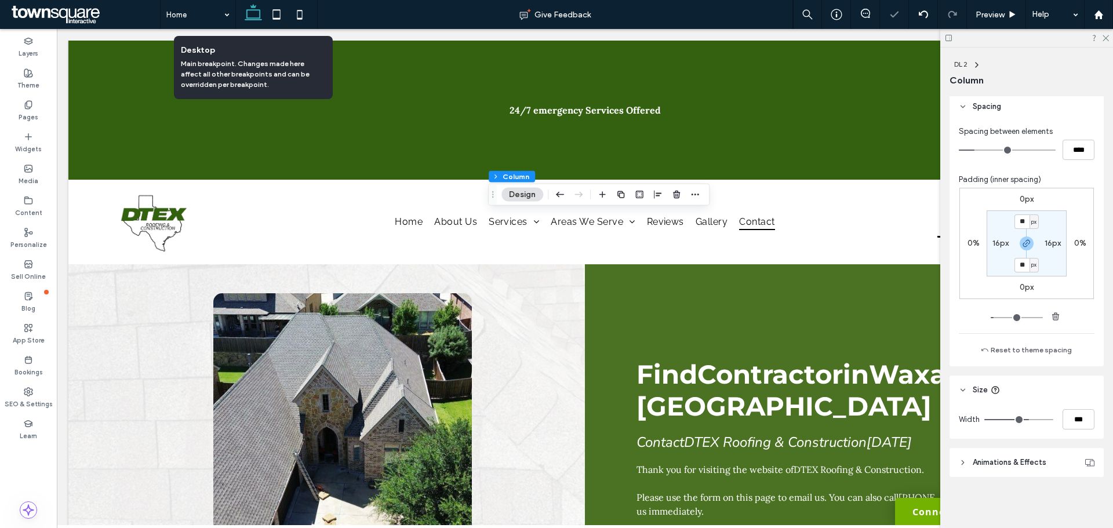
scroll to position [482, 0]
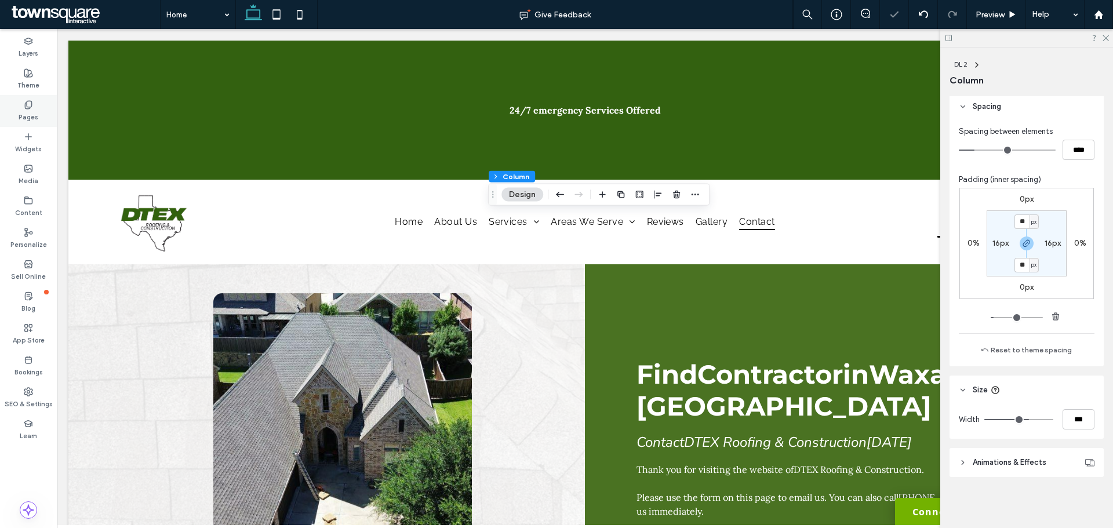
click at [29, 104] on icon at bounding box center [28, 104] width 9 height 9
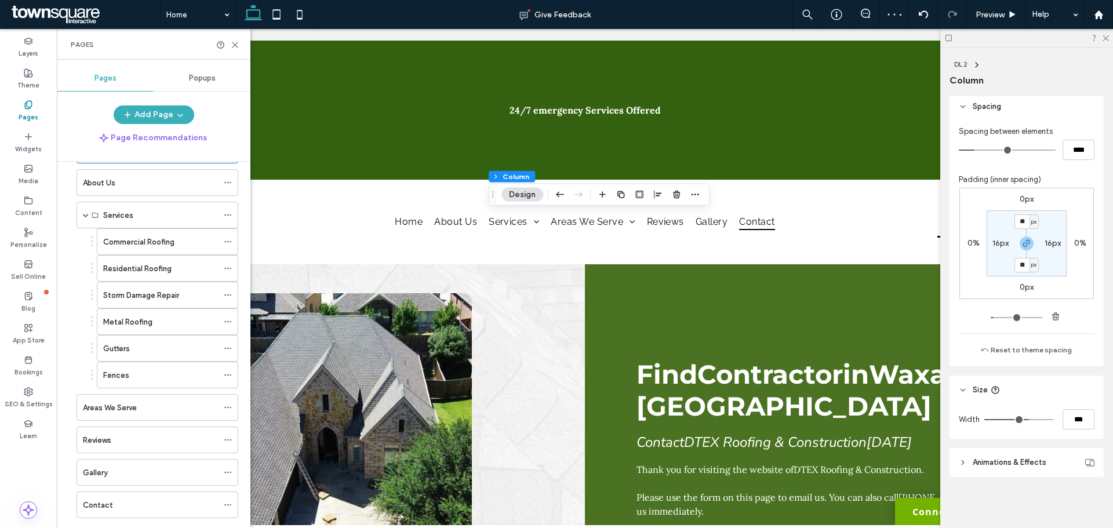
scroll to position [102, 0]
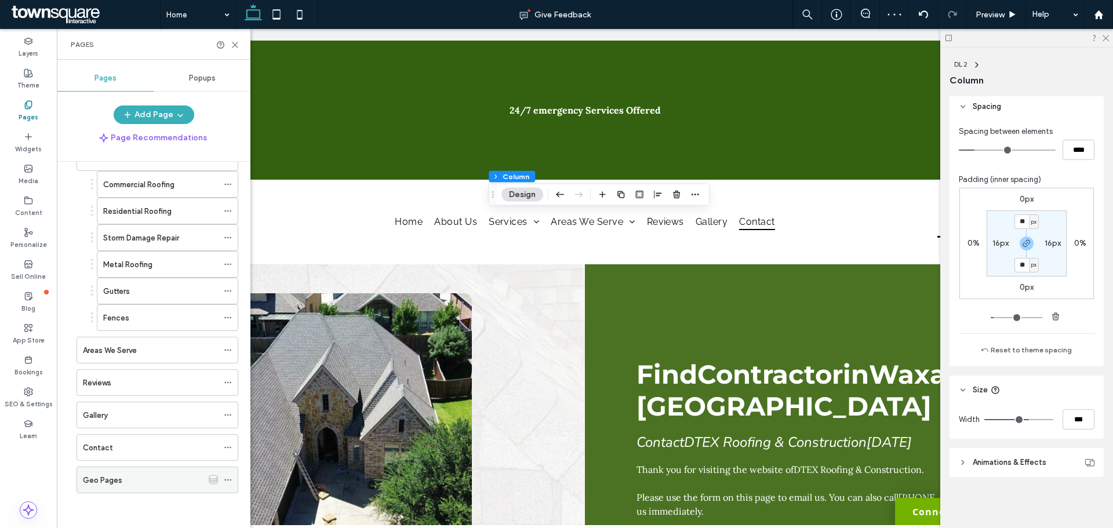
click at [151, 483] on div "Geo Pages" at bounding box center [143, 480] width 120 height 12
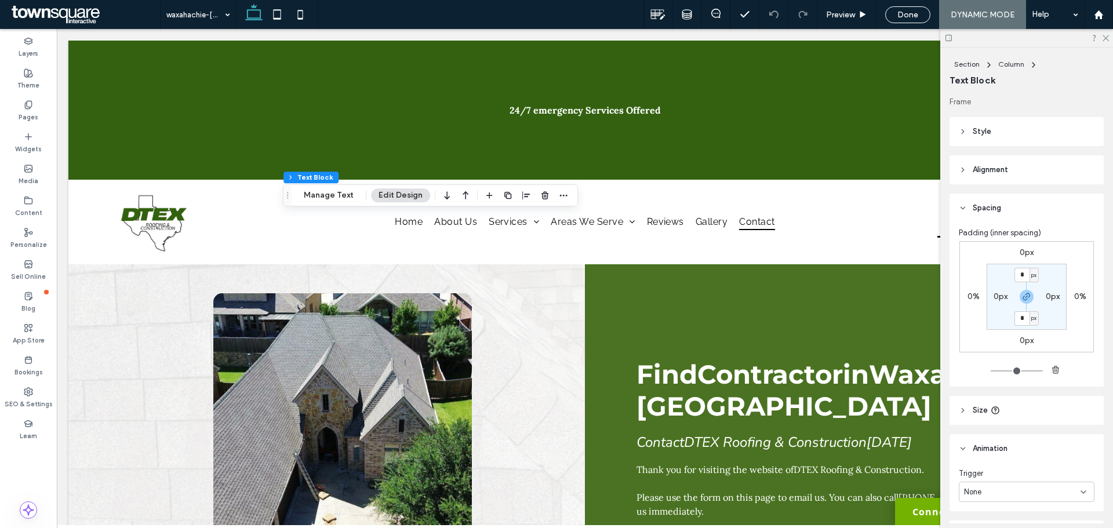
click at [1024, 132] on header "Style" at bounding box center [1026, 131] width 154 height 29
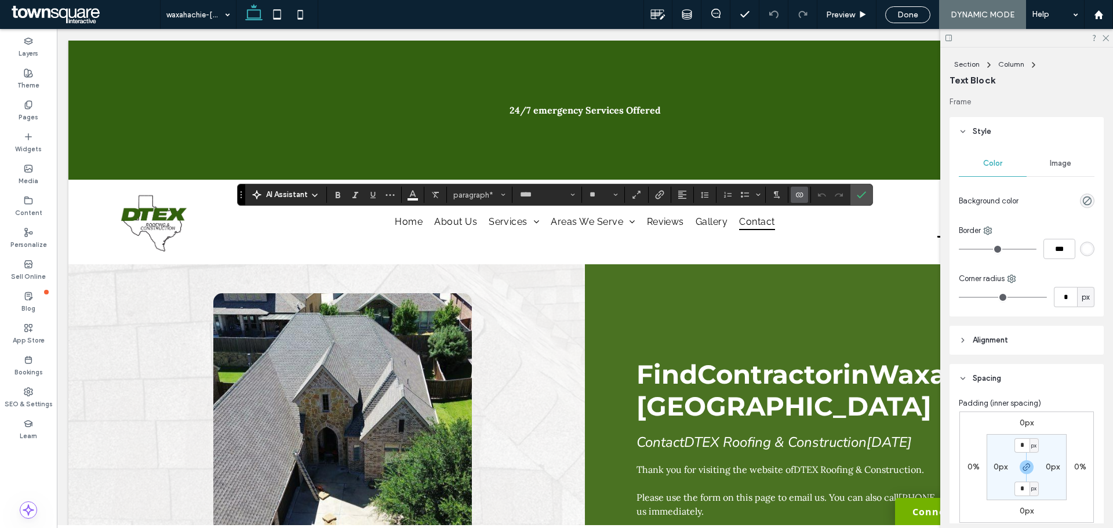
click at [405, 203] on div "AI Assistant paragraph* **** **" at bounding box center [554, 195] width 635 height 22
click at [408, 199] on span "Color" at bounding box center [412, 193] width 9 height 15
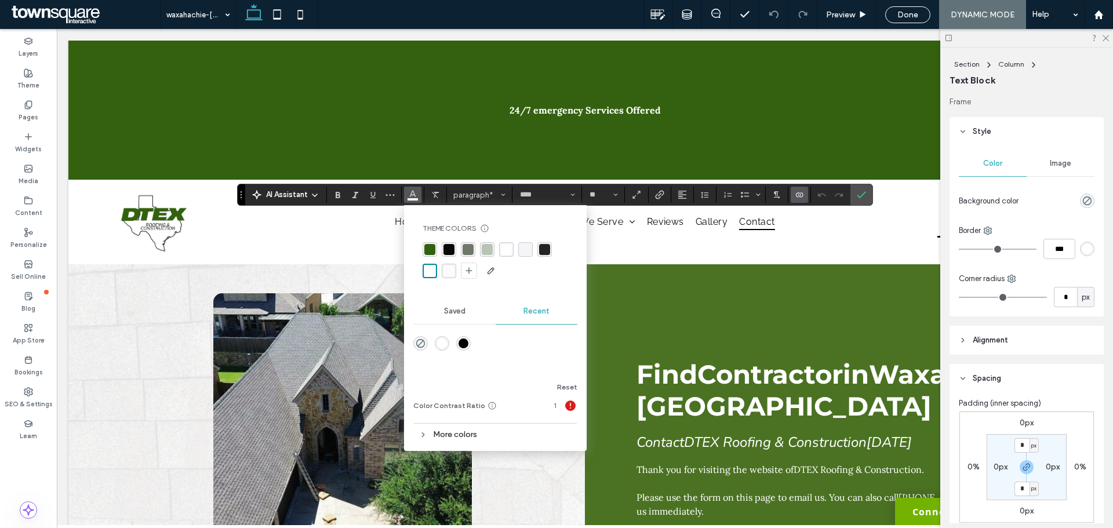
click at [544, 249] on div "rgba(36, 36, 36, 1)" at bounding box center [544, 249] width 11 height 11
click at [863, 193] on use "Confirm" at bounding box center [860, 194] width 9 height 7
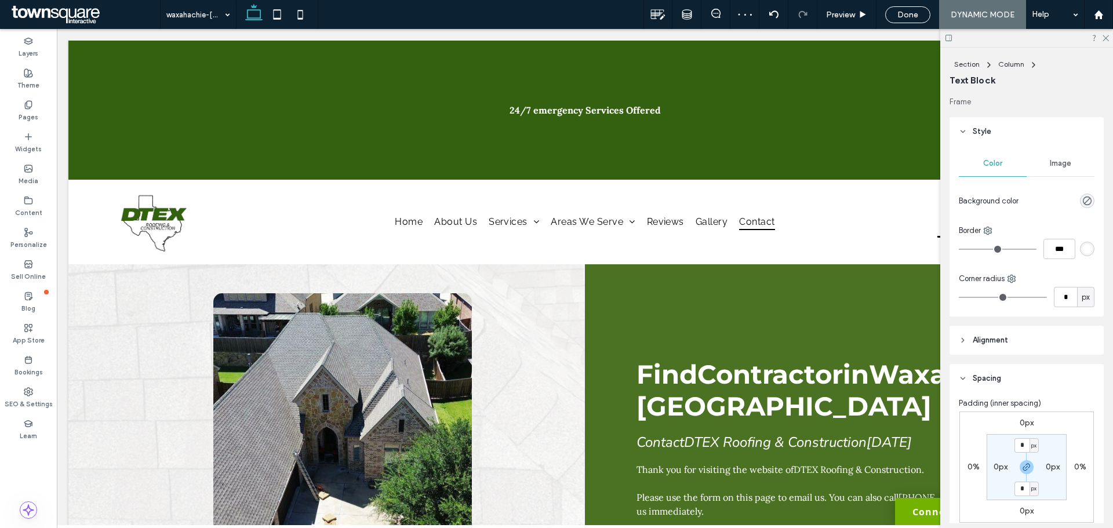
type input "**********"
type input "**"
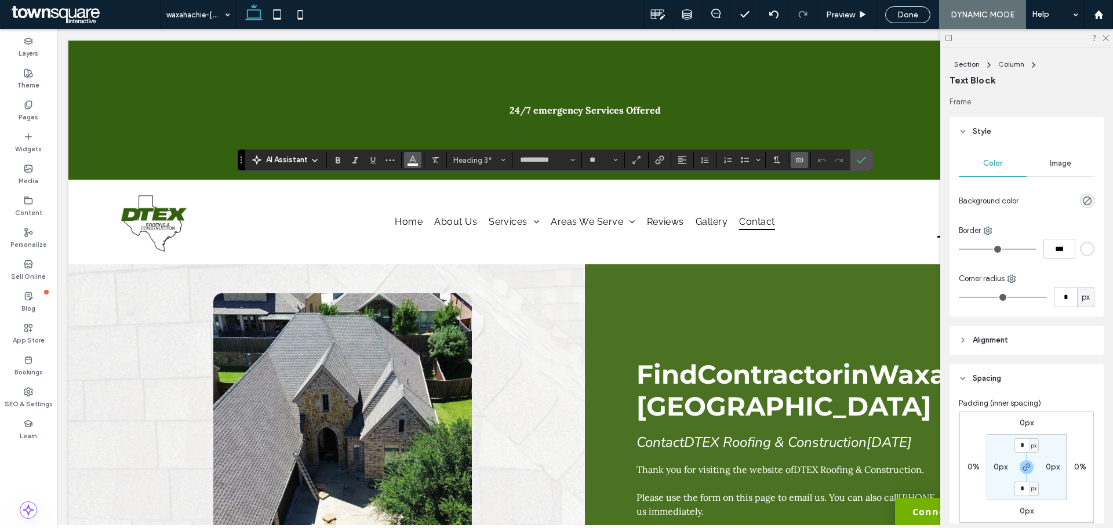
click at [417, 163] on icon "Color" at bounding box center [412, 158] width 9 height 9
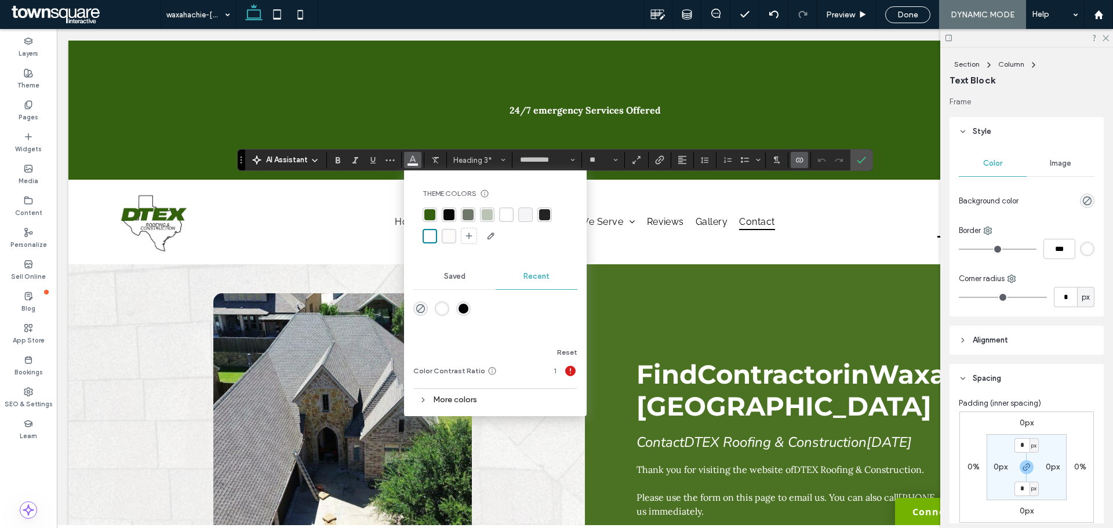
click at [545, 214] on div "rgba(36, 36, 36, 1)" at bounding box center [544, 214] width 11 height 11
click at [856, 159] on icon "Confirm" at bounding box center [860, 159] width 9 height 9
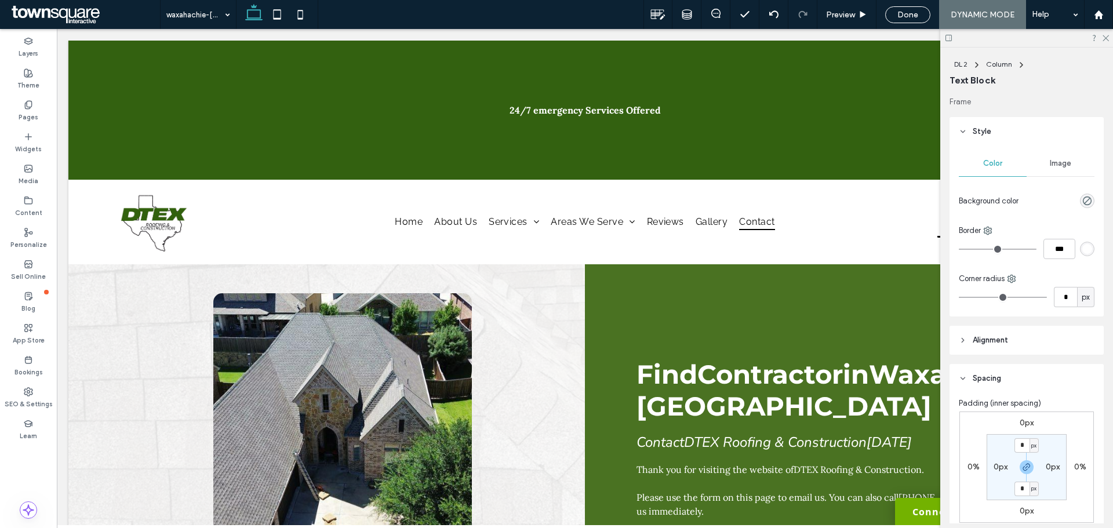
type input "**********"
type input "**"
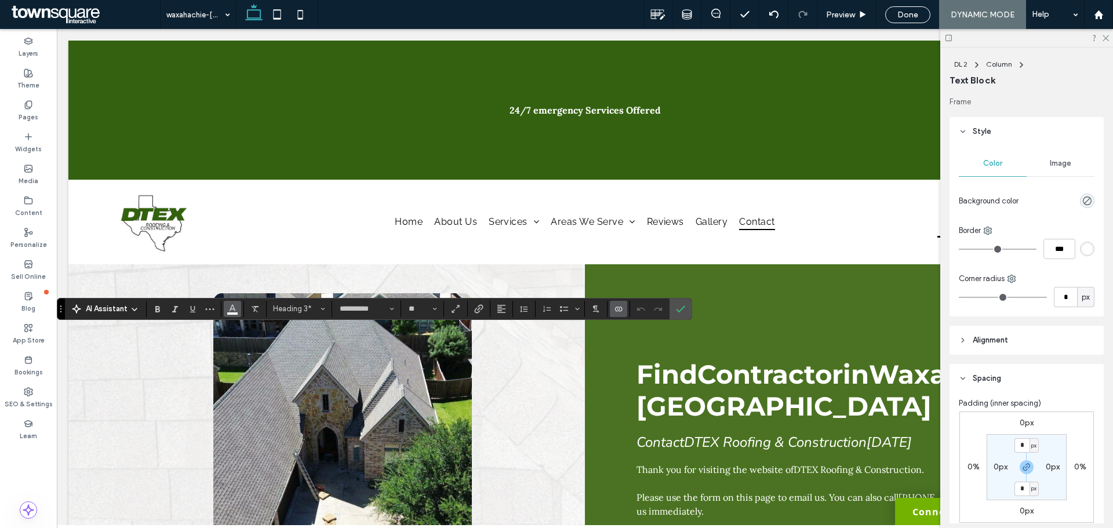
click at [236, 307] on icon "Color" at bounding box center [232, 307] width 9 height 9
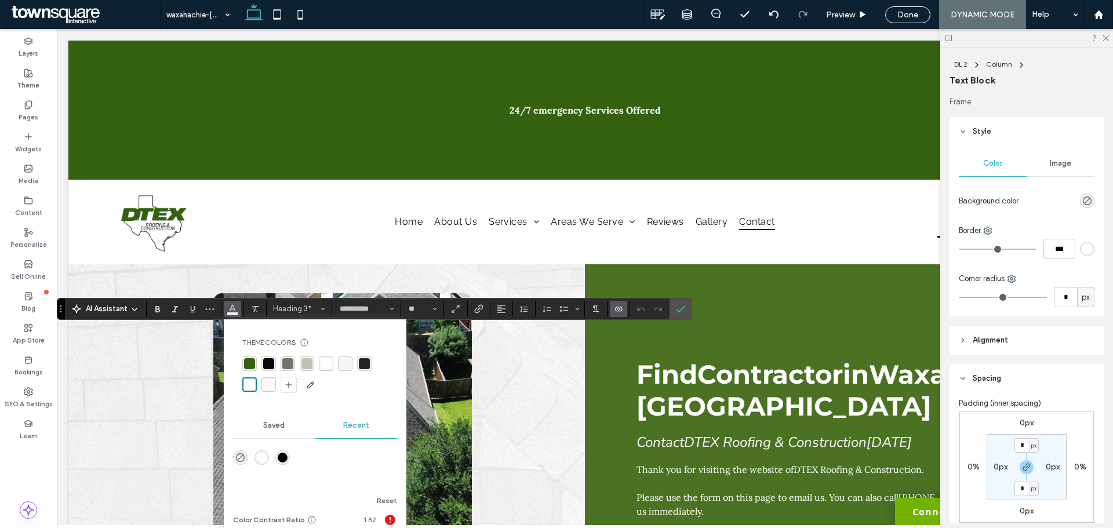
click at [362, 364] on div "rgba(36, 36, 36, 1)" at bounding box center [364, 363] width 11 height 11
click at [686, 309] on label "Confirm" at bounding box center [680, 308] width 17 height 21
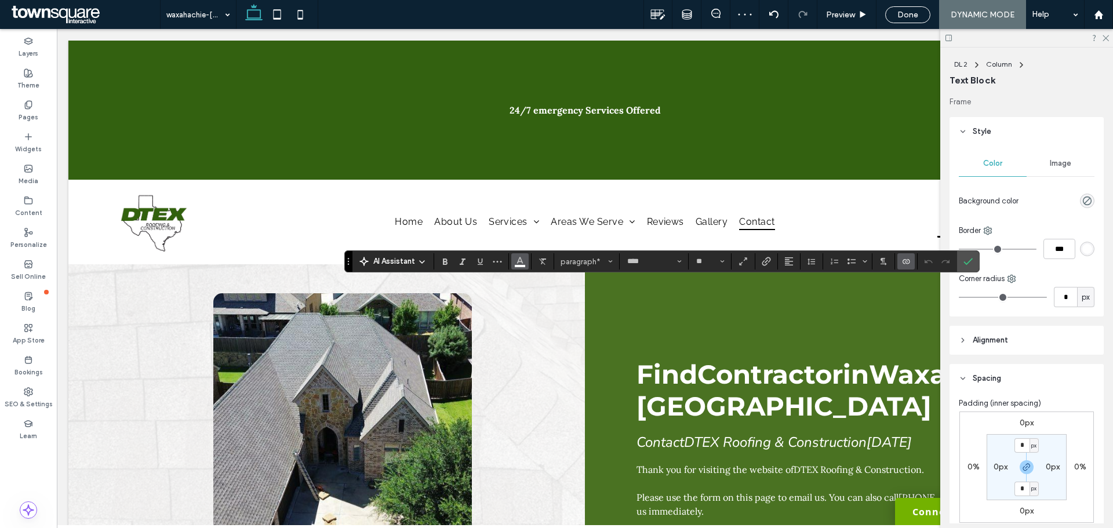
click at [522, 262] on use "Color" at bounding box center [520, 260] width 6 height 6
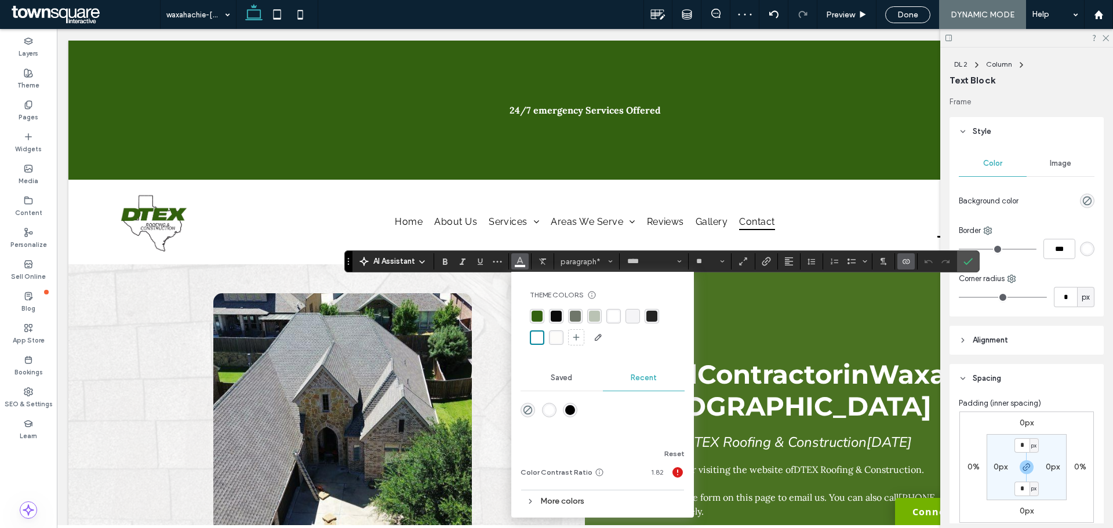
click at [651, 319] on div "rgba(36, 36, 36, 1)" at bounding box center [651, 316] width 11 height 11
click at [967, 257] on icon "Confirm" at bounding box center [967, 261] width 9 height 9
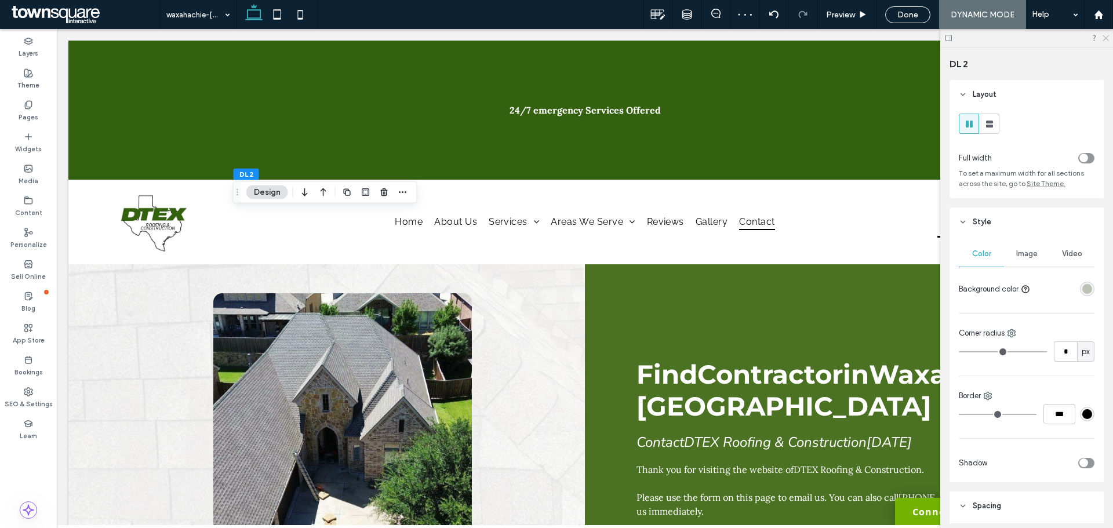
click at [1108, 39] on icon at bounding box center [1105, 38] width 8 height 8
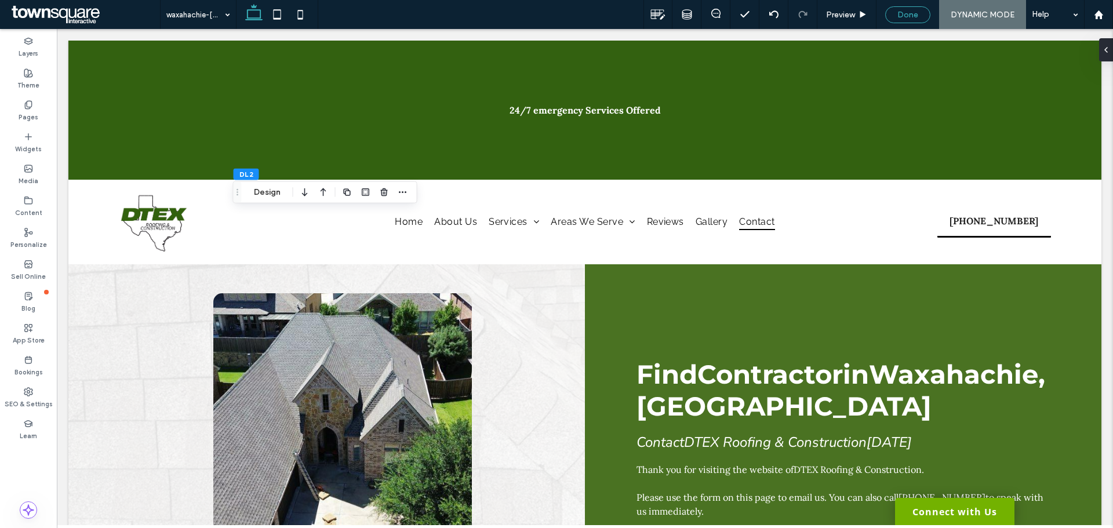
click at [897, 17] on span "Done" at bounding box center [907, 15] width 21 height 10
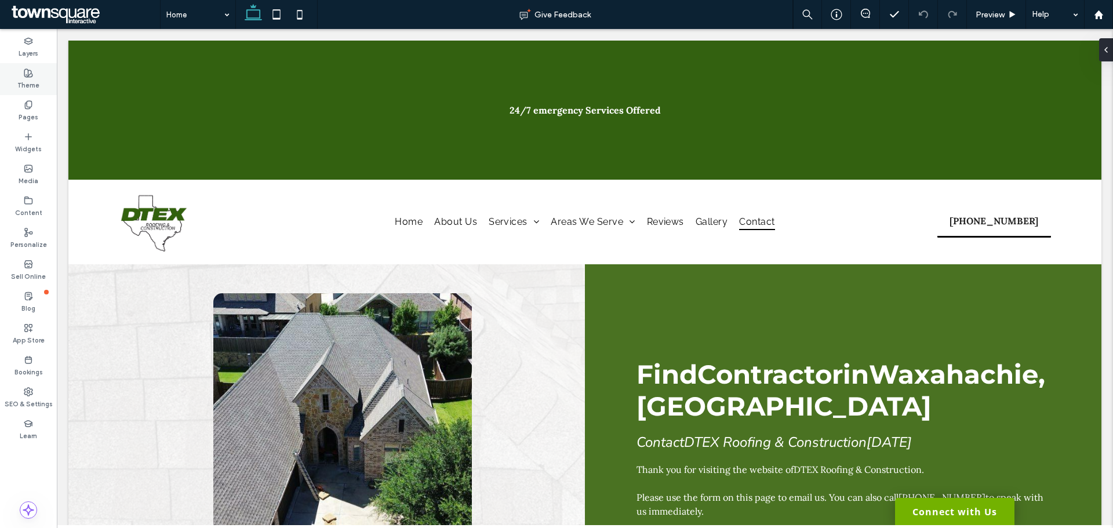
click at [25, 88] on label "Theme" at bounding box center [28, 84] width 22 height 13
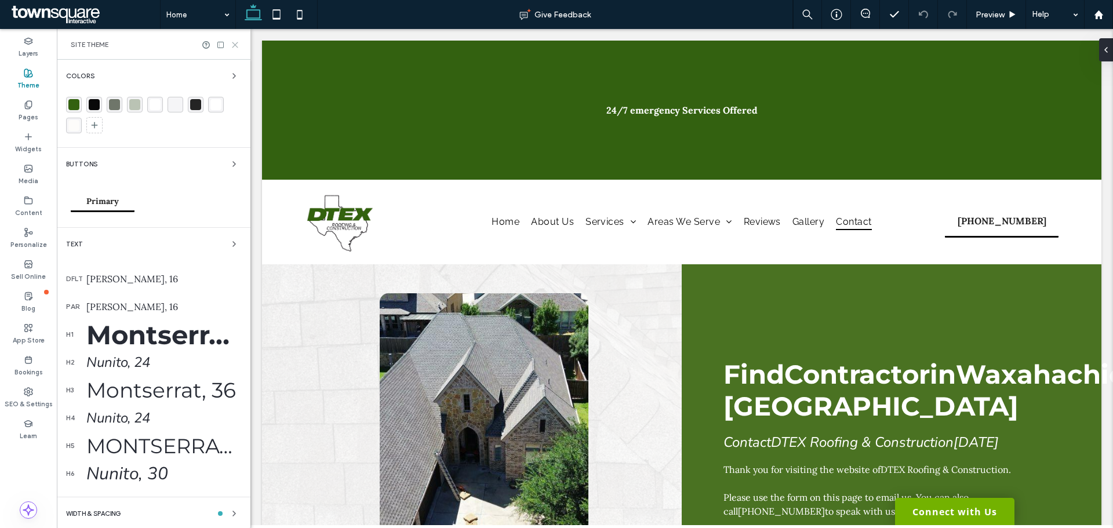
click at [235, 49] on div "Site Theme" at bounding box center [154, 44] width 194 height 31
click at [237, 43] on use at bounding box center [234, 44] width 5 height 5
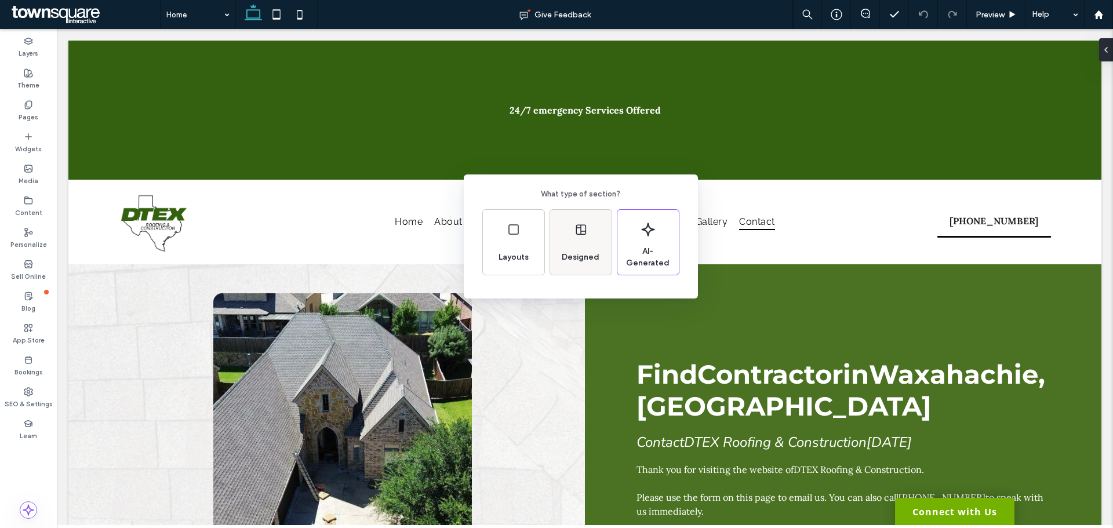
click at [581, 229] on use at bounding box center [580, 230] width 10 height 10
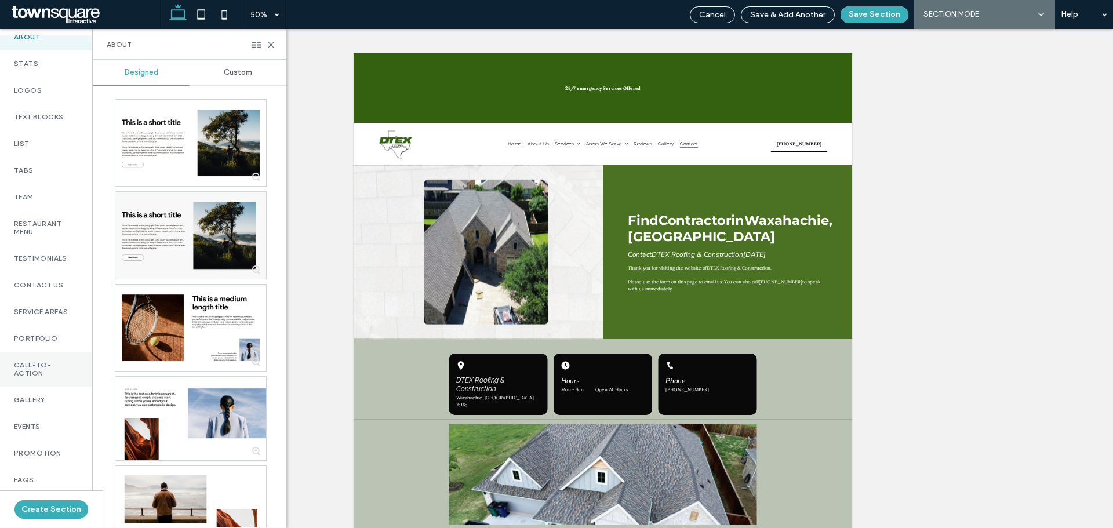
scroll to position [290, 0]
click at [53, 397] on div "Promotion" at bounding box center [46, 395] width 92 height 27
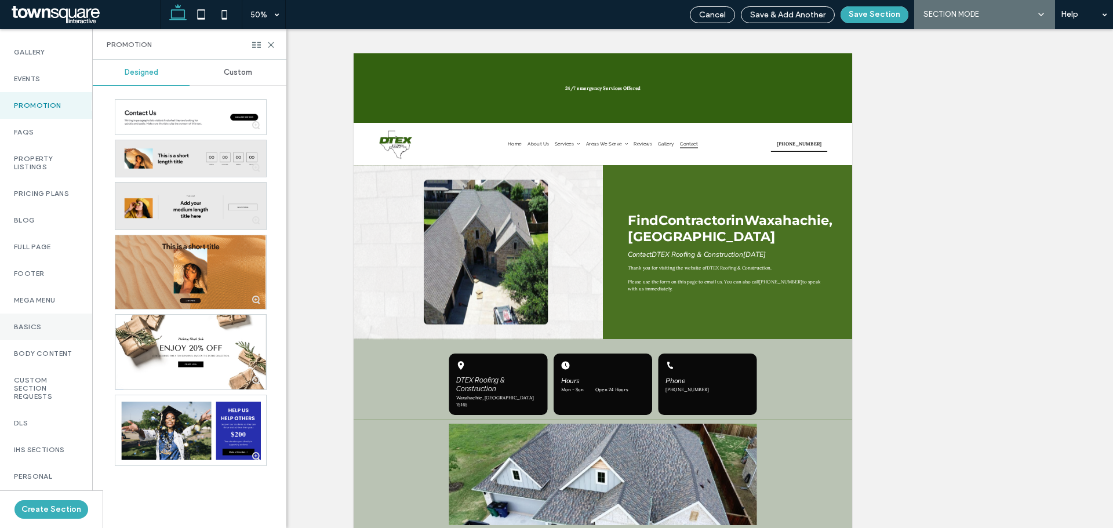
scroll to position [637, 0]
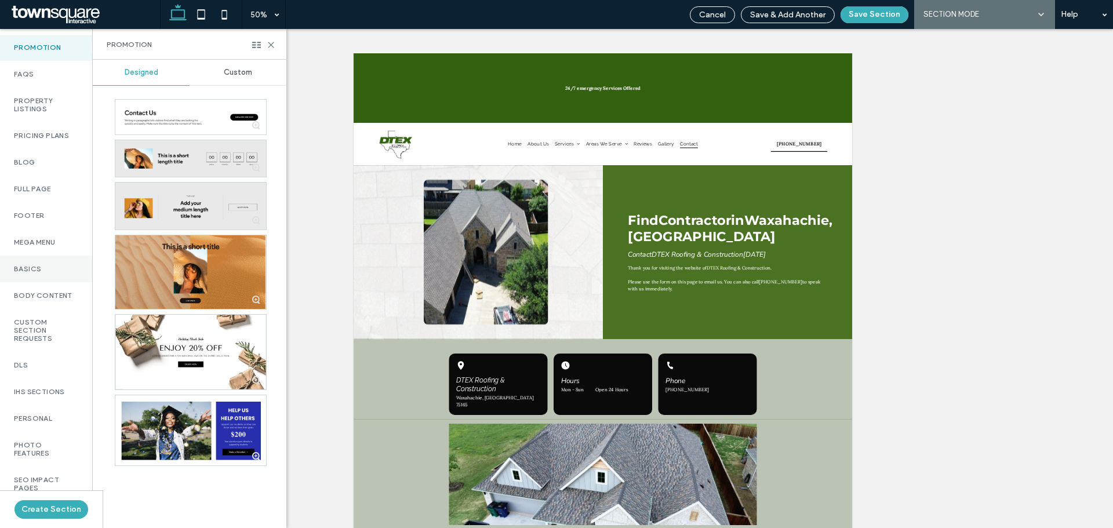
click at [46, 342] on label "Custom Section Requests" at bounding box center [46, 330] width 64 height 24
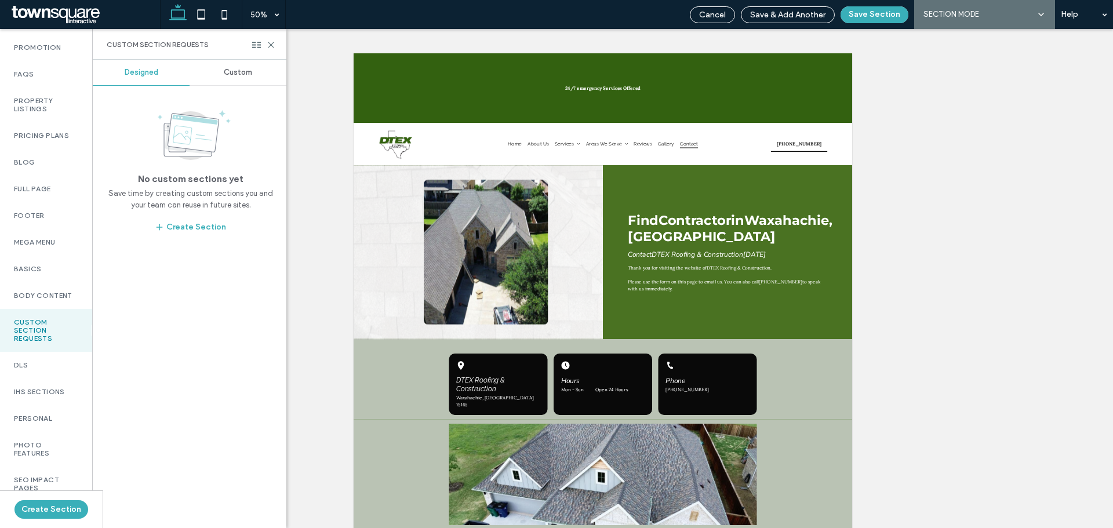
click at [234, 73] on span "Custom" at bounding box center [238, 72] width 28 height 9
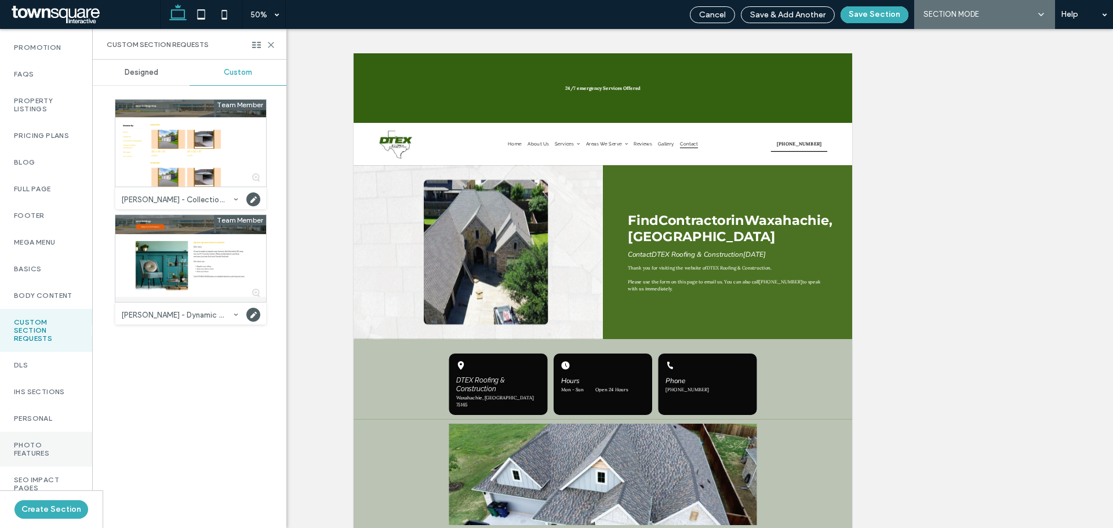
scroll to position [691, 0]
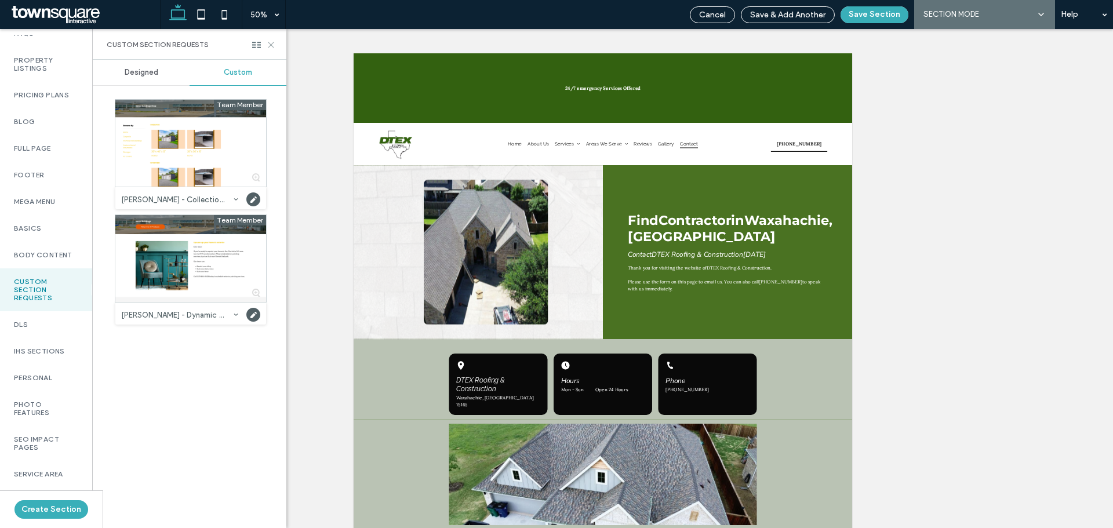
click at [272, 43] on icon at bounding box center [271, 45] width 9 height 9
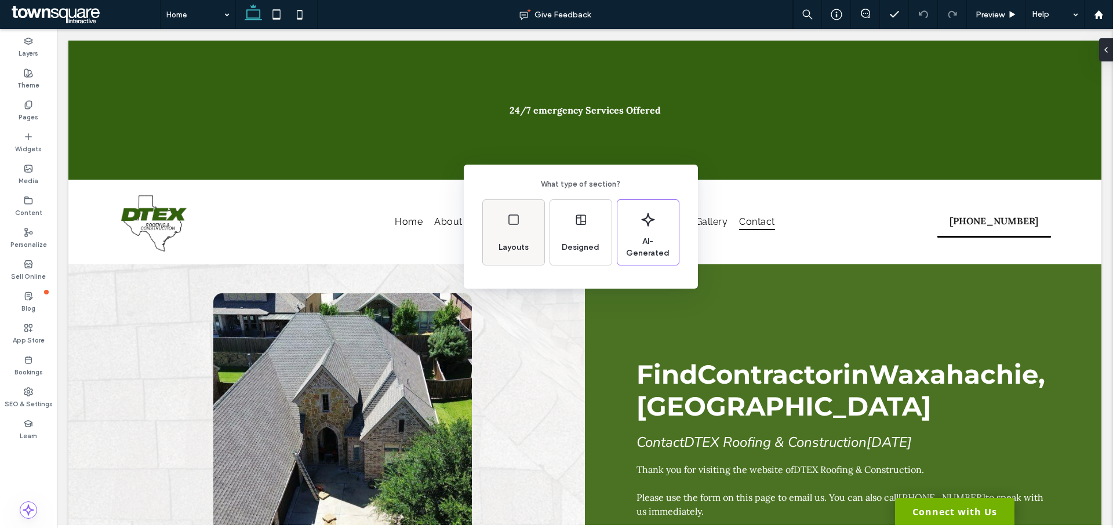
click at [515, 231] on div "Layouts" at bounding box center [513, 232] width 61 height 65
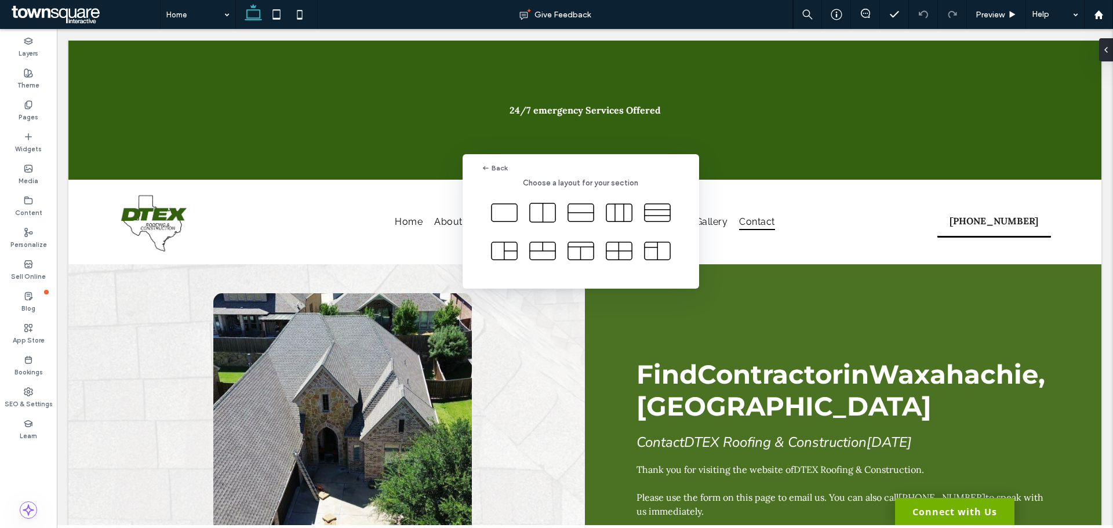
click at [446, 300] on div "Back Choose a layout for your section" at bounding box center [556, 292] width 1113 height 585
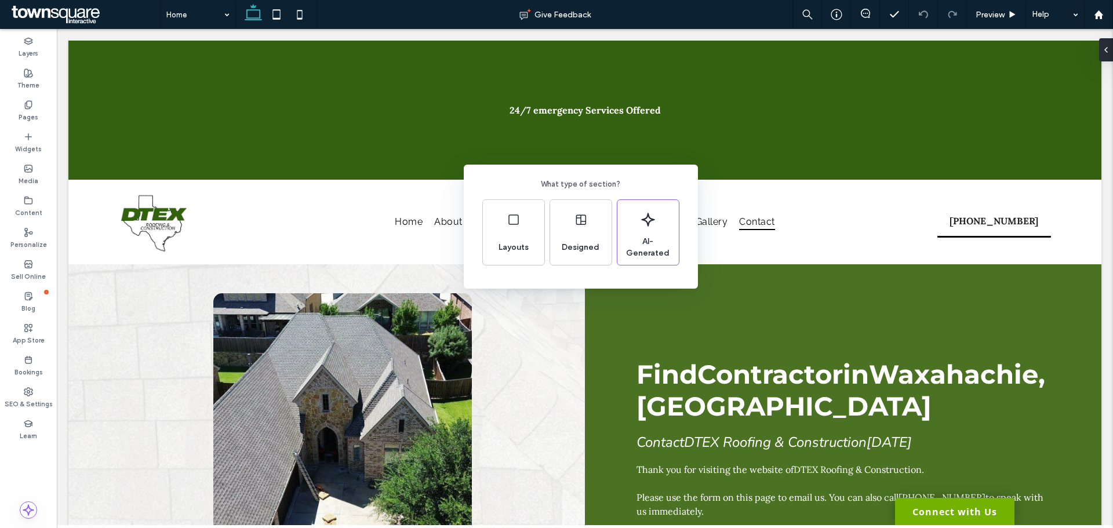
click at [293, 288] on div "What type of section? Layouts Designed AI-Generated" at bounding box center [556, 292] width 1113 height 585
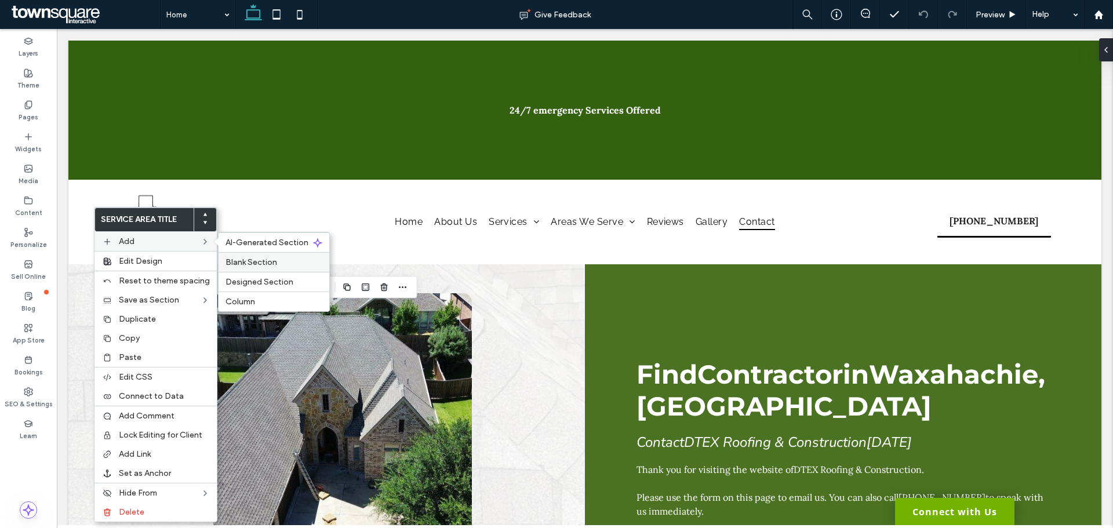
click at [239, 261] on span "Blank Section" at bounding box center [251, 262] width 52 height 10
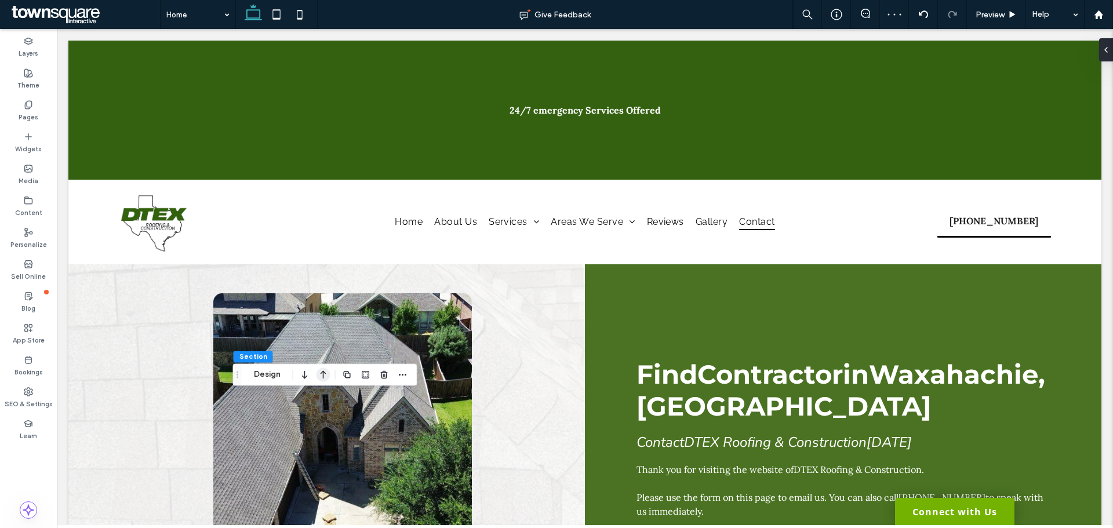
click at [320, 375] on icon "button" at bounding box center [323, 374] width 14 height 21
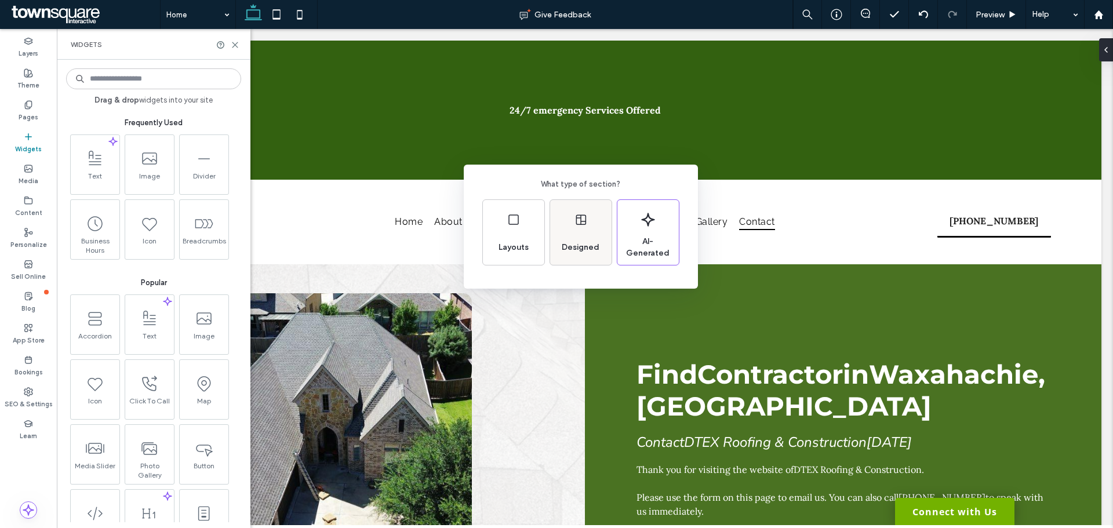
click at [586, 236] on div "Designed" at bounding box center [580, 247] width 47 height 25
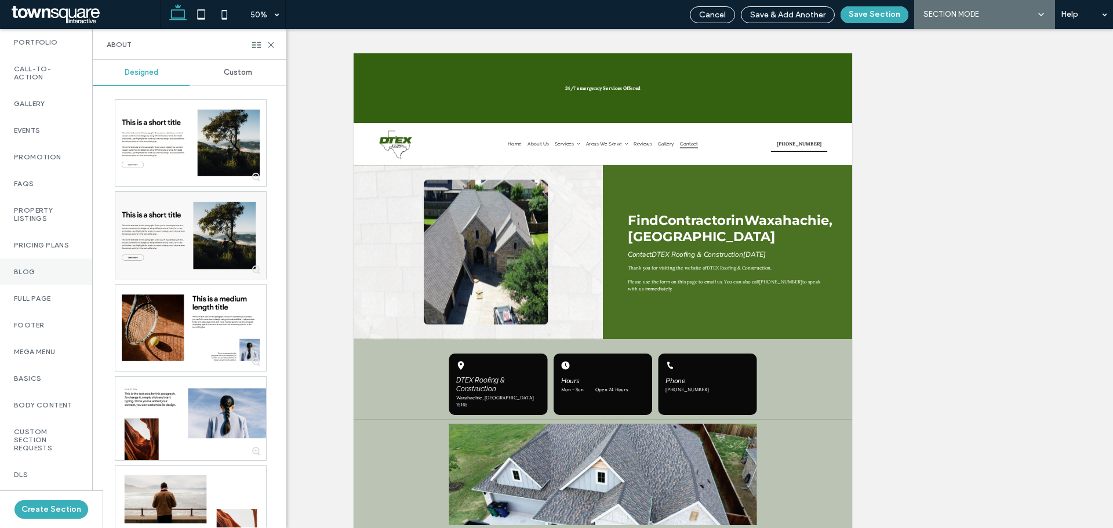
scroll to position [579, 0]
click at [50, 358] on label "Body Content" at bounding box center [46, 353] width 64 height 8
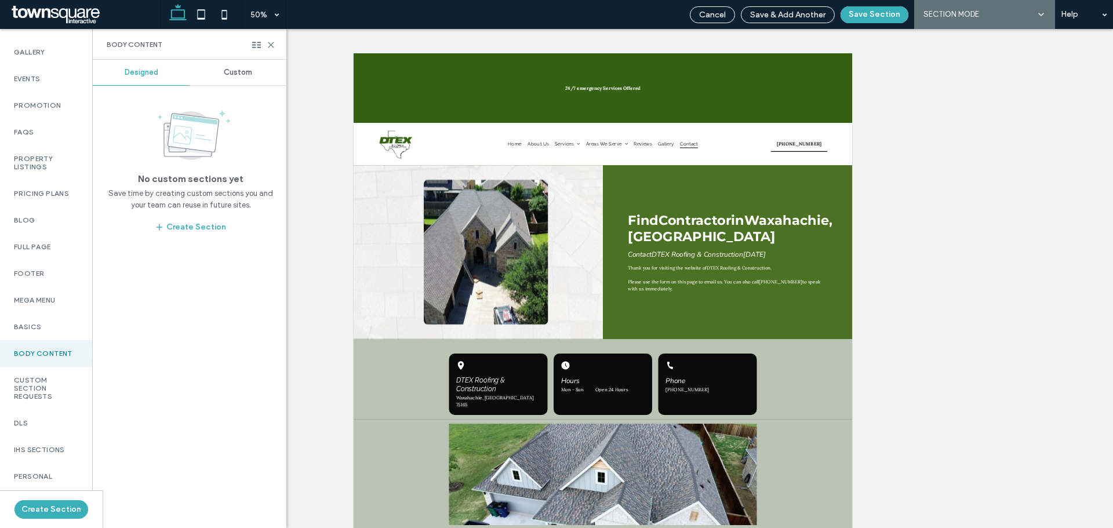
click at [245, 58] on div "Body Content" at bounding box center [190, 44] width 194 height 31
click at [240, 70] on span "Custom" at bounding box center [238, 72] width 28 height 9
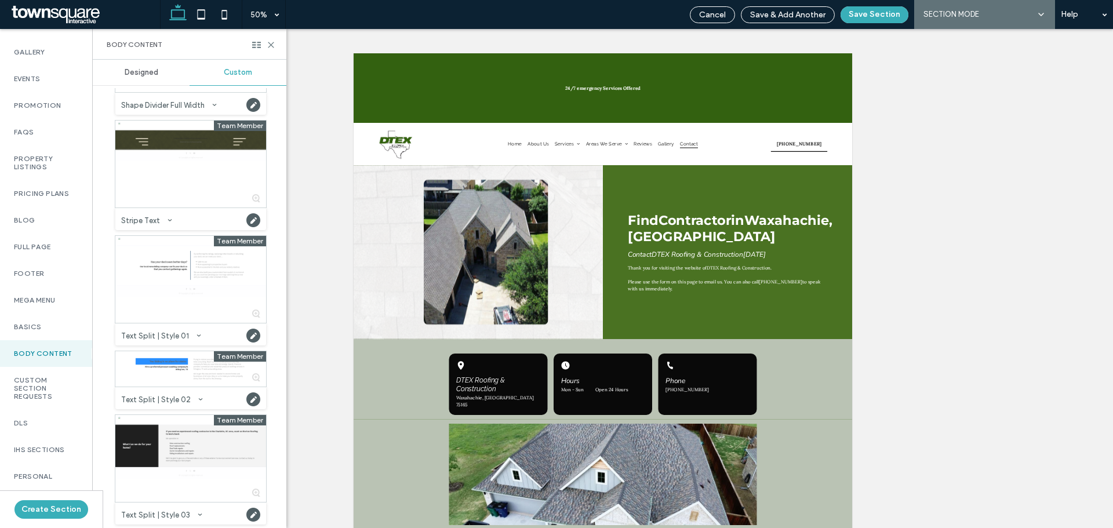
scroll to position [1758, 0]
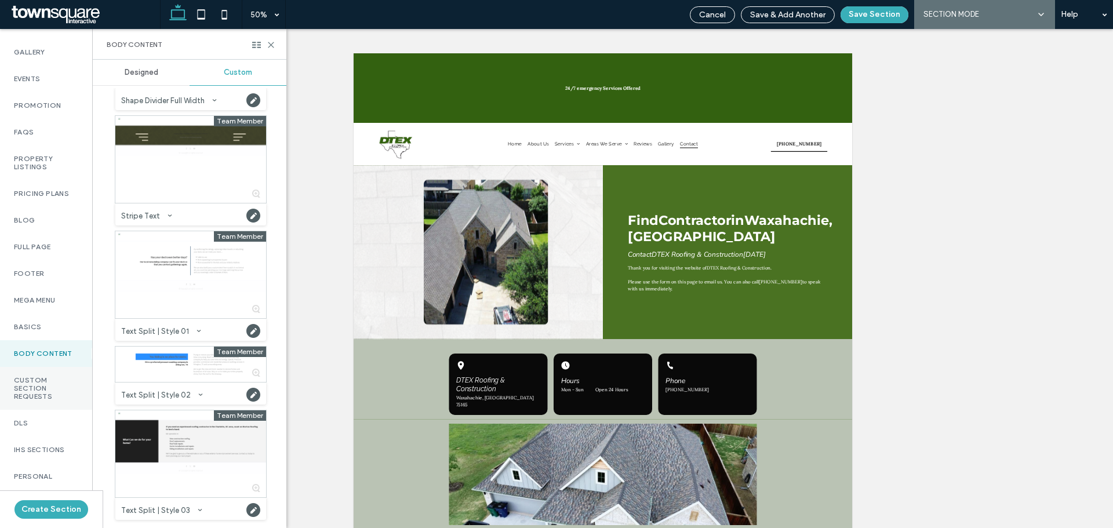
click at [45, 395] on label "Custom Section Requests" at bounding box center [46, 388] width 64 height 24
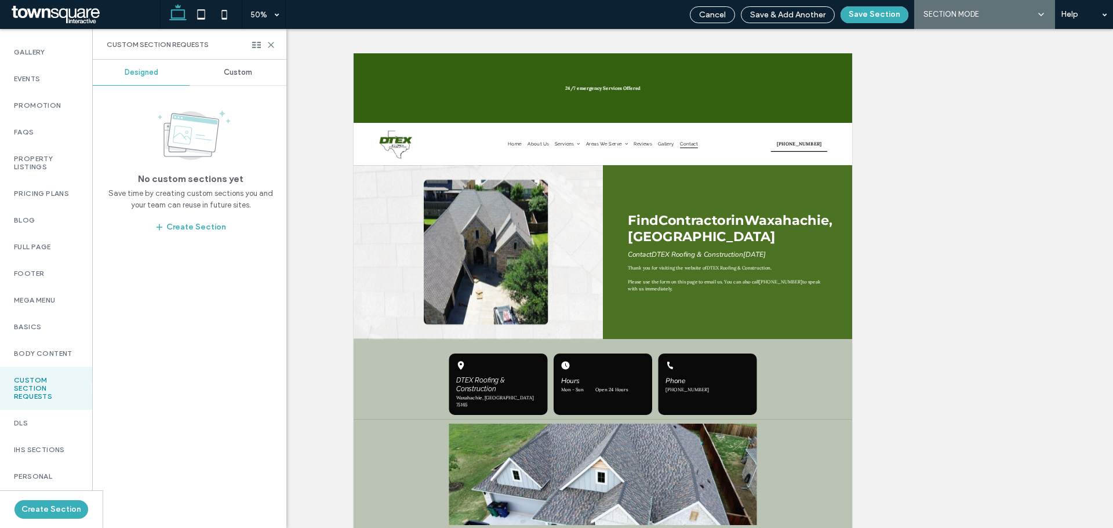
click at [247, 67] on div "Custom" at bounding box center [237, 72] width 97 height 25
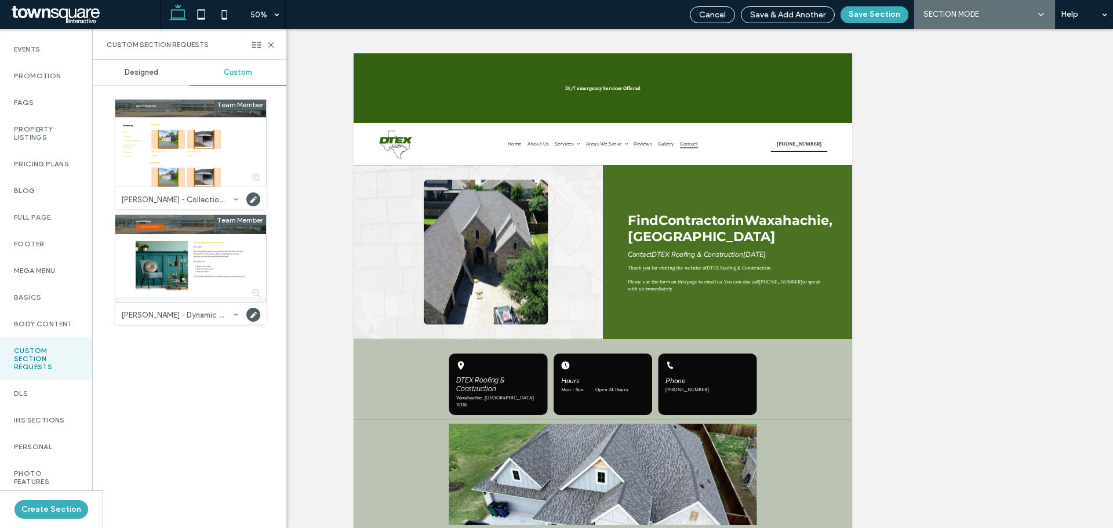
scroll to position [637, 0]
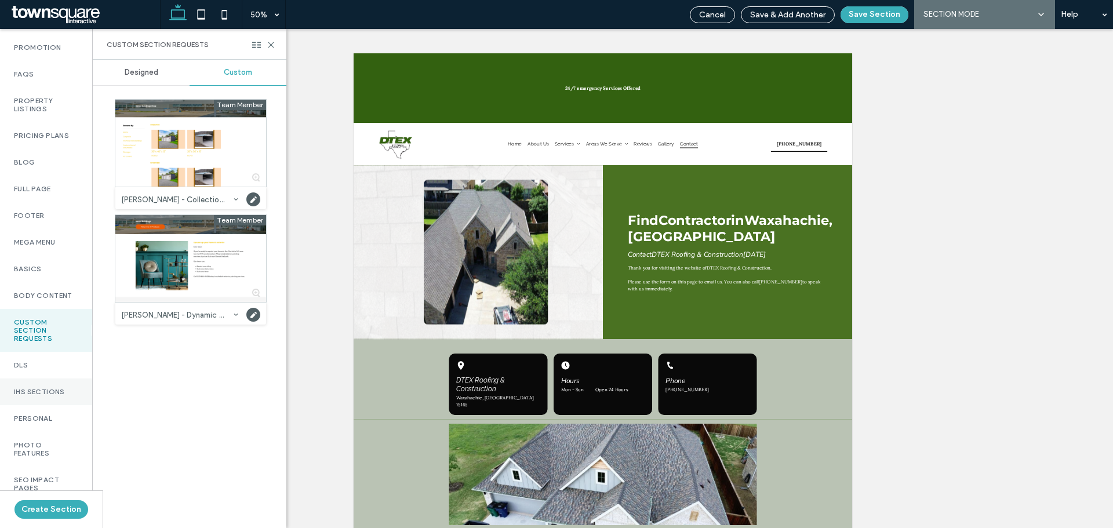
click at [40, 396] on label "IHS Sections" at bounding box center [46, 392] width 64 height 8
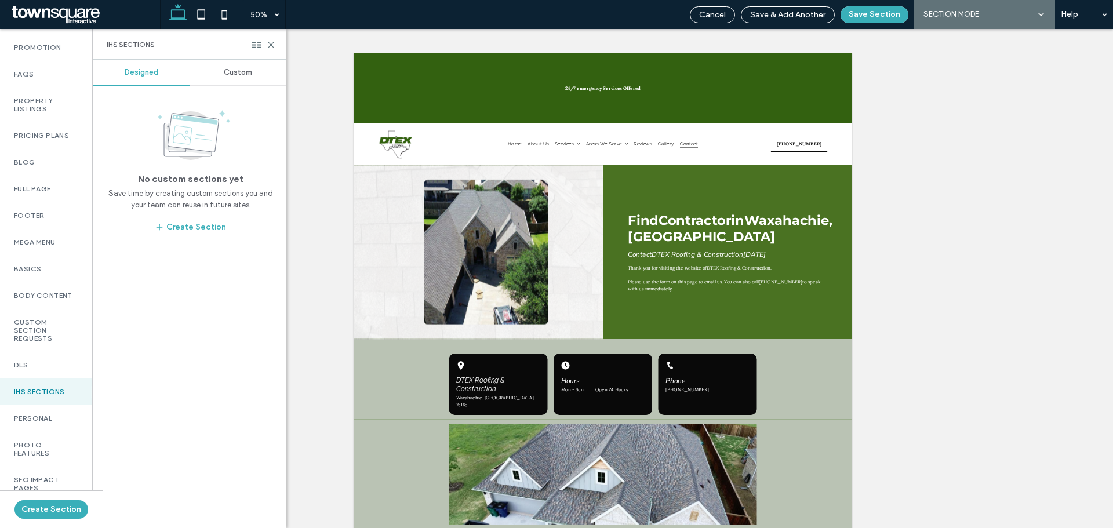
click at [240, 76] on span "Custom" at bounding box center [238, 72] width 28 height 9
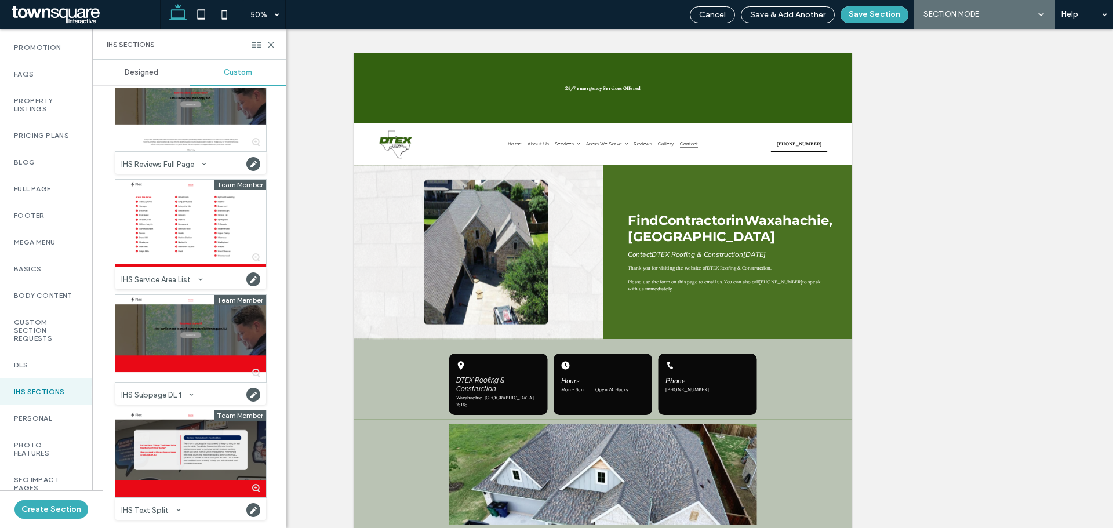
scroll to position [691, 0]
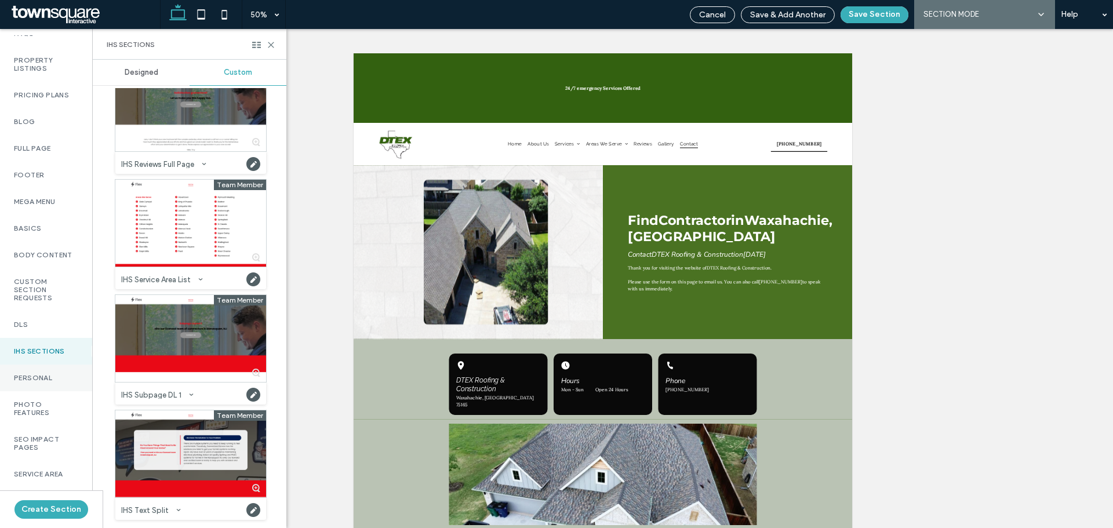
click at [56, 376] on label "Personal" at bounding box center [46, 378] width 64 height 8
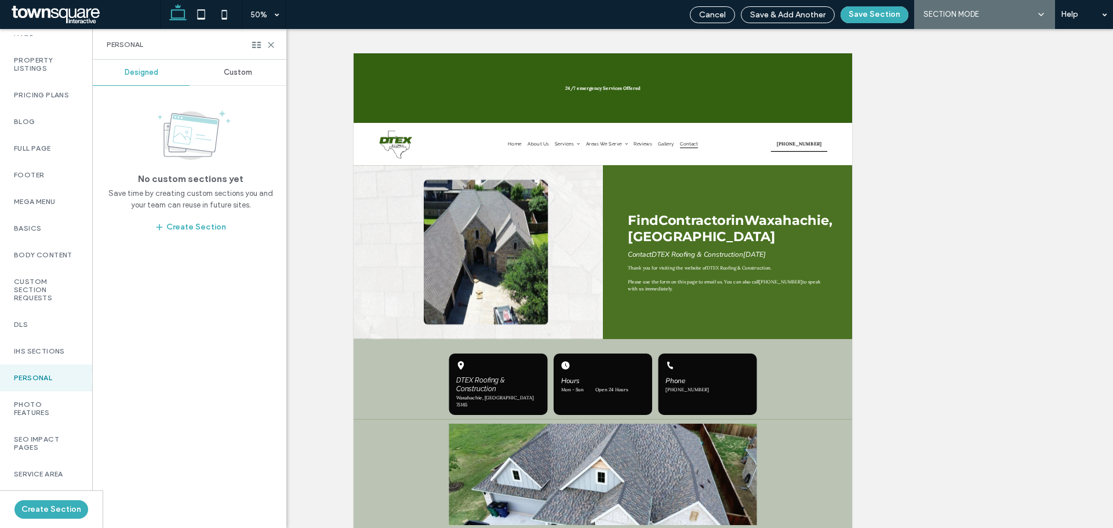
click at [236, 69] on span "Custom" at bounding box center [238, 72] width 28 height 9
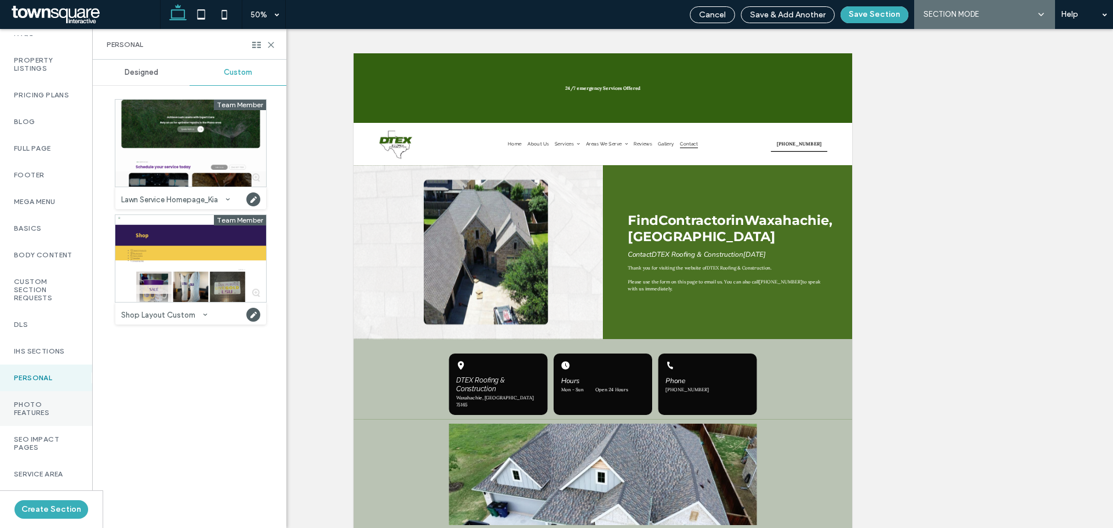
click at [44, 406] on label "Photo Features" at bounding box center [46, 408] width 64 height 16
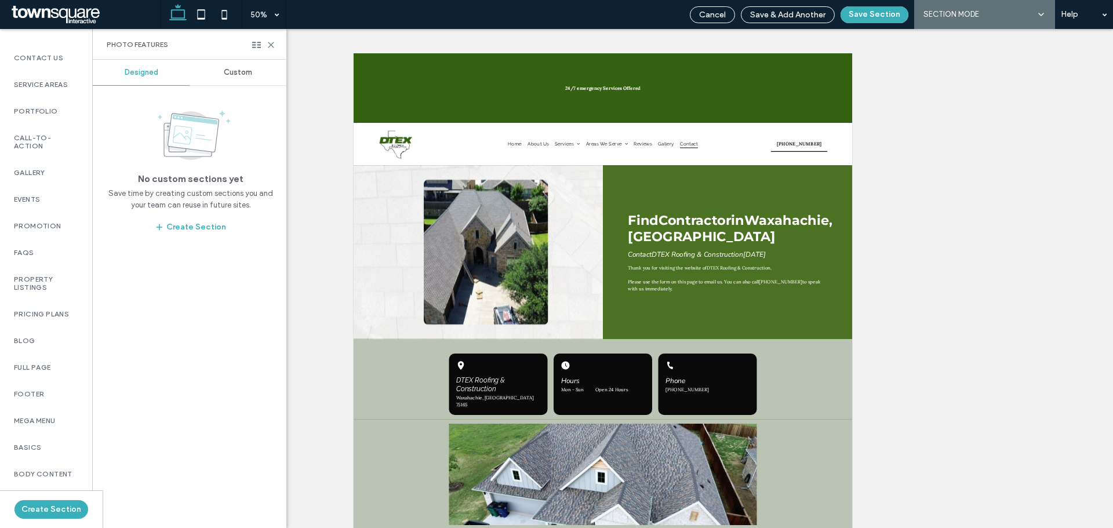
scroll to position [227, 0]
click at [249, 72] on span "Custom" at bounding box center [238, 72] width 28 height 9
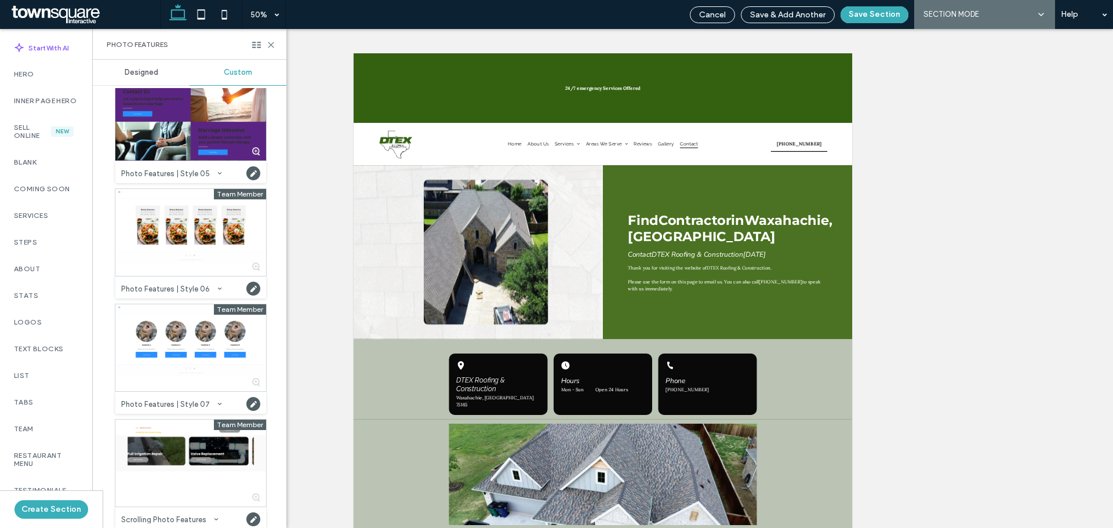
scroll to position [561, 0]
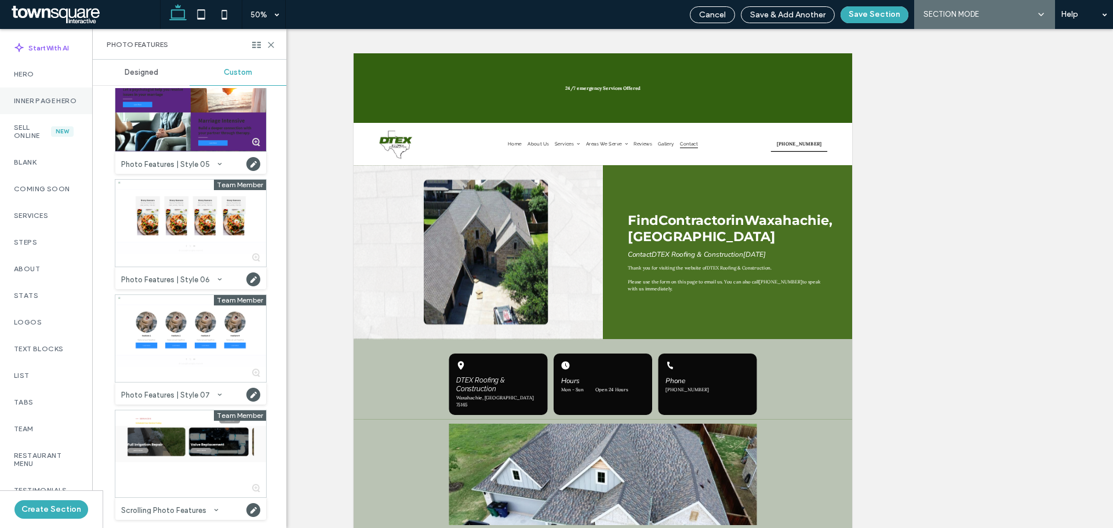
click at [53, 102] on label "Inner Page Hero" at bounding box center [46, 101] width 64 height 8
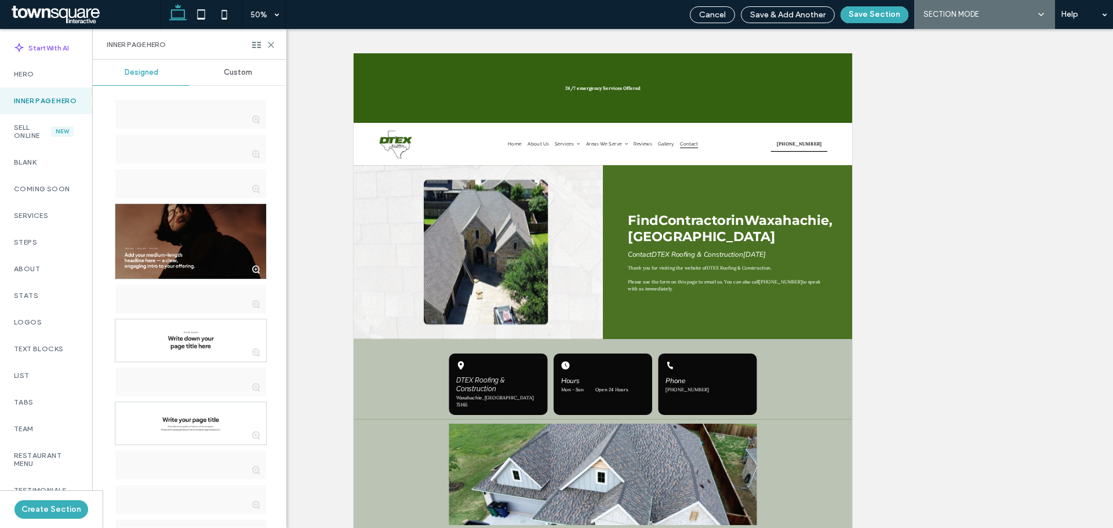
click at [250, 70] on span "Custom" at bounding box center [238, 72] width 28 height 9
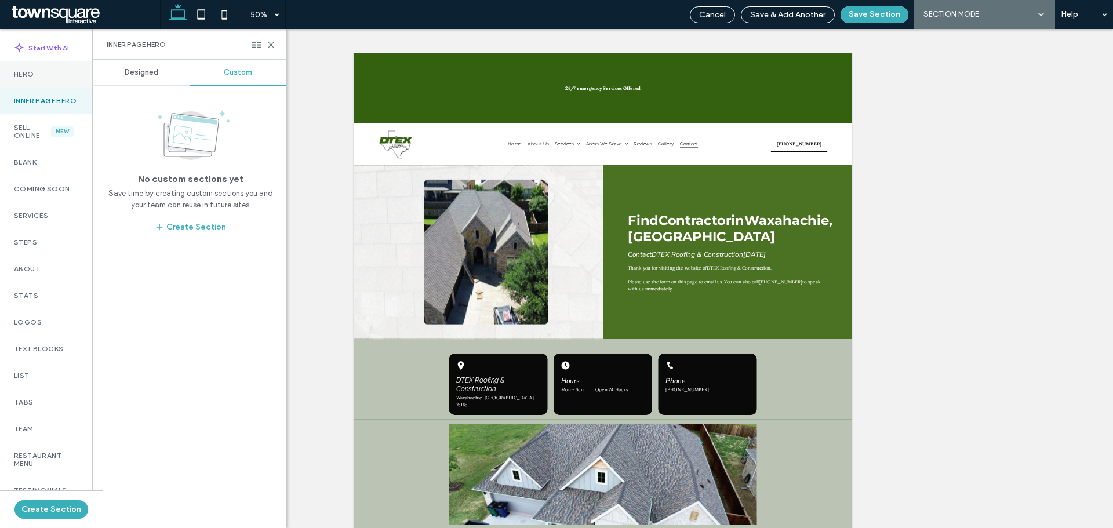
click at [35, 83] on div "Hero" at bounding box center [46, 74] width 92 height 27
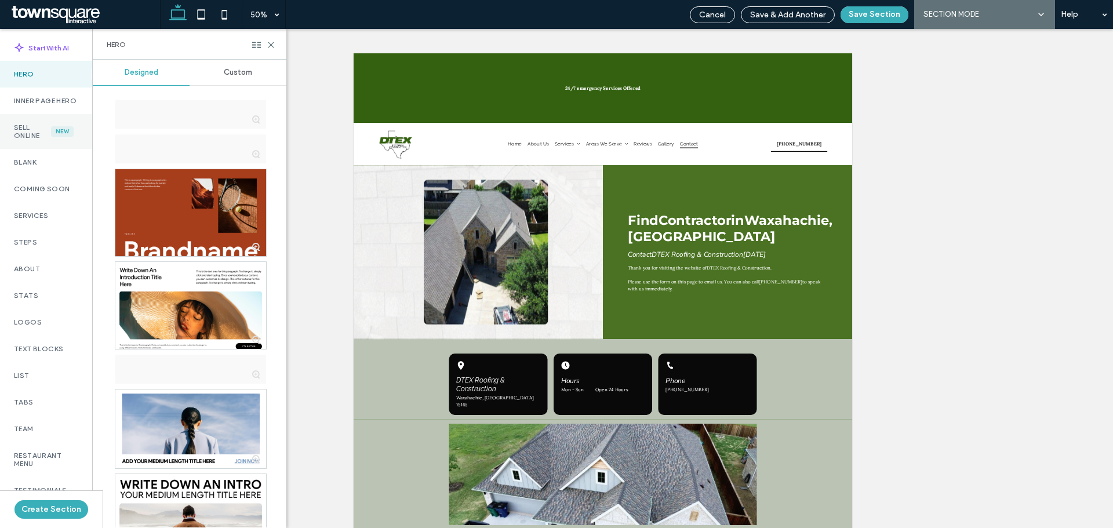
click at [39, 148] on div "Sell Online New" at bounding box center [46, 131] width 92 height 35
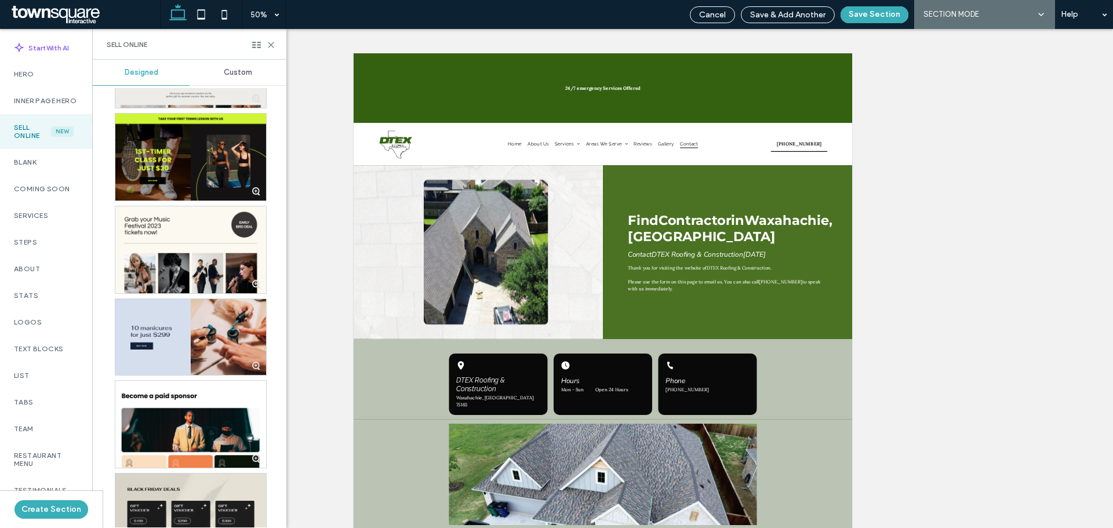
scroll to position [633, 0]
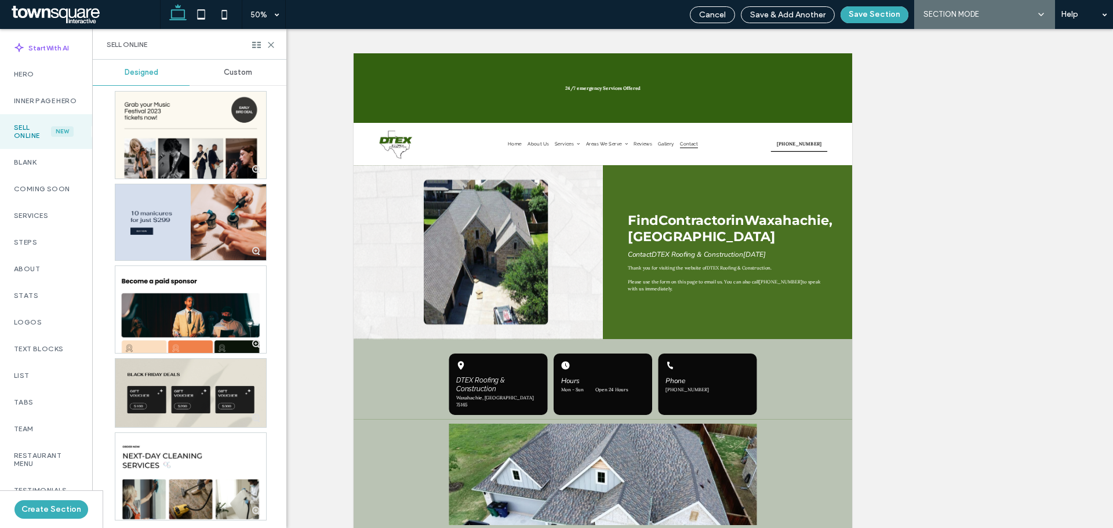
click at [235, 70] on span "Custom" at bounding box center [238, 72] width 28 height 9
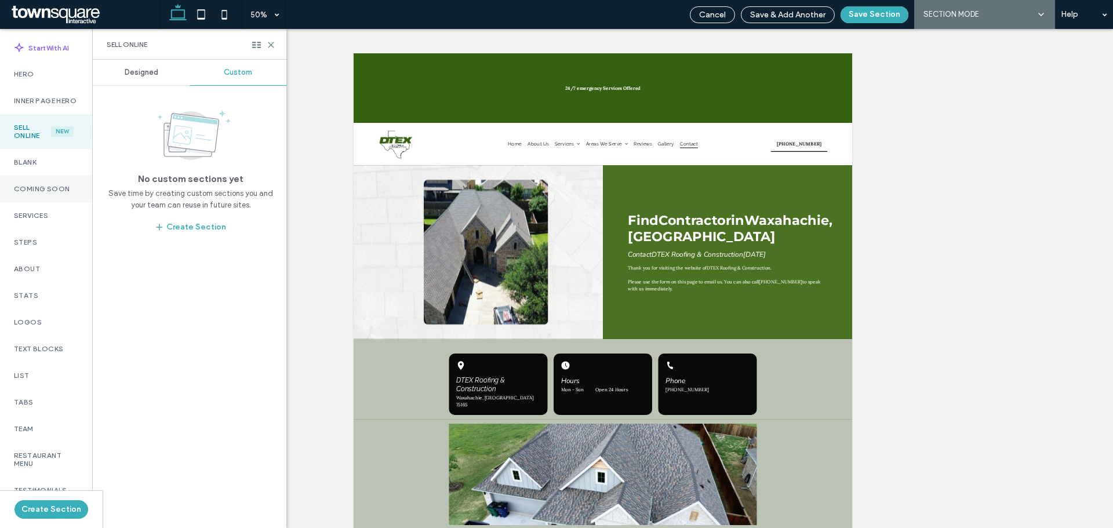
click at [45, 193] on label "Coming Soon" at bounding box center [46, 189] width 64 height 8
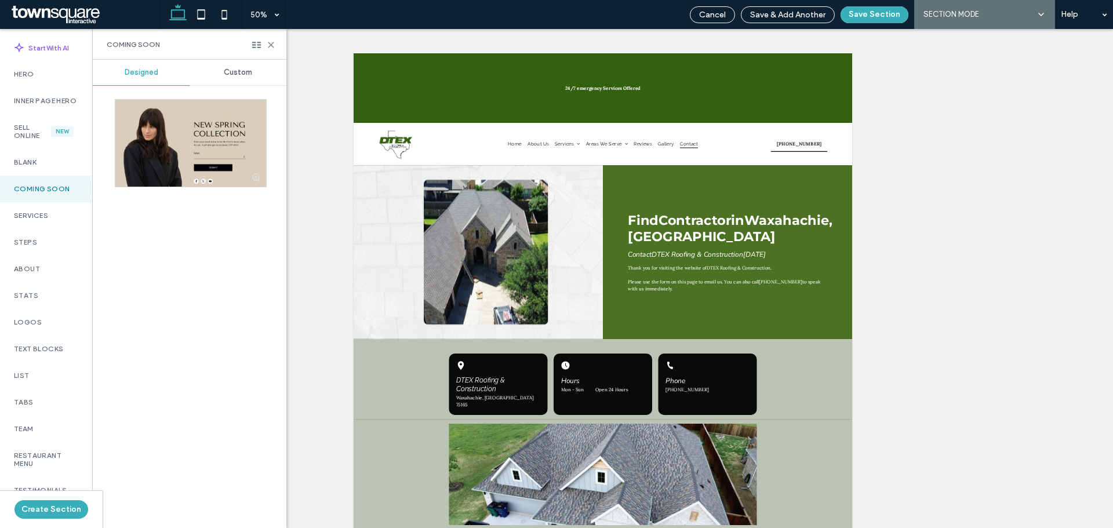
click at [230, 76] on span "Custom" at bounding box center [238, 72] width 28 height 9
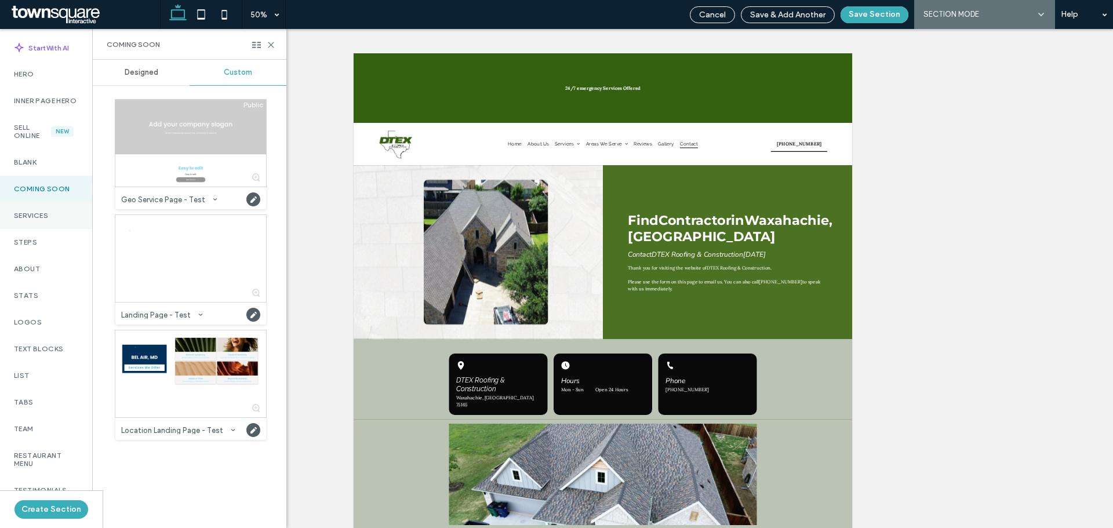
click at [48, 220] on label "Services" at bounding box center [46, 215] width 64 height 8
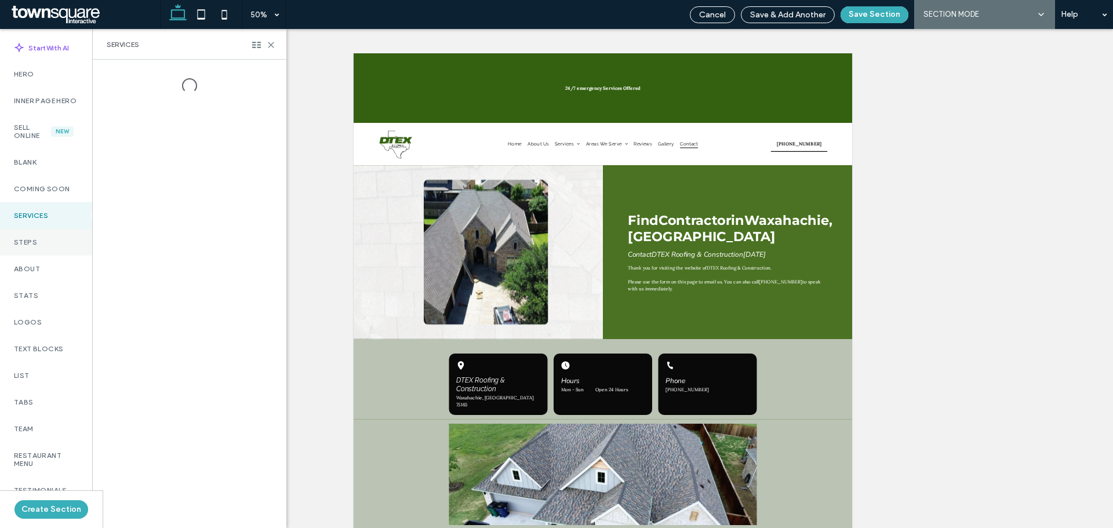
click at [40, 246] on label "Steps" at bounding box center [46, 242] width 64 height 8
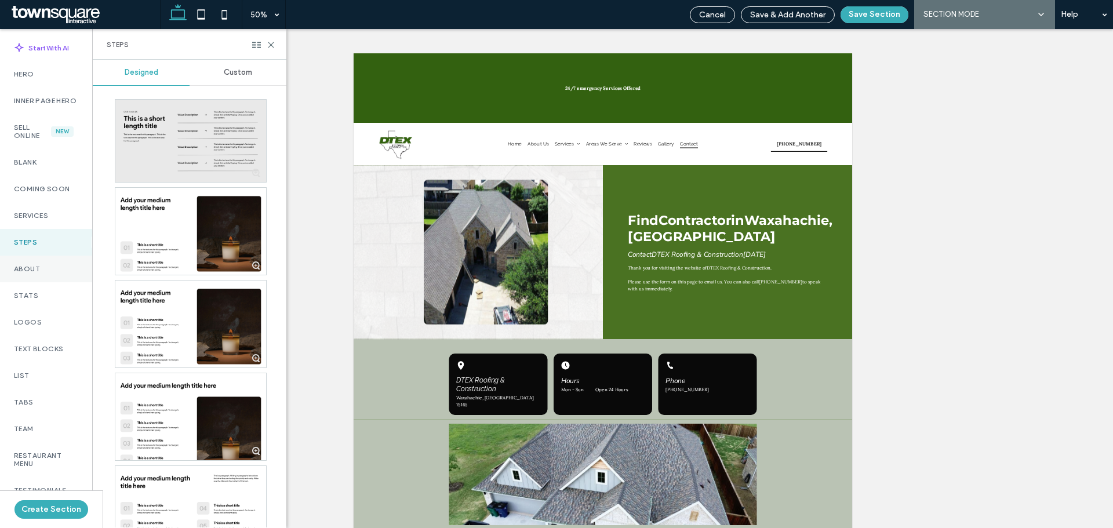
click at [48, 282] on div "About" at bounding box center [46, 269] width 92 height 27
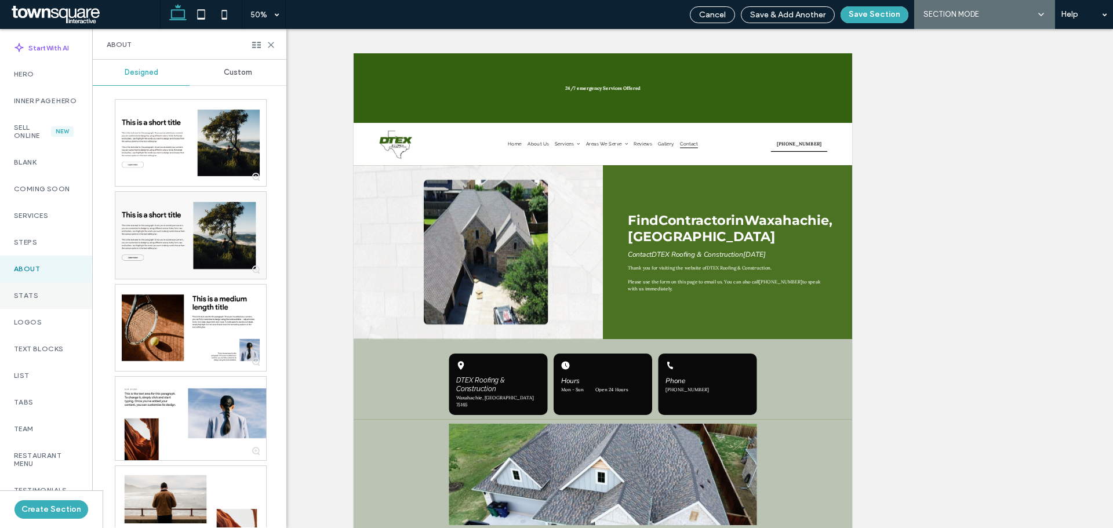
click at [42, 300] on label "Stats" at bounding box center [46, 295] width 64 height 8
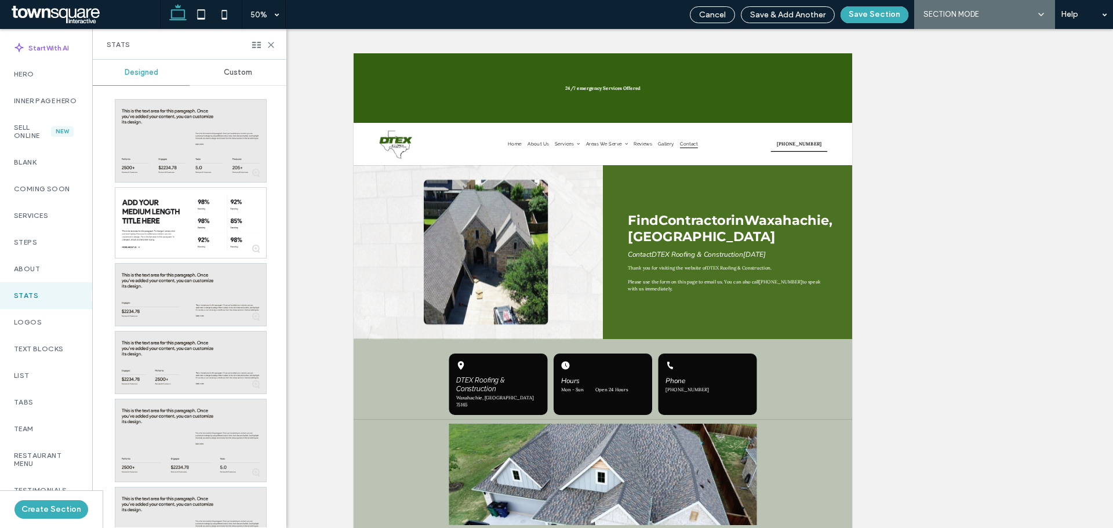
click at [243, 76] on span "Custom" at bounding box center [238, 72] width 28 height 9
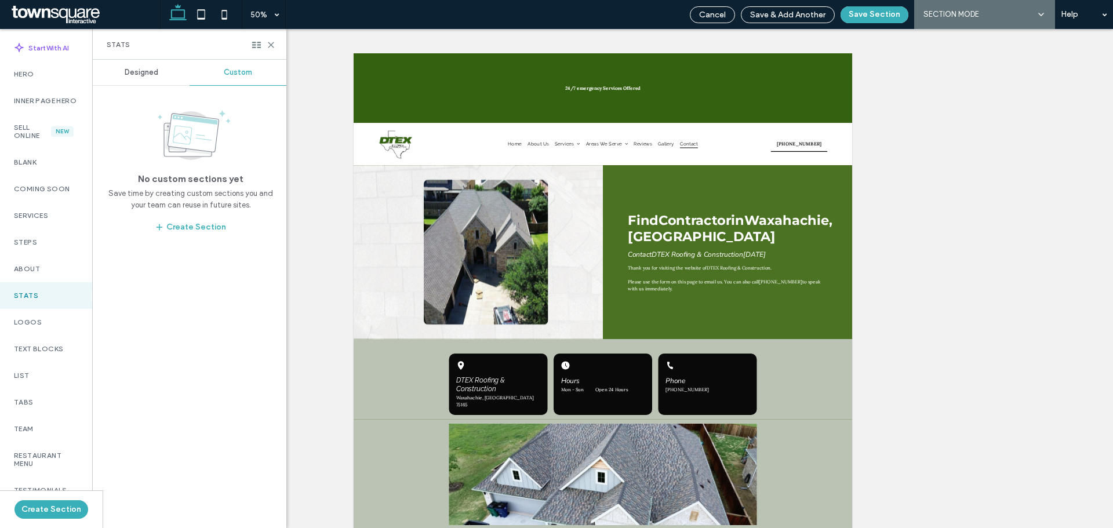
click at [140, 77] on div "Designed" at bounding box center [141, 72] width 97 height 25
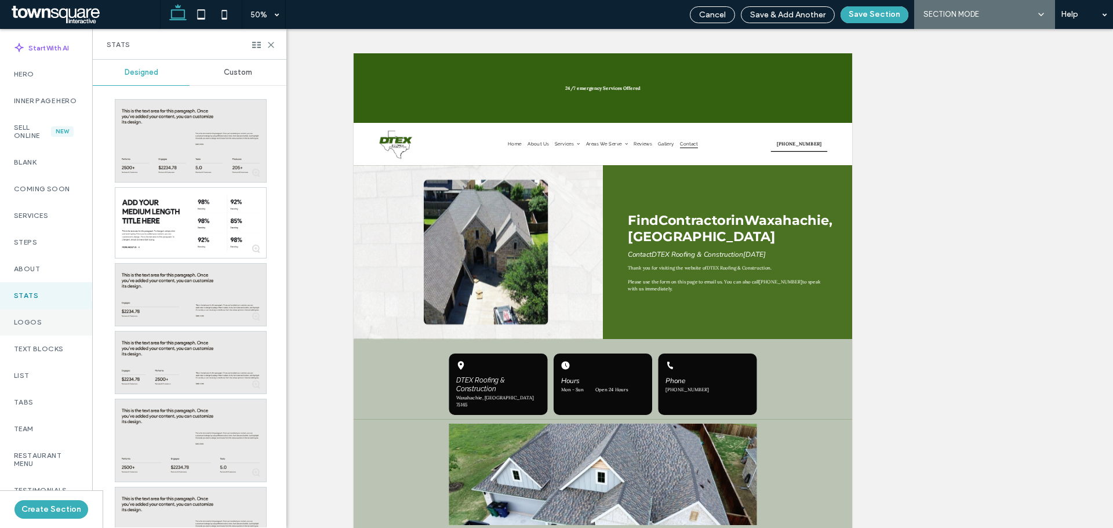
click at [60, 323] on div "Logos" at bounding box center [46, 322] width 92 height 27
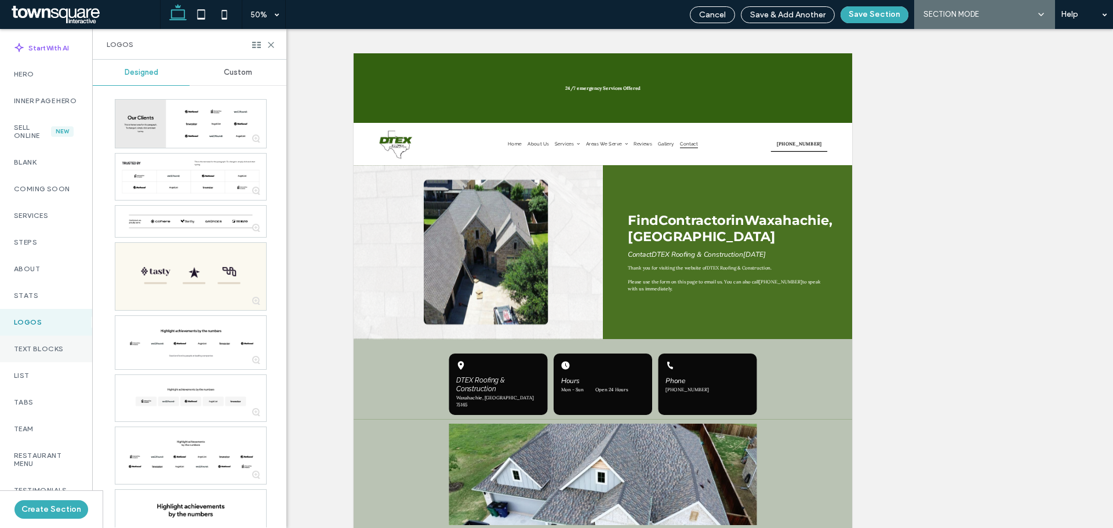
scroll to position [58, 0]
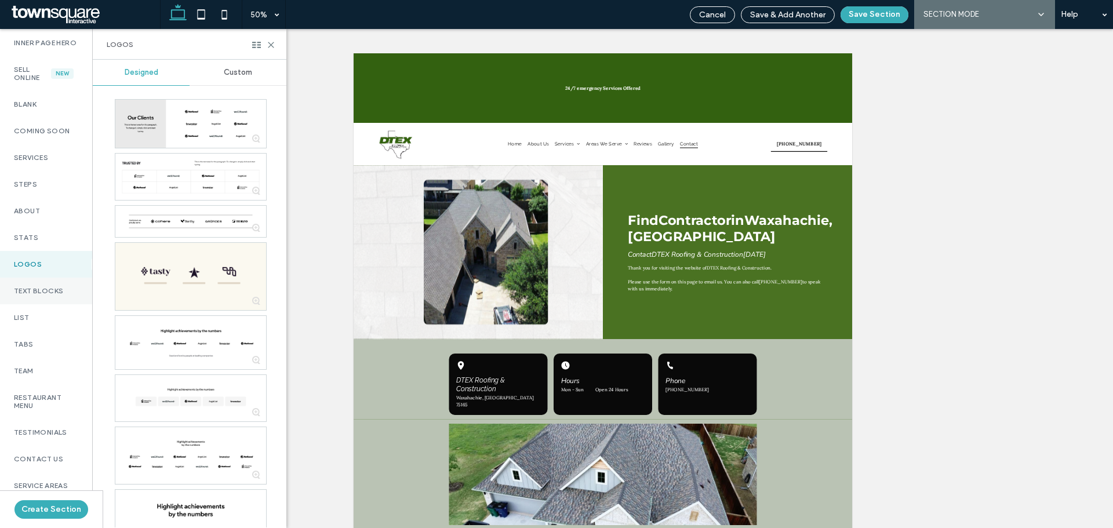
click at [45, 295] on label "Text Blocks" at bounding box center [46, 291] width 64 height 8
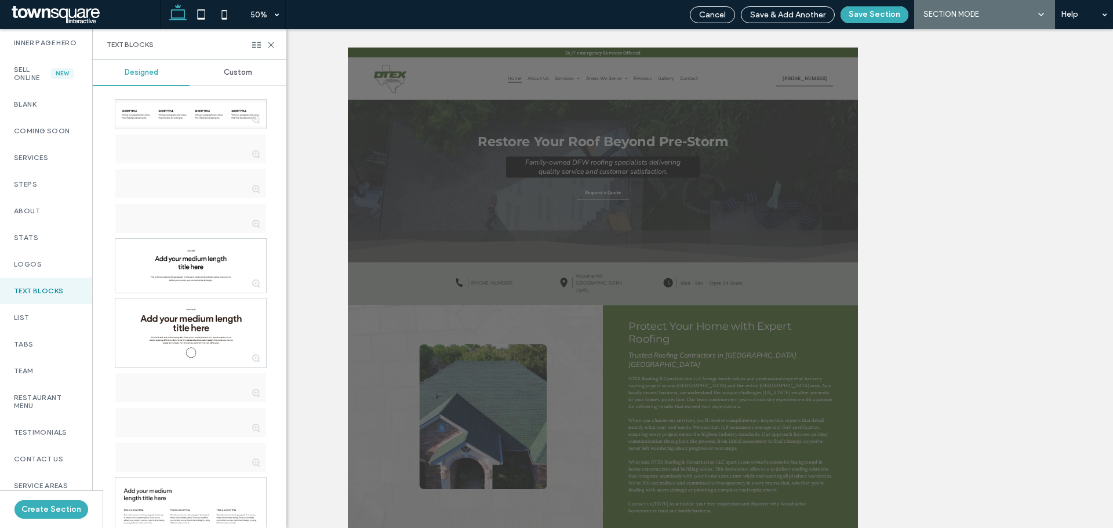
scroll to position [1844, 0]
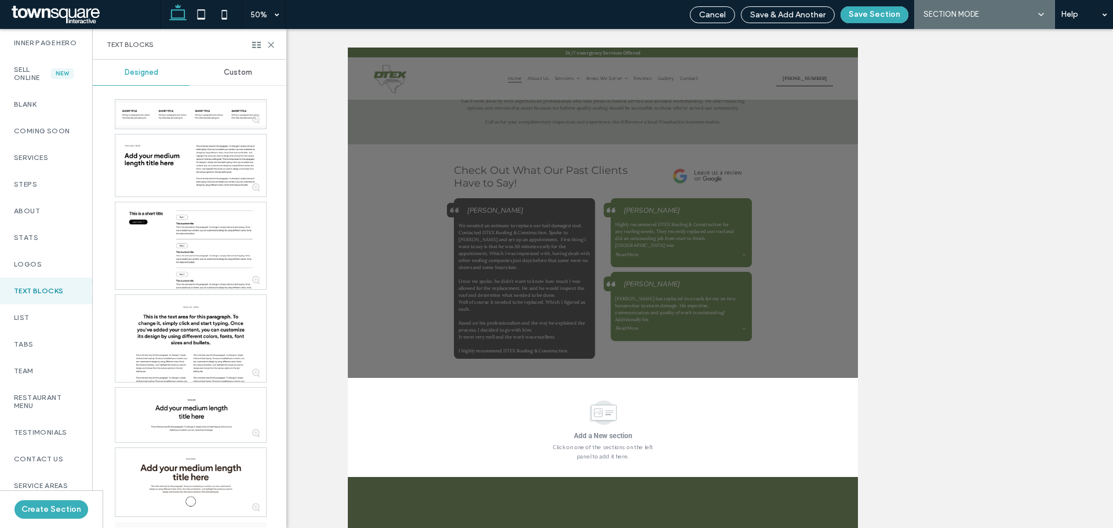
click at [232, 74] on span "Custom" at bounding box center [238, 72] width 28 height 9
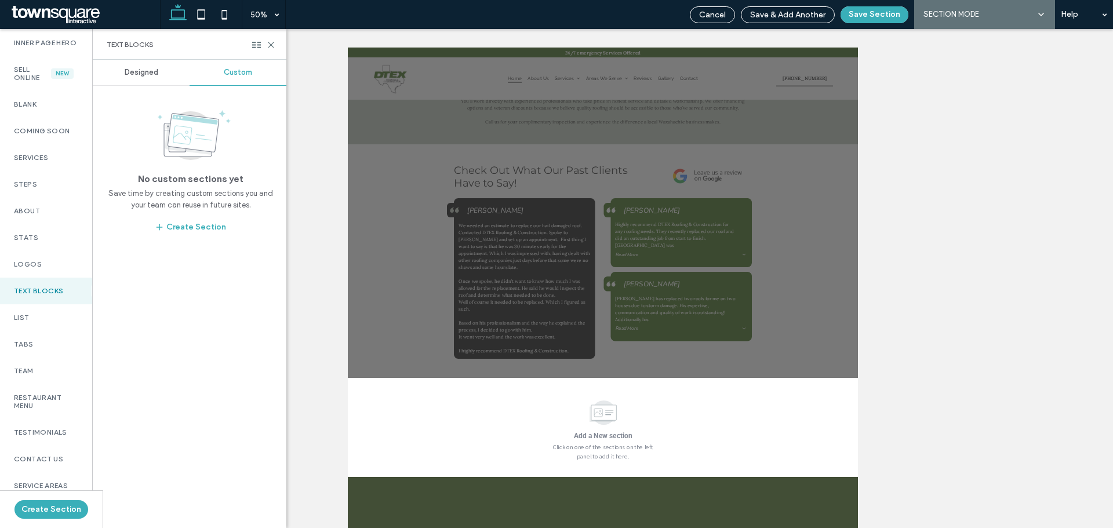
click at [145, 76] on span "Designed" at bounding box center [142, 72] width 34 height 9
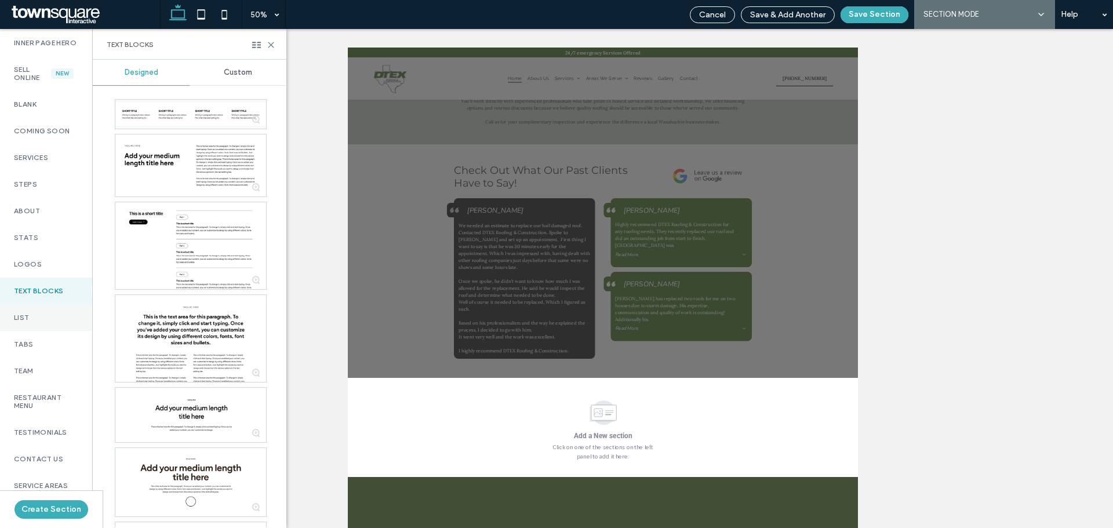
click at [46, 322] on label "List" at bounding box center [46, 317] width 64 height 8
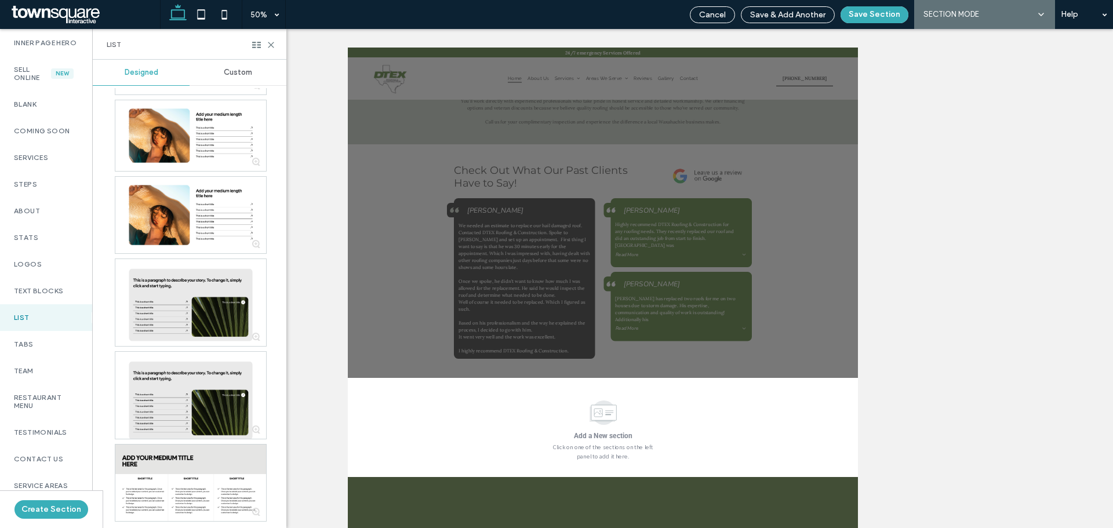
scroll to position [971, 0]
click at [252, 75] on div "Custom" at bounding box center [237, 72] width 97 height 25
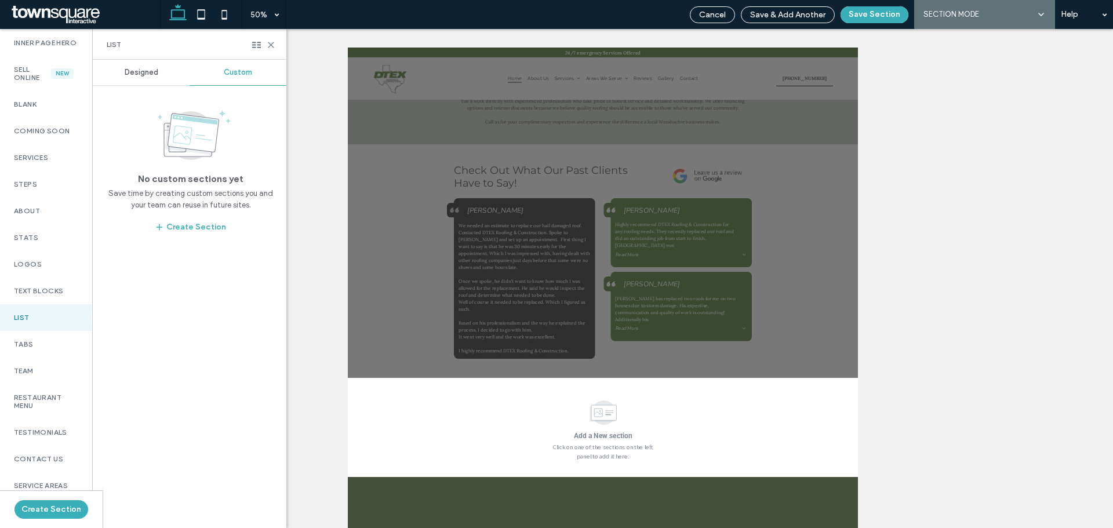
scroll to position [0, 0]
click at [49, 348] on label "Tabs" at bounding box center [46, 344] width 64 height 8
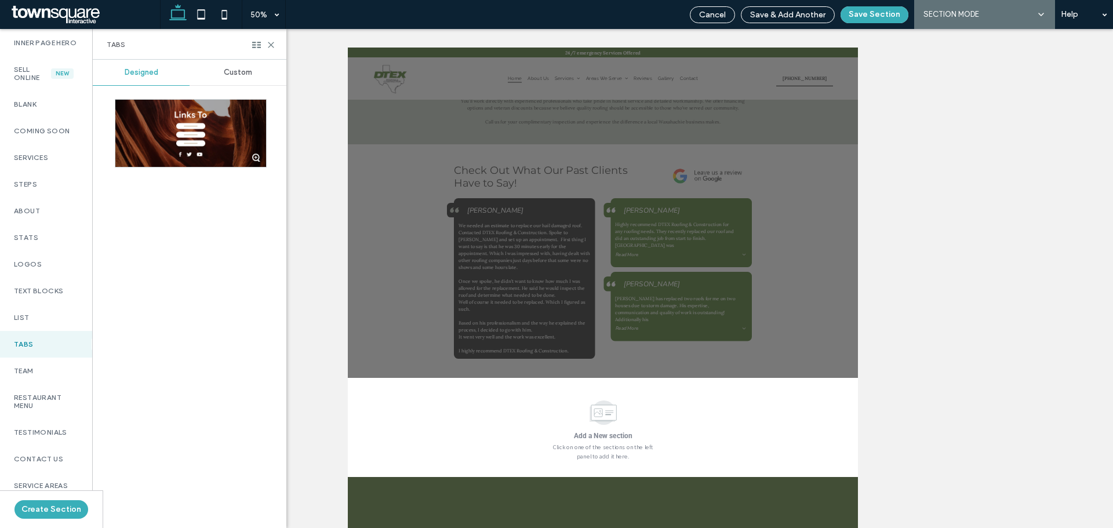
click at [245, 68] on span "Custom" at bounding box center [238, 72] width 28 height 9
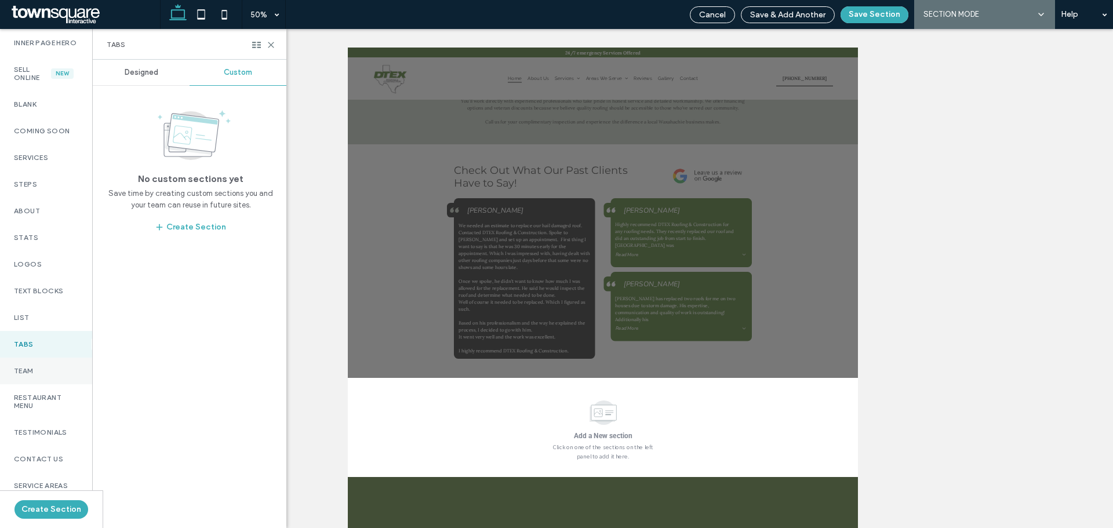
click at [50, 375] on label "Team" at bounding box center [46, 371] width 64 height 8
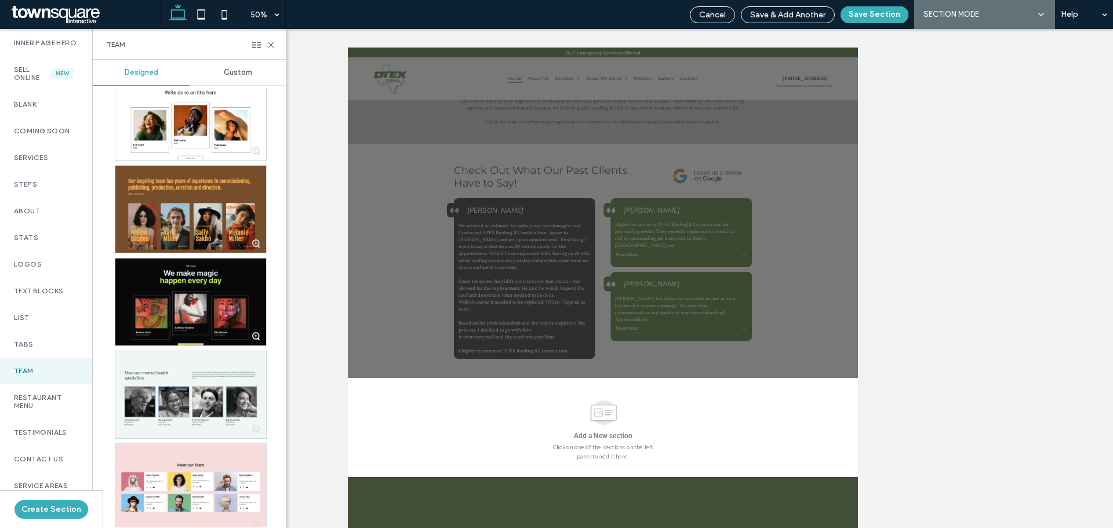
scroll to position [2296, 0]
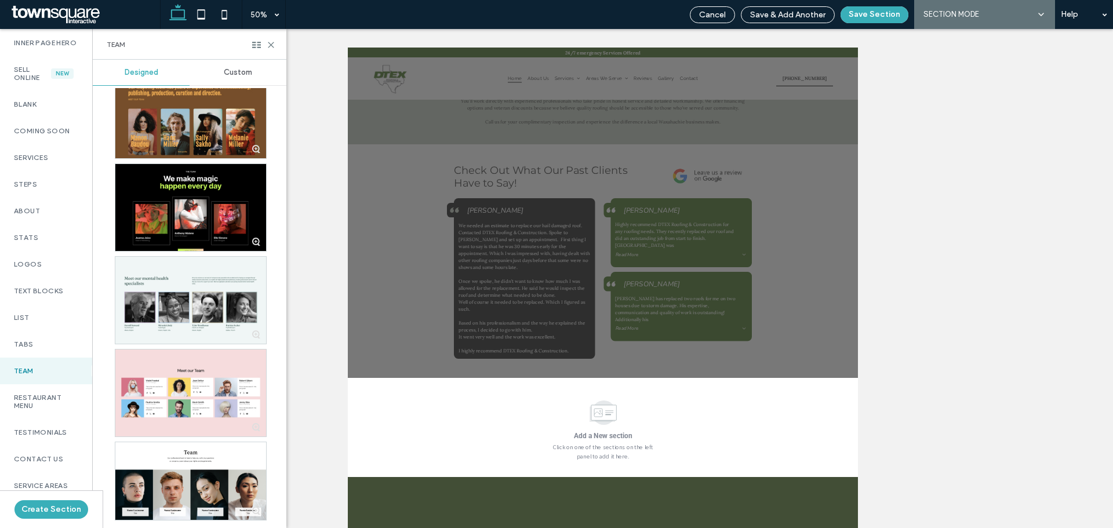
click at [243, 70] on span "Custom" at bounding box center [238, 72] width 28 height 9
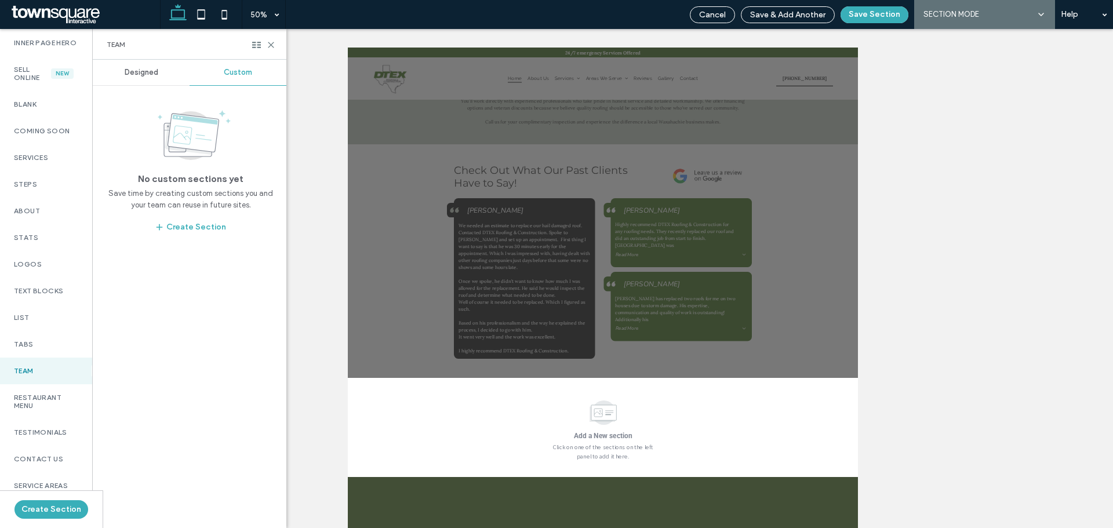
scroll to position [0, 0]
click at [34, 408] on label "Restaurant Menu" at bounding box center [46, 401] width 64 height 16
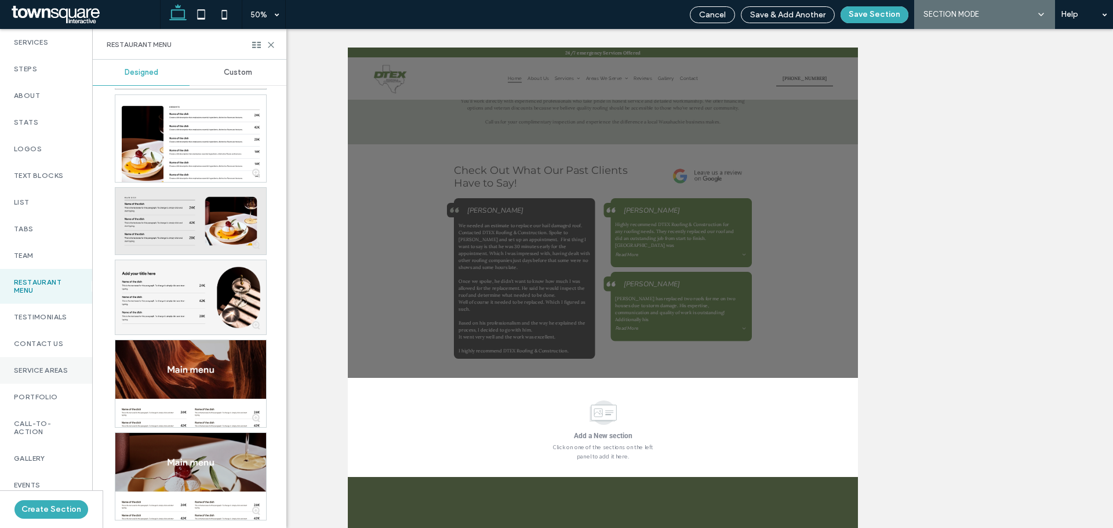
scroll to position [174, 0]
click at [49, 410] on div "Portfolio" at bounding box center [46, 396] width 92 height 27
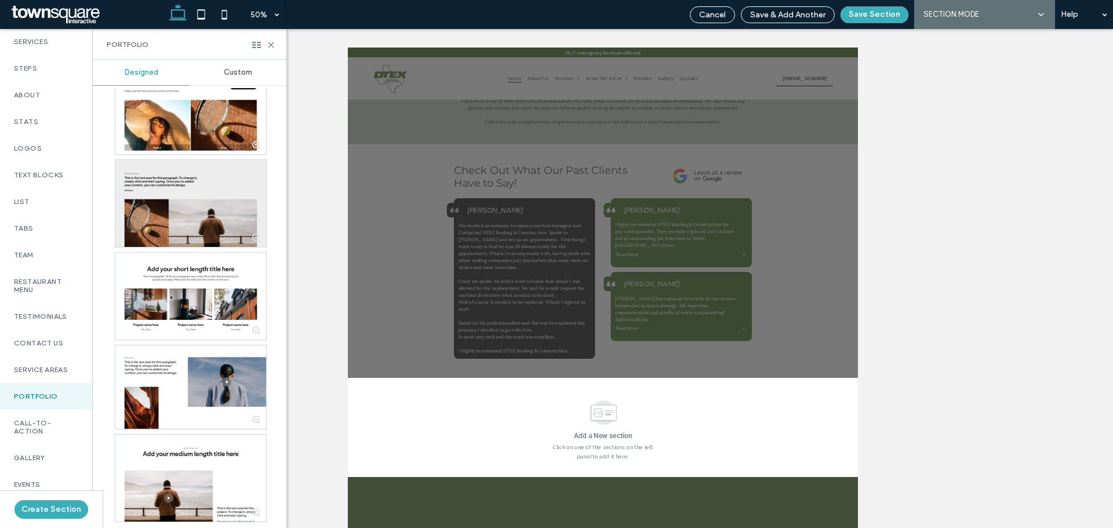
scroll to position [1515, 0]
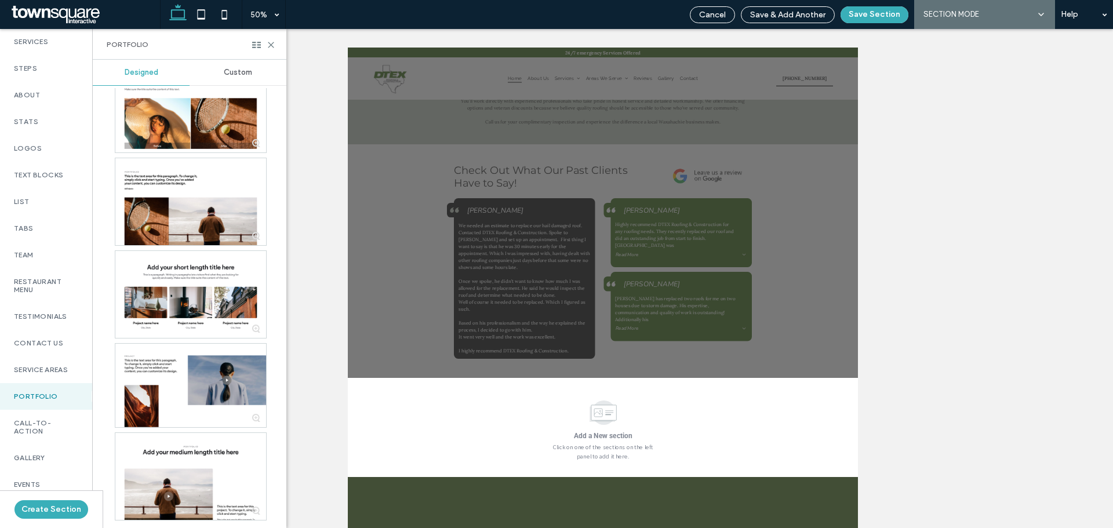
click at [242, 72] on span "Custom" at bounding box center [238, 72] width 28 height 9
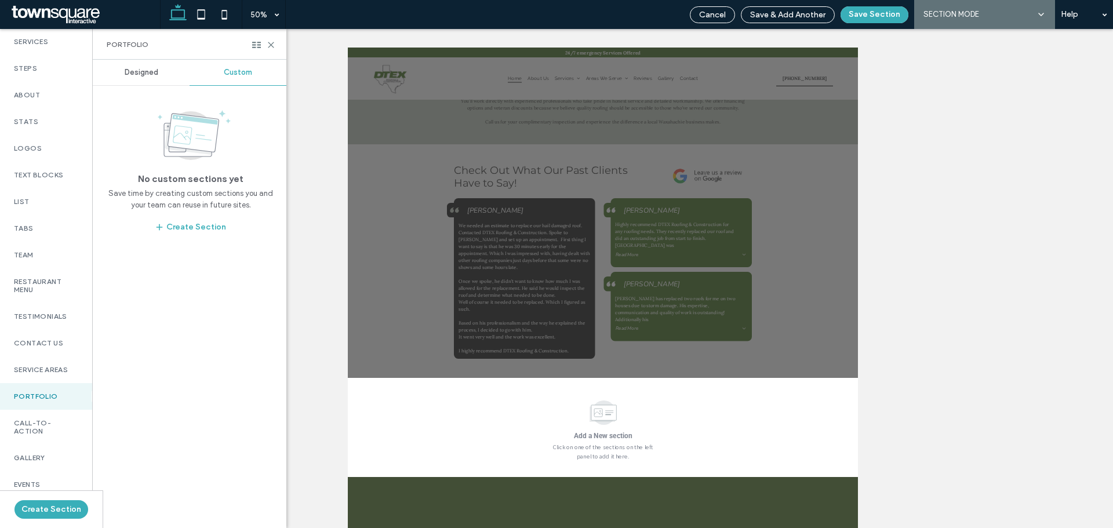
scroll to position [0, 0]
click at [44, 428] on label "Call-To-Action" at bounding box center [46, 427] width 64 height 16
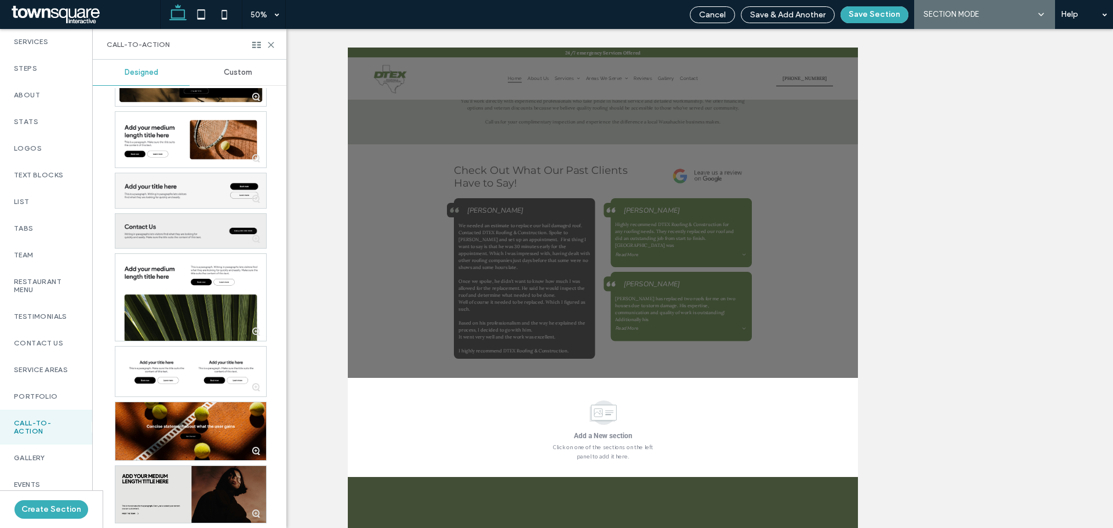
scroll to position [1930, 0]
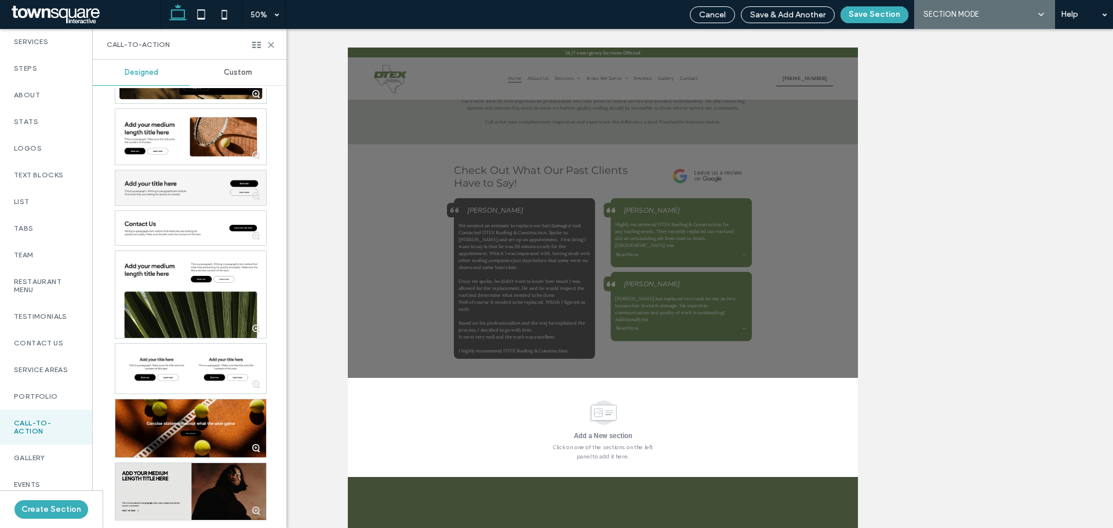
click at [240, 67] on div "Custom" at bounding box center [237, 72] width 97 height 25
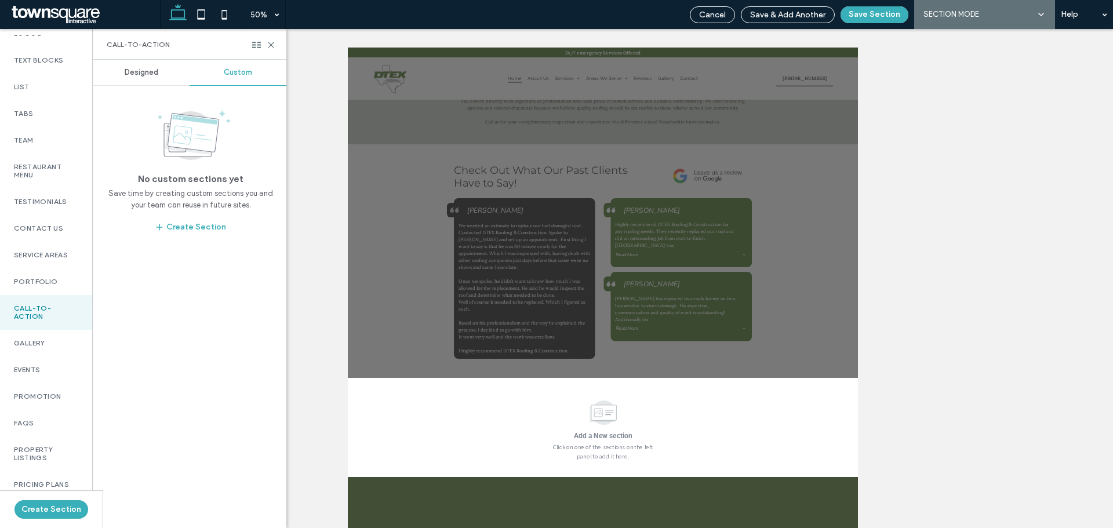
scroll to position [290, 0]
click at [46, 381] on div "Events" at bounding box center [46, 368] width 92 height 27
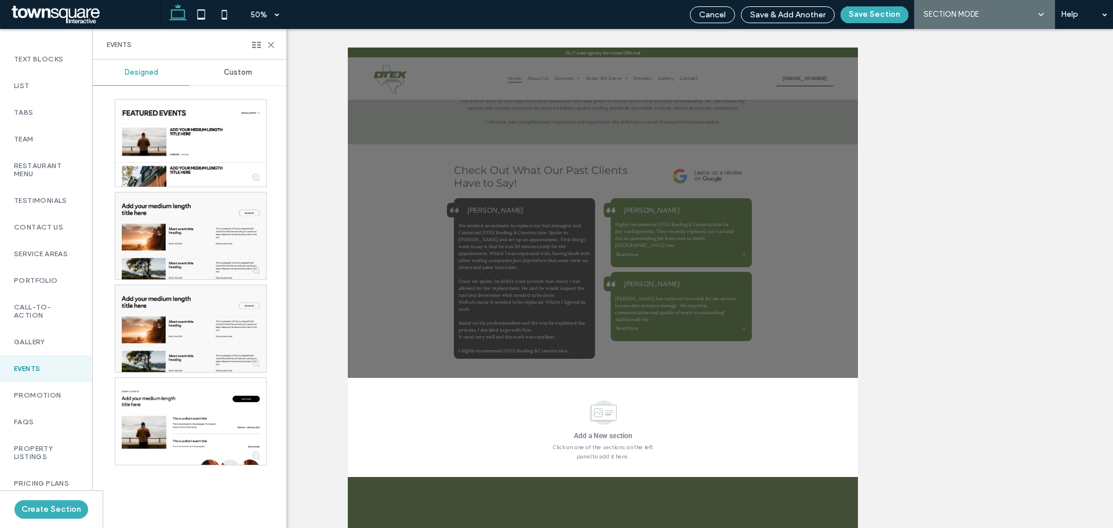
click at [236, 70] on span "Custom" at bounding box center [238, 72] width 28 height 9
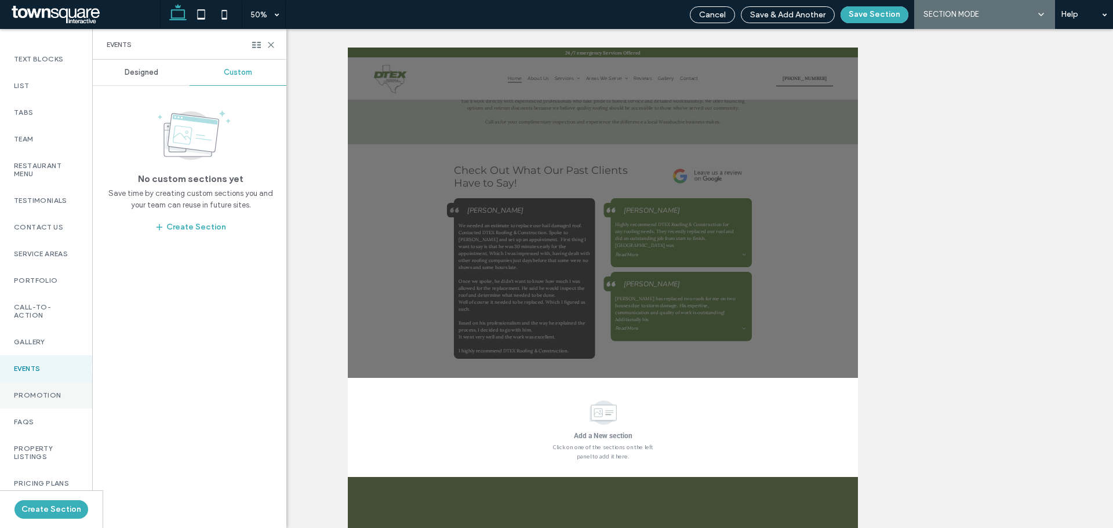
click at [65, 396] on div "Promotion" at bounding box center [46, 395] width 92 height 27
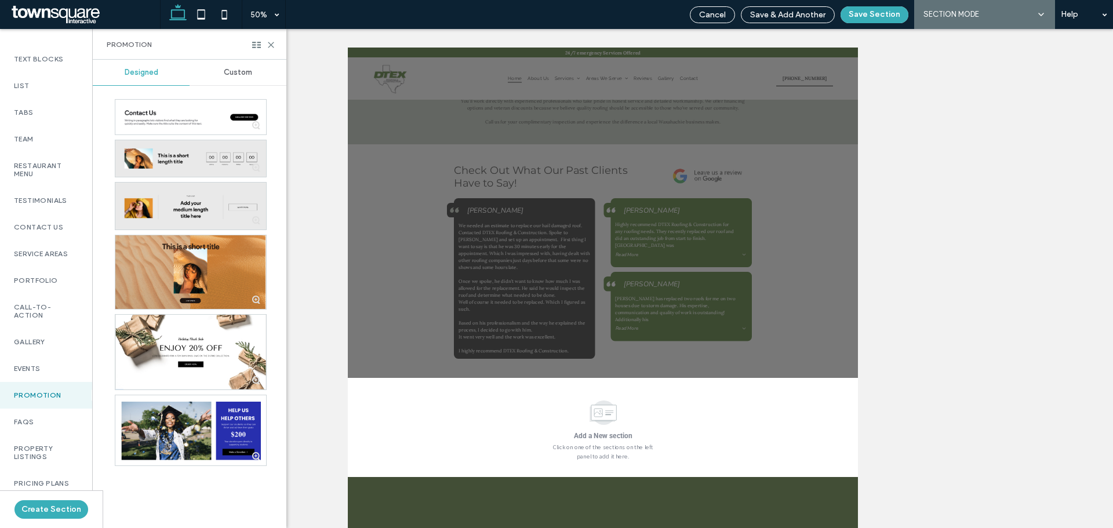
click at [236, 76] on span "Custom" at bounding box center [238, 72] width 28 height 9
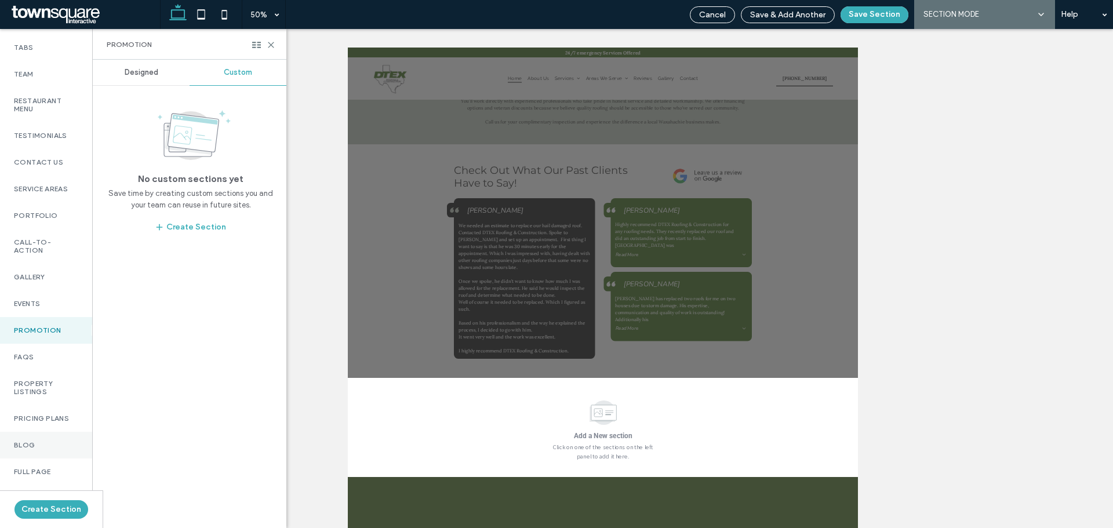
scroll to position [406, 0]
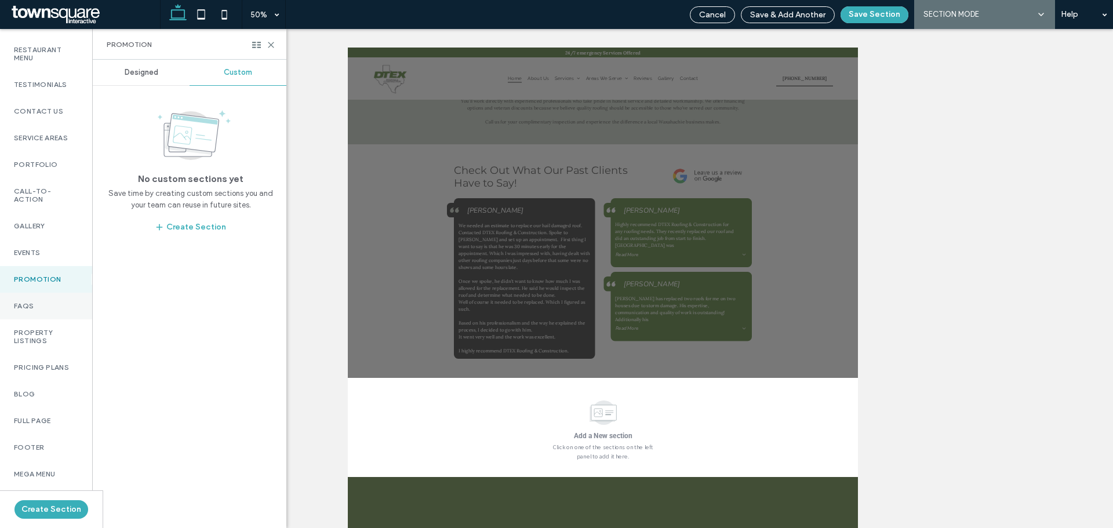
click at [39, 310] on label "FAQs" at bounding box center [46, 306] width 64 height 8
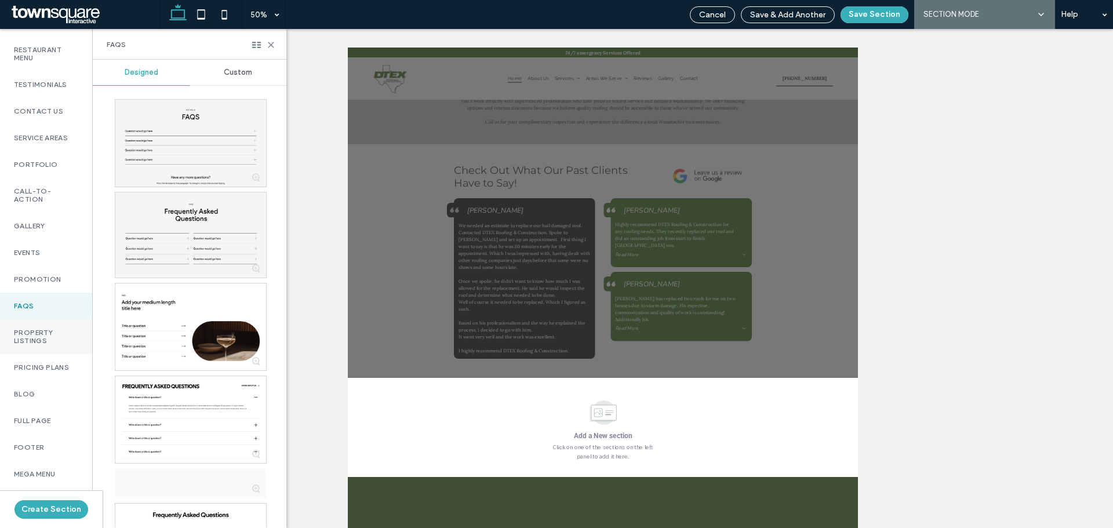
click at [44, 345] on label "Property Listings" at bounding box center [46, 337] width 64 height 16
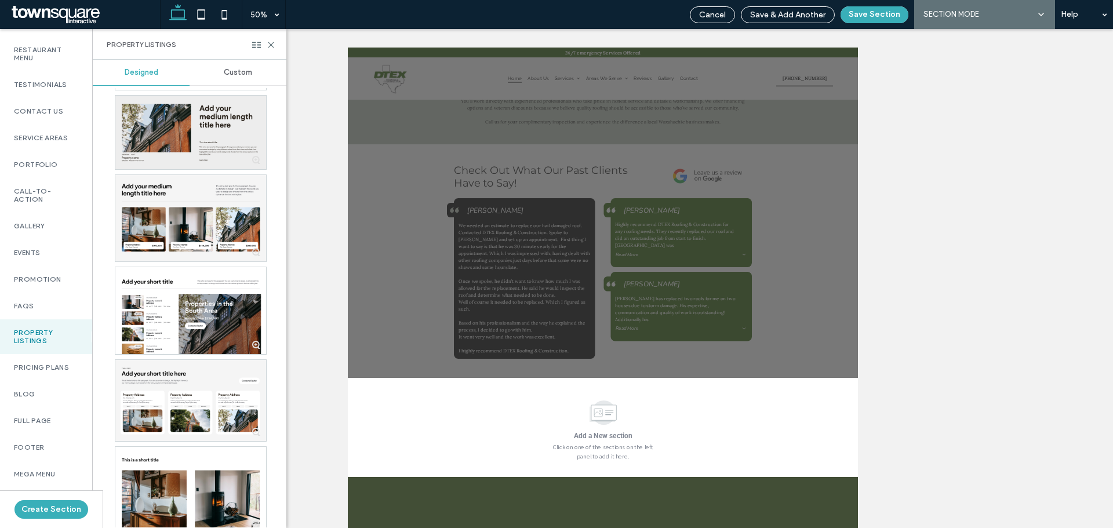
scroll to position [258, 0]
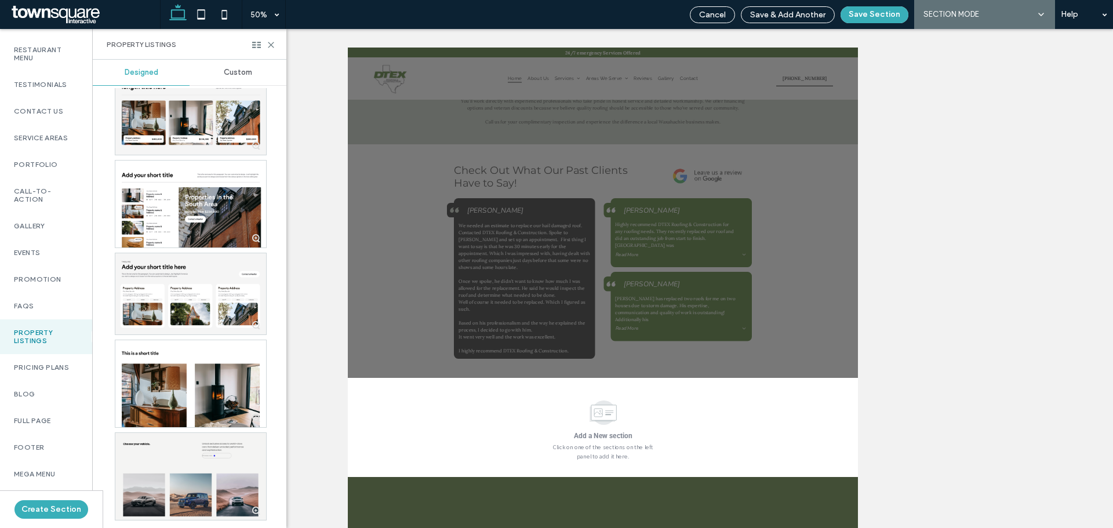
click at [234, 67] on div "Custom" at bounding box center [237, 72] width 97 height 25
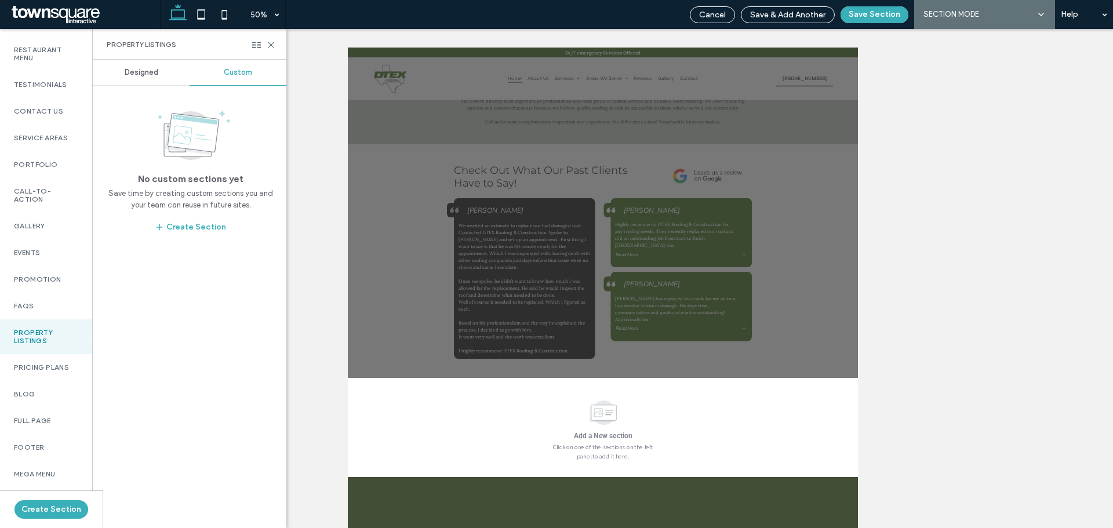
scroll to position [0, 0]
click at [46, 380] on div "Pricing Plans" at bounding box center [46, 367] width 92 height 27
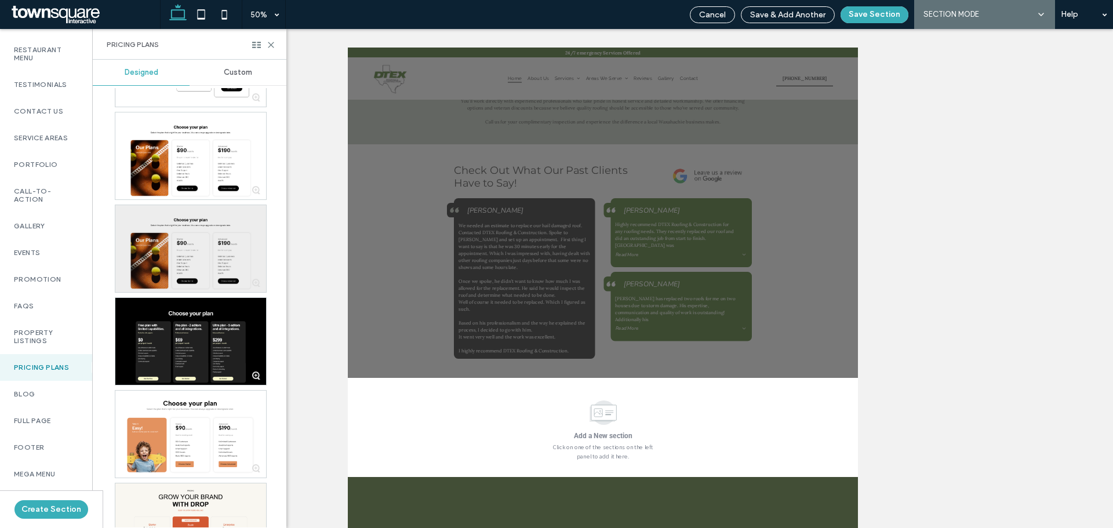
scroll to position [1654, 0]
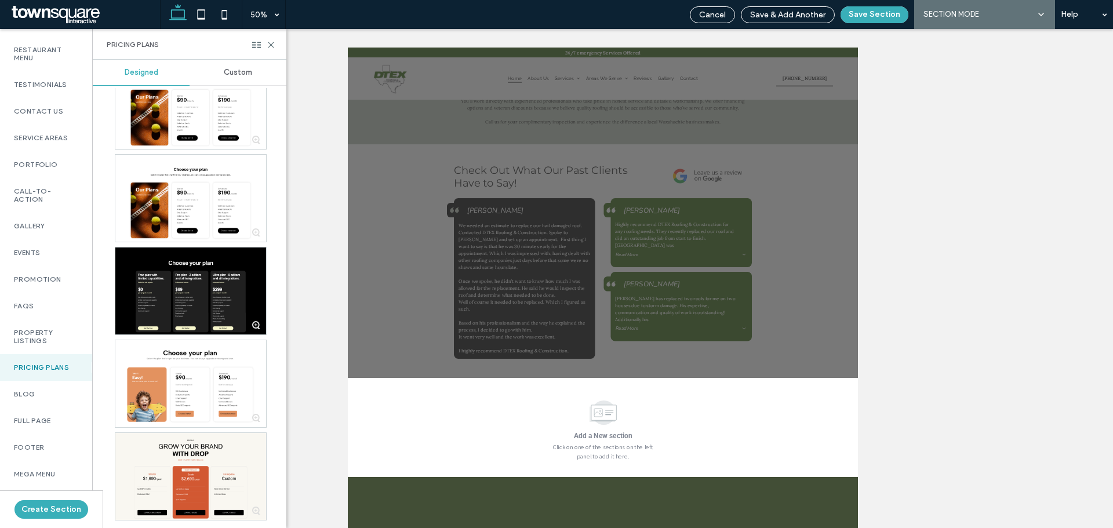
click at [248, 71] on span "Custom" at bounding box center [238, 72] width 28 height 9
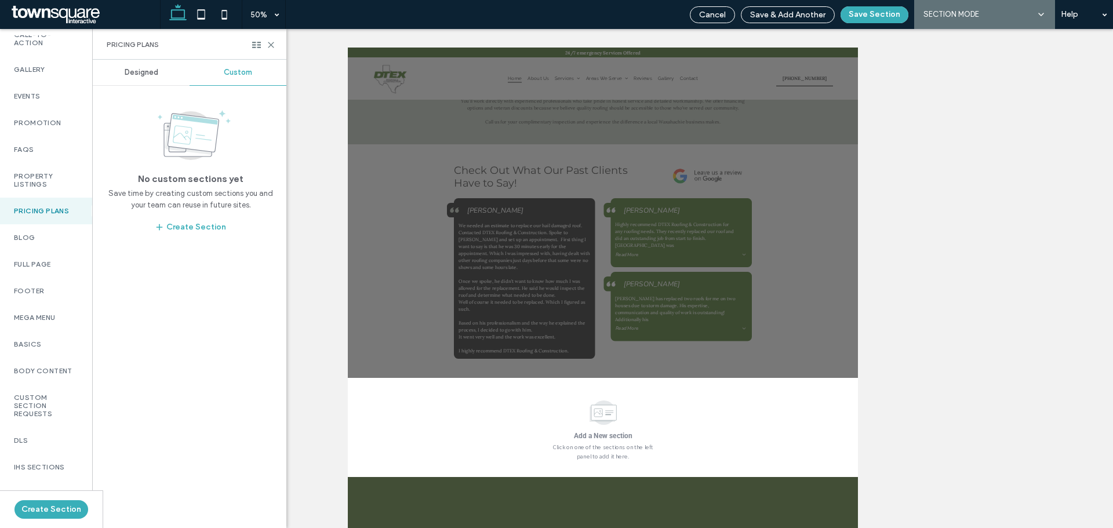
scroll to position [579, 0]
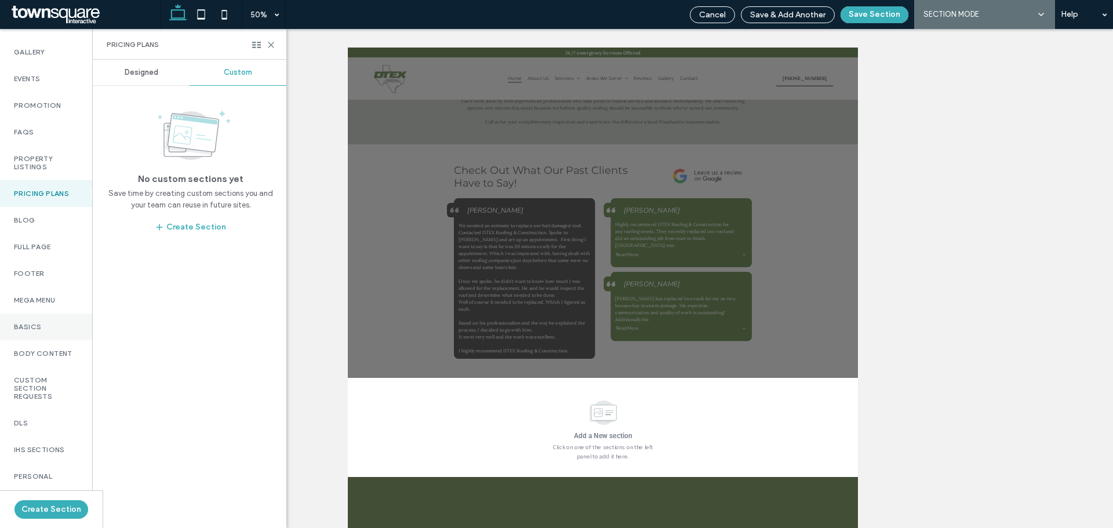
click at [35, 340] on div "Basics" at bounding box center [46, 326] width 92 height 27
click at [238, 76] on span "Custom" at bounding box center [238, 72] width 28 height 9
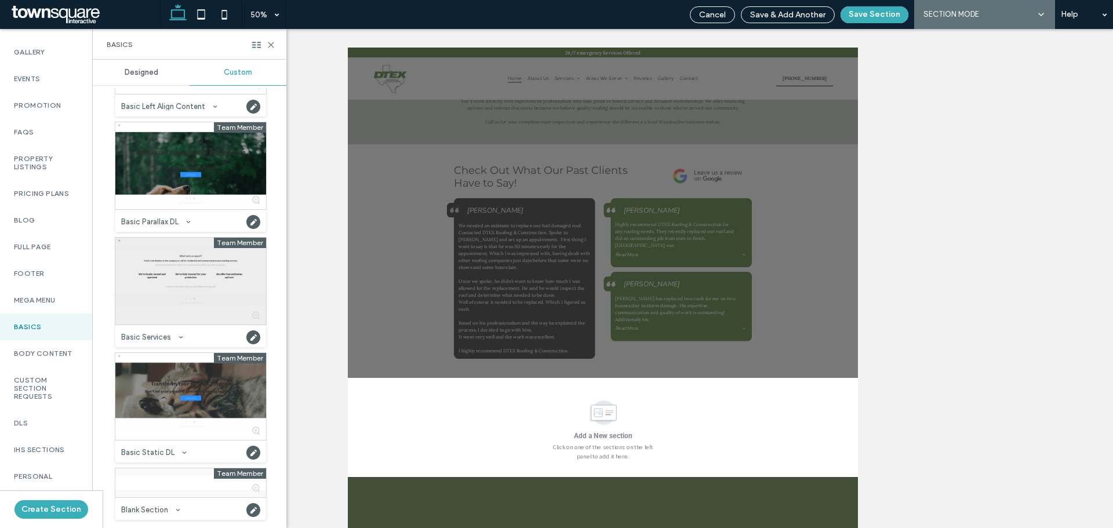
scroll to position [393, 0]
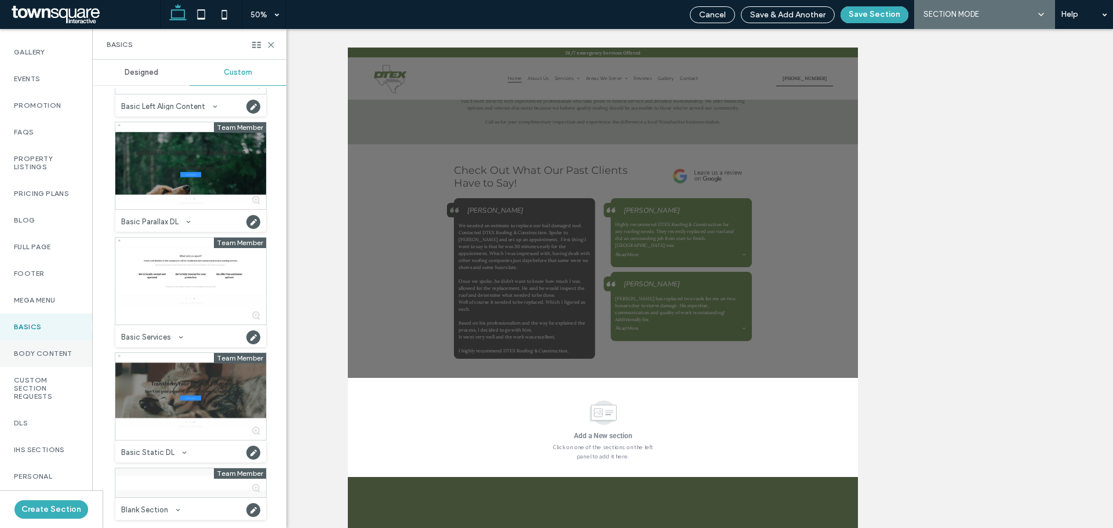
click at [48, 367] on div "Body Content" at bounding box center [46, 353] width 92 height 27
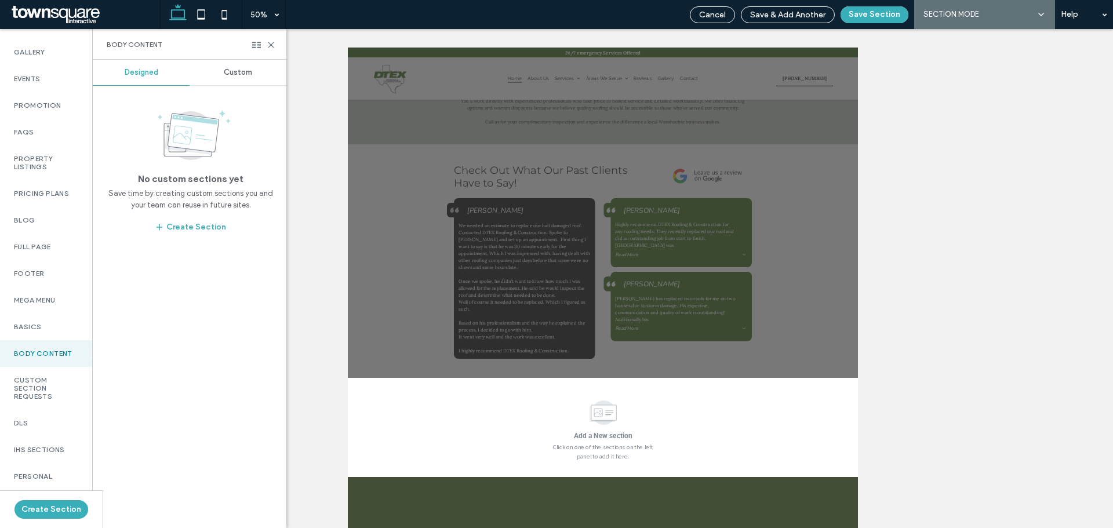
click at [234, 73] on span "Custom" at bounding box center [238, 72] width 28 height 9
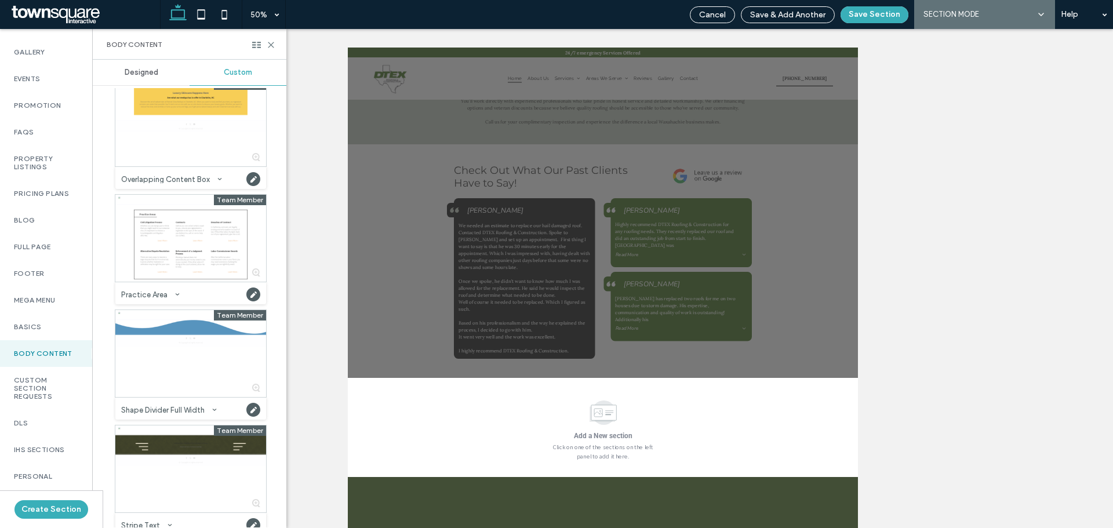
scroll to position [1758, 0]
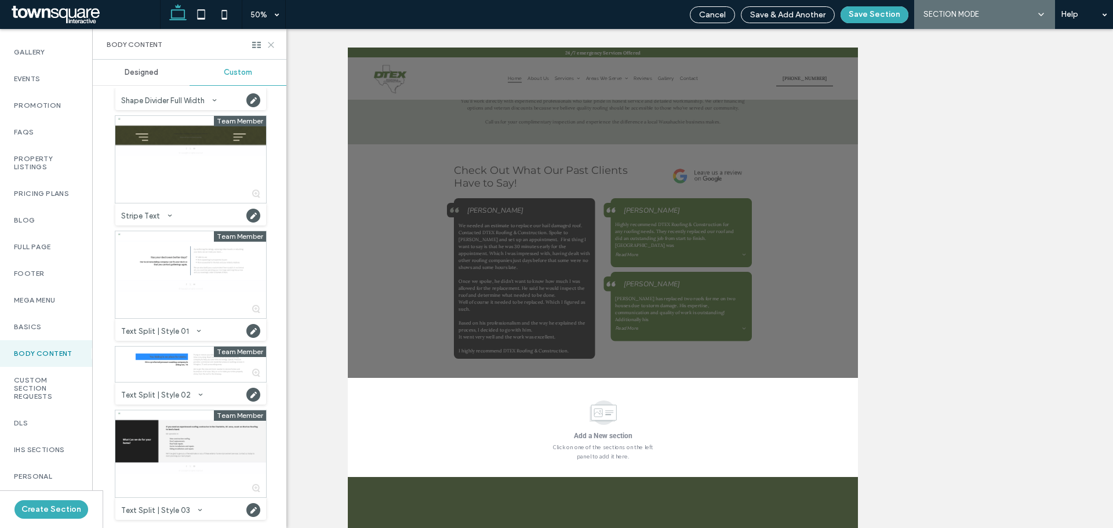
click at [271, 42] on icon at bounding box center [271, 45] width 9 height 9
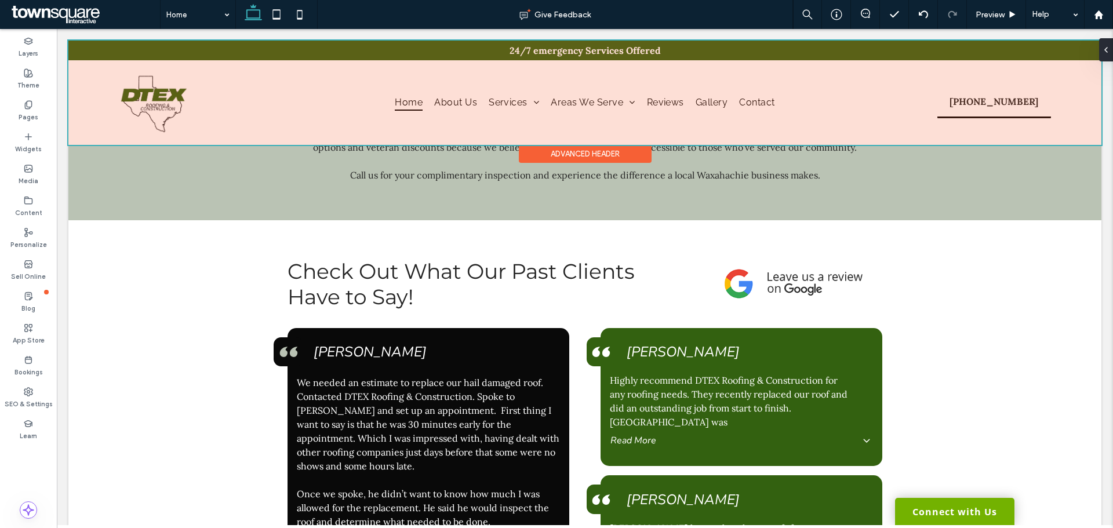
scroll to position [2202, 0]
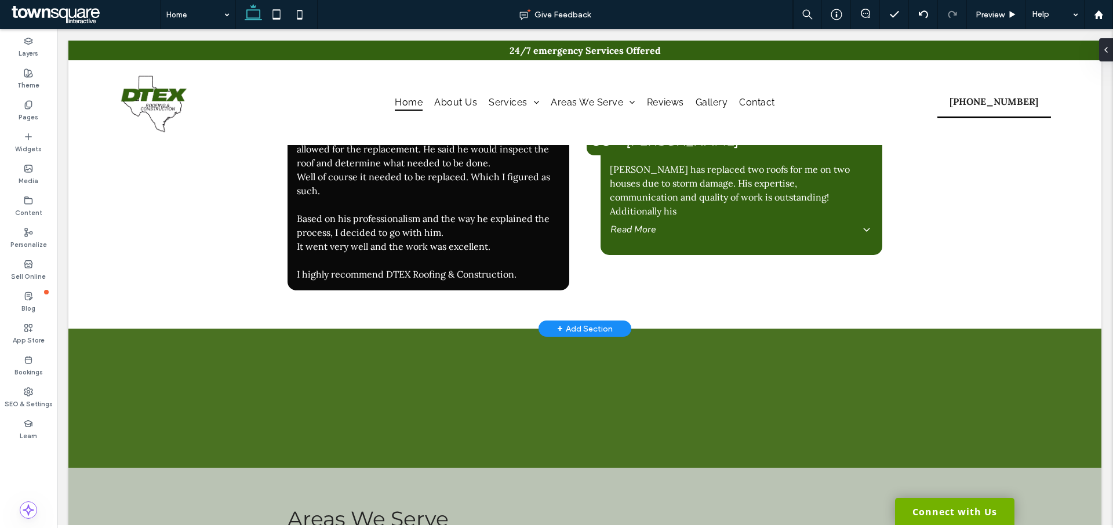
click at [599, 322] on div "+ Add Section" at bounding box center [585, 328] width 56 height 13
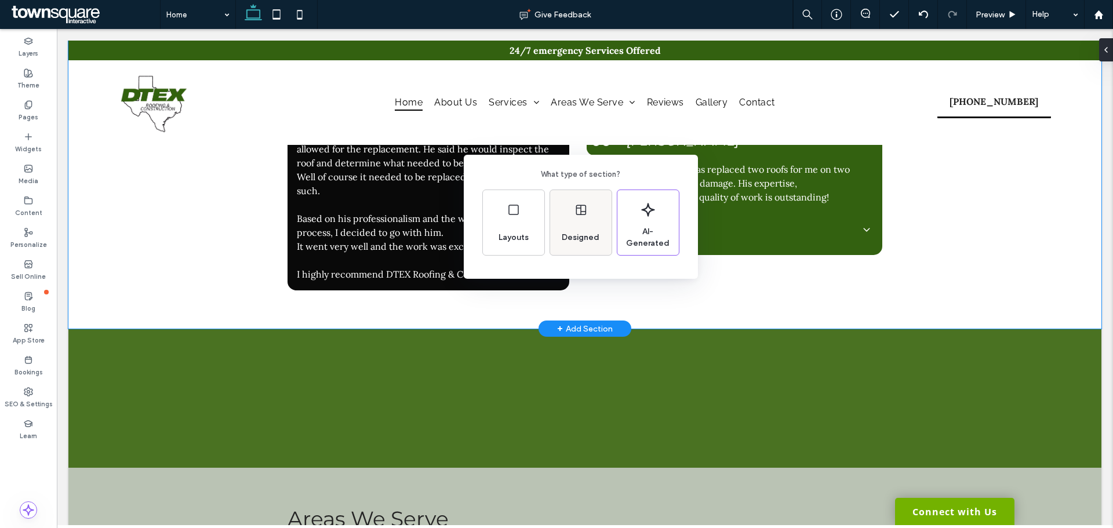
click at [576, 215] on icon at bounding box center [581, 210] width 14 height 14
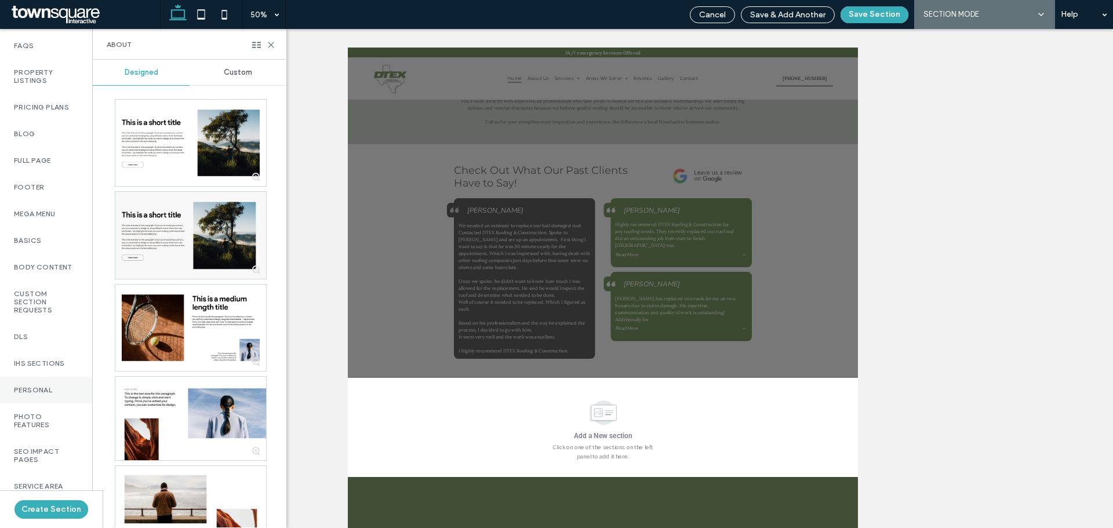
scroll to position [691, 0]
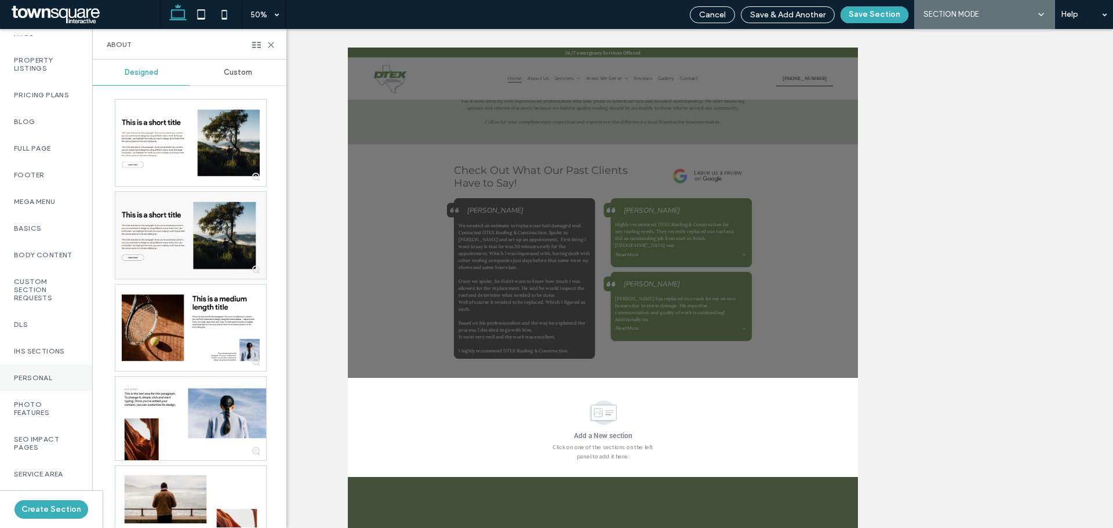
click at [45, 374] on label "Personal" at bounding box center [46, 378] width 64 height 8
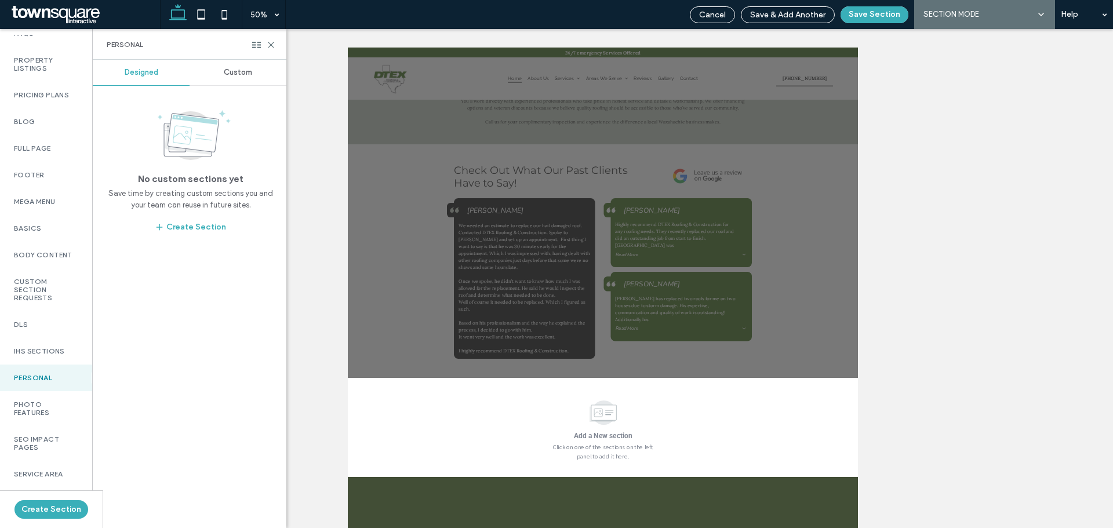
click at [228, 72] on span "Custom" at bounding box center [238, 72] width 28 height 9
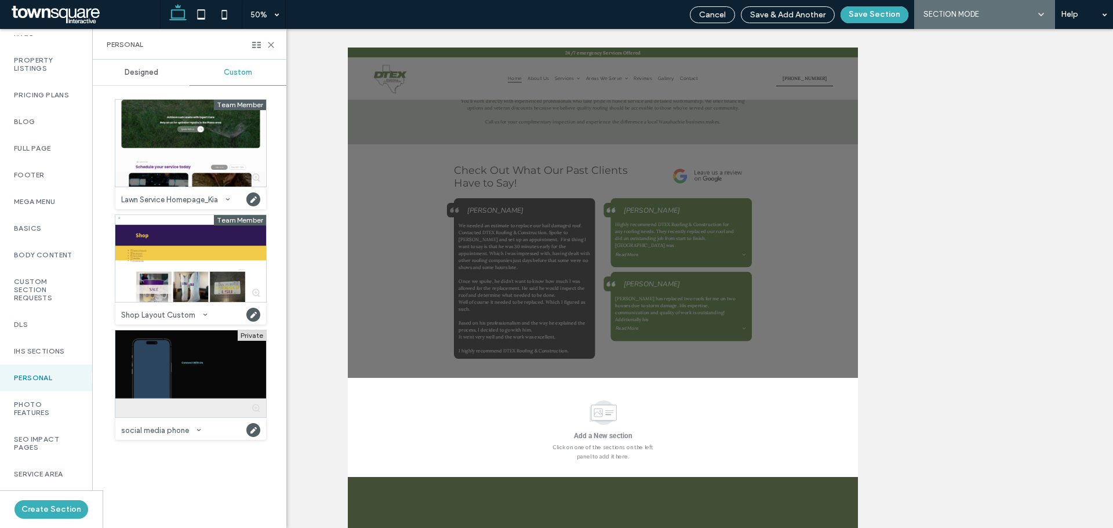
click at [204, 352] on div at bounding box center [190, 373] width 151 height 87
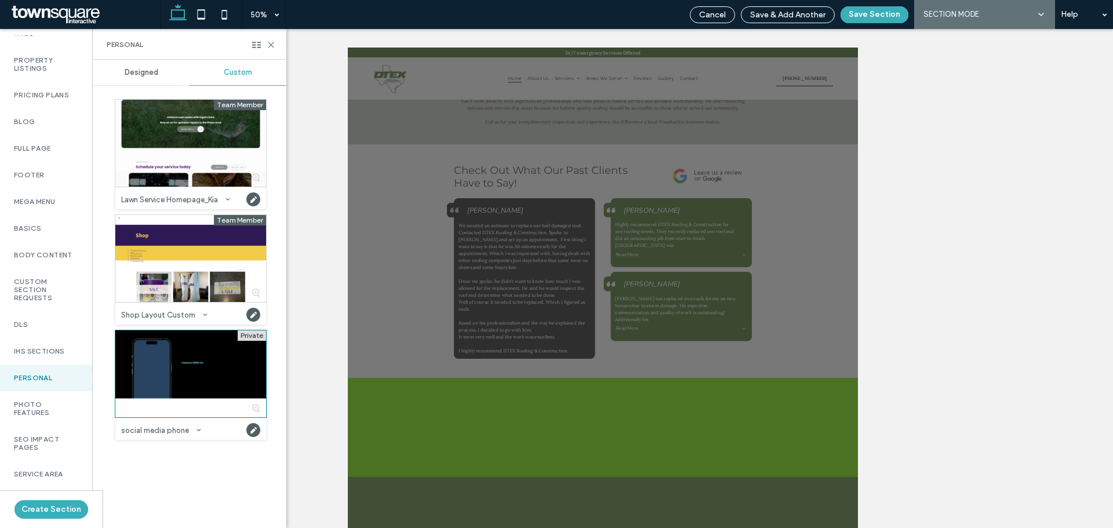
scroll to position [2022, 0]
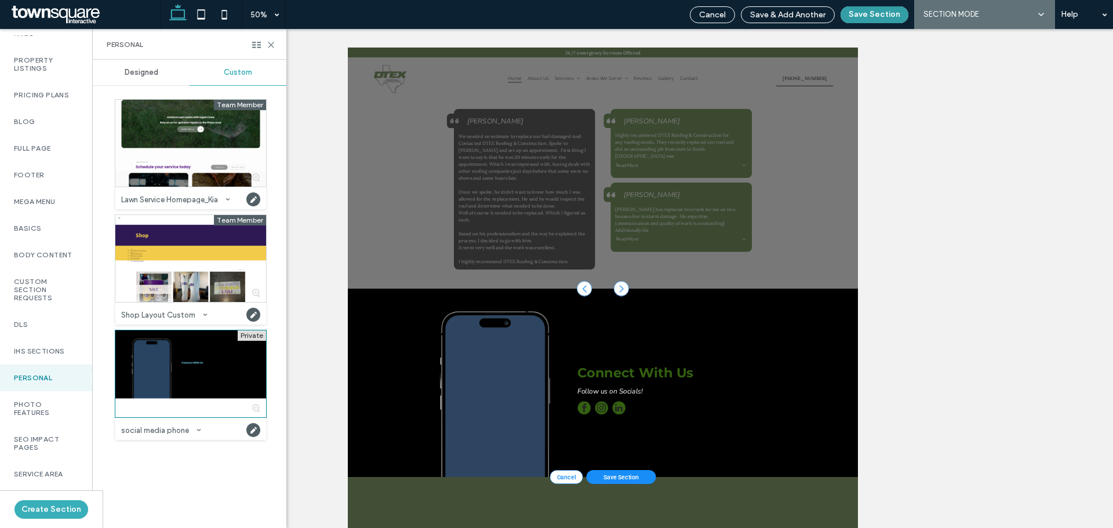
click at [880, 17] on button "Save Section" at bounding box center [874, 14] width 68 height 17
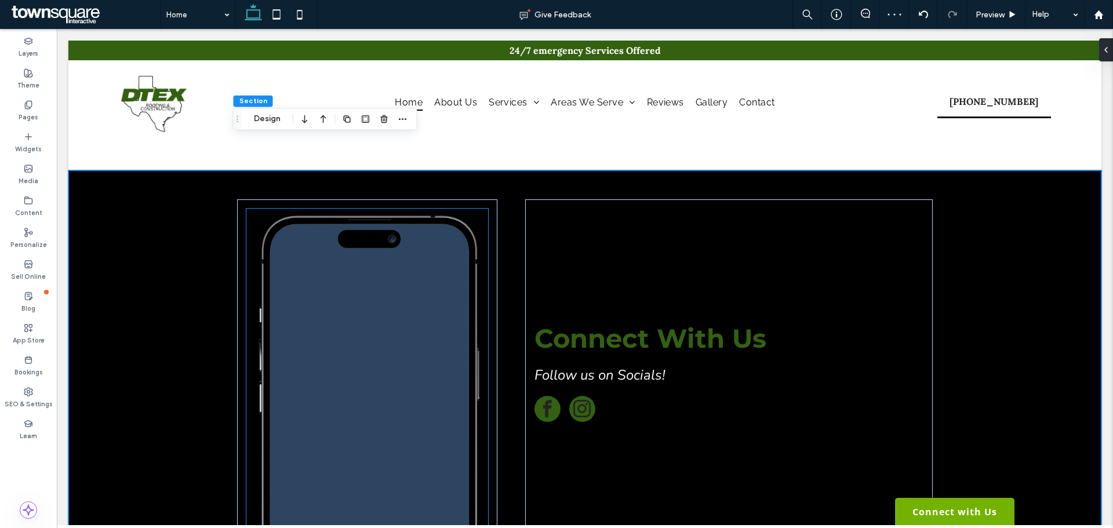
scroll to position [2386, 0]
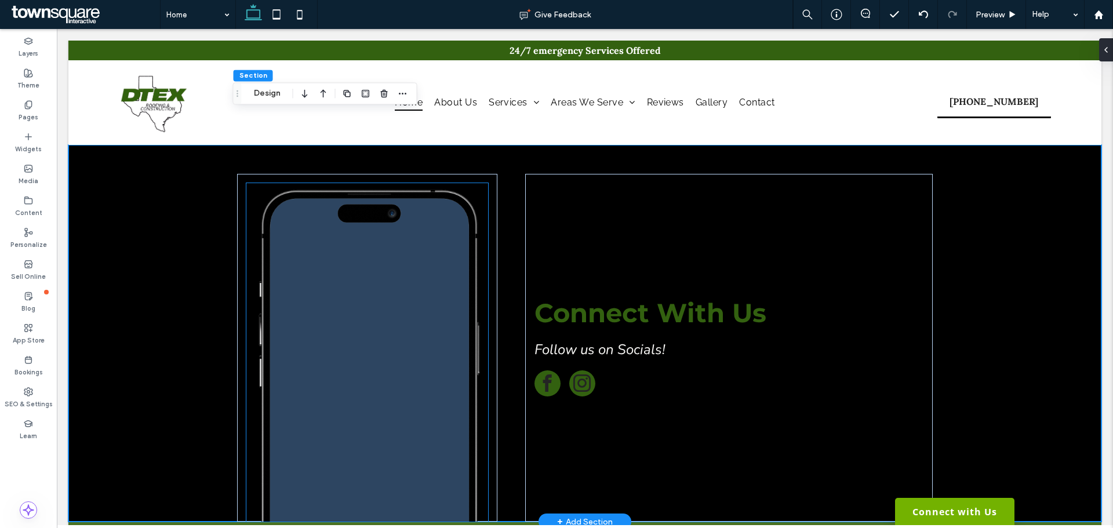
click at [360, 293] on span at bounding box center [370, 377] width 197 height 290
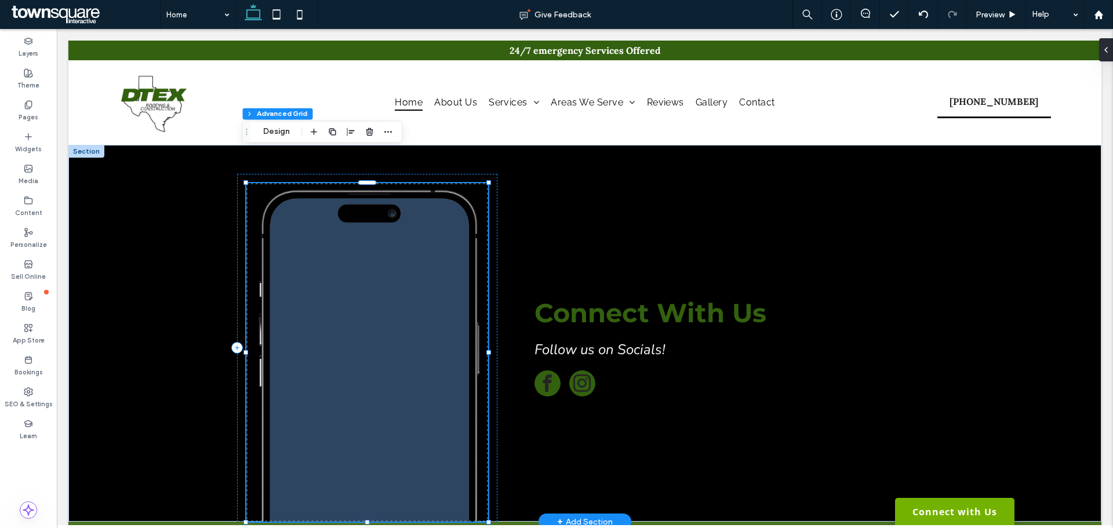
click at [384, 348] on span at bounding box center [370, 377] width 197 height 290
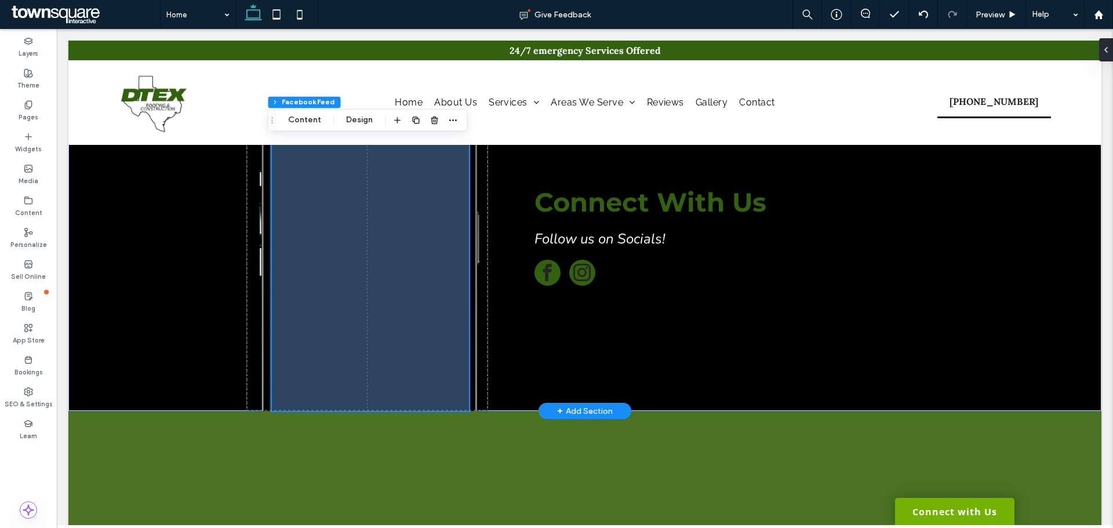
scroll to position [2502, 0]
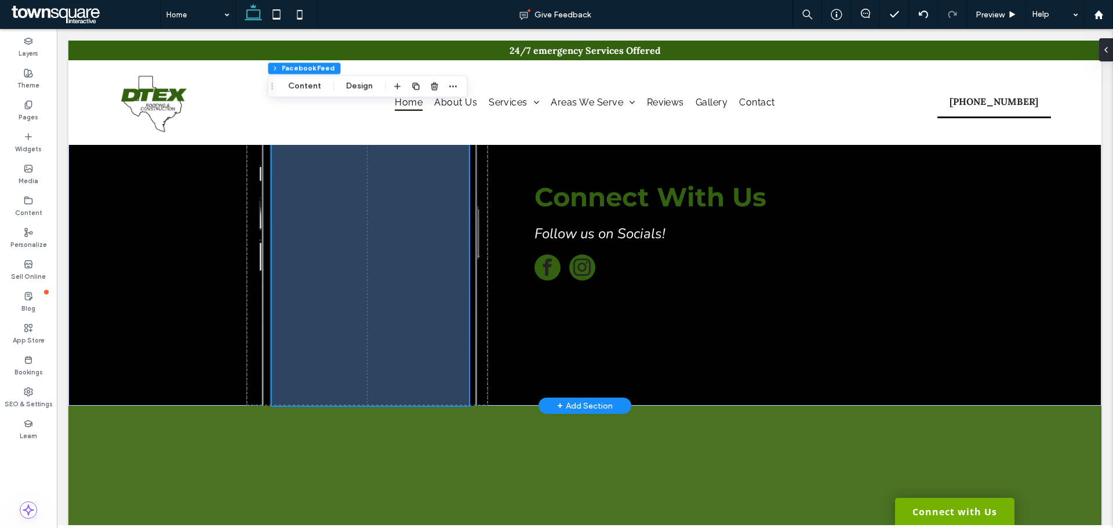
click at [398, 245] on span at bounding box center [370, 261] width 197 height 290
click at [318, 88] on button "Content" at bounding box center [304, 86] width 48 height 14
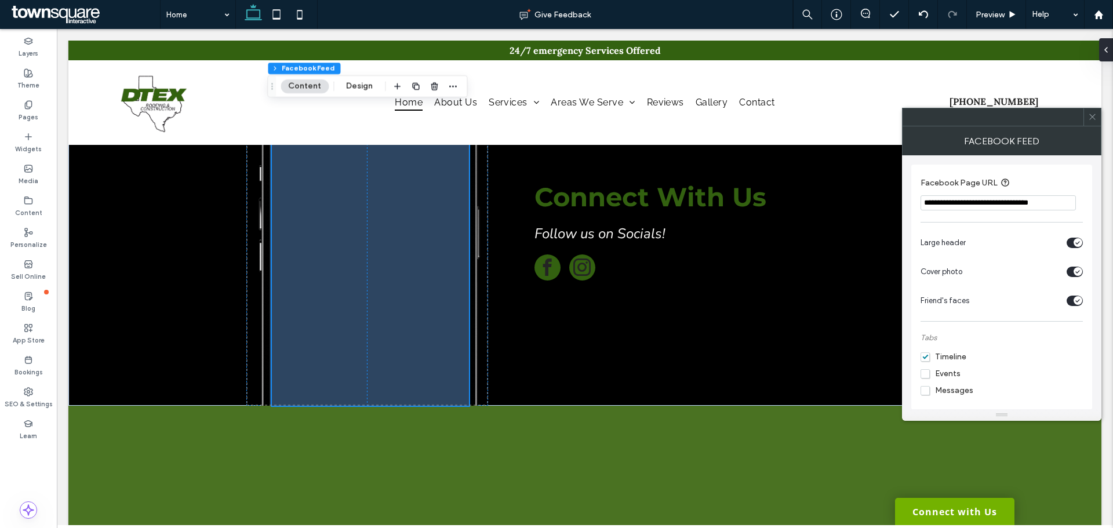
click at [1049, 204] on input "**********" at bounding box center [997, 202] width 155 height 15
click at [1013, 201] on input "**********" at bounding box center [997, 202] width 155 height 15
paste input "**********"
type input "**********"
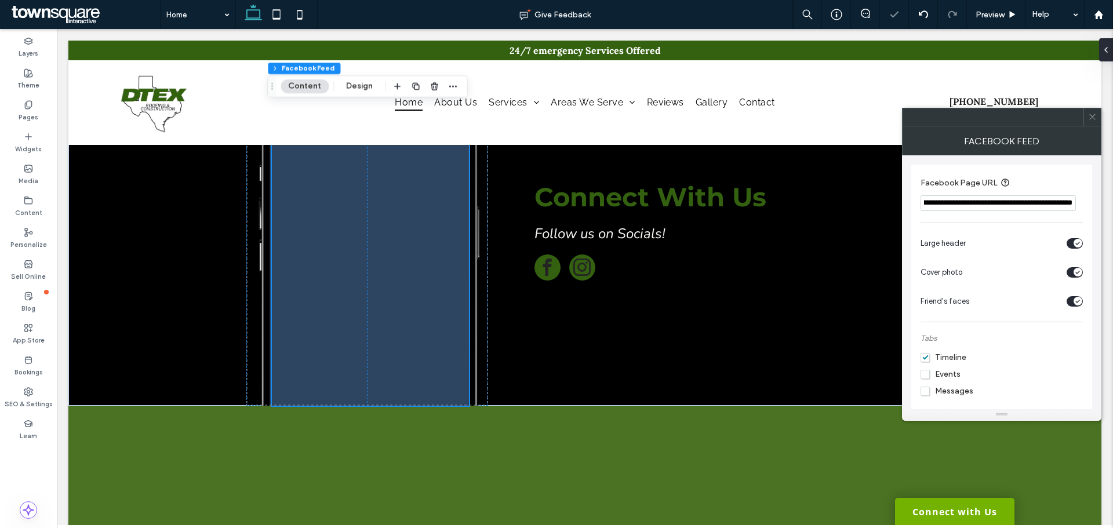
click at [1026, 229] on div "**********" at bounding box center [1001, 287] width 162 height 234
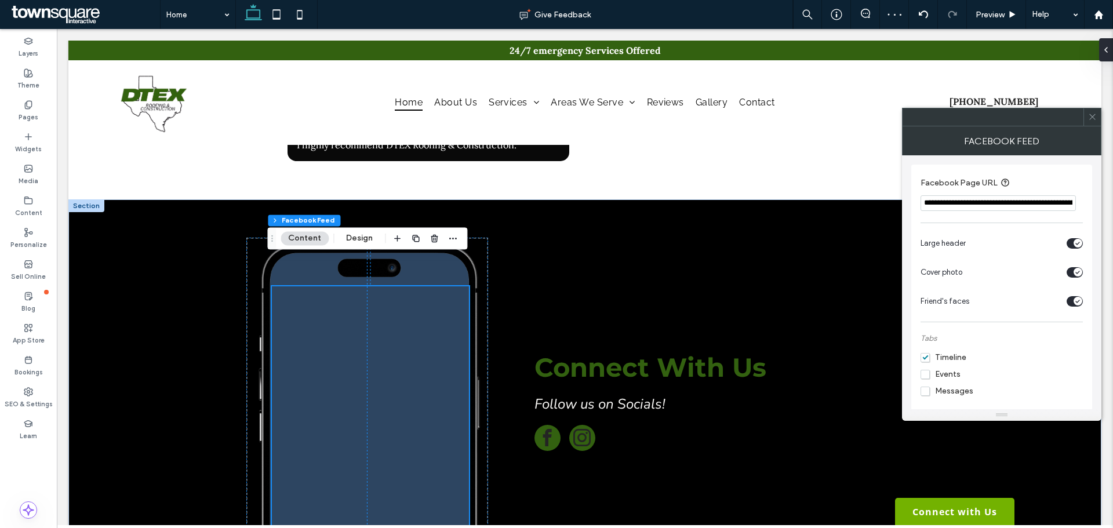
scroll to position [2328, 0]
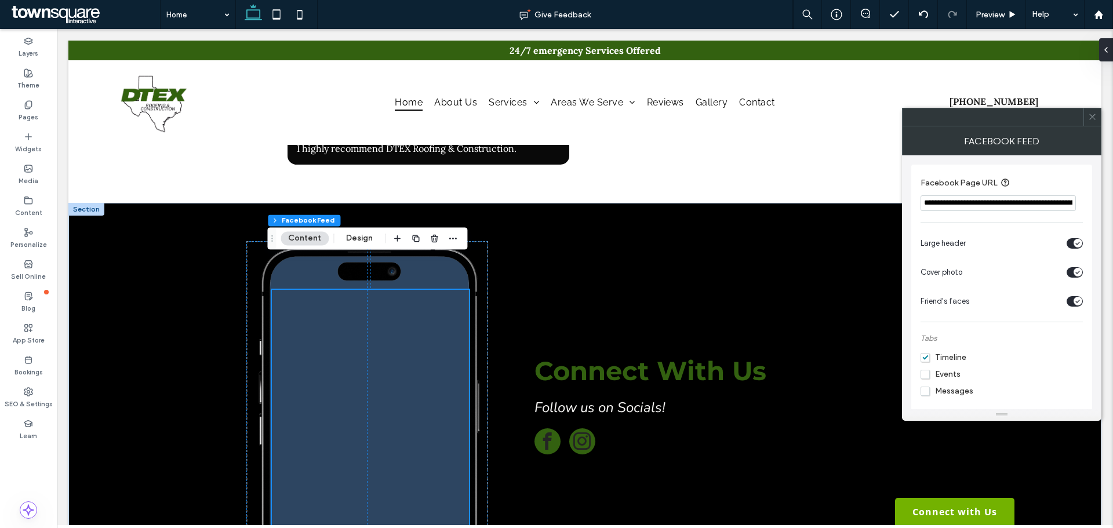
click at [1095, 114] on icon at bounding box center [1092, 116] width 9 height 9
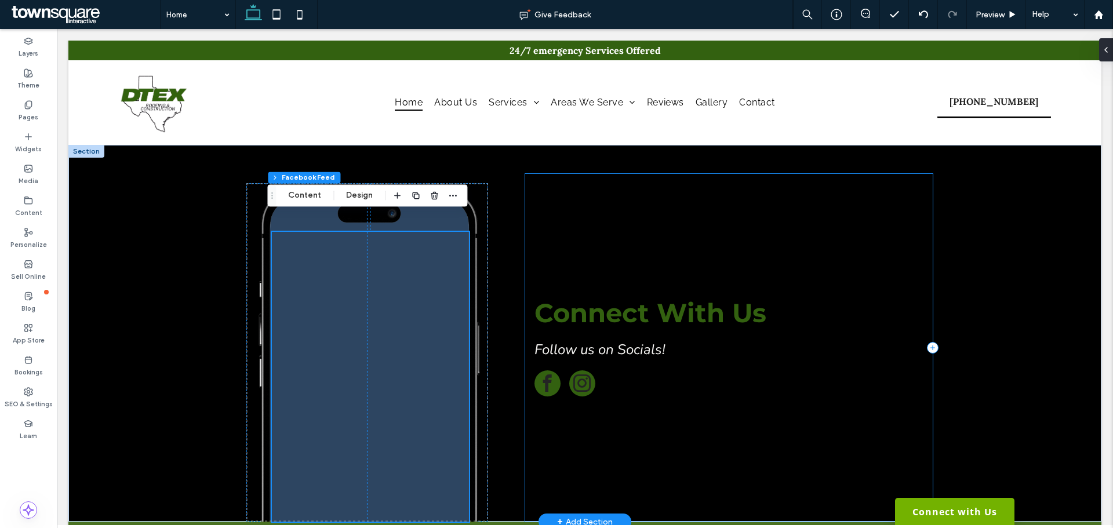
scroll to position [2270, 0]
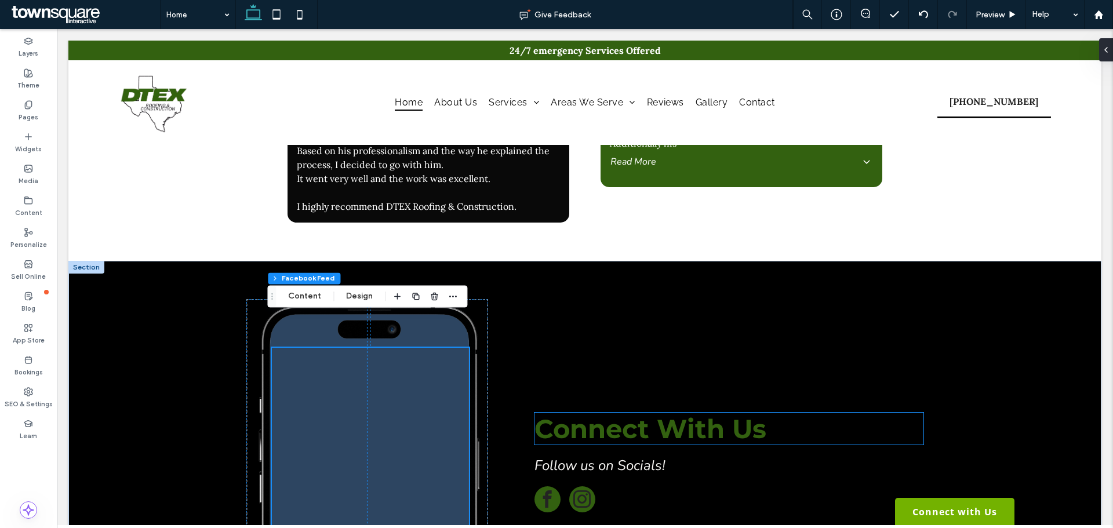
click at [614, 413] on span "Connect With Us" at bounding box center [650, 429] width 232 height 32
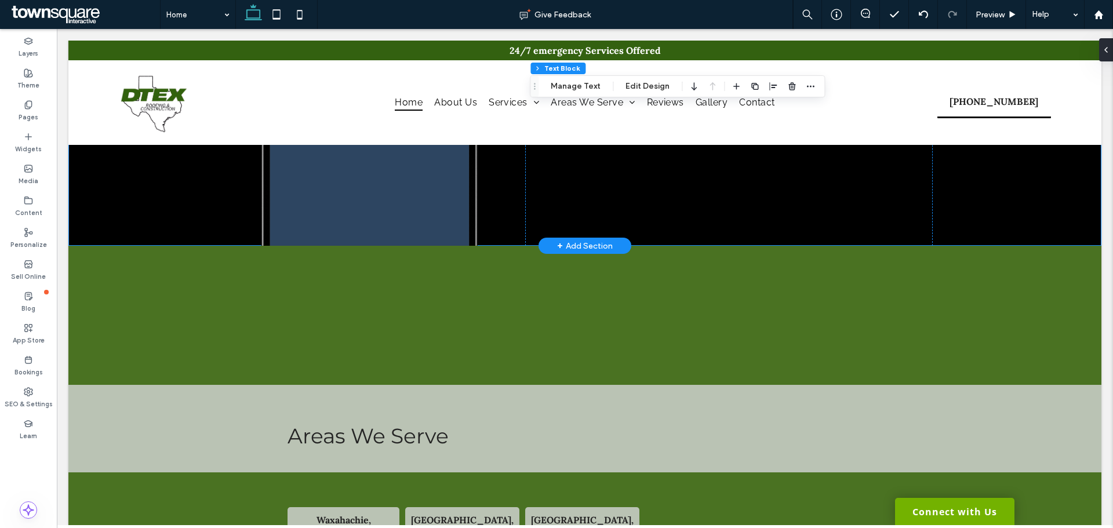
scroll to position [2676, 0]
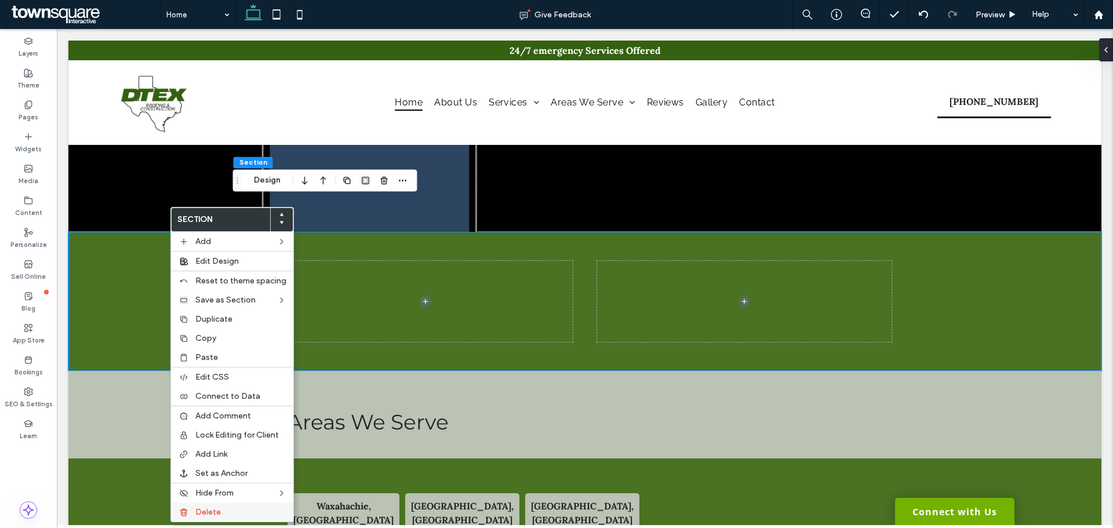
click at [244, 507] on label "Delete" at bounding box center [240, 512] width 91 height 10
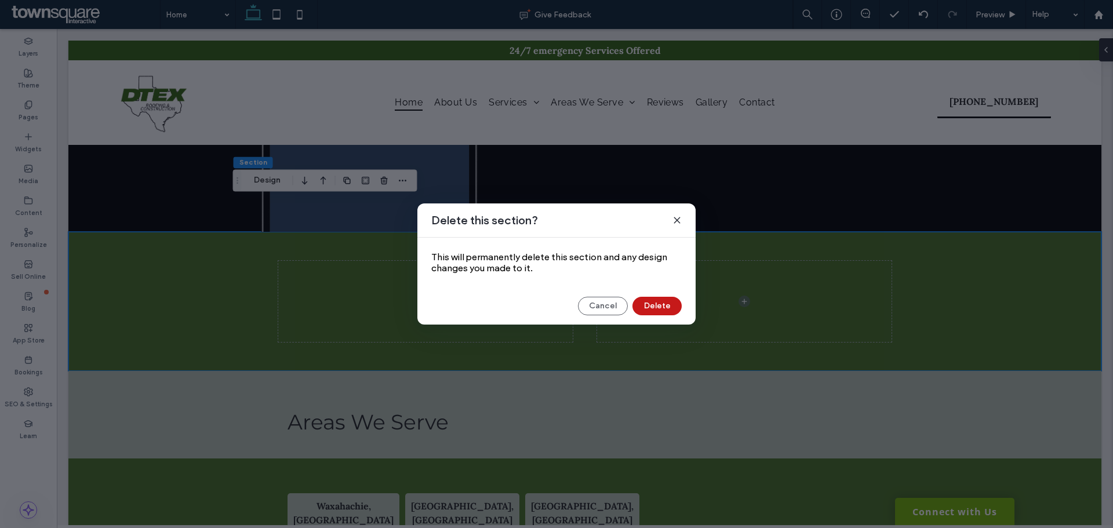
click at [677, 307] on button "Delete" at bounding box center [656, 306] width 49 height 19
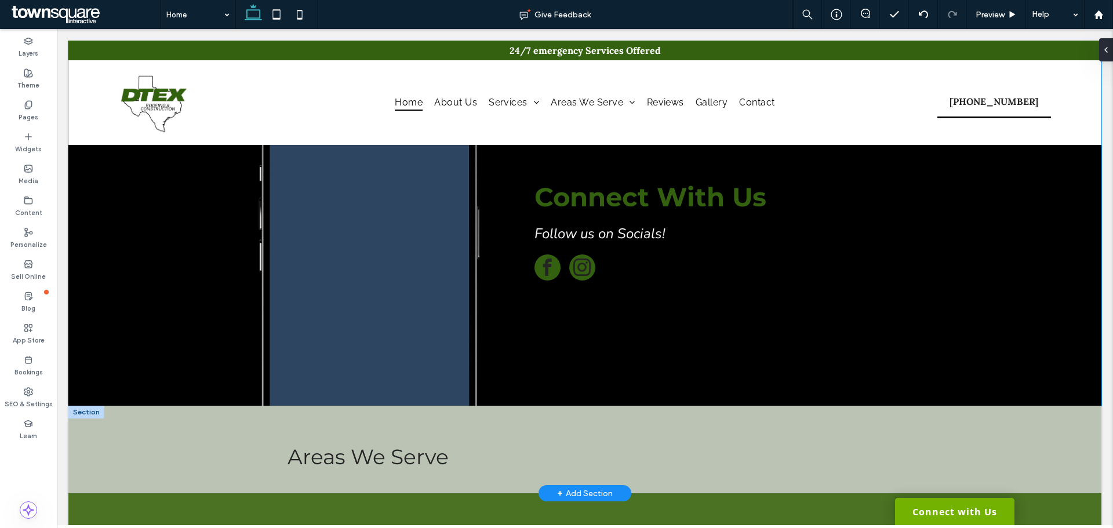
scroll to position [2270, 0]
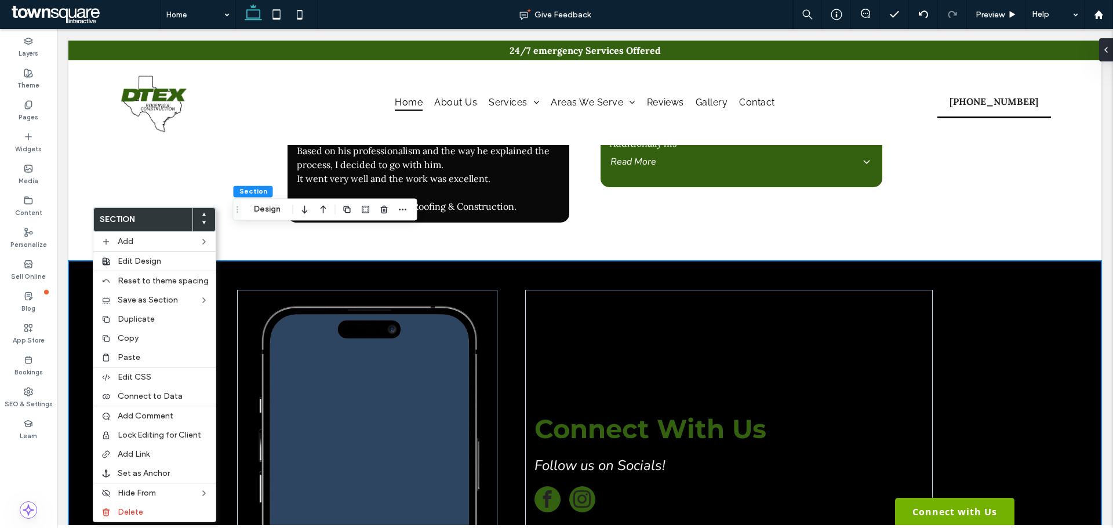
click at [202, 224] on icon at bounding box center [204, 222] width 5 height 5
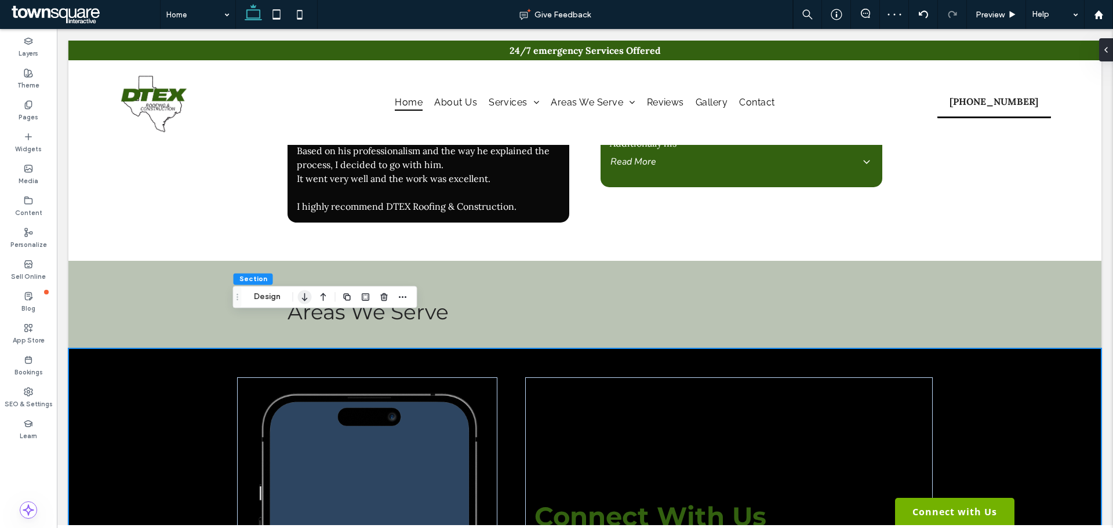
click at [302, 298] on use "button" at bounding box center [304, 297] width 5 height 8
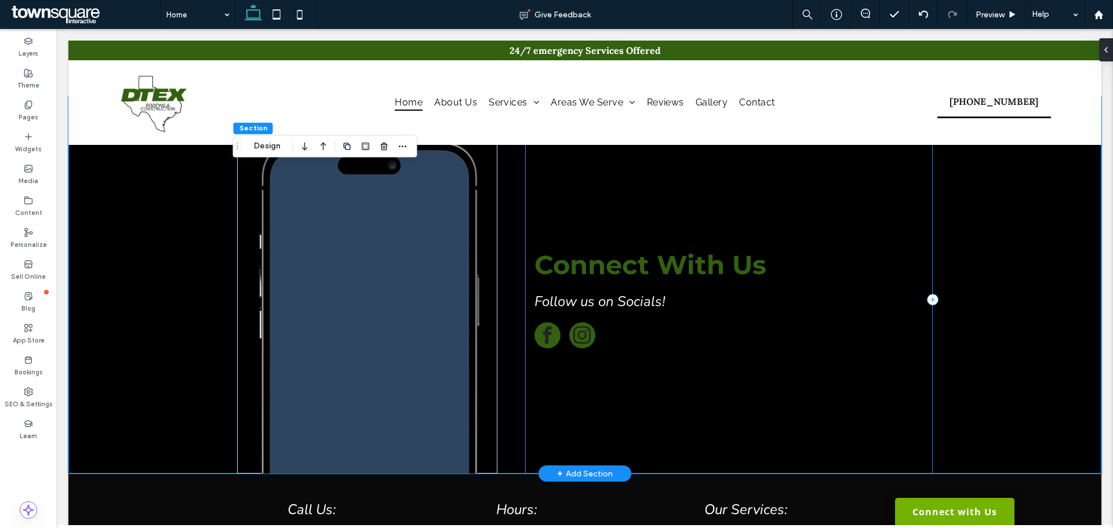
scroll to position [2618, 0]
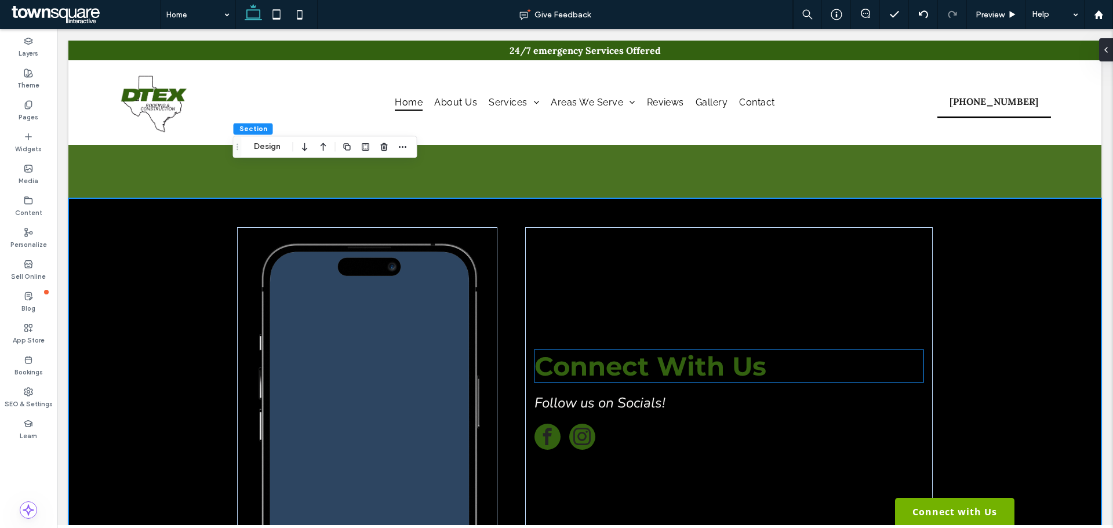
click at [632, 350] on span "Connect With Us" at bounding box center [650, 366] width 232 height 32
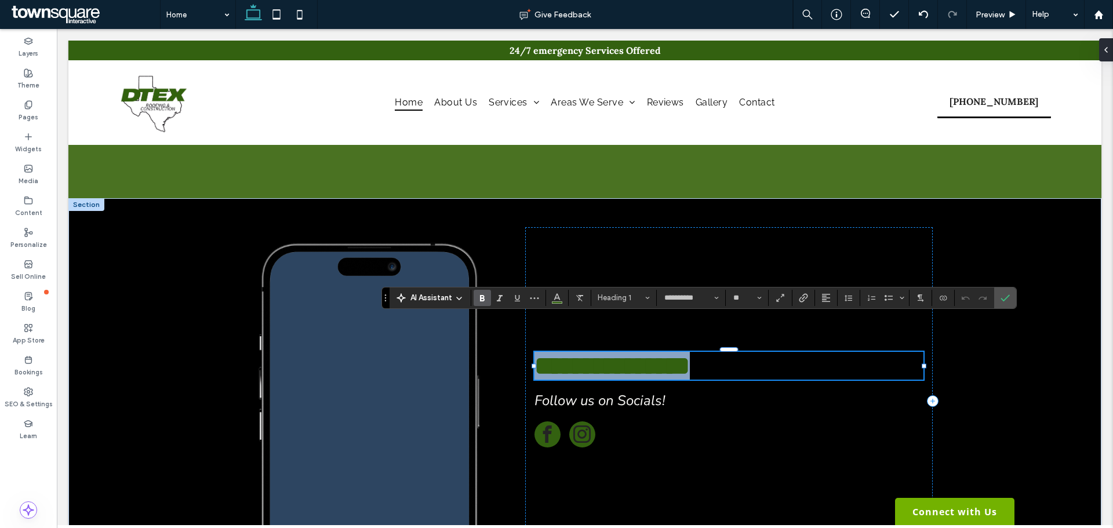
type input "**********"
type input "**"
click at [556, 302] on span "Color" at bounding box center [556, 296] width 9 height 15
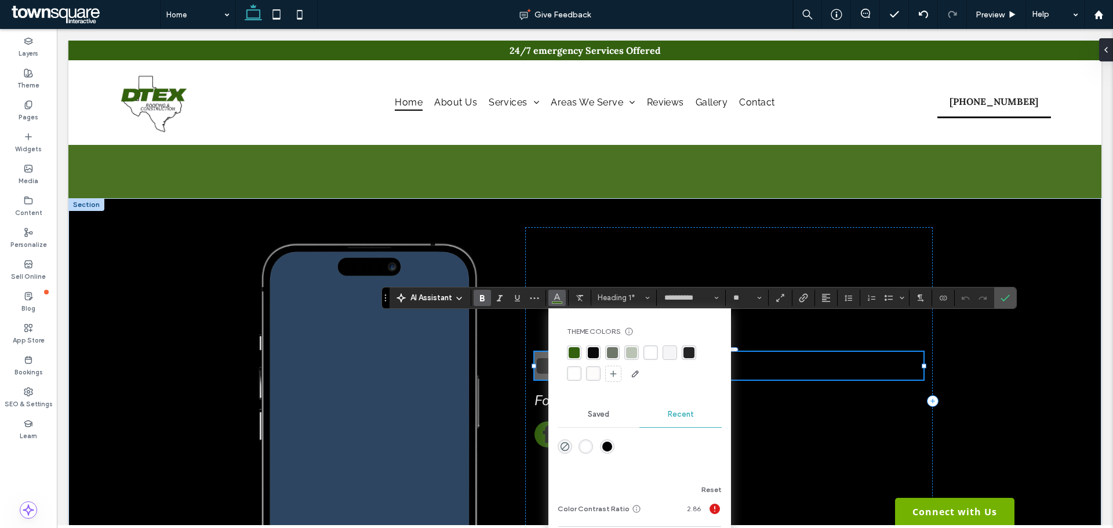
click at [652, 352] on div "rgba(255, 255, 255, 1)" at bounding box center [650, 352] width 11 height 11
click at [1011, 299] on label "Confirm" at bounding box center [1004, 297] width 17 height 21
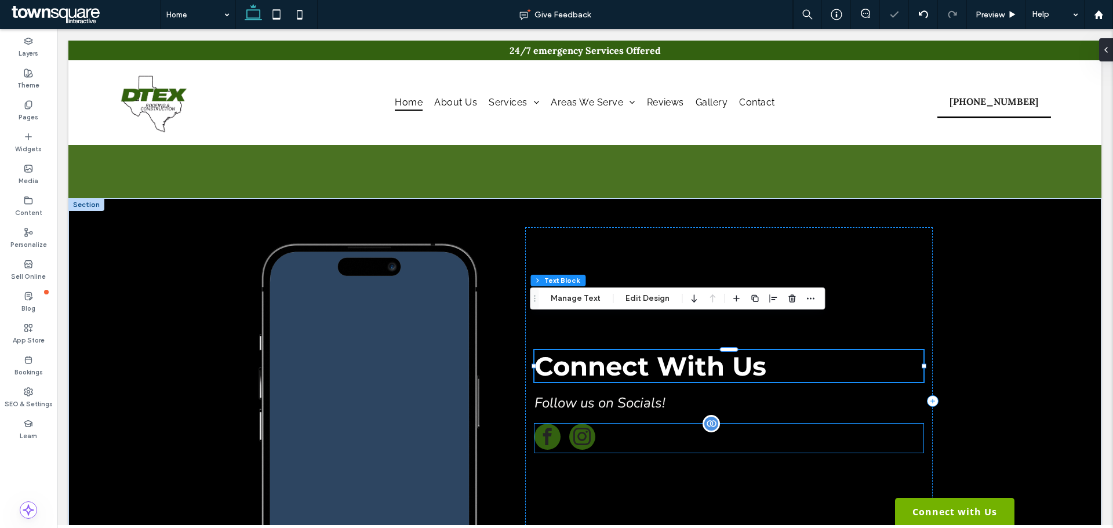
click at [579, 424] on span "instagram" at bounding box center [582, 437] width 26 height 26
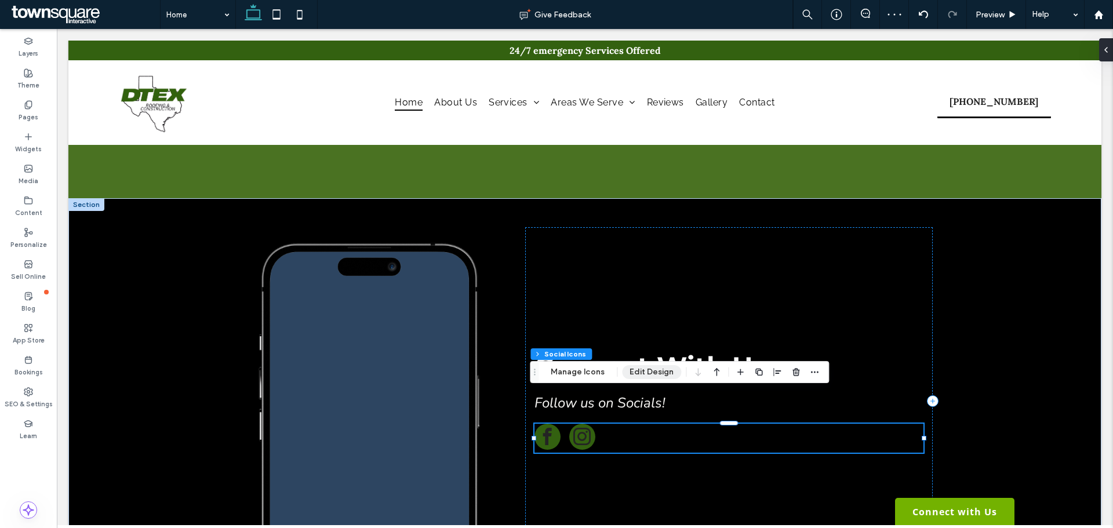
click at [633, 370] on button "Edit Design" at bounding box center [651, 372] width 59 height 14
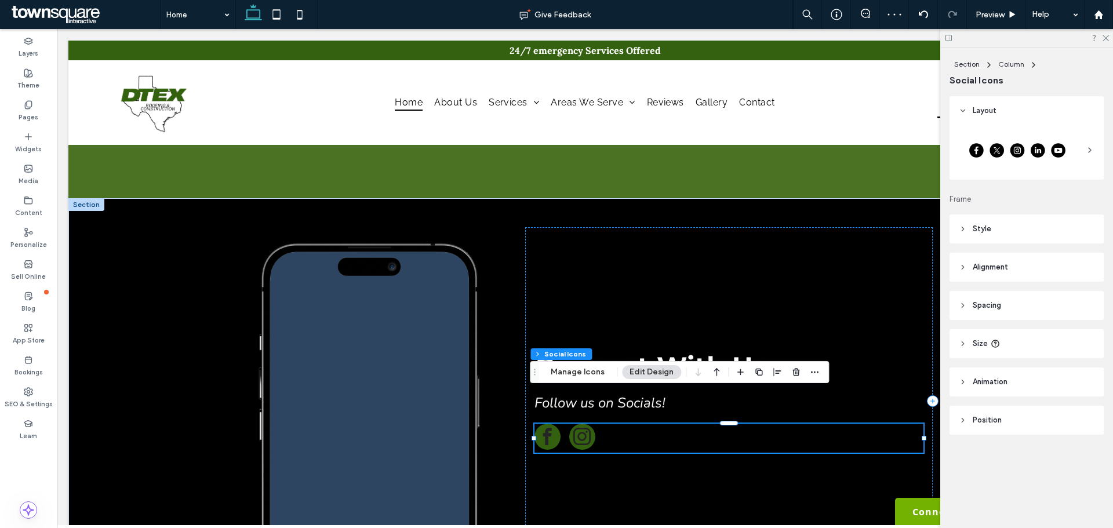
click at [1047, 224] on header "Style" at bounding box center [1026, 228] width 154 height 29
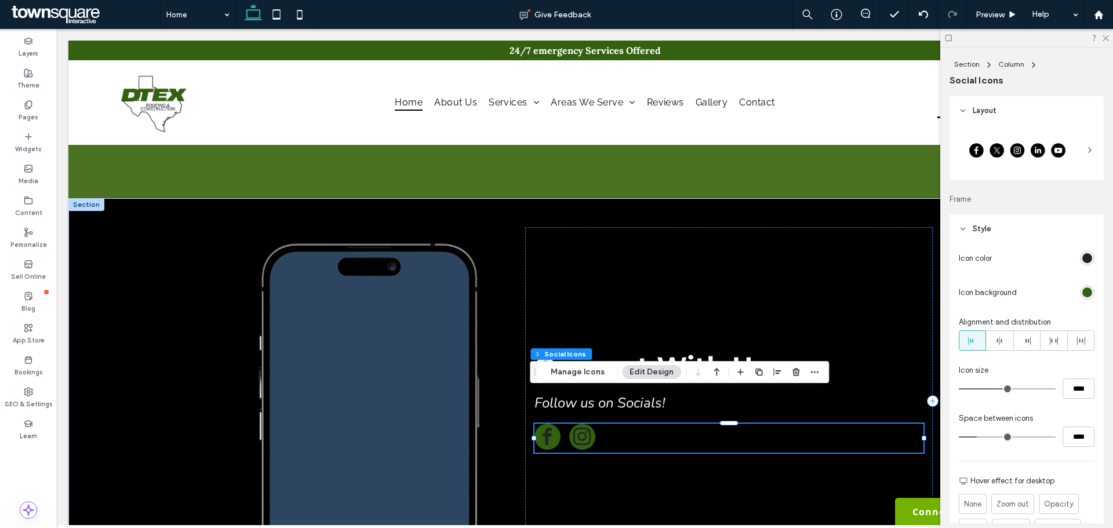
click at [1083, 259] on div "rgb(36, 36, 36)" at bounding box center [1087, 258] width 10 height 10
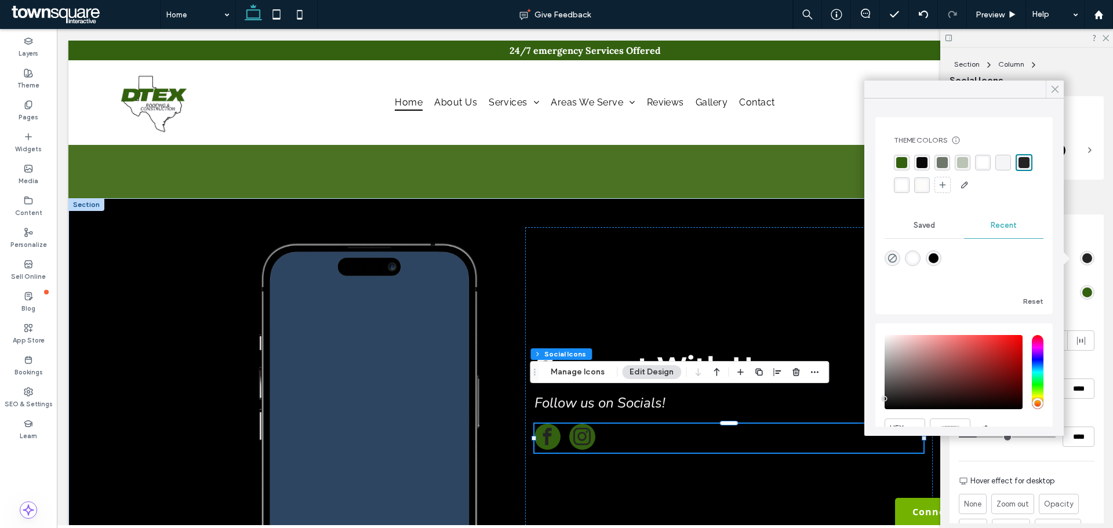
click at [1051, 86] on icon at bounding box center [1054, 89] width 10 height 10
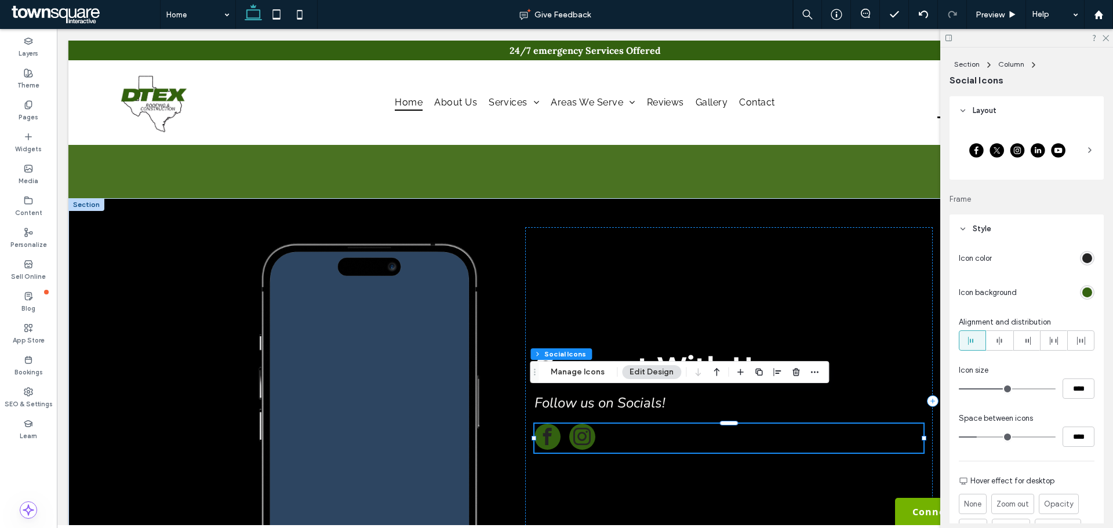
click at [1084, 291] on div "rgb(51, 97, 16)" at bounding box center [1087, 292] width 10 height 10
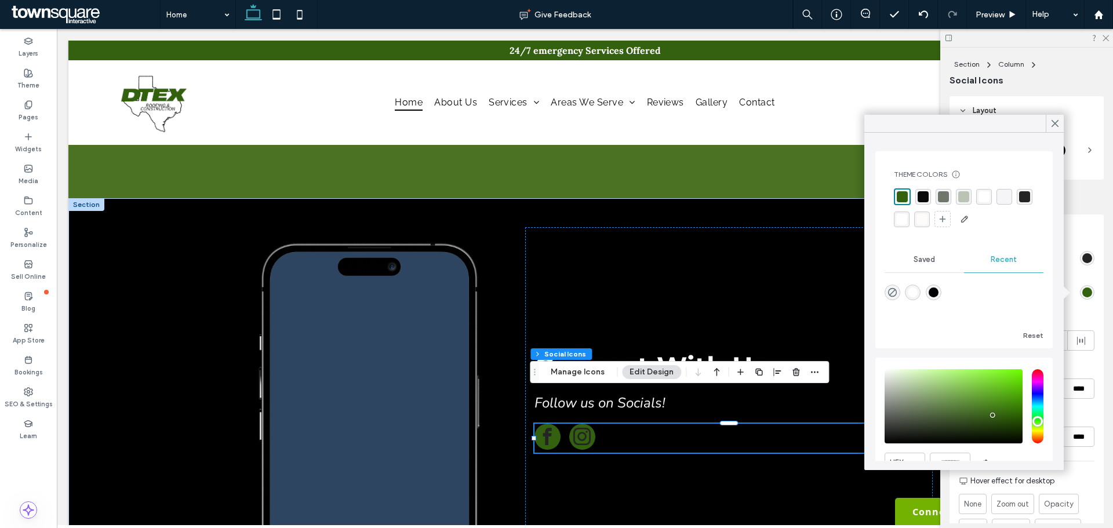
click at [984, 193] on div "rgba(255, 255, 255, 1)" at bounding box center [983, 196] width 11 height 11
click at [1052, 124] on icon at bounding box center [1054, 123] width 10 height 10
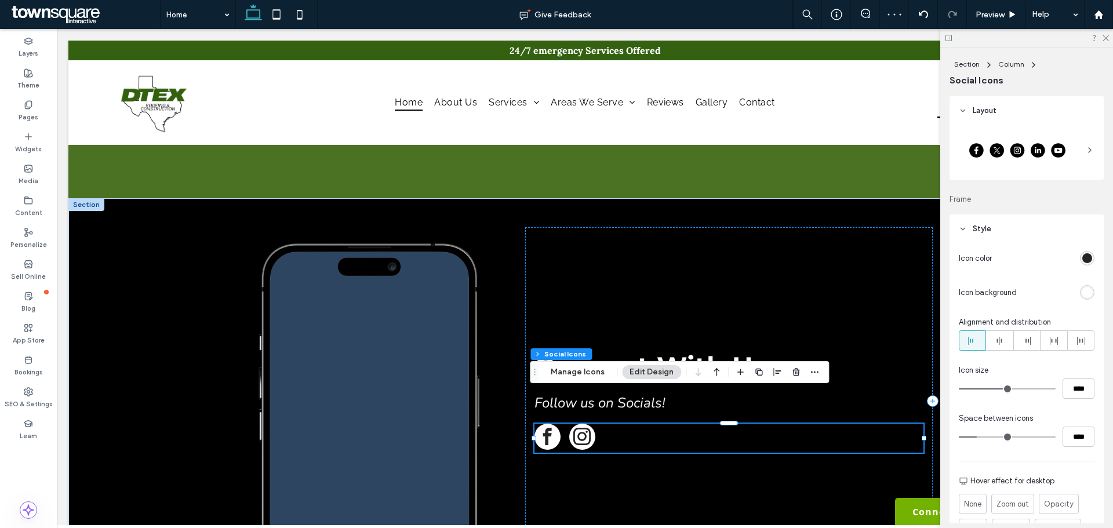
click at [1082, 255] on div "rgb(36, 36, 36)" at bounding box center [1087, 258] width 10 height 10
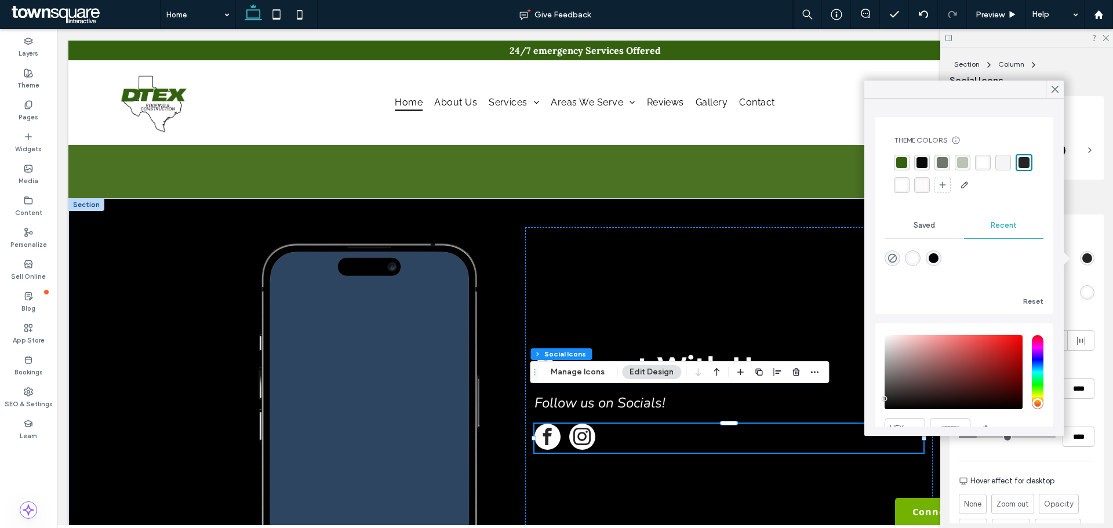
click at [901, 163] on div "rgba(51, 97, 16, 1)" at bounding box center [901, 162] width 11 height 11
click at [1019, 168] on div "rgba(36, 36, 36, 1)" at bounding box center [1024, 162] width 11 height 11
click at [1056, 87] on use at bounding box center [1055, 89] width 6 height 6
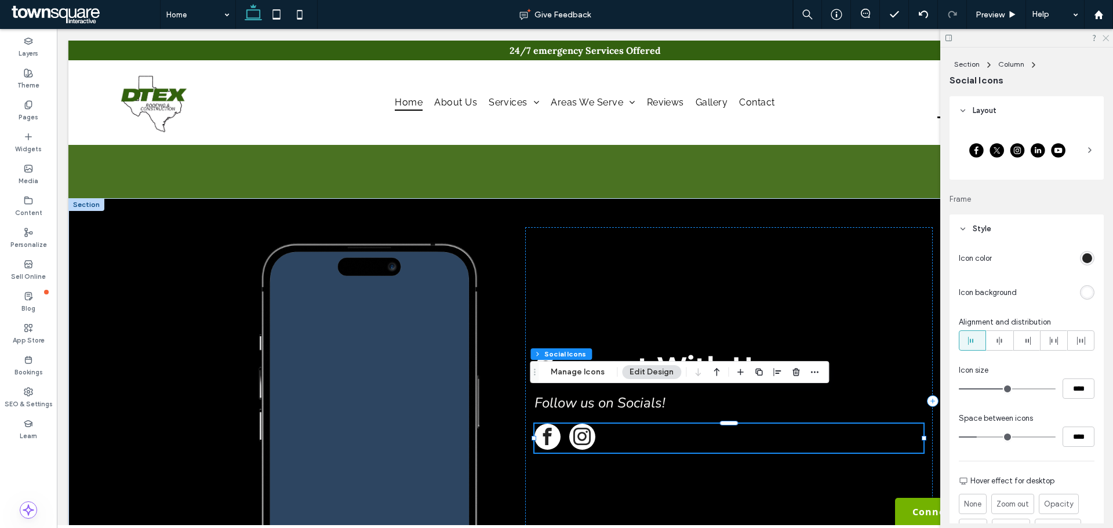
click at [1102, 37] on icon at bounding box center [1105, 38] width 8 height 8
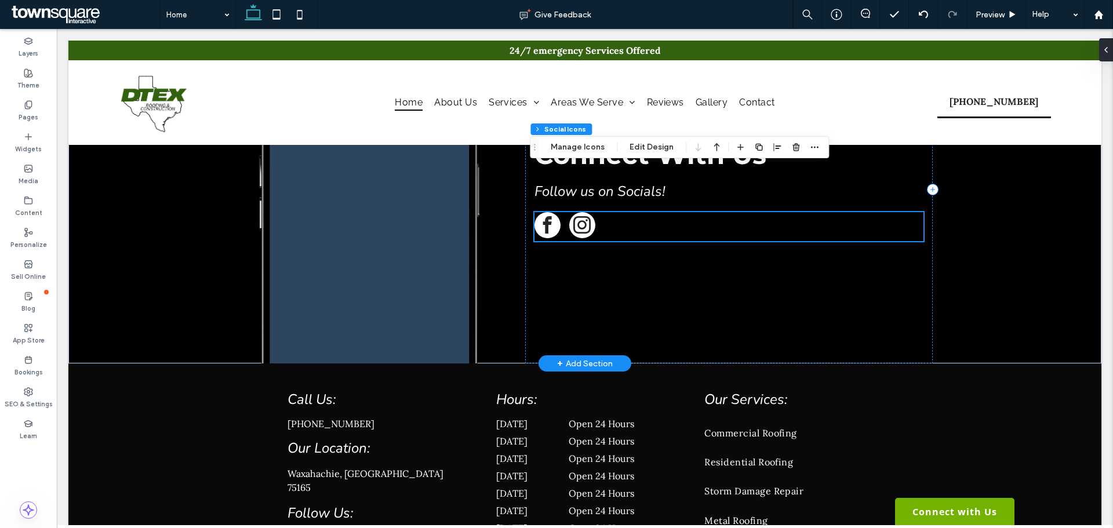
scroll to position [2850, 0]
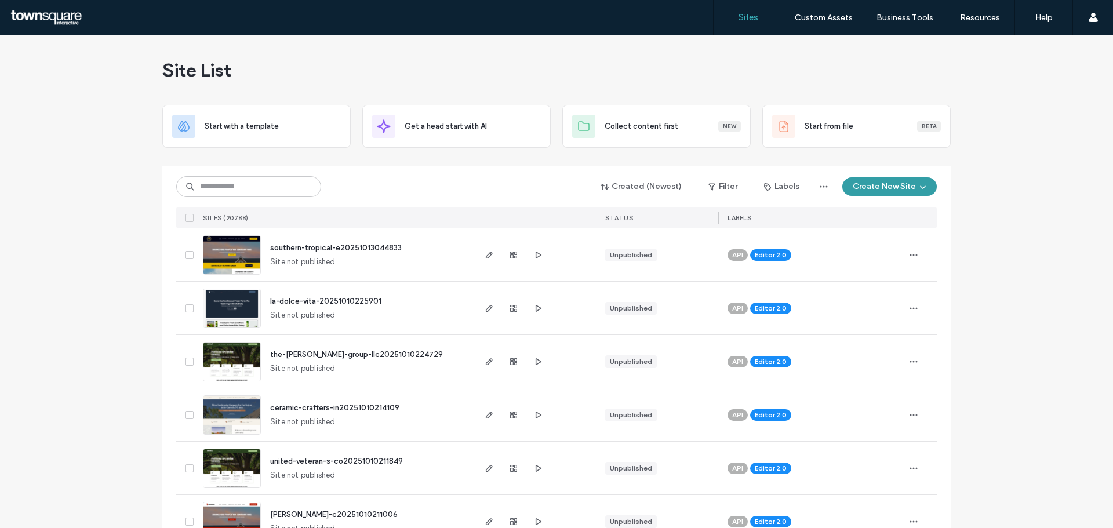
click at [869, 189] on button "Create New Site" at bounding box center [889, 186] width 94 height 19
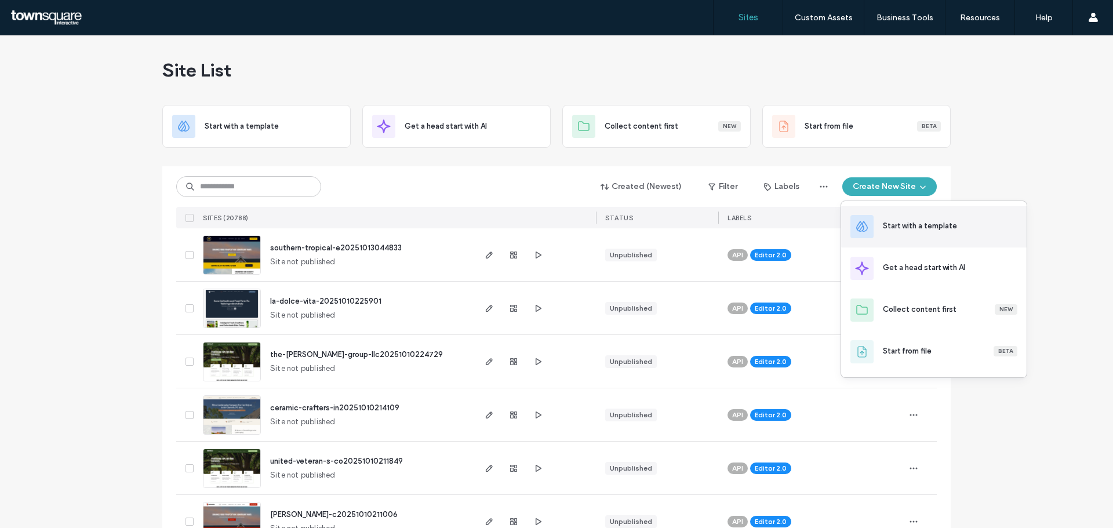
click at [930, 228] on div "Start with a template" at bounding box center [920, 226] width 74 height 12
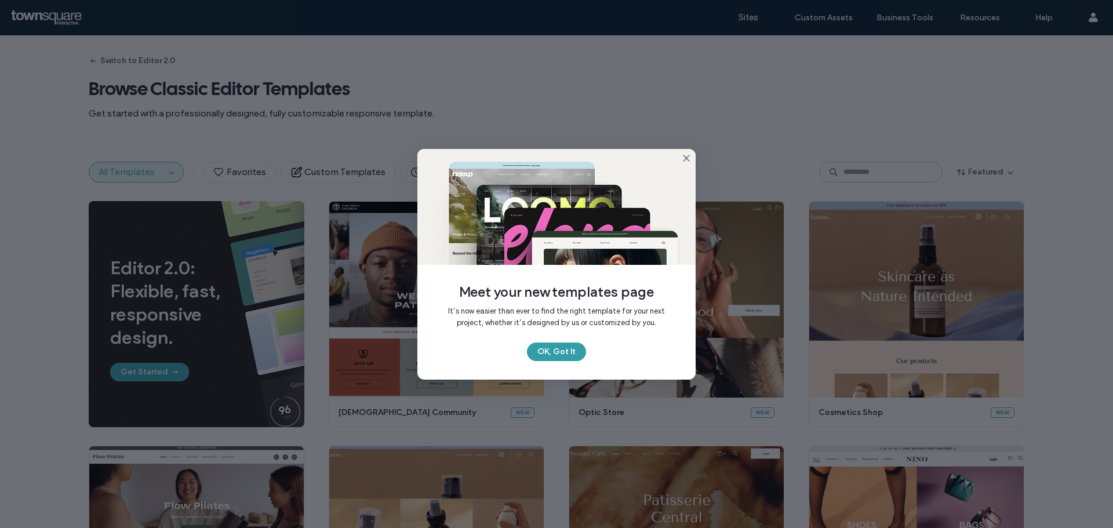
click at [564, 345] on button "OK, Got It" at bounding box center [556, 351] width 59 height 19
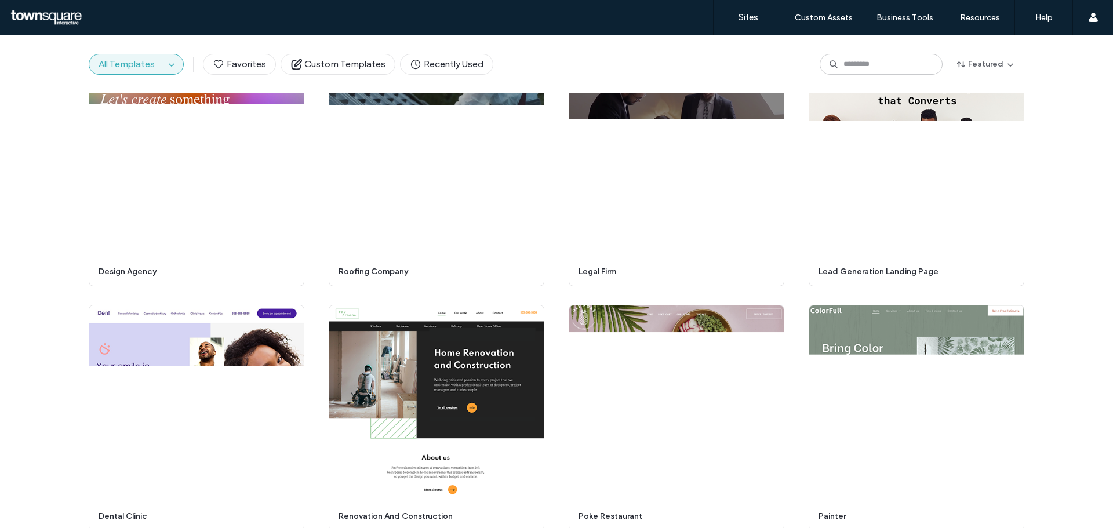
scroll to position [1074, 0]
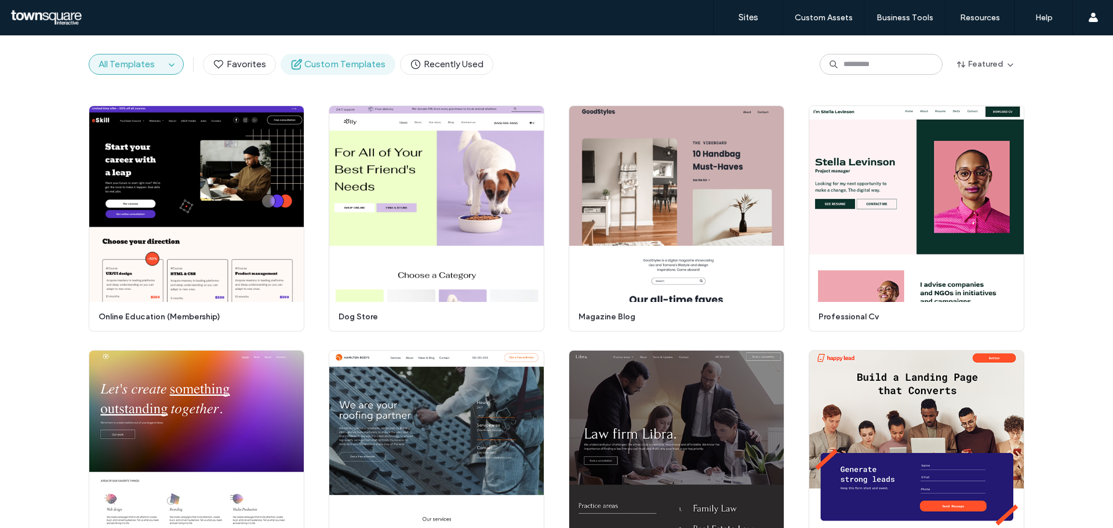
click at [324, 69] on span "Custom Templates" at bounding box center [337, 64] width 95 height 13
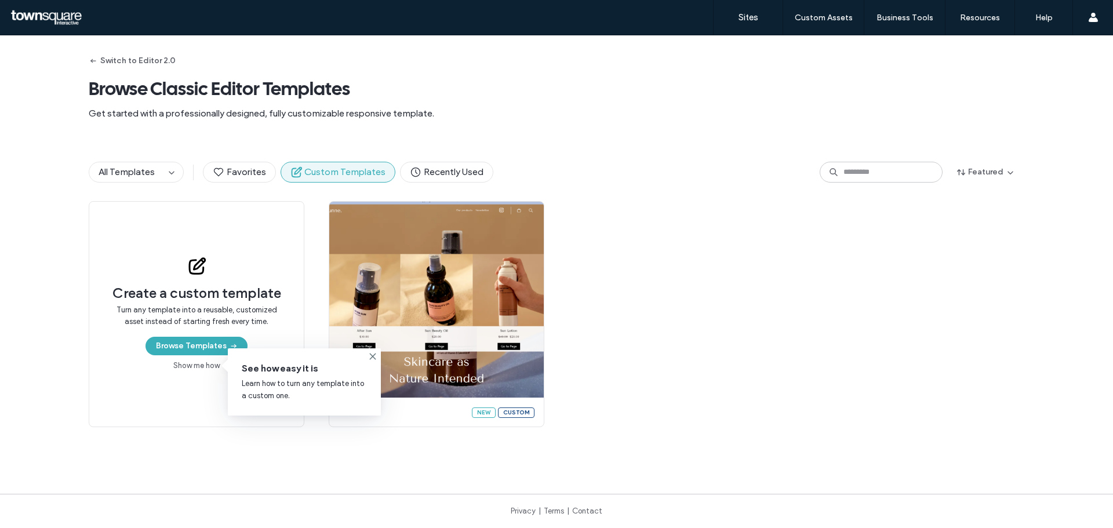
scroll to position [0, 0]
click at [115, 173] on span "All Templates" at bounding box center [127, 171] width 56 height 11
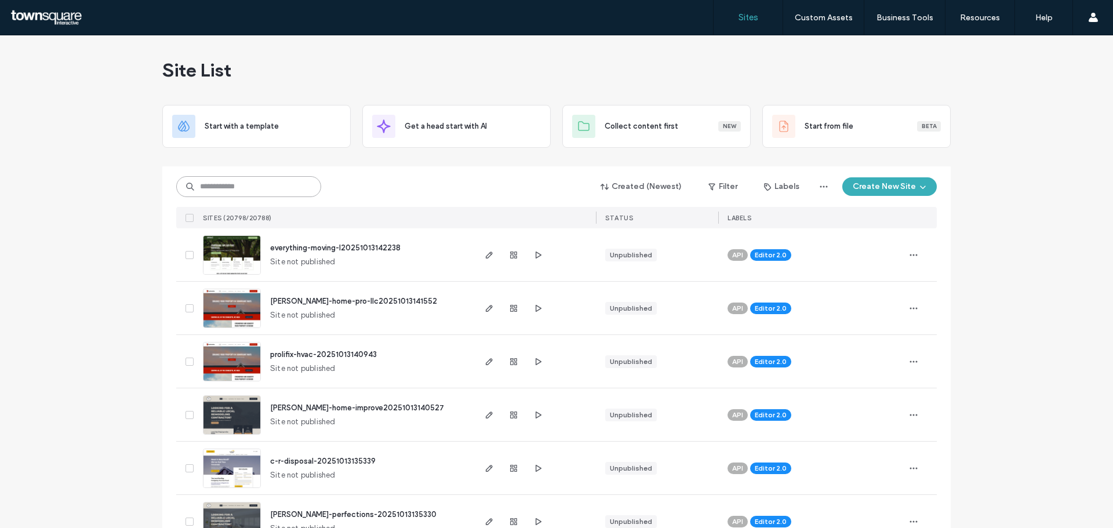
click at [261, 190] on input at bounding box center [248, 186] width 145 height 21
paste input "**********"
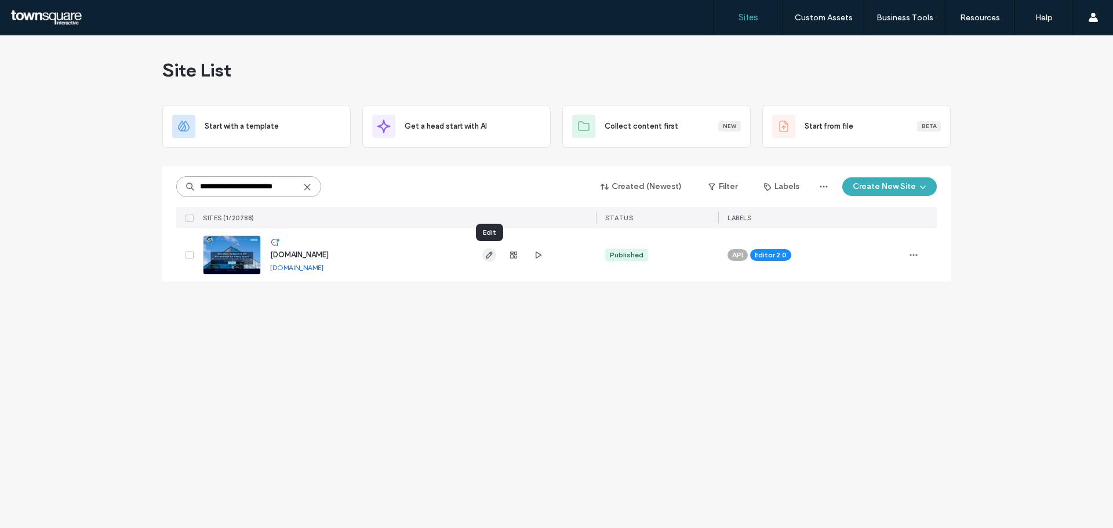
type input "**********"
click at [490, 254] on icon "button" at bounding box center [488, 254] width 9 height 9
